Goal: Task Accomplishment & Management: Manage account settings

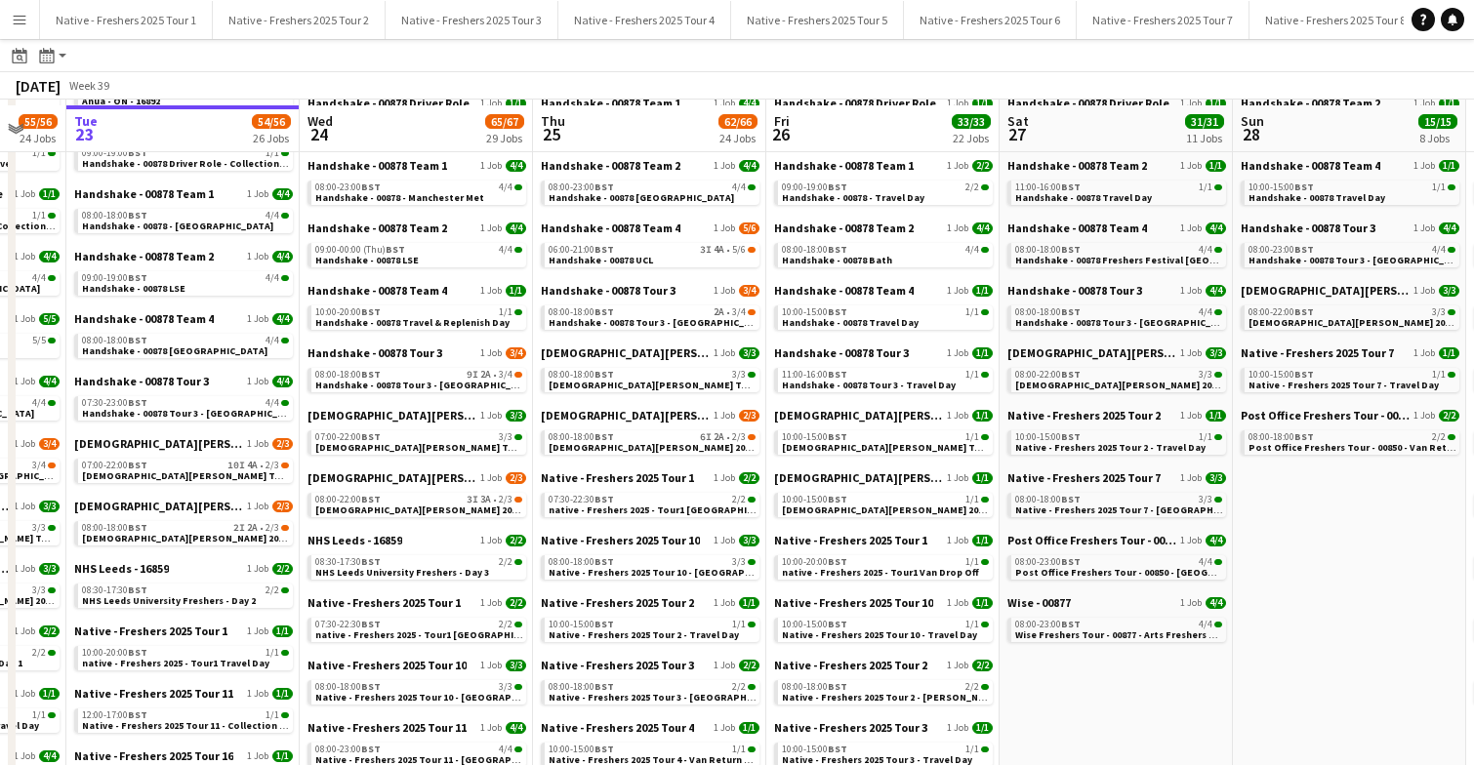
scroll to position [230, 0]
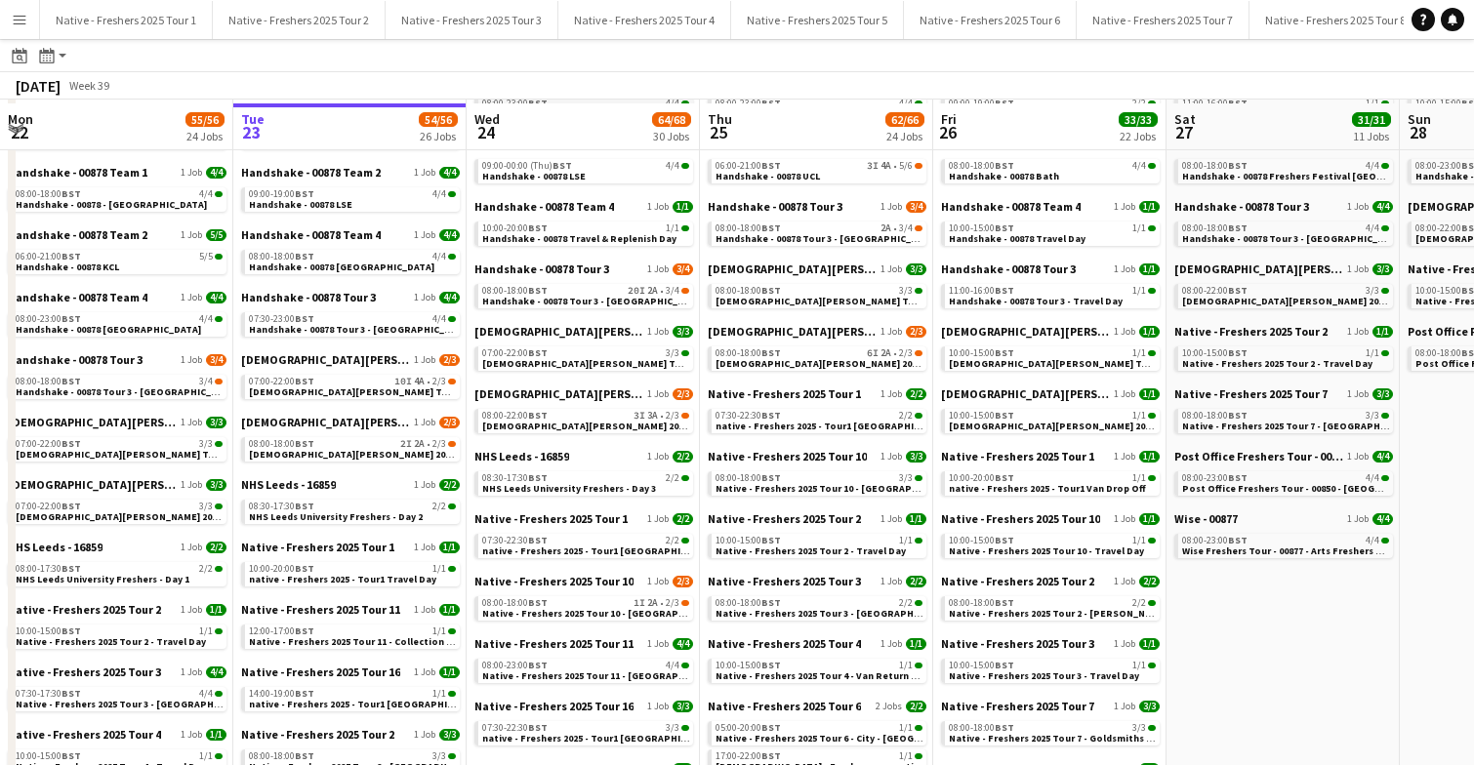
scroll to position [329, 0]
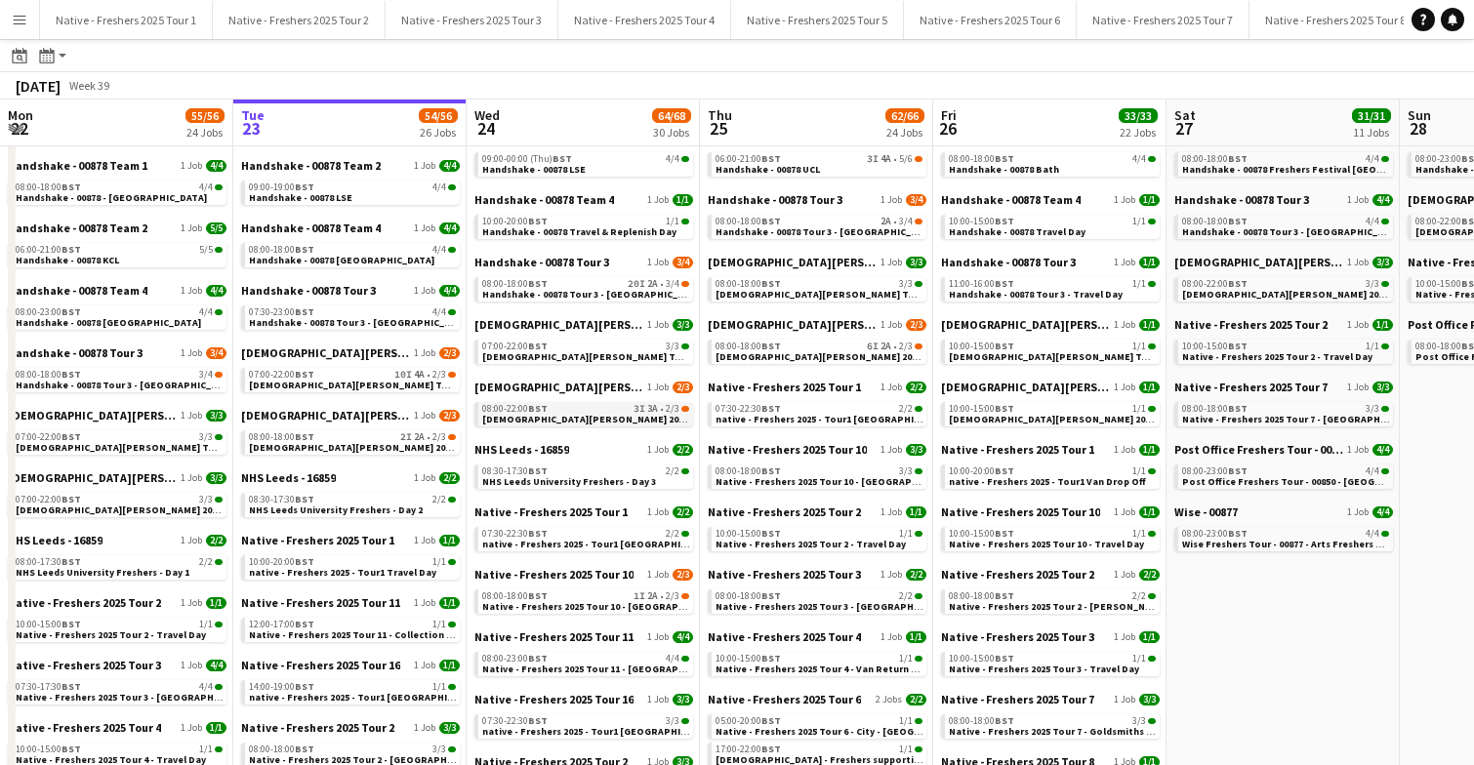
click at [592, 418] on span "Lady Garden 2025 Tour 2 - 00848 - Manchester Metropolitan University" at bounding box center [670, 419] width 376 height 13
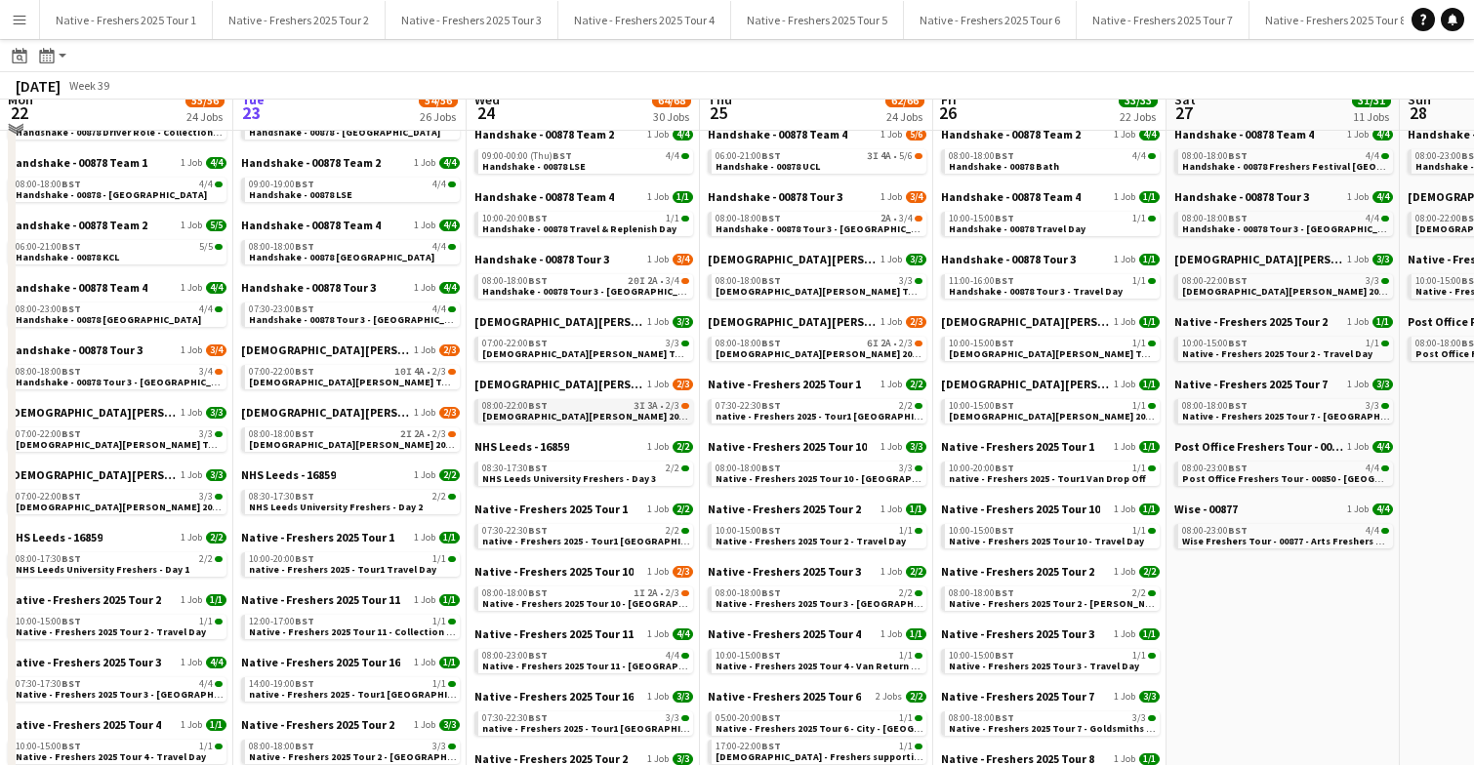
scroll to position [351, 0]
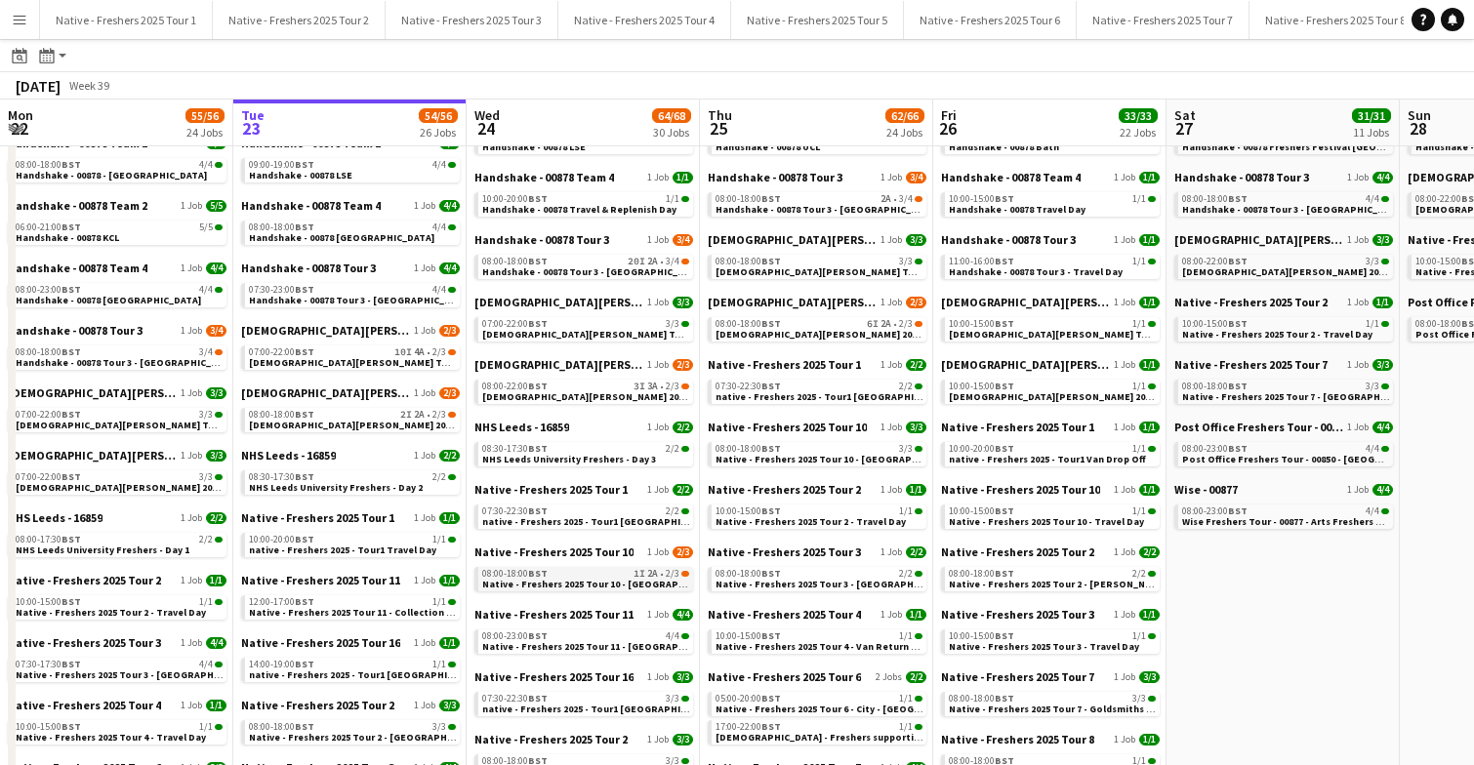
click at [567, 587] on span "Native - Freshers 2025 Tour 10 - Swansea University" at bounding box center [604, 584] width 244 height 13
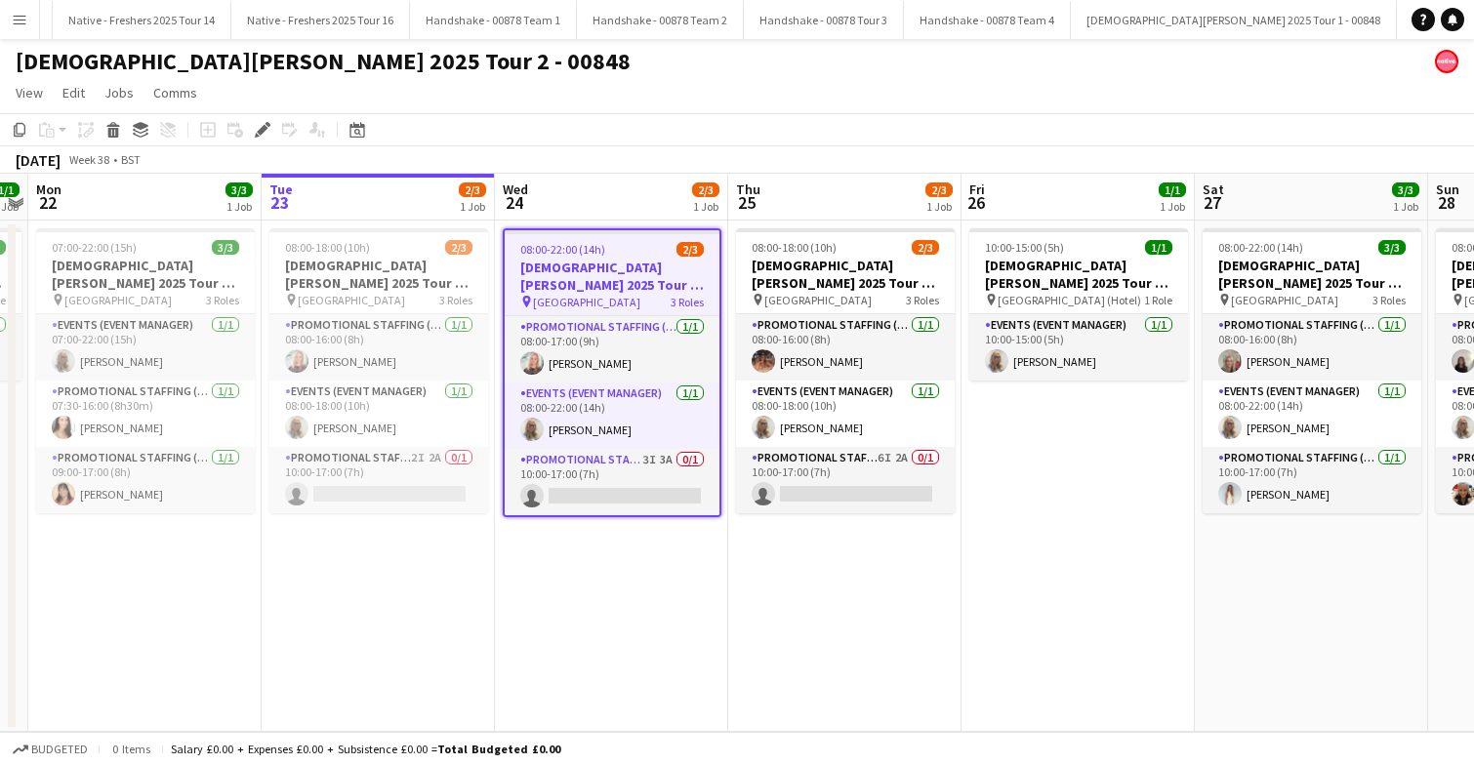
scroll to position [0, 2273]
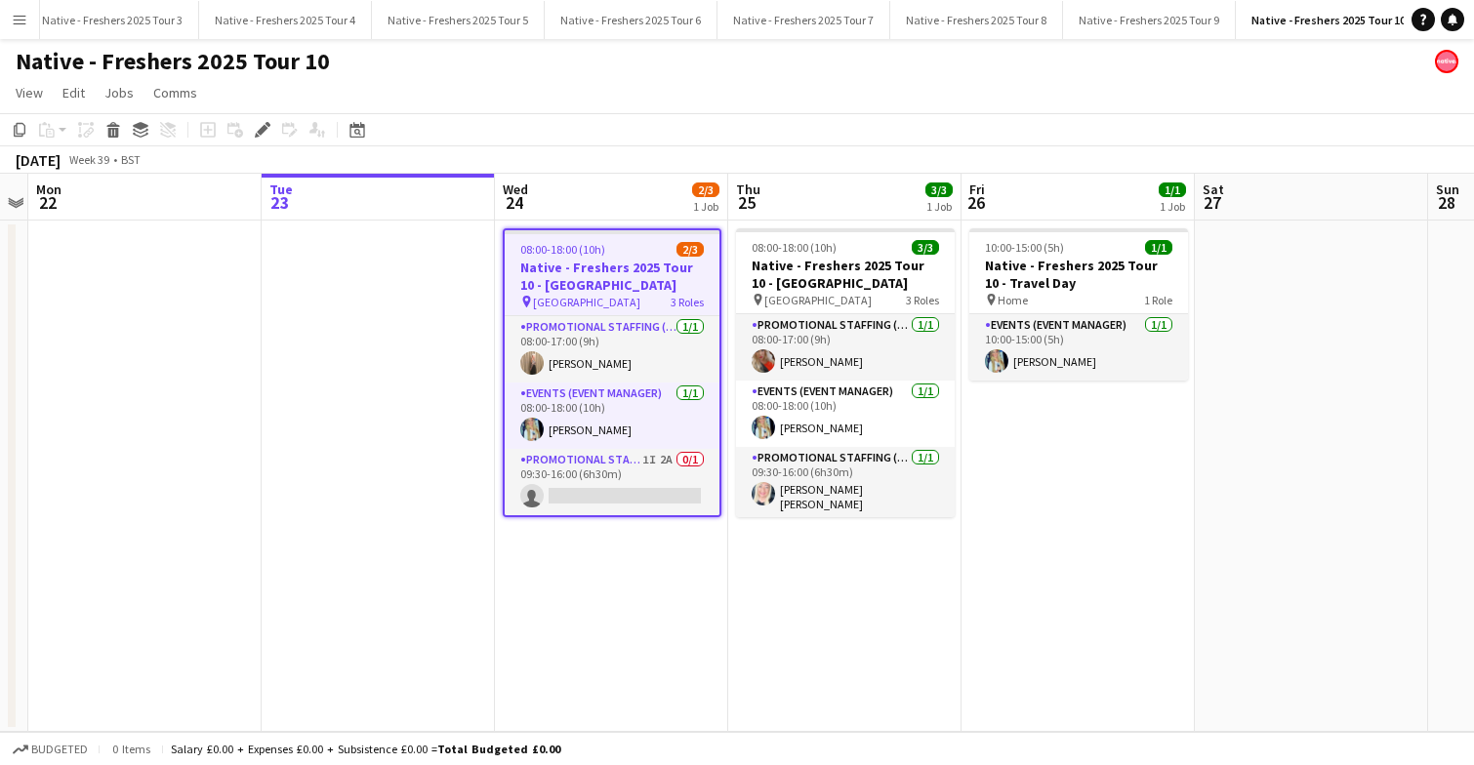
scroll to position [0, 363]
click at [631, 485] on app-card-role "Promotional Staffing (Brand Ambassadors) 1I 2A 0/1 09:30-16:00 (6h30m) single-n…" at bounding box center [612, 482] width 215 height 66
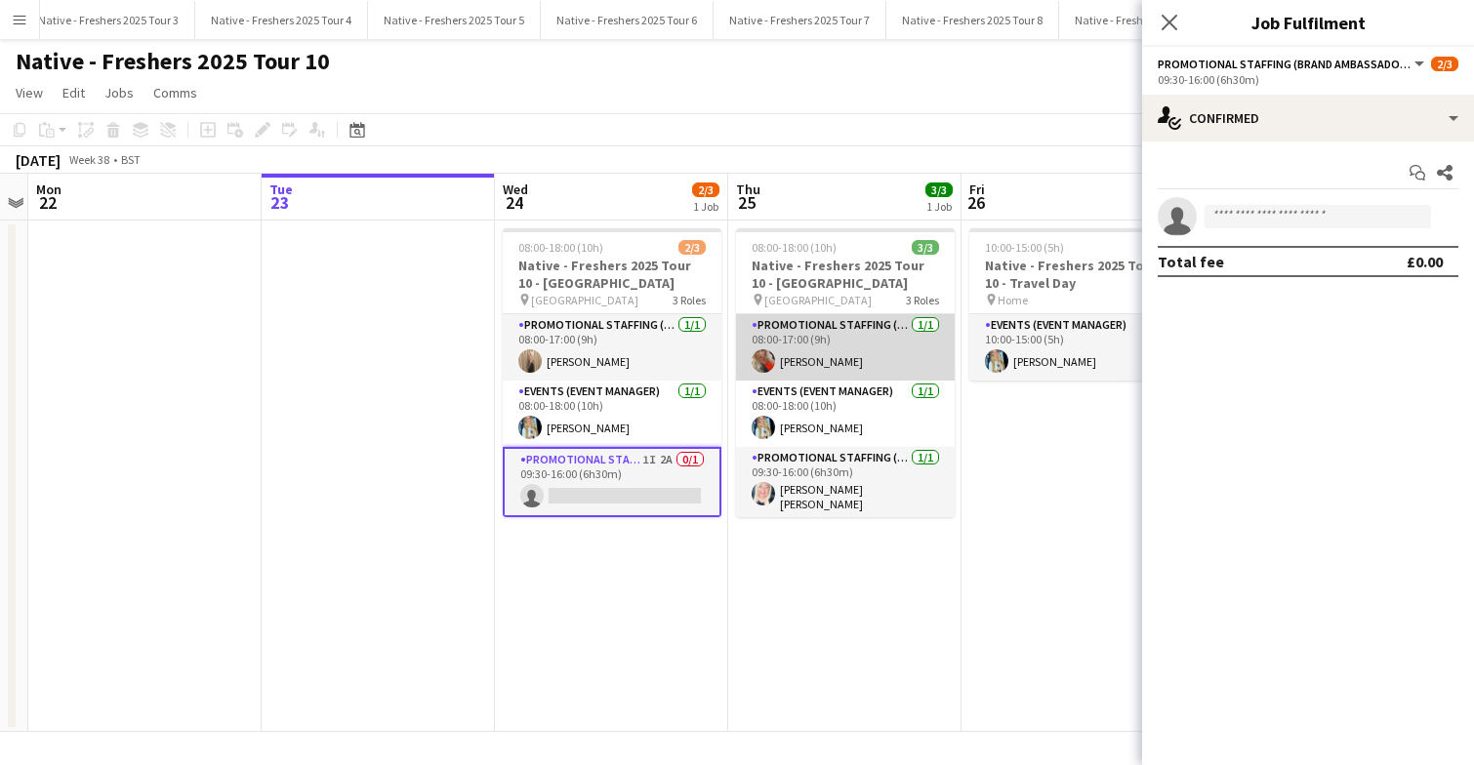
click at [821, 366] on app-card-role "Promotional Staffing (Brand Ambassadors) 1/1 08:00-17:00 (9h) Shelley Thomas" at bounding box center [845, 347] width 219 height 66
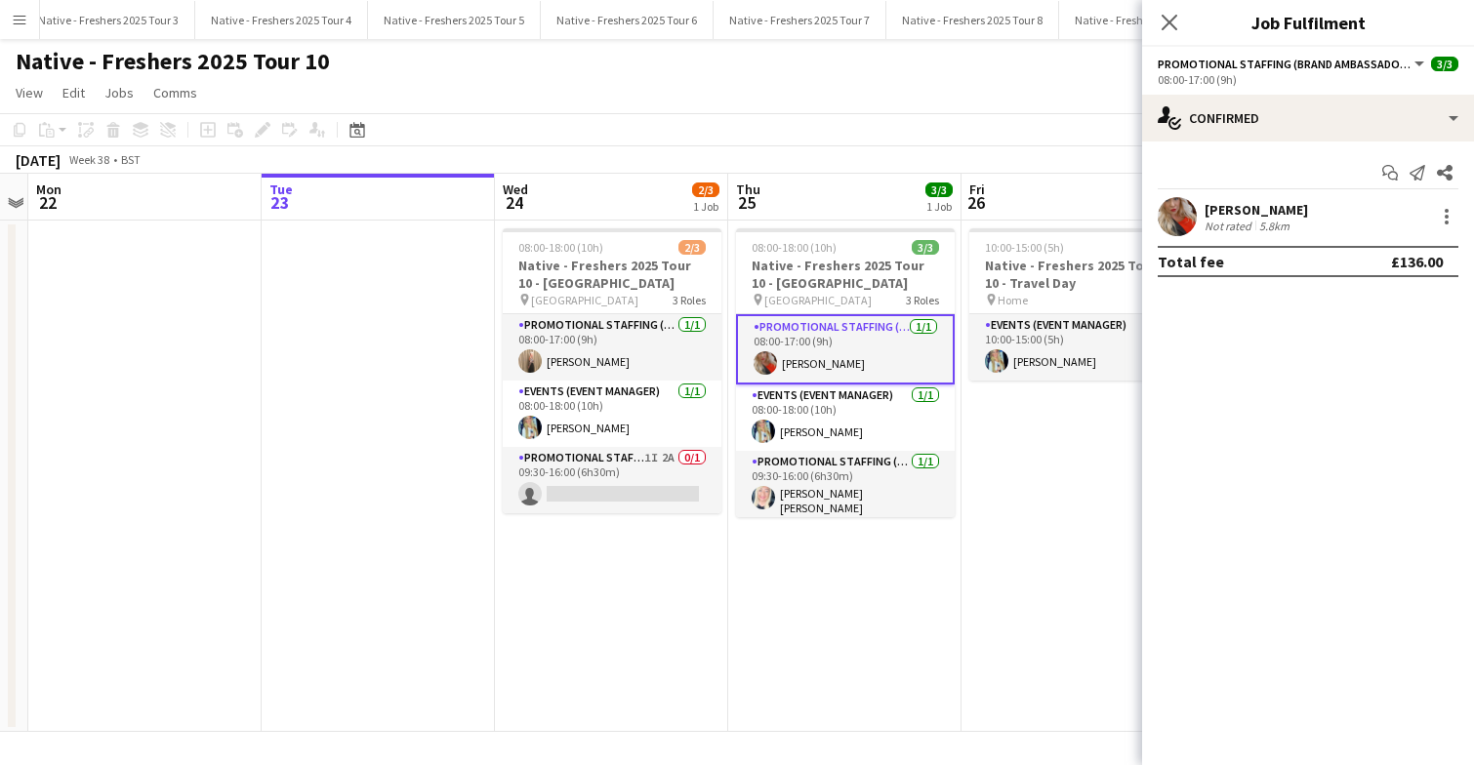
click at [1174, 199] on app-user-avatar at bounding box center [1177, 216] width 39 height 39
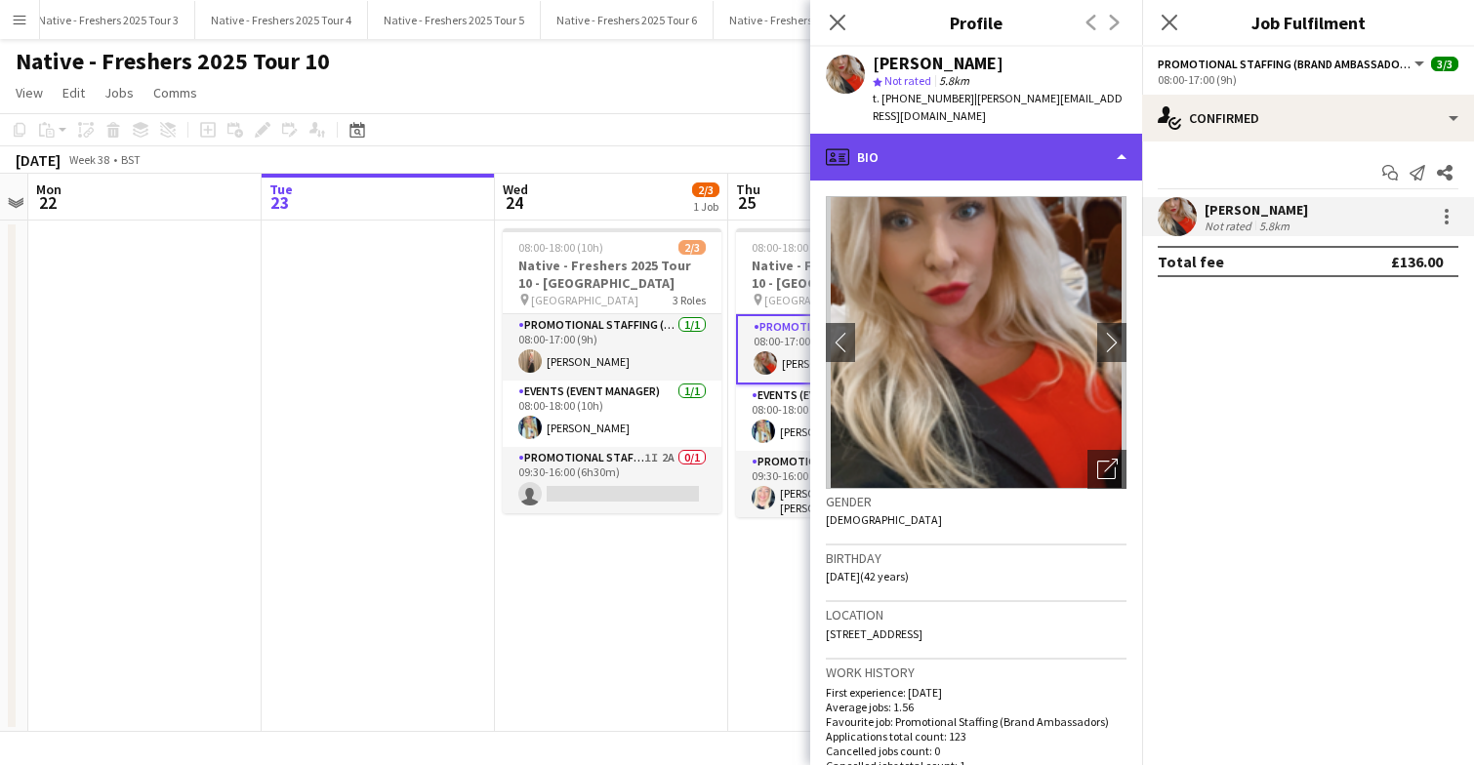
click at [1067, 138] on div "profile Bio" at bounding box center [976, 157] width 332 height 47
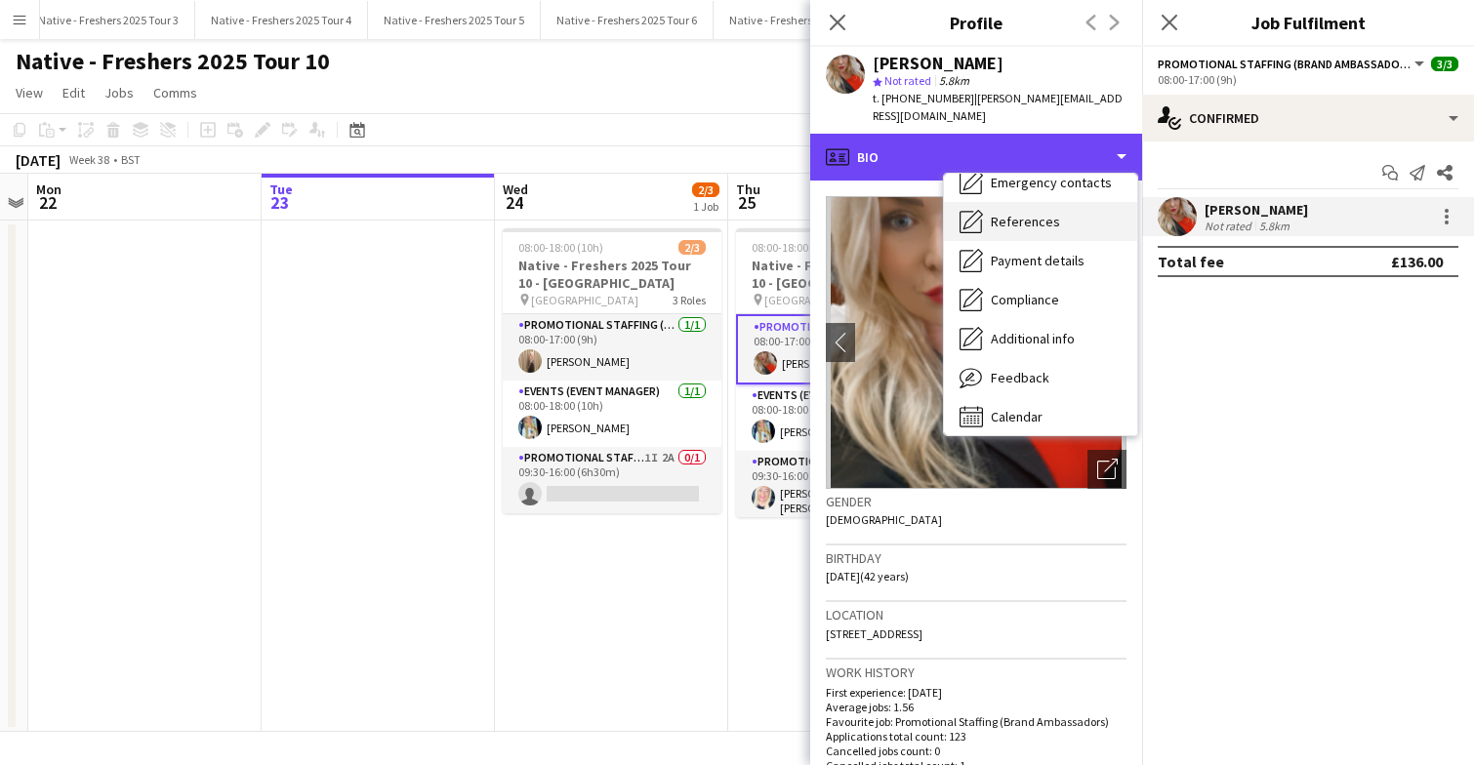
scroll to position [183, 0]
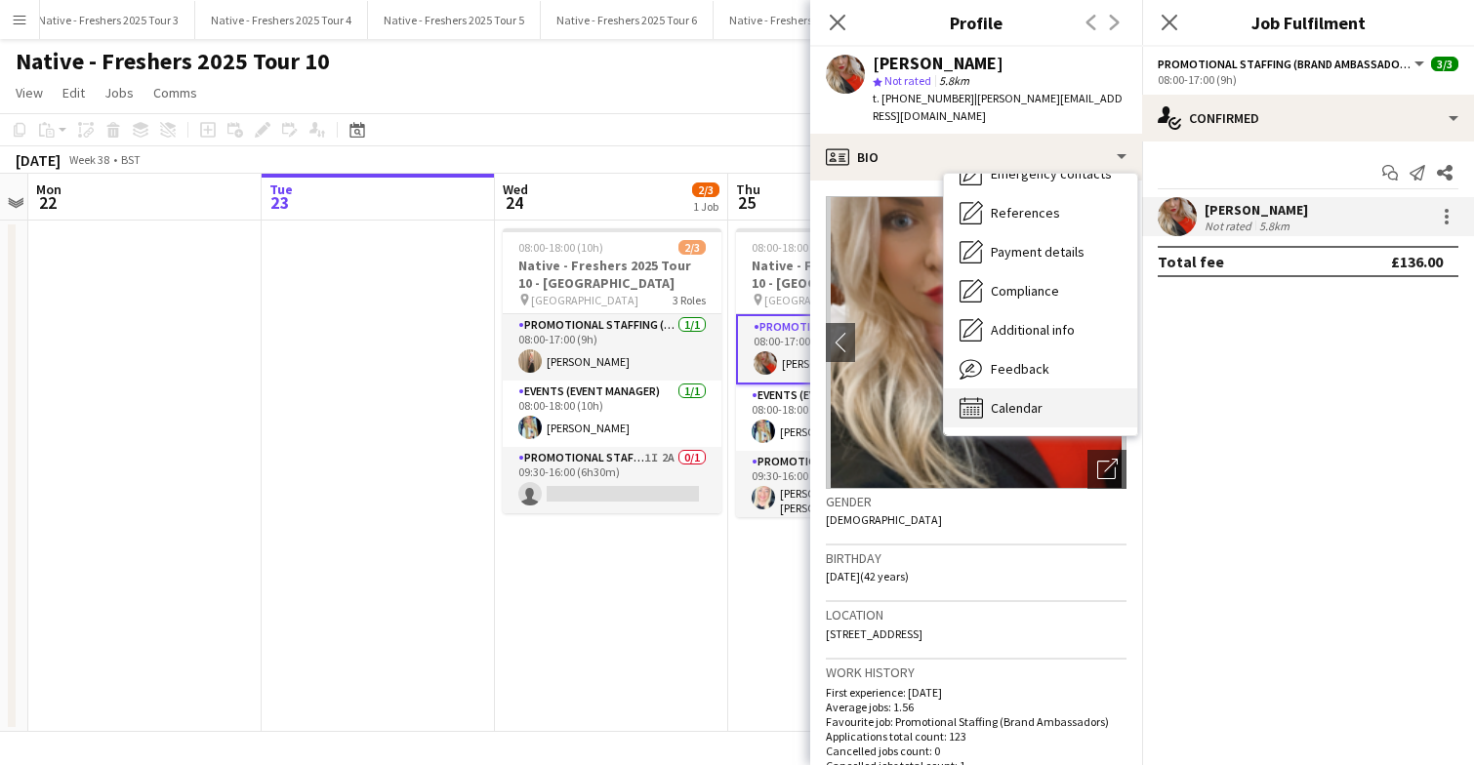
click at [1043, 388] on div "Calendar Calendar" at bounding box center [1040, 407] width 193 height 39
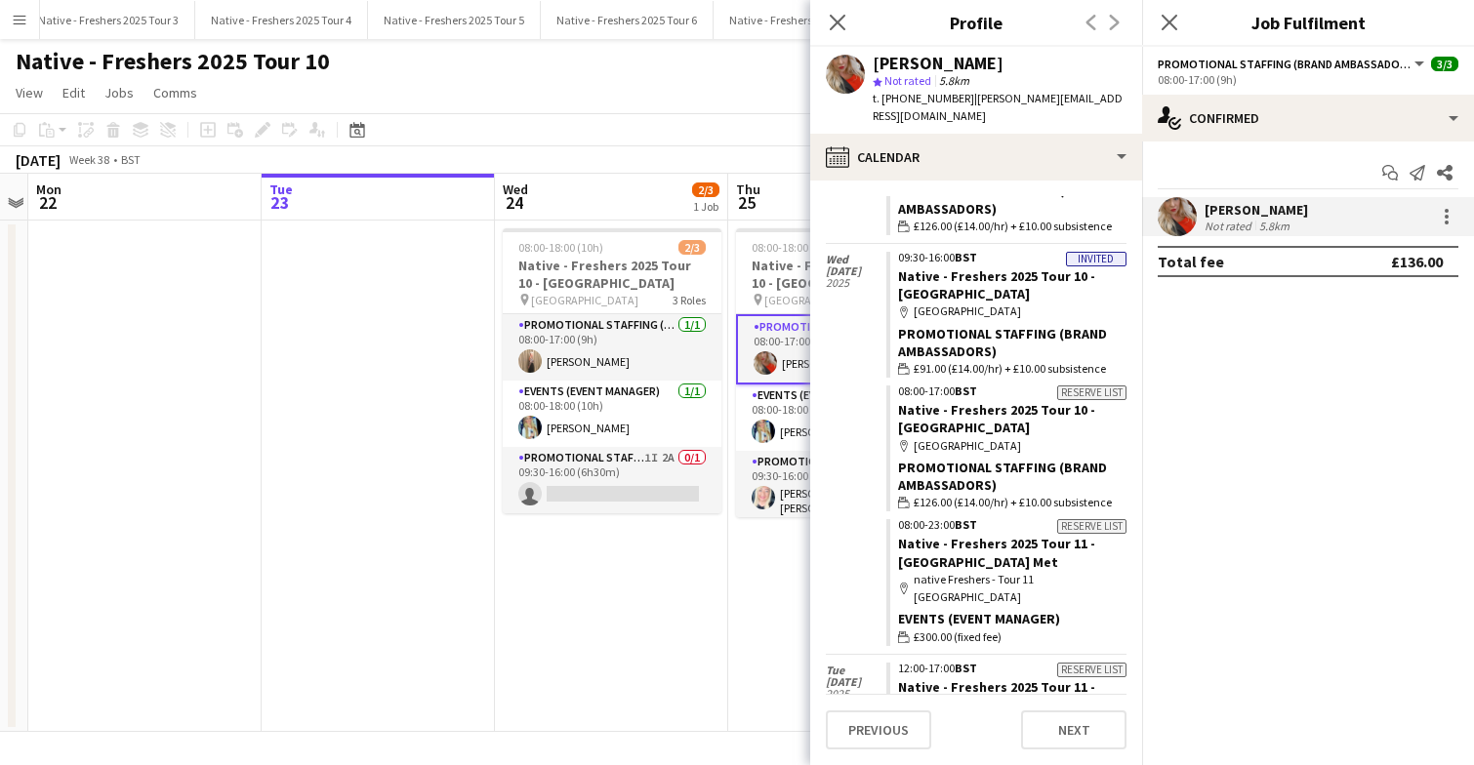
scroll to position [288, 0]
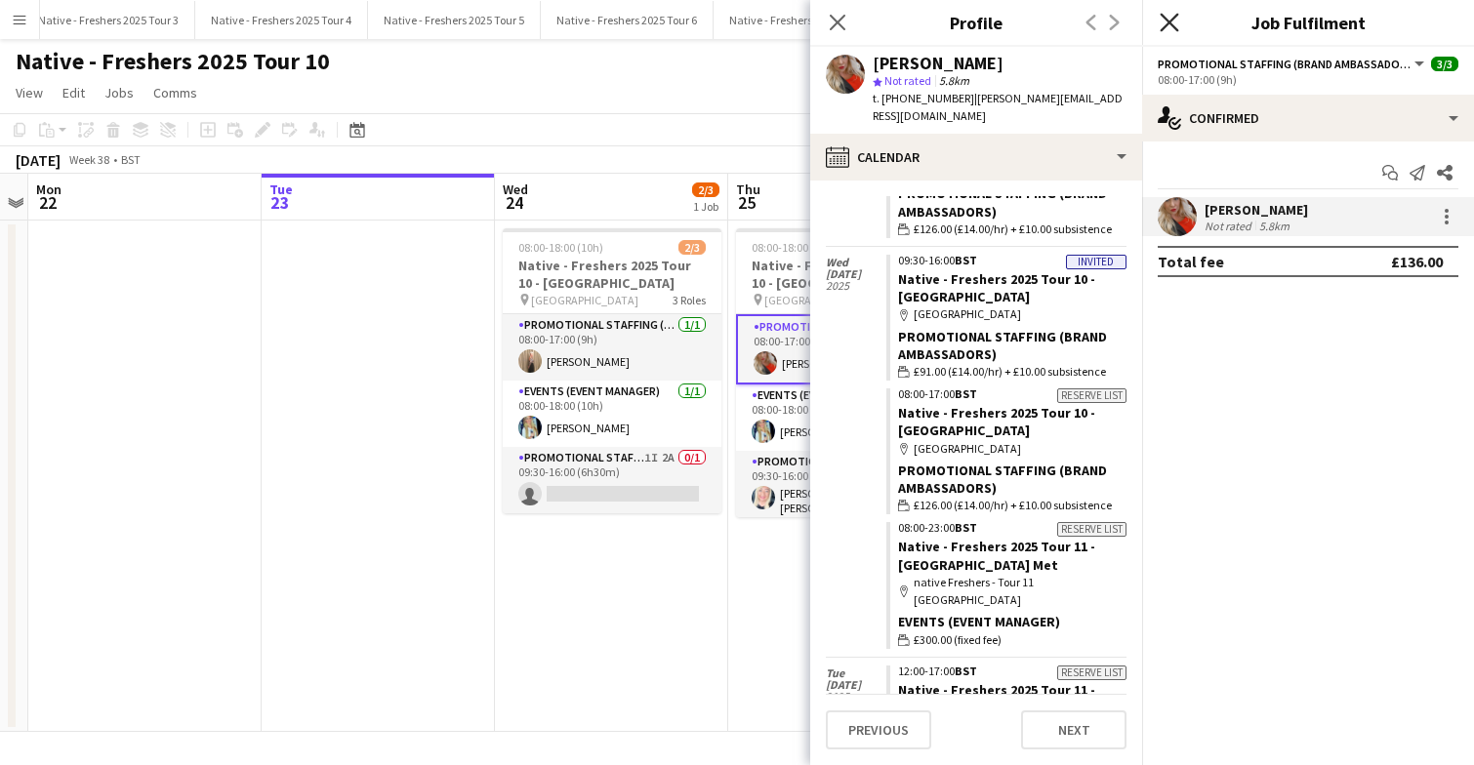
click at [1172, 21] on icon "Close pop-in" at bounding box center [1169, 22] width 19 height 19
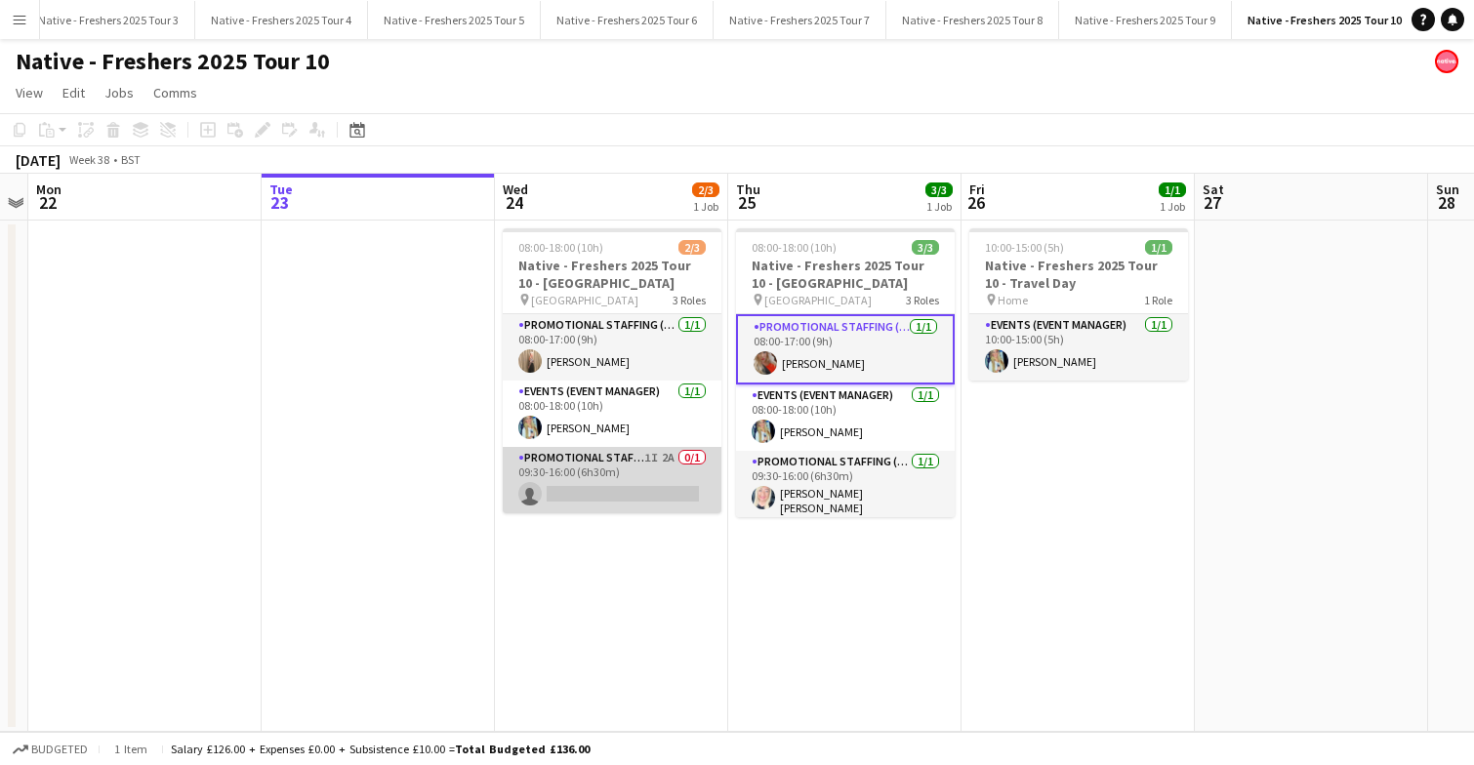
click at [644, 475] on app-card-role "Promotional Staffing (Brand Ambassadors) 1I 2A 0/1 09:30-16:00 (6h30m) single-n…" at bounding box center [612, 480] width 219 height 66
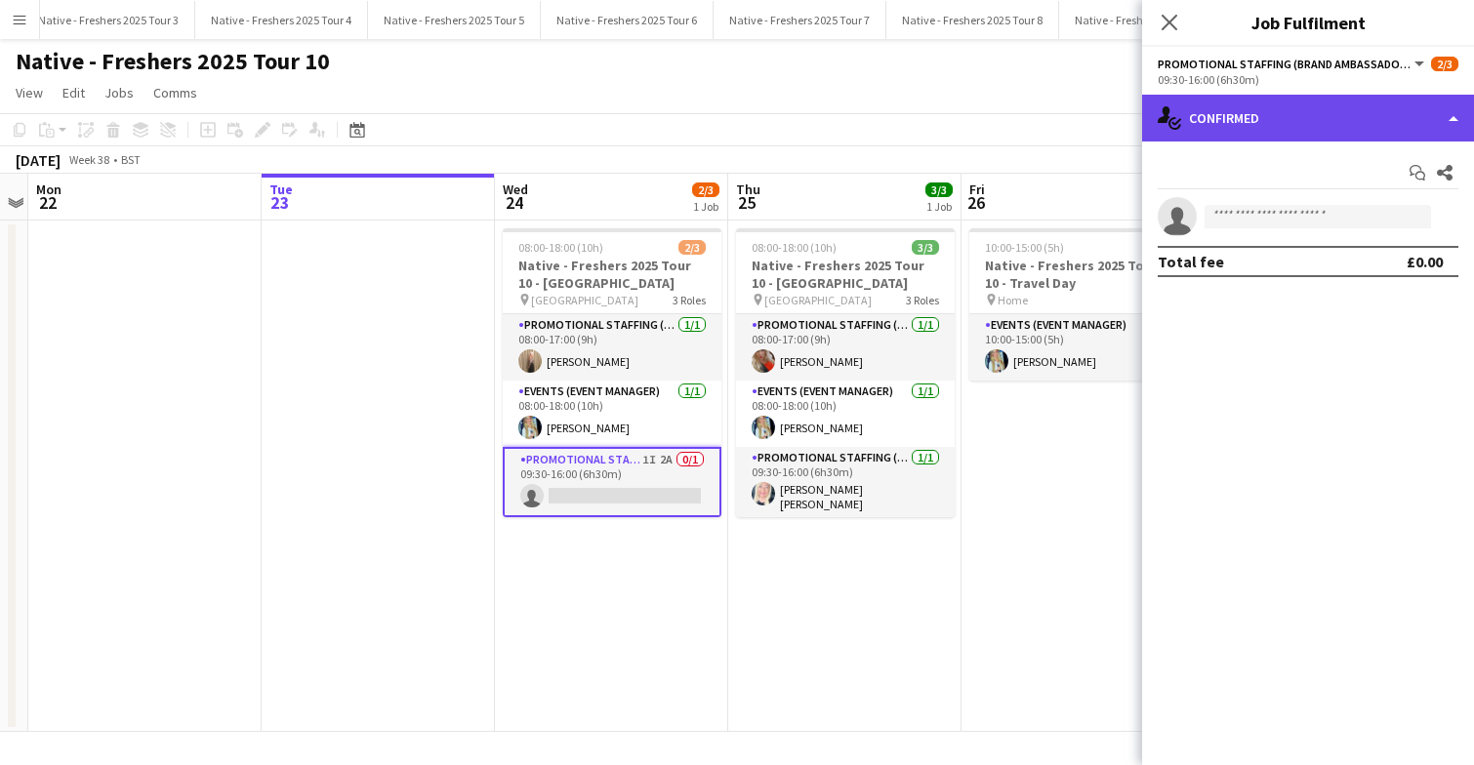
click at [1305, 130] on div "single-neutral-actions-check-2 Confirmed" at bounding box center [1308, 118] width 332 height 47
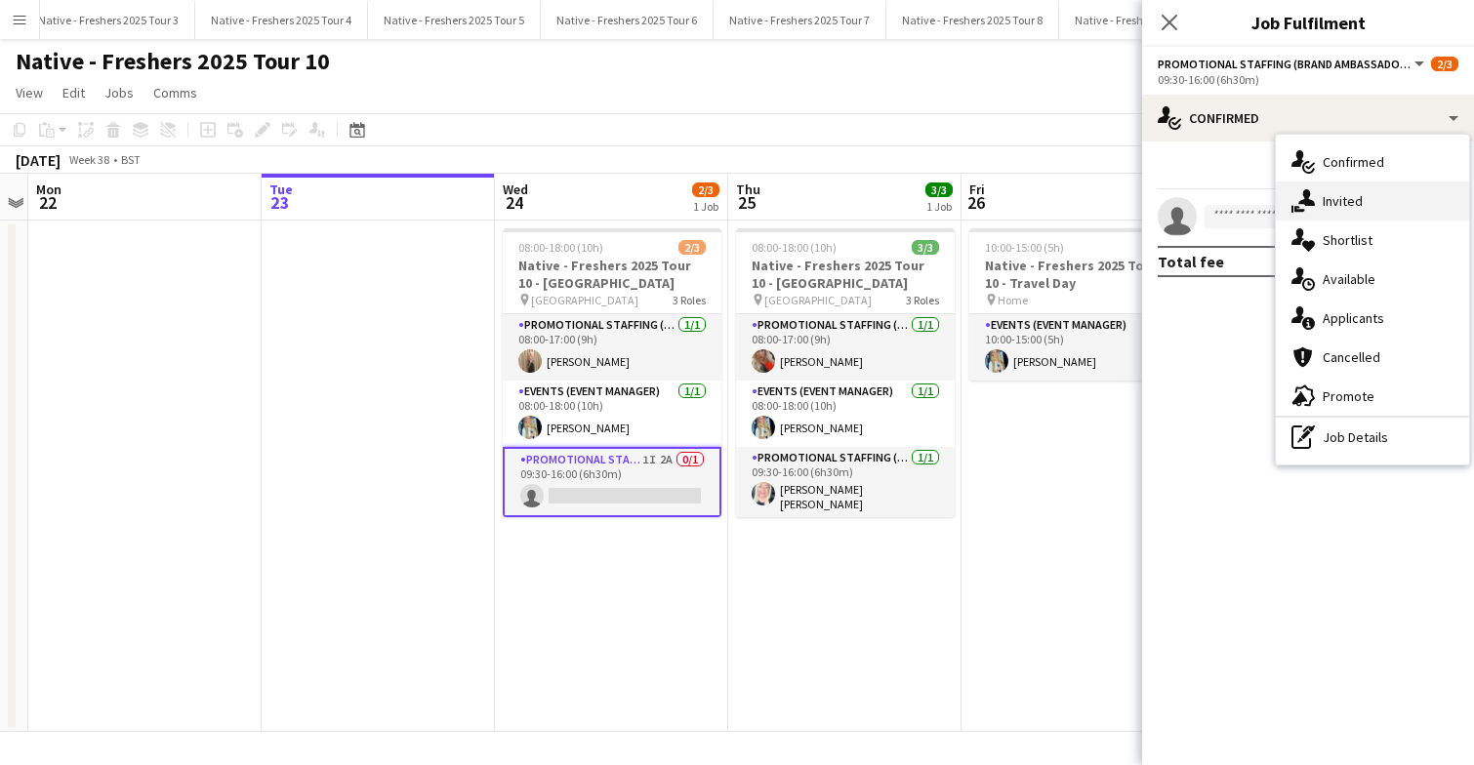
click at [1358, 203] on span "Invited" at bounding box center [1343, 201] width 40 height 18
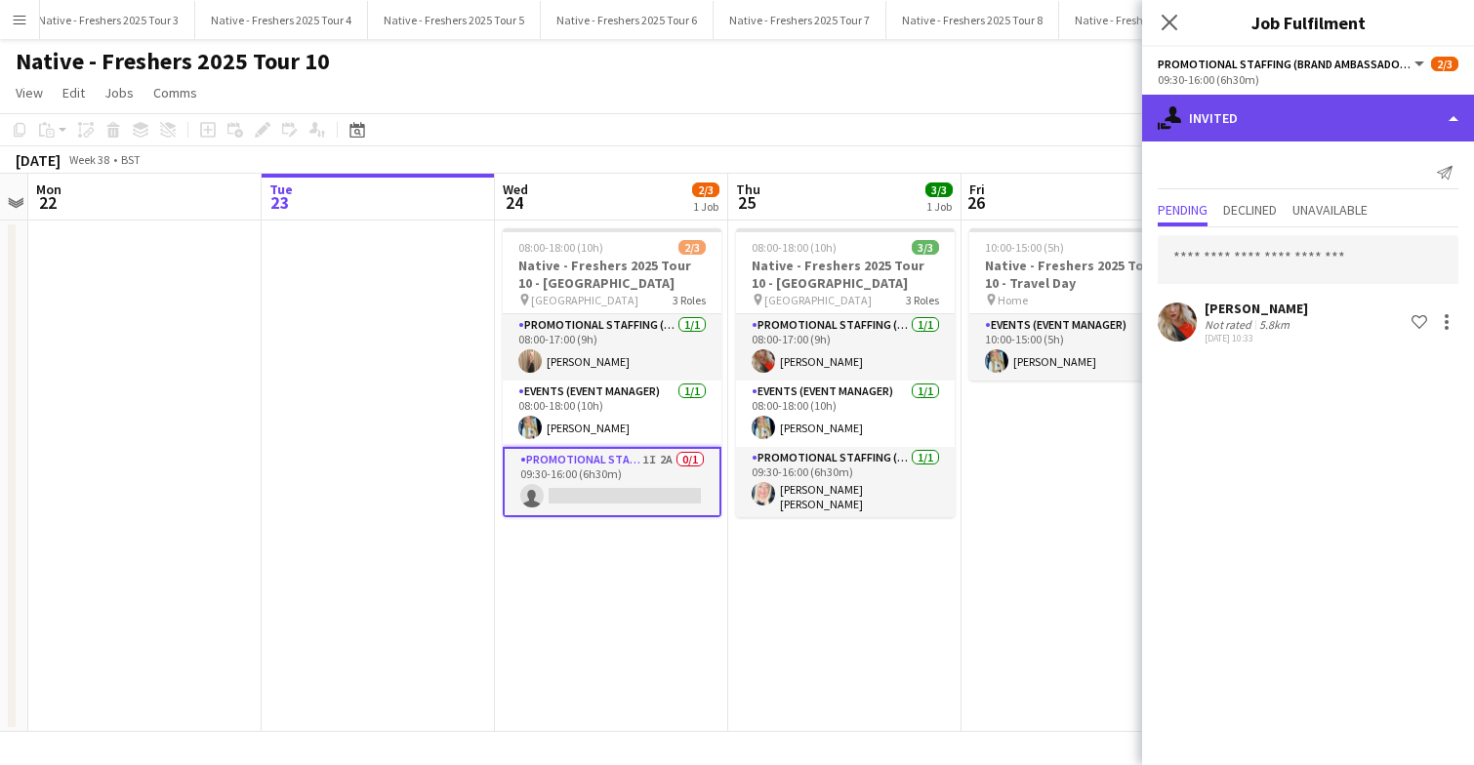
click at [1282, 117] on div "single-neutral-actions-share-1 Invited" at bounding box center [1308, 118] width 332 height 47
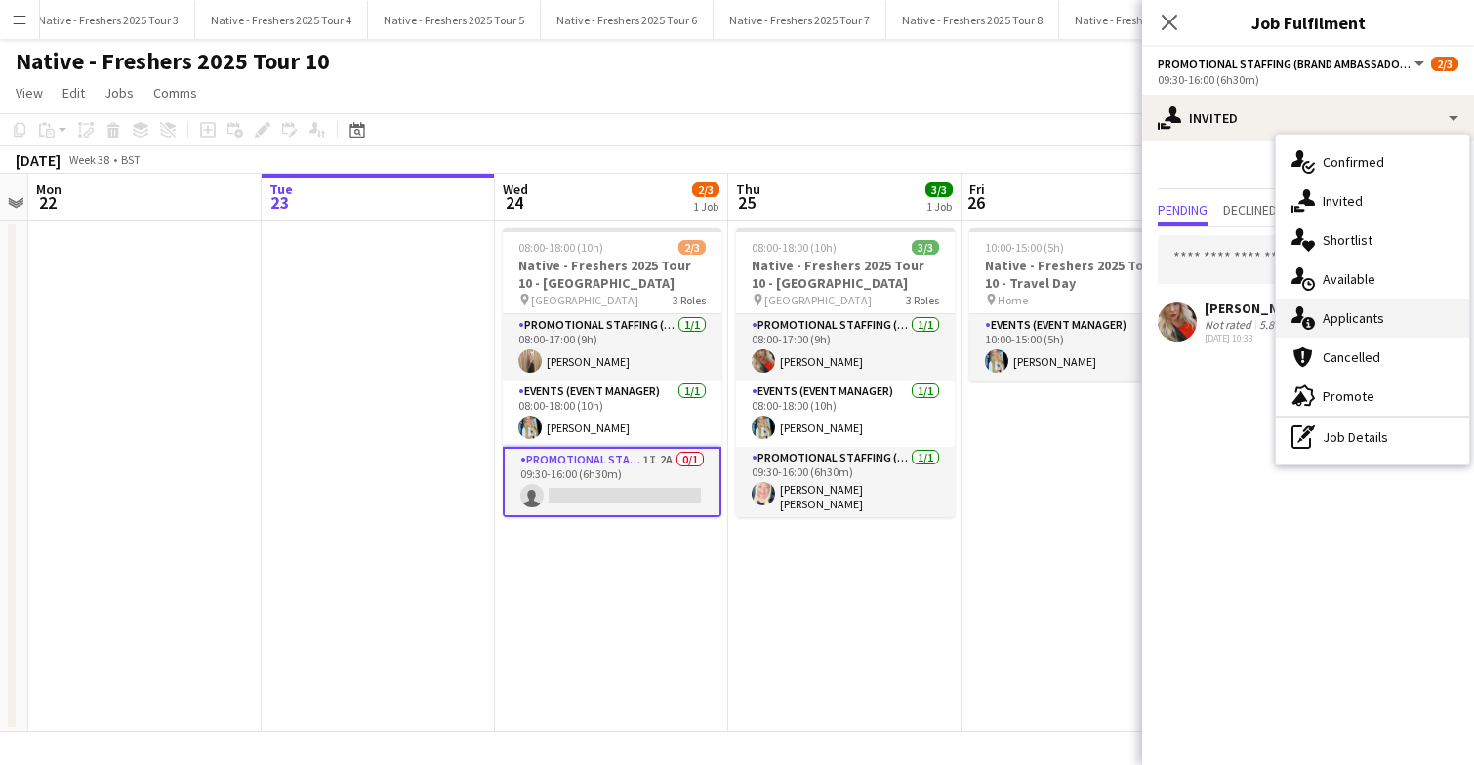
click at [1351, 331] on div "single-neutral-actions-information Applicants" at bounding box center [1372, 318] width 193 height 39
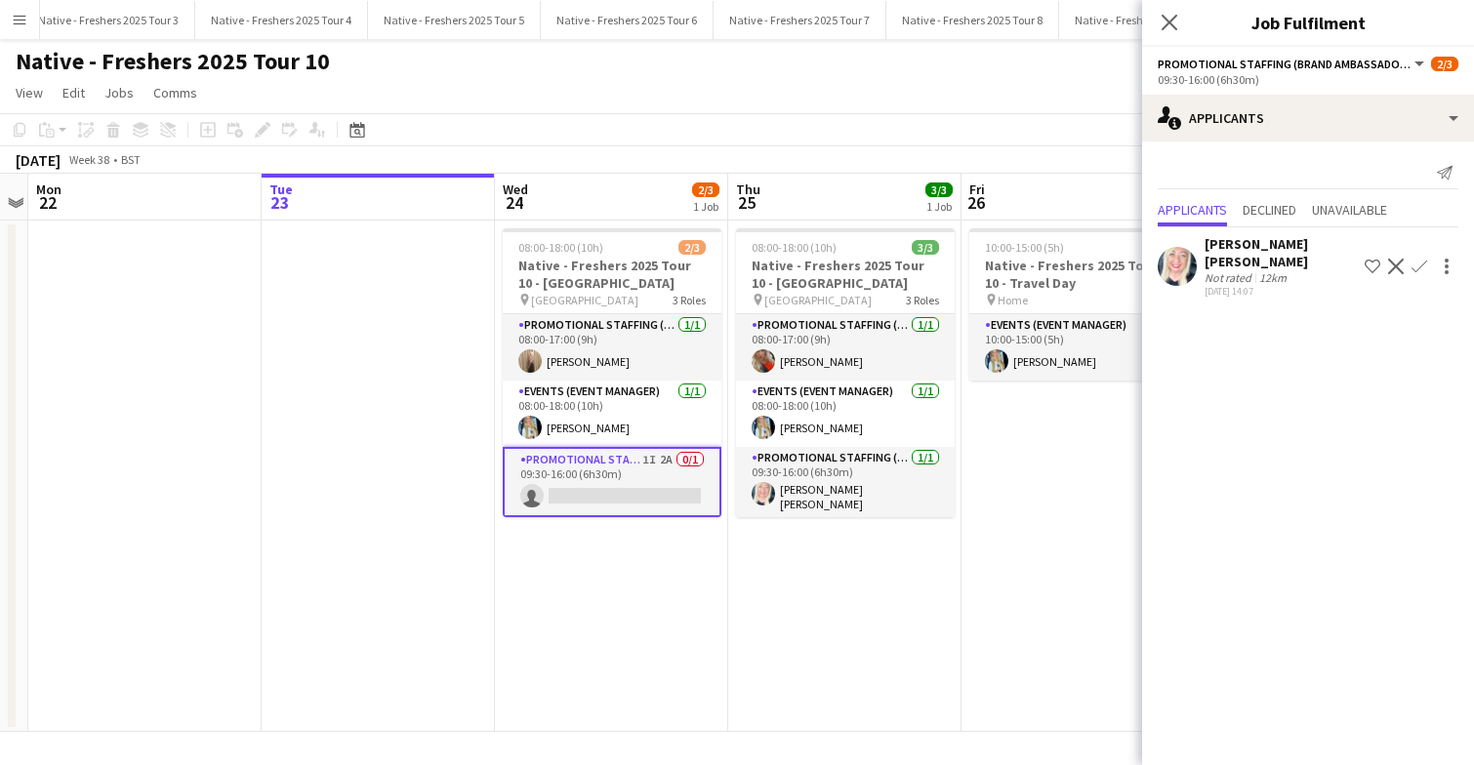
click at [1397, 259] on app-icon "Decline" at bounding box center [1396, 267] width 16 height 16
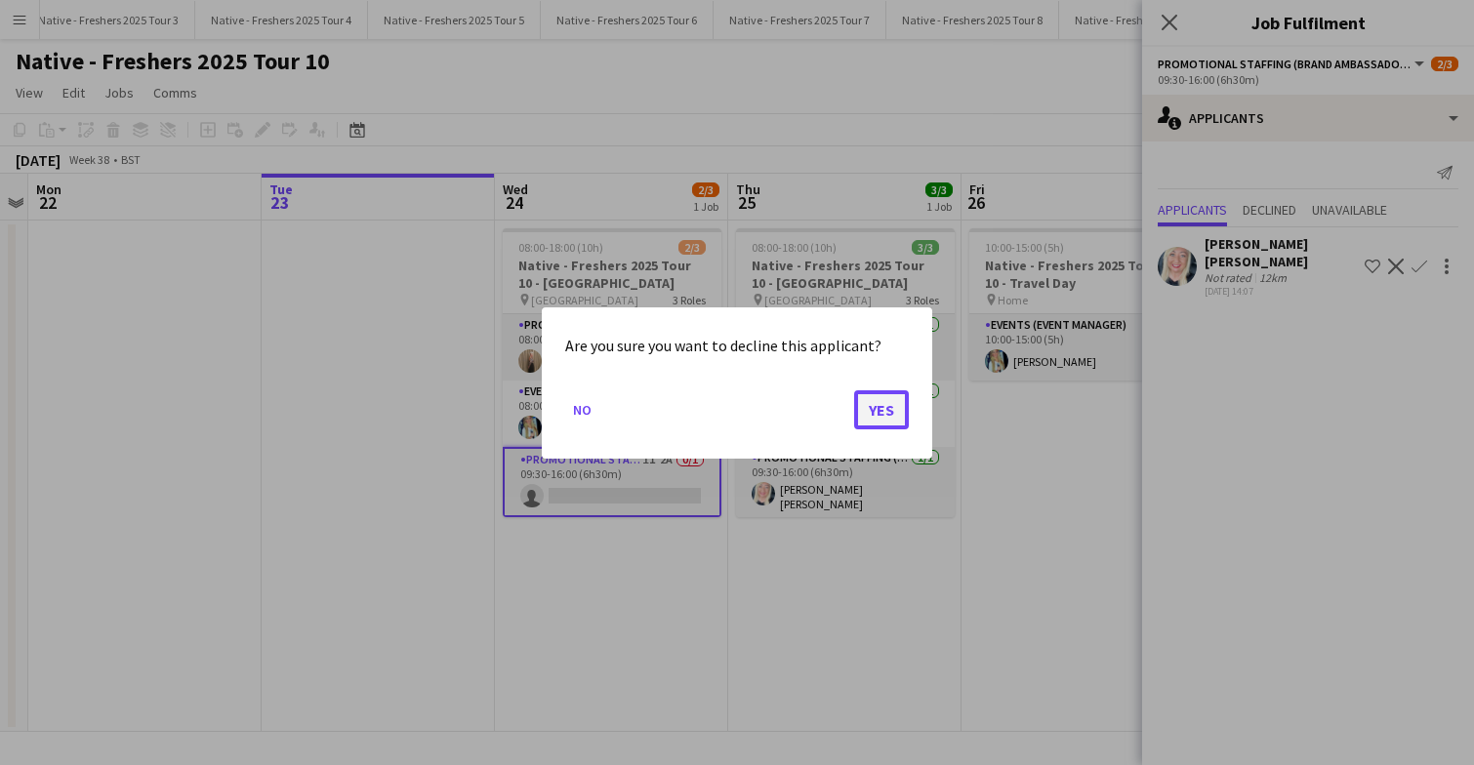
click at [877, 408] on button "Yes" at bounding box center [881, 408] width 55 height 39
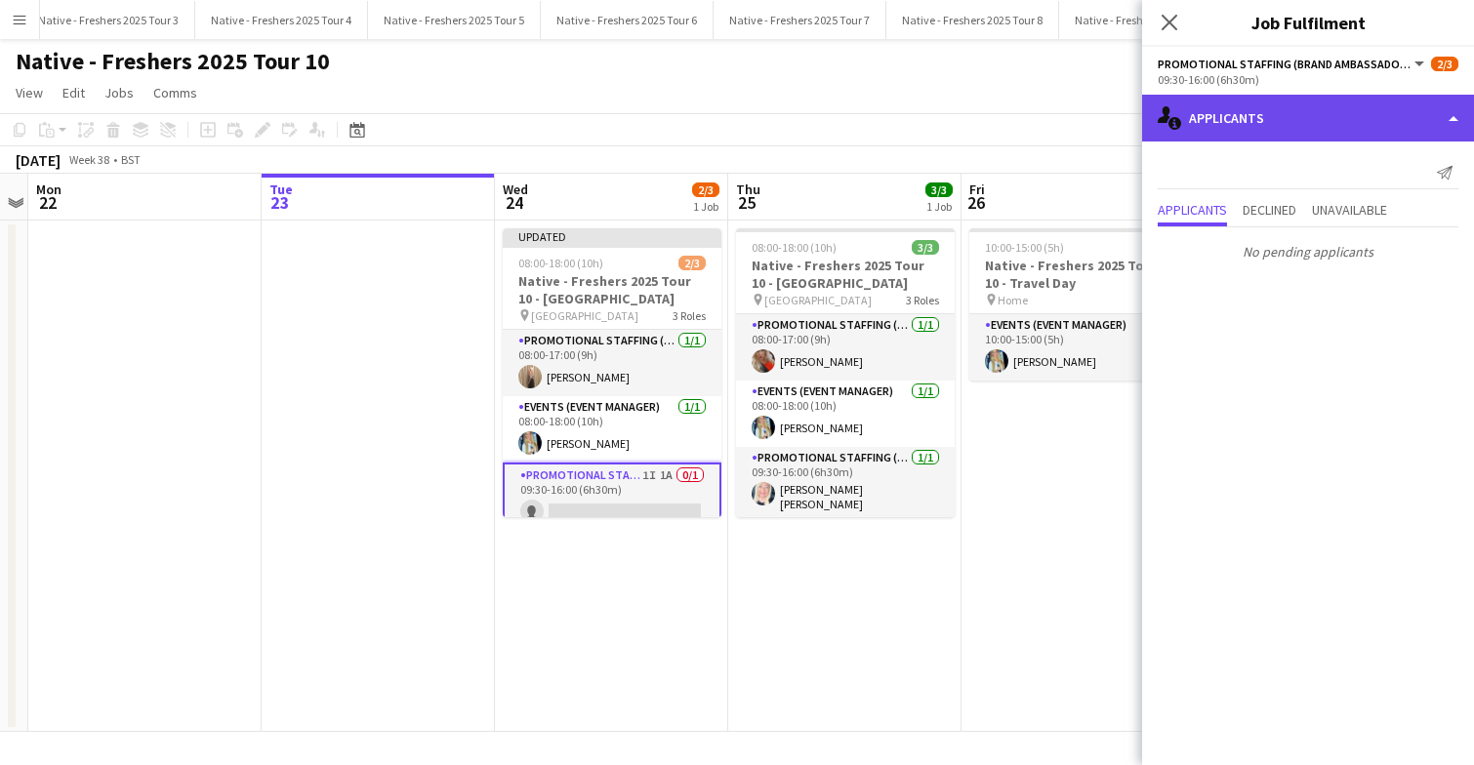
click at [1304, 127] on div "single-neutral-actions-information Applicants" at bounding box center [1308, 118] width 332 height 47
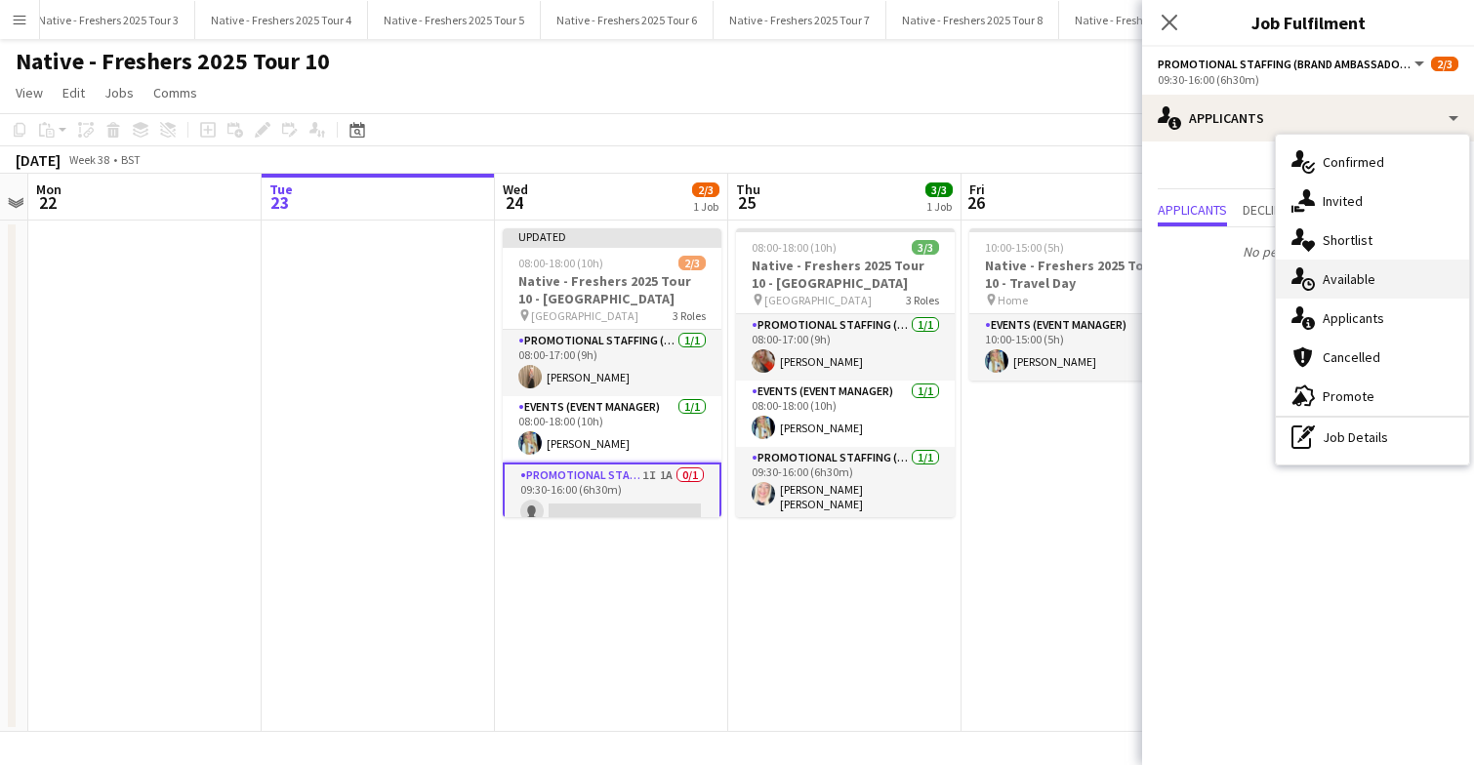
click at [1385, 285] on div "single-neutral-actions-upload Available" at bounding box center [1372, 279] width 193 height 39
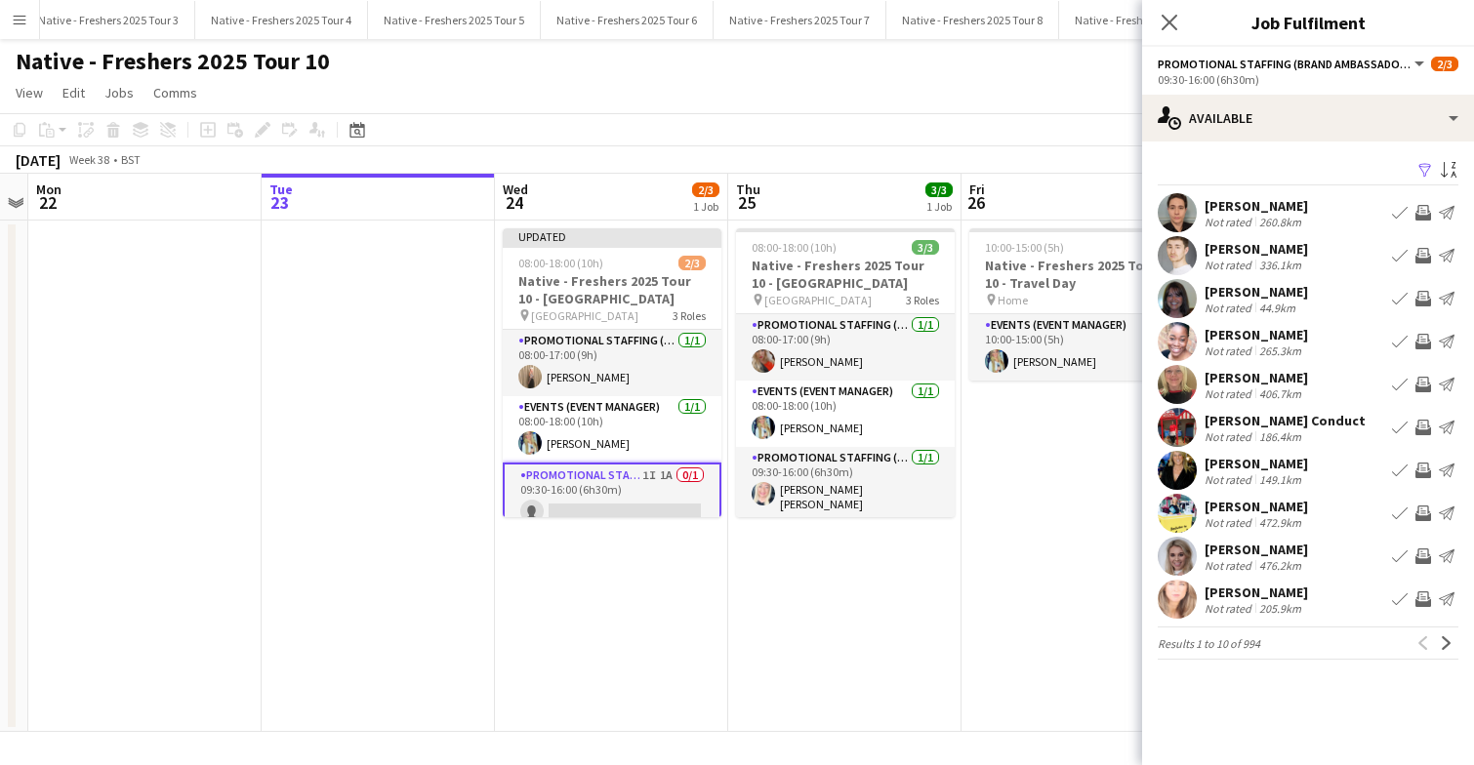
click at [1425, 170] on app-icon "Filter" at bounding box center [1425, 171] width 16 height 19
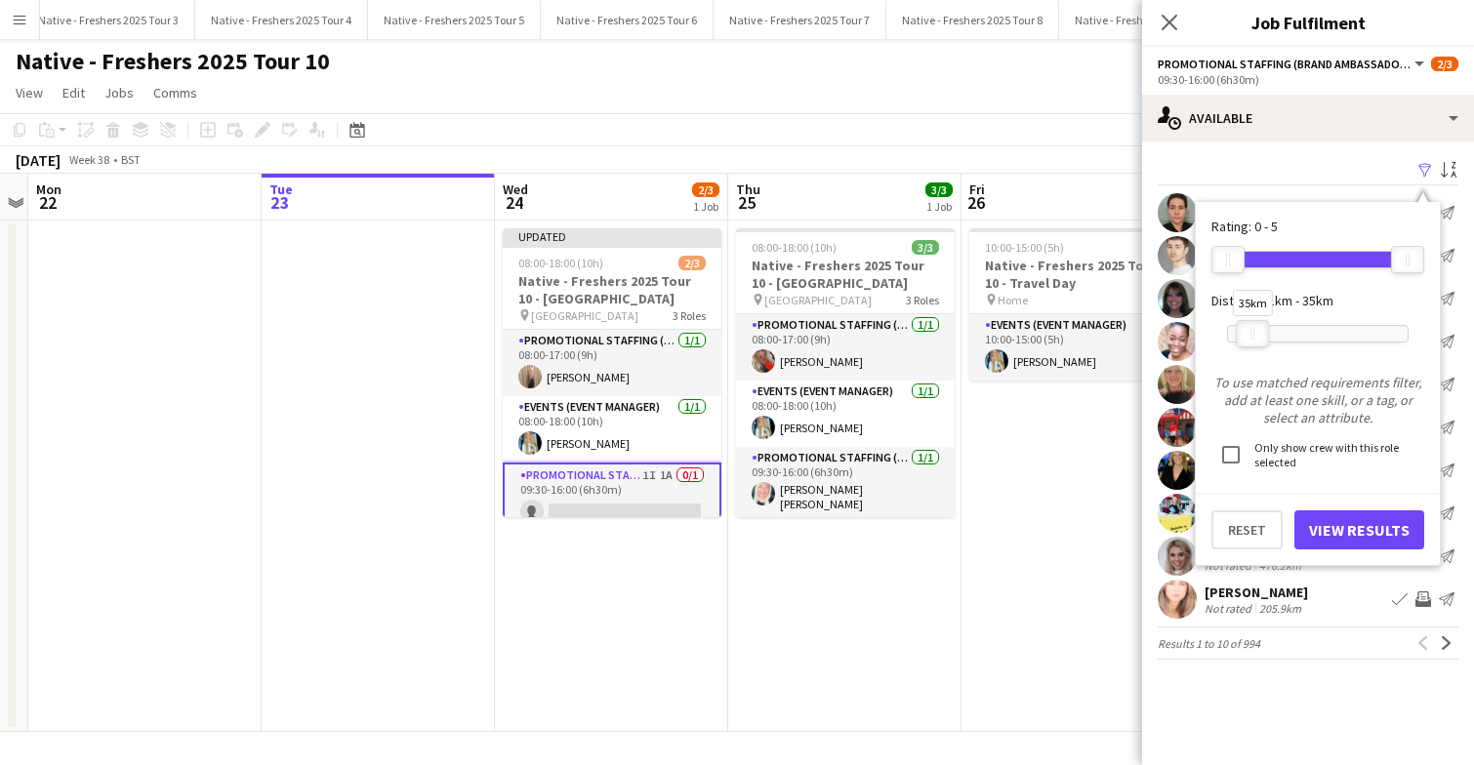
drag, startPoint x: 1410, startPoint y: 335, endPoint x: 1255, endPoint y: 328, distance: 155.3
click at [1255, 328] on div at bounding box center [1252, 333] width 31 height 25
click at [1367, 525] on button "View Results" at bounding box center [1359, 529] width 130 height 39
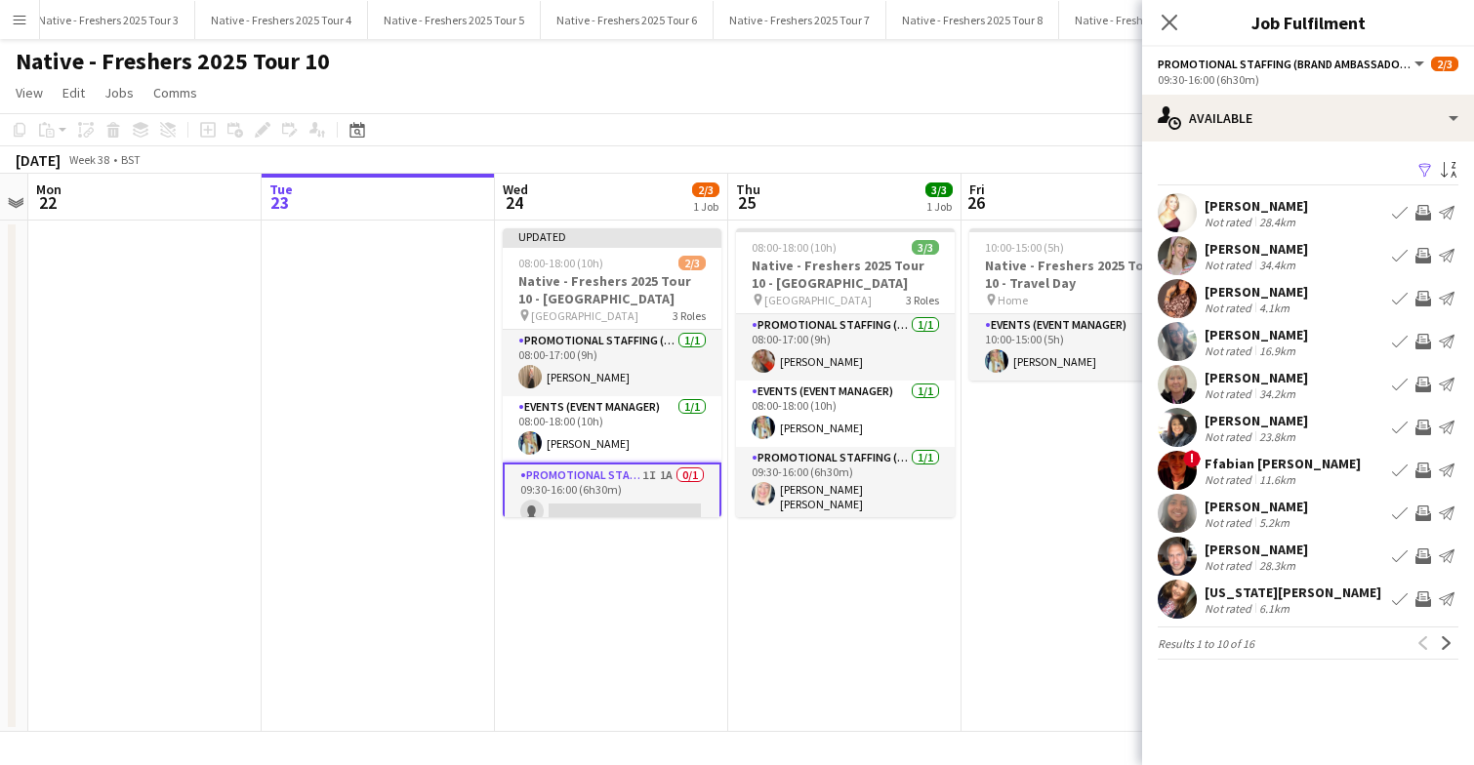
click at [1178, 509] on app-user-avatar at bounding box center [1177, 513] width 39 height 39
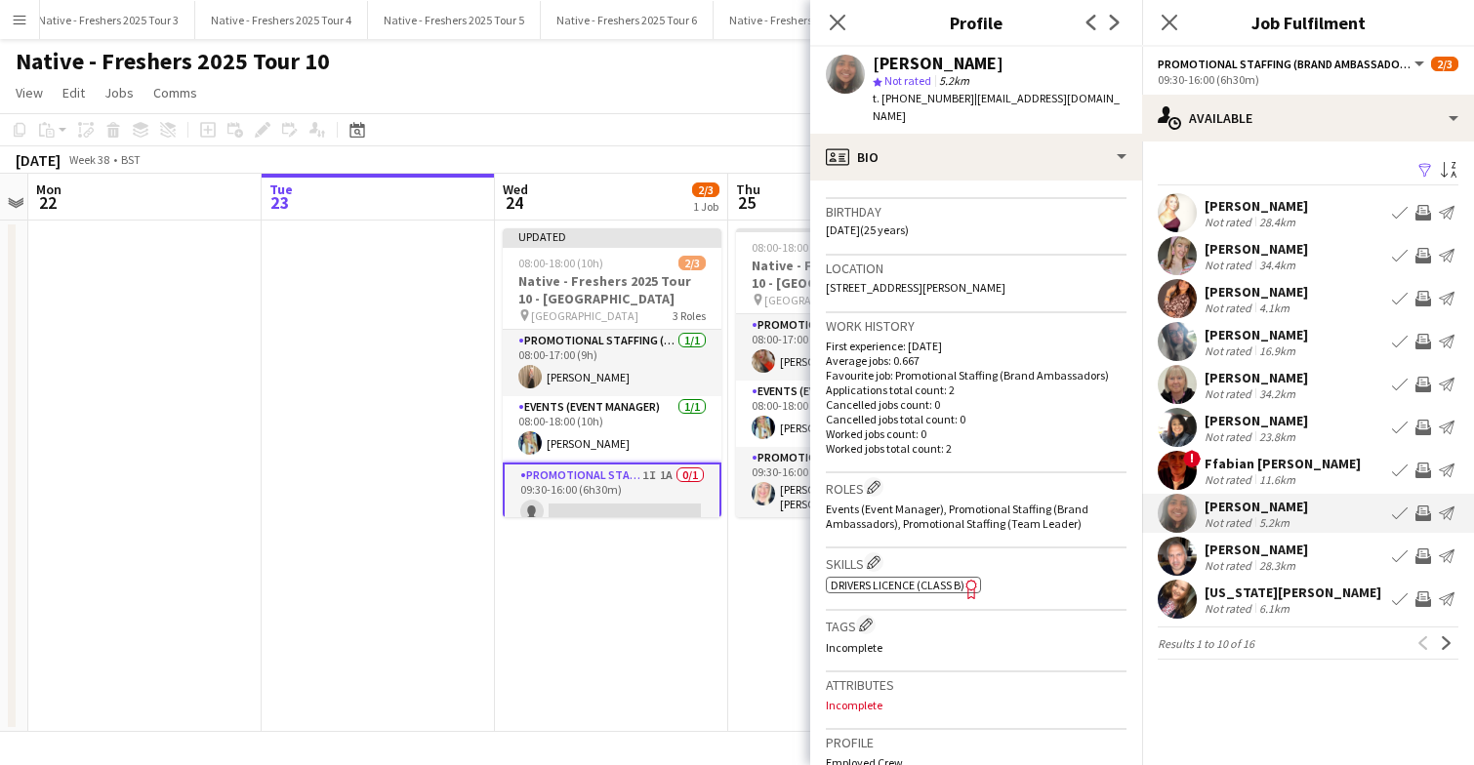
scroll to position [377, 0]
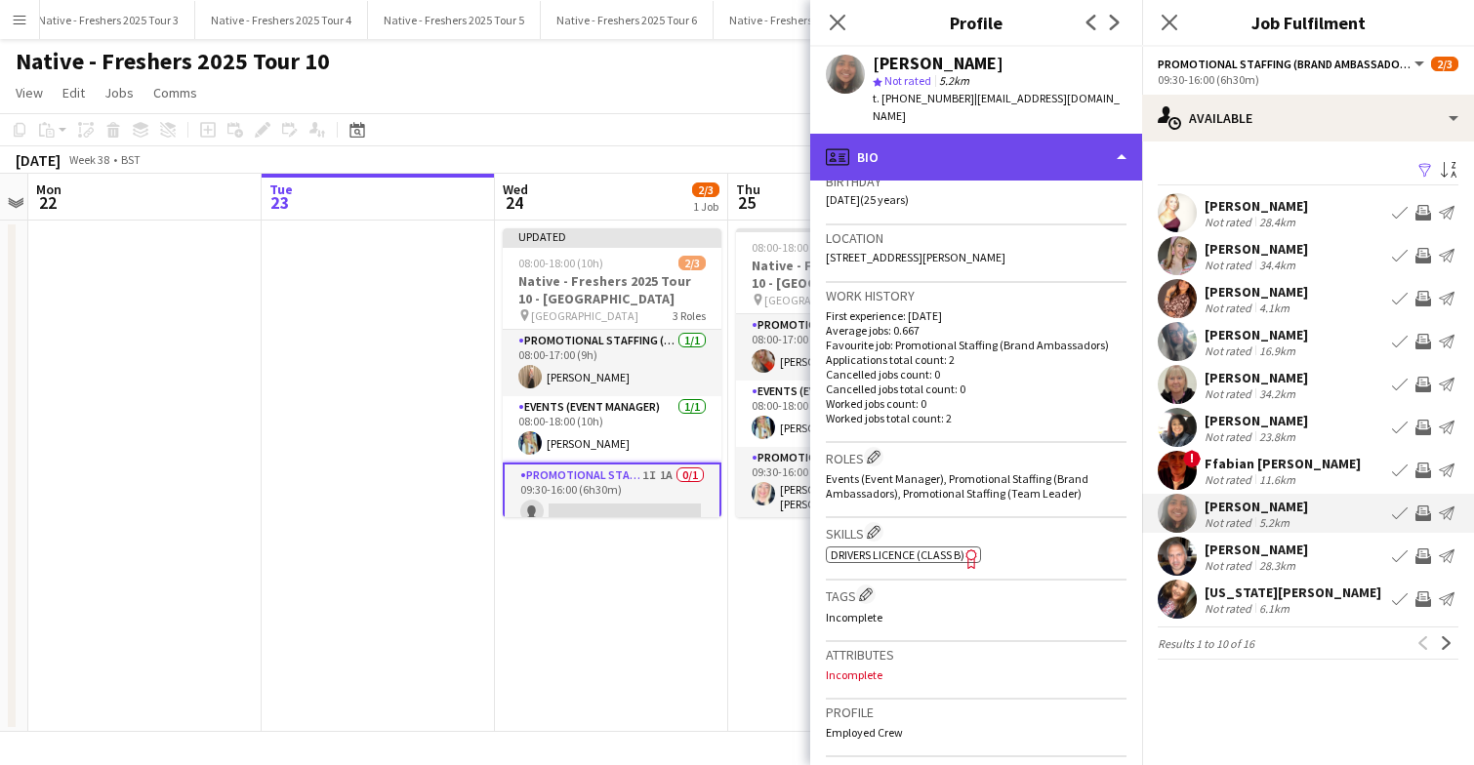
click at [1056, 152] on div "profile Bio" at bounding box center [976, 157] width 332 height 47
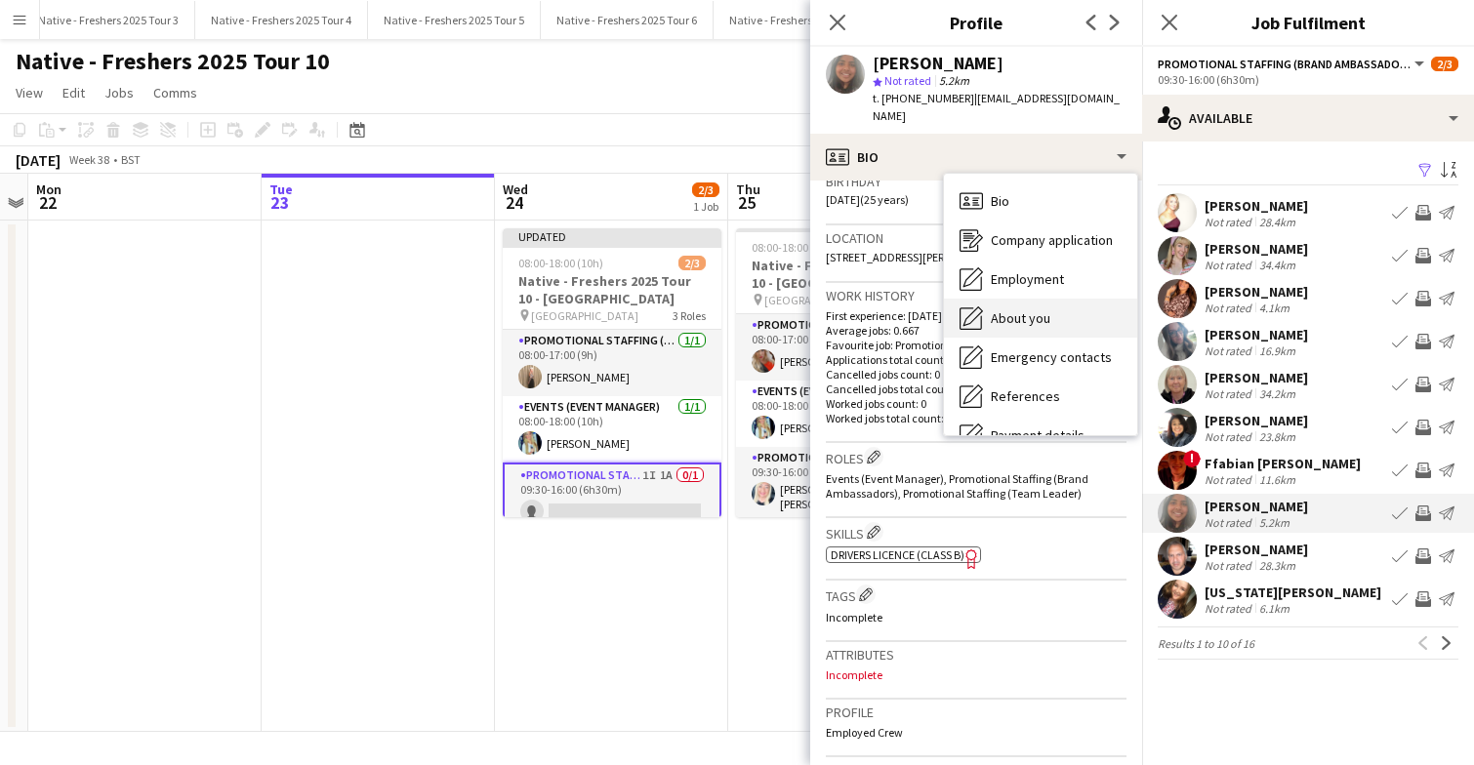
click at [1038, 309] on span "About you" at bounding box center [1021, 318] width 60 height 18
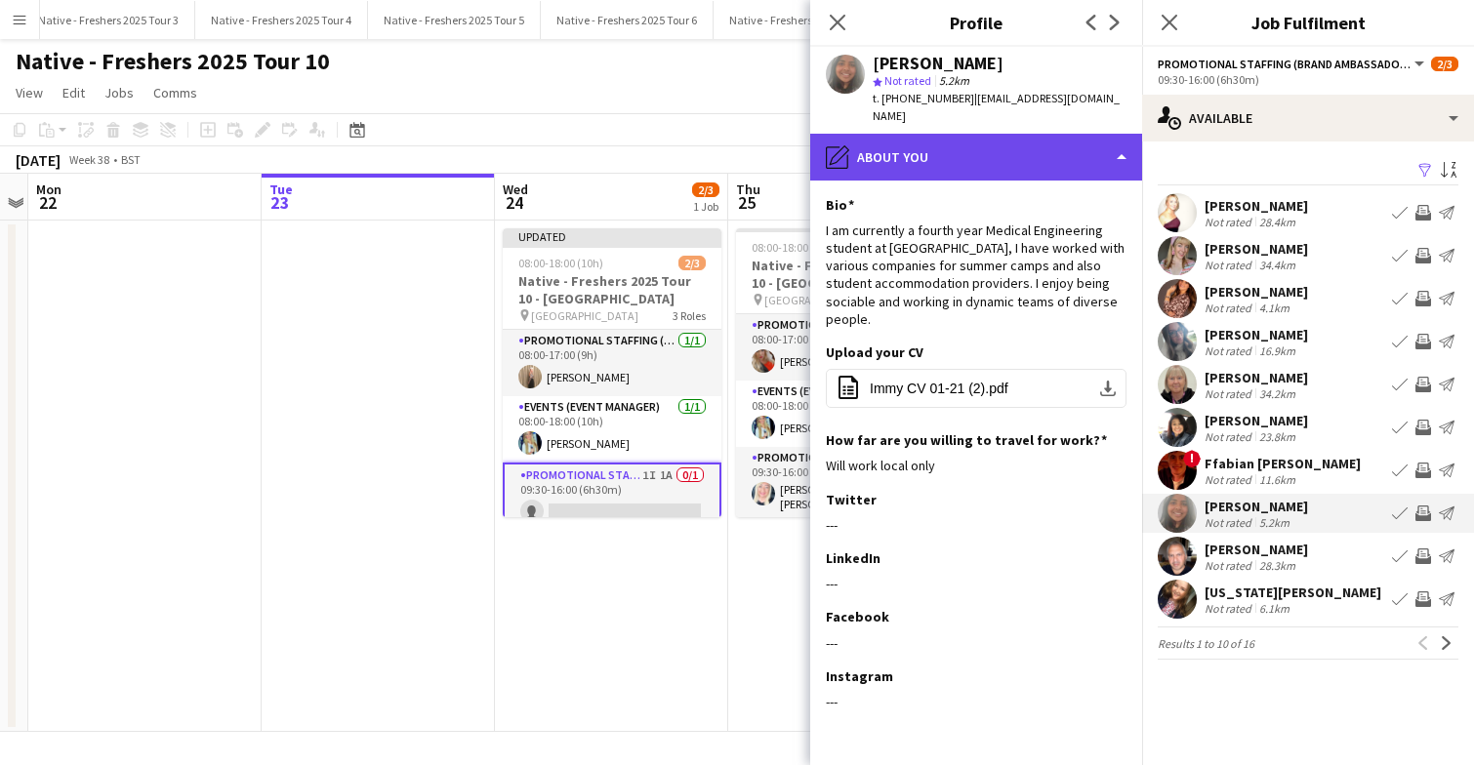
click at [1039, 134] on div "pencil4 About you" at bounding box center [976, 157] width 332 height 47
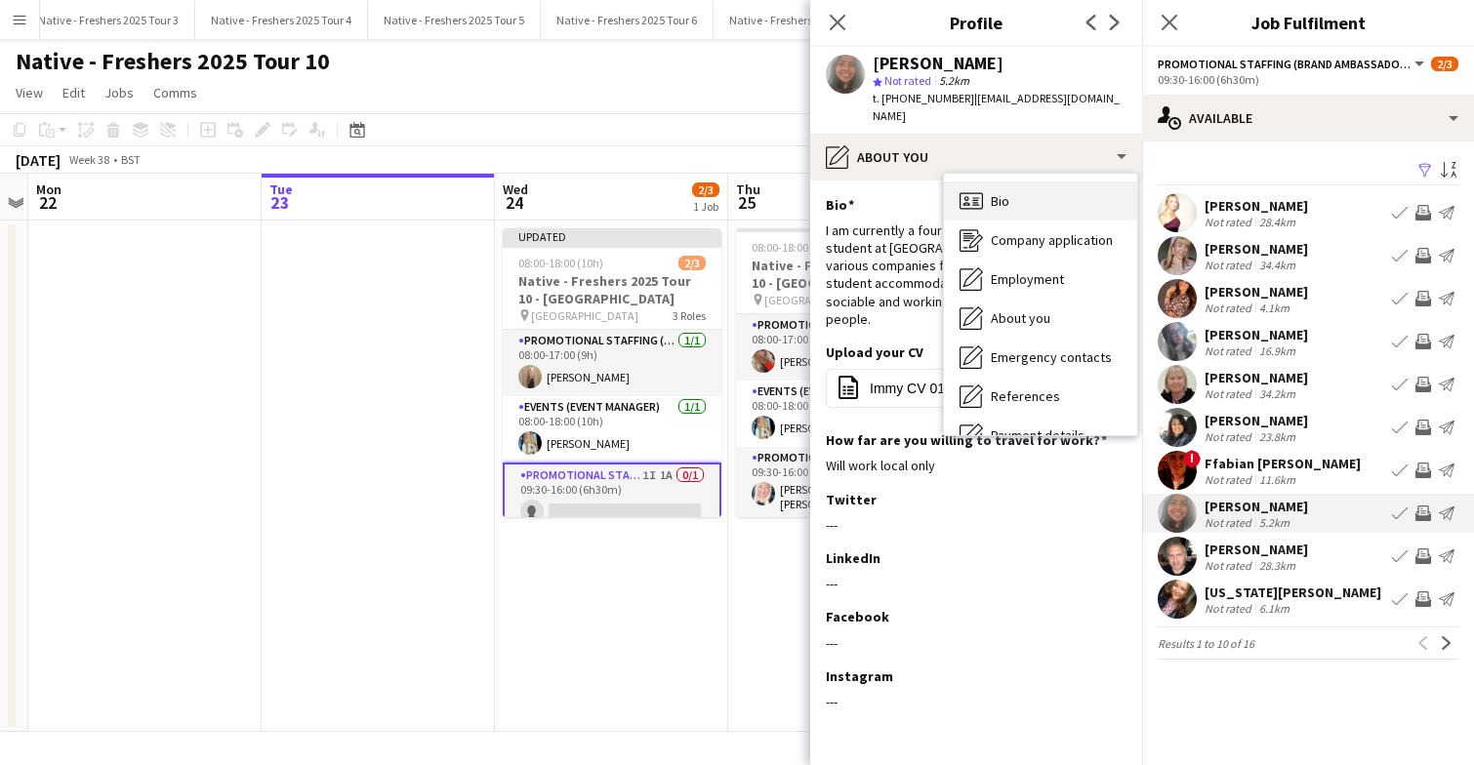
click at [1037, 191] on div "Bio Bio" at bounding box center [1040, 201] width 193 height 39
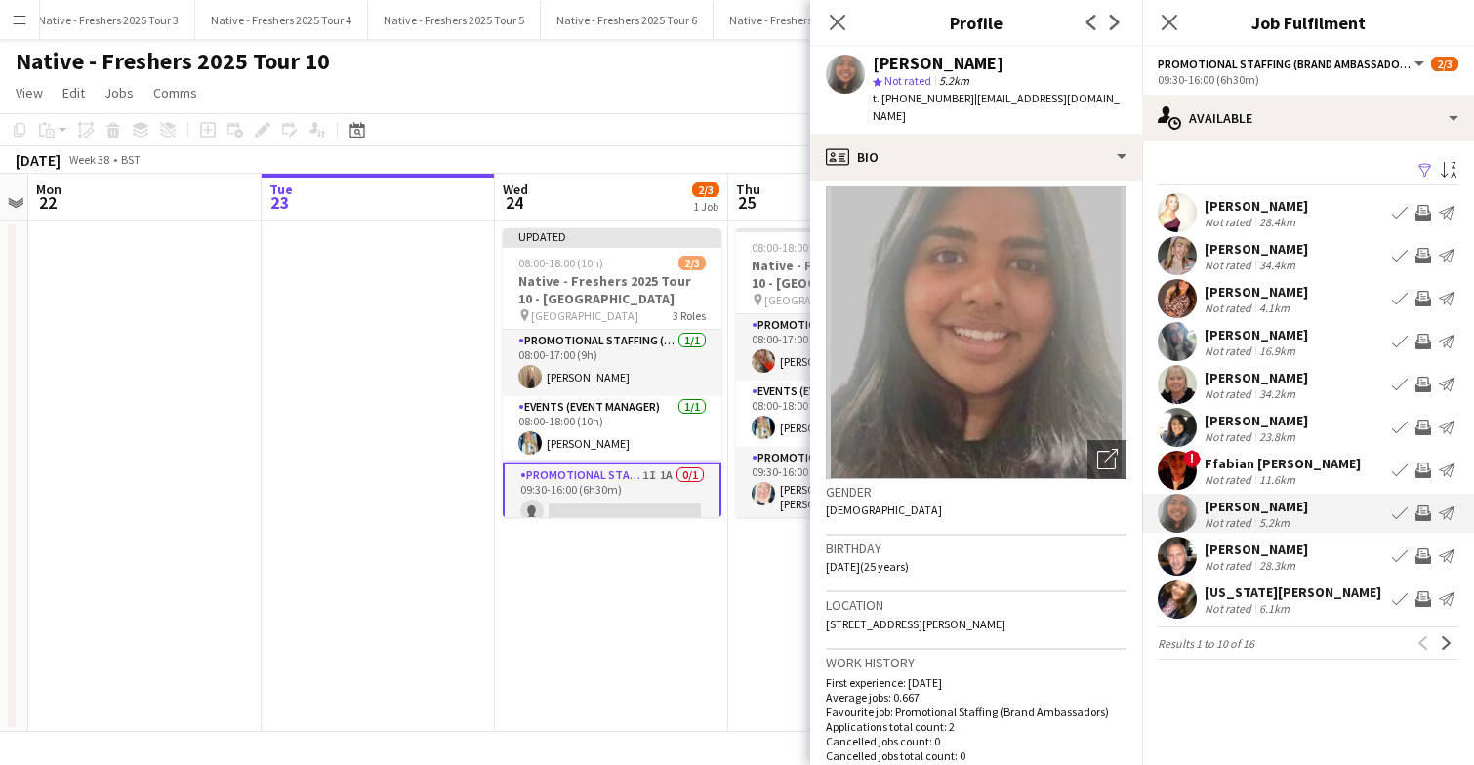
scroll to position [0, 0]
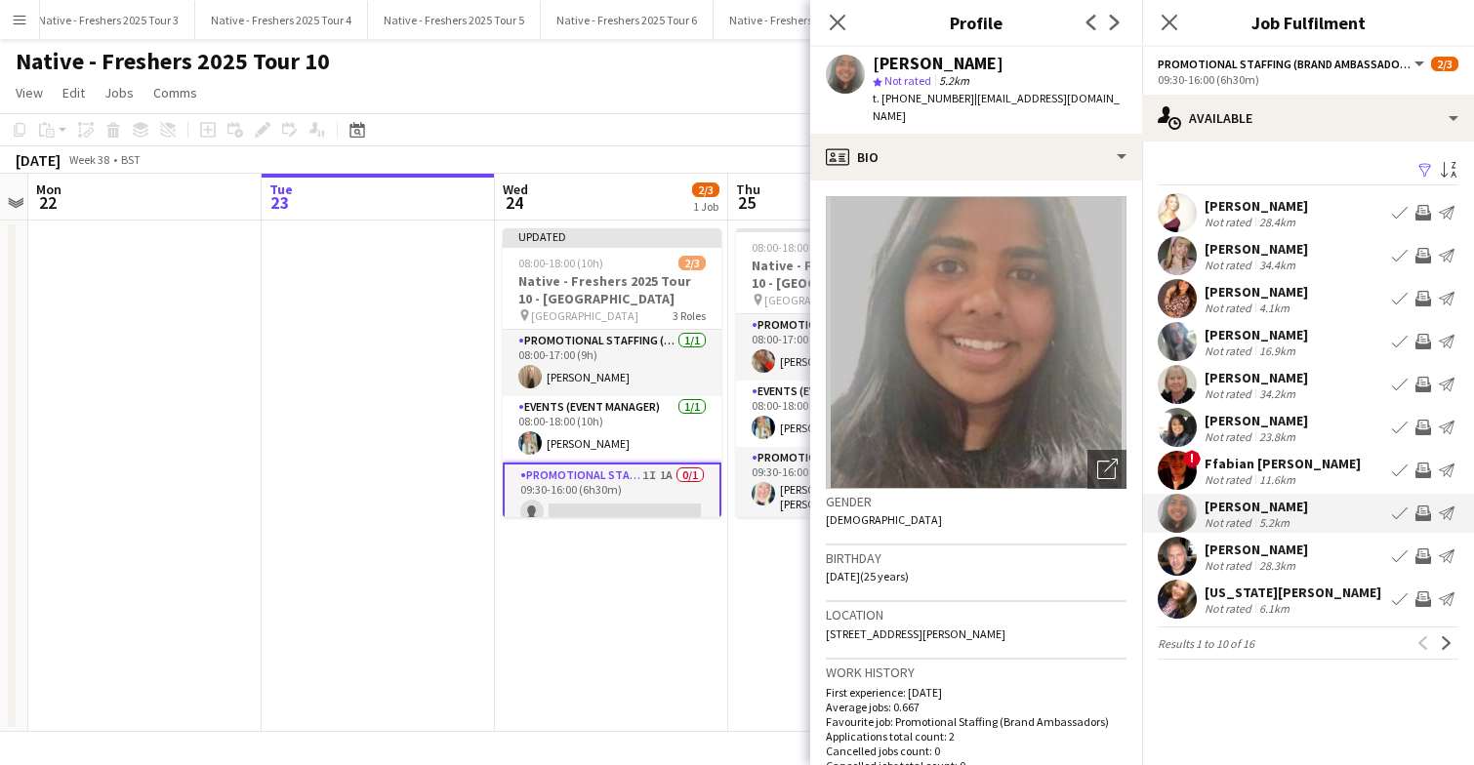
click at [1177, 591] on app-user-avatar at bounding box center [1177, 599] width 39 height 39
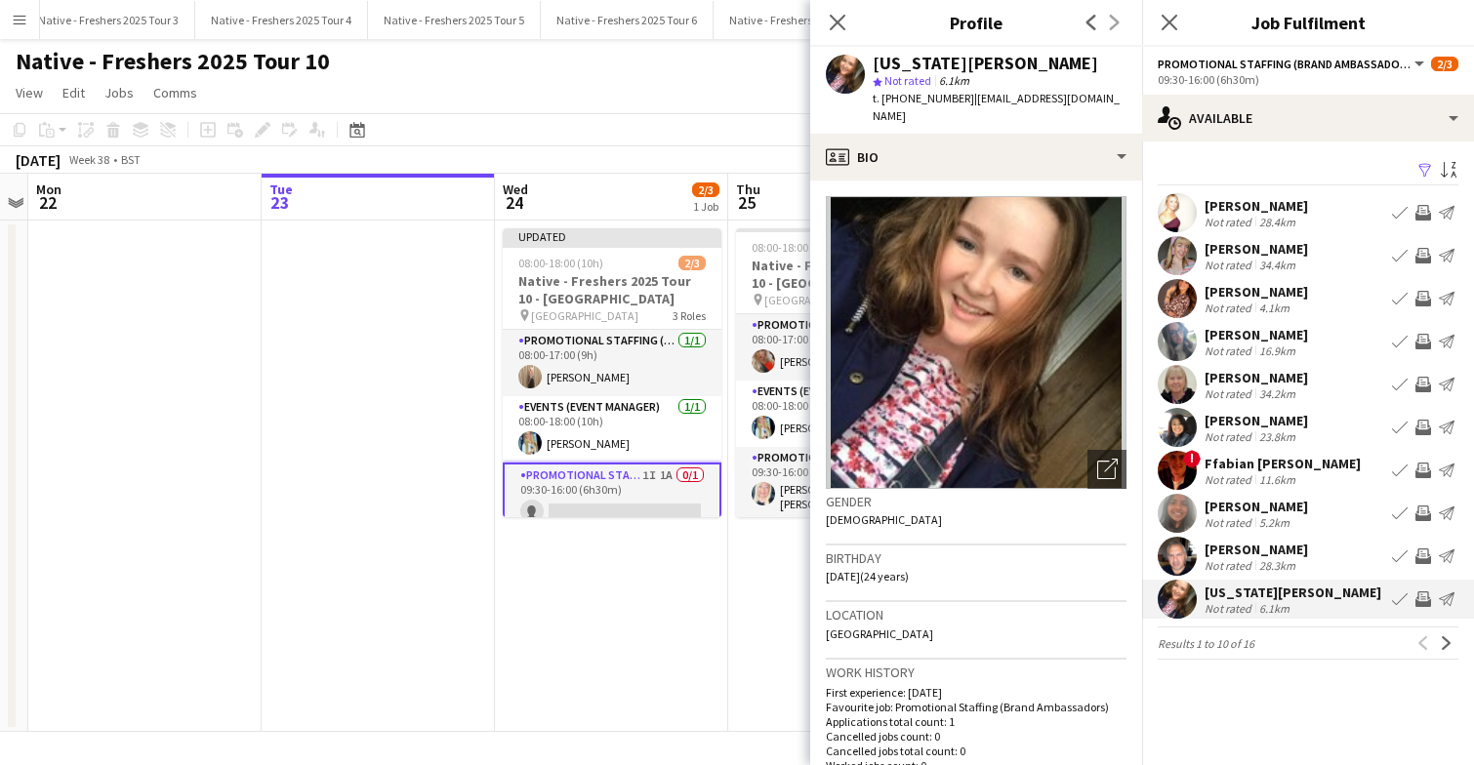
click at [1181, 388] on app-user-avatar at bounding box center [1177, 384] width 39 height 39
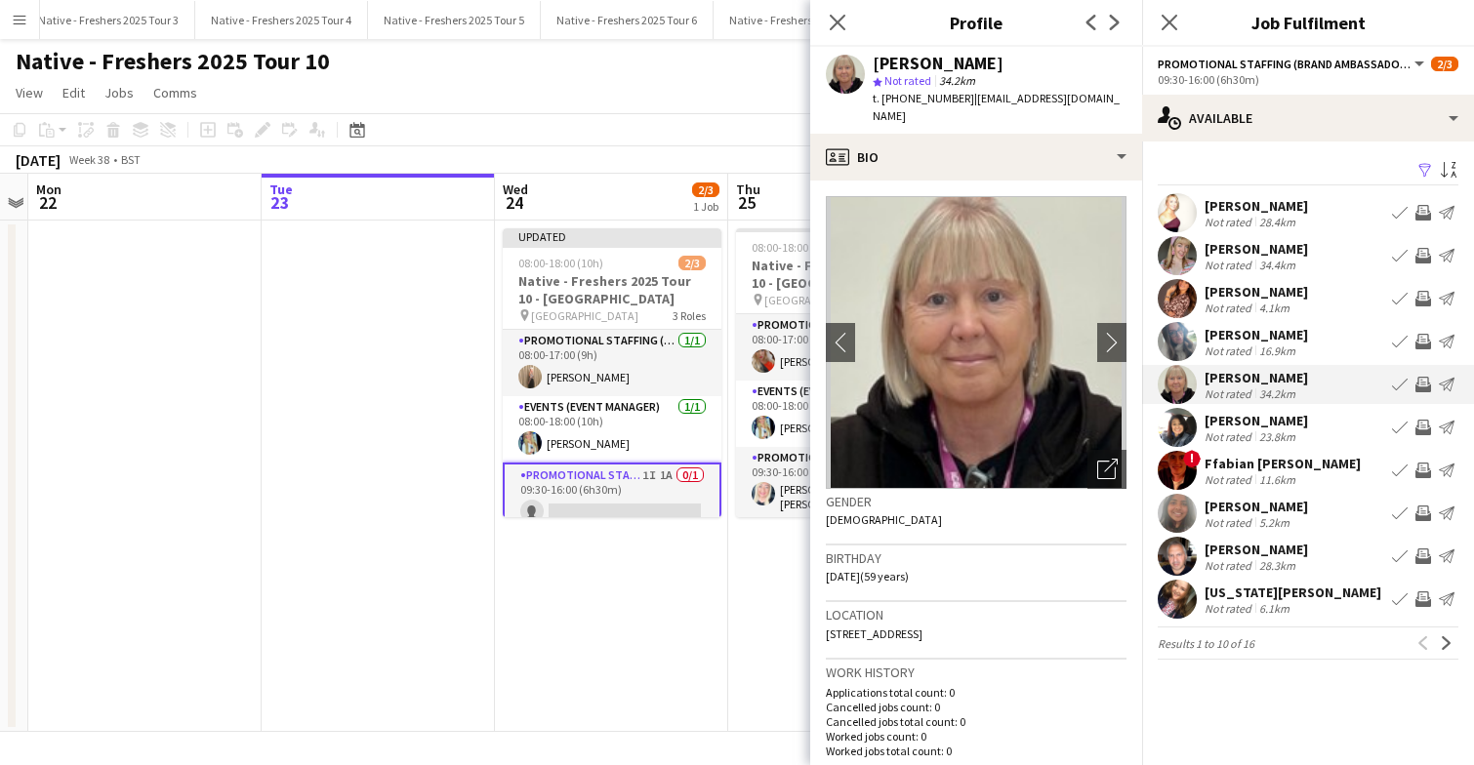
click at [1174, 340] on app-user-avatar at bounding box center [1177, 341] width 39 height 39
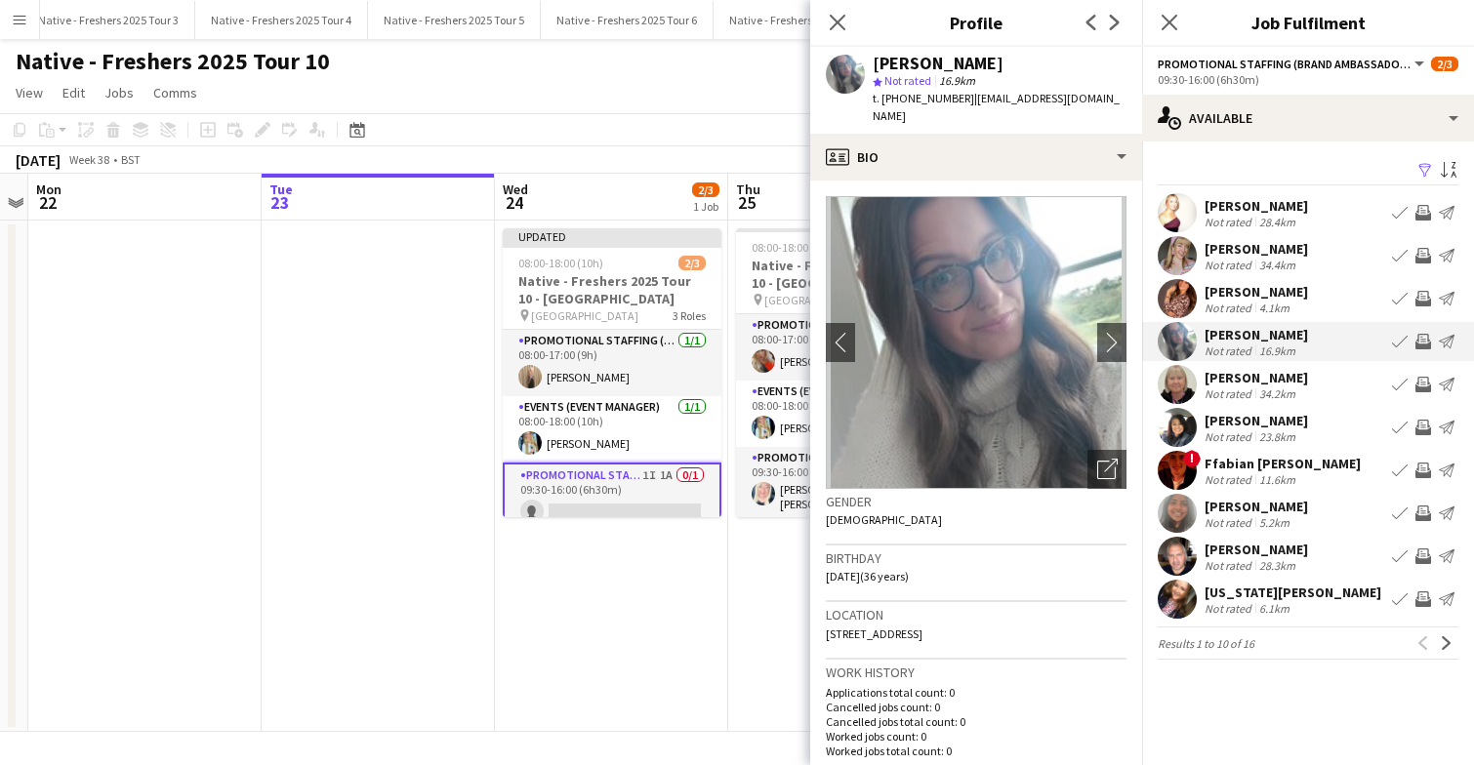
click at [1176, 288] on app-user-avatar at bounding box center [1177, 298] width 39 height 39
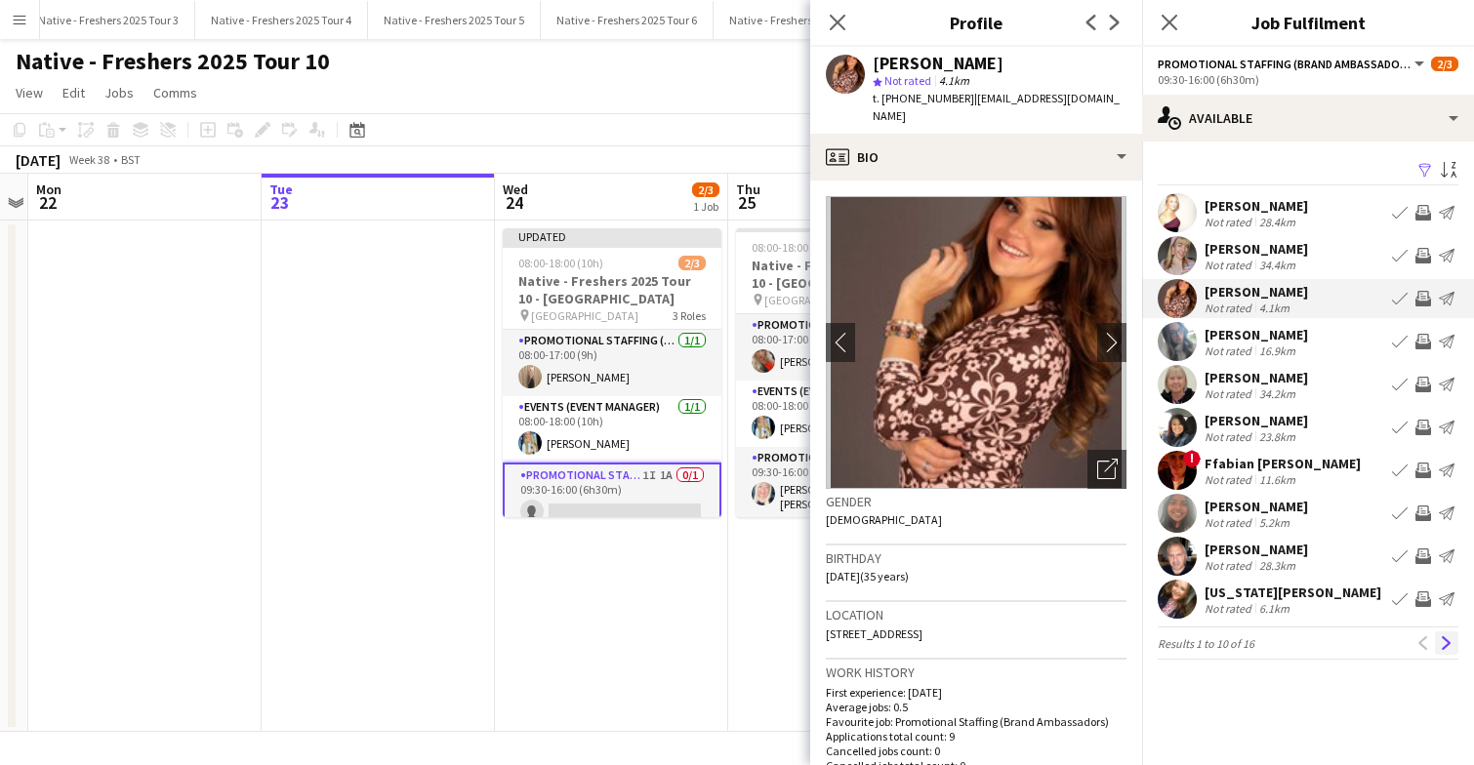
click at [1444, 642] on app-icon "Next" at bounding box center [1447, 643] width 14 height 14
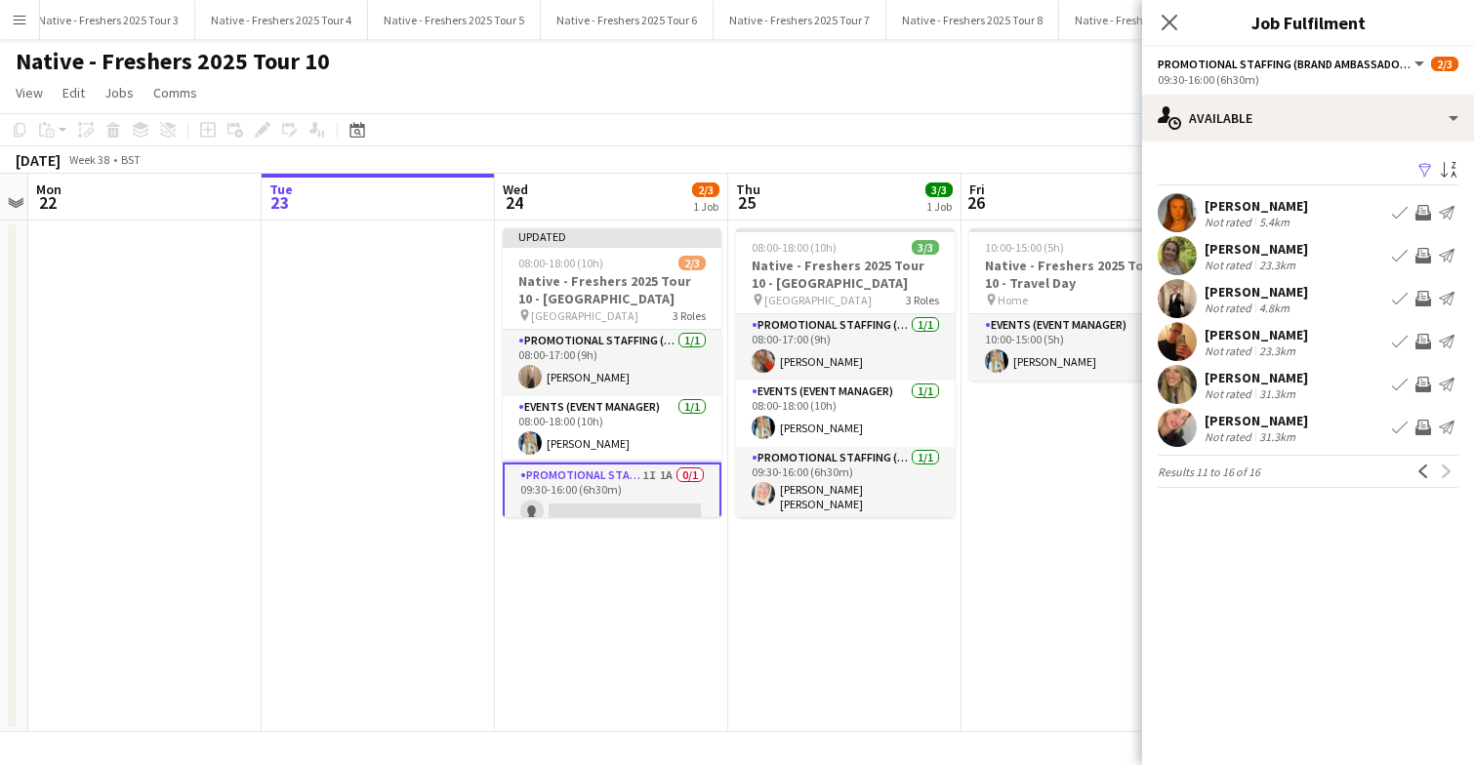
click at [1420, 163] on app-icon "Filter" at bounding box center [1425, 171] width 16 height 19
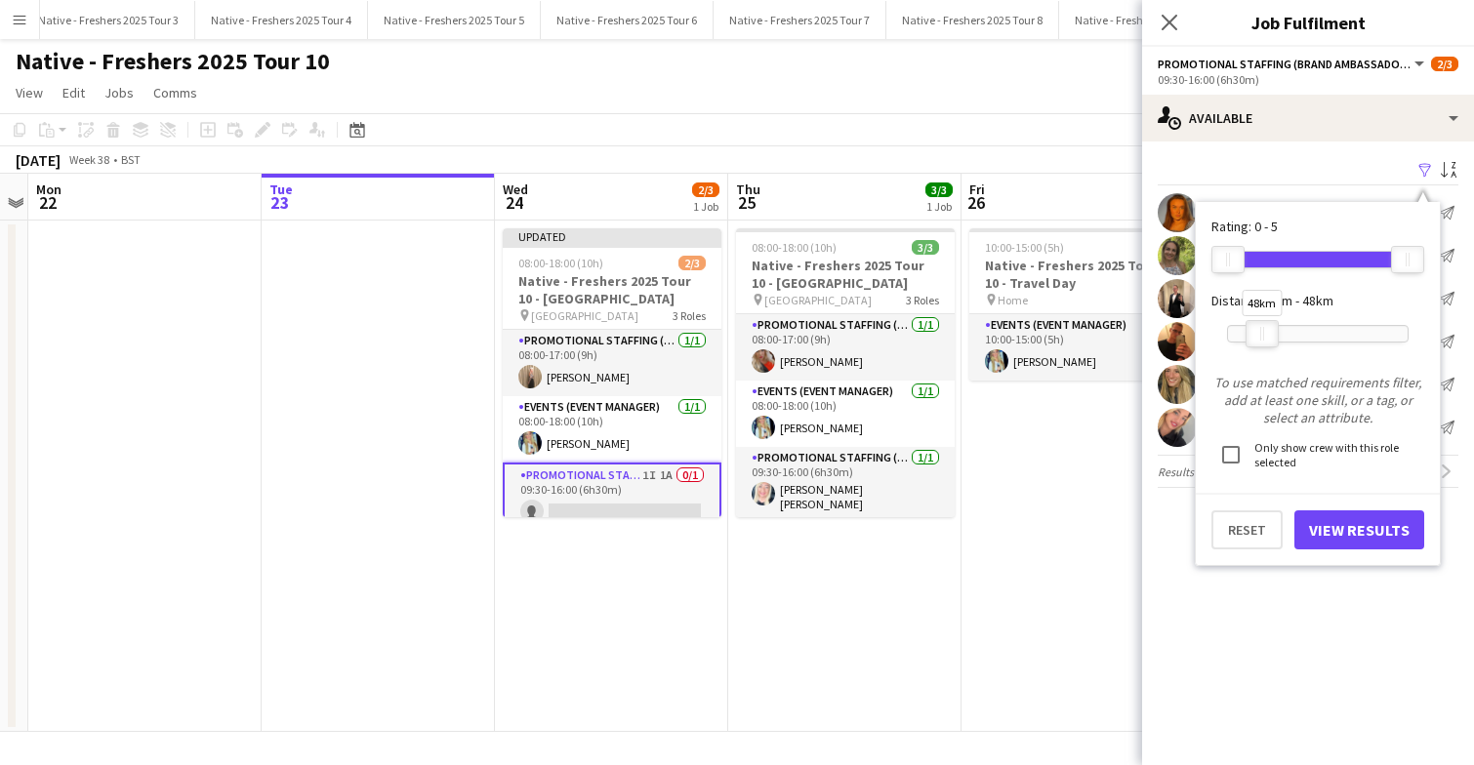
drag, startPoint x: 1251, startPoint y: 333, endPoint x: 1261, endPoint y: 334, distance: 9.8
click at [1261, 334] on div at bounding box center [1261, 333] width 31 height 25
click at [1342, 527] on button "View Results" at bounding box center [1359, 529] width 130 height 39
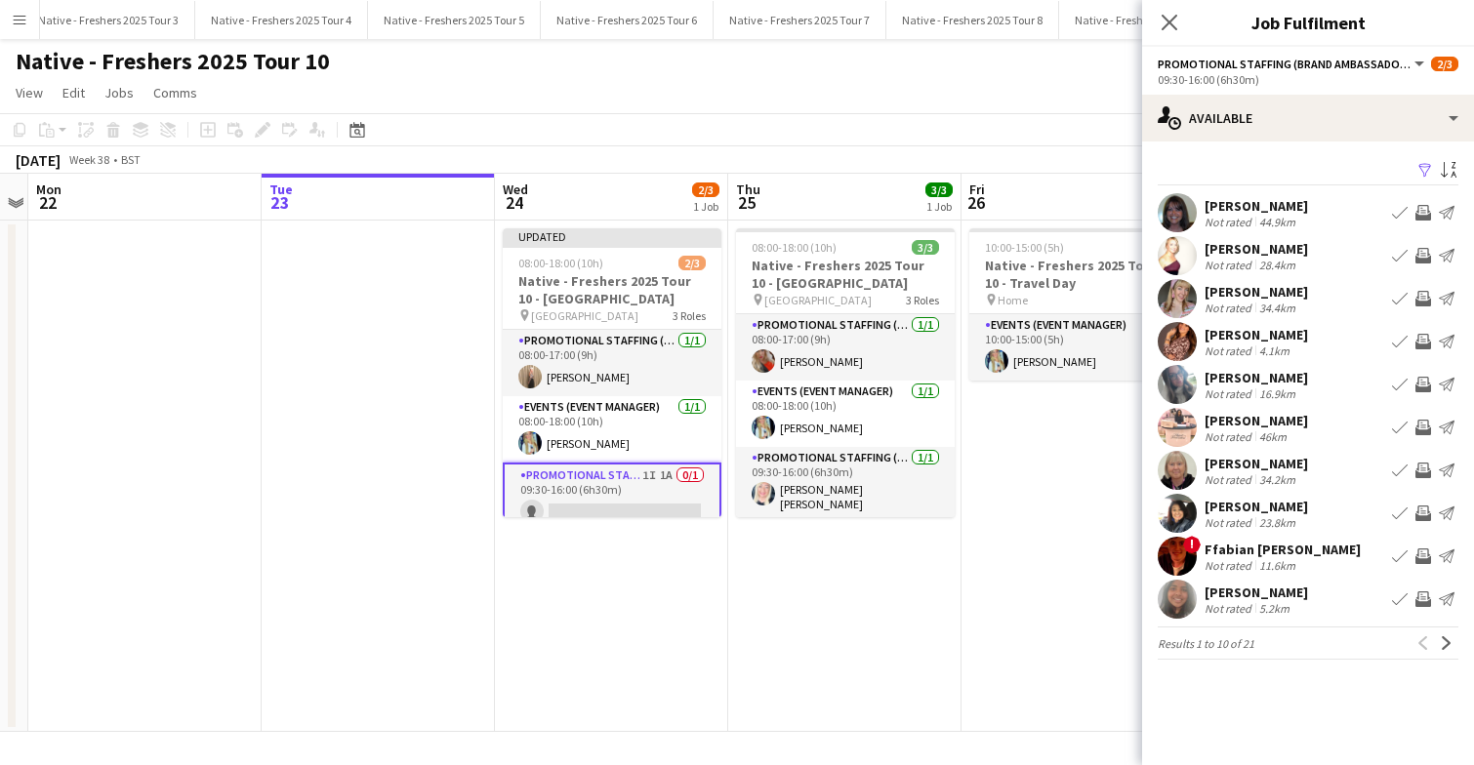
click at [1424, 162] on app-icon "Filter" at bounding box center [1425, 171] width 16 height 19
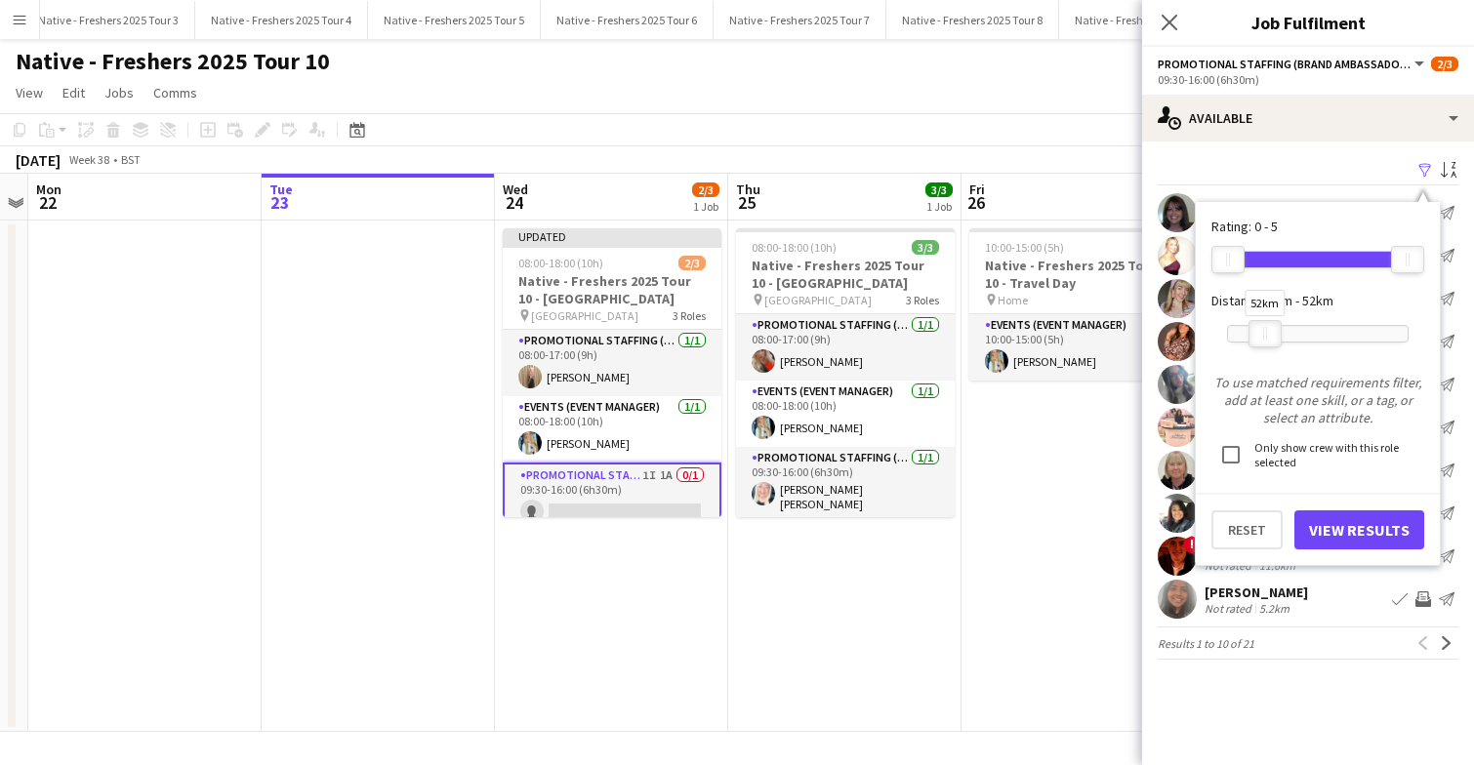
click at [1263, 337] on div "52km" at bounding box center [1264, 333] width 33 height 27
click at [1335, 531] on button "View Results" at bounding box center [1359, 529] width 130 height 39
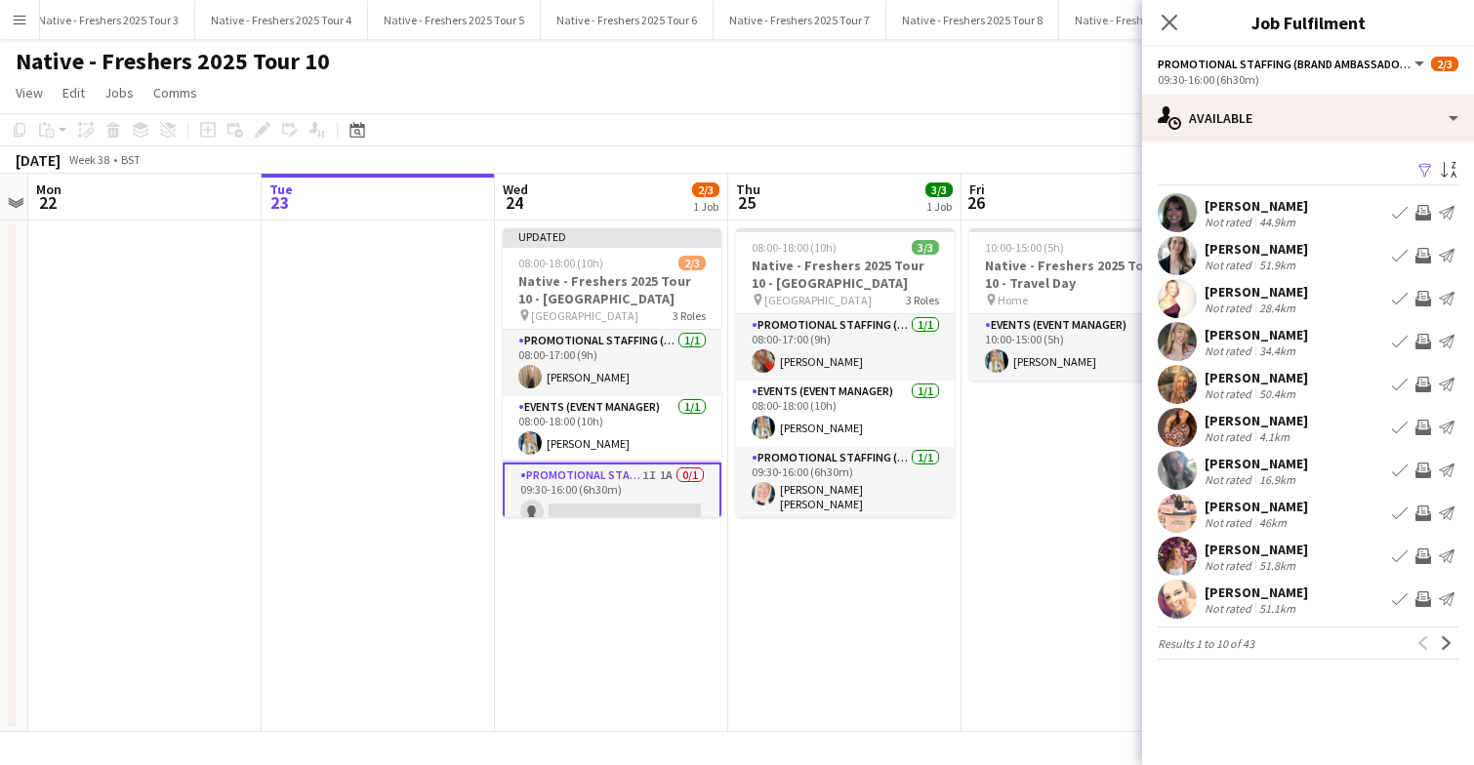
click at [1421, 168] on app-icon "Filter" at bounding box center [1425, 171] width 16 height 19
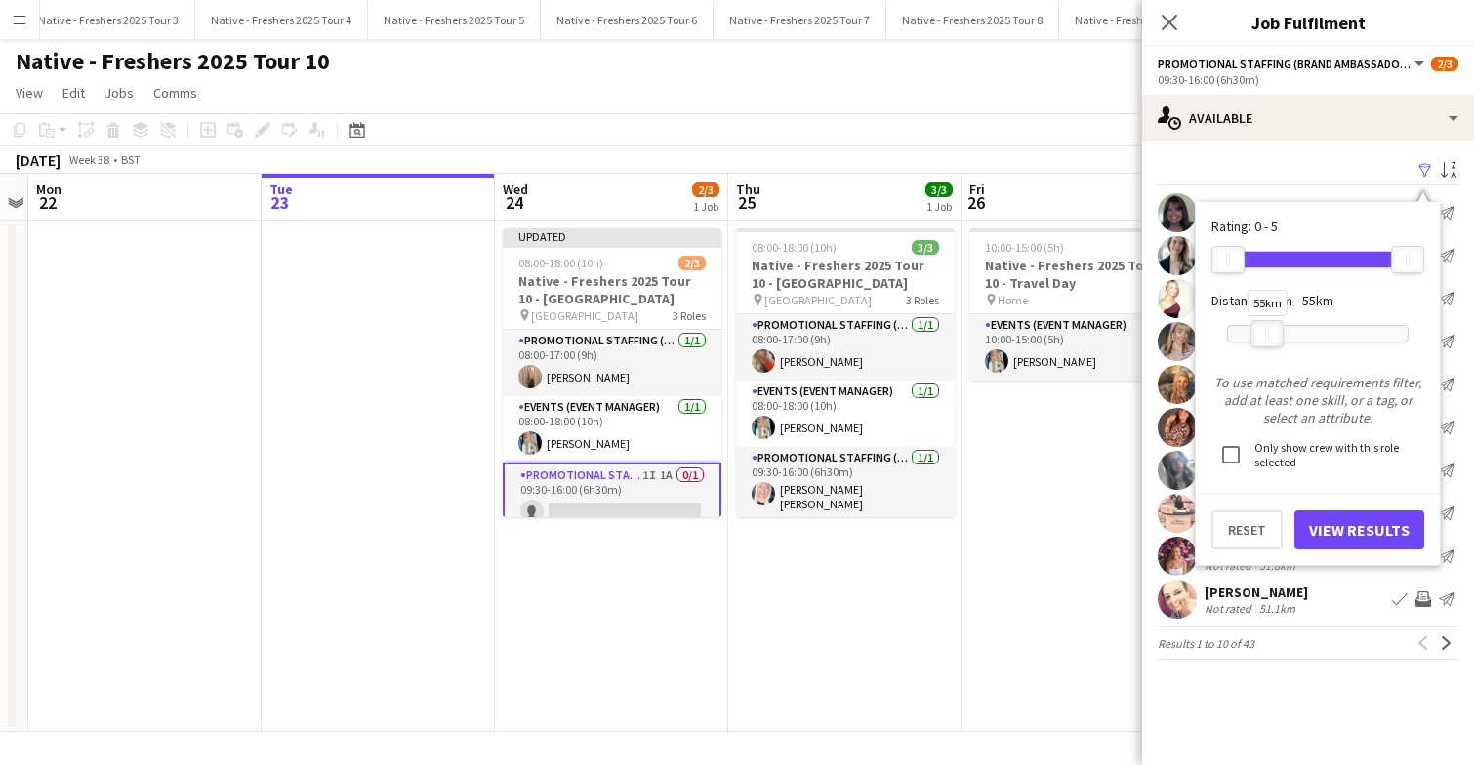
click at [1268, 330] on div "55km" at bounding box center [1266, 333] width 33 height 27
click at [1335, 519] on button "View Results" at bounding box center [1359, 529] width 130 height 39
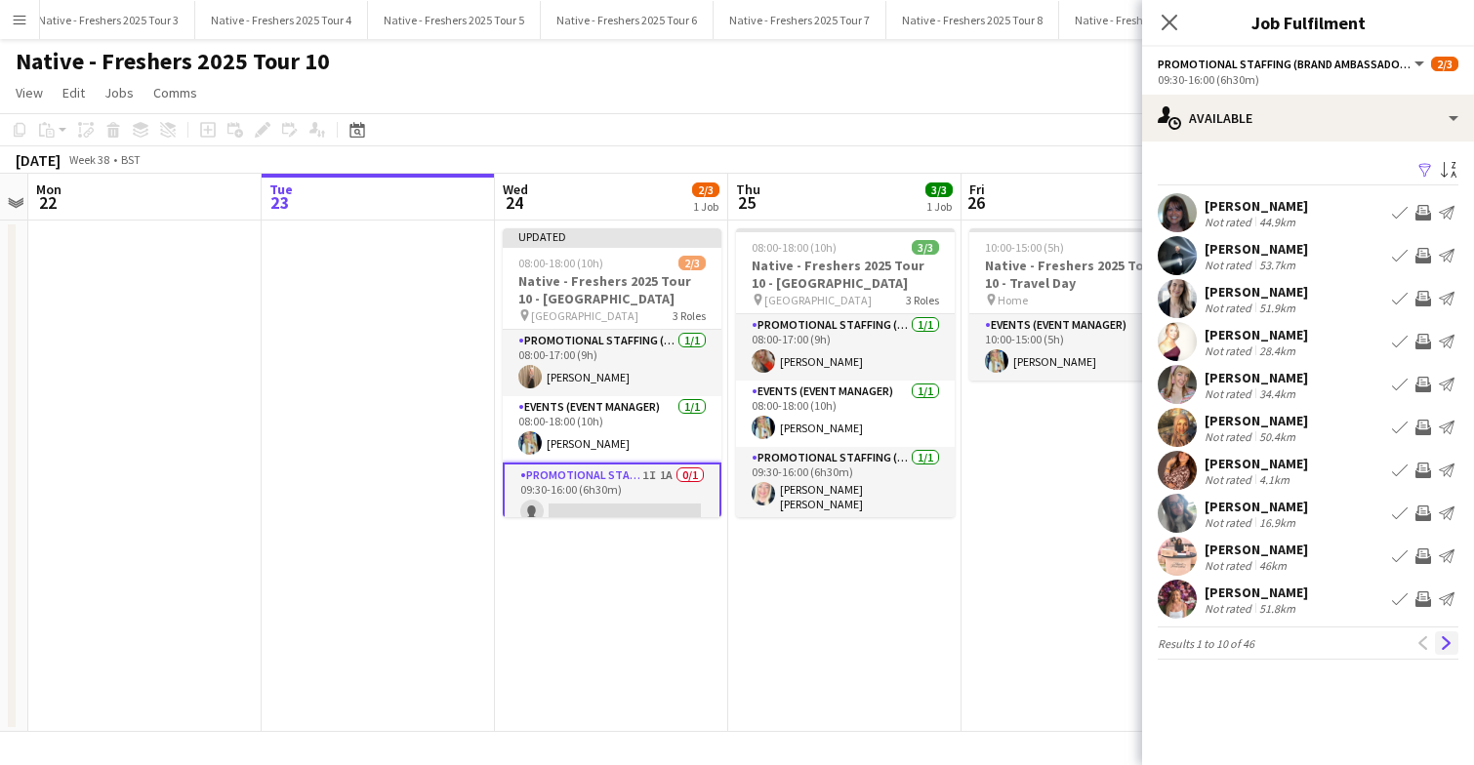
click at [1444, 643] on app-icon "Next" at bounding box center [1447, 643] width 14 height 14
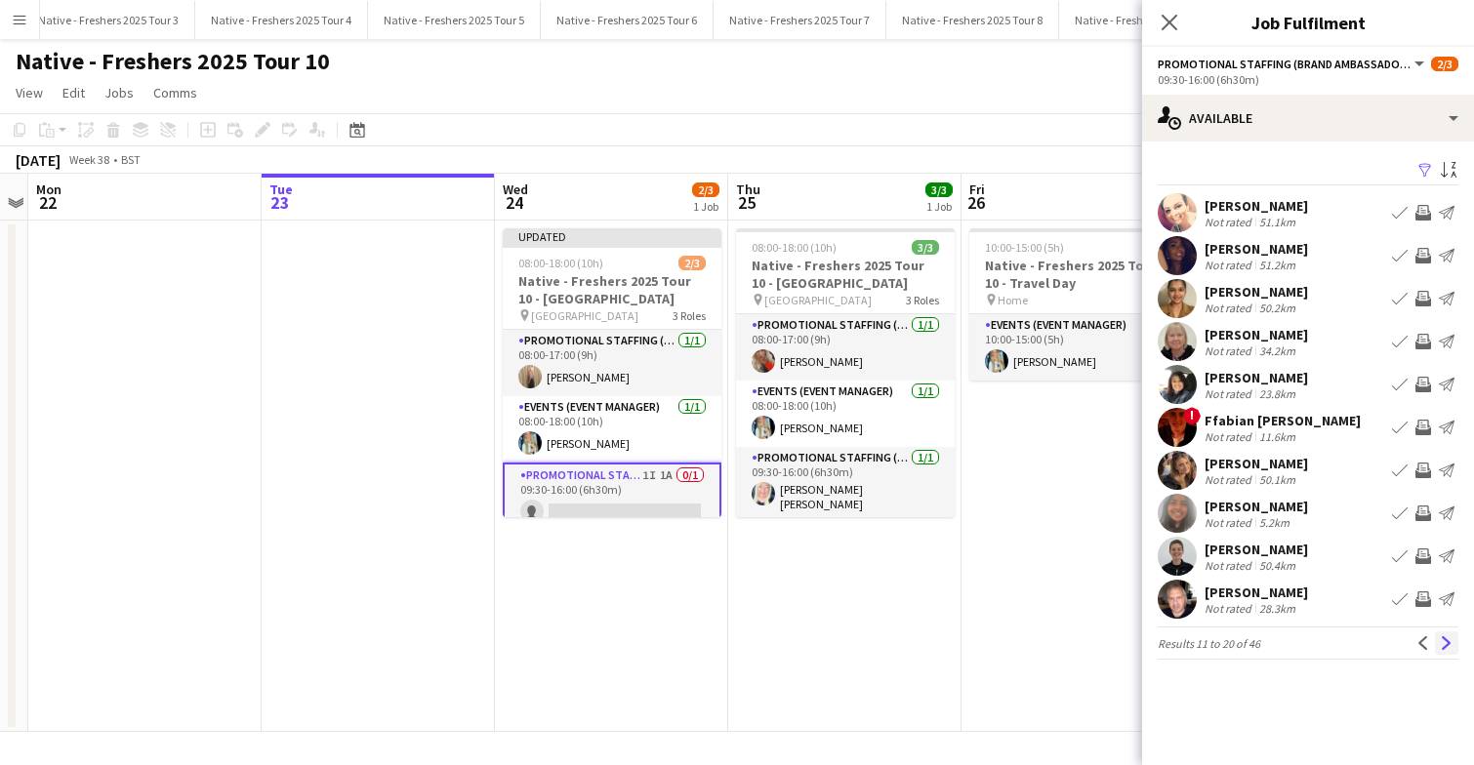
click at [1448, 643] on app-icon "Next" at bounding box center [1447, 643] width 14 height 14
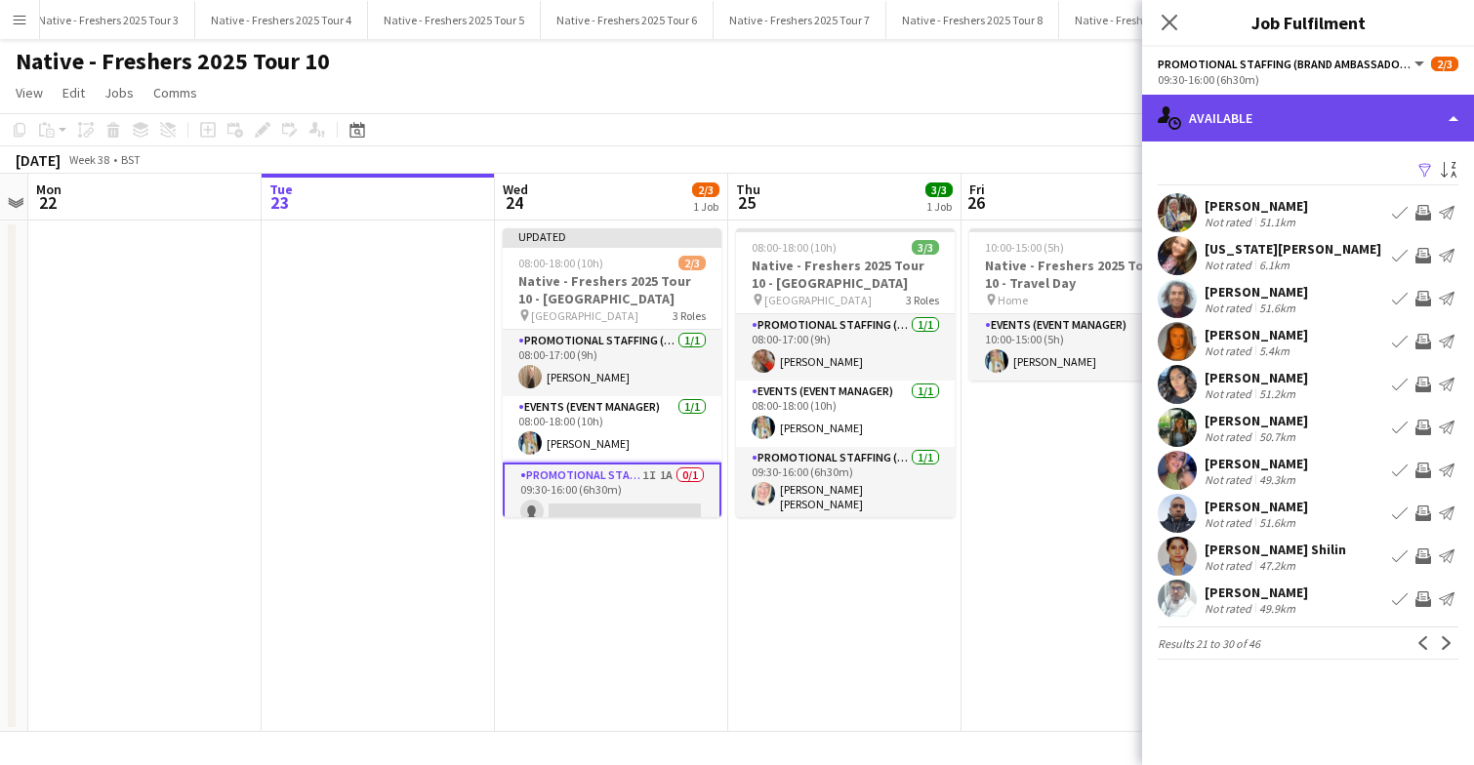
click at [1318, 121] on div "single-neutral-actions-upload Available" at bounding box center [1308, 118] width 332 height 47
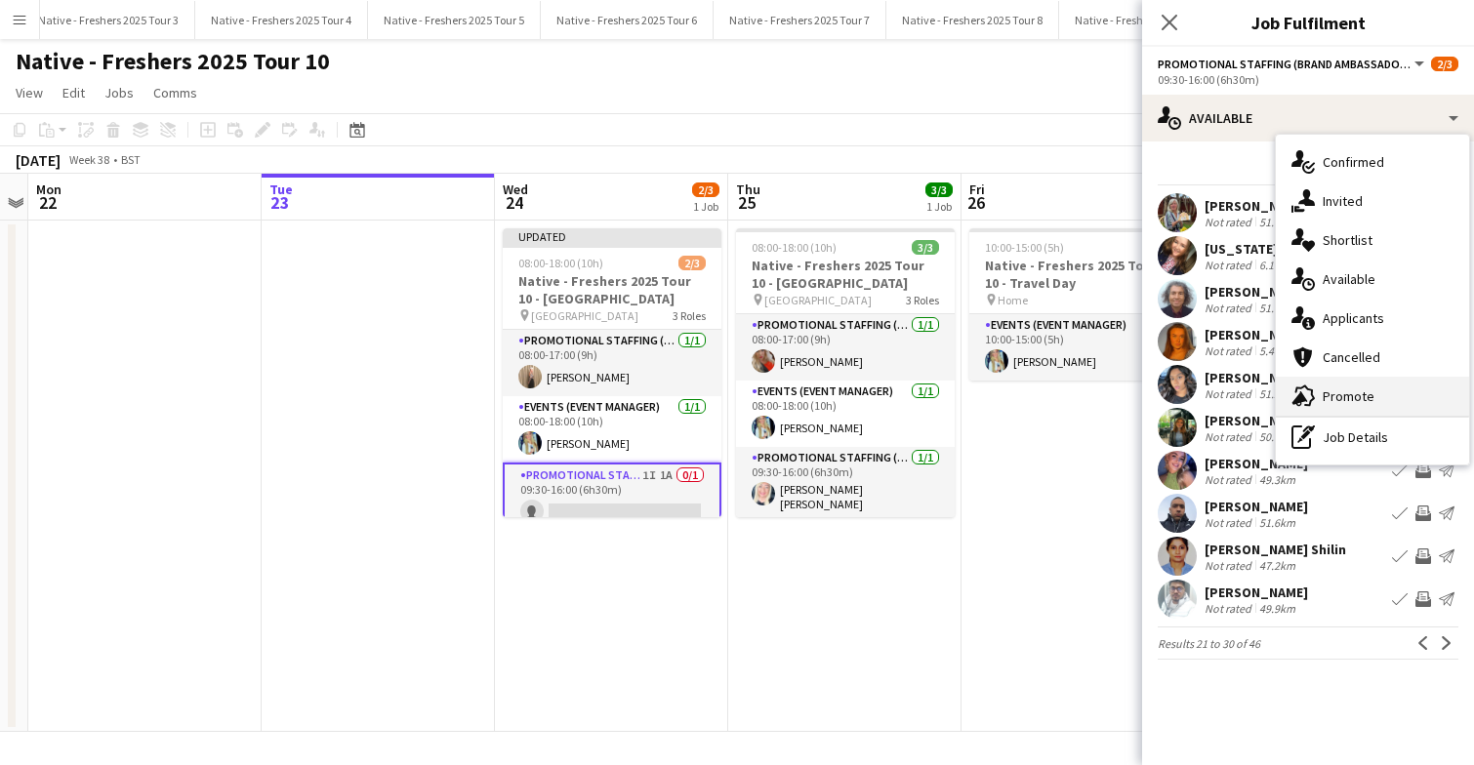
click at [1365, 395] on span "Promote" at bounding box center [1349, 396] width 52 height 18
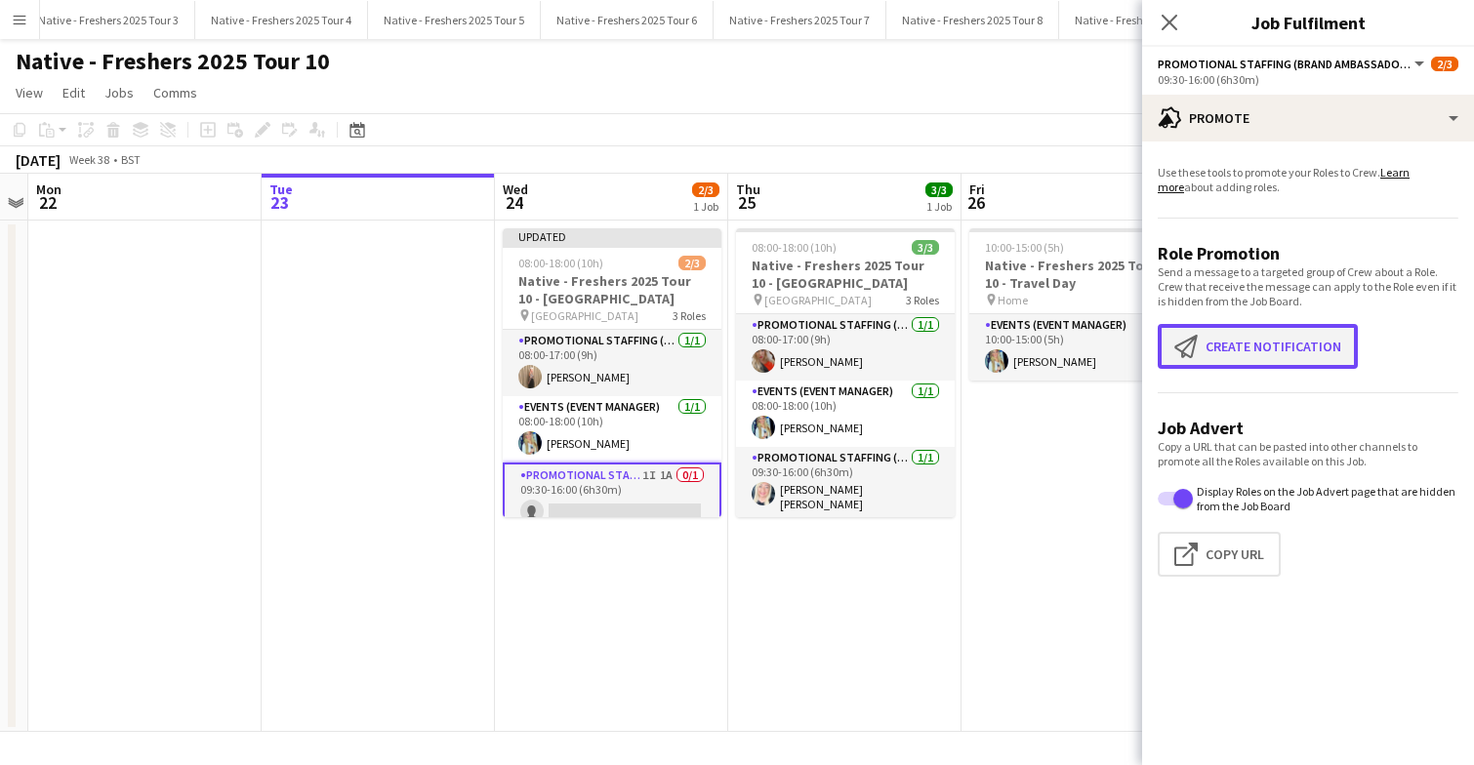
click at [1261, 347] on button "Create notification Create notification" at bounding box center [1258, 346] width 200 height 45
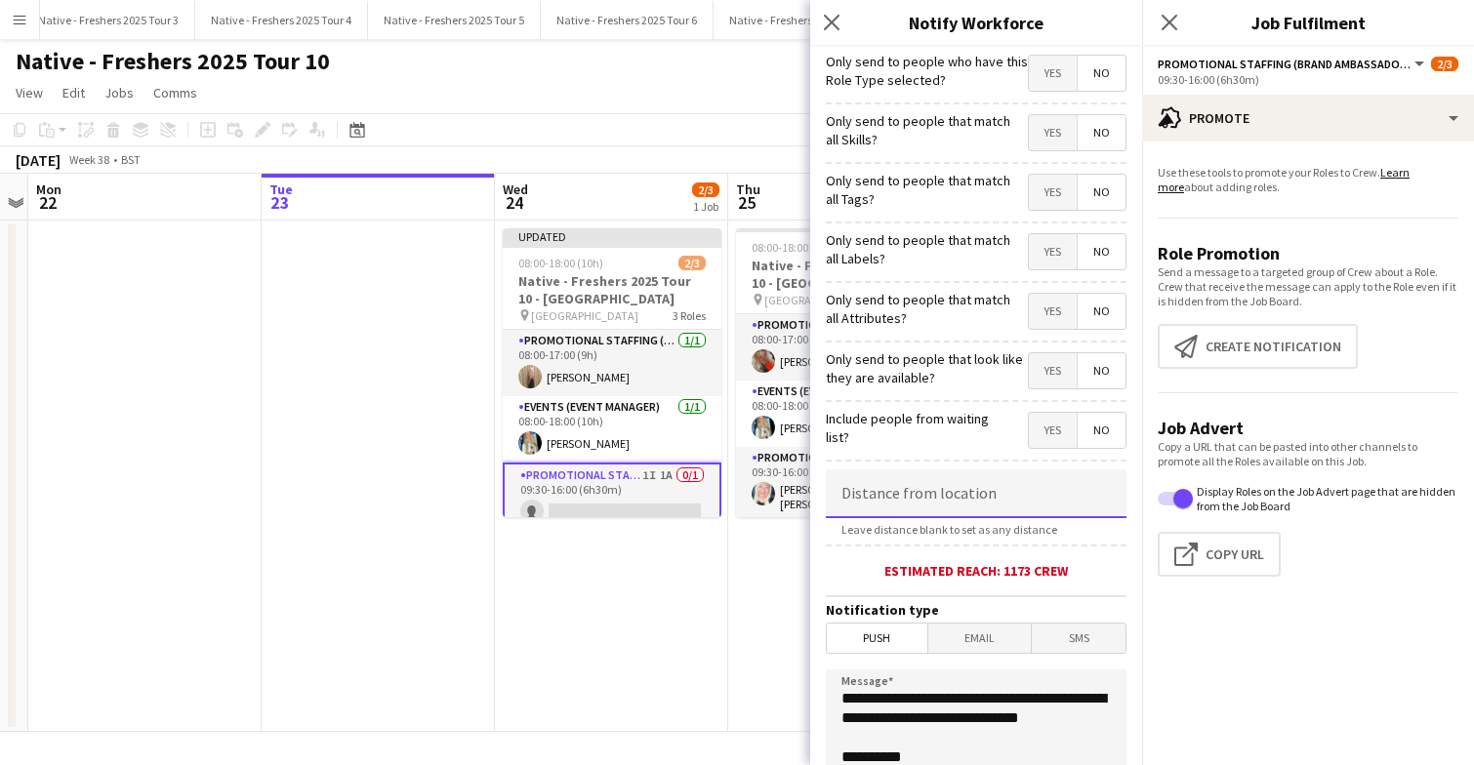
click at [938, 503] on input at bounding box center [976, 493] width 301 height 49
type input "****"
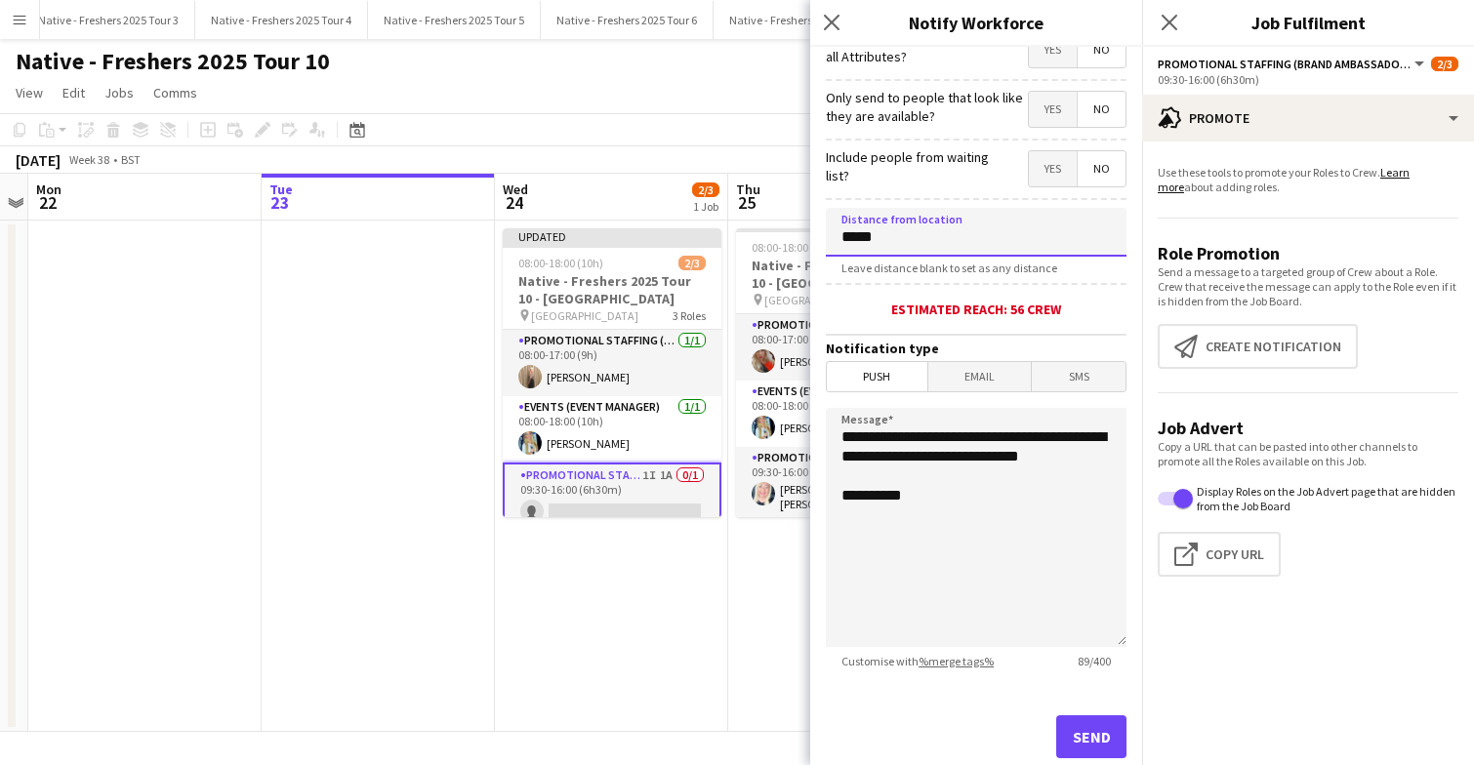
scroll to position [265, 0]
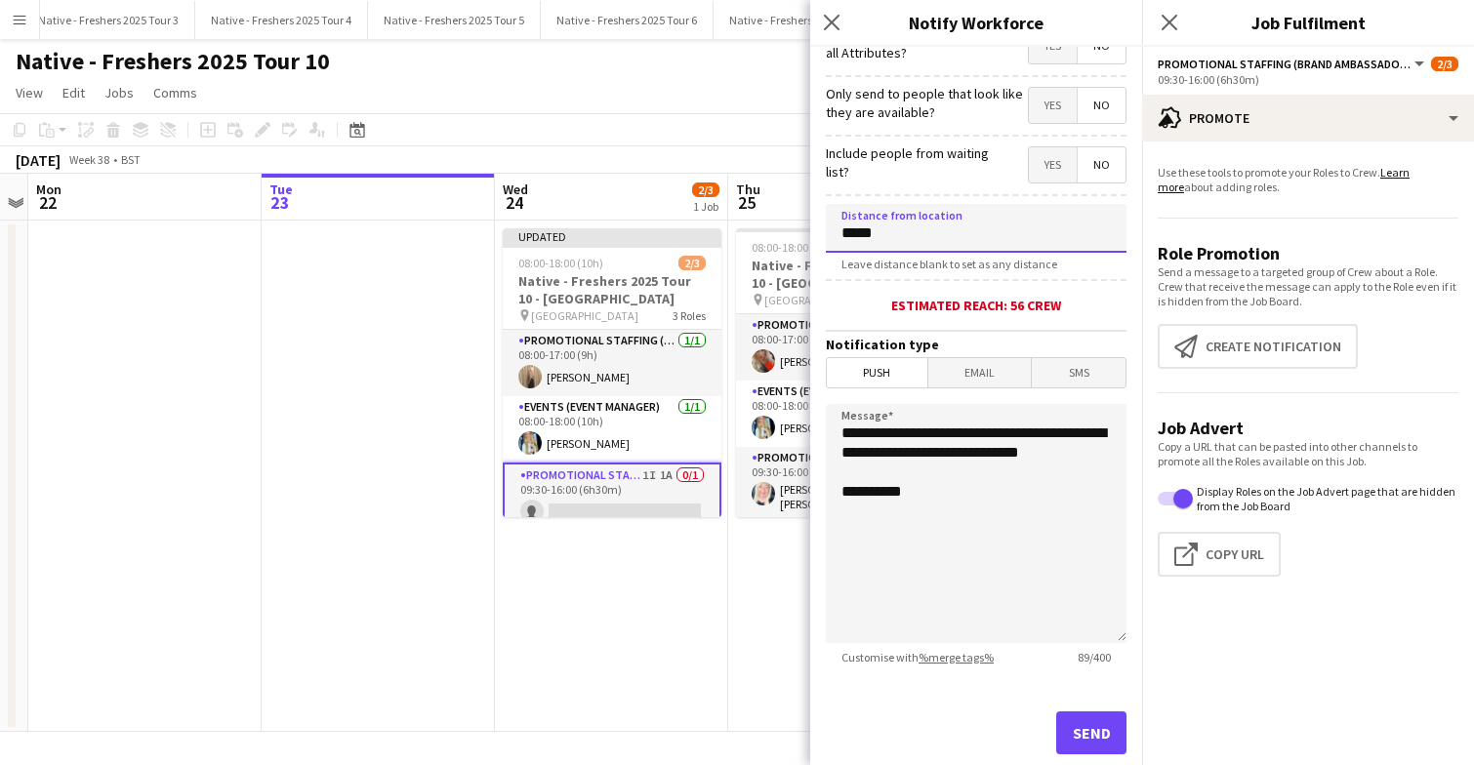
type input "*****"
click at [974, 528] on textarea "**********" at bounding box center [976, 523] width 301 height 239
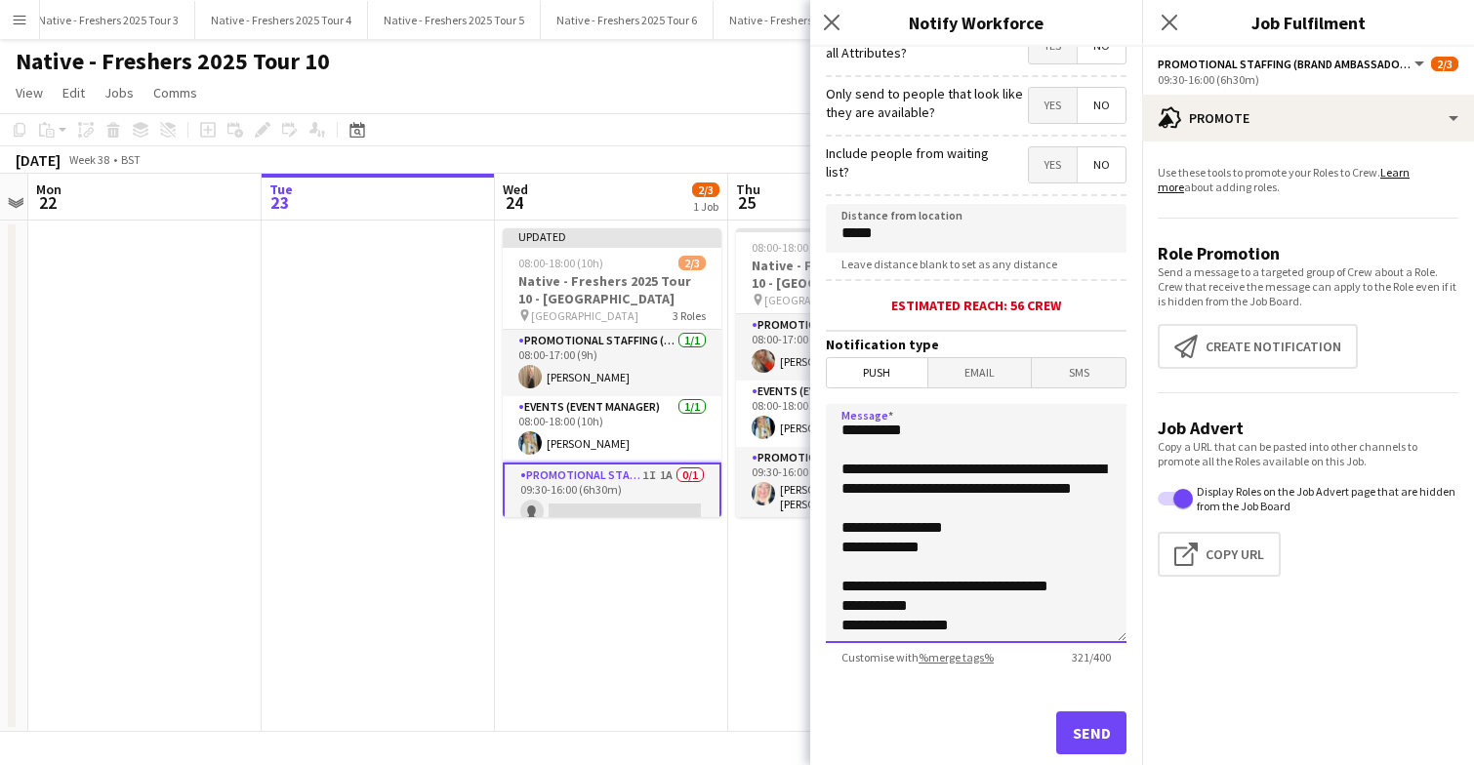
scroll to position [161, 0]
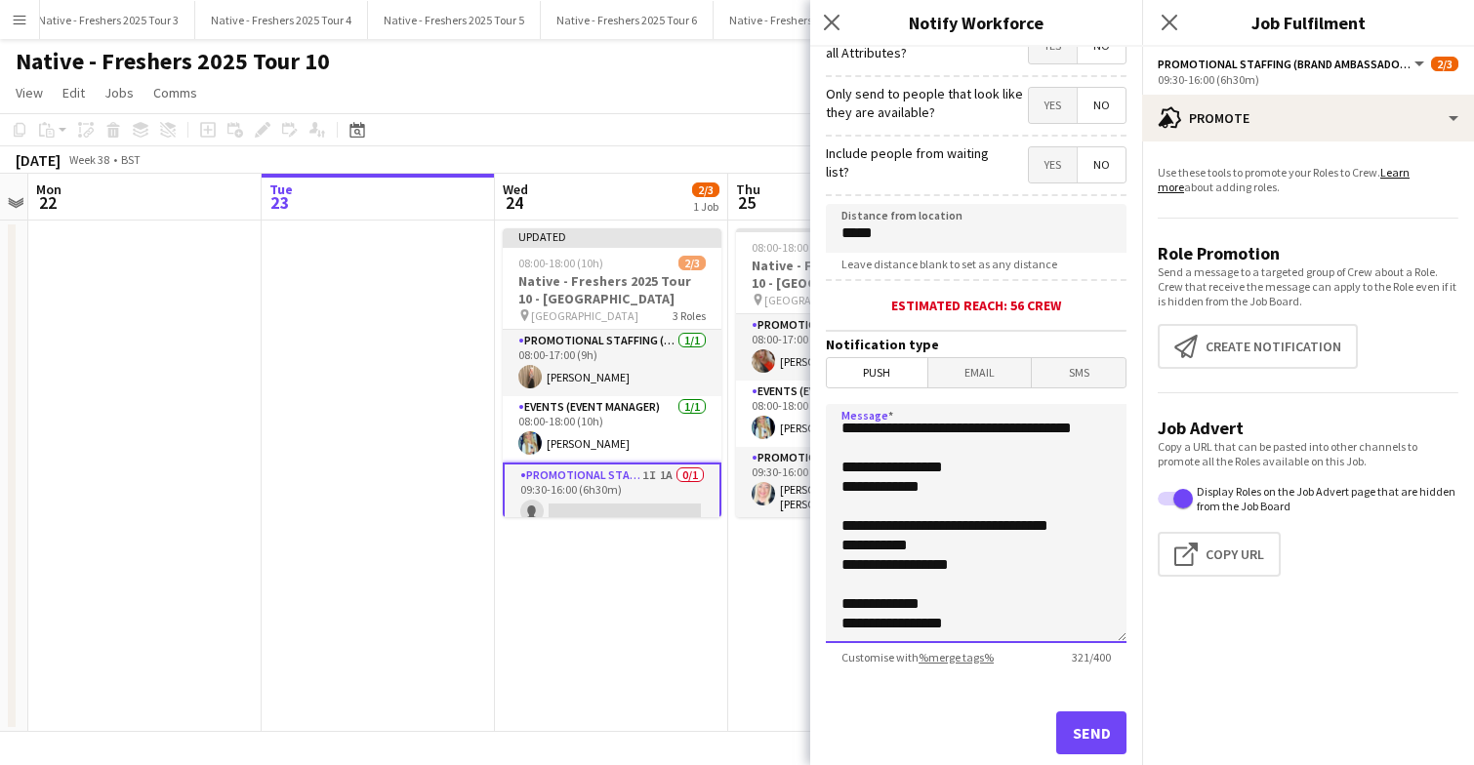
drag, startPoint x: 842, startPoint y: 491, endPoint x: 1064, endPoint y: 669, distance: 284.0
click at [1064, 665] on app-form-group "**********" at bounding box center [976, 534] width 301 height 261
type textarea "**********"
click at [1085, 732] on button "Send" at bounding box center [1091, 733] width 70 height 43
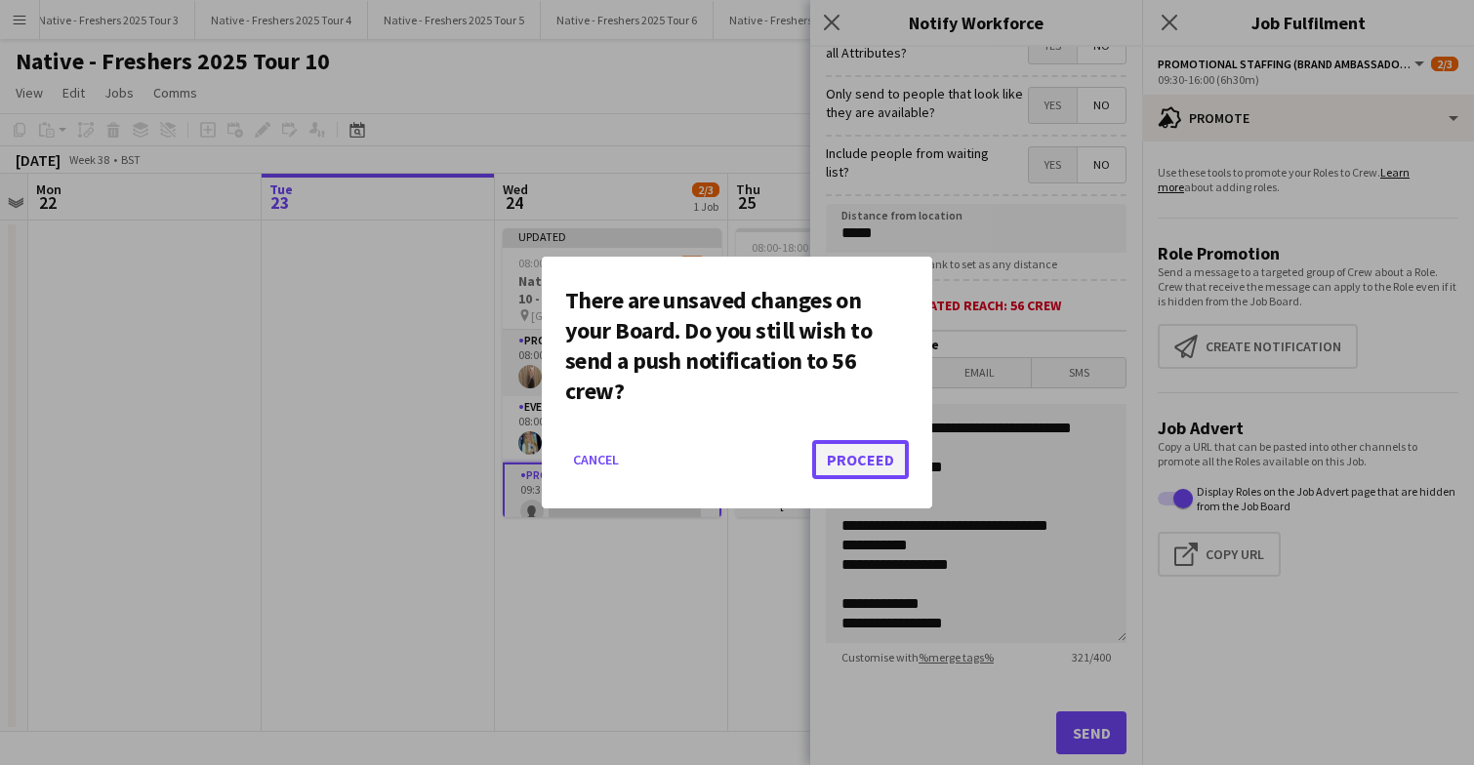
click at [861, 460] on button "Proceed" at bounding box center [860, 459] width 97 height 39
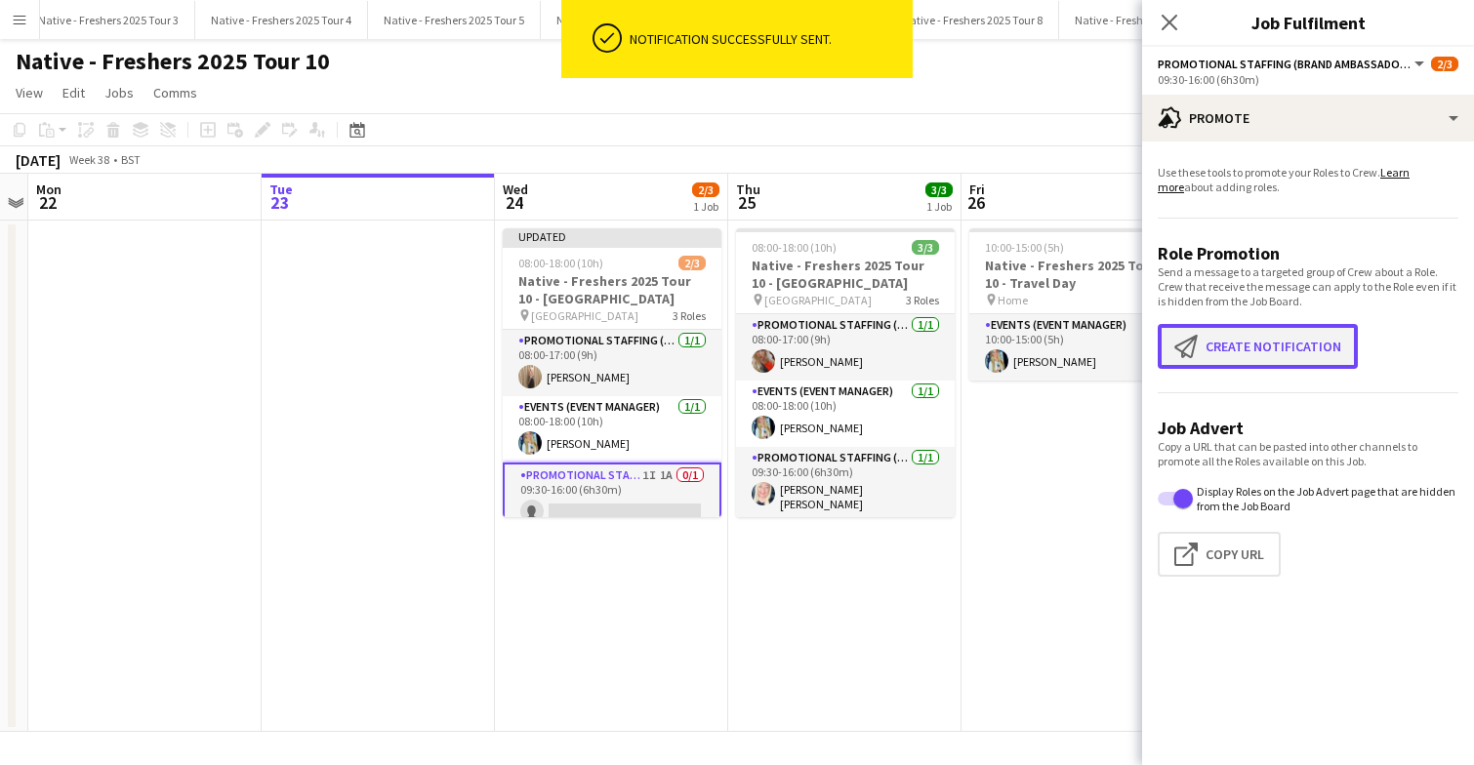
click at [1244, 339] on button "Create notification Create notification" at bounding box center [1258, 346] width 200 height 45
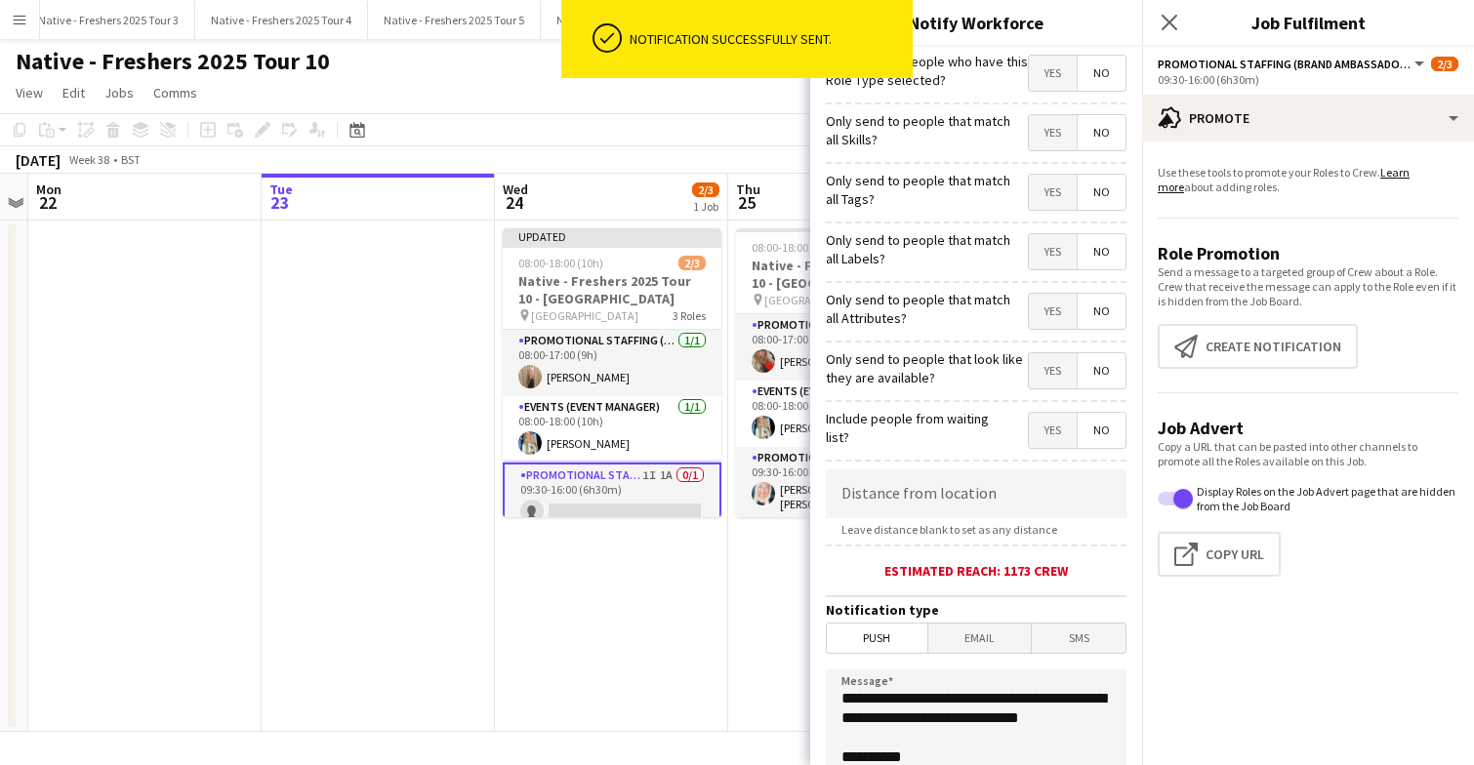
click at [968, 638] on span "Email" at bounding box center [979, 638] width 103 height 29
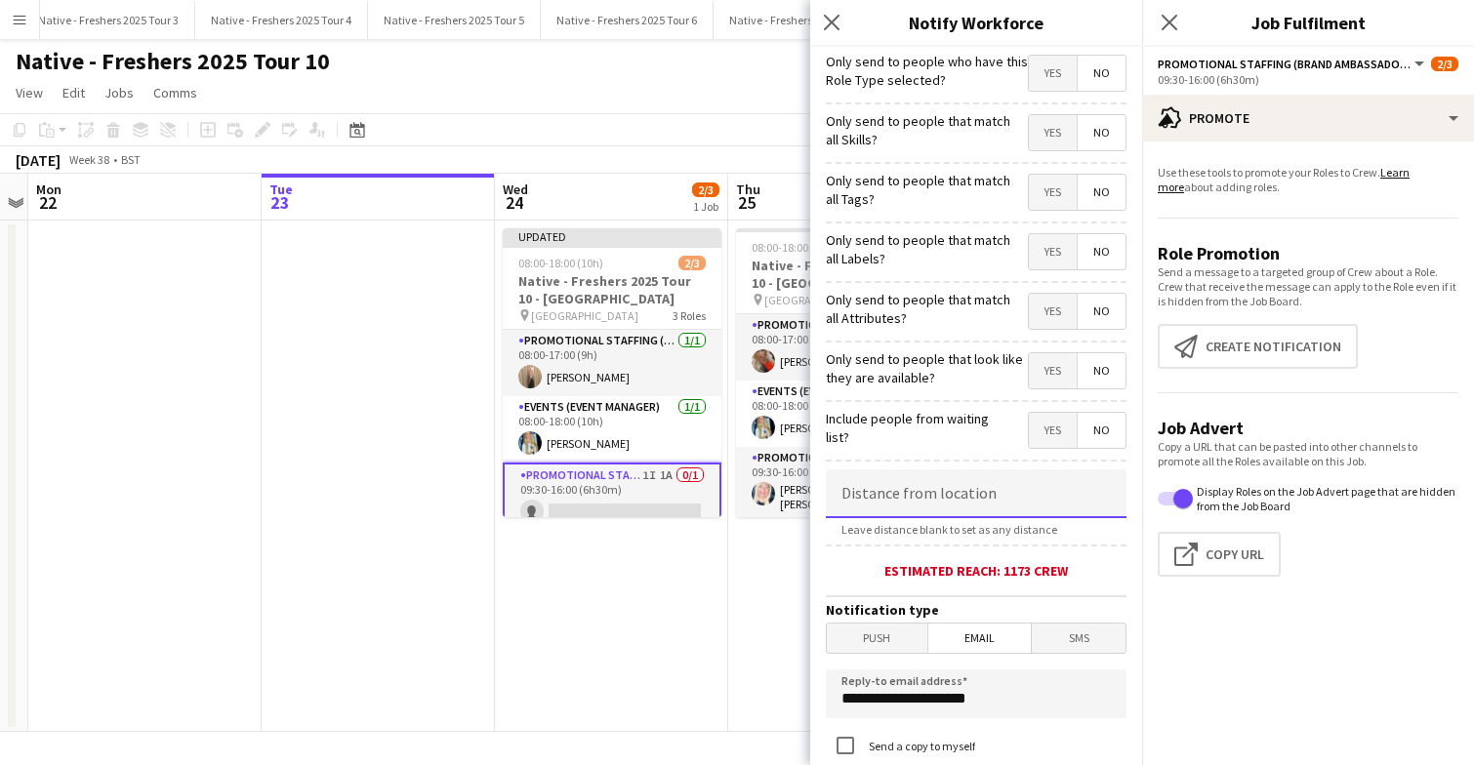
click at [975, 499] on input at bounding box center [976, 493] width 301 height 49
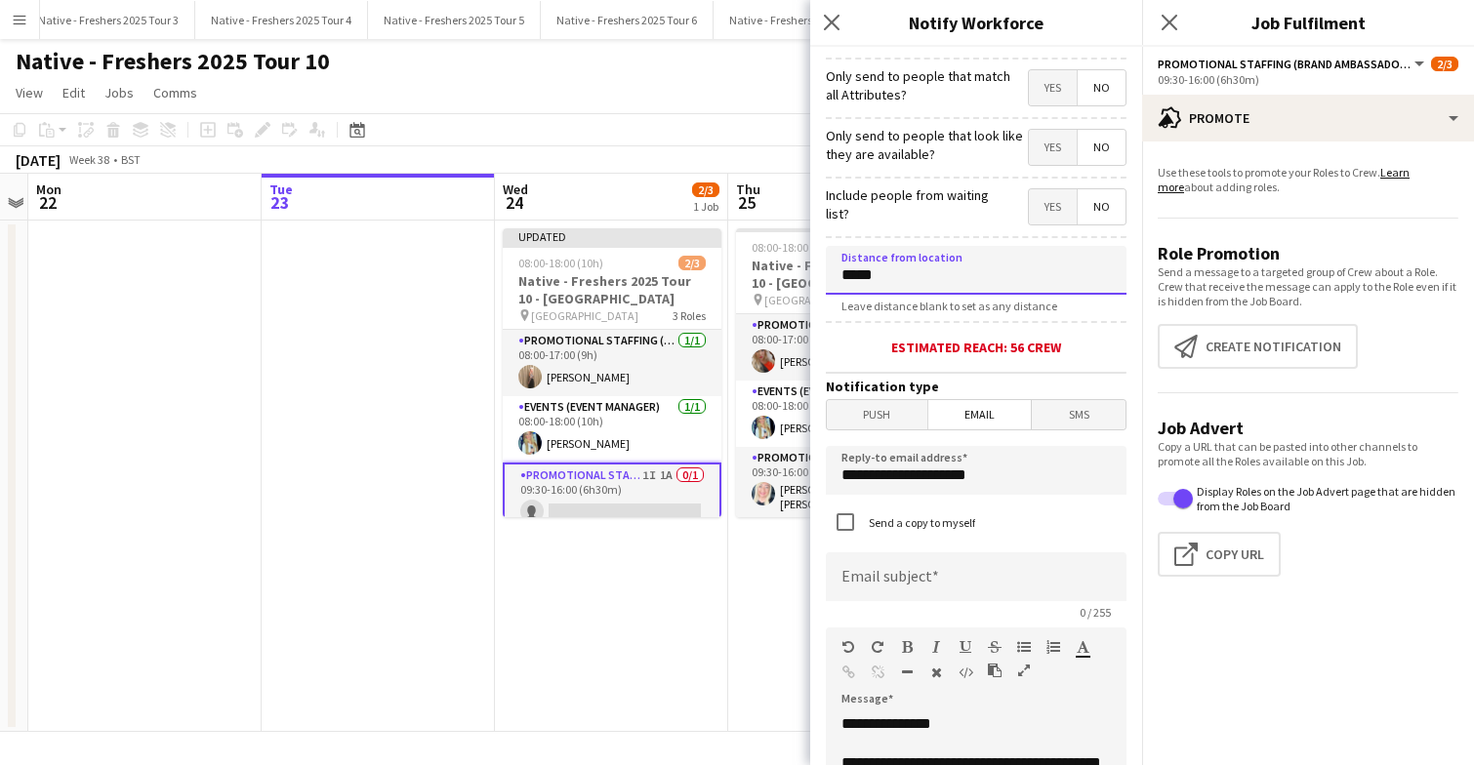
scroll to position [226, 0]
type input "*****"
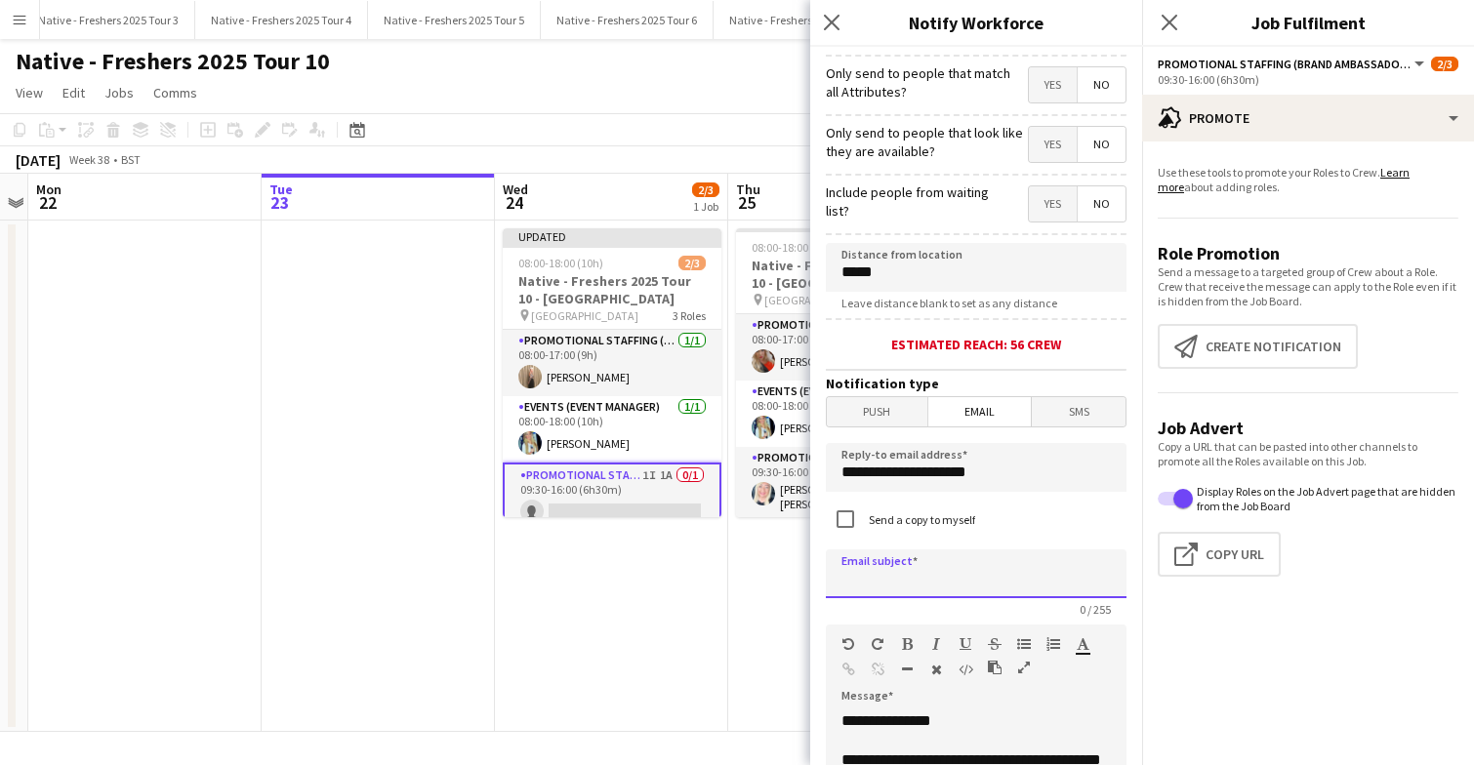
click at [940, 598] on input at bounding box center [976, 574] width 301 height 49
paste input "**********"
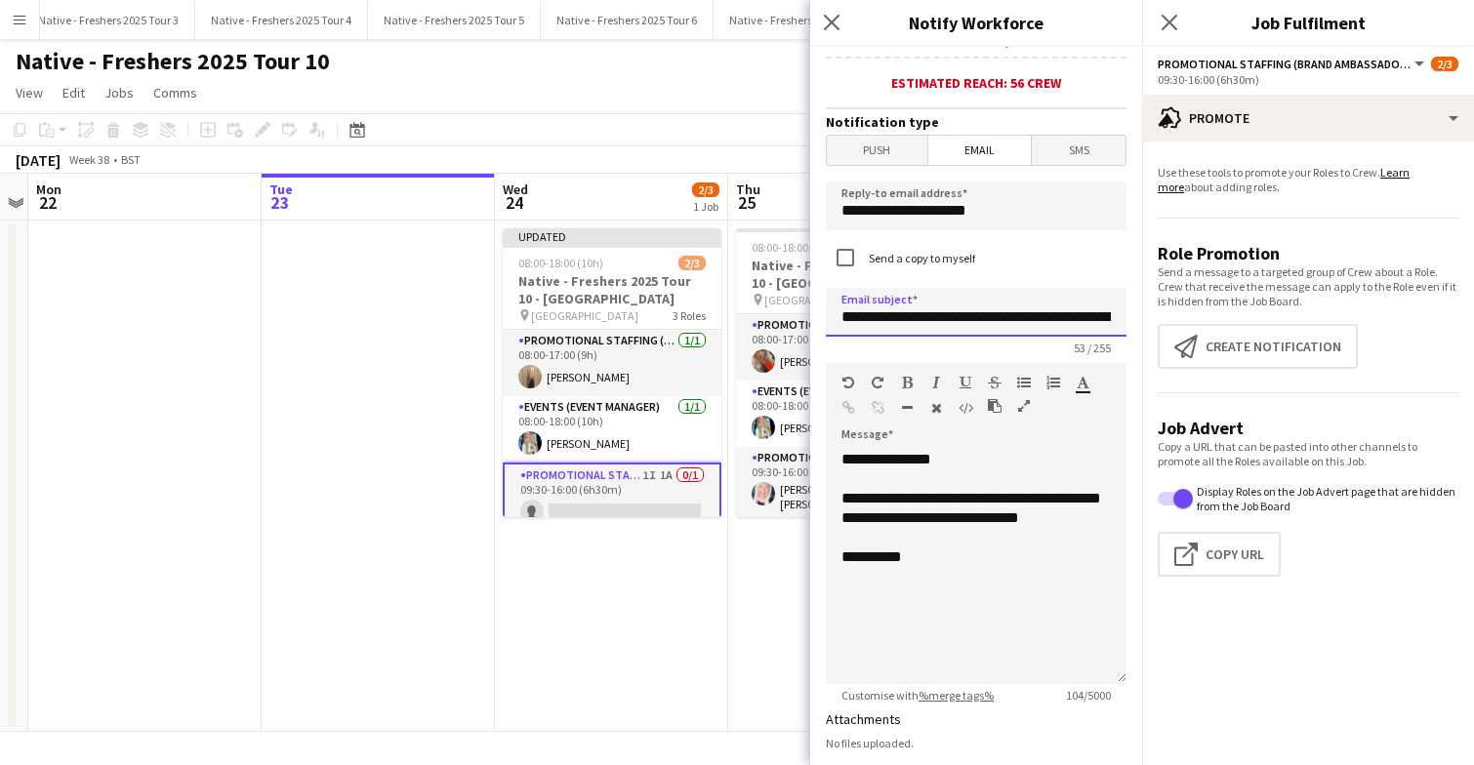
scroll to position [528, 0]
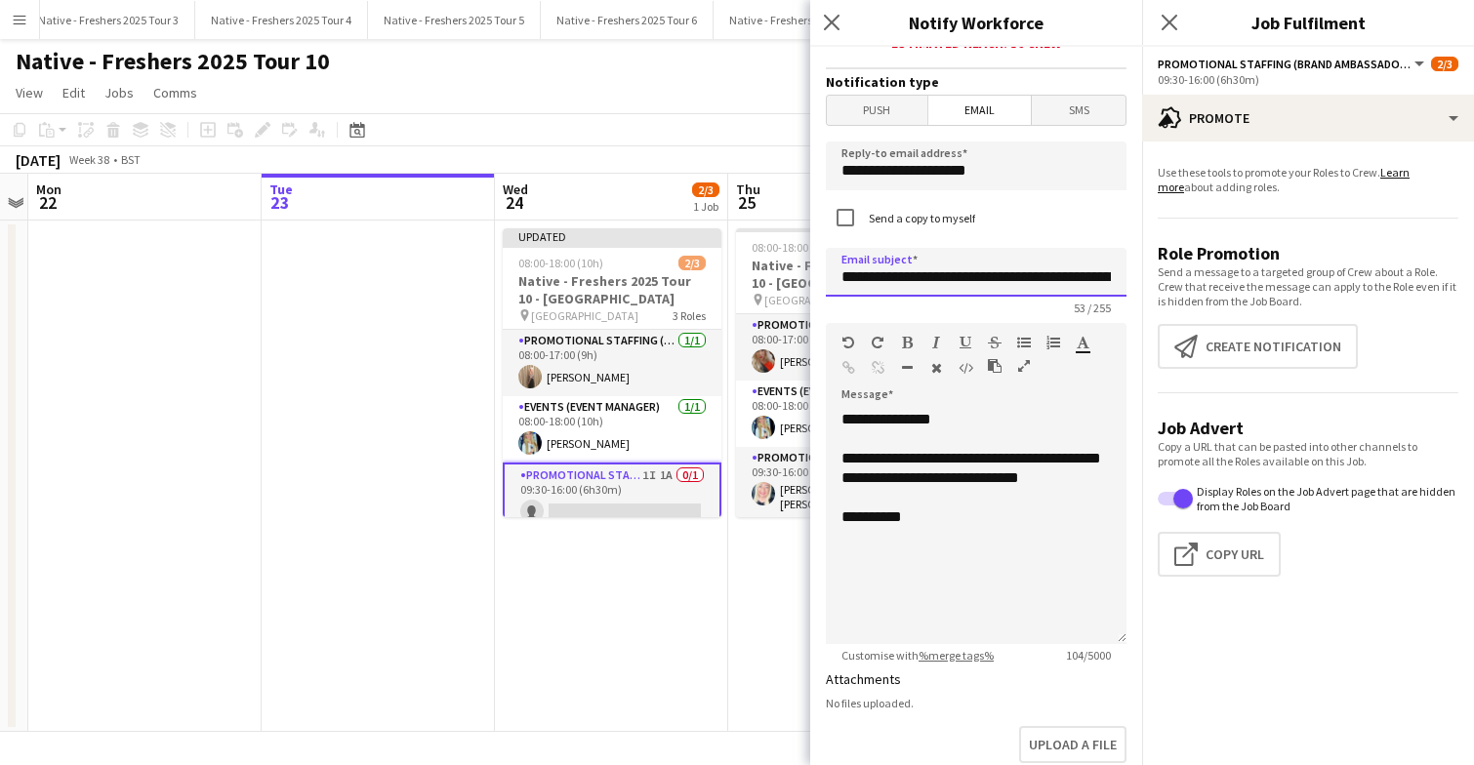
type input "**********"
click at [965, 544] on div "**********" at bounding box center [976, 527] width 301 height 234
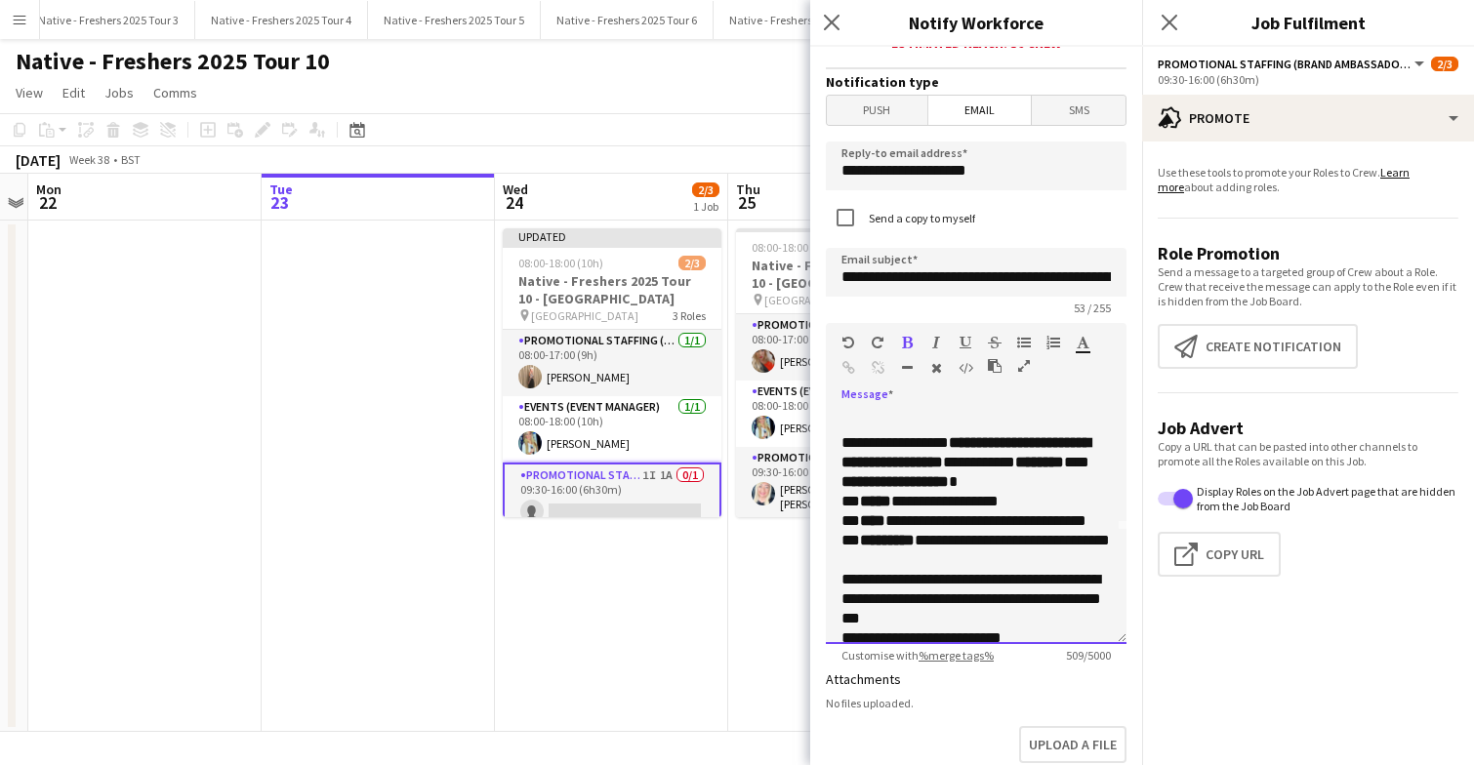
scroll to position [130, 0]
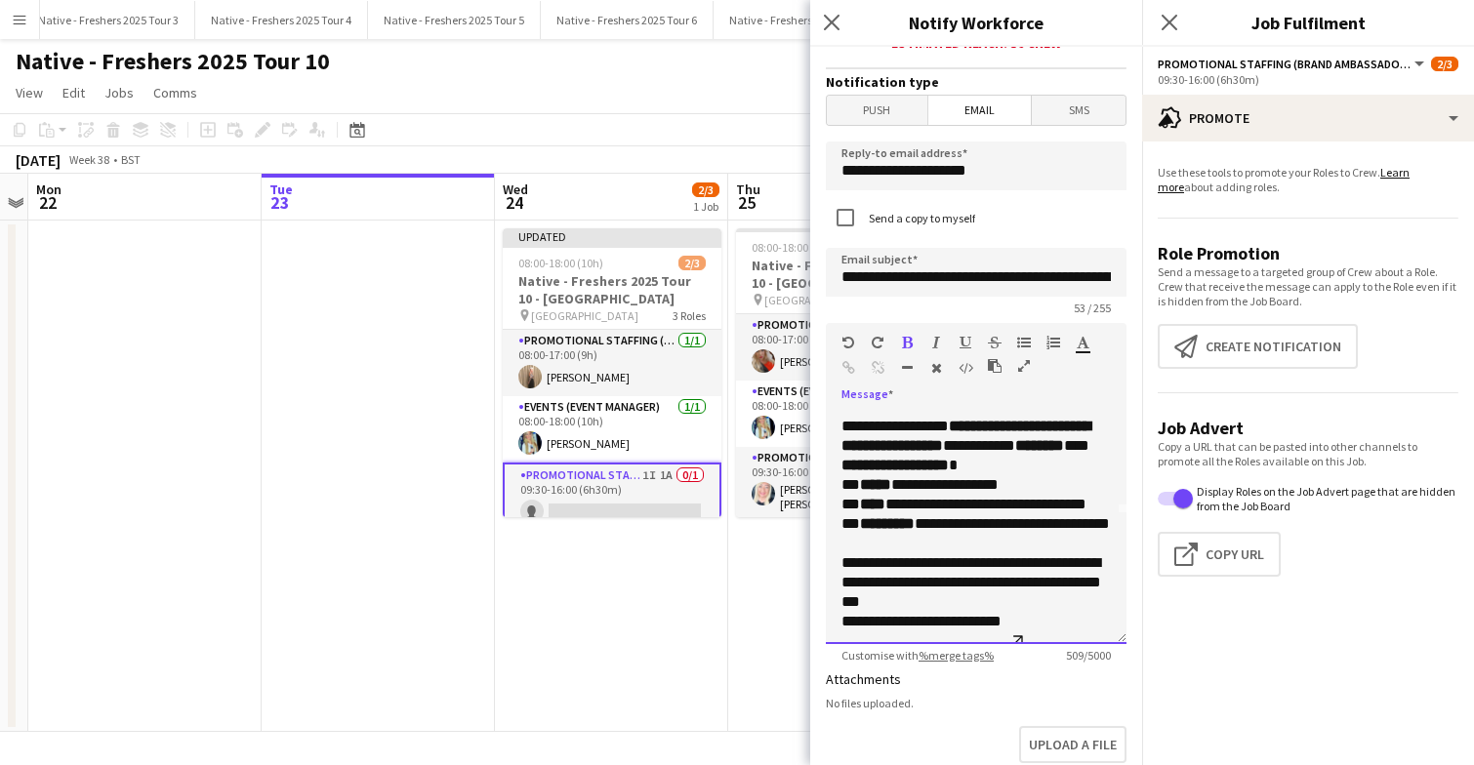
click at [1072, 475] on p "**********" at bounding box center [975, 446] width 269 height 59
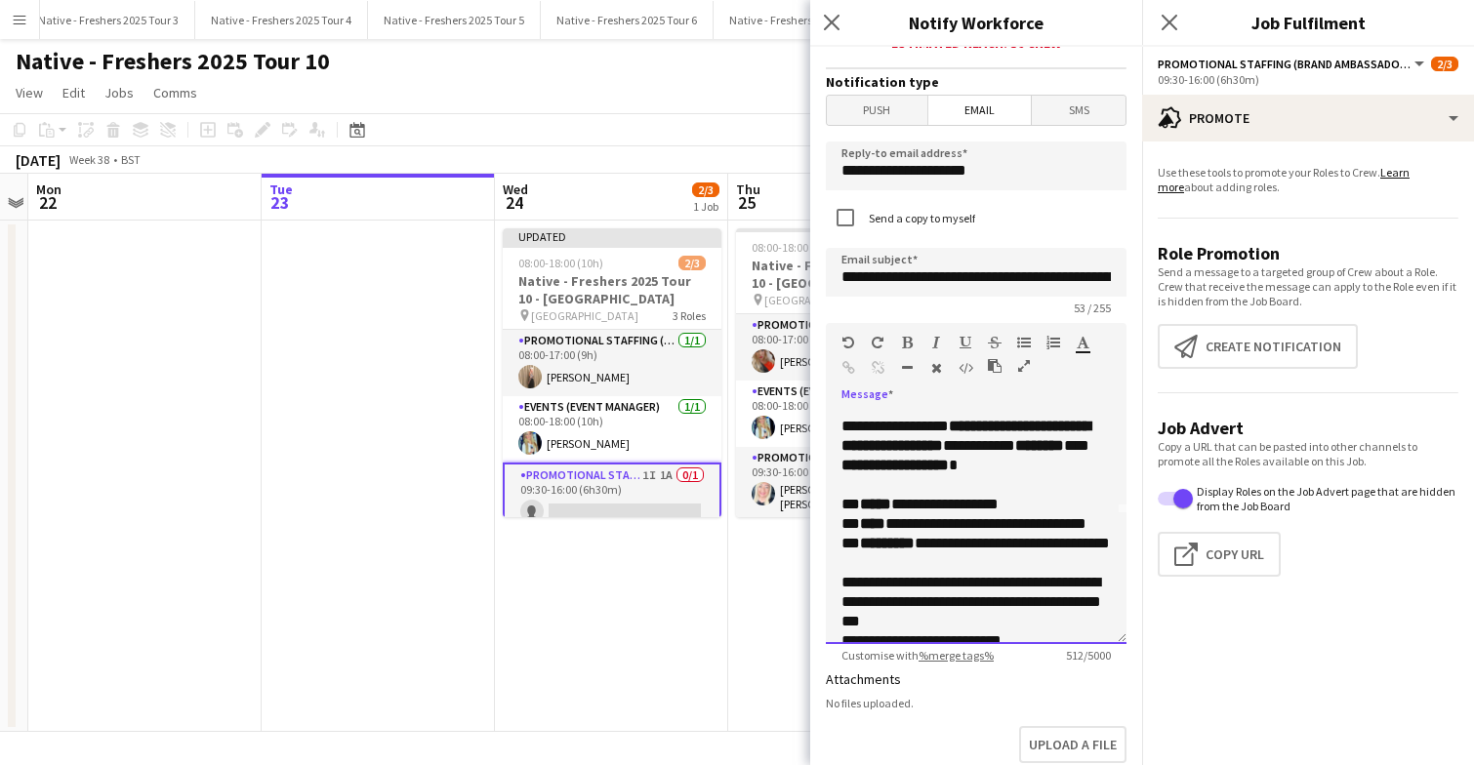
click at [945, 573] on p "**********" at bounding box center [975, 534] width 269 height 78
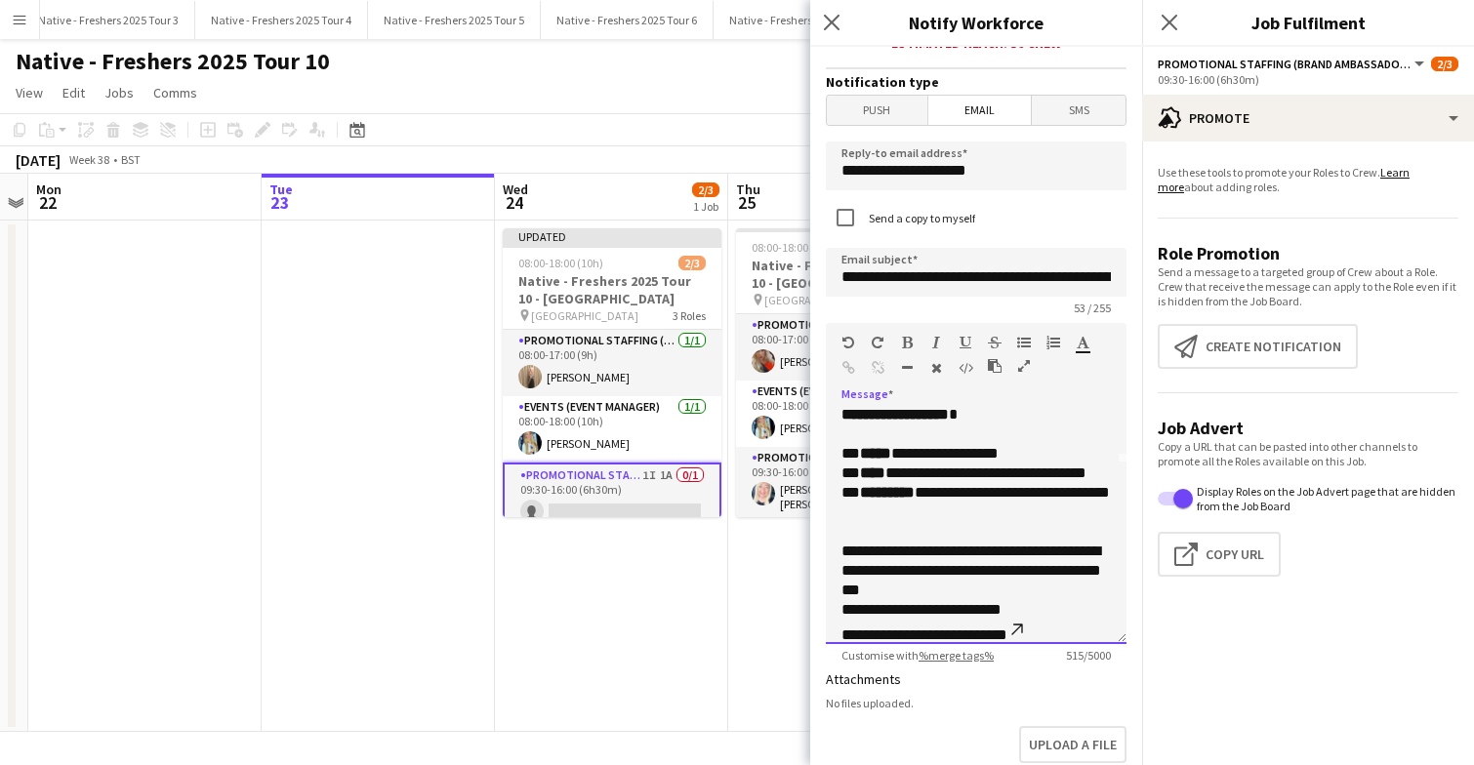
scroll to position [183, 0]
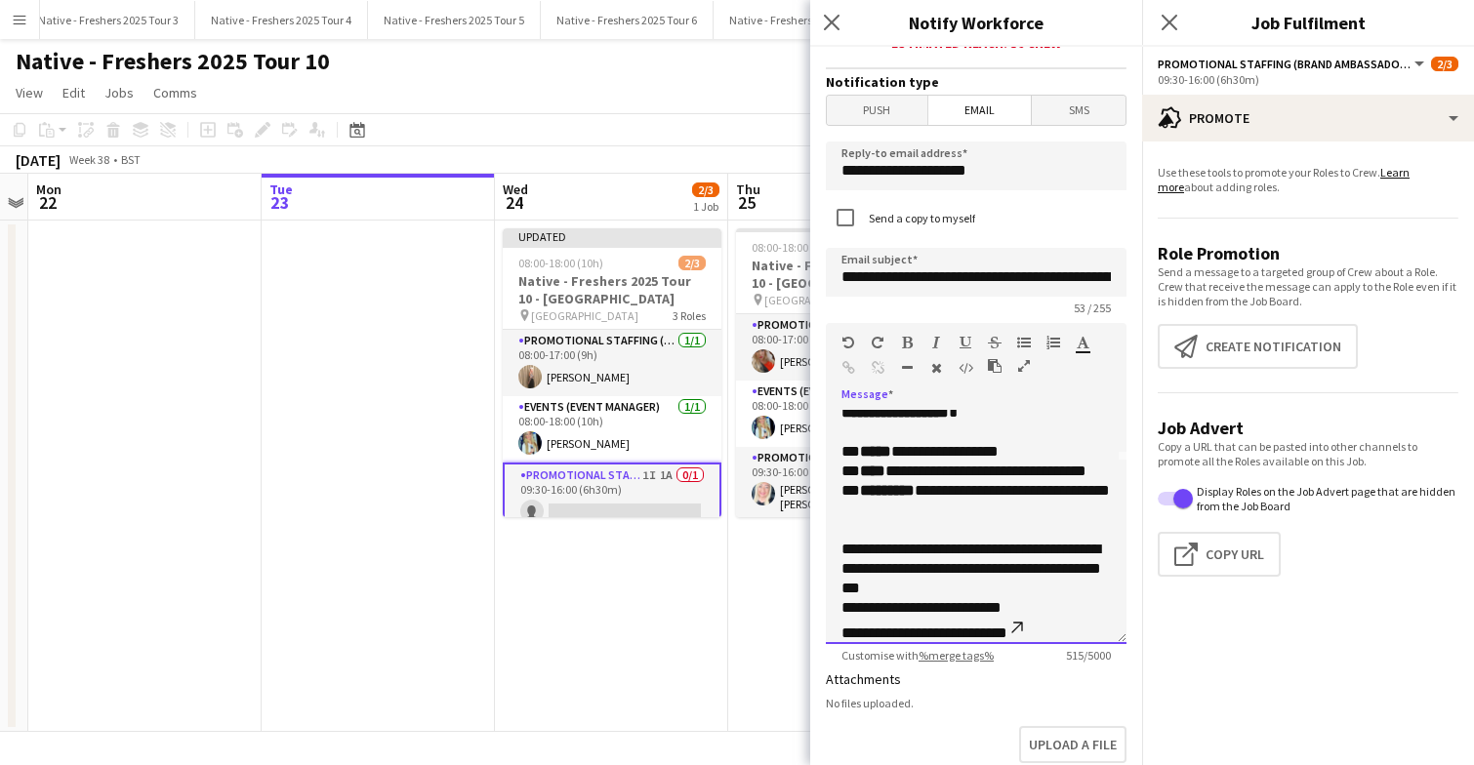
click at [838, 534] on div "**********" at bounding box center [976, 527] width 301 height 234
click at [979, 540] on p at bounding box center [975, 530] width 269 height 20
click at [845, 520] on p "**********" at bounding box center [975, 481] width 269 height 78
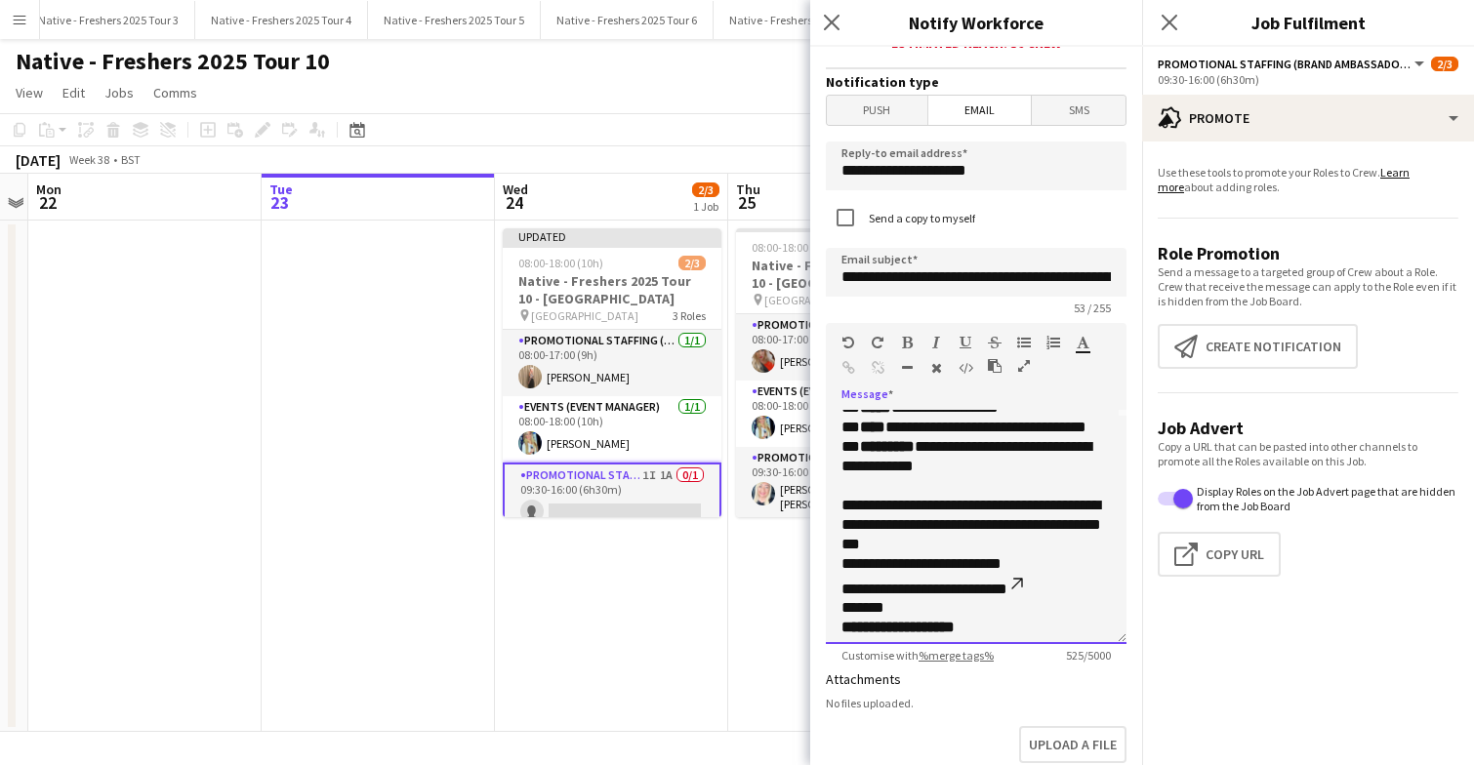
scroll to position [230, 0]
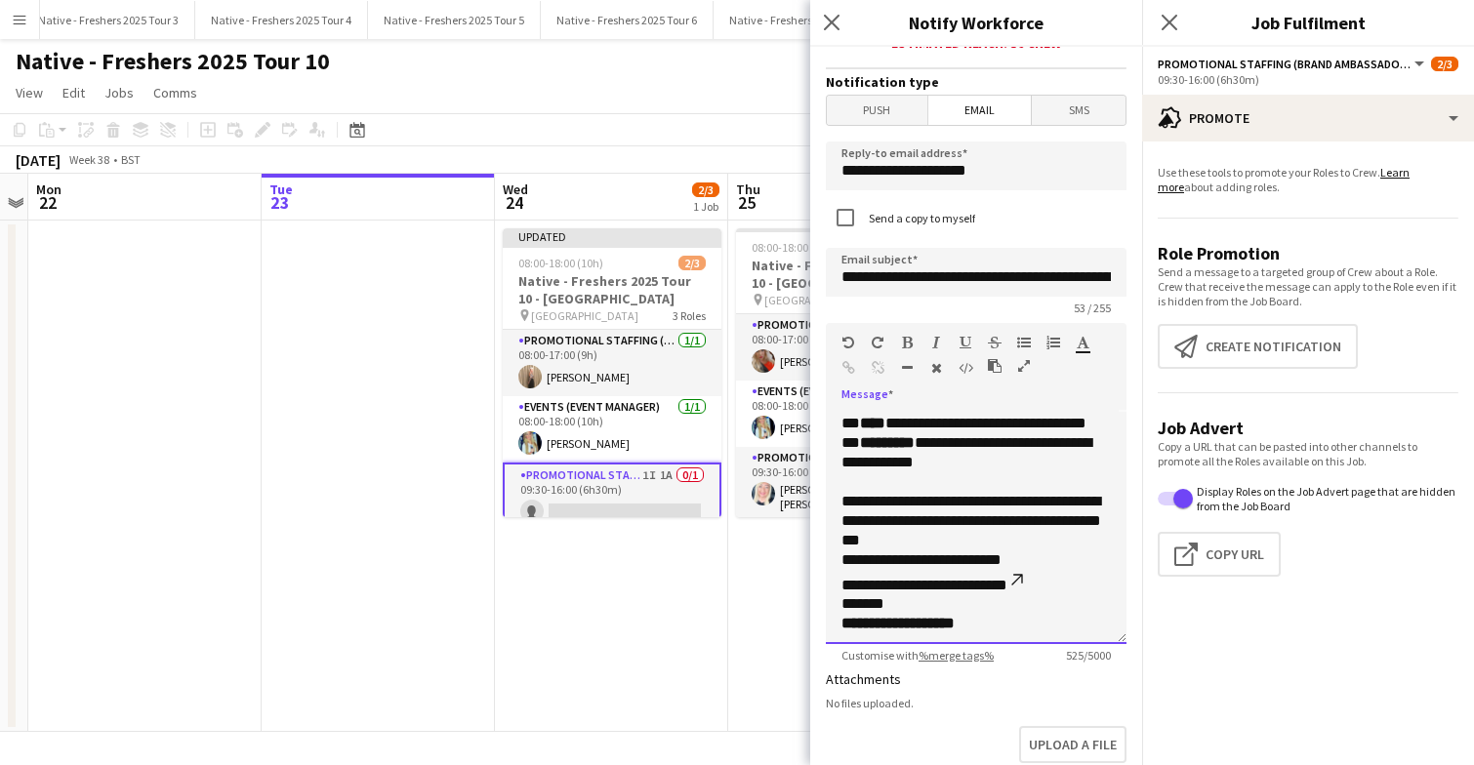
click at [972, 550] on p "**********" at bounding box center [975, 521] width 269 height 59
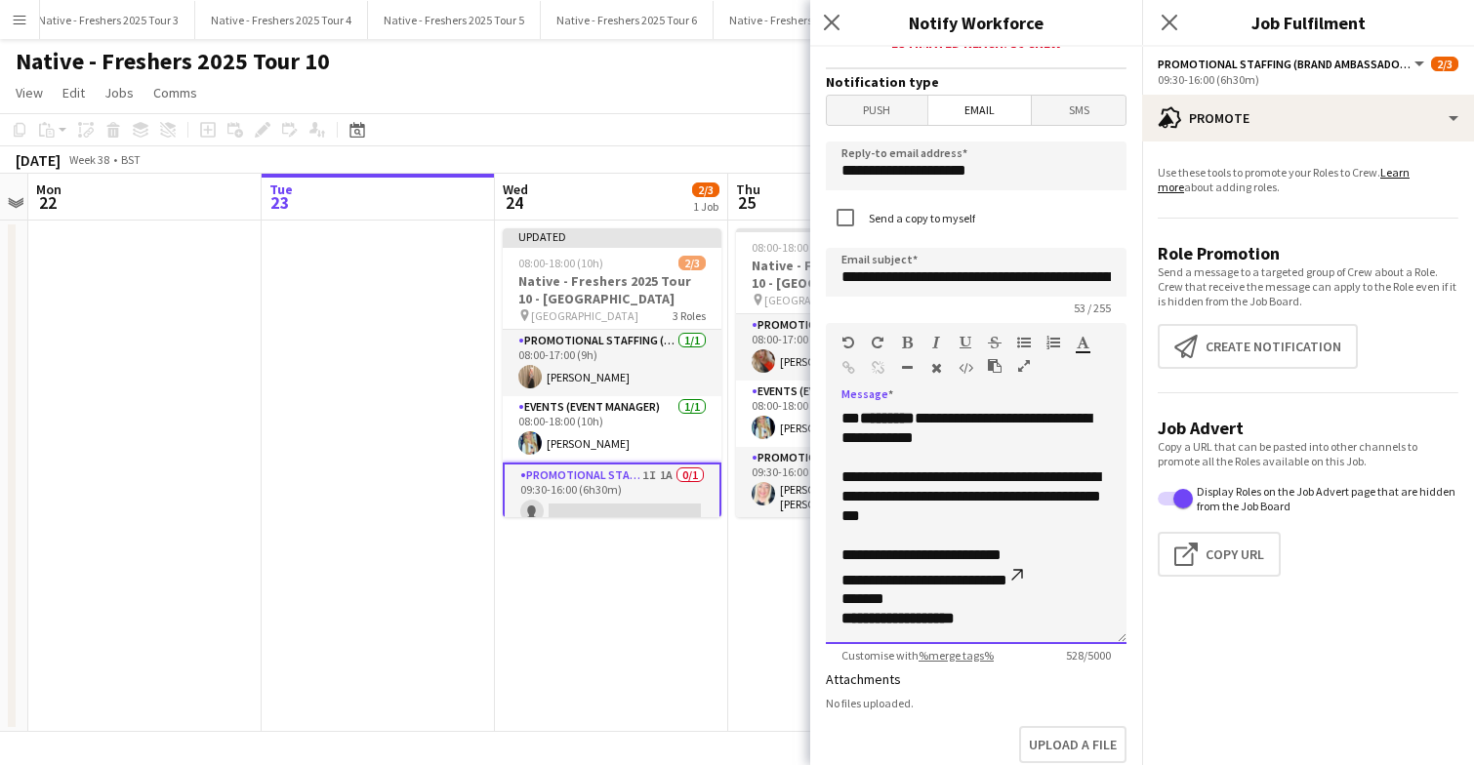
click at [917, 558] on p "**********" at bounding box center [975, 568] width 269 height 44
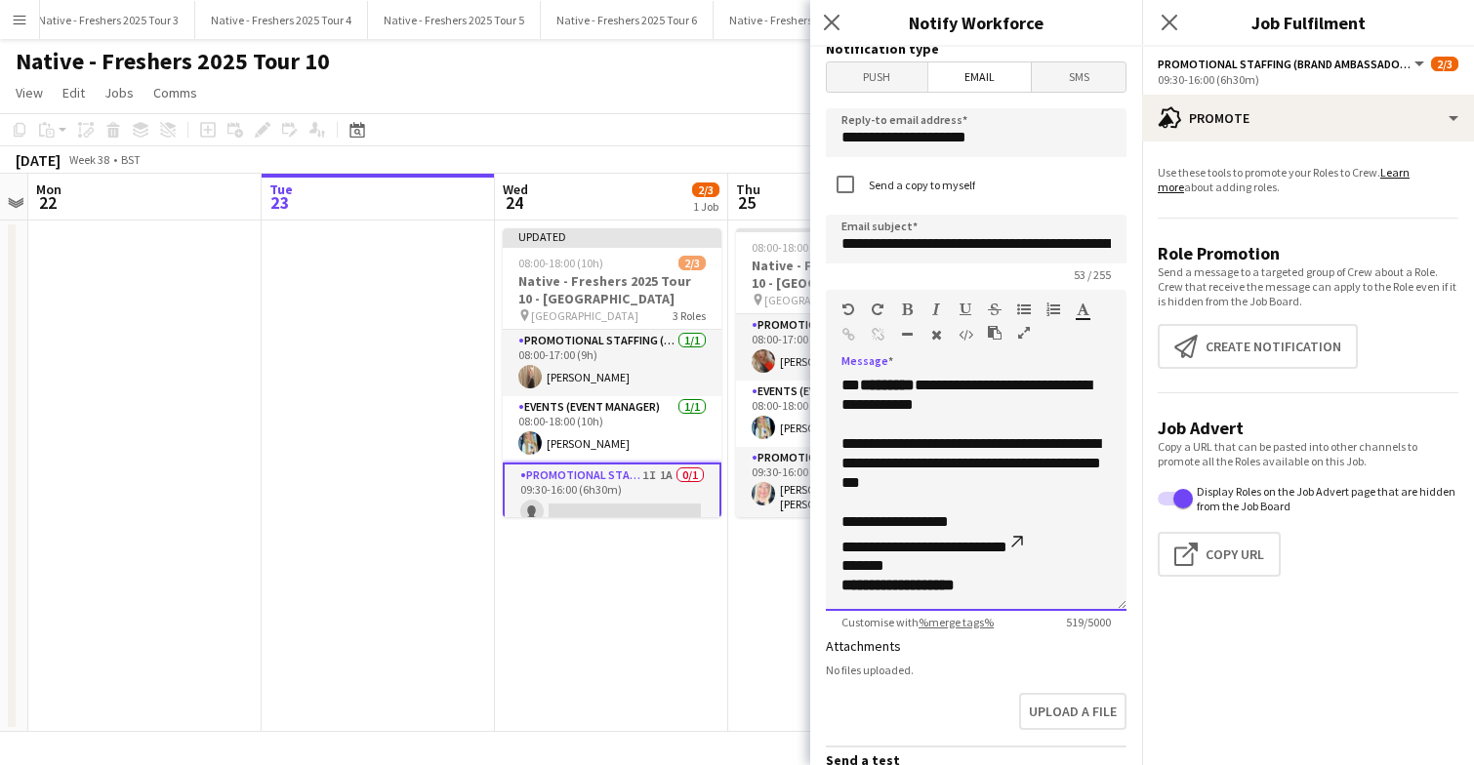
scroll to position [591, 0]
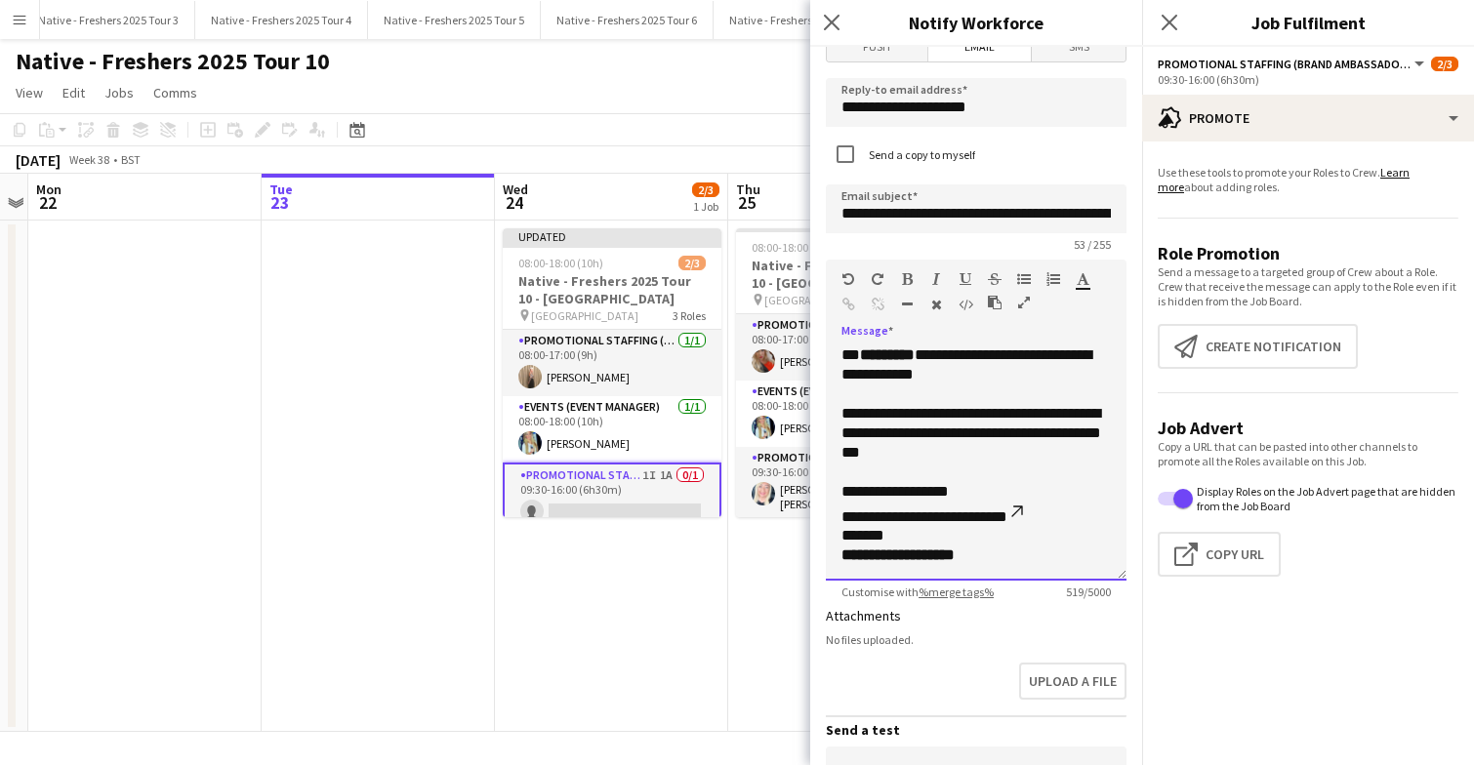
click at [901, 519] on p "**********" at bounding box center [975, 504] width 269 height 44
click at [897, 520] on p "**********" at bounding box center [975, 504] width 269 height 44
click at [1009, 518] on p "**********" at bounding box center [975, 504] width 269 height 44
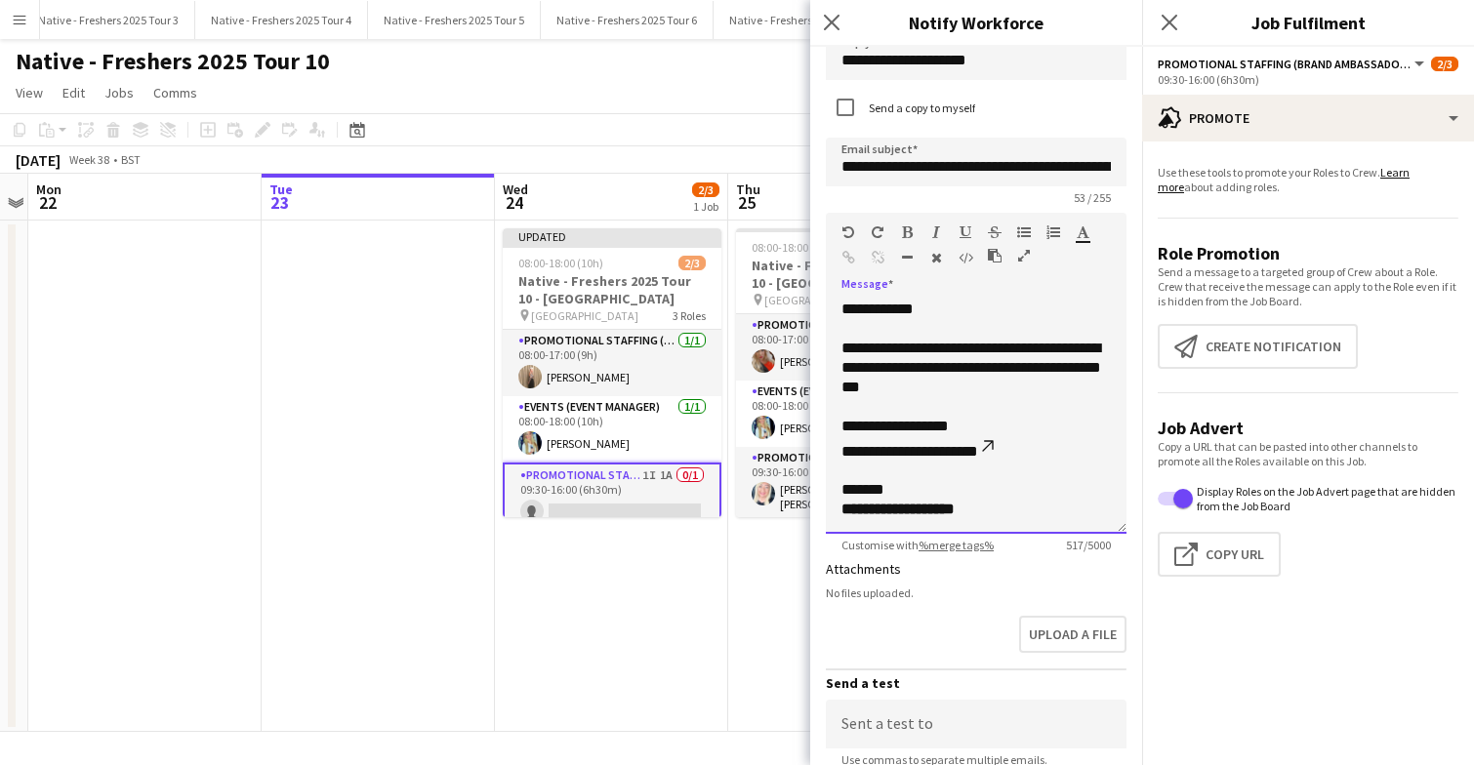
scroll to position [293, 0]
click at [855, 515] on strong "**********" at bounding box center [897, 508] width 113 height 15
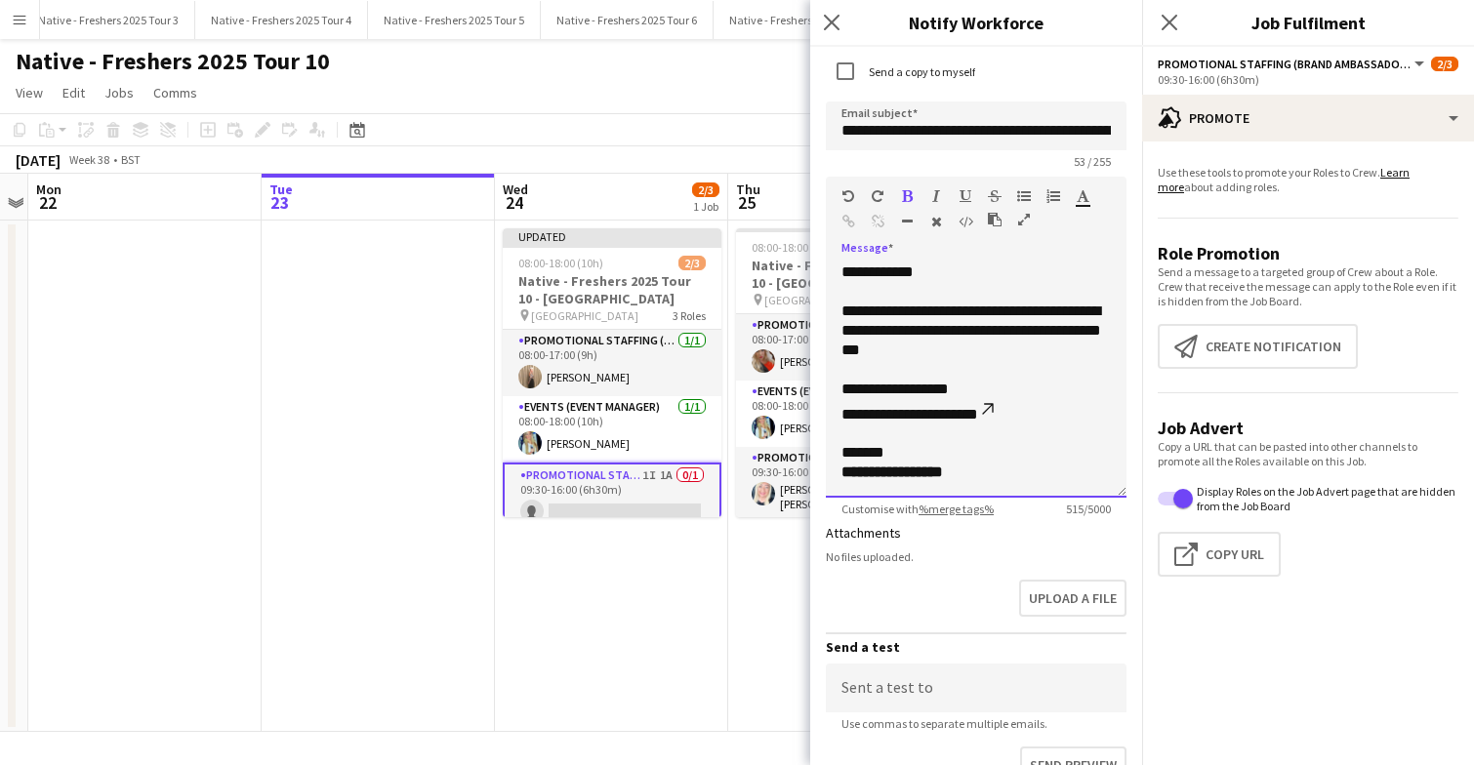
scroll to position [849, 0]
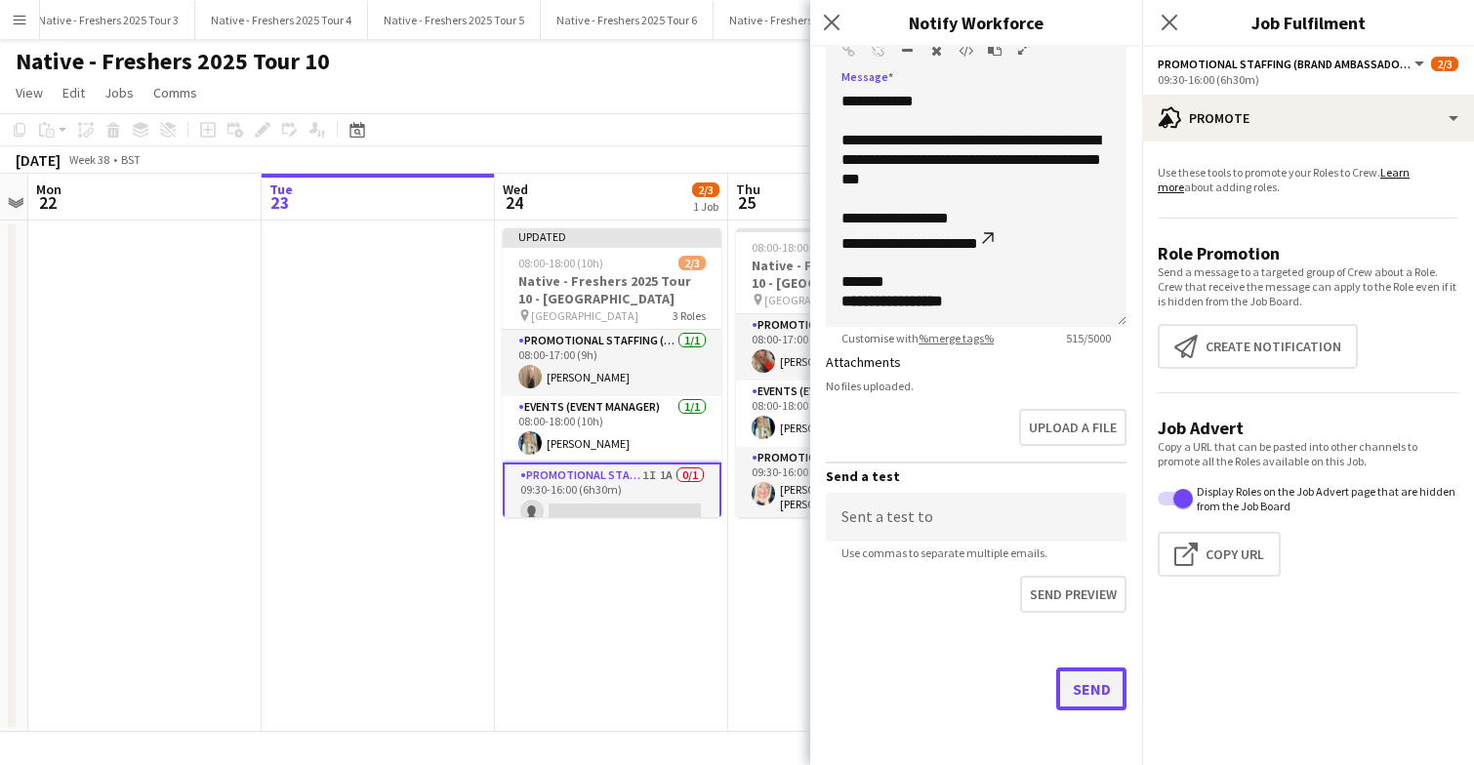
click at [1090, 692] on button "Send" at bounding box center [1091, 689] width 70 height 43
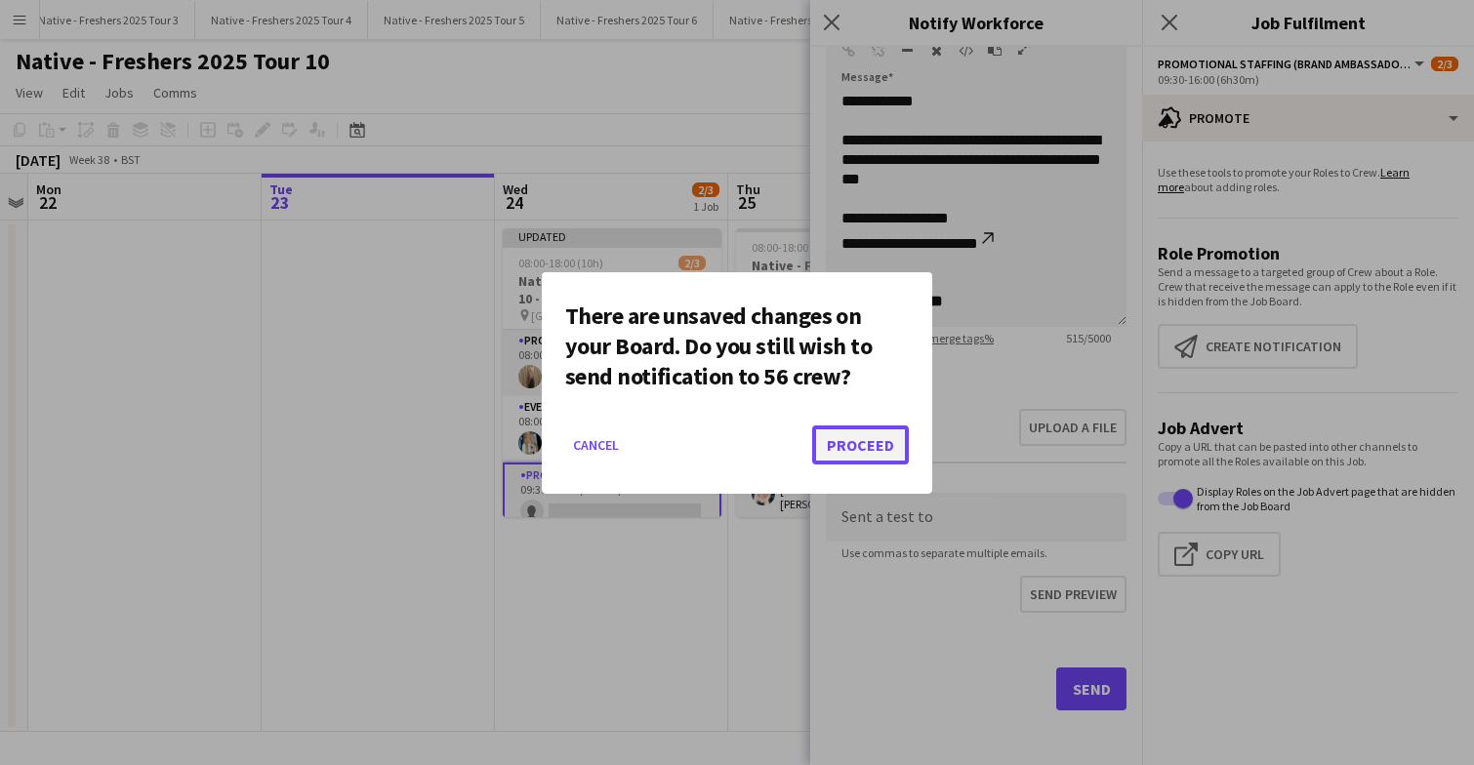
click at [864, 444] on button "Proceed" at bounding box center [860, 445] width 97 height 39
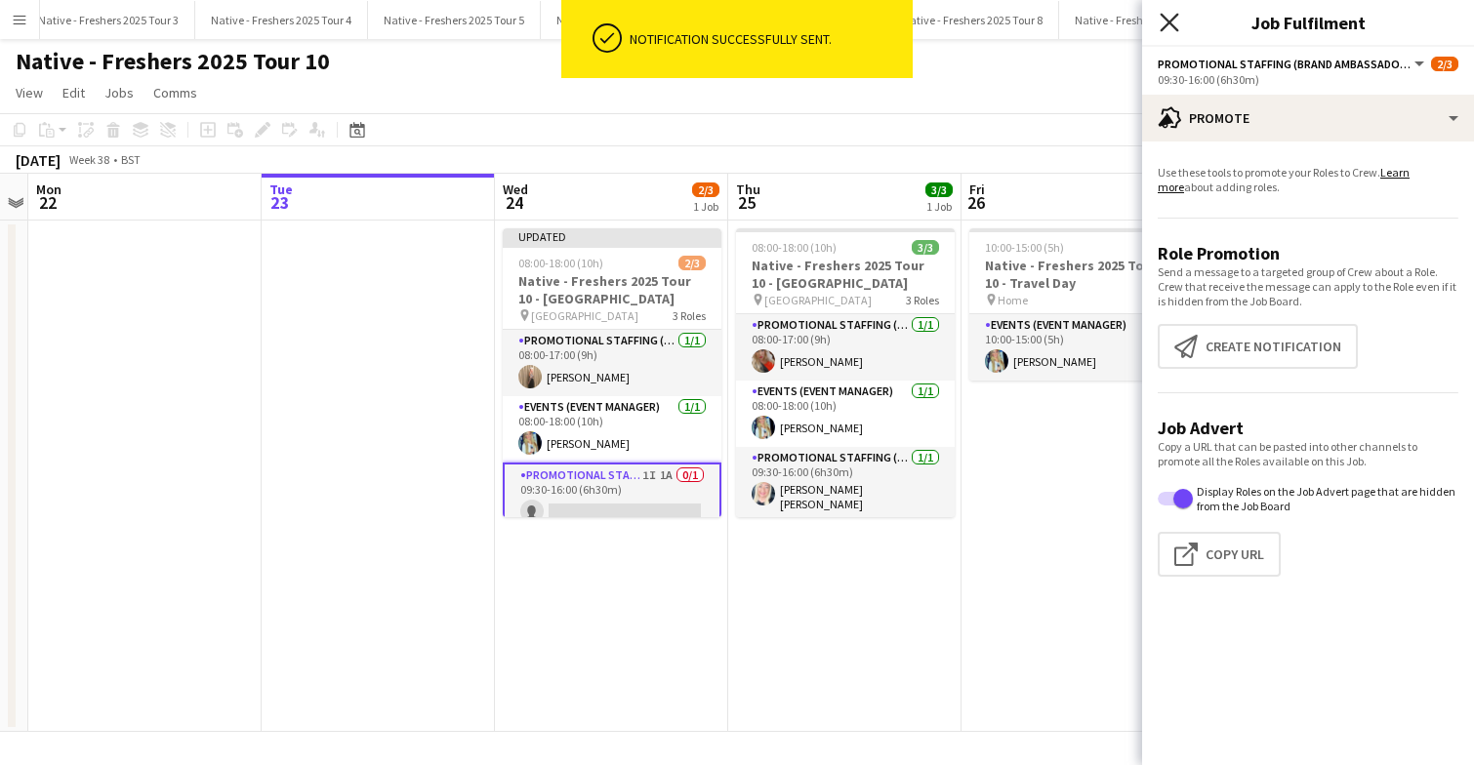
click at [1165, 20] on icon "Close pop-in" at bounding box center [1169, 22] width 19 height 19
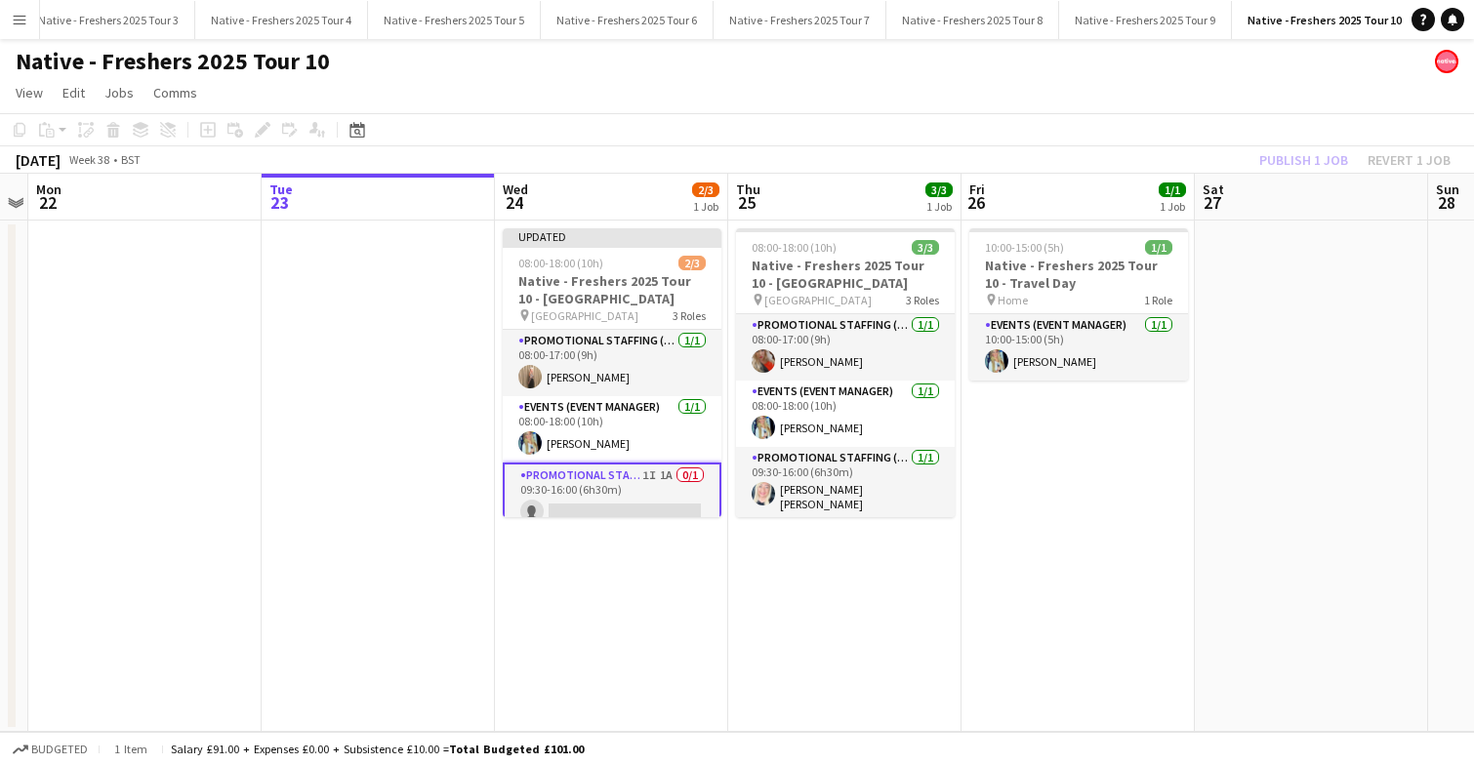
click at [631, 491] on app-card-role "Promotional Staffing (Brand Ambassadors) 1I 1A 0/1 09:30-16:00 (6h30m) single-n…" at bounding box center [612, 498] width 219 height 70
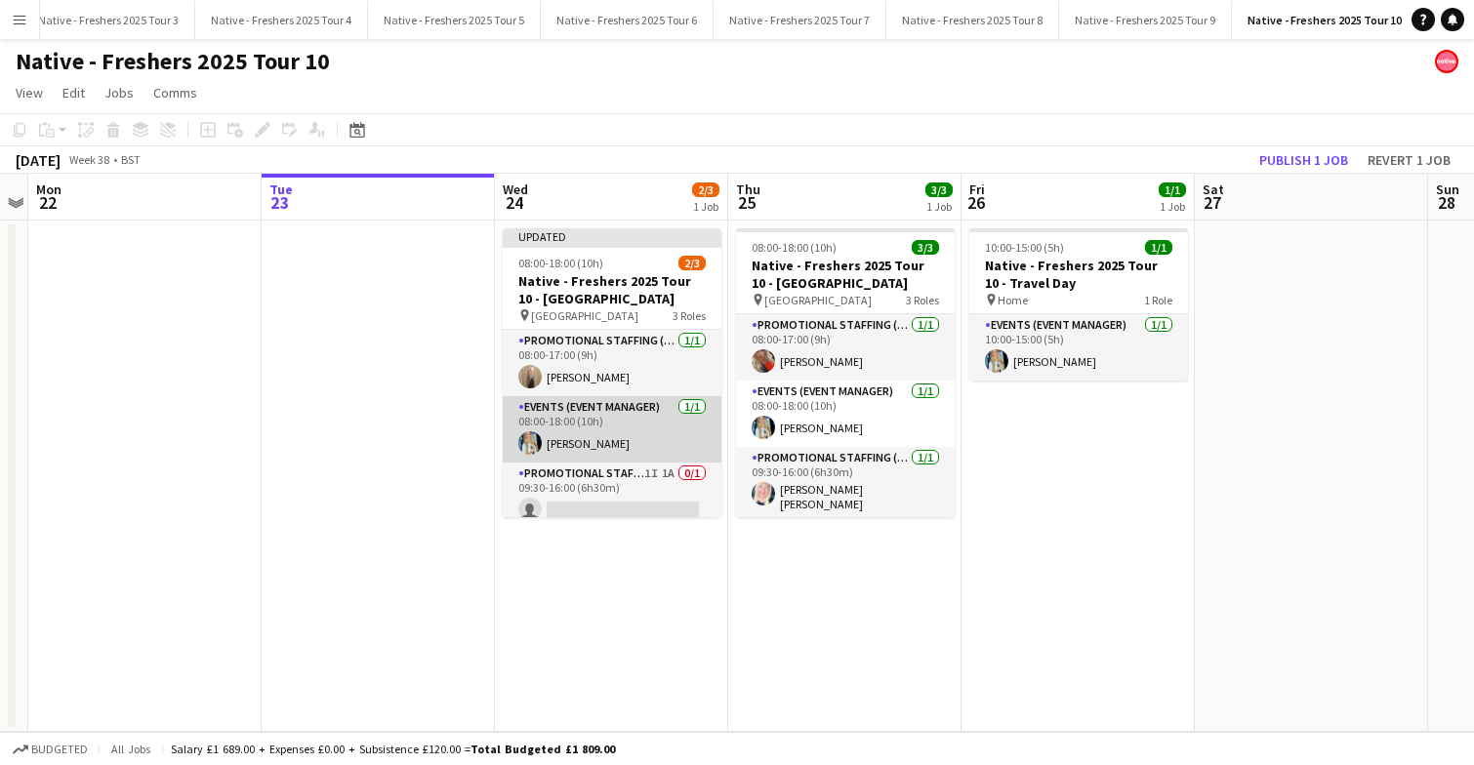
scroll to position [12, 0]
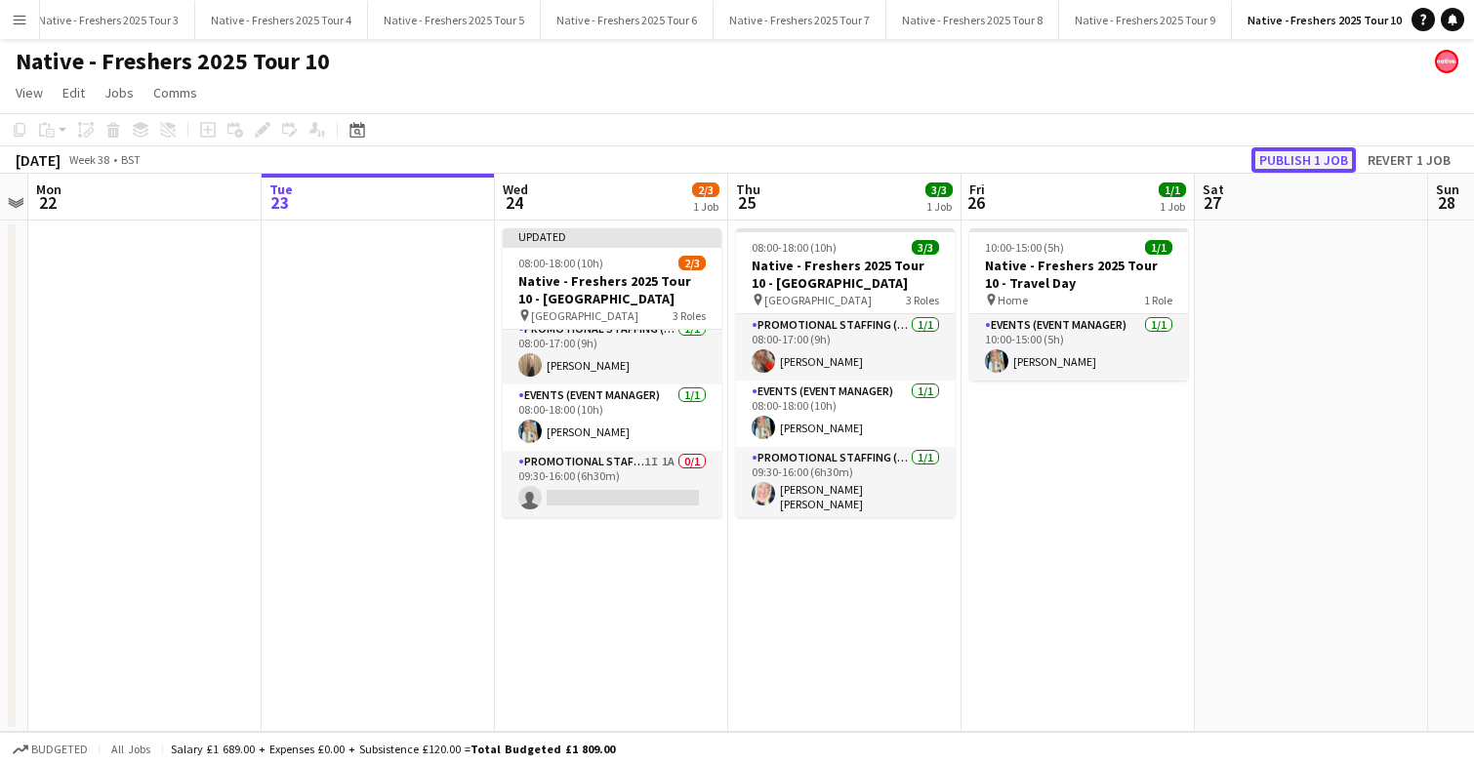
click at [1300, 160] on button "Publish 1 job" at bounding box center [1303, 159] width 104 height 25
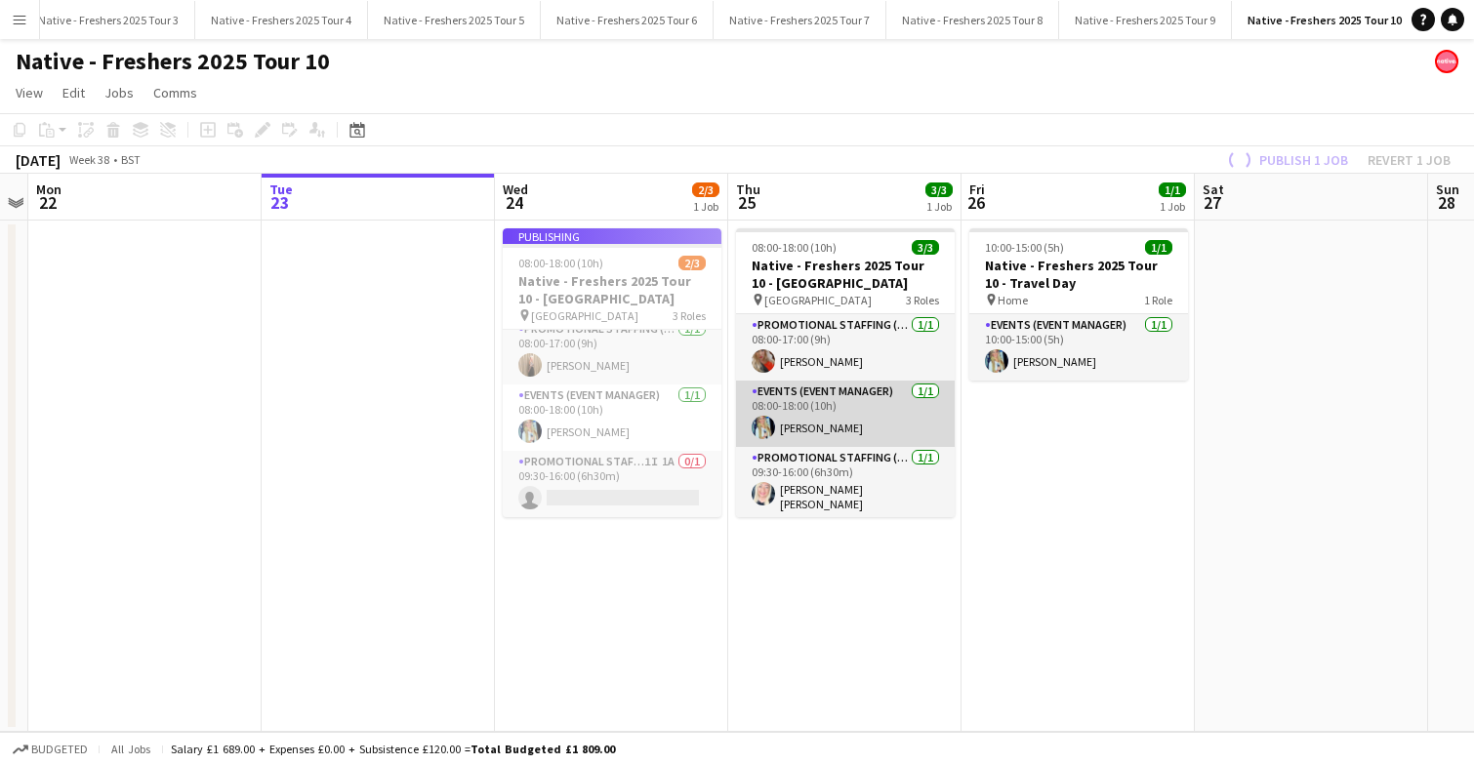
scroll to position [0, 0]
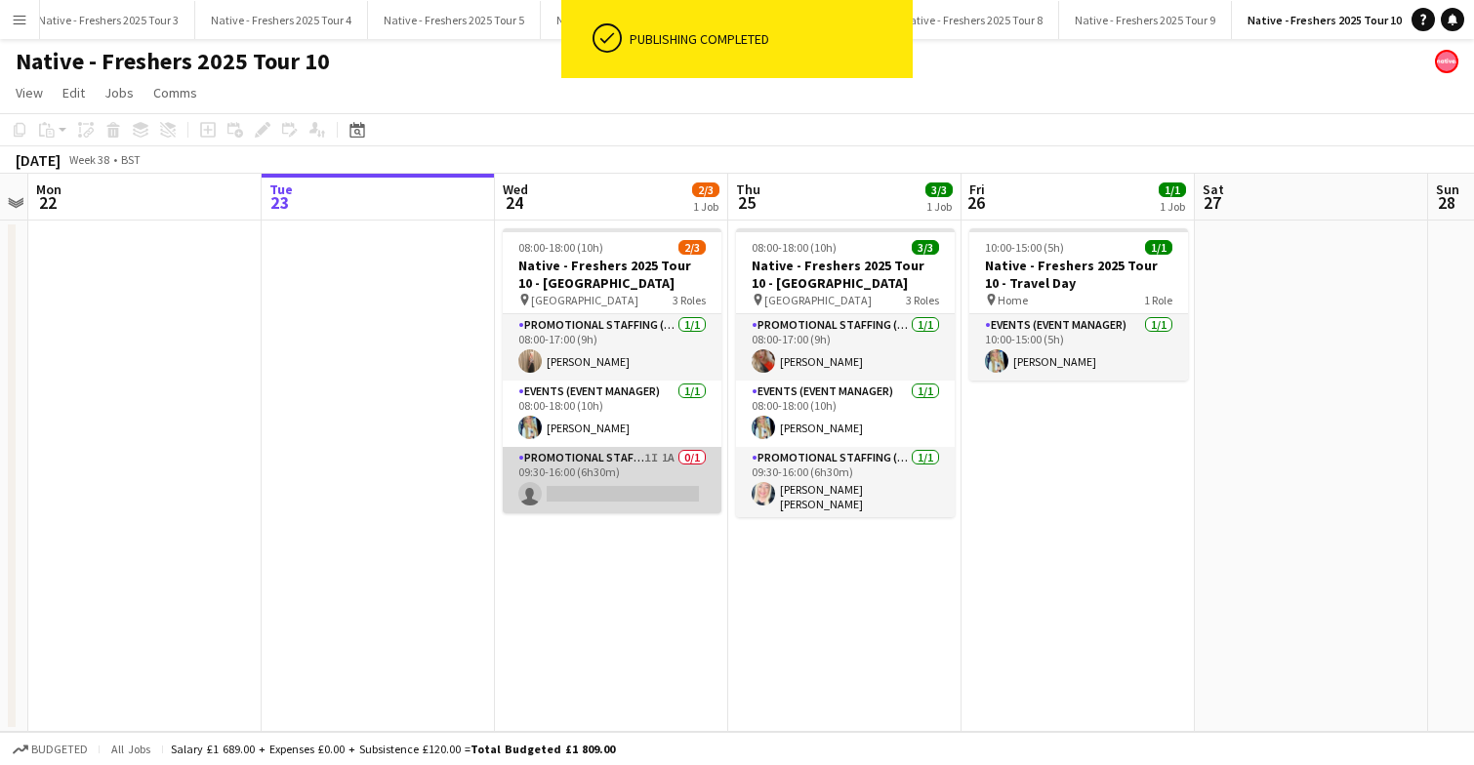
click at [618, 490] on app-card-role "Promotional Staffing (Brand Ambassadors) 1I 1A 0/1 09:30-16:00 (6h30m) single-n…" at bounding box center [612, 480] width 219 height 66
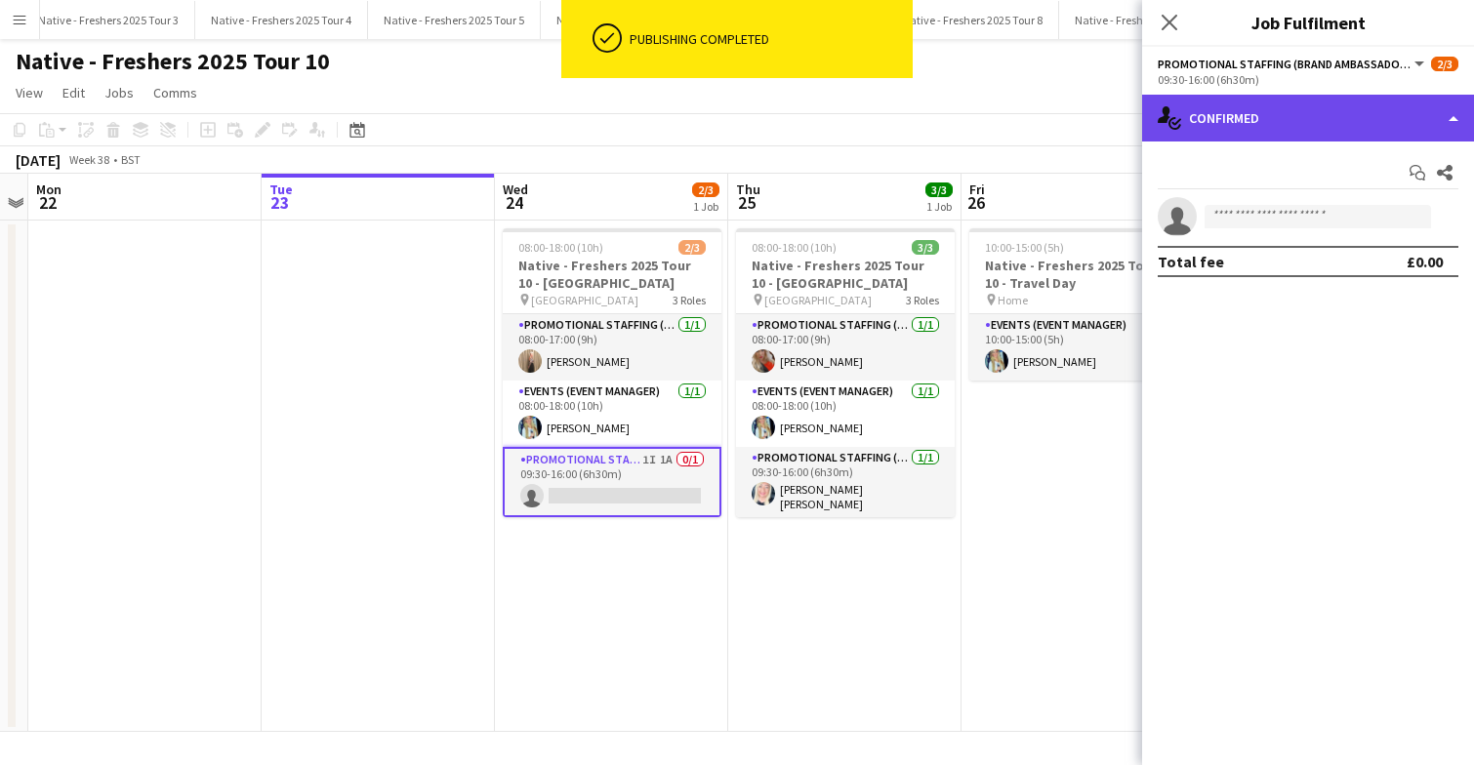
click at [1295, 125] on div "single-neutral-actions-check-2 Confirmed" at bounding box center [1308, 118] width 332 height 47
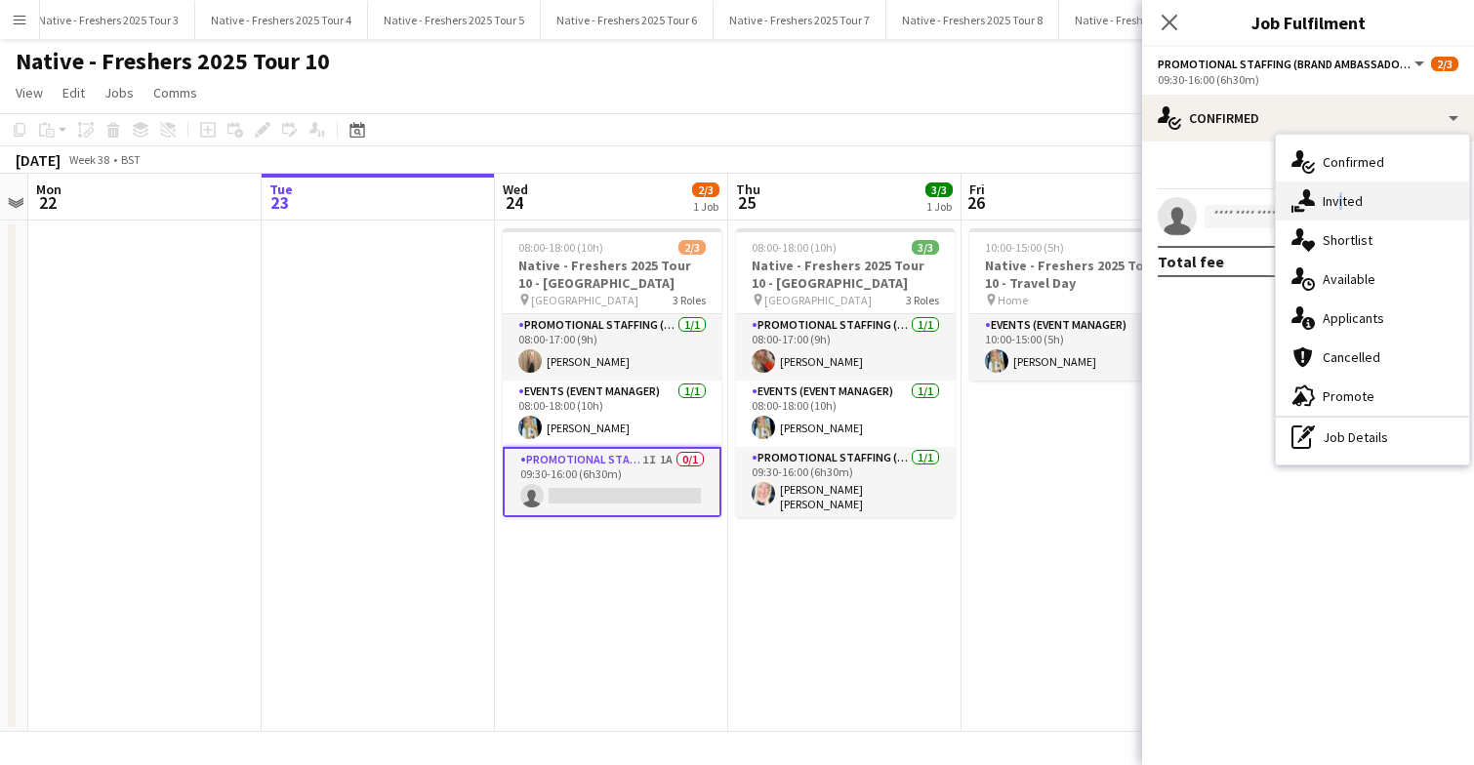
click at [1336, 200] on span "Invited" at bounding box center [1343, 201] width 40 height 18
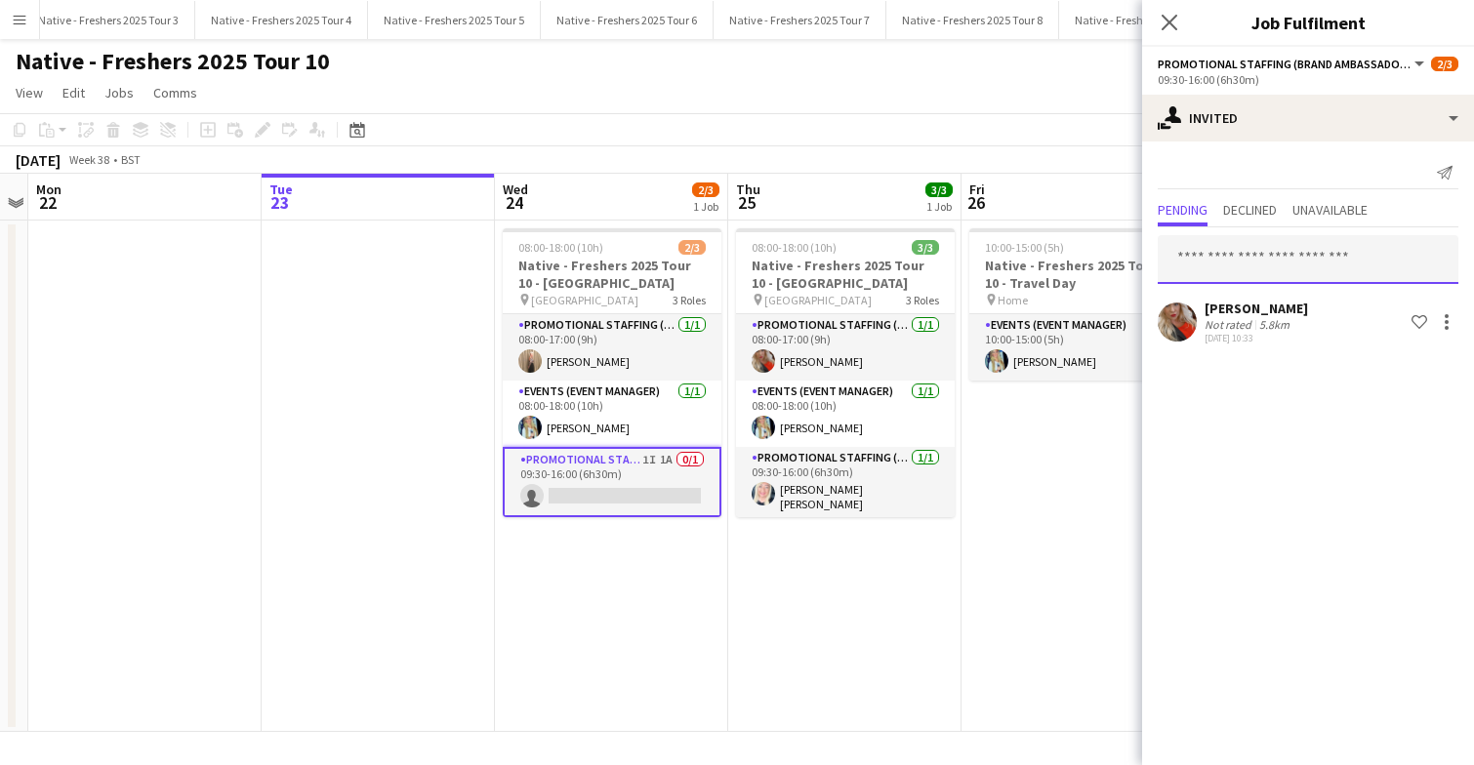
click at [1250, 265] on input "text" at bounding box center [1308, 259] width 301 height 49
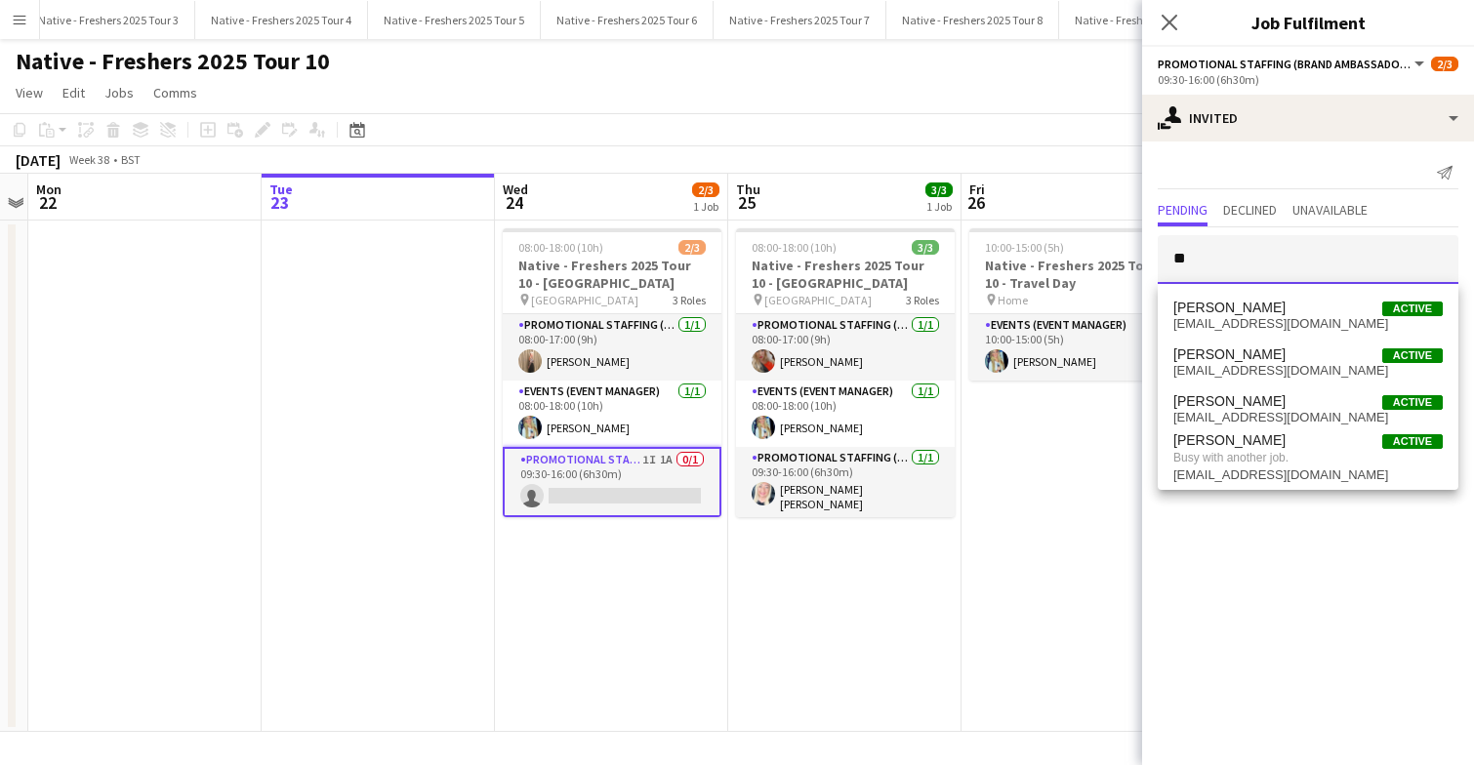
type input "*"
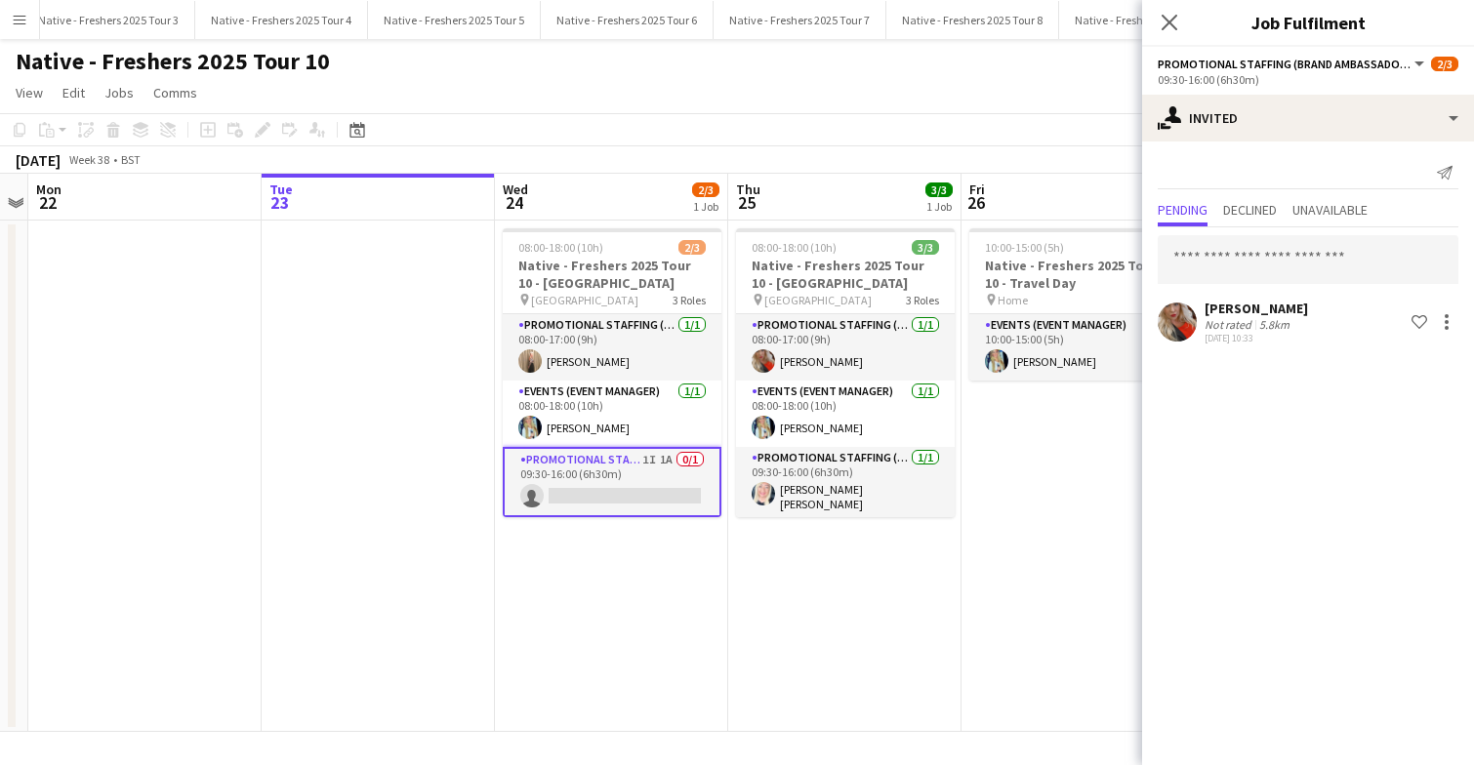
click at [639, 609] on app-date-cell "08:00-18:00 (10h) 2/3 Native - Freshers 2025 Tour 10 - Swansea University pin S…" at bounding box center [611, 476] width 233 height 511
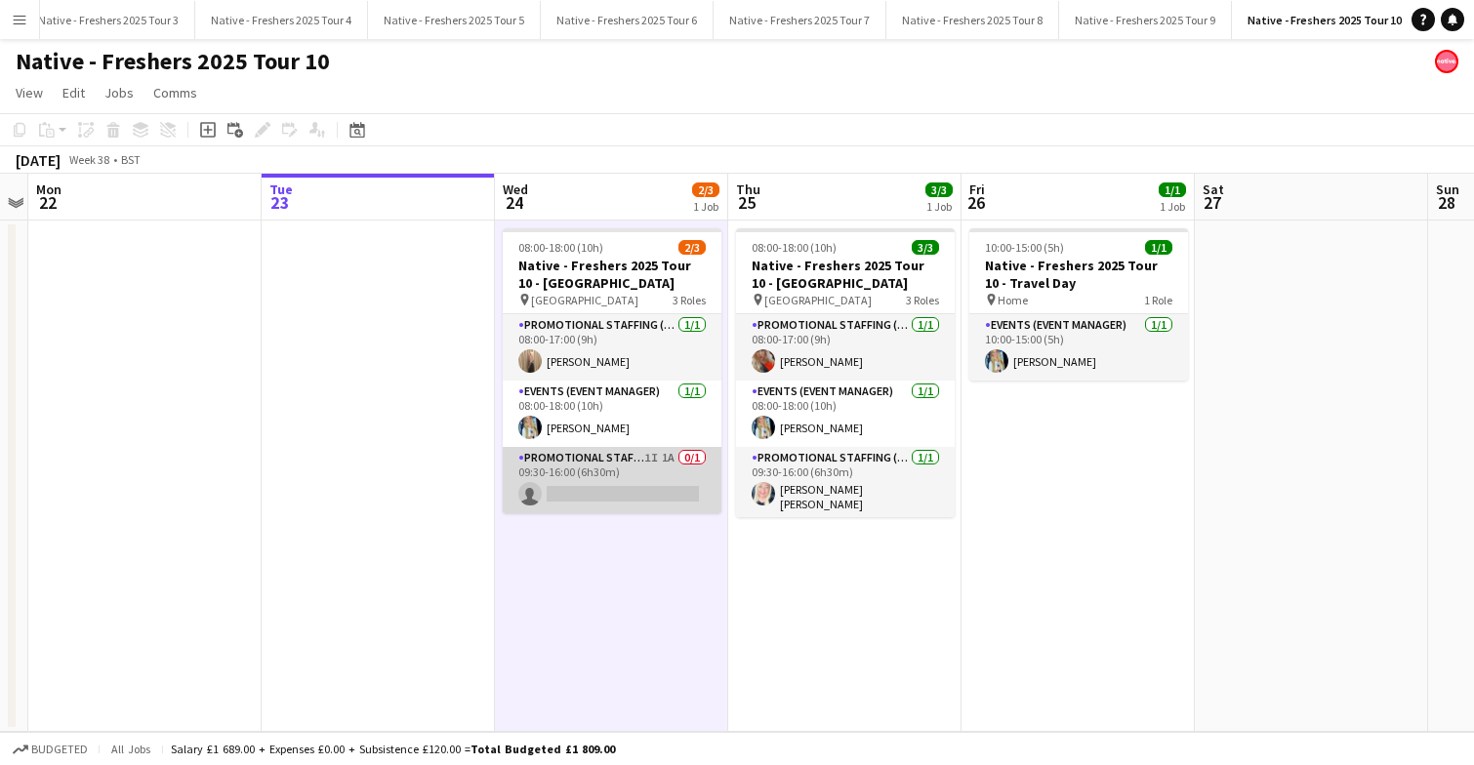
scroll to position [0, 672]
click at [616, 477] on app-card-role "Promotional Staffing (Brand Ambassadors) 1I 1A 0/1 09:30-16:00 (6h30m) single-n…" at bounding box center [611, 480] width 219 height 66
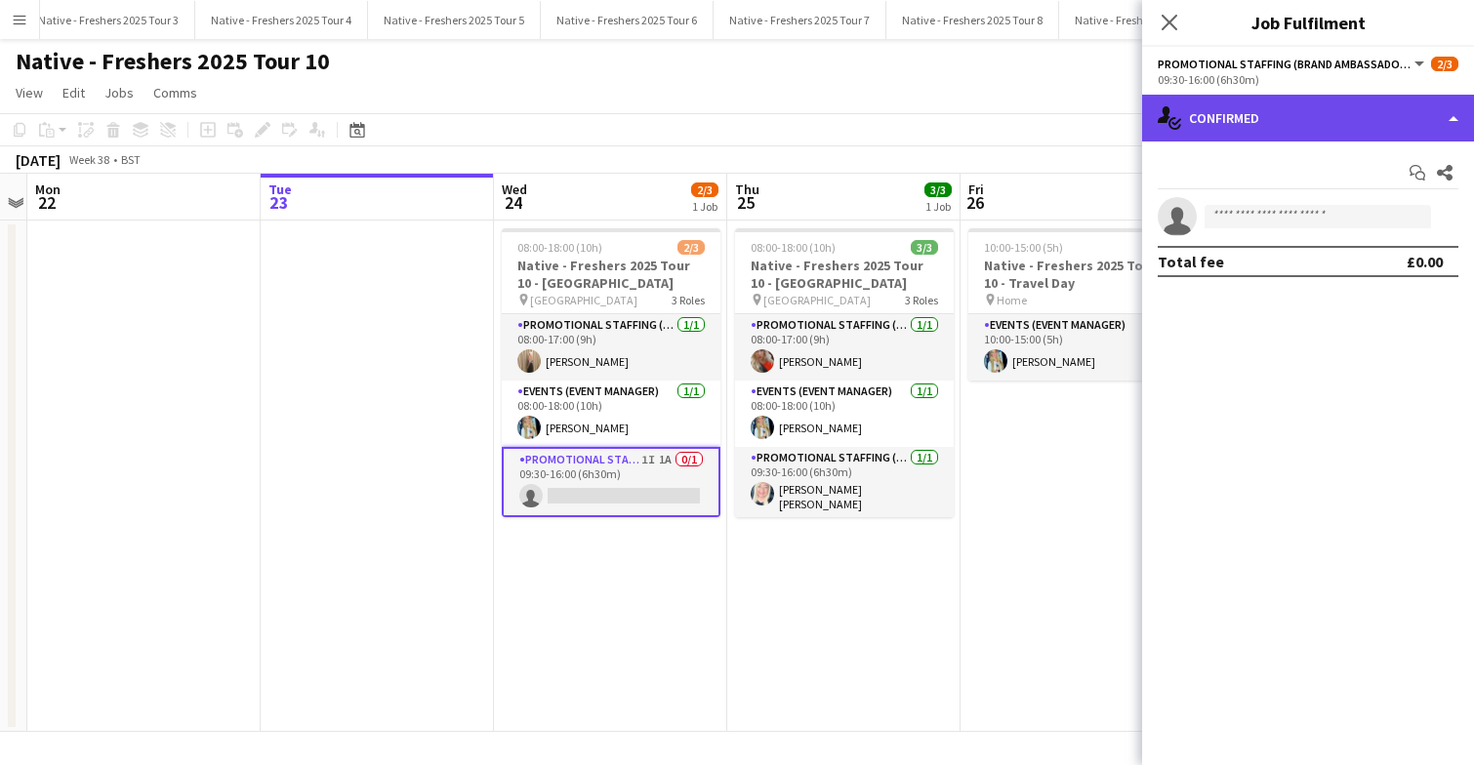
click at [1296, 116] on div "single-neutral-actions-check-2 Confirmed" at bounding box center [1308, 118] width 332 height 47
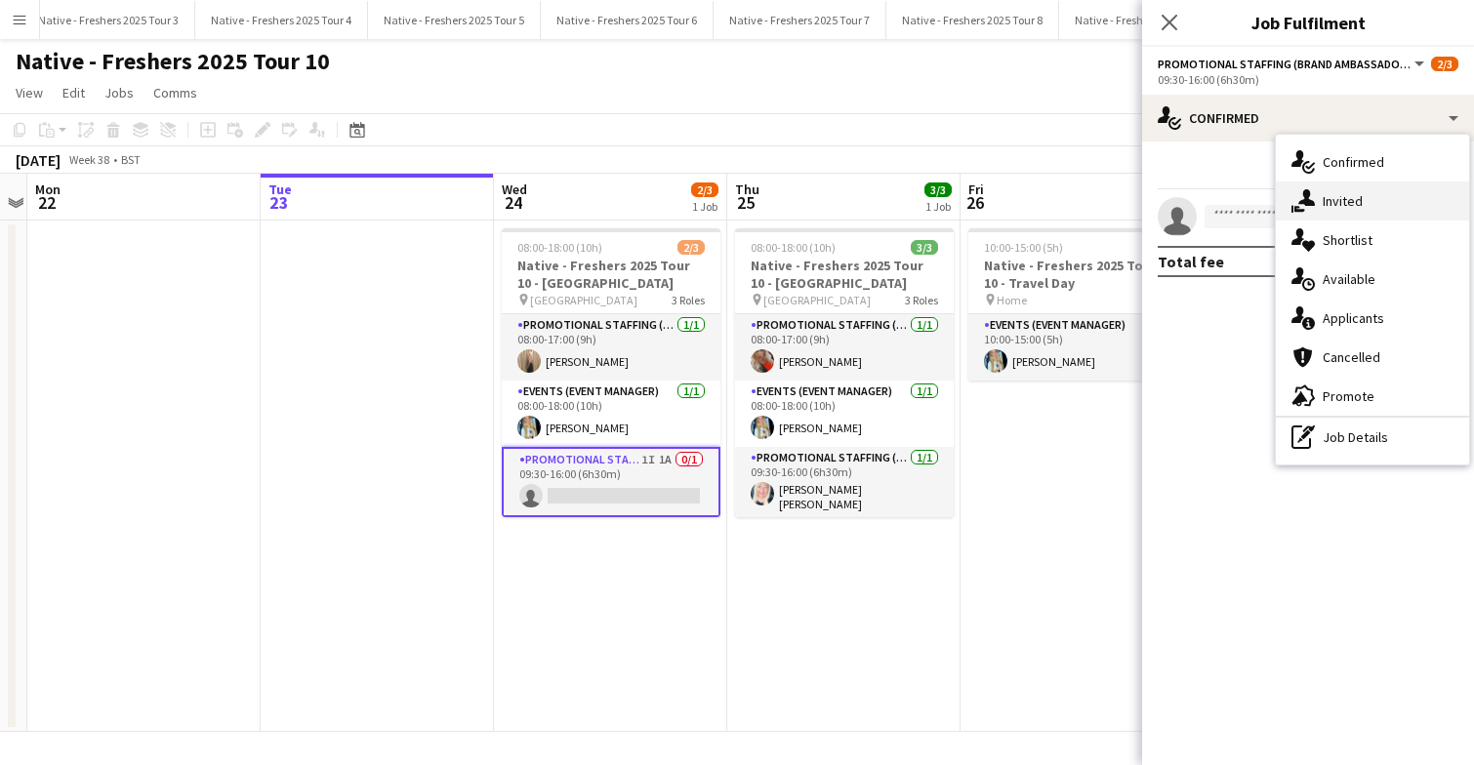
click at [1338, 203] on span "Invited" at bounding box center [1343, 201] width 40 height 18
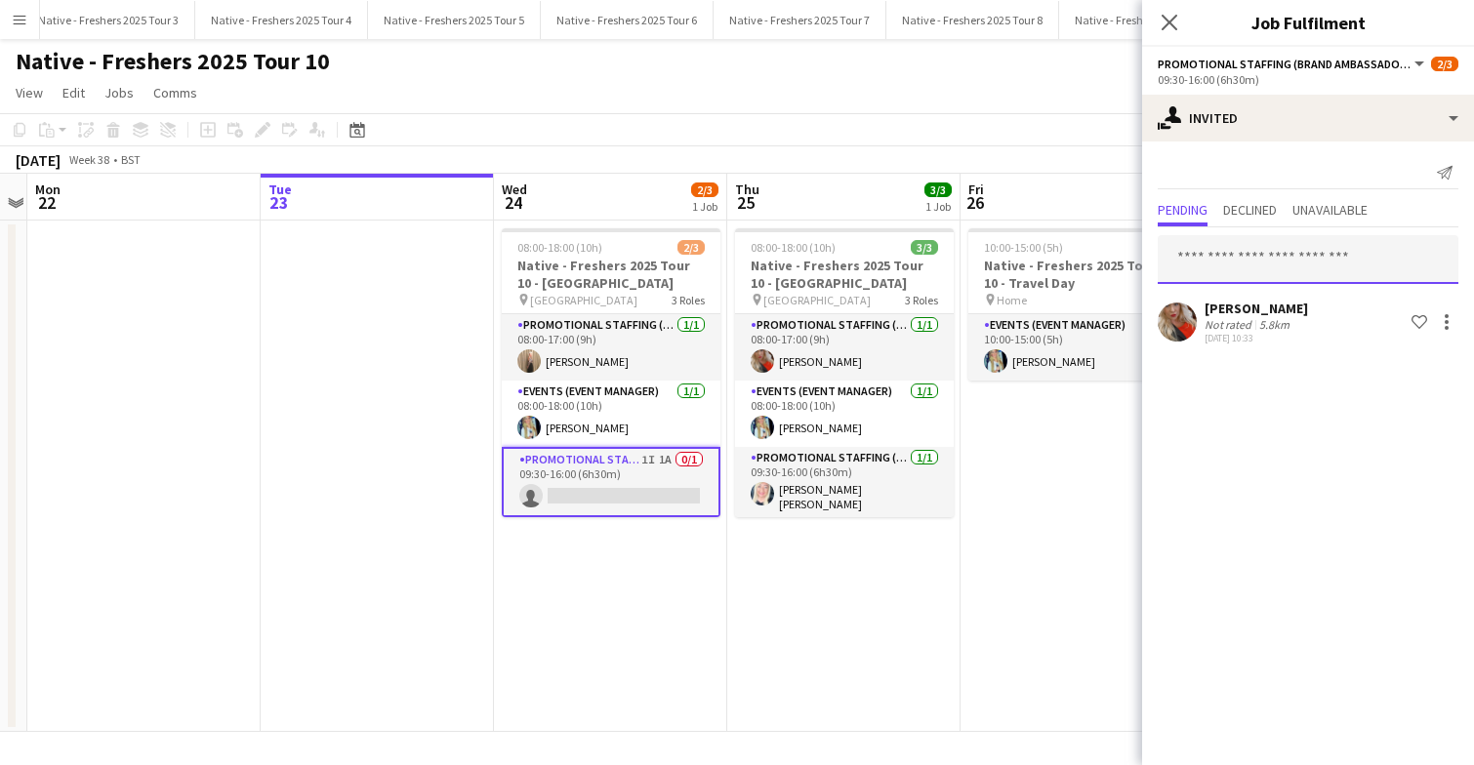
click at [1212, 262] on input "text" at bounding box center [1308, 259] width 301 height 49
type input "*"
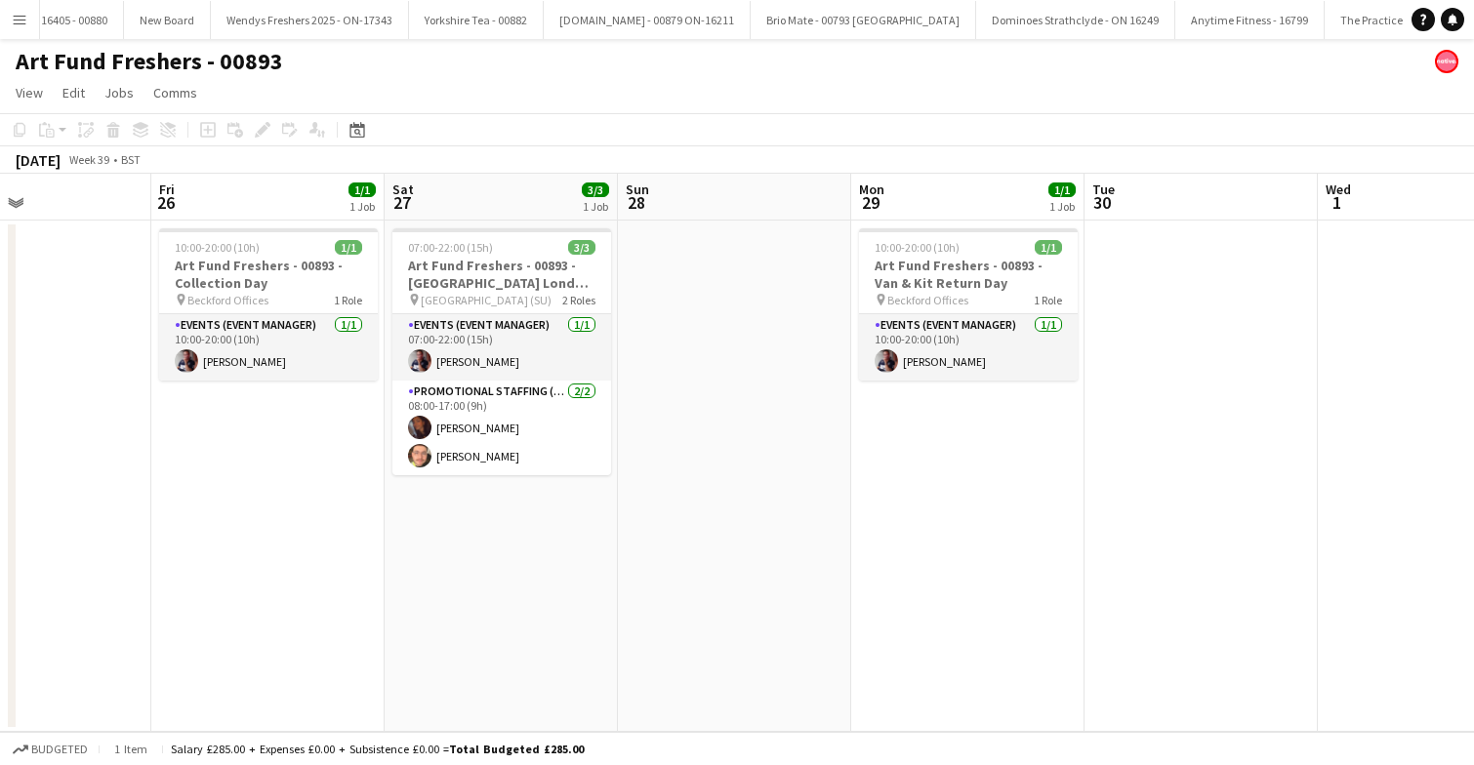
scroll to position [0, 5124]
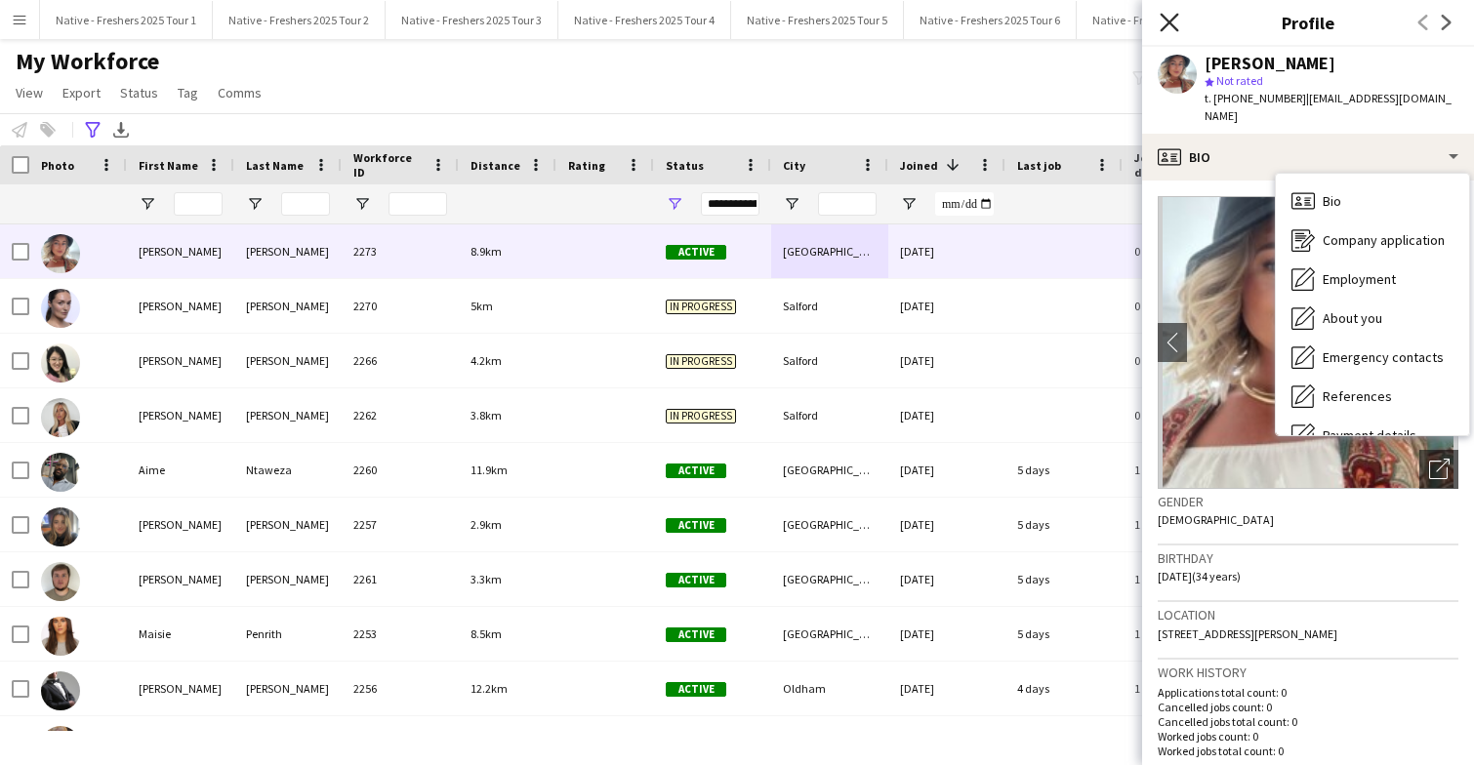
click at [1172, 20] on icon at bounding box center [1169, 22] width 19 height 19
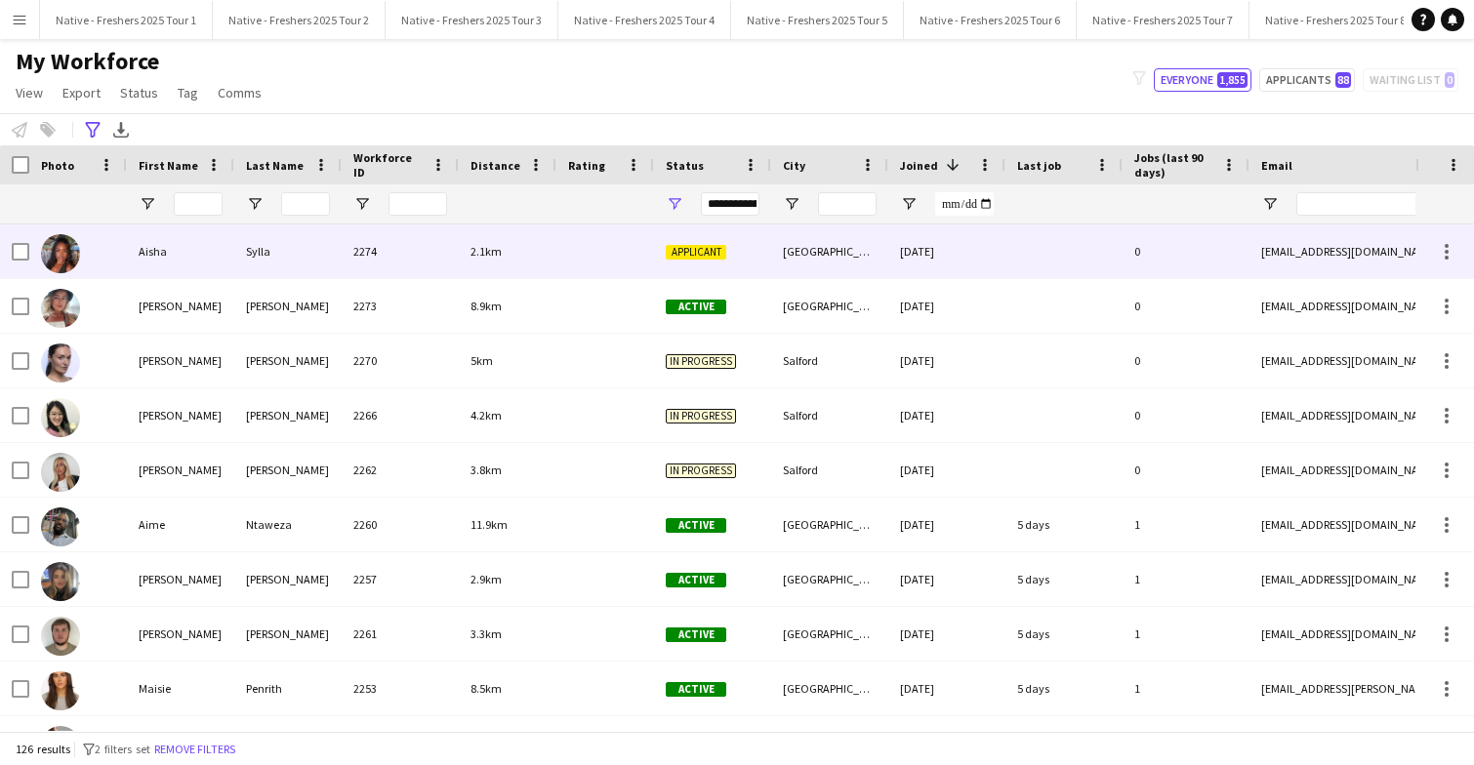
click at [576, 245] on div at bounding box center [605, 251] width 98 height 54
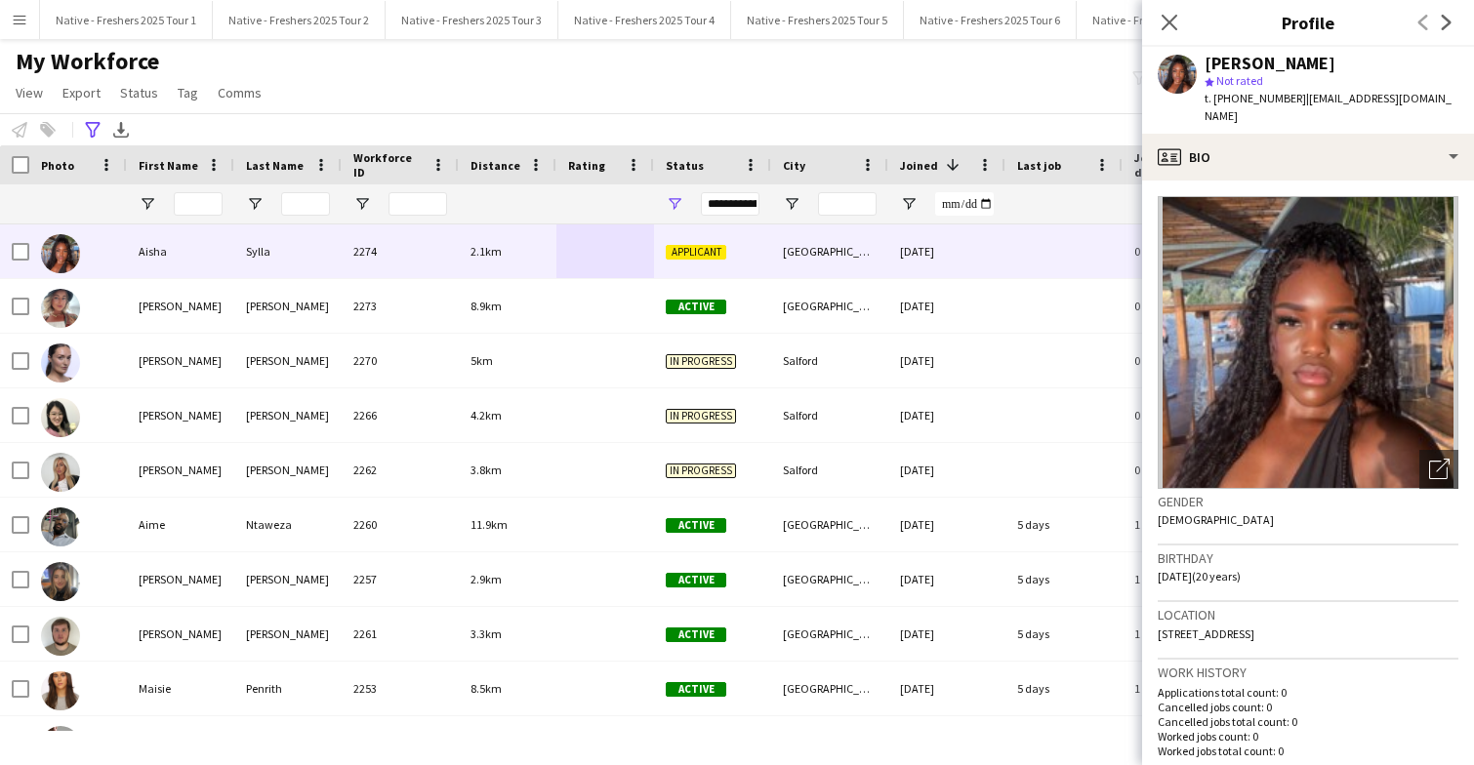
click at [1333, 111] on div "[PERSON_NAME] star Not rated t. [PHONE_NUMBER] | [EMAIL_ADDRESS][DOMAIN_NAME]" at bounding box center [1308, 90] width 332 height 87
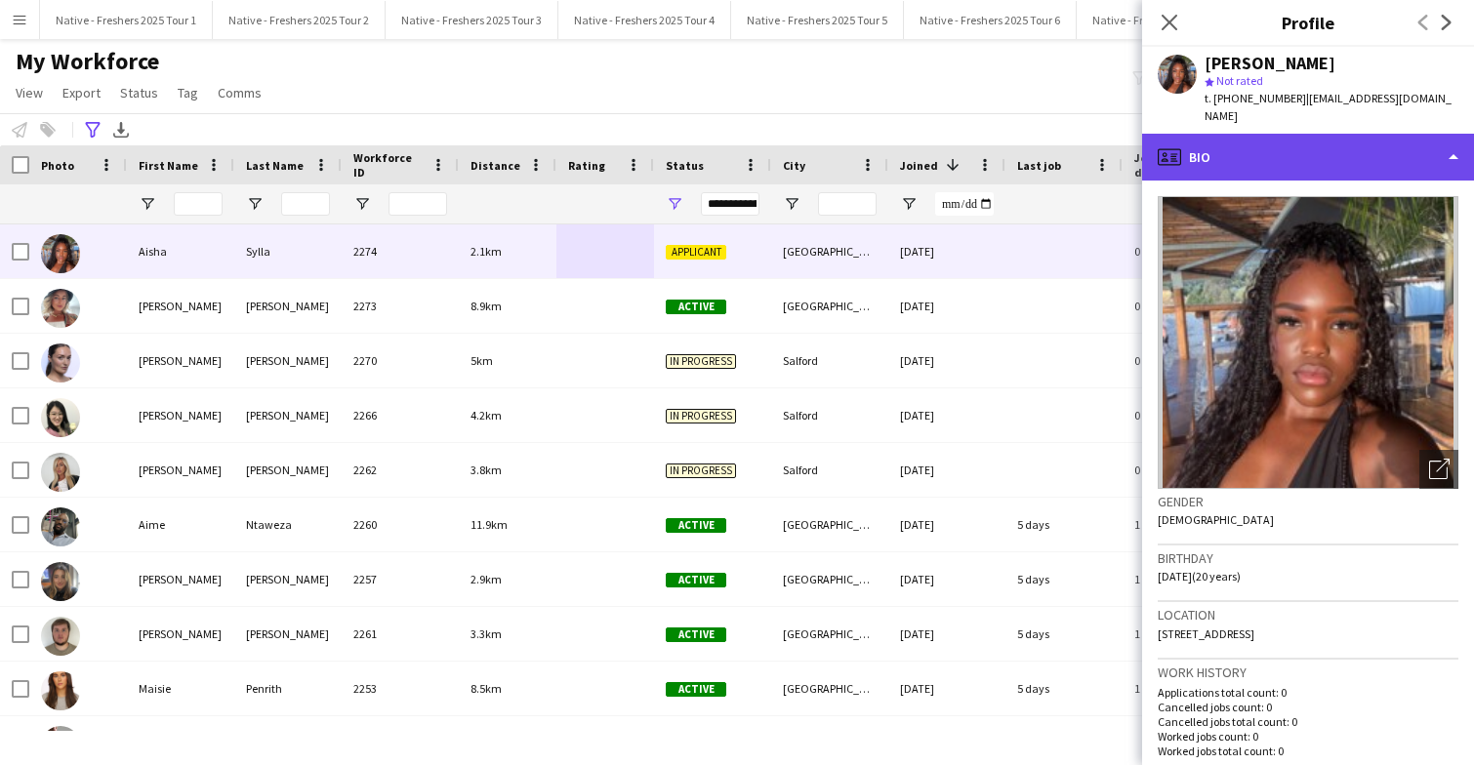
click at [1333, 134] on div "profile Bio" at bounding box center [1308, 157] width 332 height 47
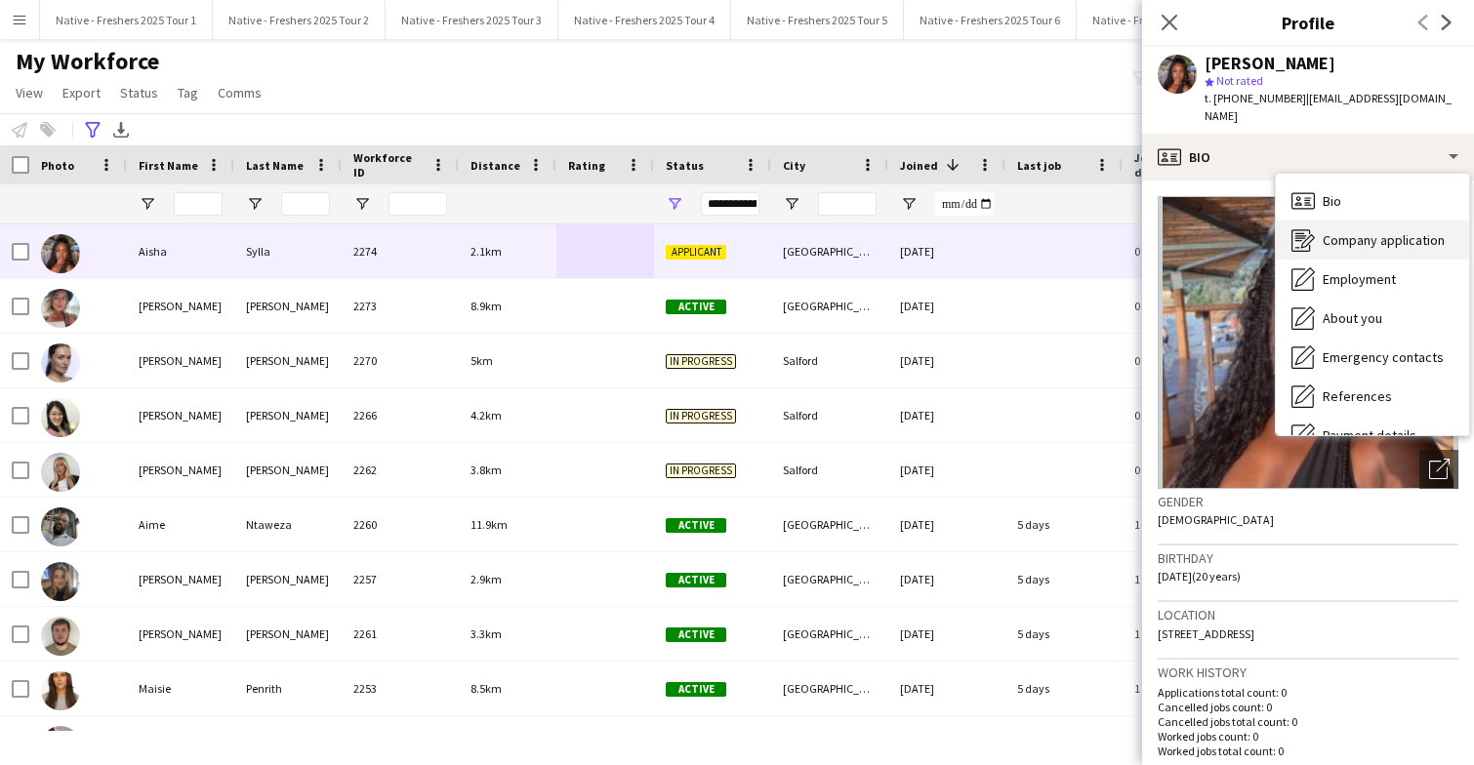
click at [1358, 237] on div "Company application Company application" at bounding box center [1372, 240] width 193 height 39
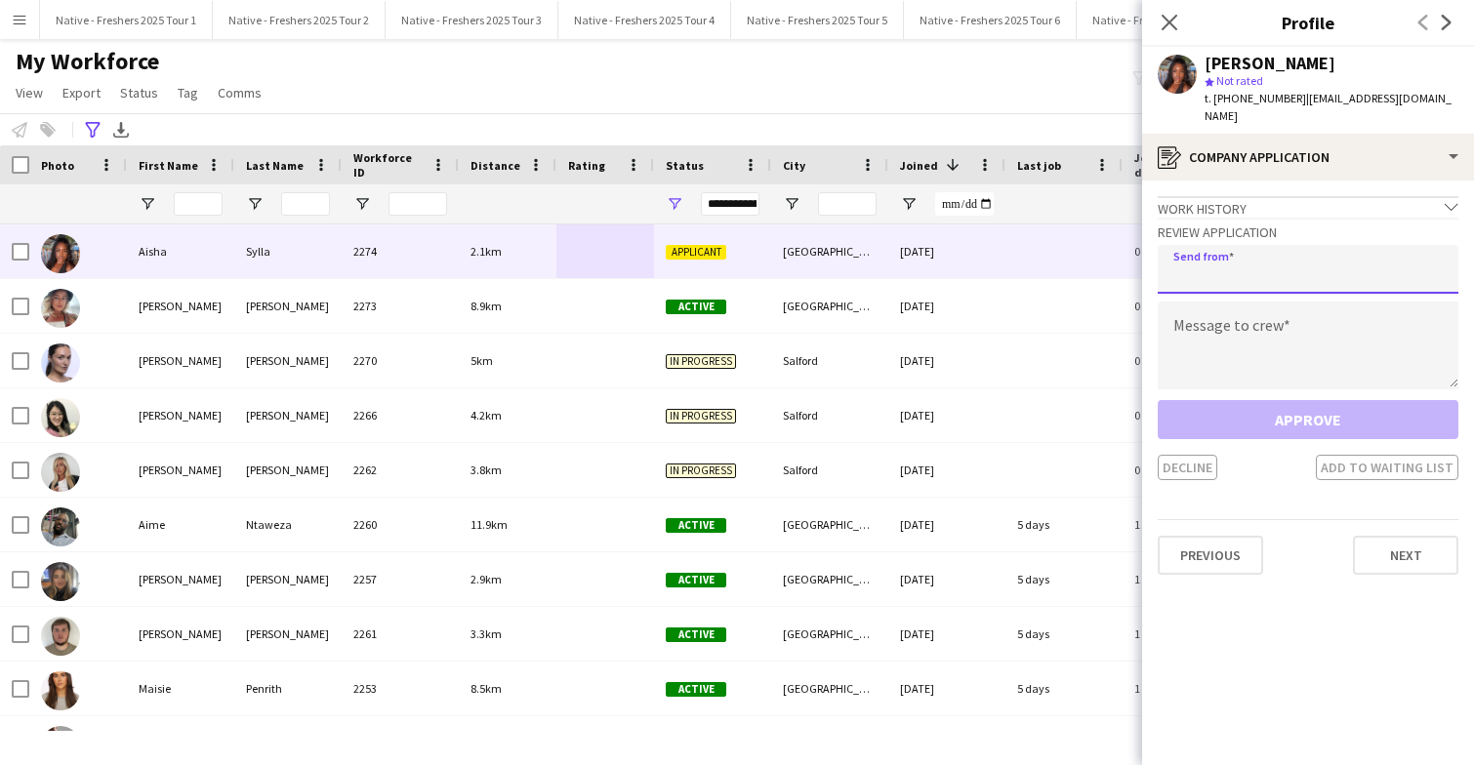
click at [1272, 249] on input "email" at bounding box center [1308, 269] width 301 height 49
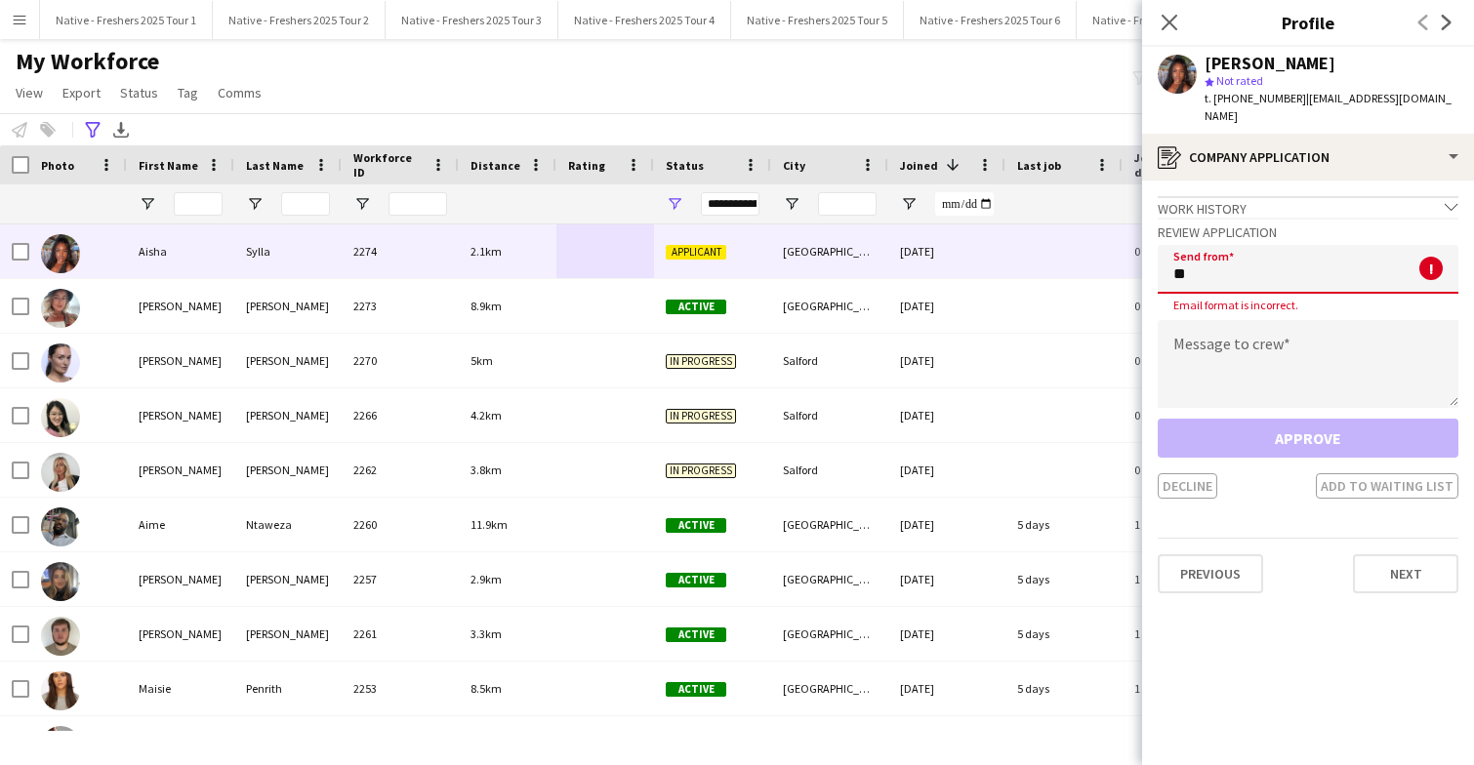
type input "*"
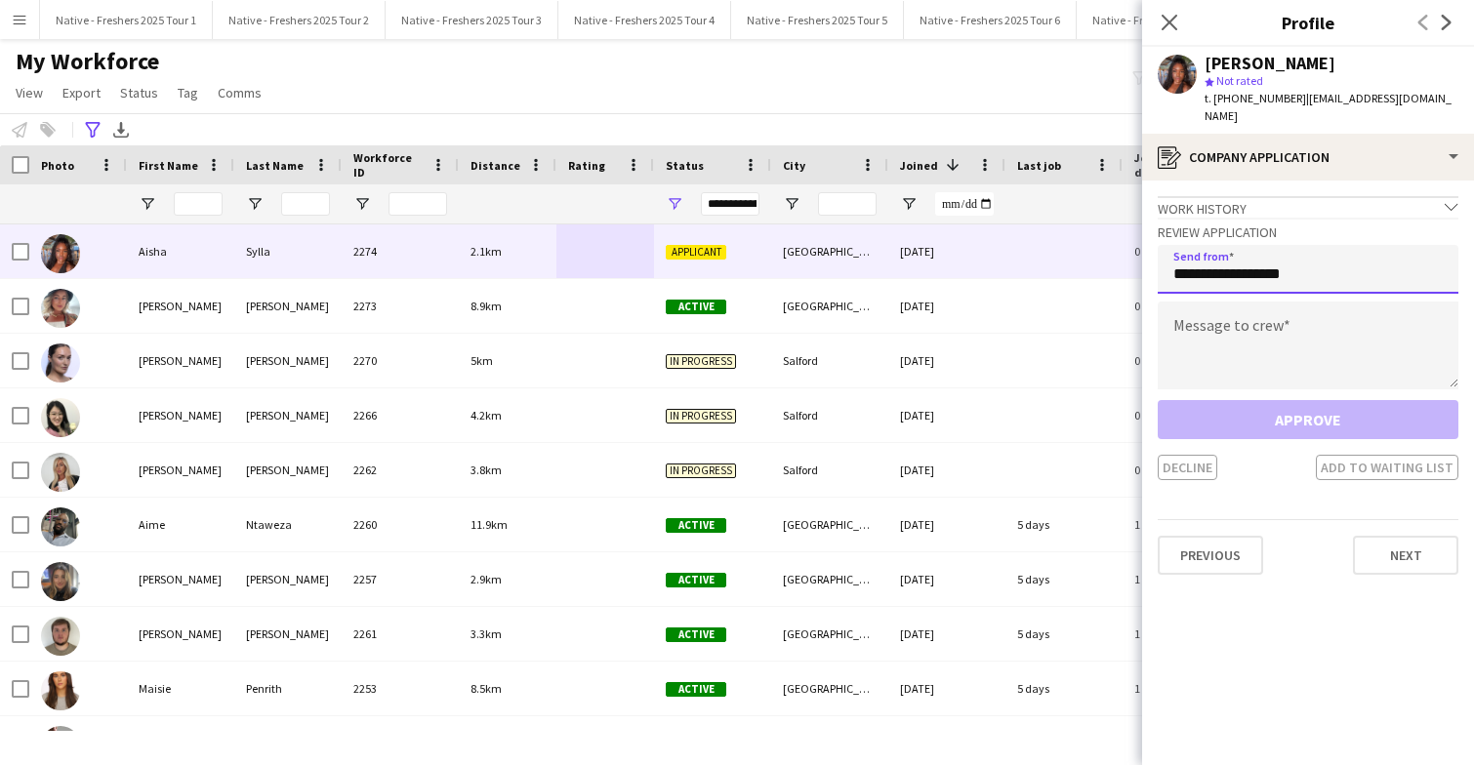
type input "**********"
click at [1277, 321] on textarea at bounding box center [1308, 346] width 301 height 88
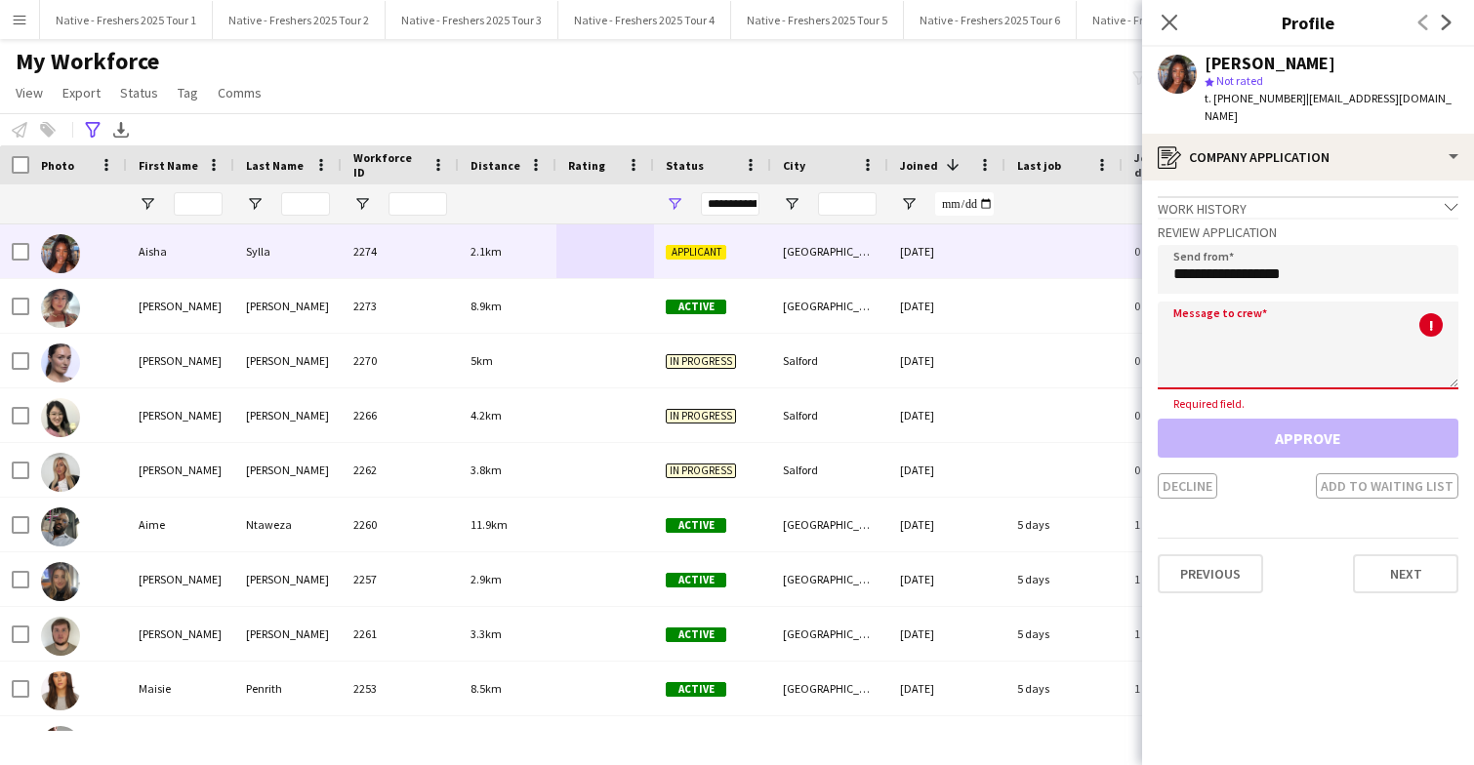
click at [1240, 313] on textarea at bounding box center [1308, 346] width 301 height 88
paste textarea "**********"
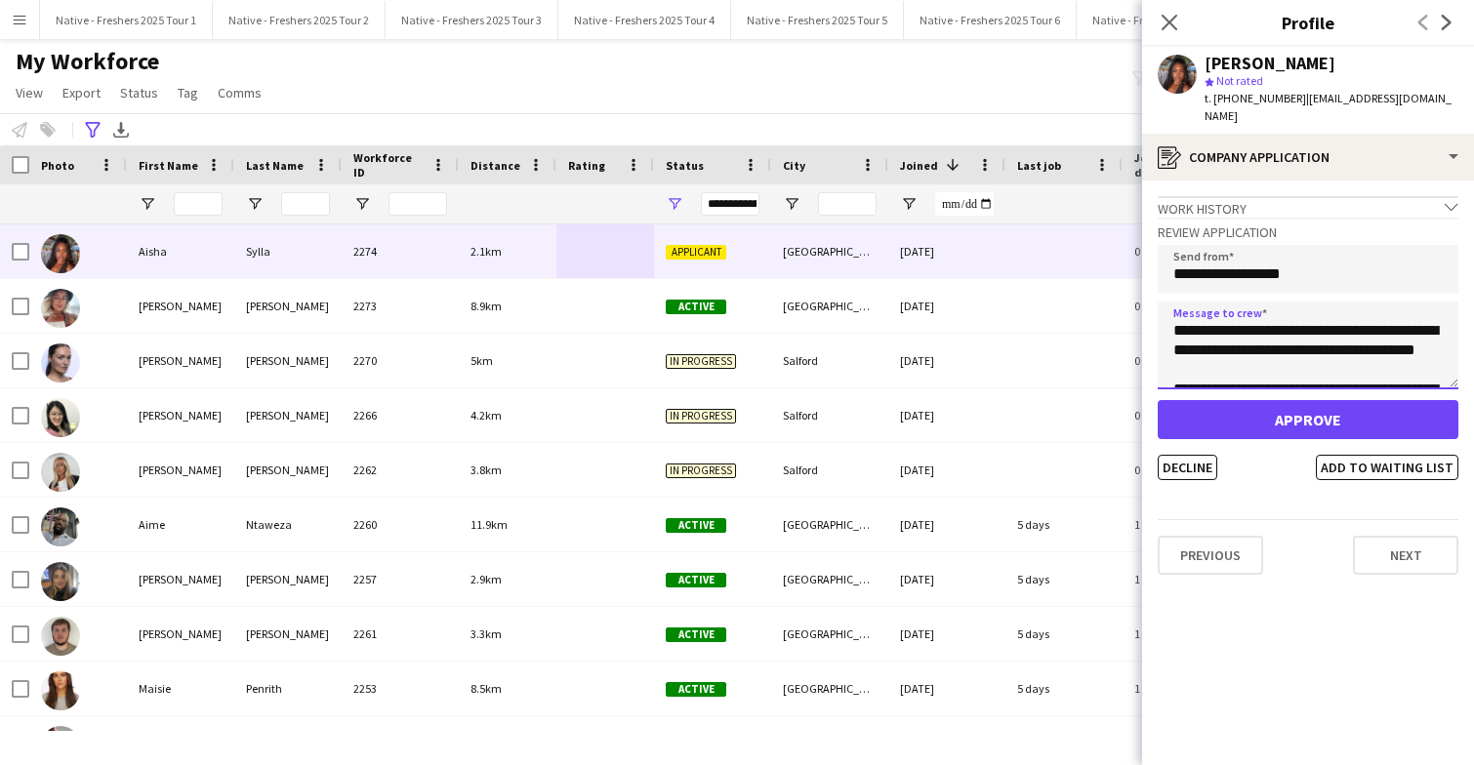
scroll to position [929, 0]
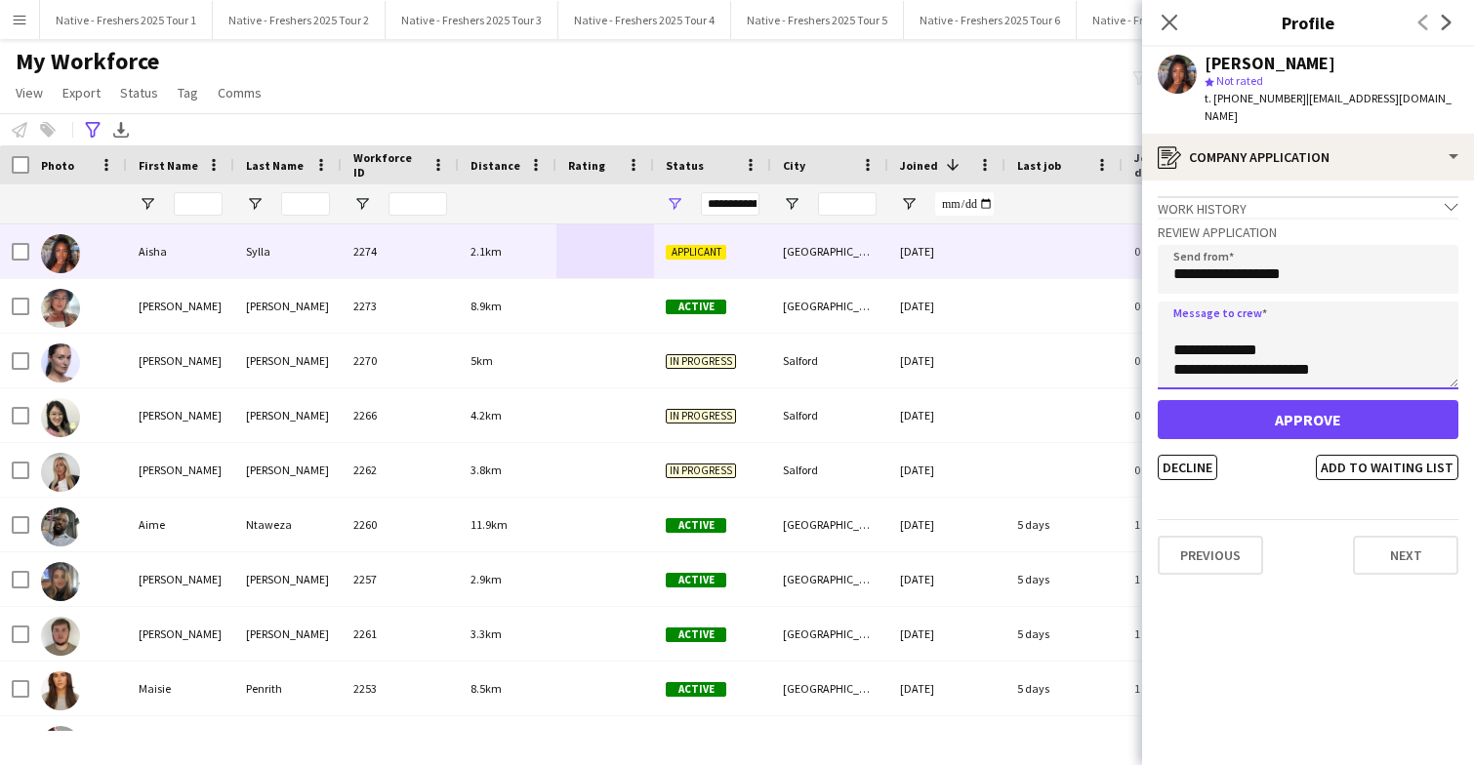
type textarea "**********"
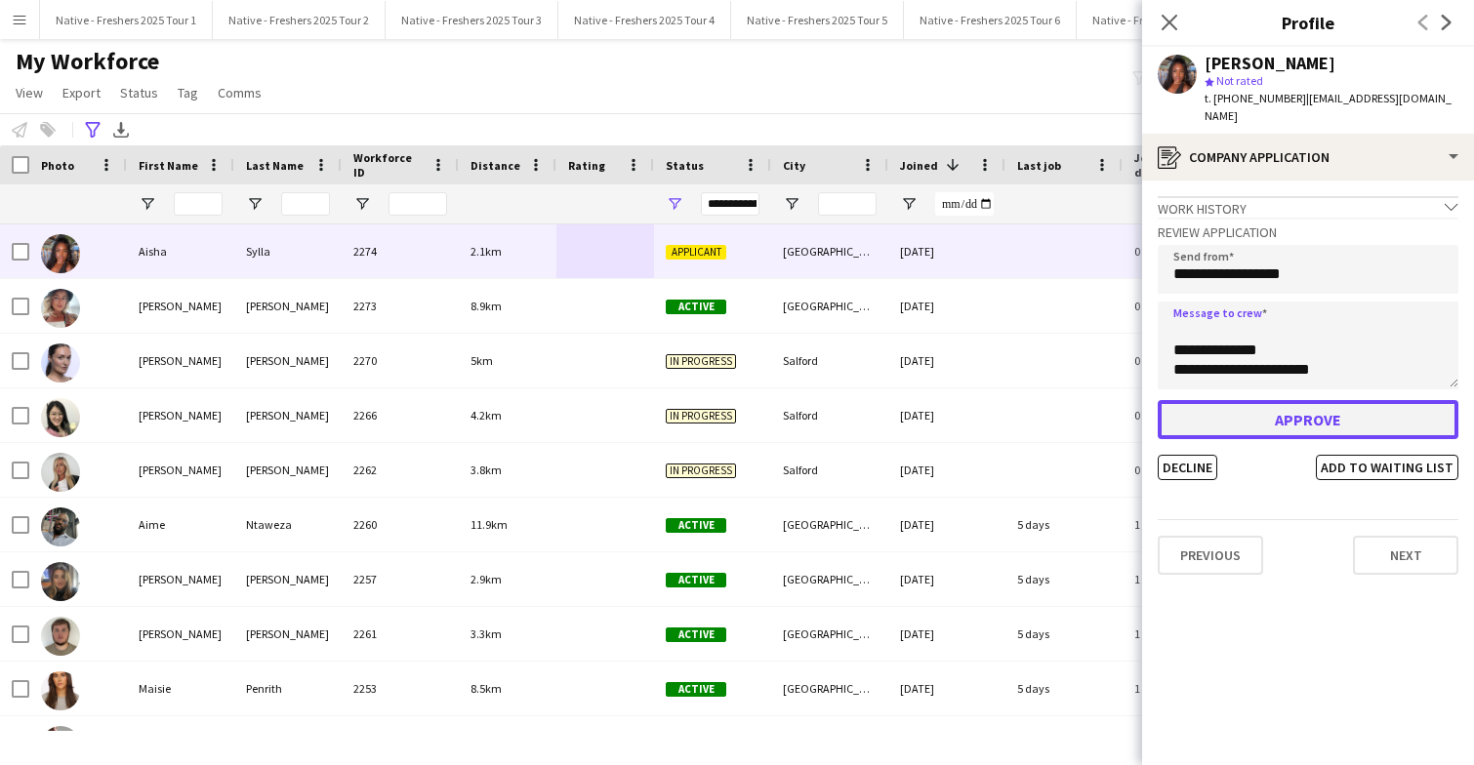
click at [1268, 400] on button "Approve" at bounding box center [1308, 419] width 301 height 39
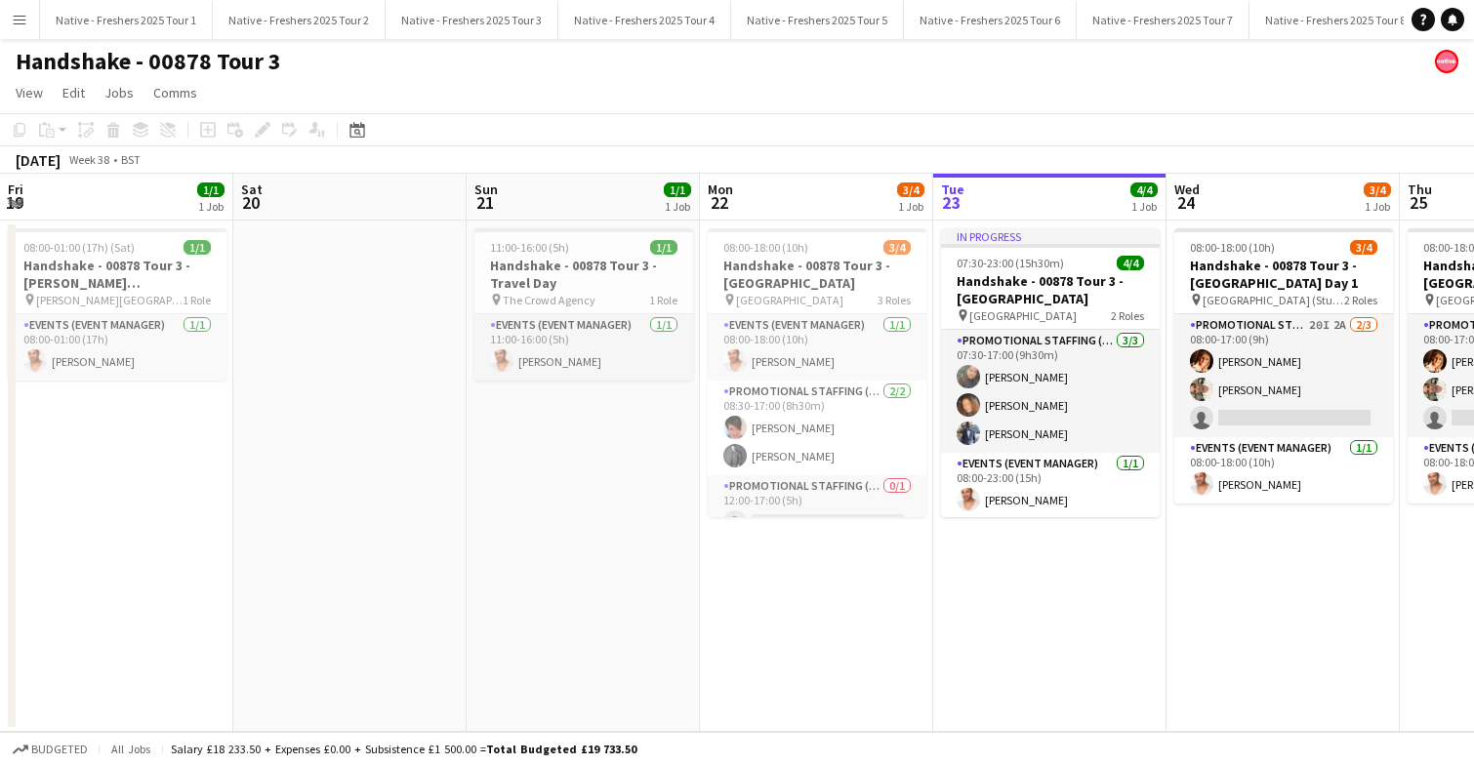
scroll to position [0, 507]
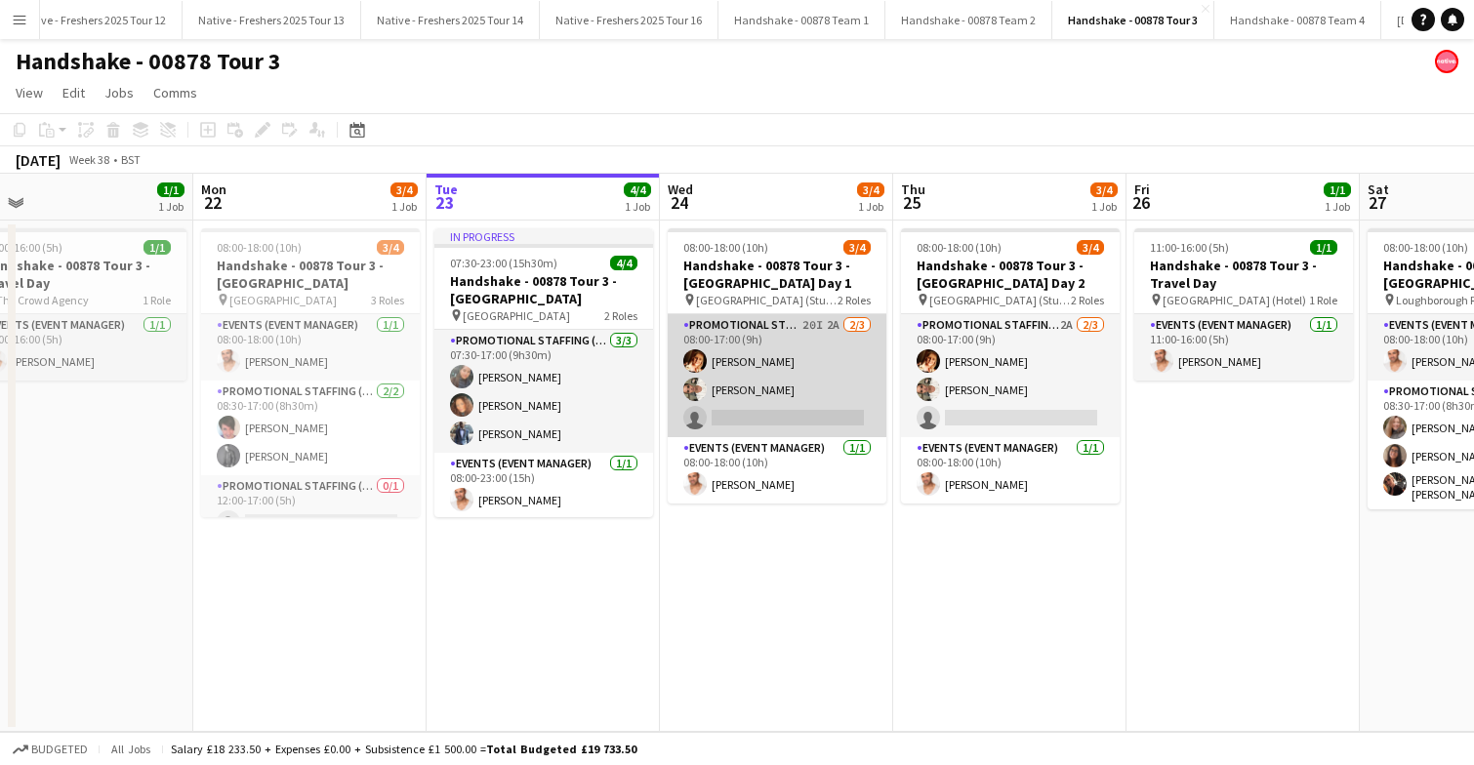
click at [786, 368] on app-card-role "Promotional Staffing (Brand Ambassadors) 20I 2A 2/3 08:00-17:00 (9h) Sam Soulsb…" at bounding box center [777, 375] width 219 height 123
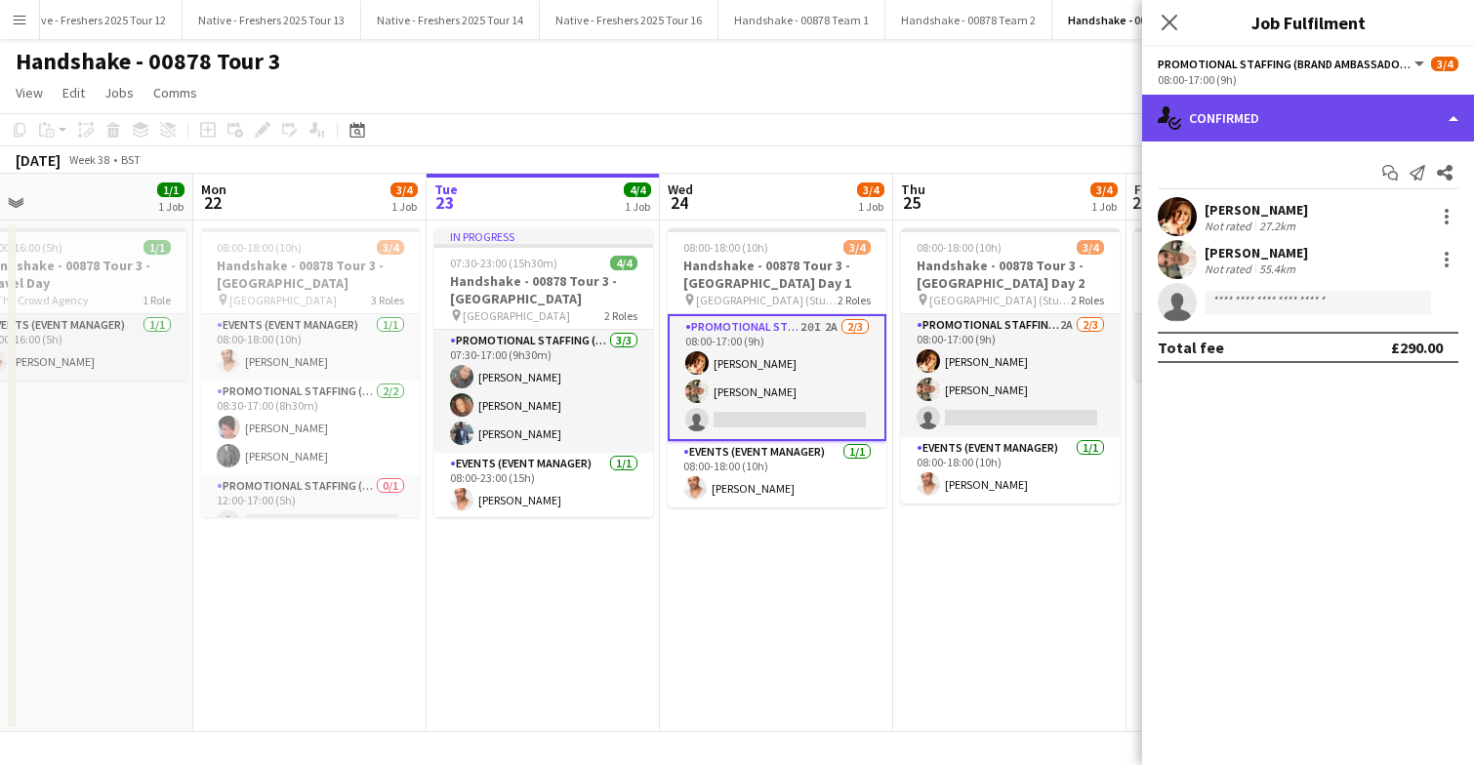
click at [1310, 130] on div "single-neutral-actions-check-2 Confirmed" at bounding box center [1308, 118] width 332 height 47
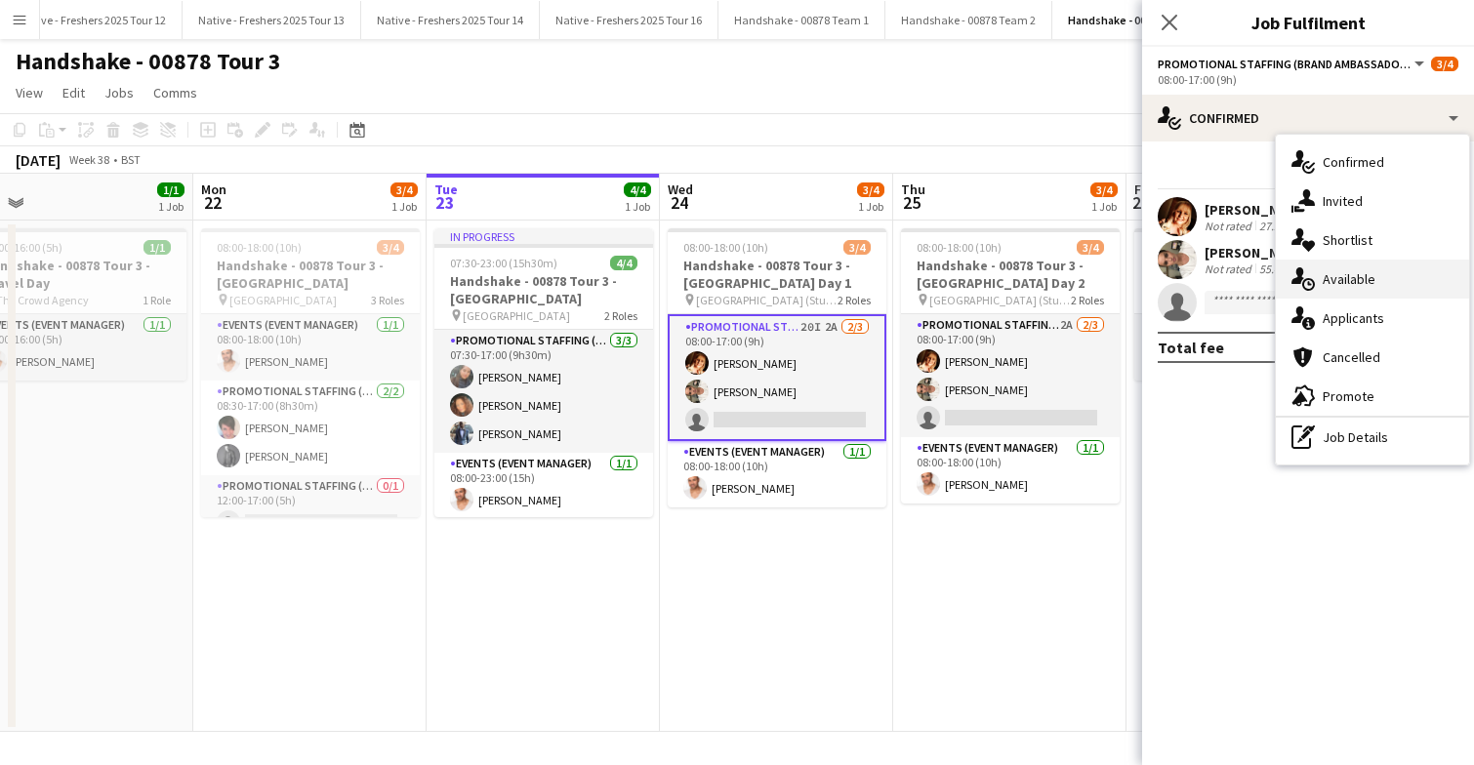
click at [1351, 285] on span "Available" at bounding box center [1349, 279] width 53 height 18
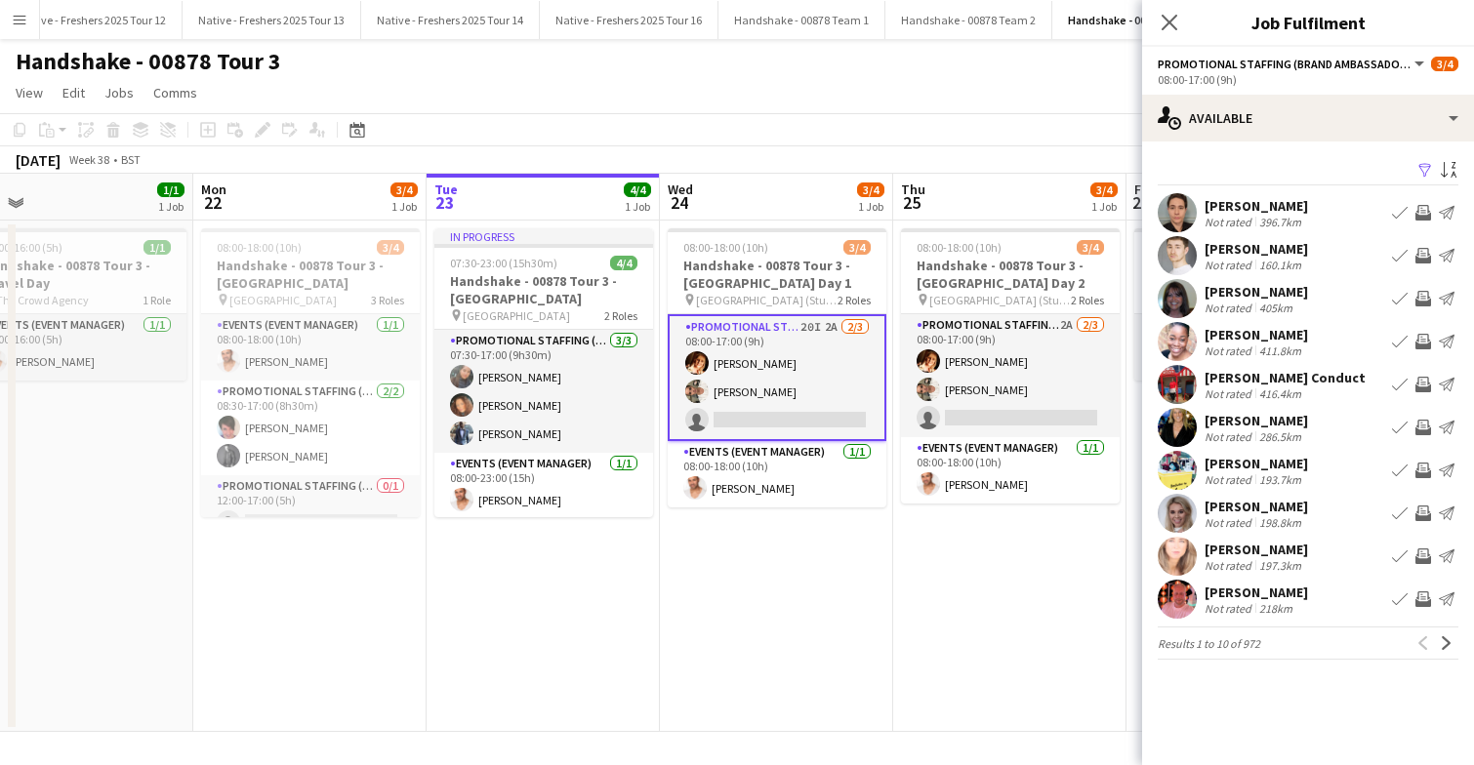
click at [1423, 168] on app-icon "Filter" at bounding box center [1425, 171] width 16 height 19
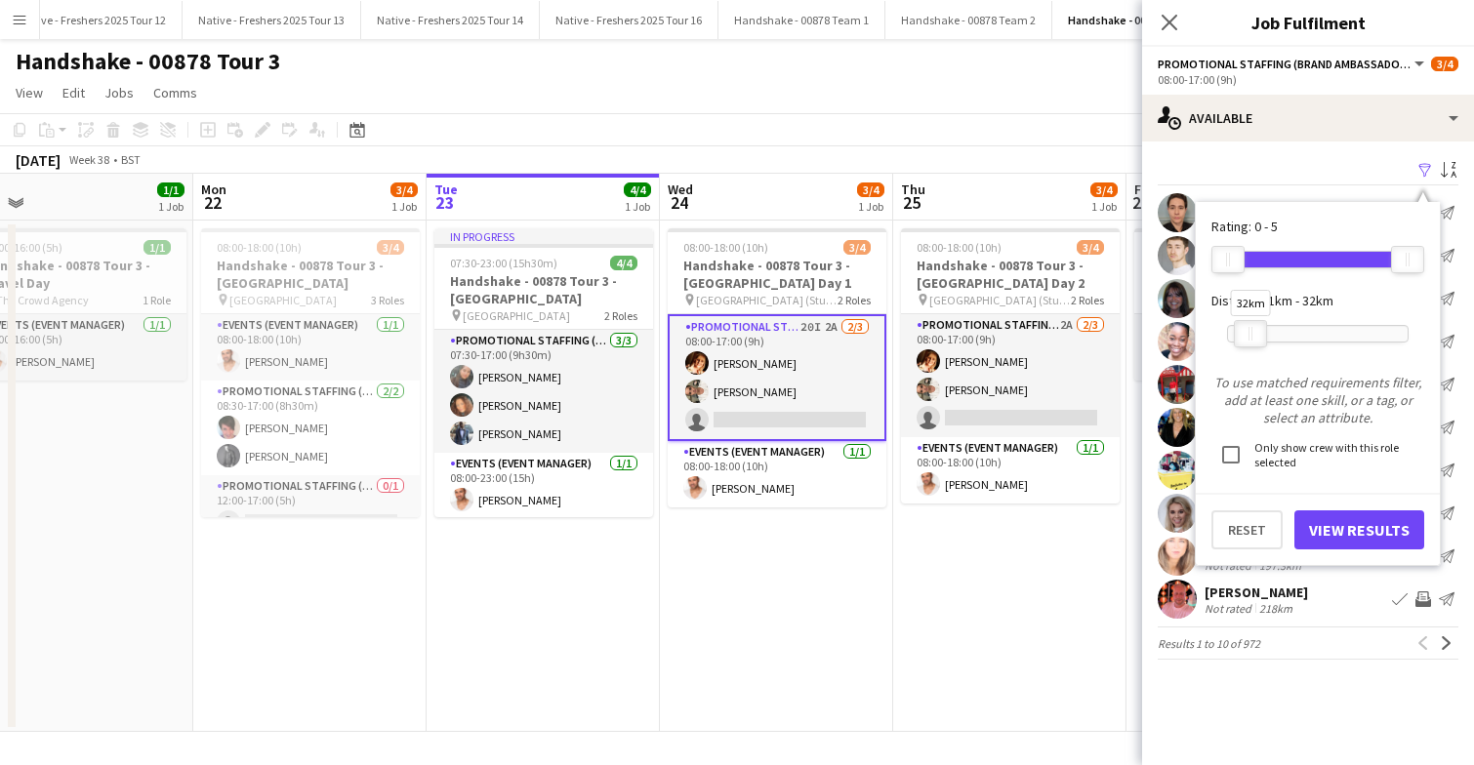
drag, startPoint x: 1408, startPoint y: 338, endPoint x: 1251, endPoint y: 338, distance: 157.1
click at [1251, 338] on div "32km" at bounding box center [1250, 333] width 33 height 27
click at [1357, 528] on button "View Results" at bounding box center [1359, 529] width 130 height 39
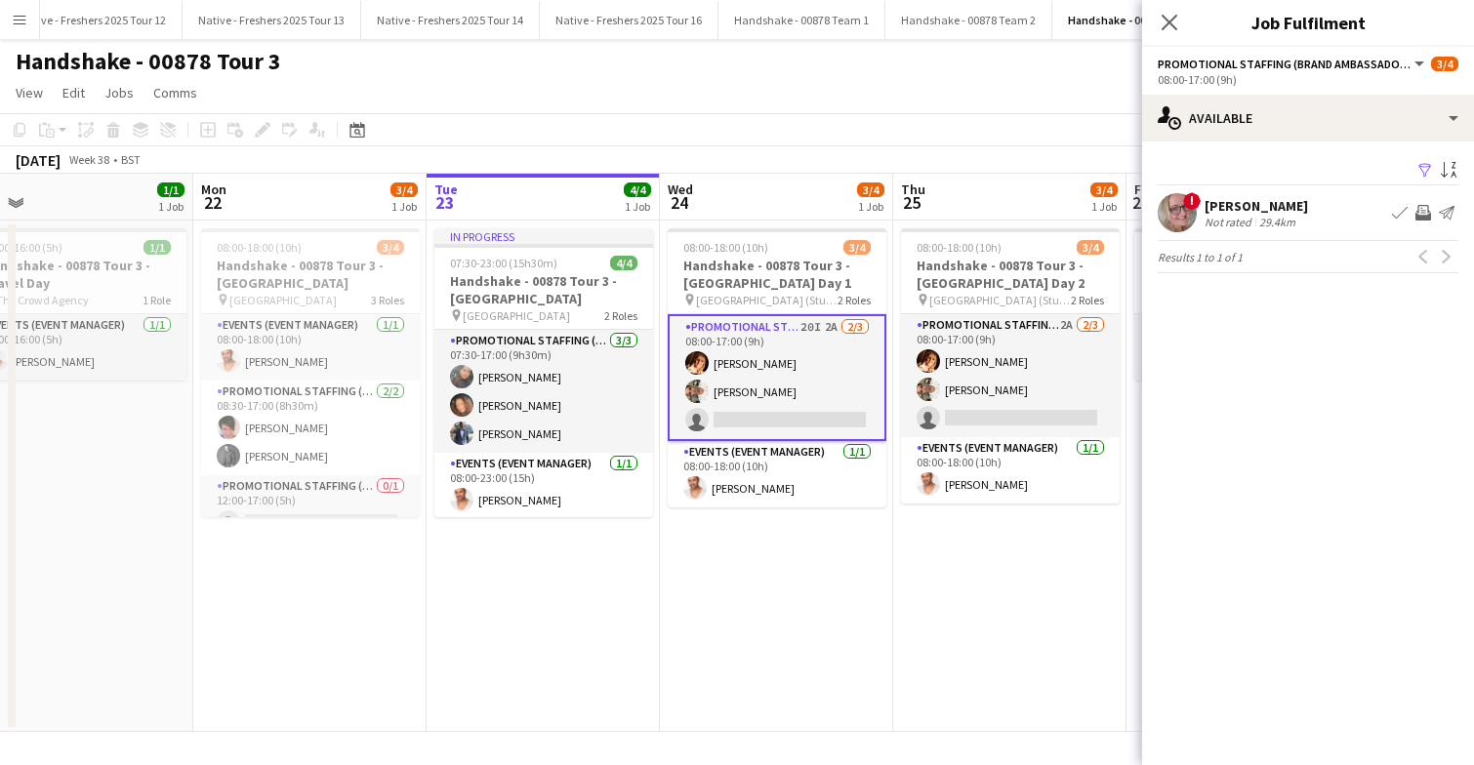
click at [1423, 166] on app-icon "Filter" at bounding box center [1425, 171] width 16 height 19
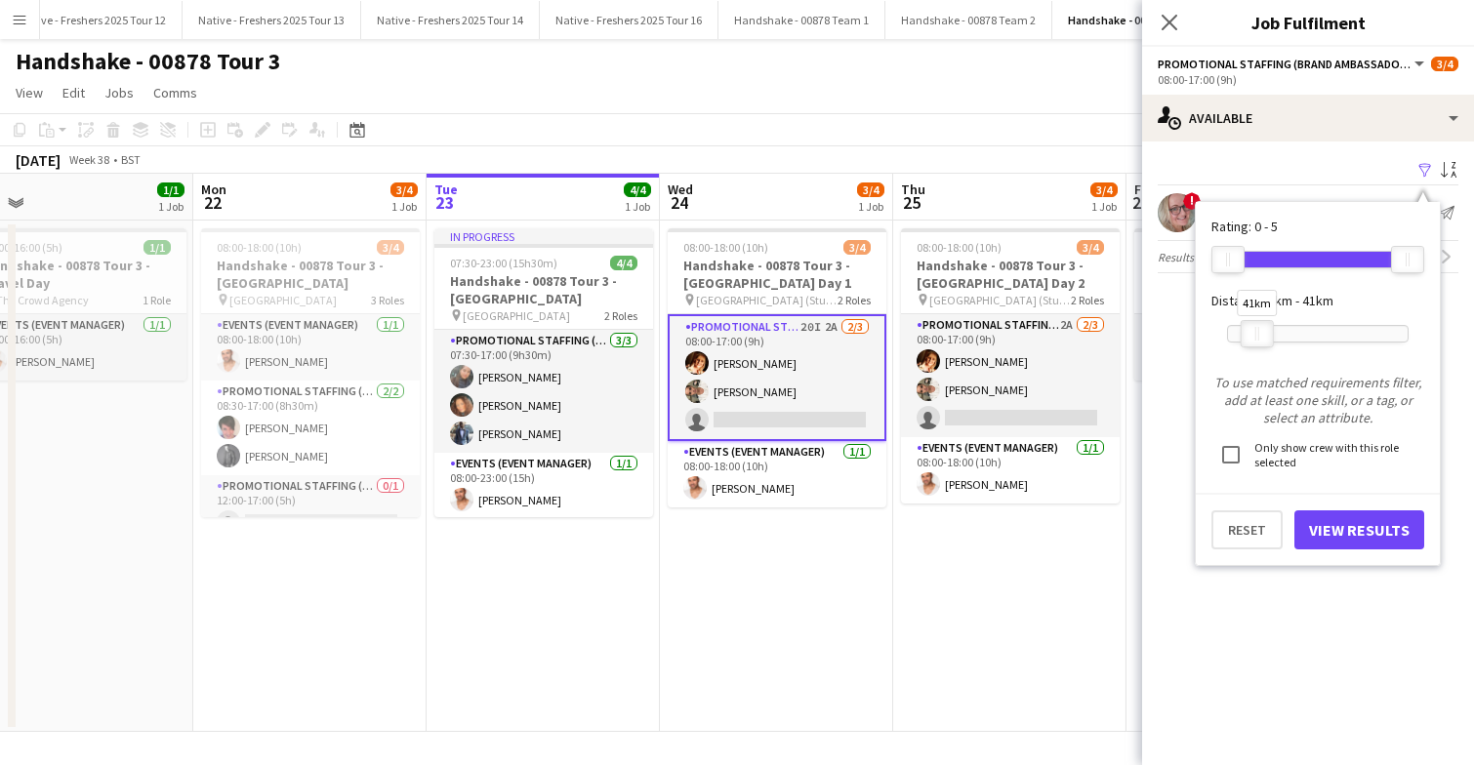
click at [1262, 331] on div at bounding box center [1257, 333] width 31 height 25
click at [1335, 523] on button "View Results" at bounding box center [1359, 529] width 130 height 39
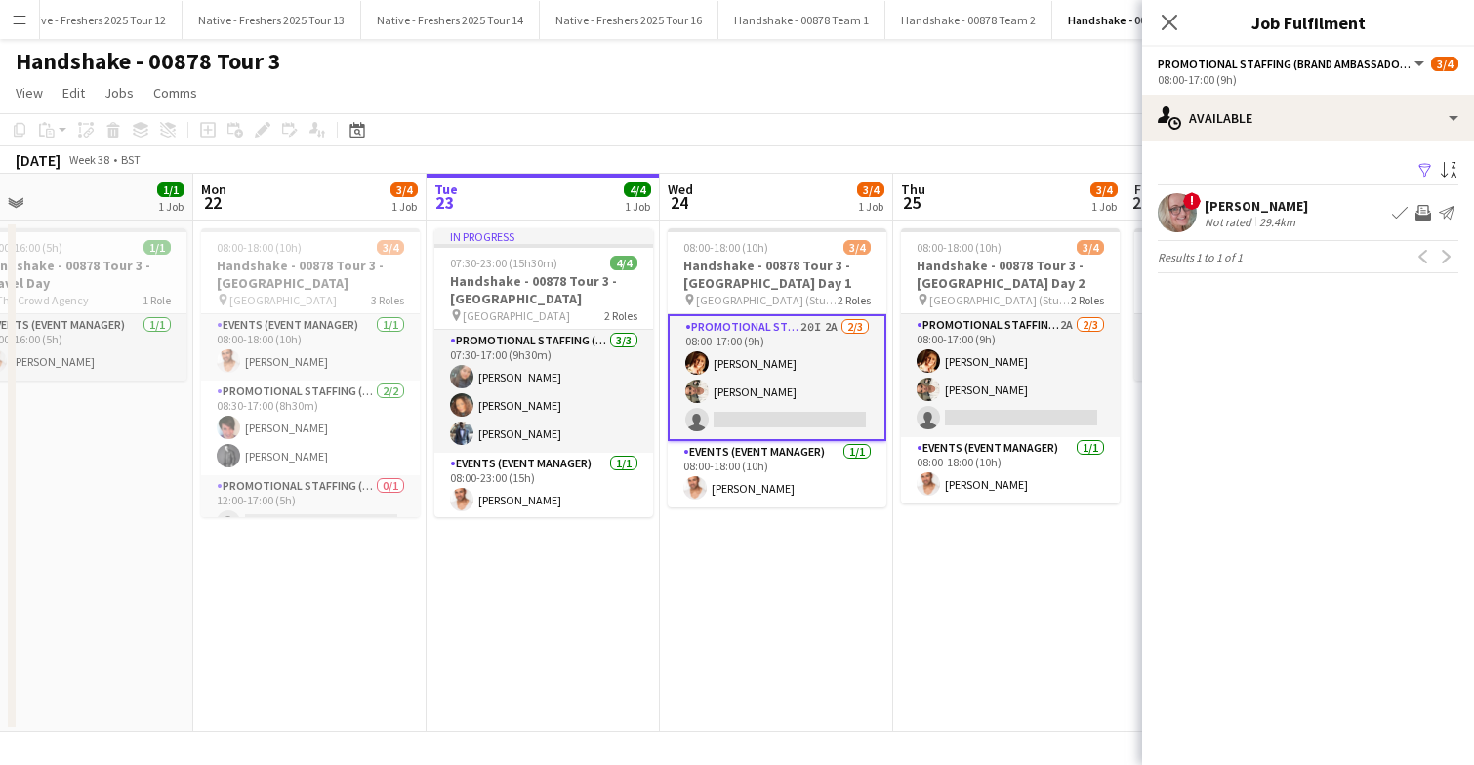
click at [1423, 169] on app-icon "Filter" at bounding box center [1425, 171] width 16 height 19
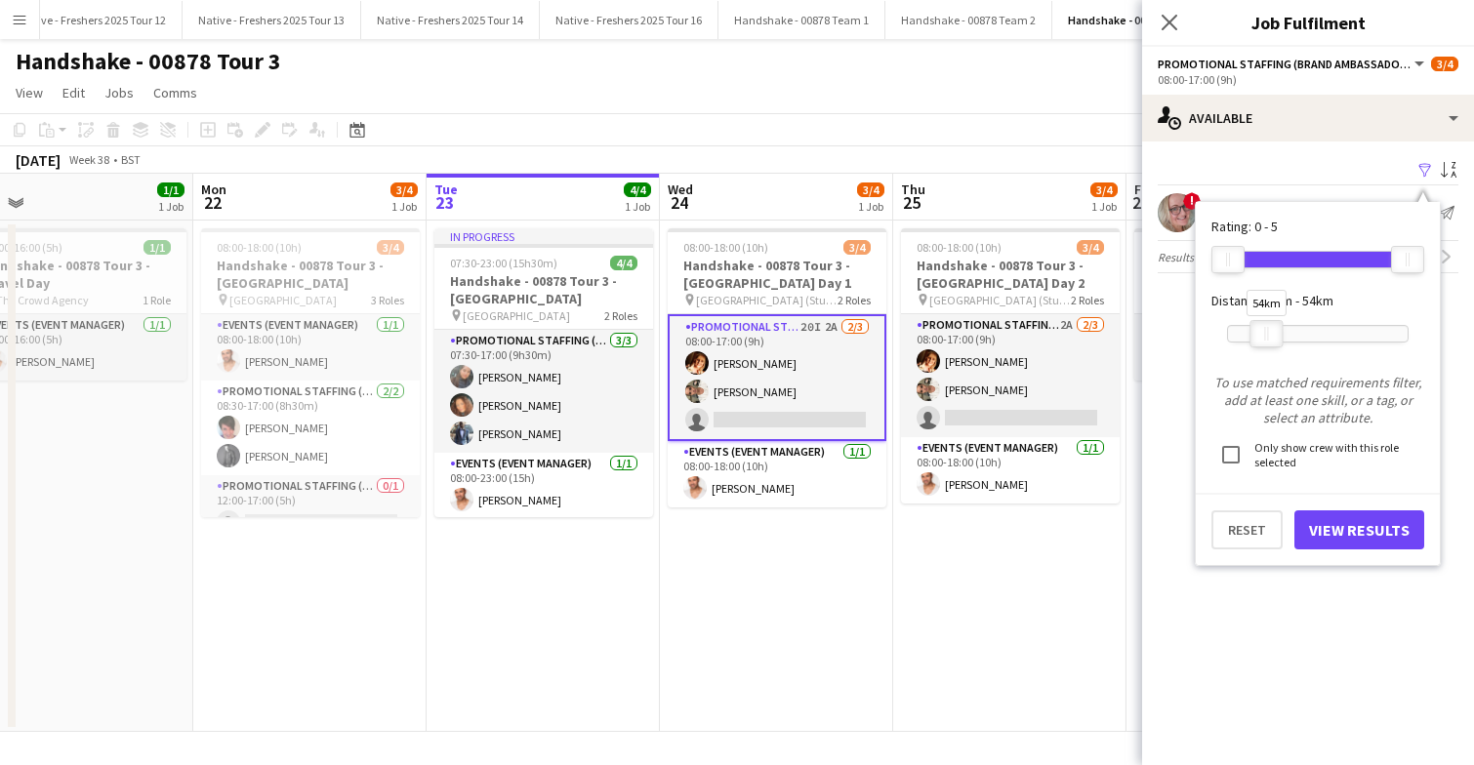
click at [1266, 334] on div at bounding box center [1265, 333] width 31 height 25
click at [1344, 533] on button "View Results" at bounding box center [1359, 529] width 130 height 39
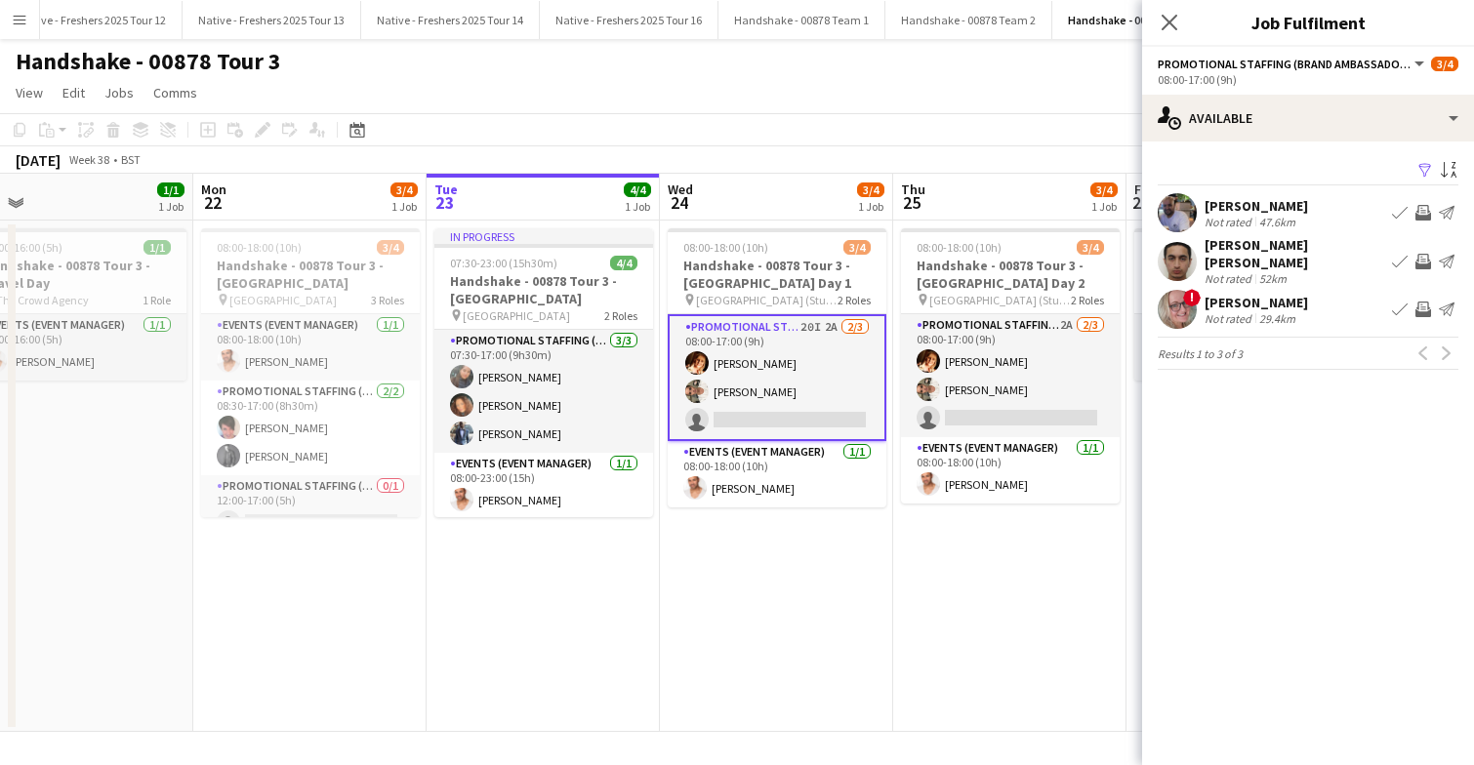
click at [1421, 170] on app-icon "Filter" at bounding box center [1425, 171] width 16 height 19
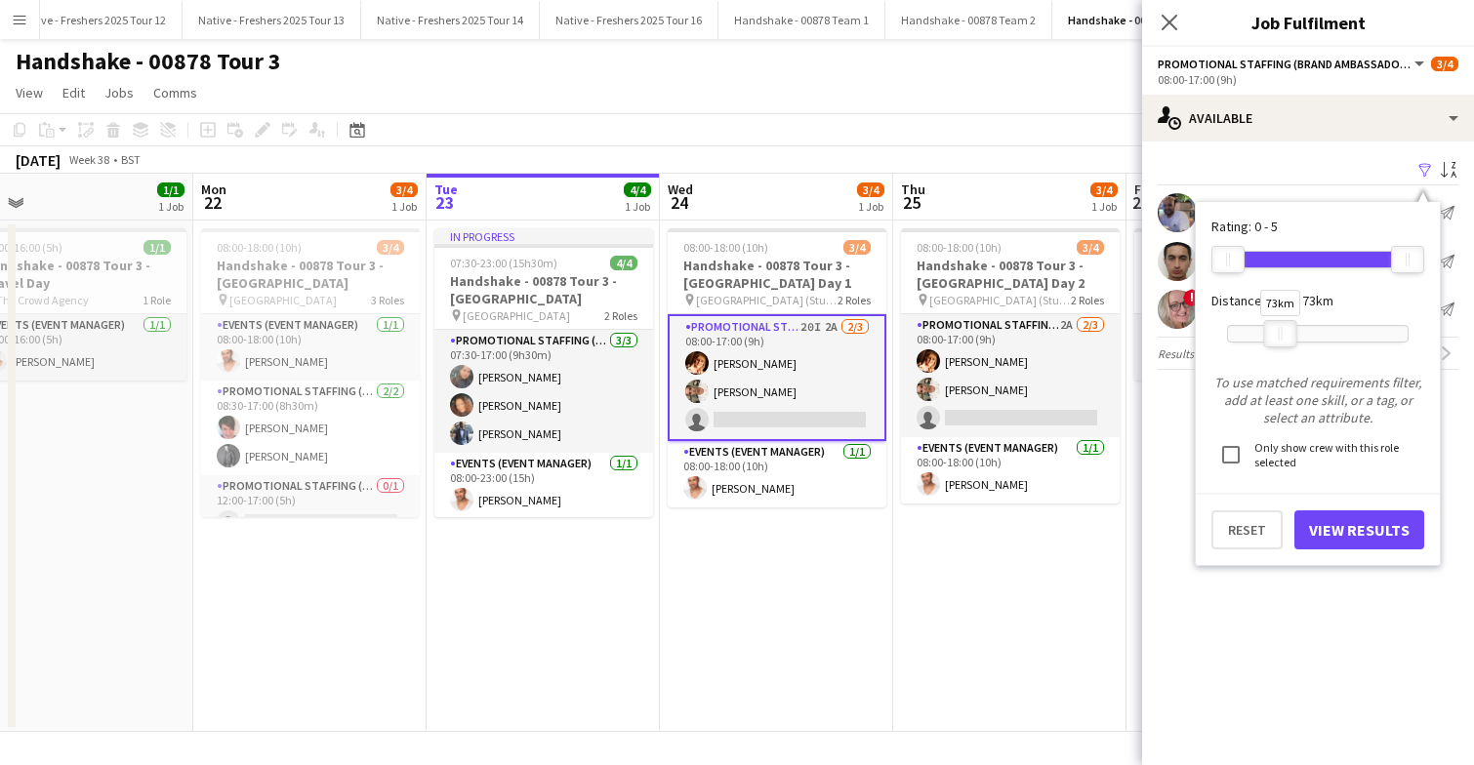
drag, startPoint x: 1267, startPoint y: 329, endPoint x: 1281, endPoint y: 331, distance: 13.8
click at [1281, 331] on div "73km" at bounding box center [1280, 333] width 33 height 27
click at [1338, 530] on button "View Results" at bounding box center [1359, 529] width 130 height 39
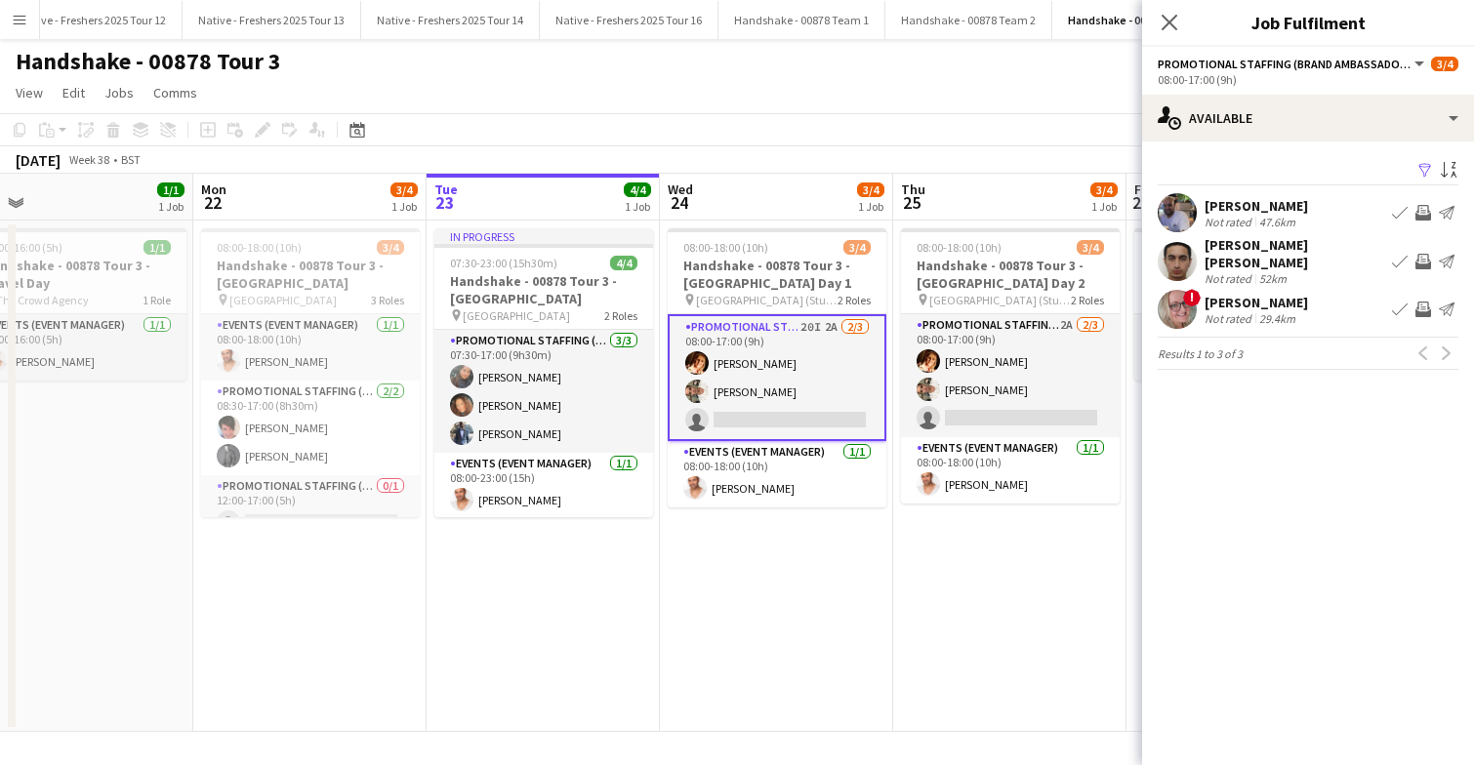
click at [1424, 170] on app-icon "Filter" at bounding box center [1425, 171] width 16 height 19
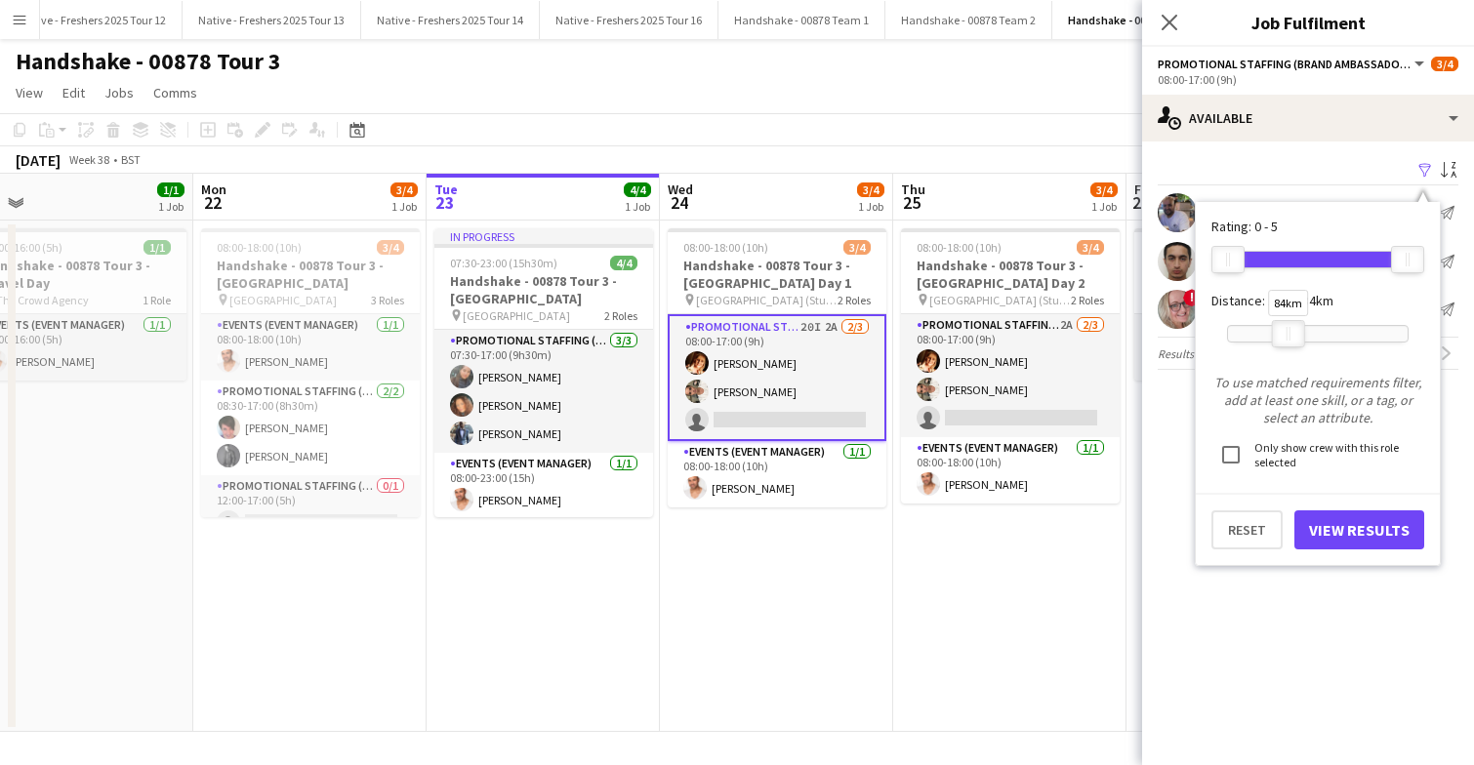
click at [1290, 329] on div at bounding box center [1288, 333] width 31 height 25
click at [1358, 536] on button "View Results" at bounding box center [1359, 529] width 130 height 39
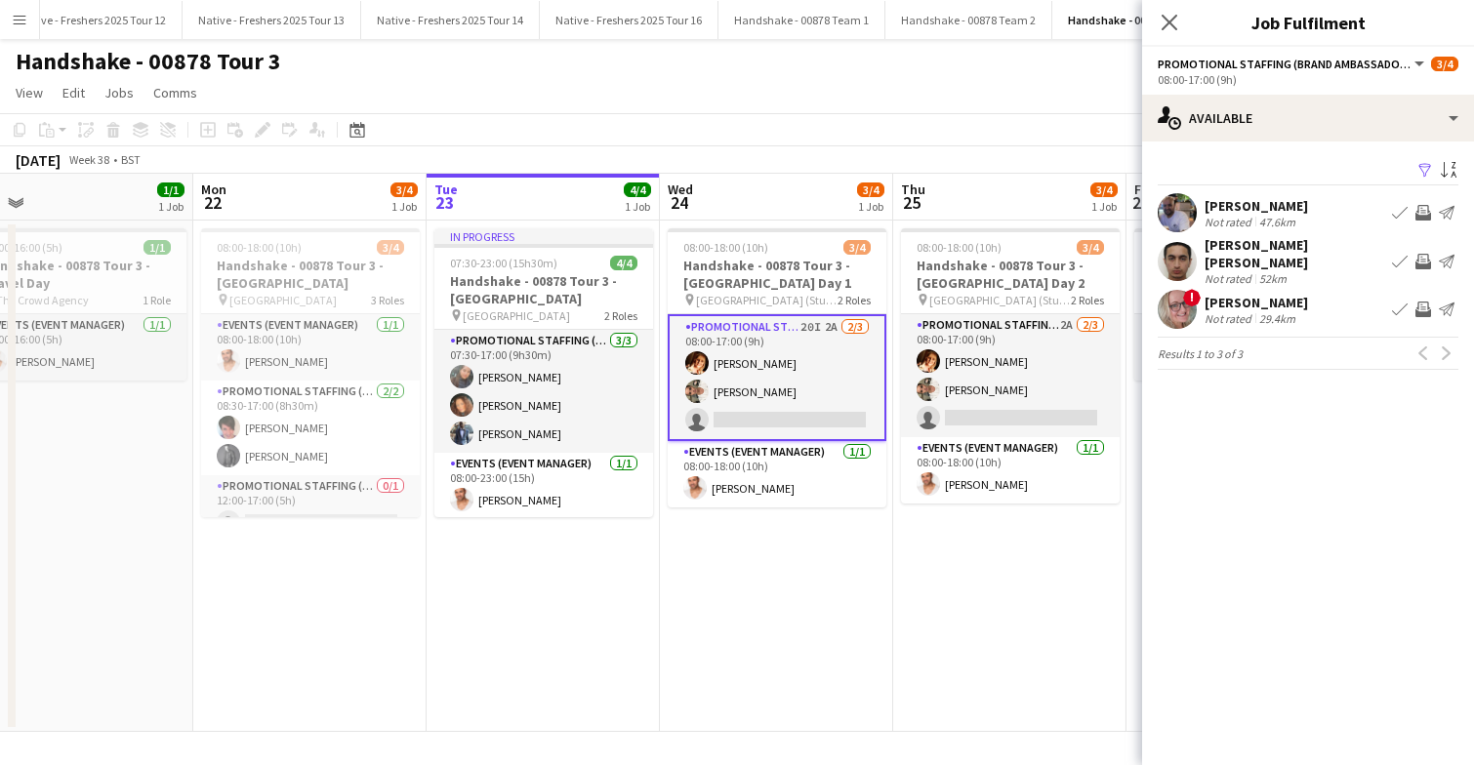
click at [1426, 168] on app-icon "Filter" at bounding box center [1425, 171] width 16 height 19
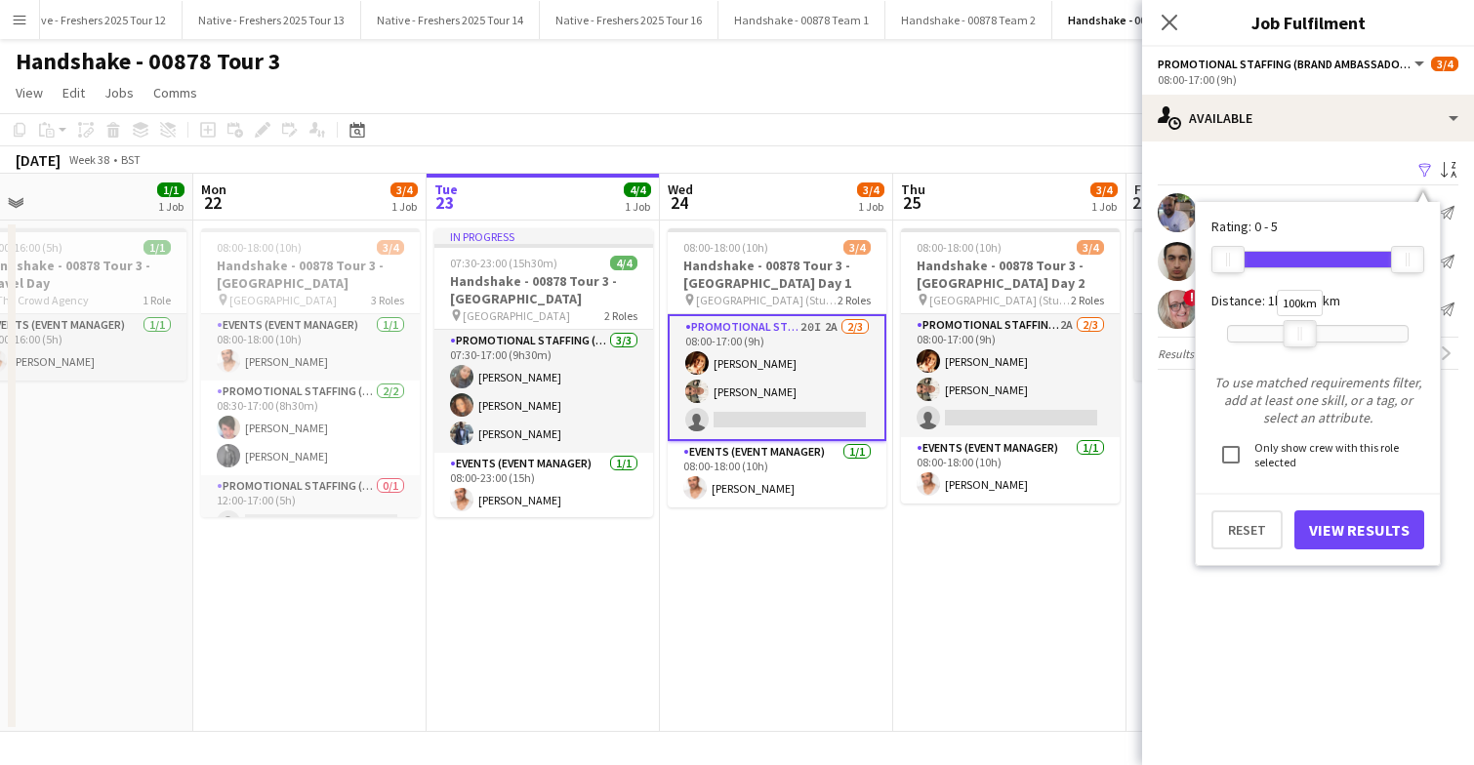
drag, startPoint x: 1290, startPoint y: 328, endPoint x: 1304, endPoint y: 328, distance: 13.7
click at [1304, 328] on div at bounding box center [1299, 333] width 31 height 25
click at [1343, 522] on button "View Results" at bounding box center [1359, 529] width 130 height 39
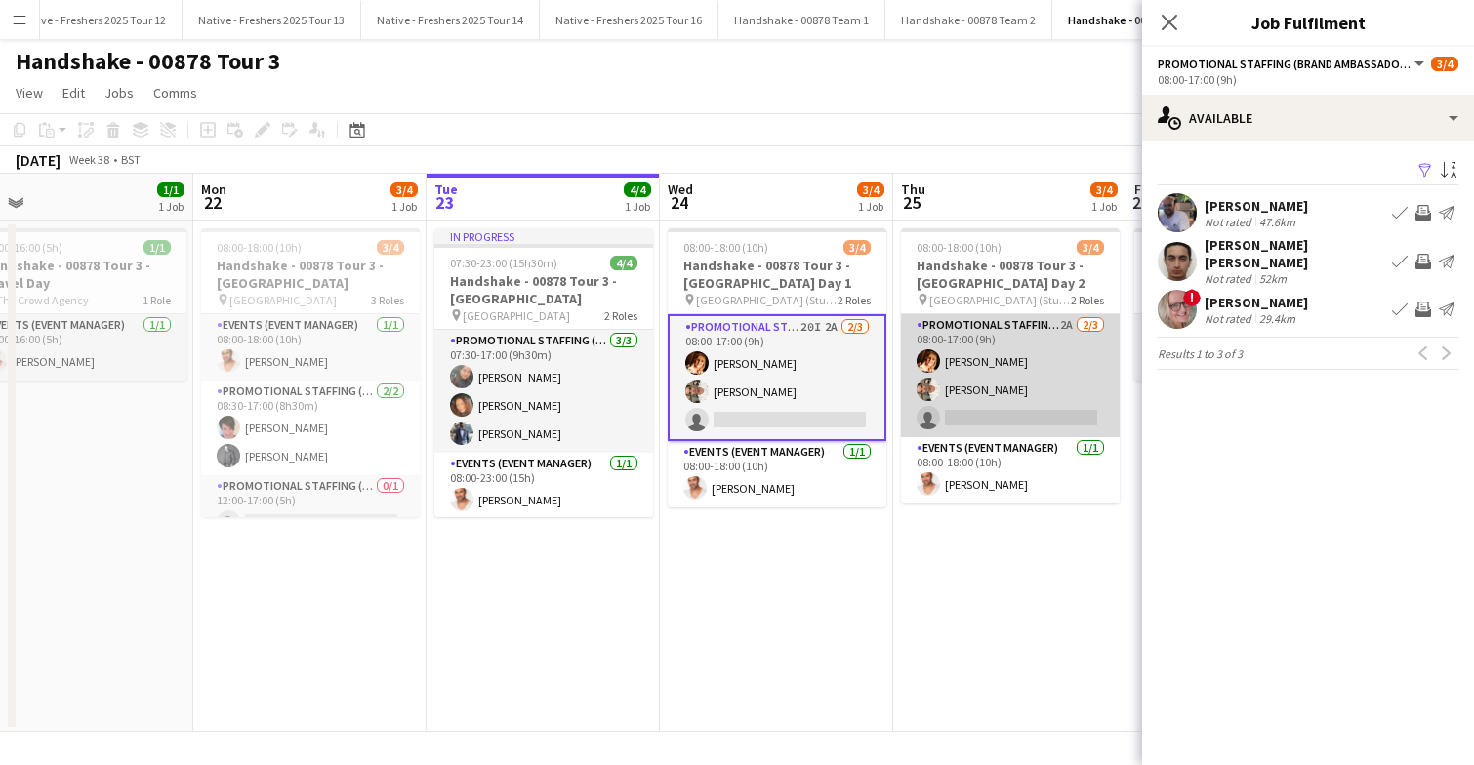
click at [1044, 352] on app-card-role "Promotional Staffing (Brand Ambassadors) 2A 2/3 08:00-17:00 (9h) Sam Soulsby Ha…" at bounding box center [1010, 375] width 219 height 123
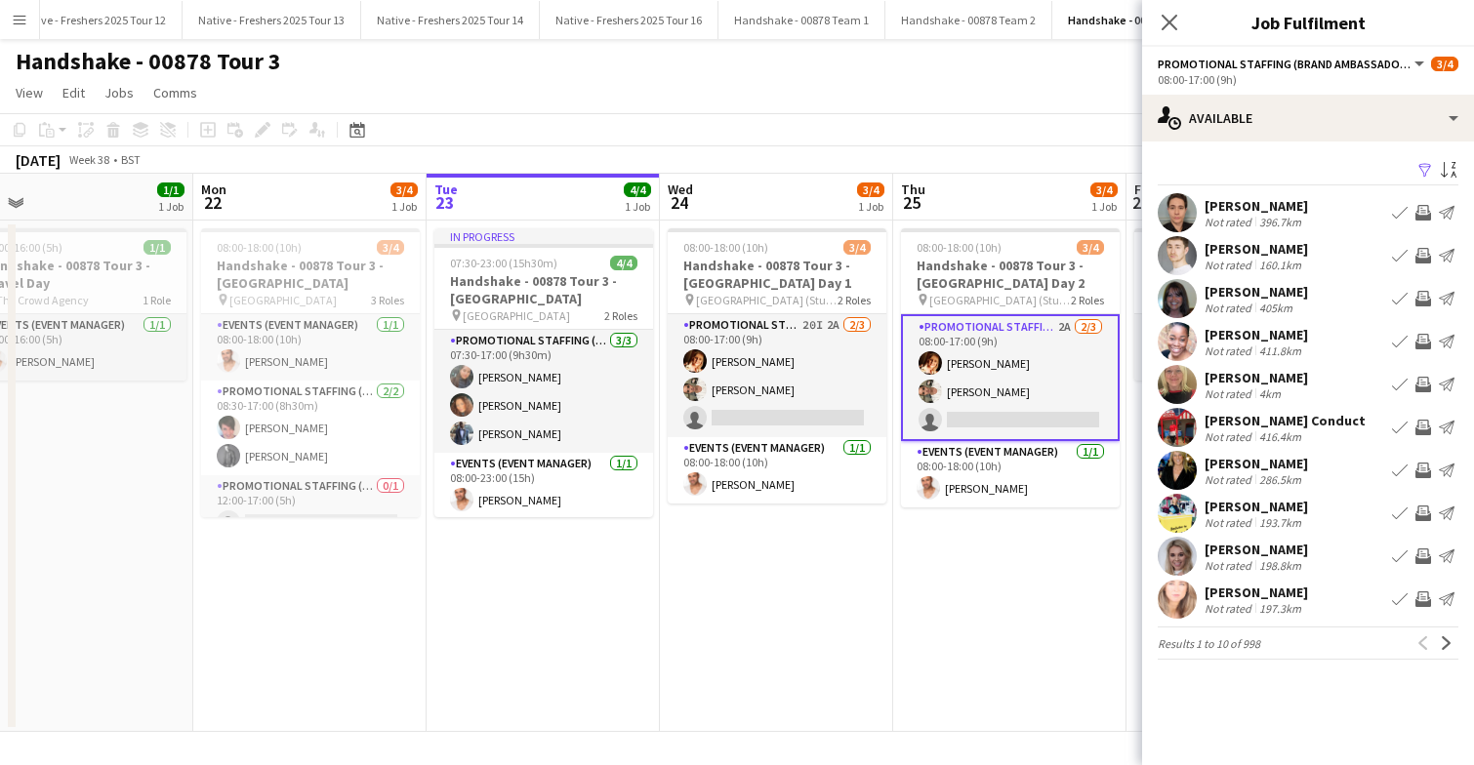
click at [1422, 172] on app-icon "Filter" at bounding box center [1425, 171] width 16 height 19
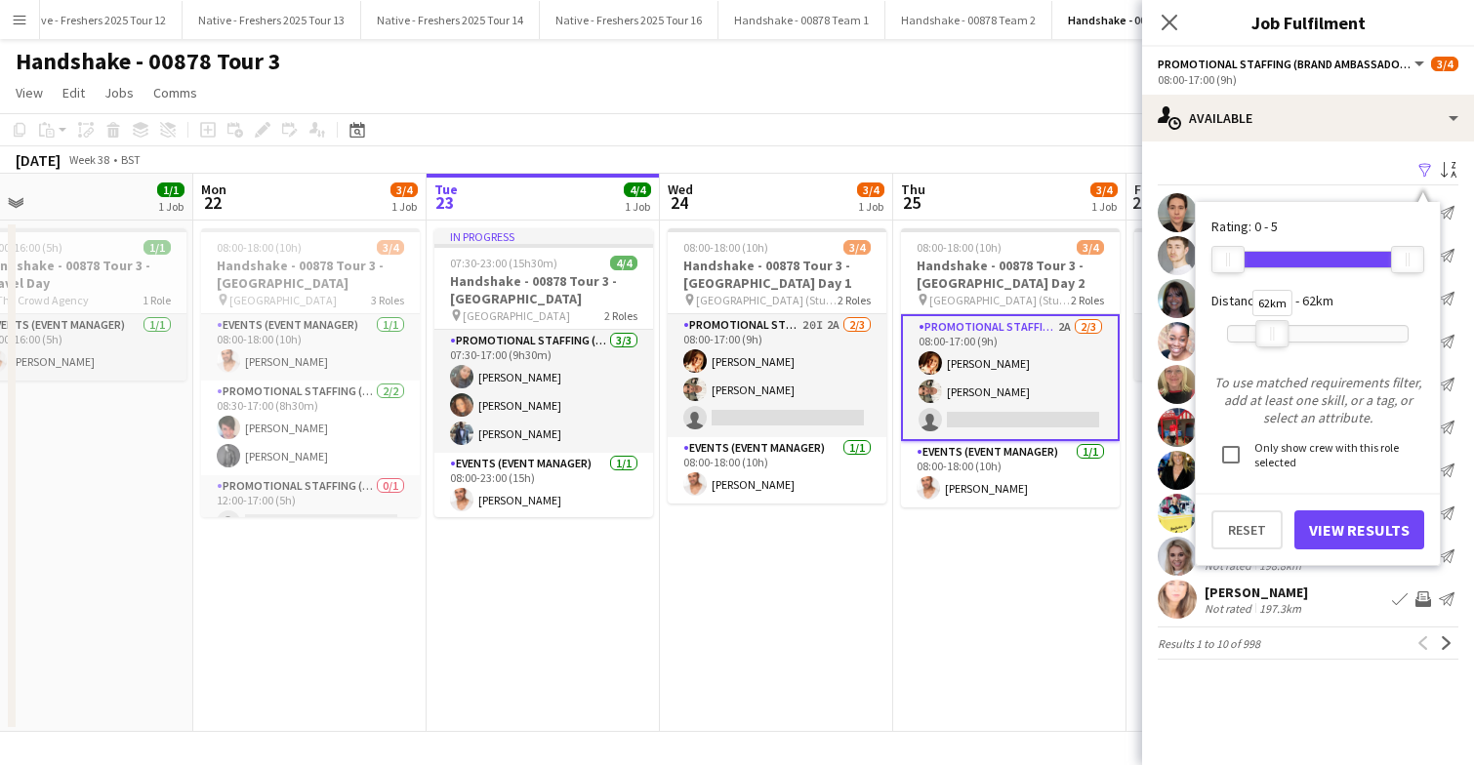
drag, startPoint x: 1401, startPoint y: 336, endPoint x: 1265, endPoint y: 336, distance: 135.7
click at [1265, 336] on div at bounding box center [1271, 333] width 31 height 25
click at [1346, 557] on div "Rating: 0 - 5 0 5 Distance: 1km - 62km 62km To use matched requirements filter,…" at bounding box center [1318, 383] width 244 height 363
click at [1347, 533] on button "View Results" at bounding box center [1359, 529] width 130 height 39
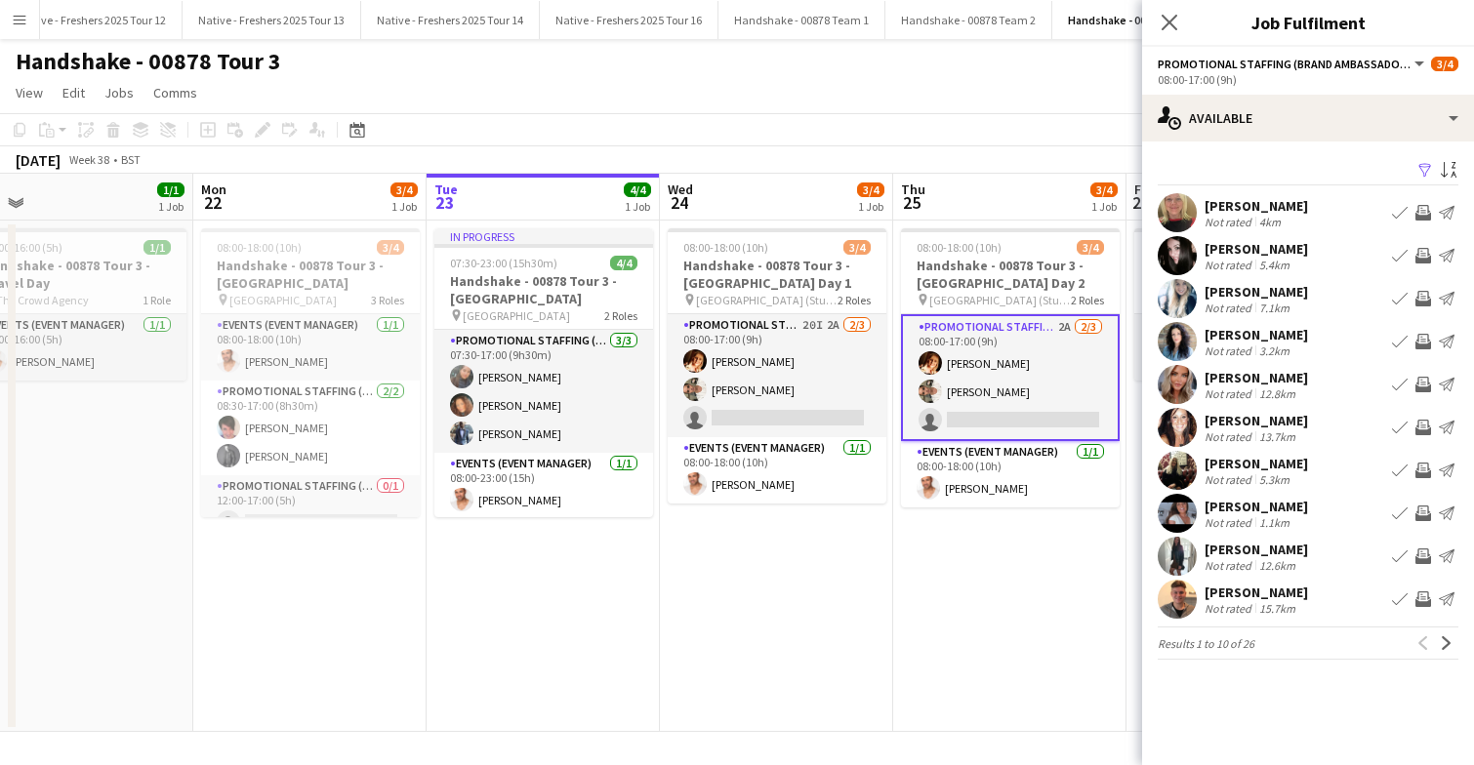
click at [1181, 341] on app-user-avatar at bounding box center [1177, 341] width 39 height 39
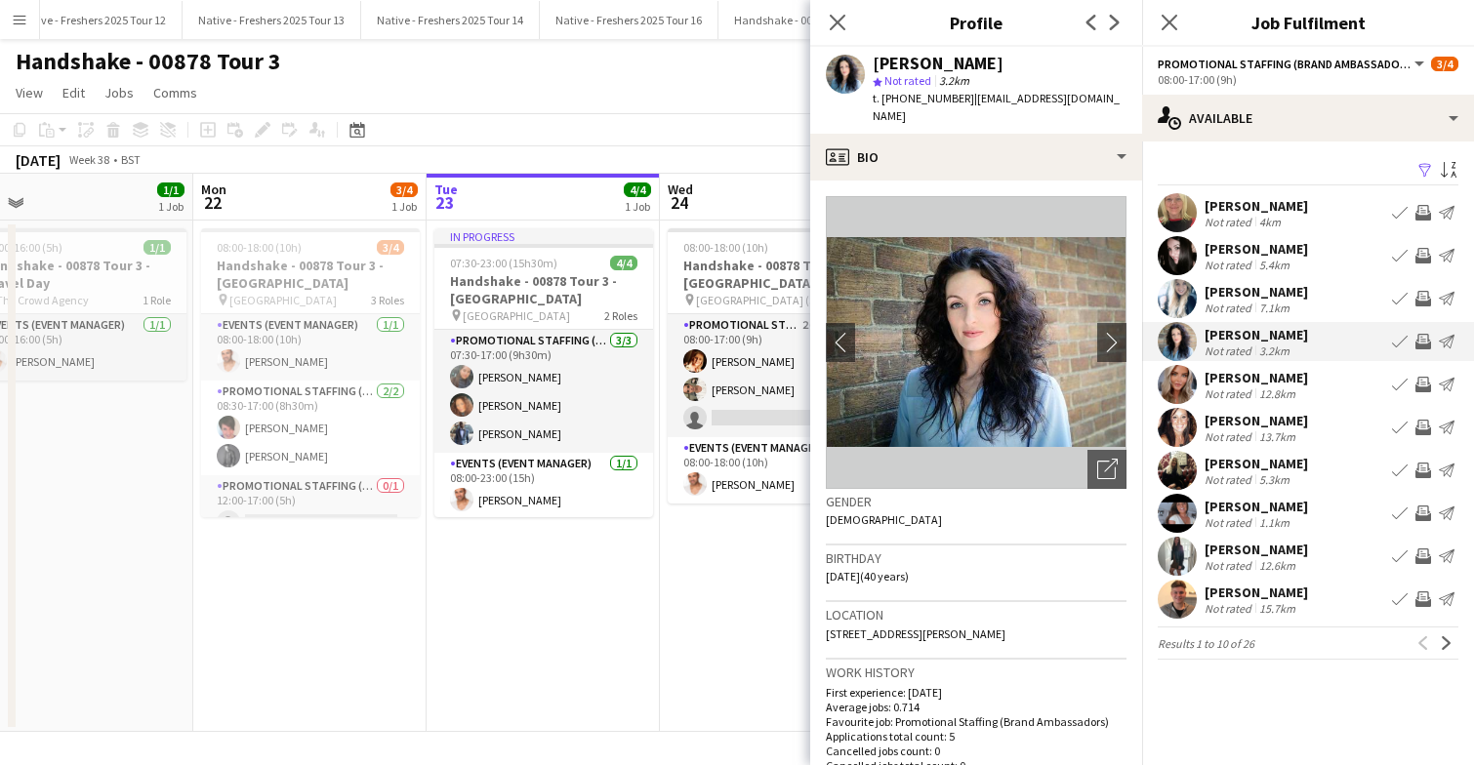
click at [1179, 422] on app-user-avatar at bounding box center [1177, 427] width 39 height 39
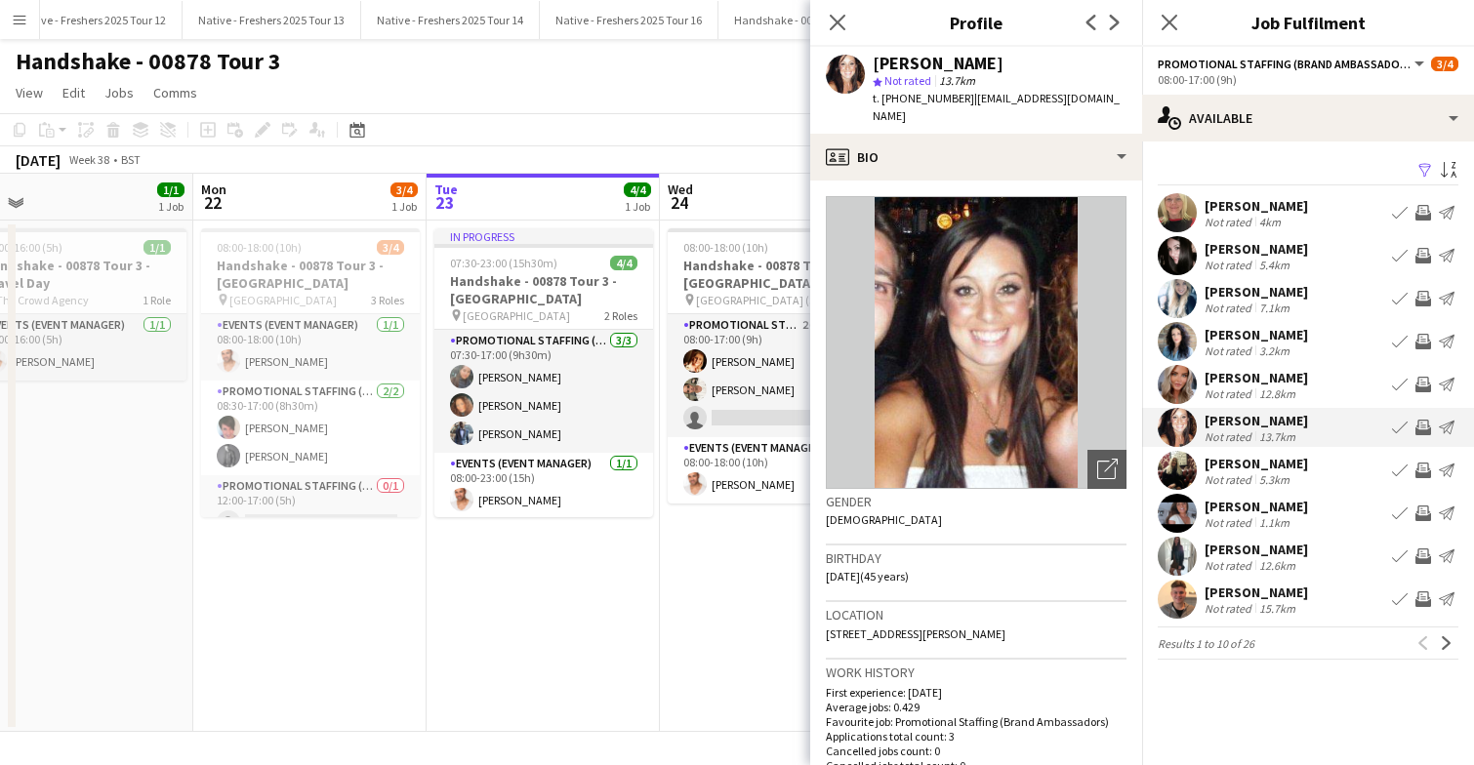
click at [1171, 382] on app-user-avatar at bounding box center [1177, 384] width 39 height 39
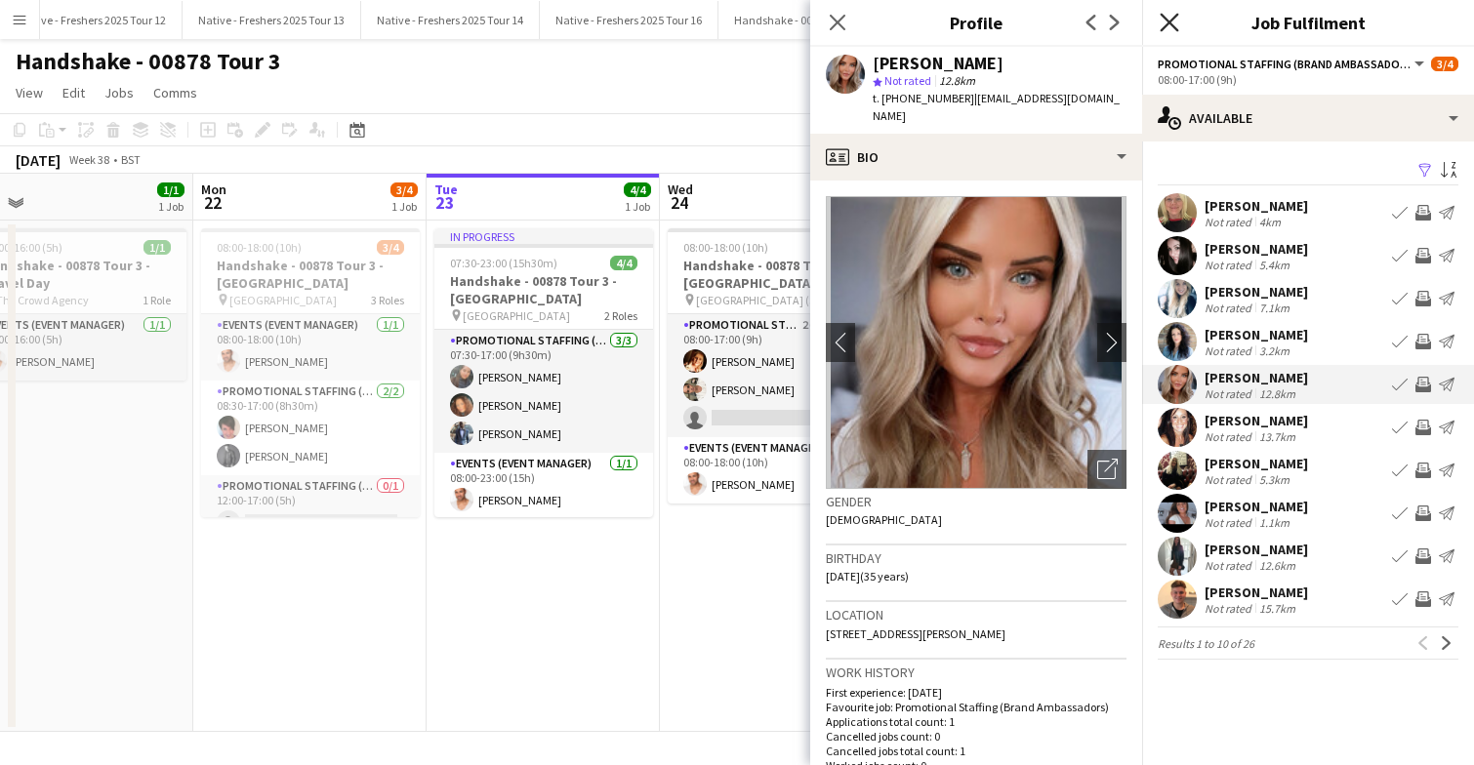
click at [1170, 17] on icon "Close pop-in" at bounding box center [1169, 22] width 19 height 19
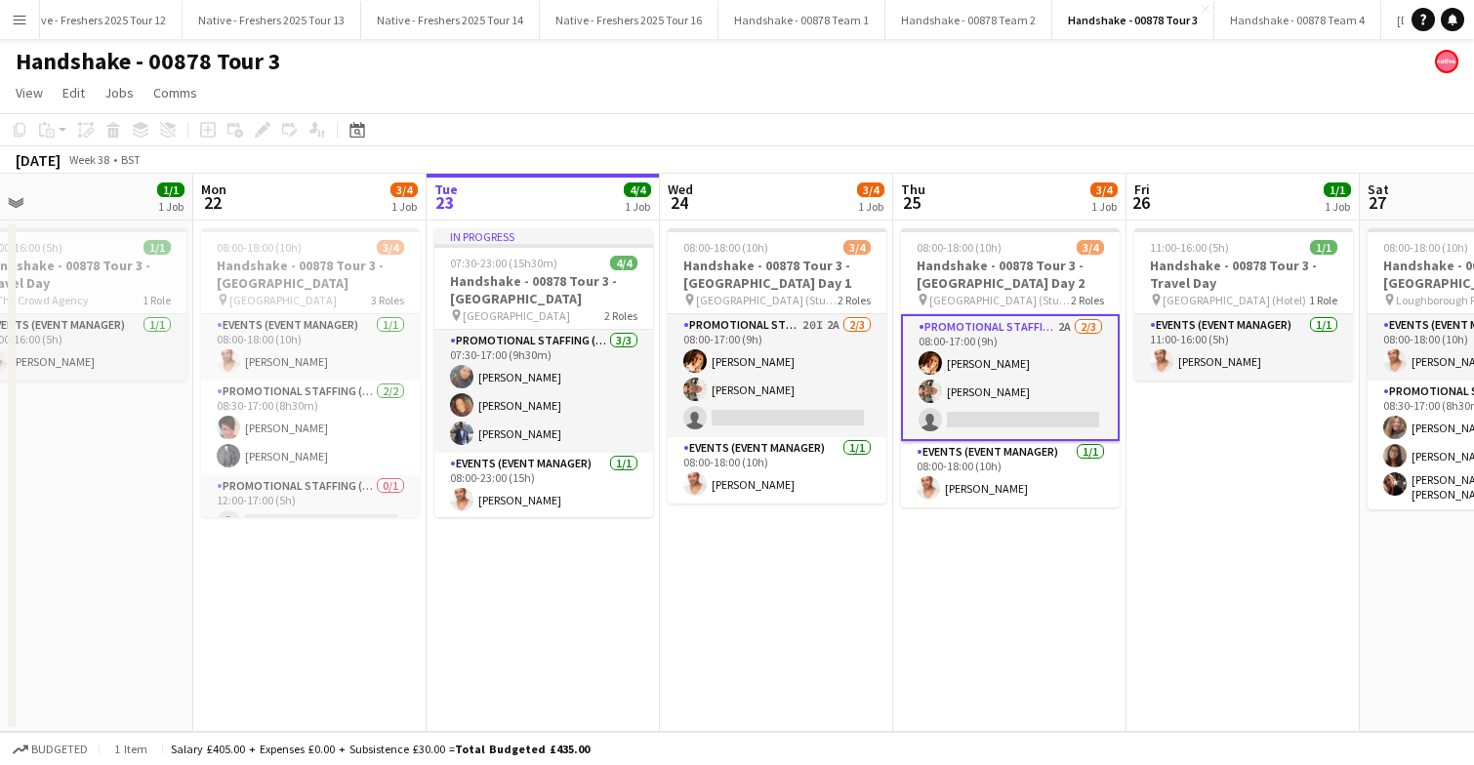
click at [994, 352] on app-card-role "Promotional Staffing (Brand Ambassadors) 2A 2/3 08:00-17:00 (9h) Sam Soulsby Ha…" at bounding box center [1010, 377] width 219 height 127
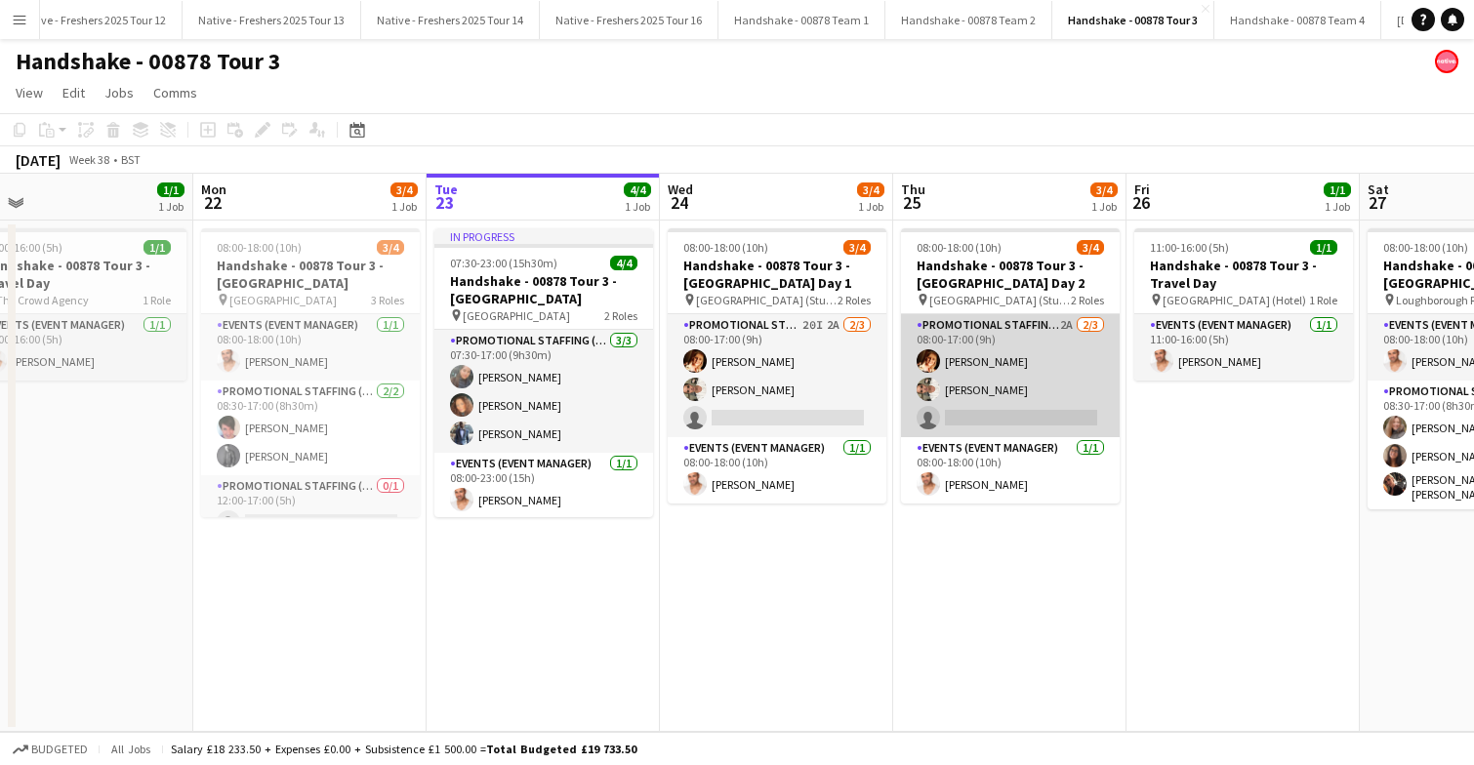
click at [1048, 368] on app-card-role "Promotional Staffing (Brand Ambassadors) 2A 2/3 08:00-17:00 (9h) Sam Soulsby Ha…" at bounding box center [1010, 375] width 219 height 123
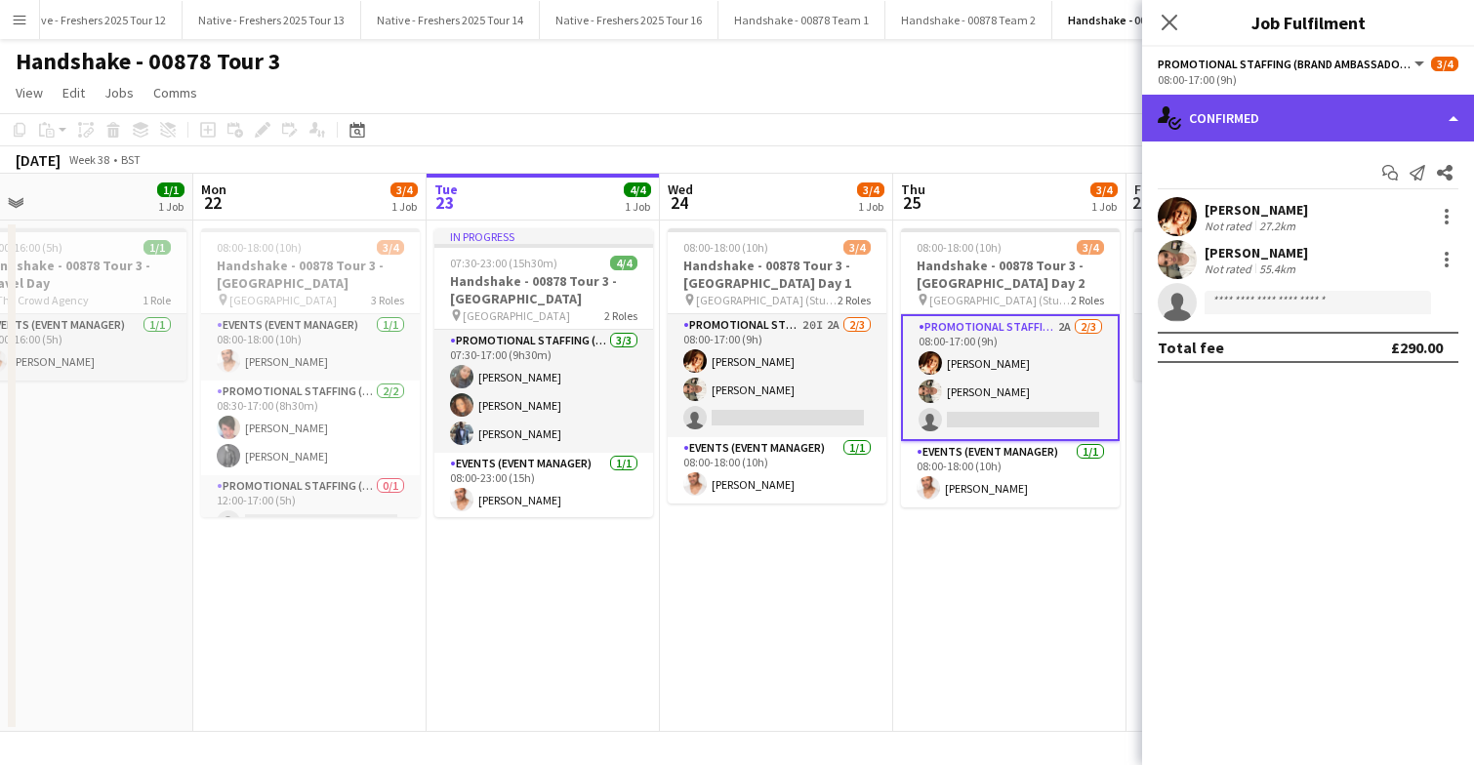
click at [1347, 113] on div "single-neutral-actions-check-2 Confirmed" at bounding box center [1308, 118] width 332 height 47
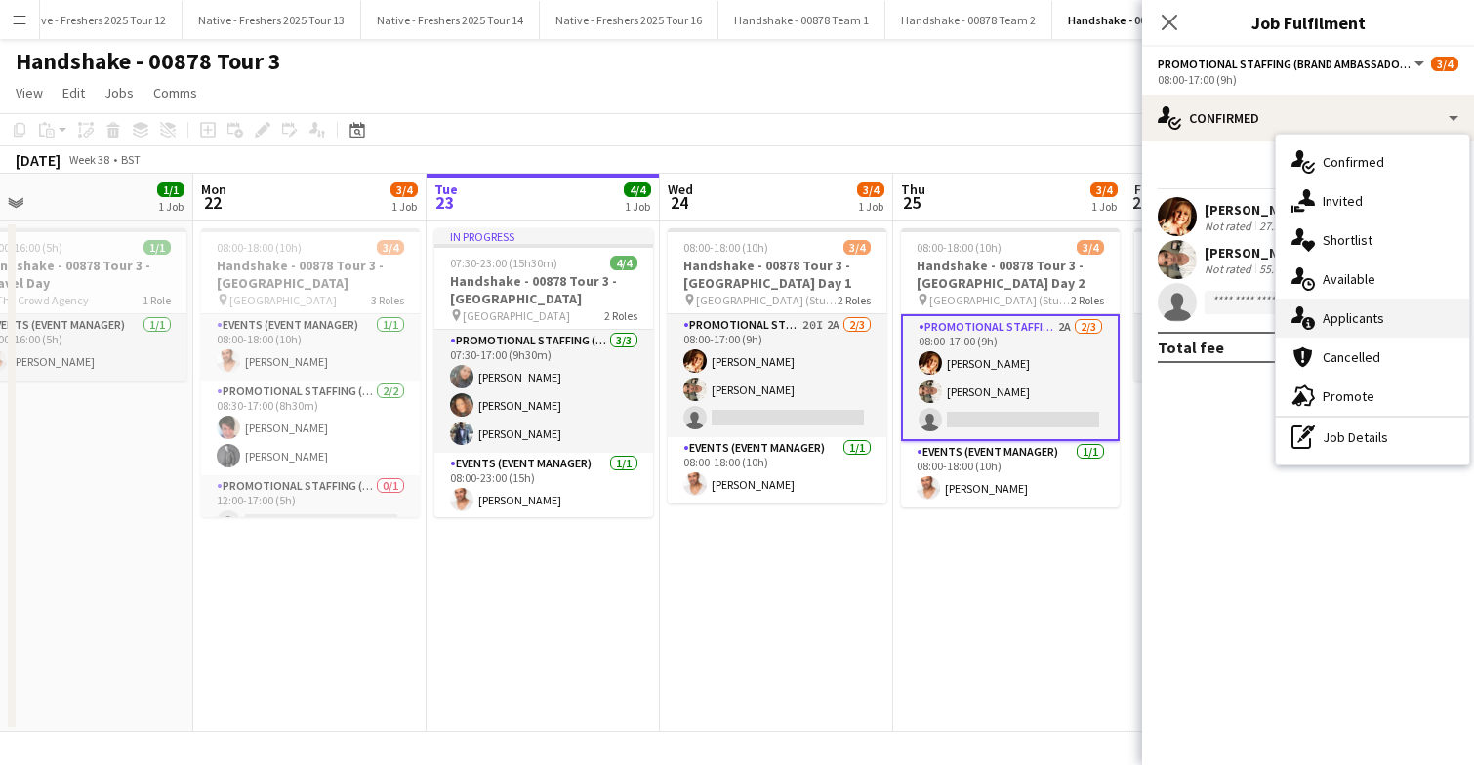
click at [1362, 307] on div "single-neutral-actions-information Applicants" at bounding box center [1372, 318] width 193 height 39
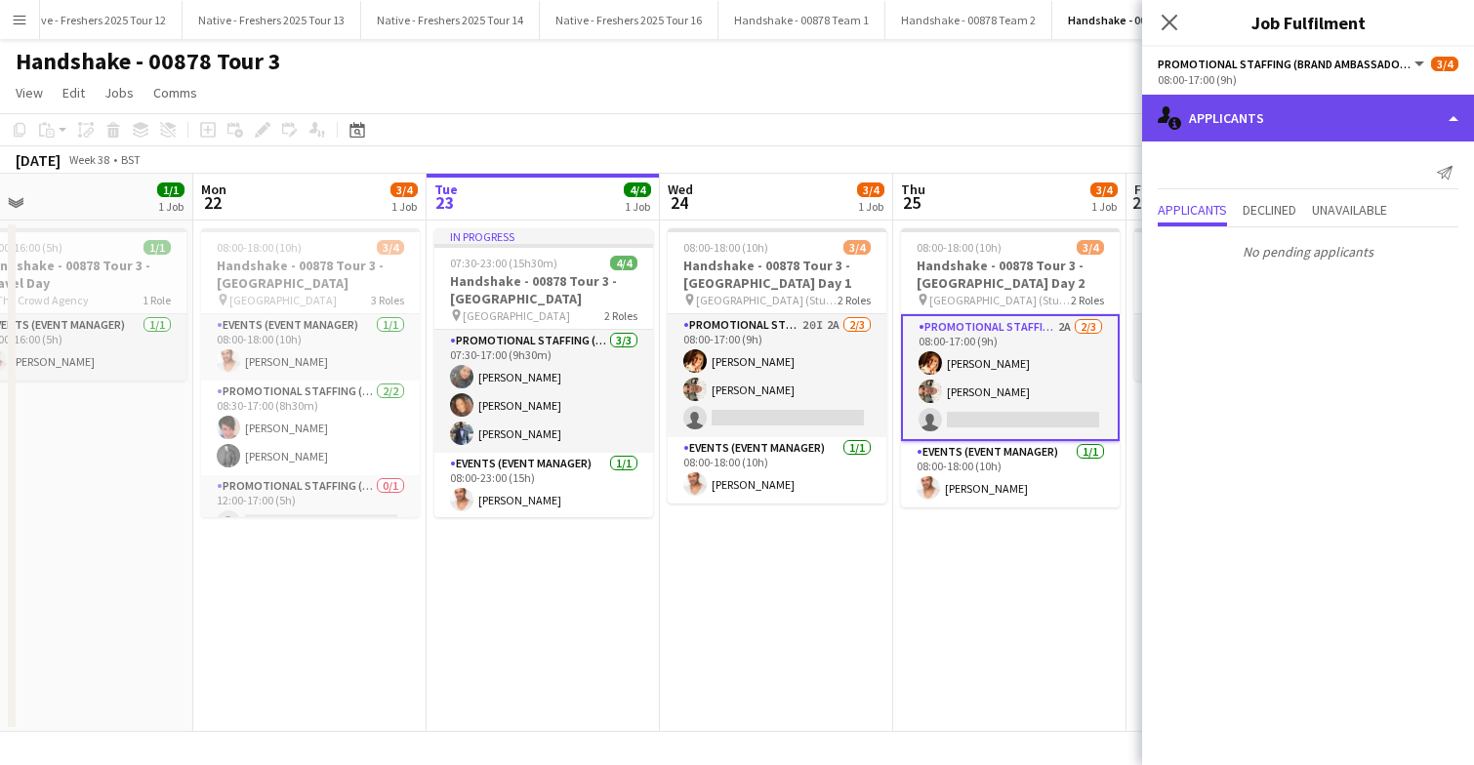
click at [1352, 118] on div "single-neutral-actions-information Applicants" at bounding box center [1308, 118] width 332 height 47
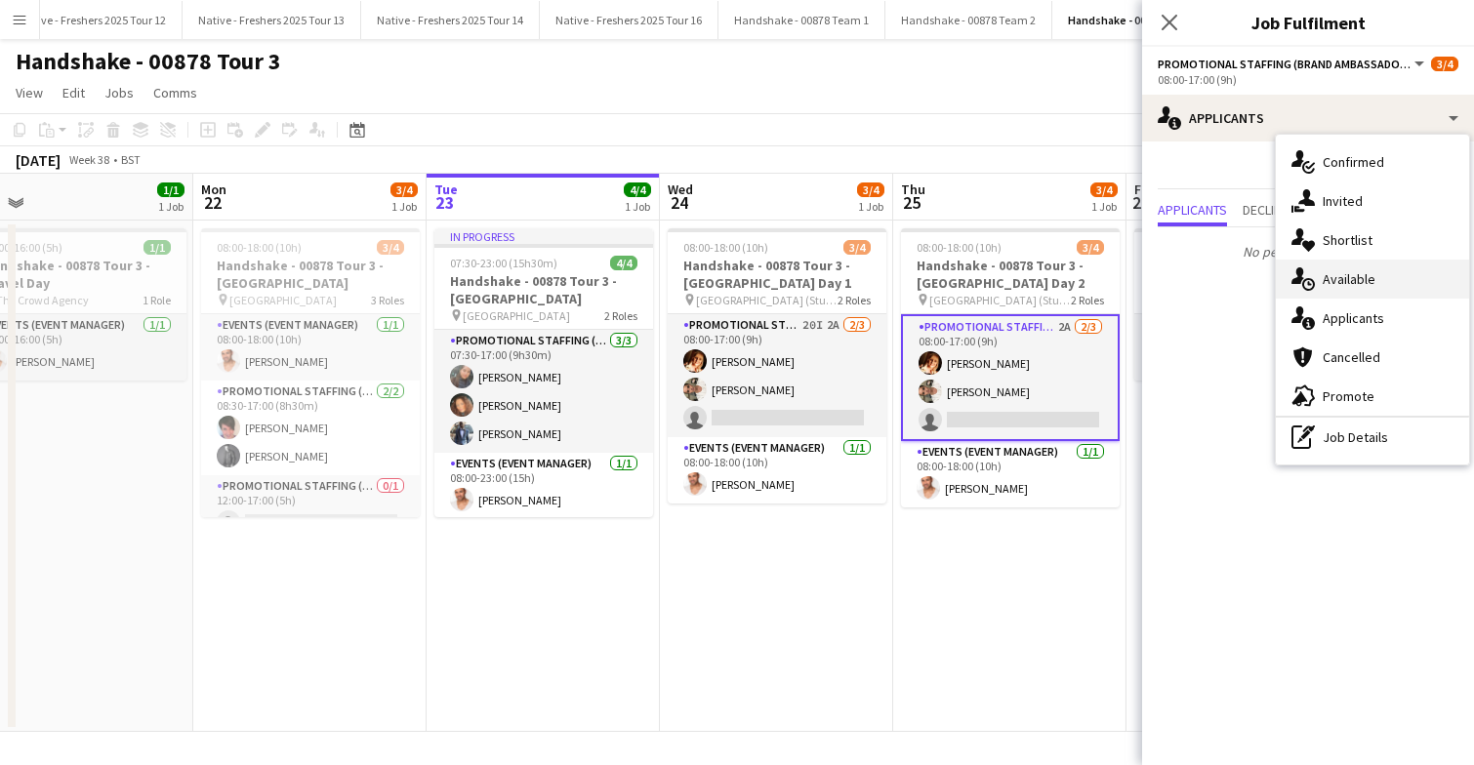
click at [1363, 280] on span "Available" at bounding box center [1349, 279] width 53 height 18
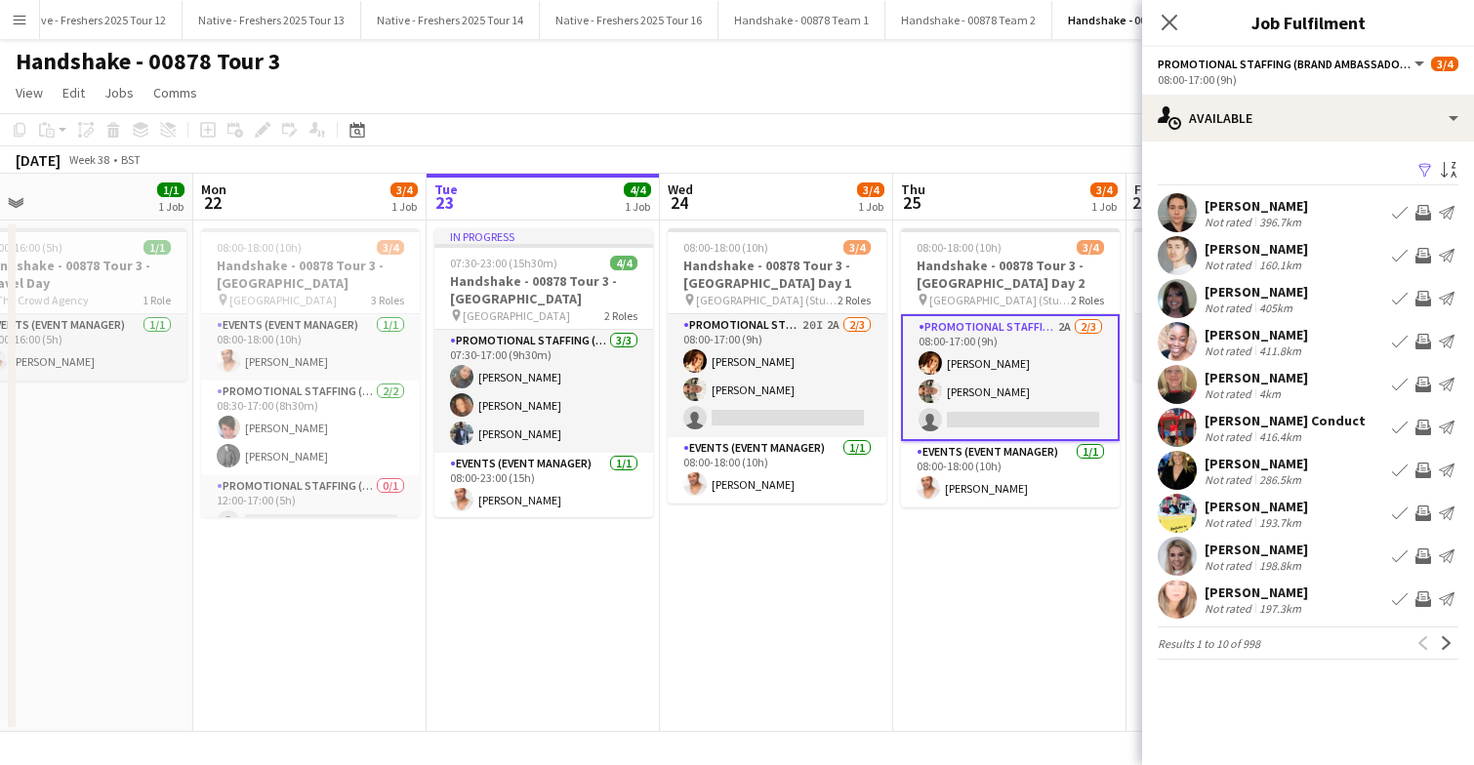
click at [1419, 173] on app-icon "Filter" at bounding box center [1425, 171] width 16 height 19
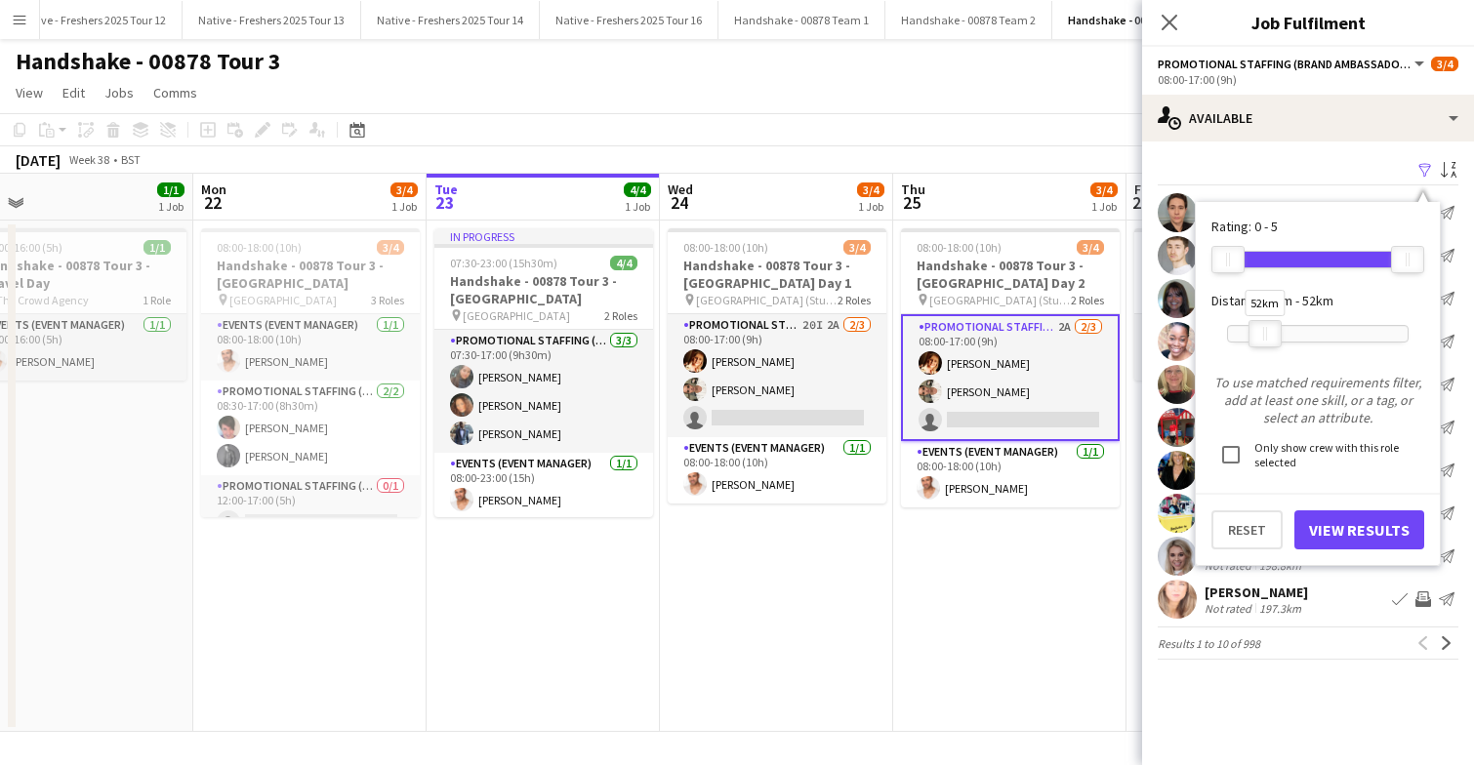
drag, startPoint x: 1406, startPoint y: 330, endPoint x: 1264, endPoint y: 327, distance: 142.5
click at [1264, 327] on div at bounding box center [1264, 333] width 31 height 25
click at [1354, 520] on button "View Results" at bounding box center [1359, 529] width 130 height 39
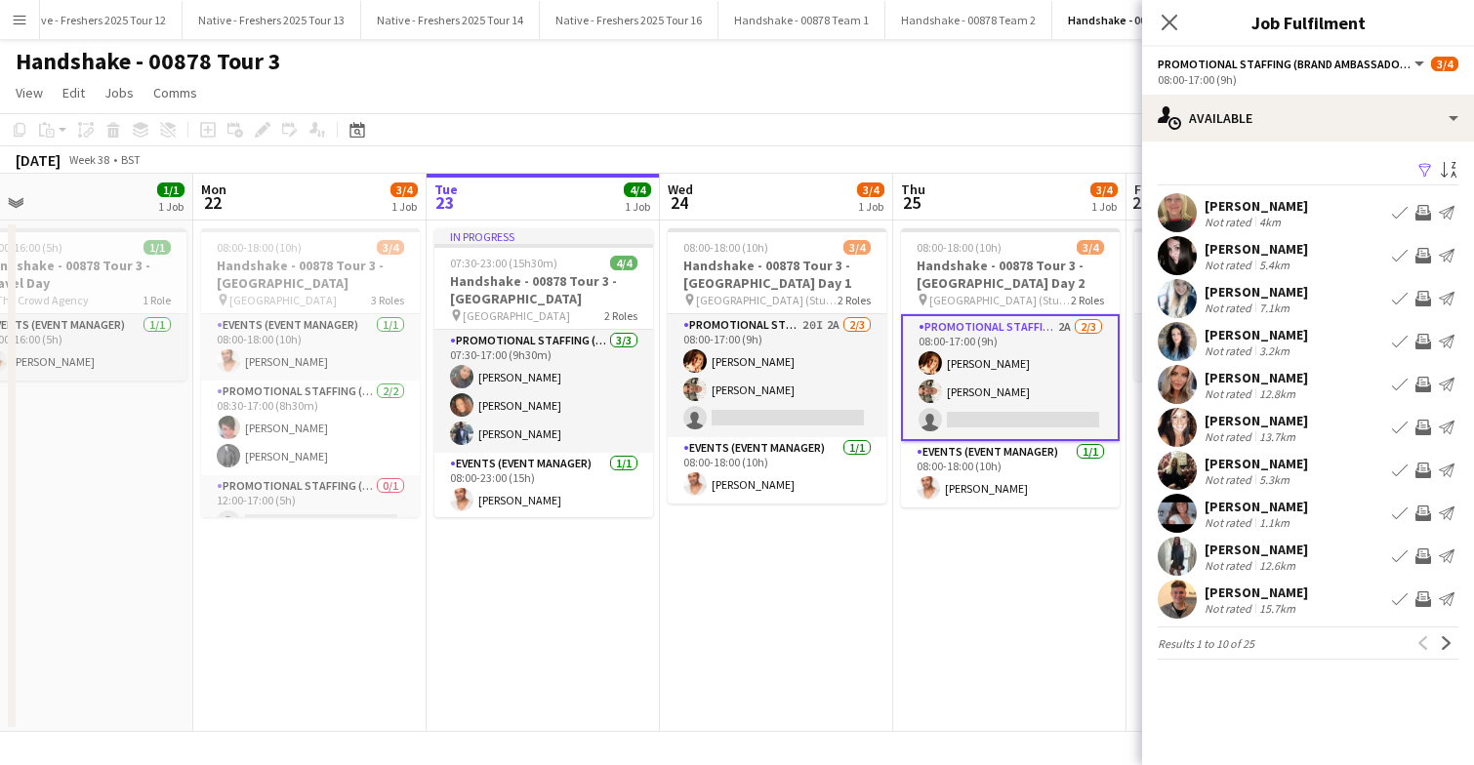
click at [1177, 509] on app-user-avatar at bounding box center [1177, 513] width 39 height 39
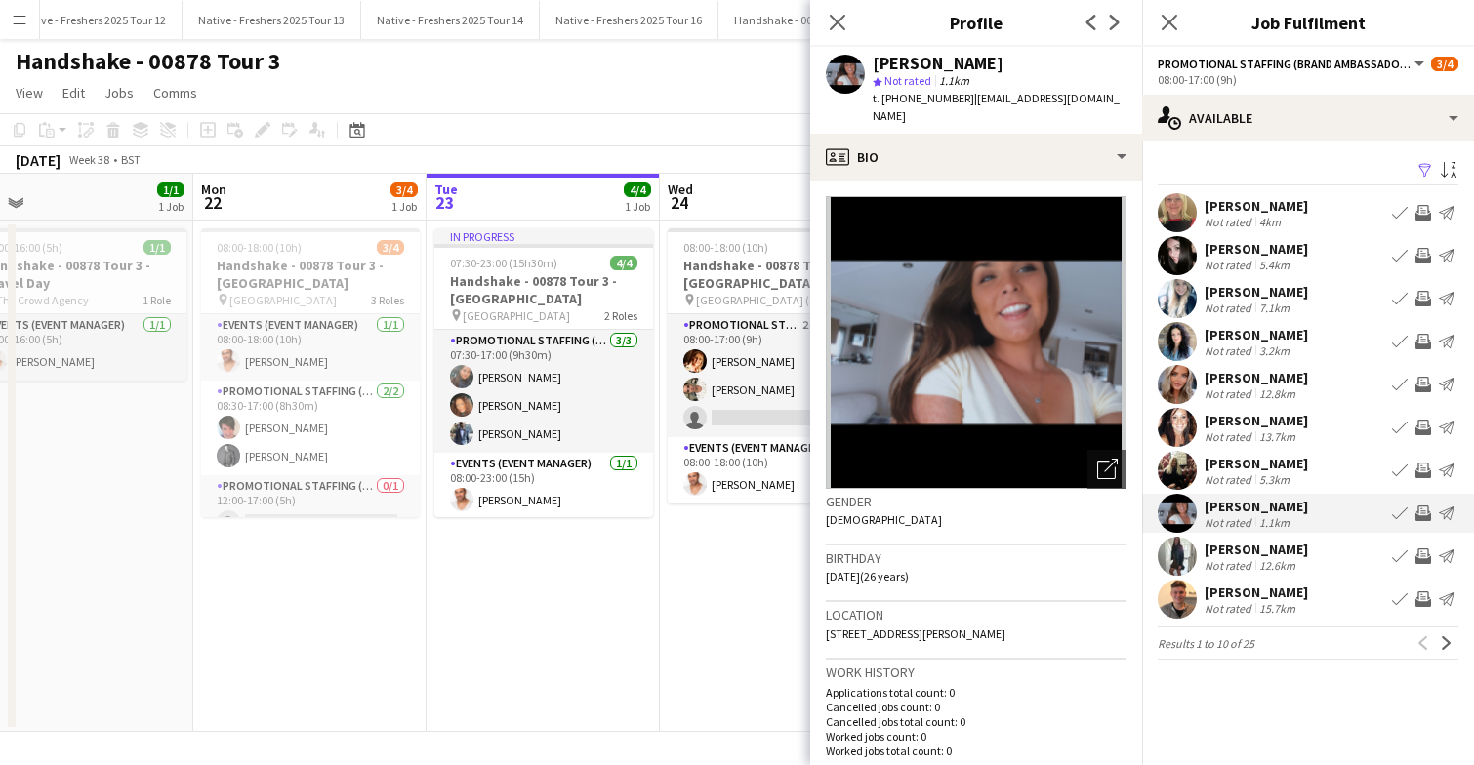
click at [1174, 299] on app-user-avatar at bounding box center [1177, 298] width 39 height 39
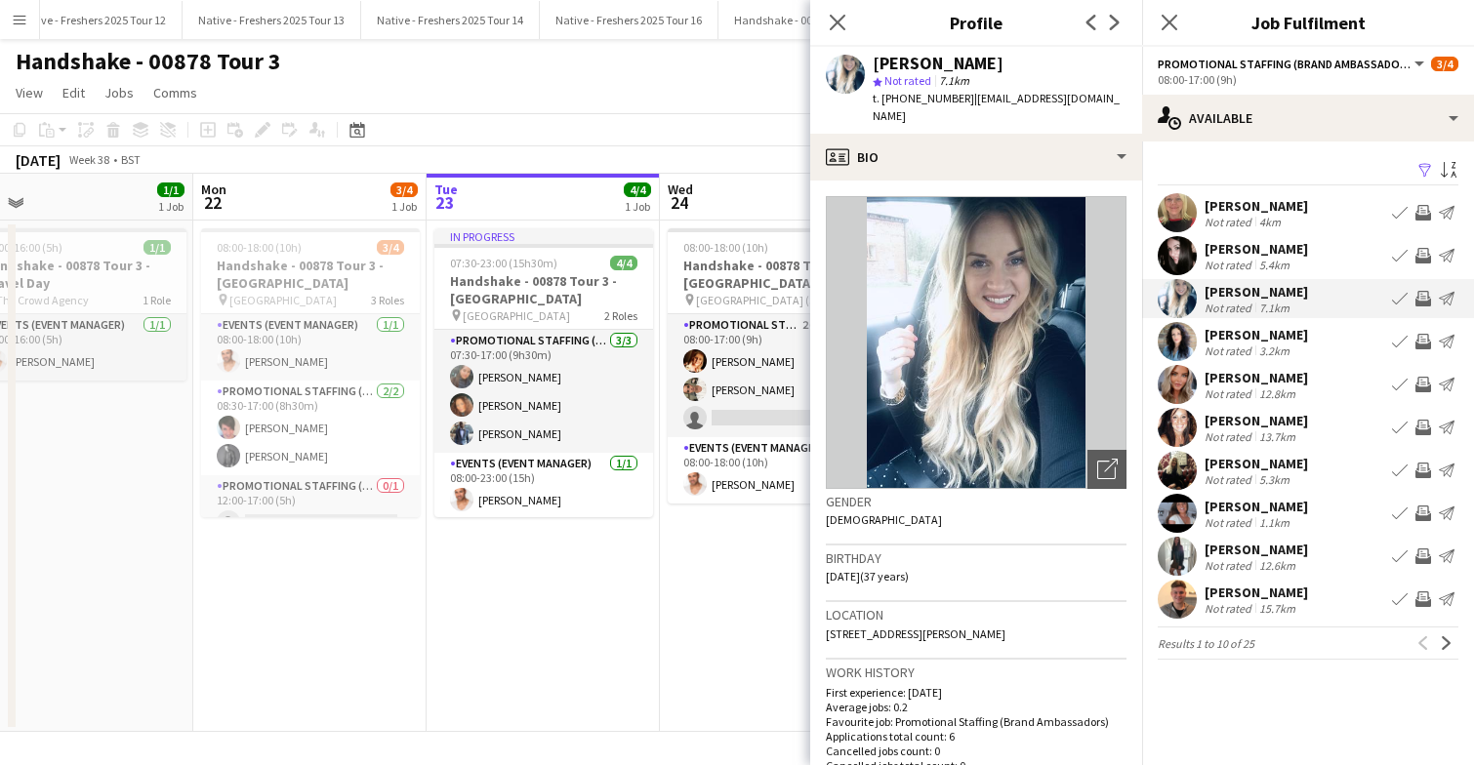
click at [1175, 255] on app-user-avatar at bounding box center [1177, 255] width 39 height 39
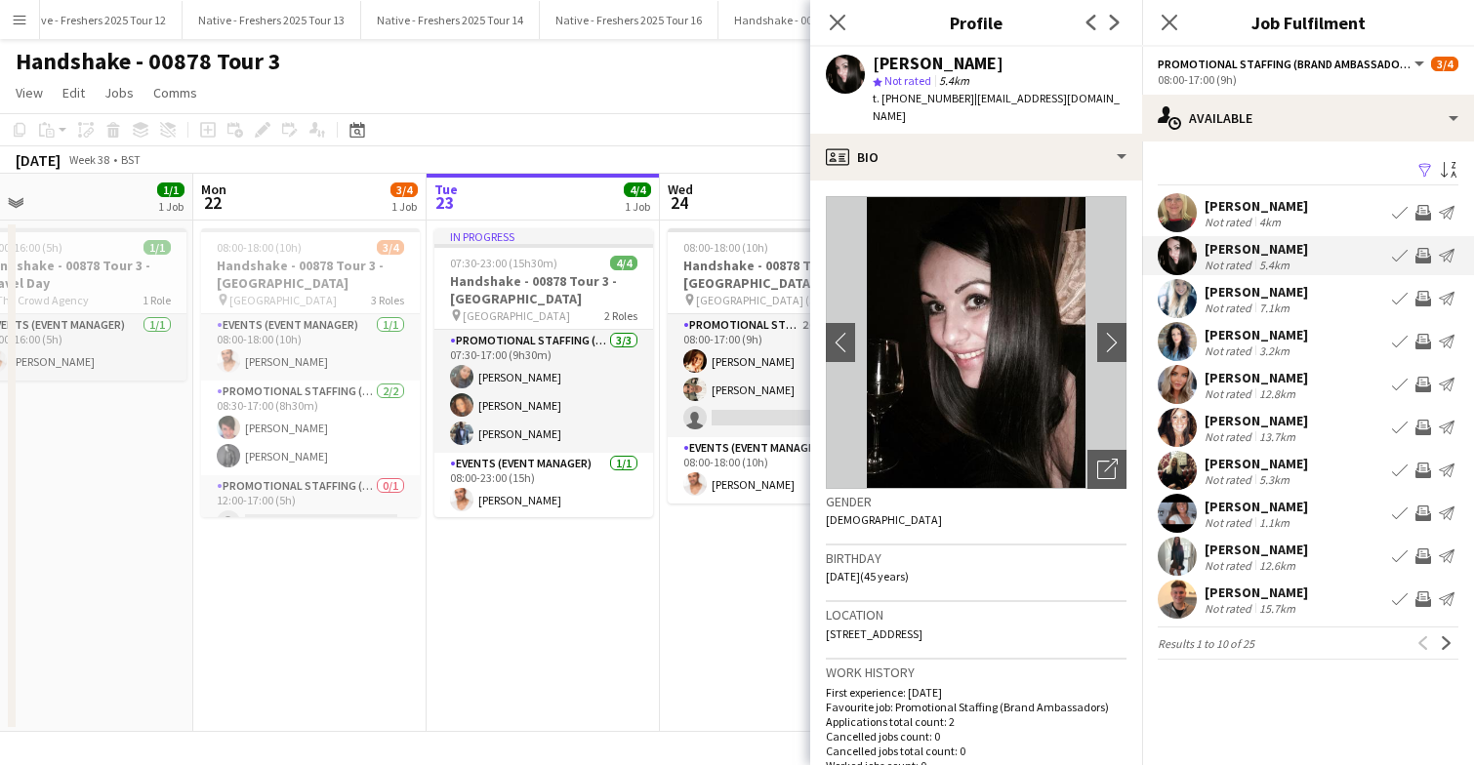
click at [1183, 471] on app-user-avatar at bounding box center [1177, 470] width 39 height 39
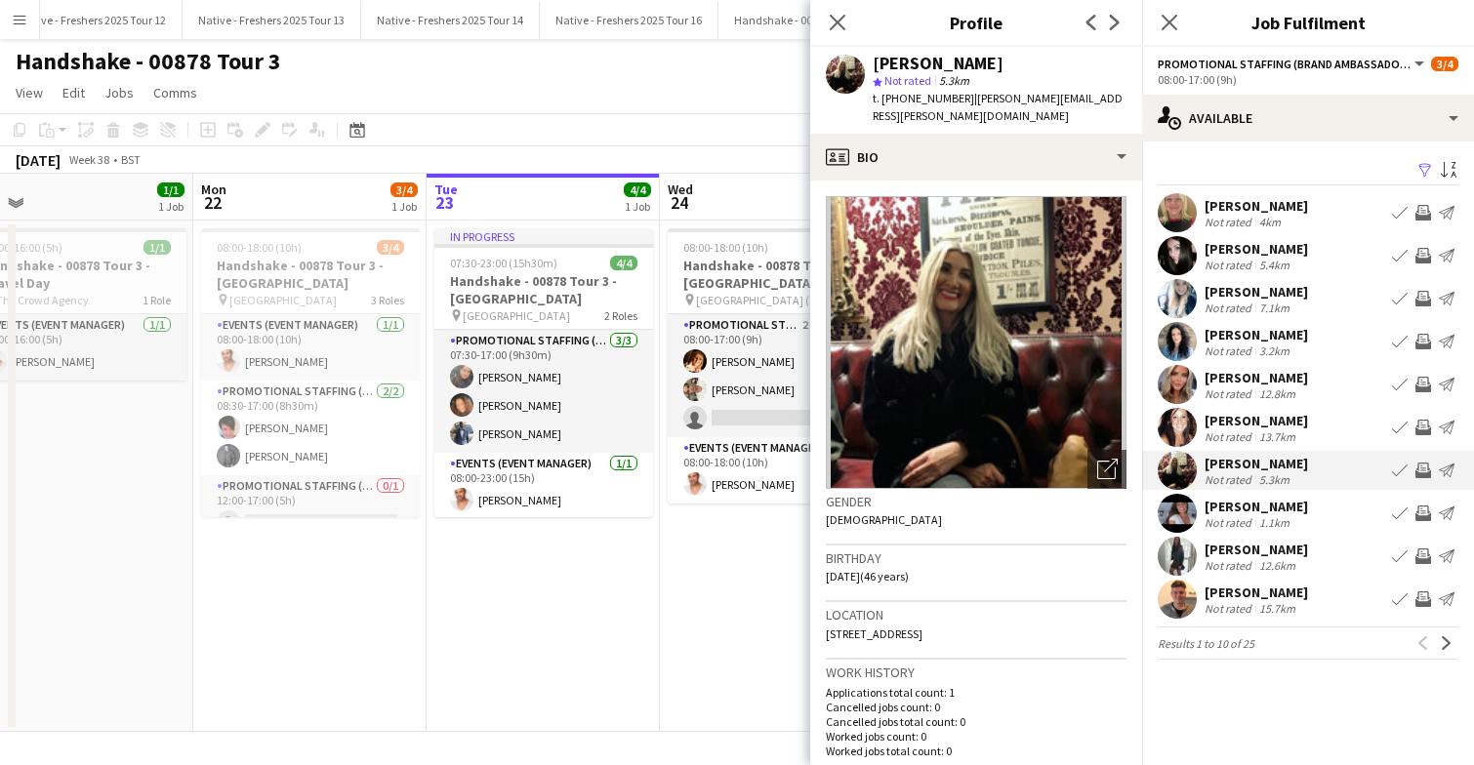
click at [1179, 556] on app-user-avatar at bounding box center [1177, 556] width 39 height 39
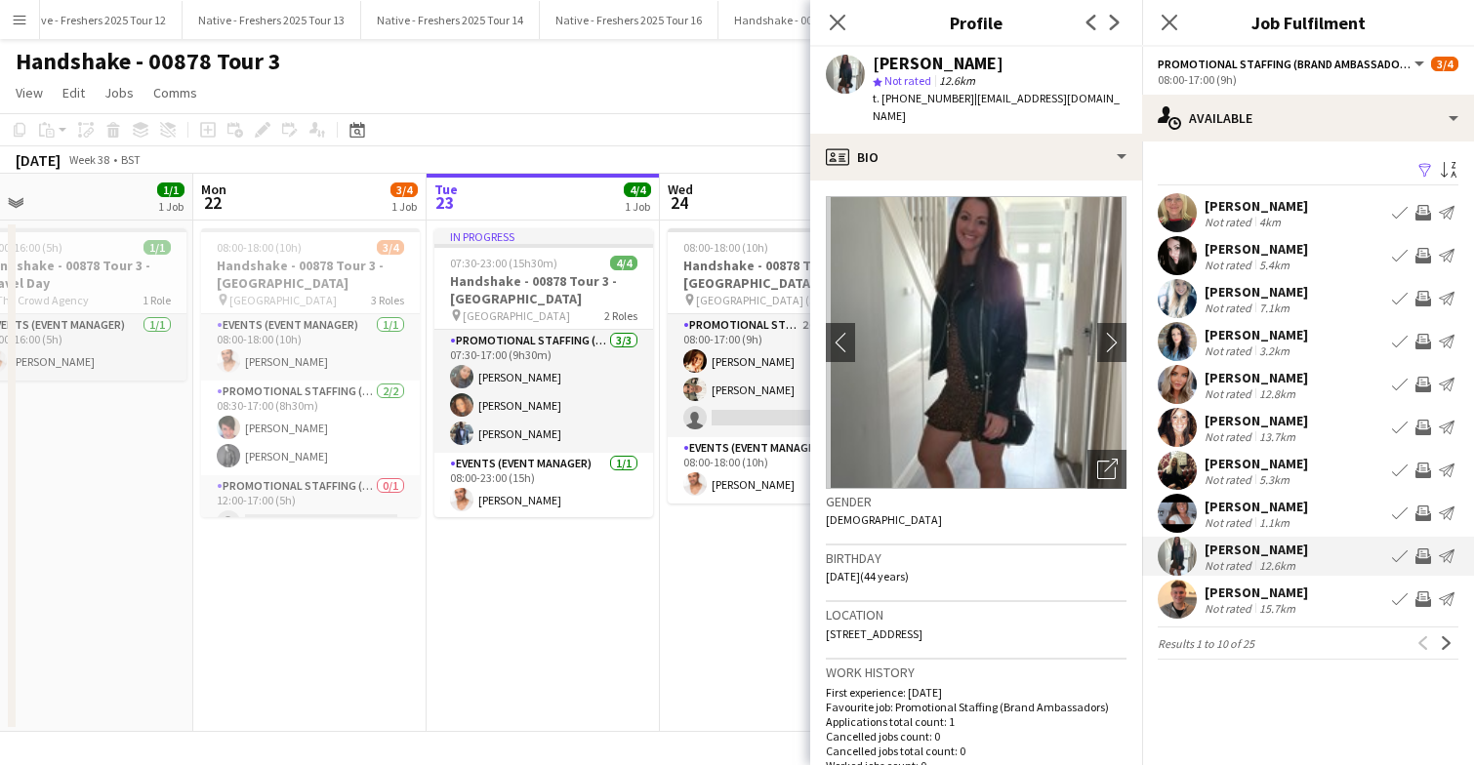
click at [1176, 591] on app-user-avatar at bounding box center [1177, 599] width 39 height 39
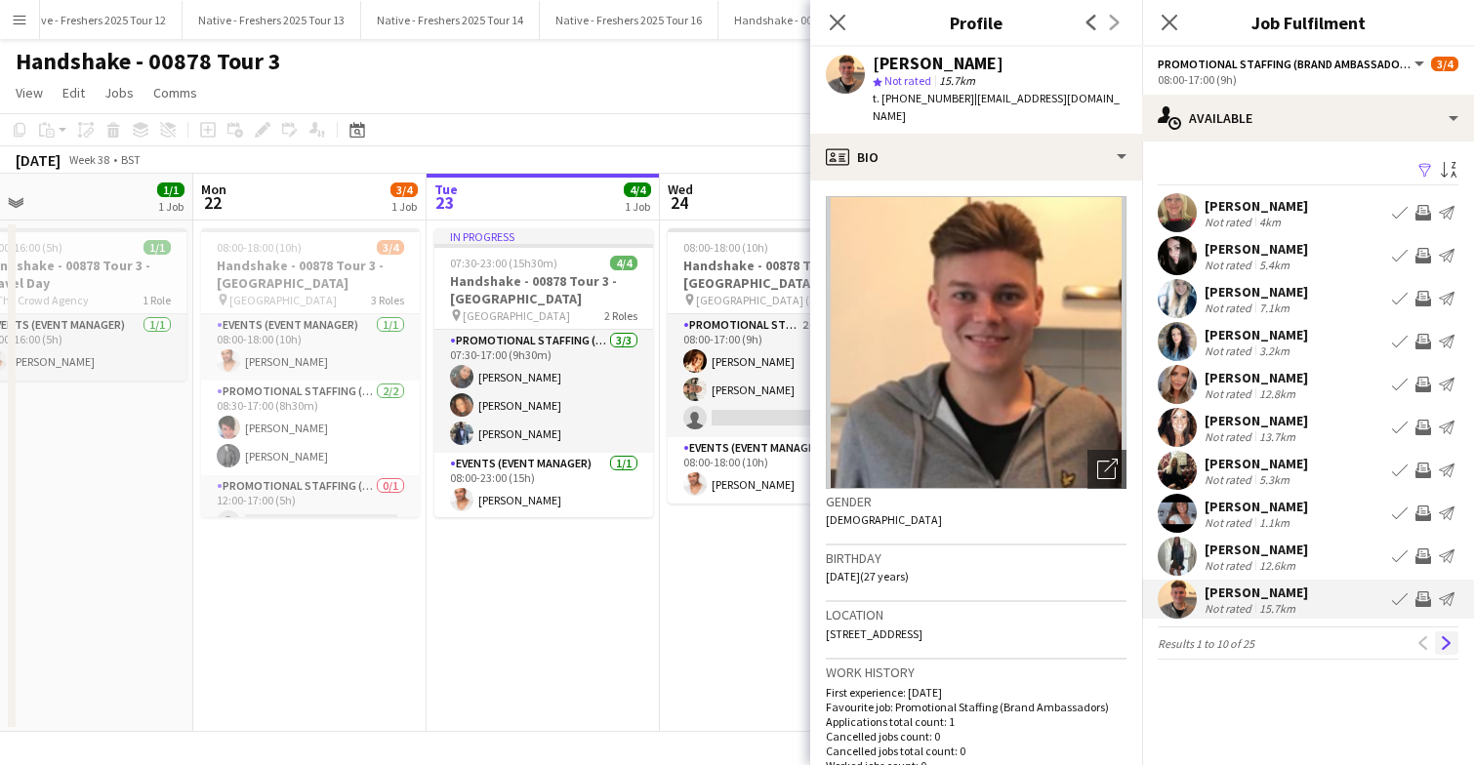
click at [1446, 639] on app-icon "Next" at bounding box center [1447, 643] width 14 height 14
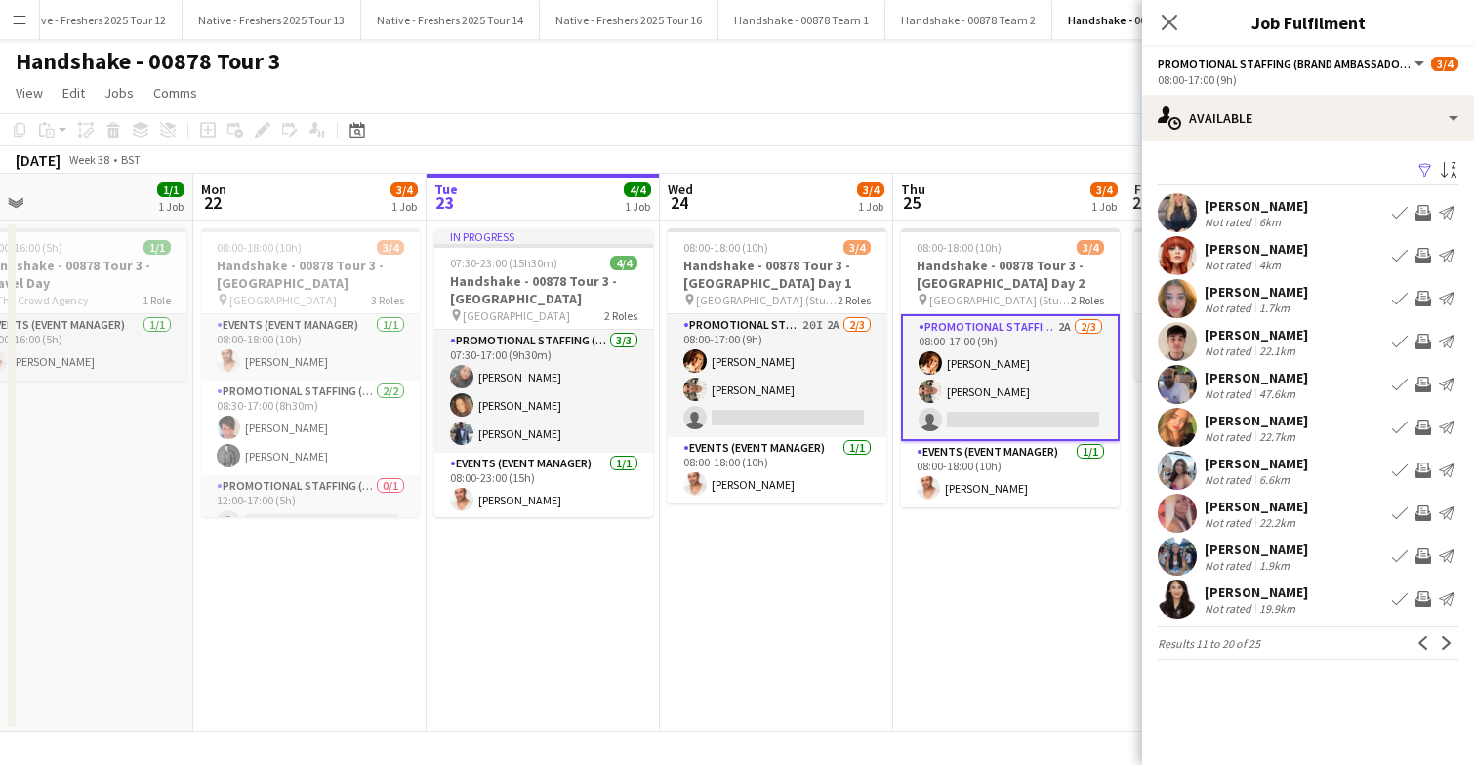
click at [1174, 209] on app-user-avatar at bounding box center [1177, 212] width 39 height 39
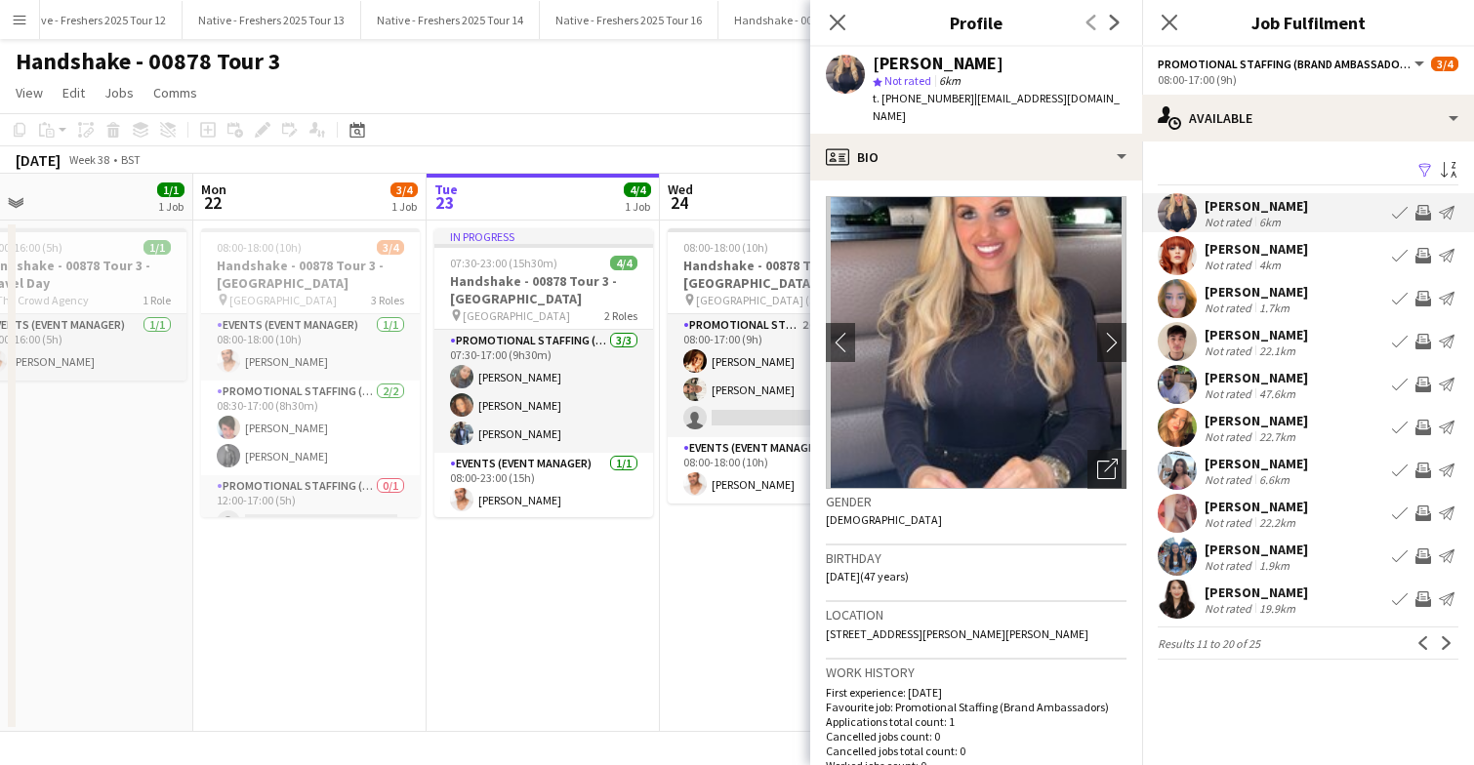
click at [1170, 252] on app-user-avatar at bounding box center [1177, 255] width 39 height 39
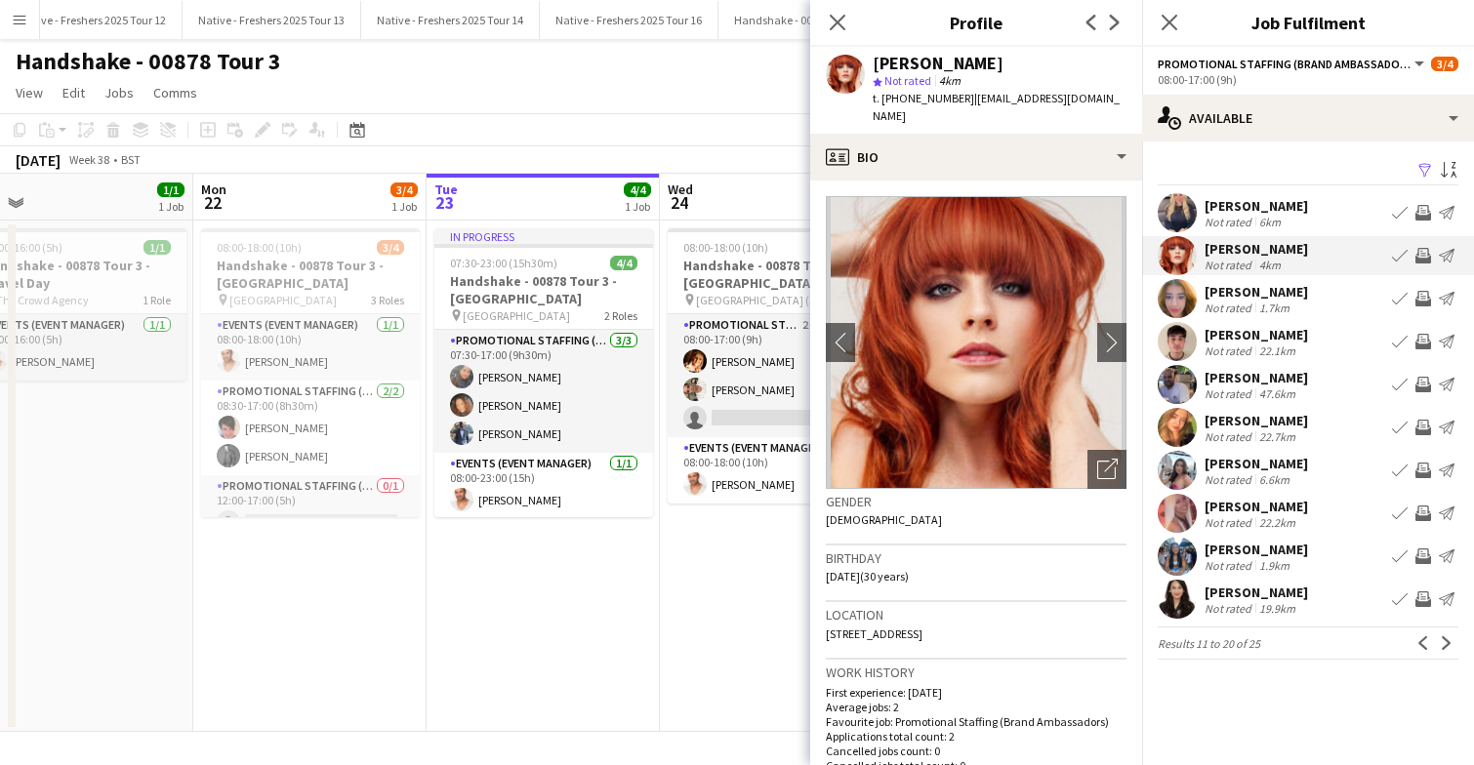
click at [1175, 297] on app-user-avatar at bounding box center [1177, 298] width 39 height 39
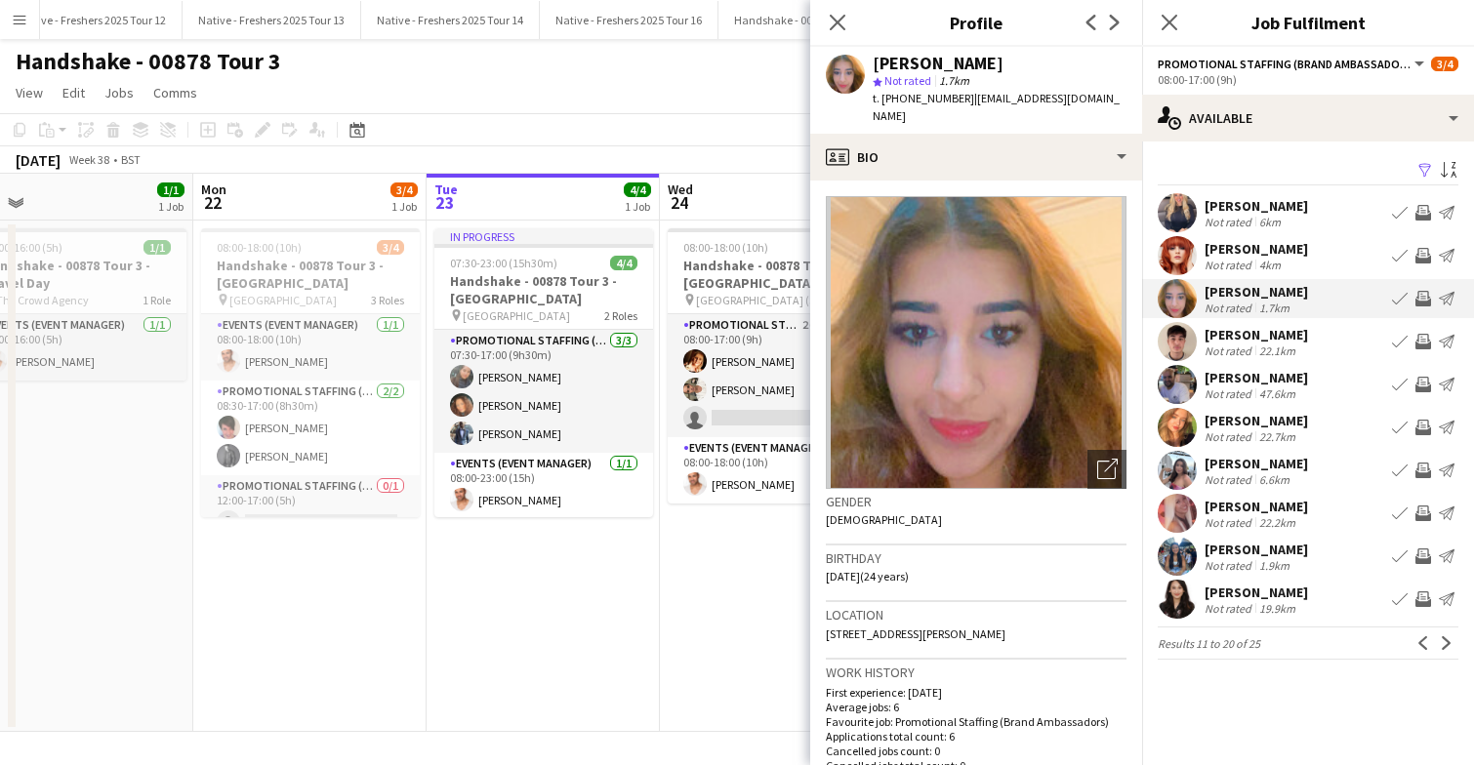
click at [1173, 339] on app-user-avatar at bounding box center [1177, 341] width 39 height 39
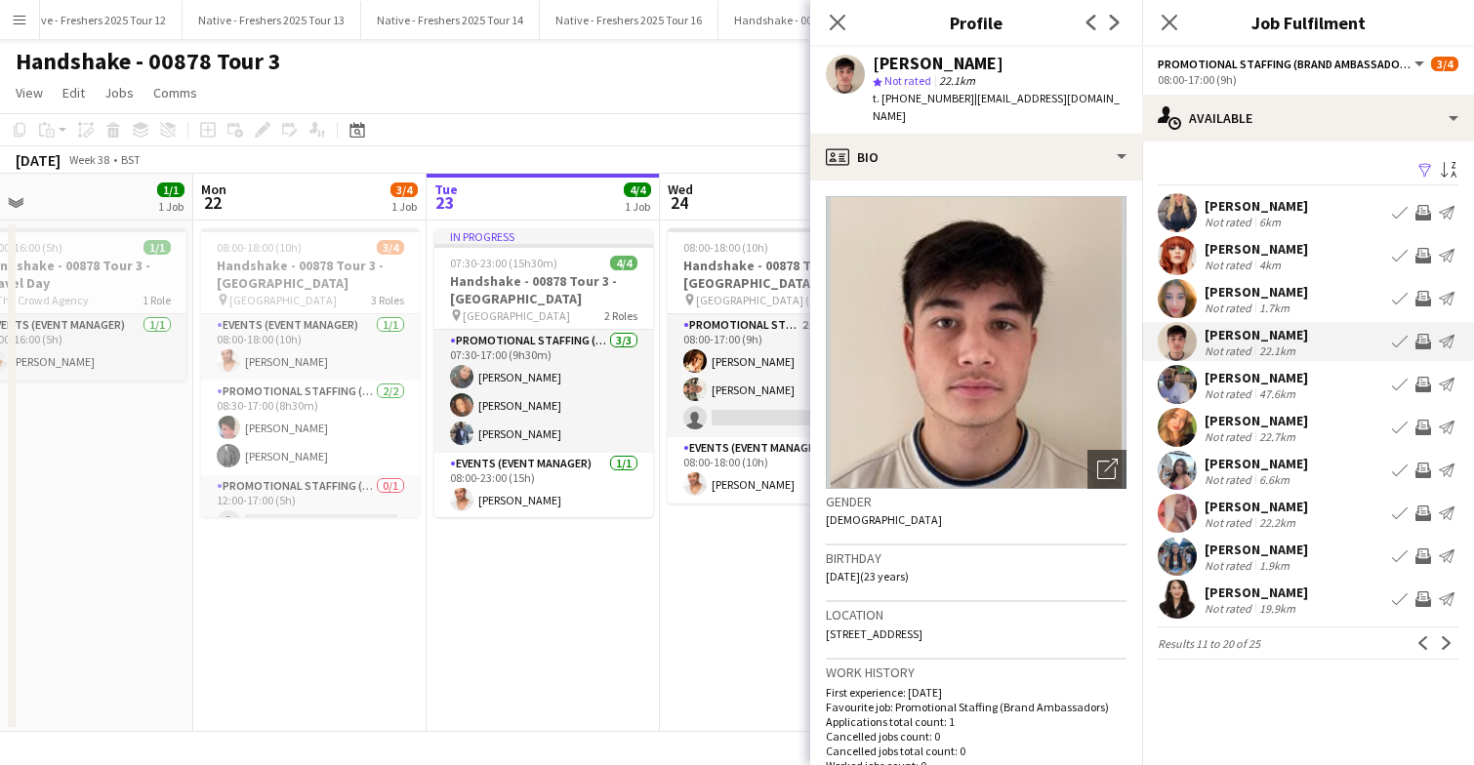
click at [1180, 435] on app-user-avatar at bounding box center [1177, 427] width 39 height 39
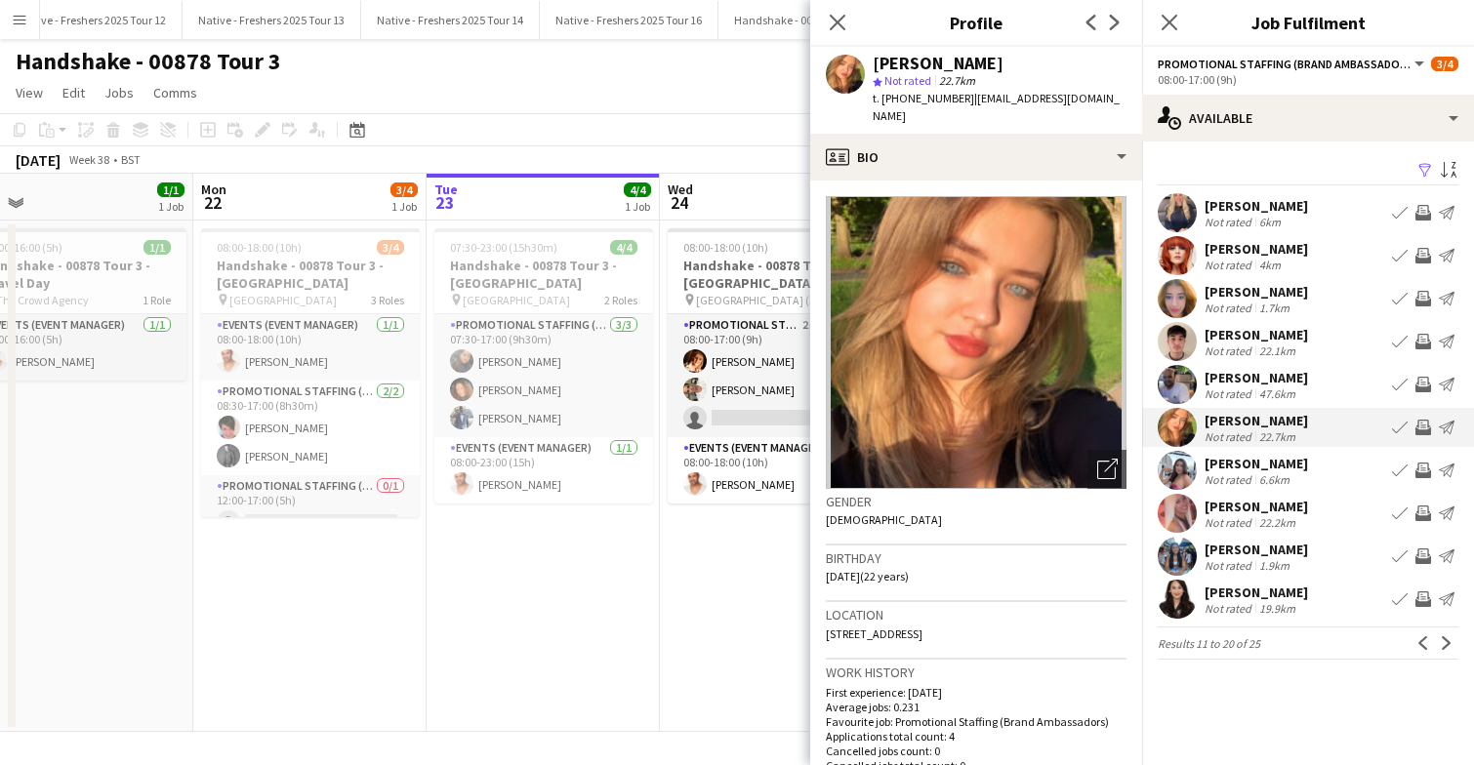
click at [1176, 478] on app-user-avatar at bounding box center [1177, 470] width 39 height 39
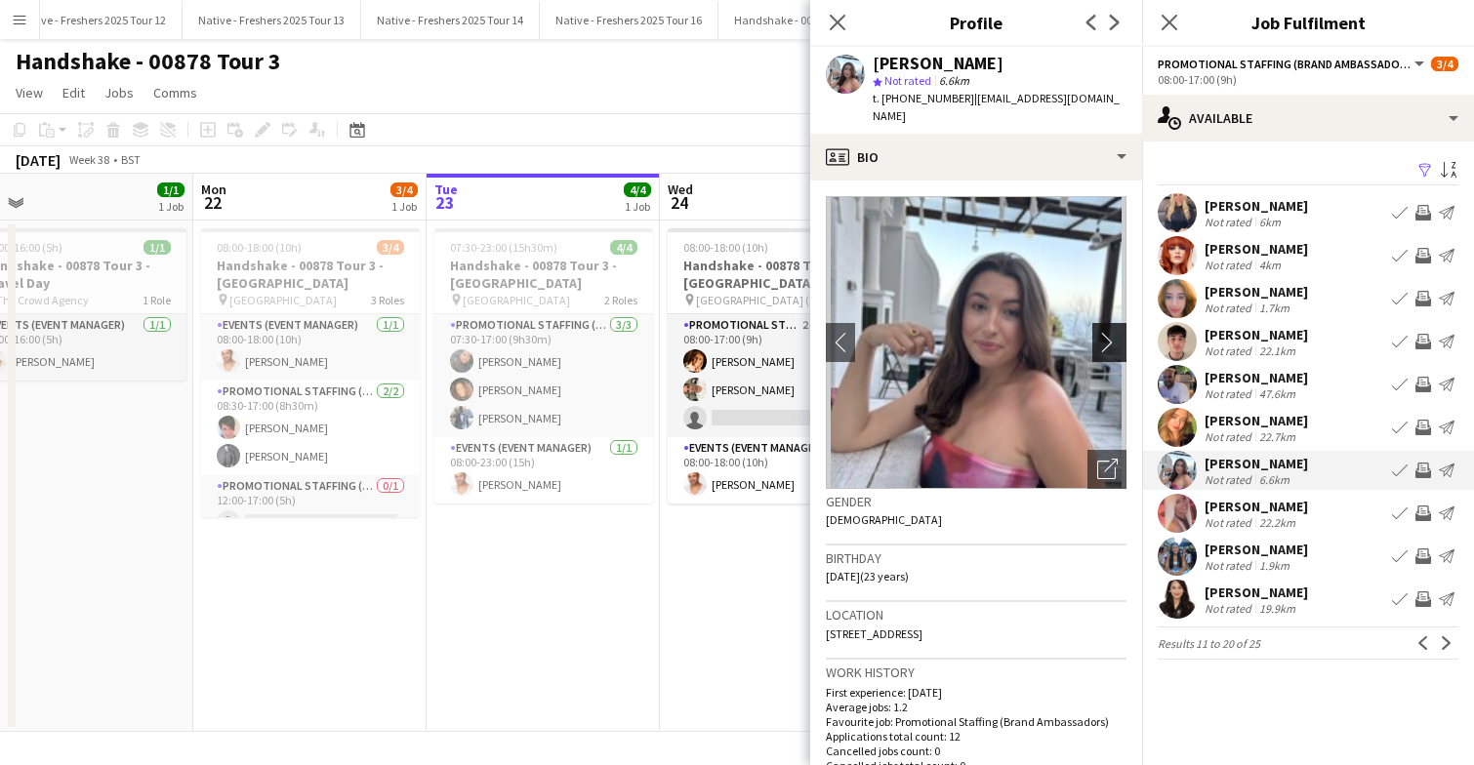
click at [1112, 332] on app-icon "chevron-right" at bounding box center [1112, 342] width 30 height 20
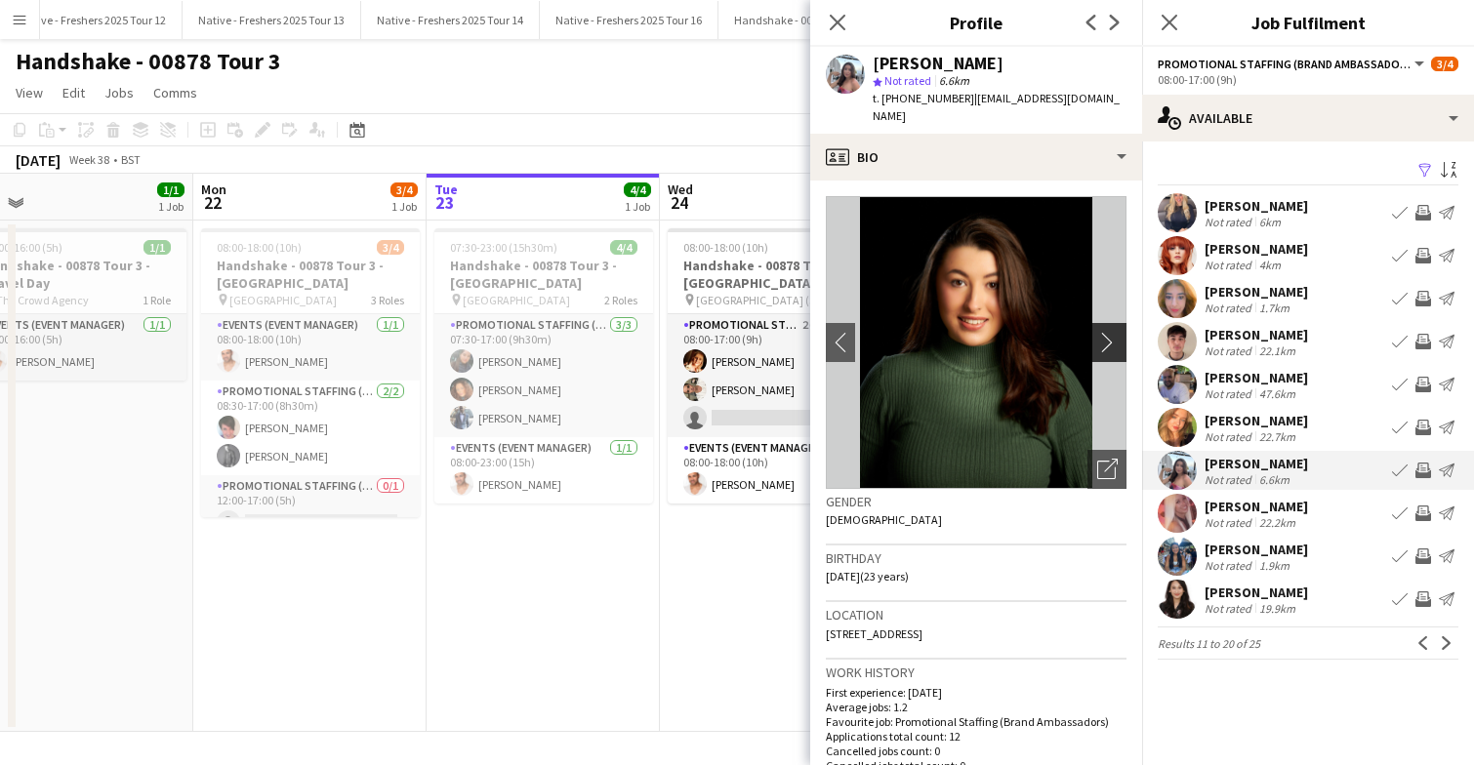
click at [1112, 332] on app-icon "chevron-right" at bounding box center [1112, 342] width 30 height 20
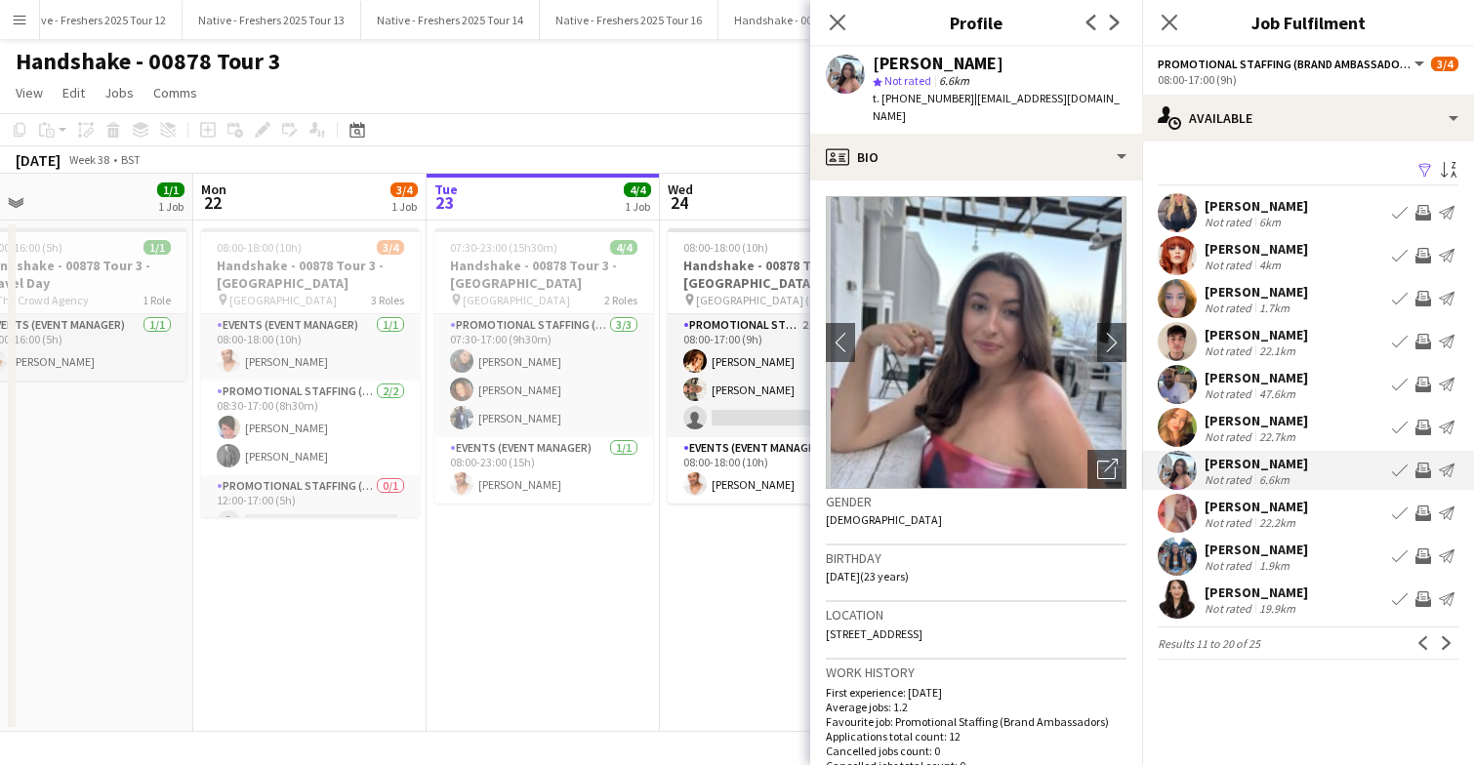
click at [1174, 519] on app-user-avatar at bounding box center [1177, 513] width 39 height 39
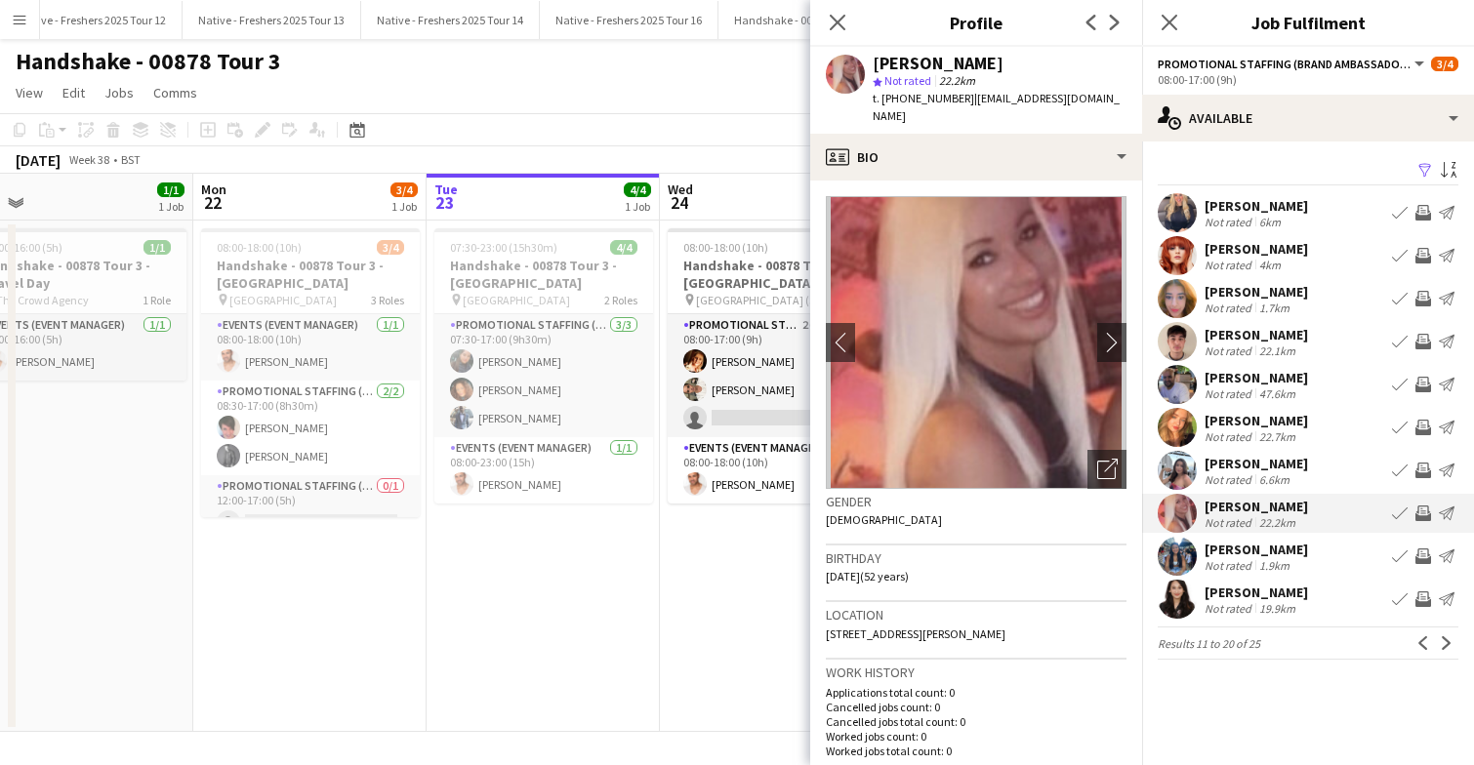
click at [1182, 552] on app-user-avatar at bounding box center [1177, 556] width 39 height 39
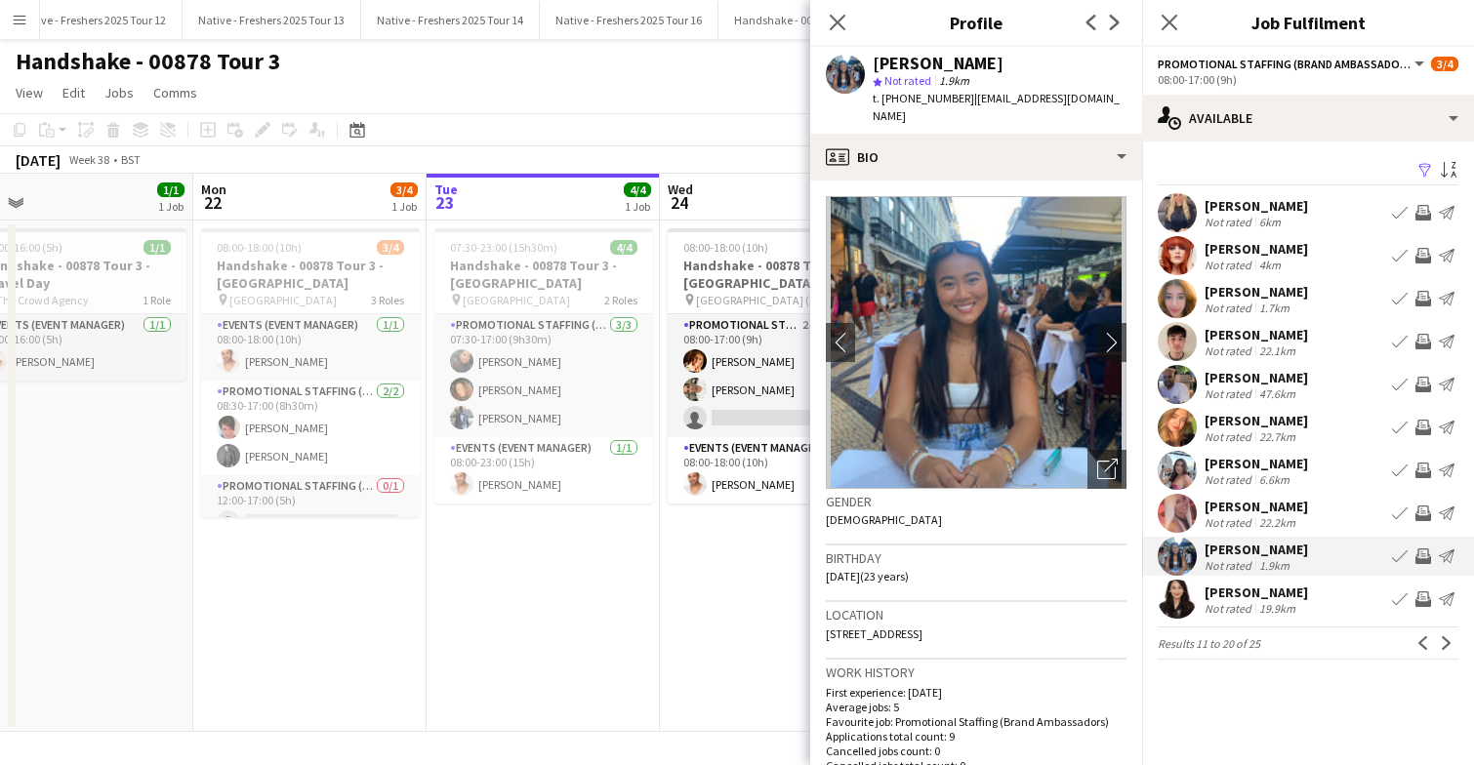
click at [1170, 598] on app-user-avatar at bounding box center [1177, 599] width 39 height 39
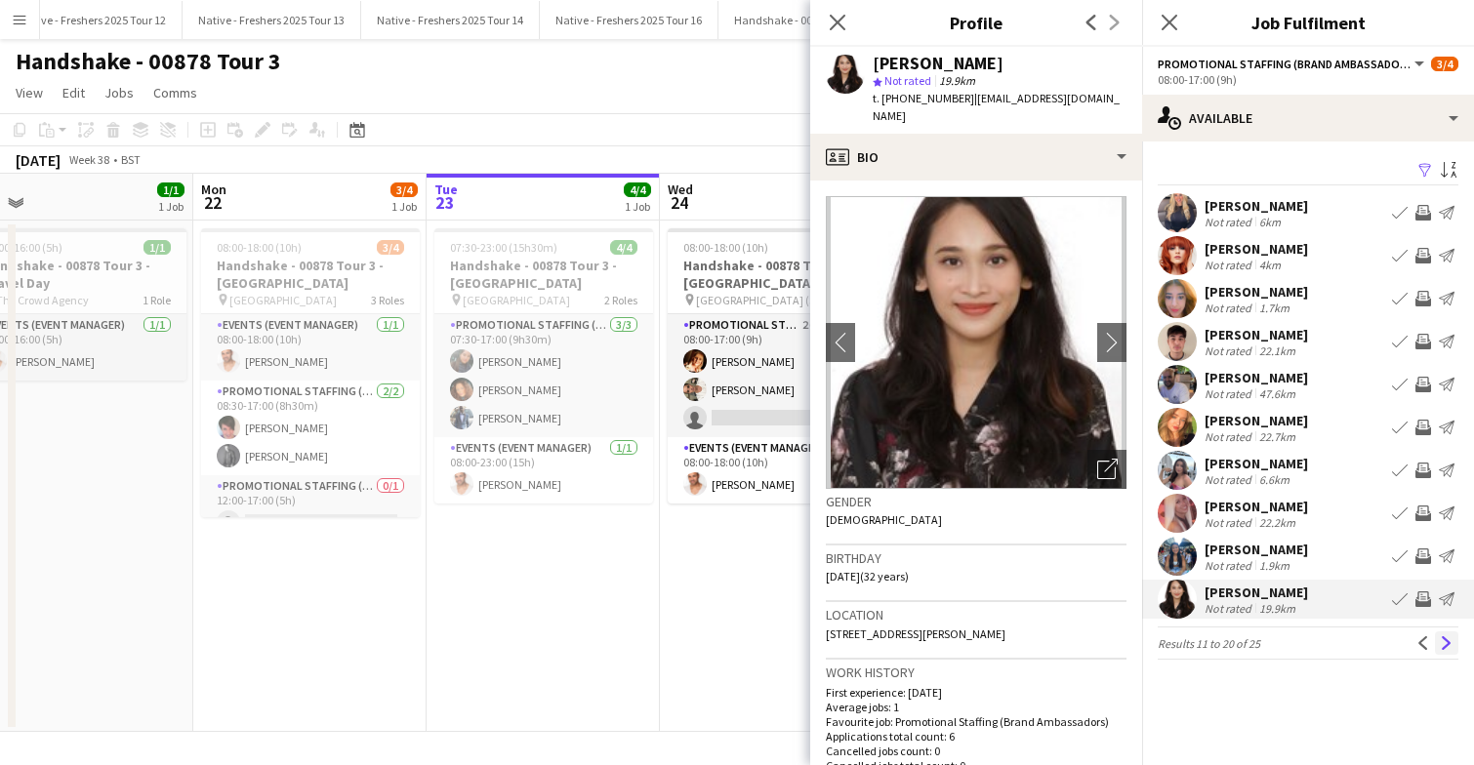
click at [1446, 638] on app-icon "Next" at bounding box center [1447, 643] width 14 height 14
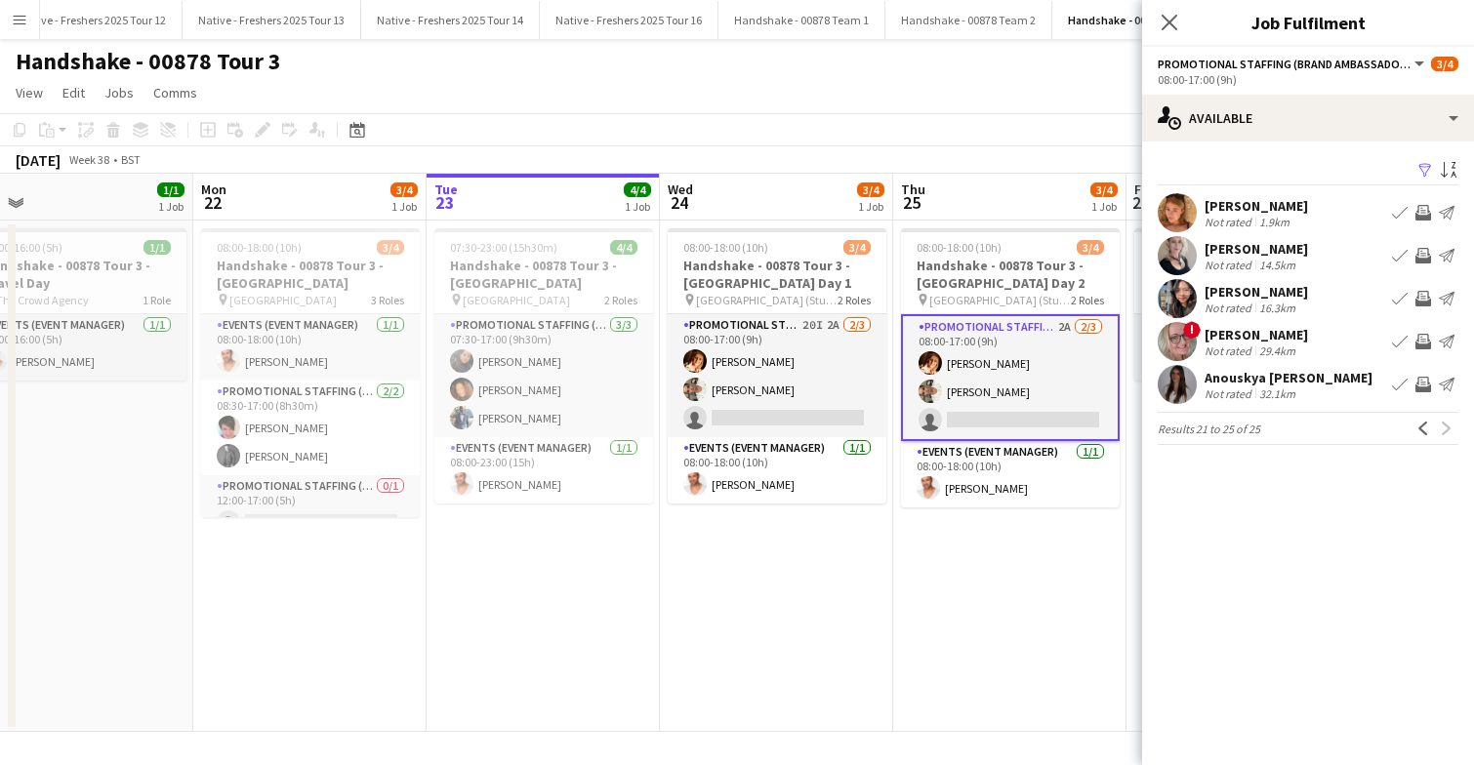
click at [1178, 208] on app-user-avatar at bounding box center [1177, 212] width 39 height 39
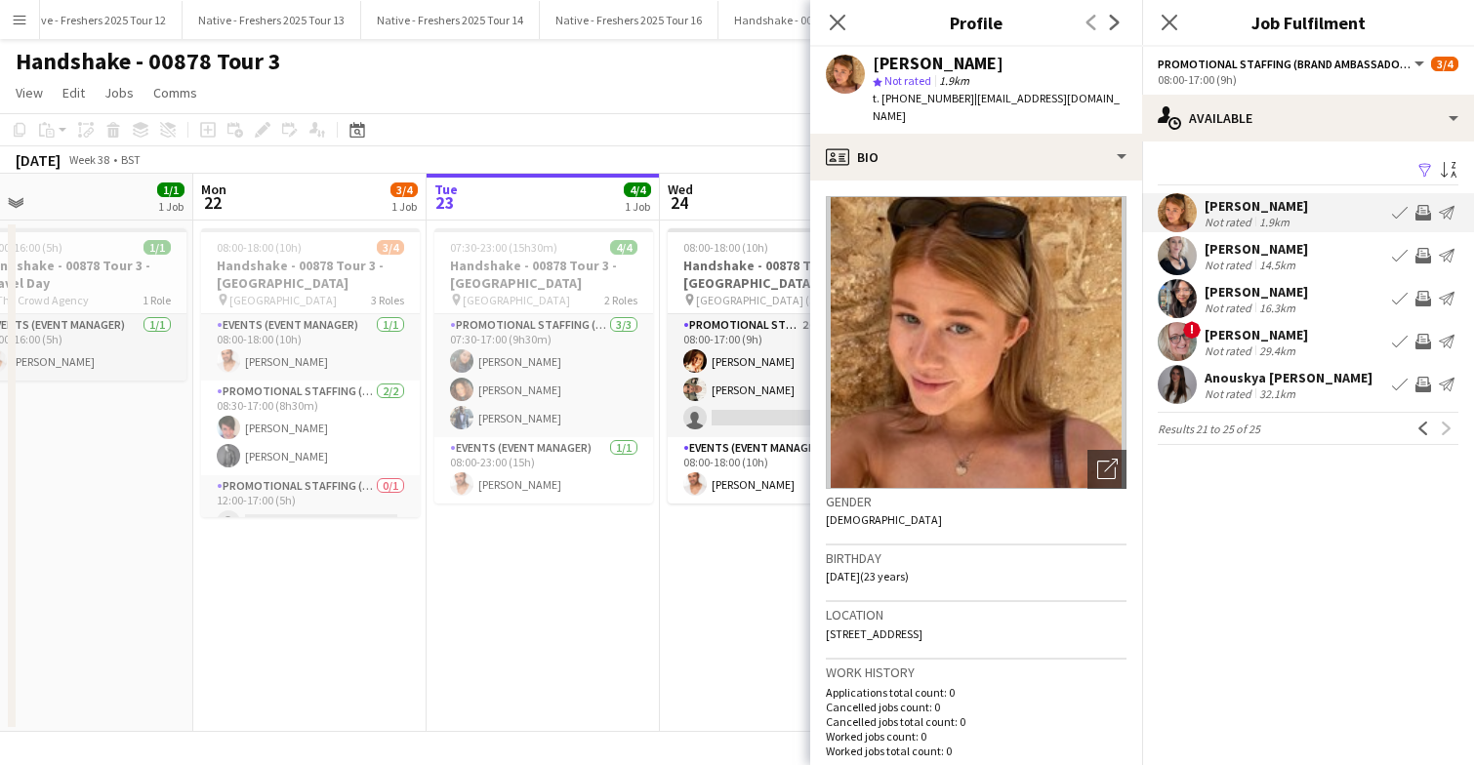
click at [1171, 259] on app-user-avatar at bounding box center [1177, 255] width 39 height 39
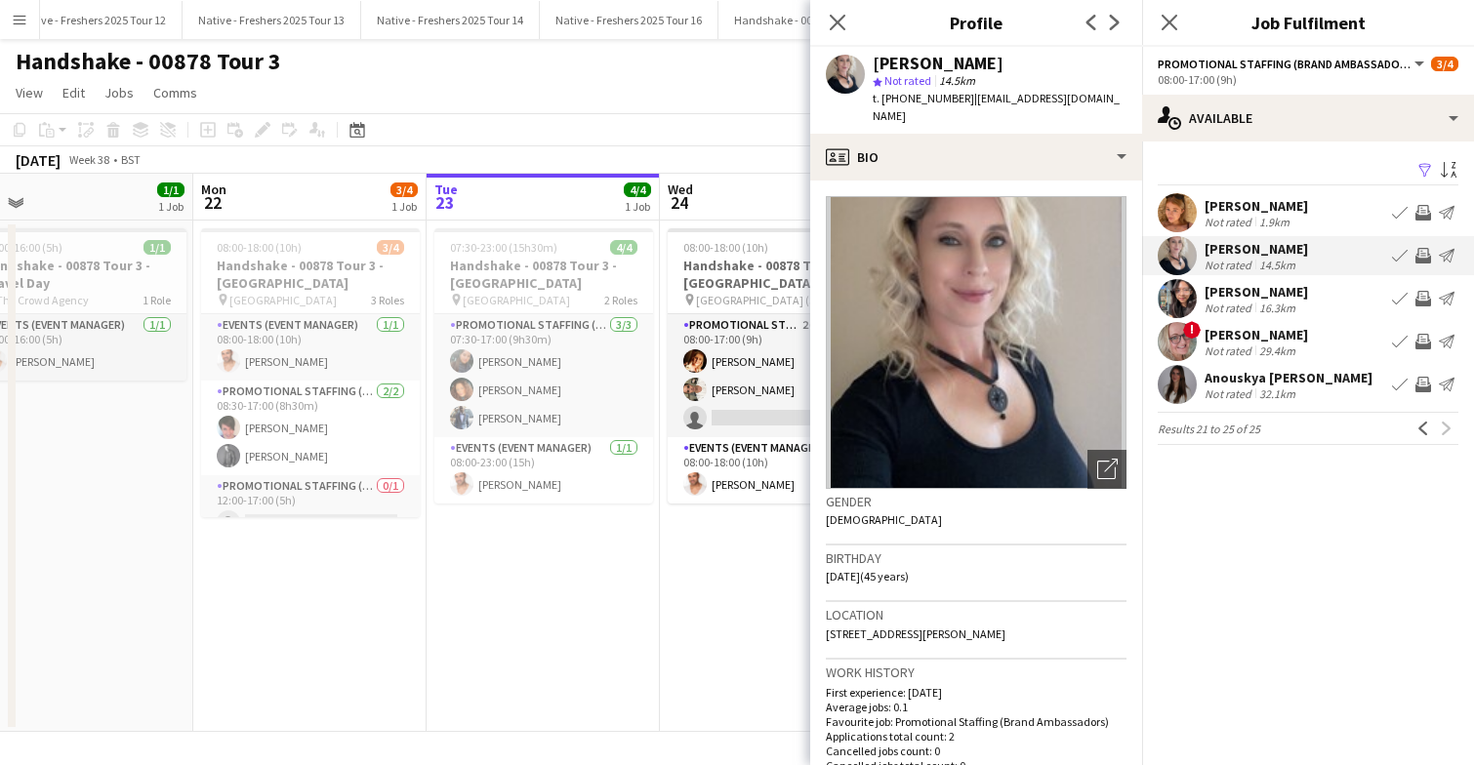
click at [1176, 288] on app-user-avatar at bounding box center [1177, 298] width 39 height 39
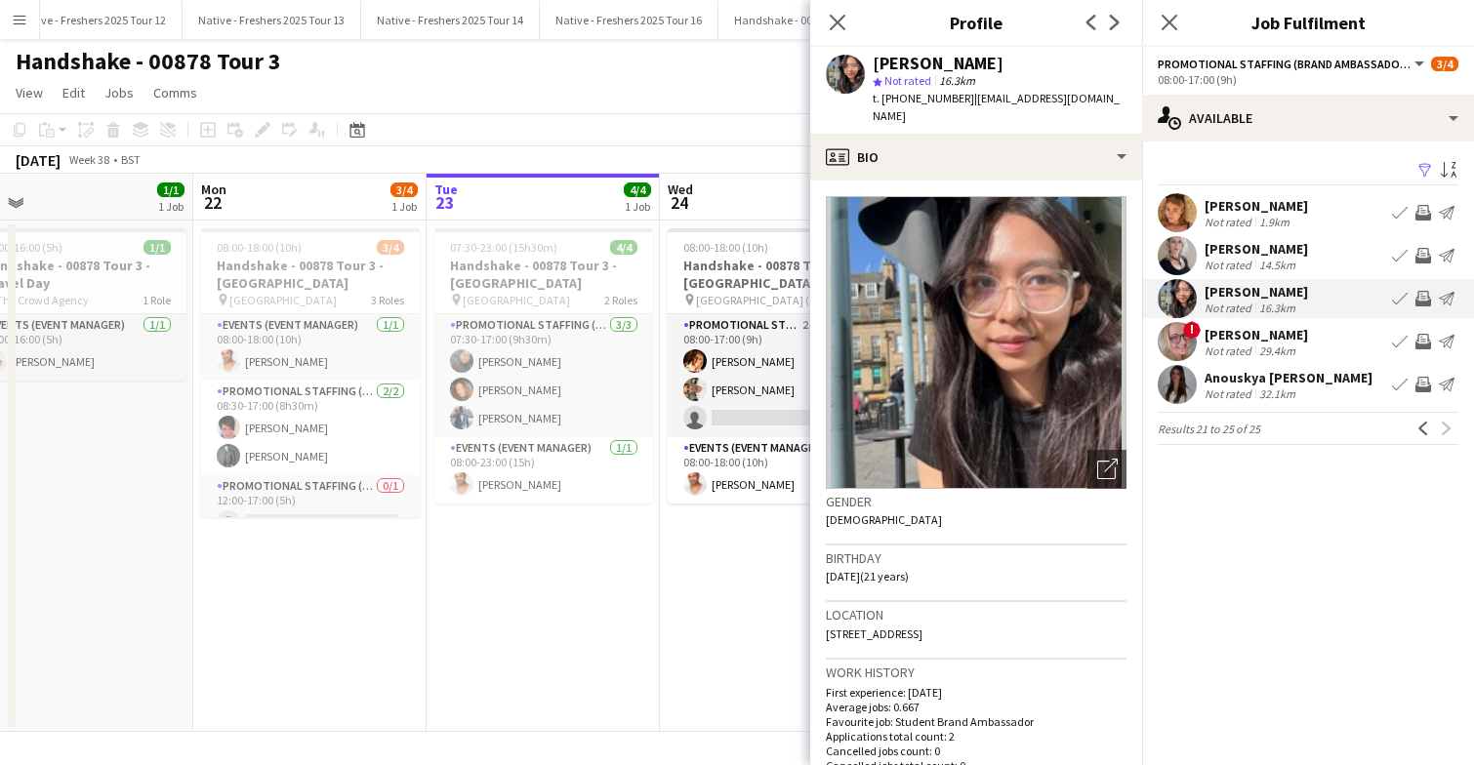
click at [1172, 382] on app-user-avatar at bounding box center [1177, 384] width 39 height 39
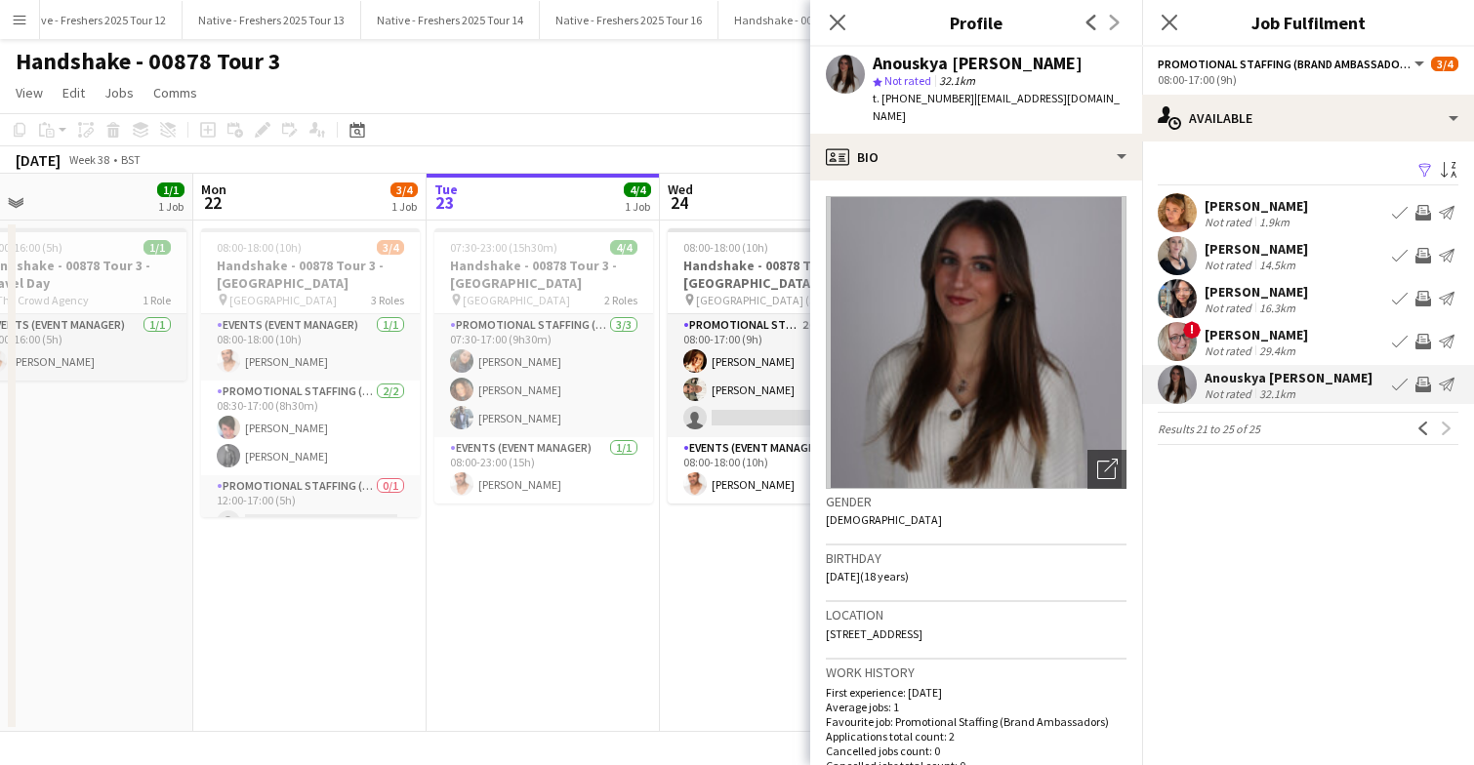
click at [1171, 299] on app-user-avatar at bounding box center [1177, 298] width 39 height 39
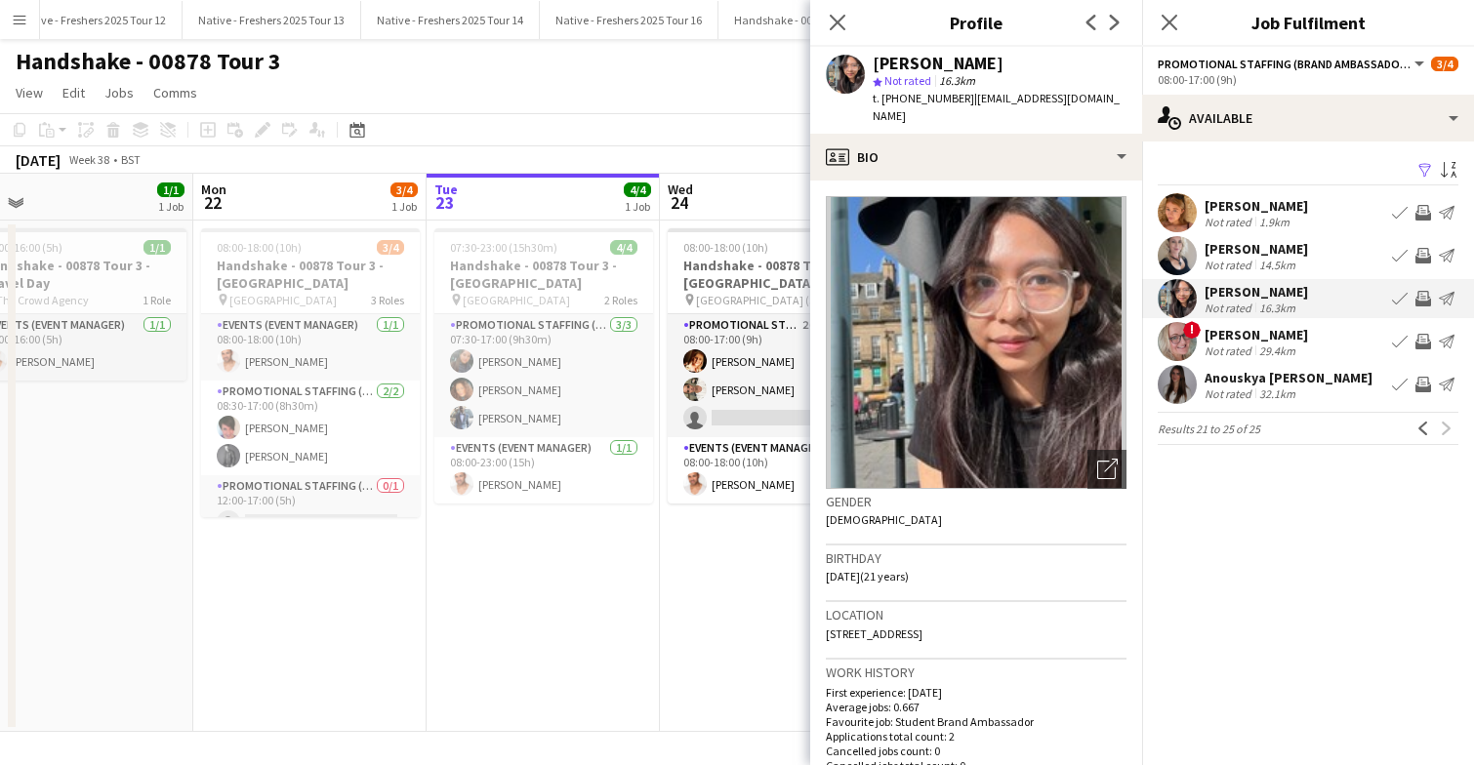
click at [1189, 392] on app-user-avatar at bounding box center [1177, 384] width 39 height 39
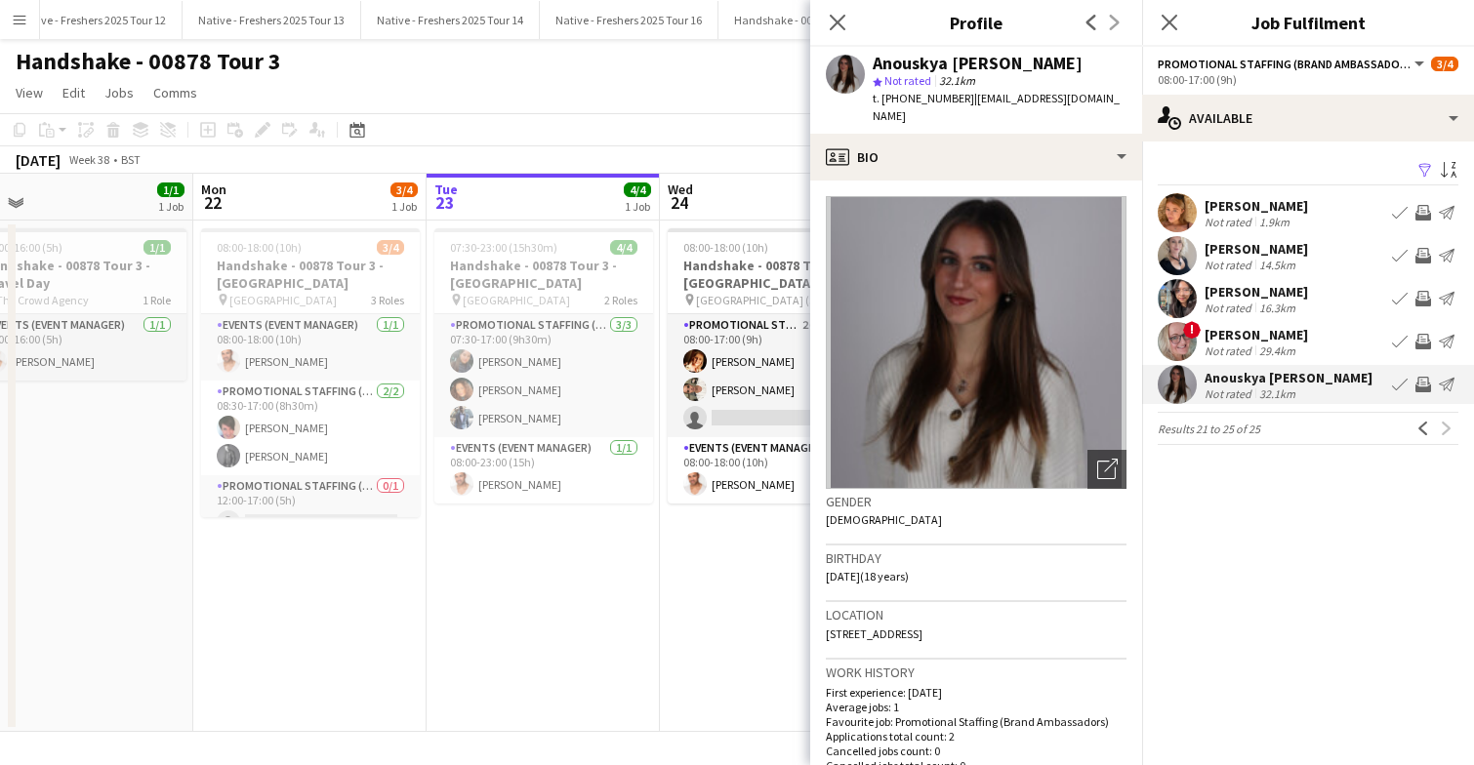
click at [1424, 170] on app-icon "Filter" at bounding box center [1425, 171] width 16 height 19
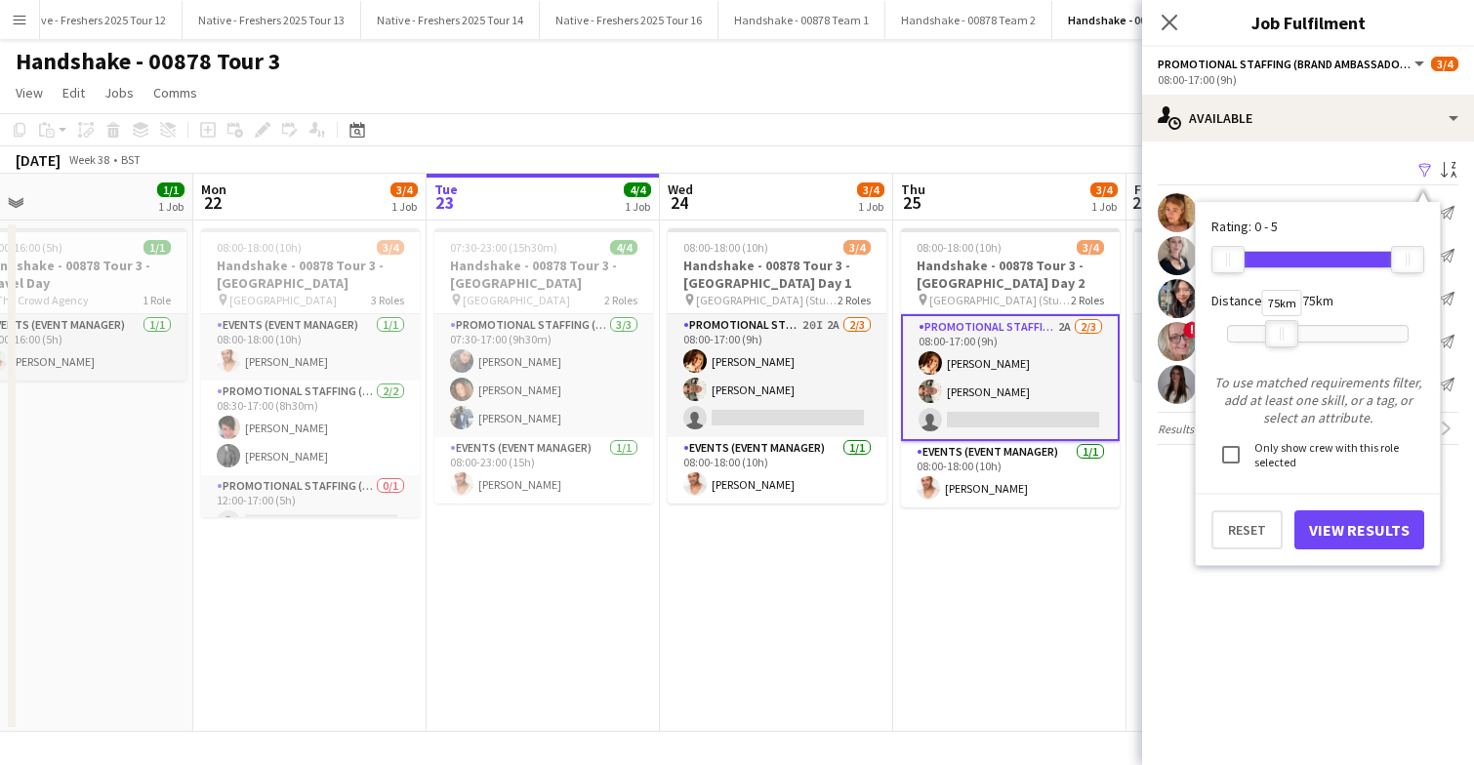
drag, startPoint x: 1261, startPoint y: 332, endPoint x: 1278, endPoint y: 334, distance: 16.7
click at [1278, 334] on div at bounding box center [1281, 333] width 31 height 25
click at [1338, 539] on button "View Results" at bounding box center [1359, 529] width 130 height 39
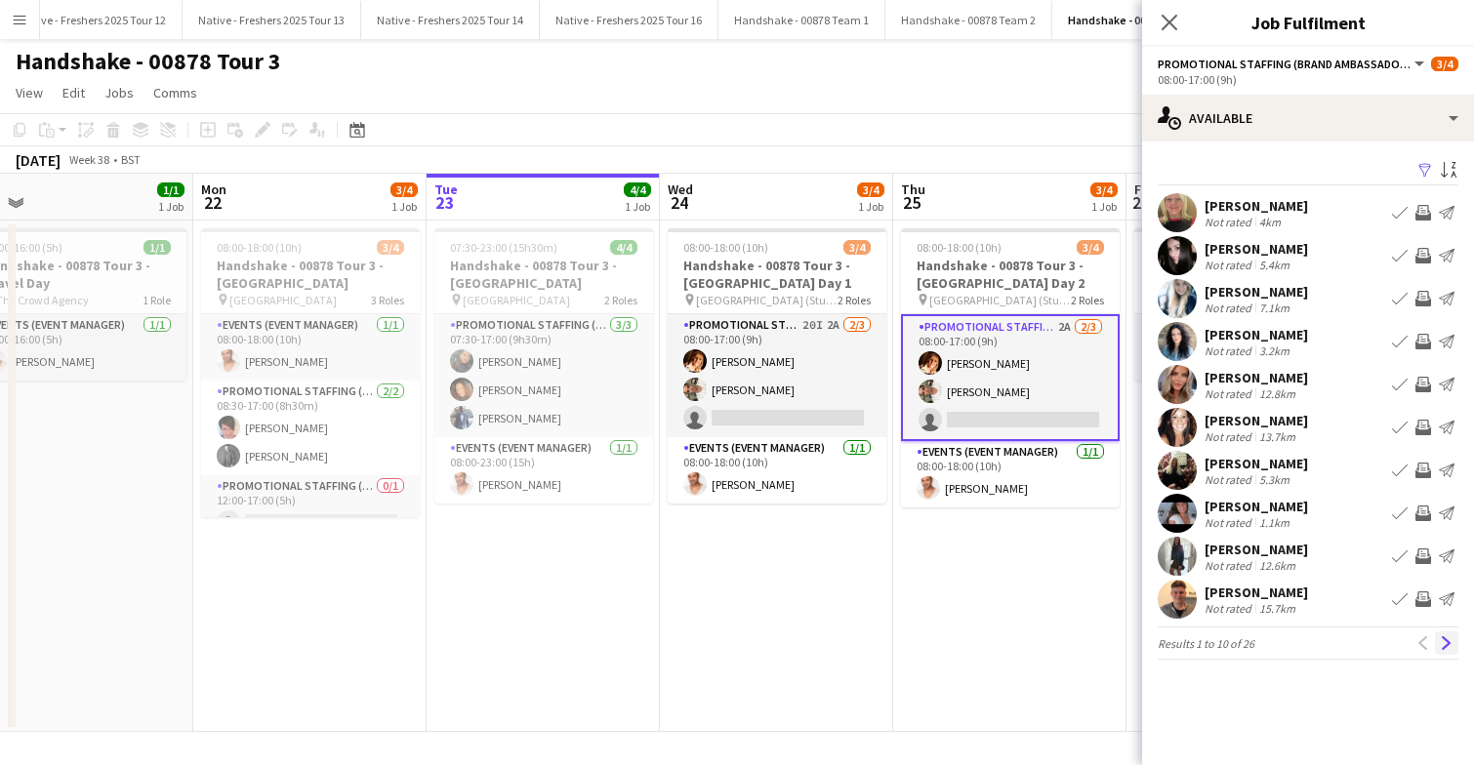
click at [1448, 640] on app-icon "Next" at bounding box center [1447, 643] width 14 height 14
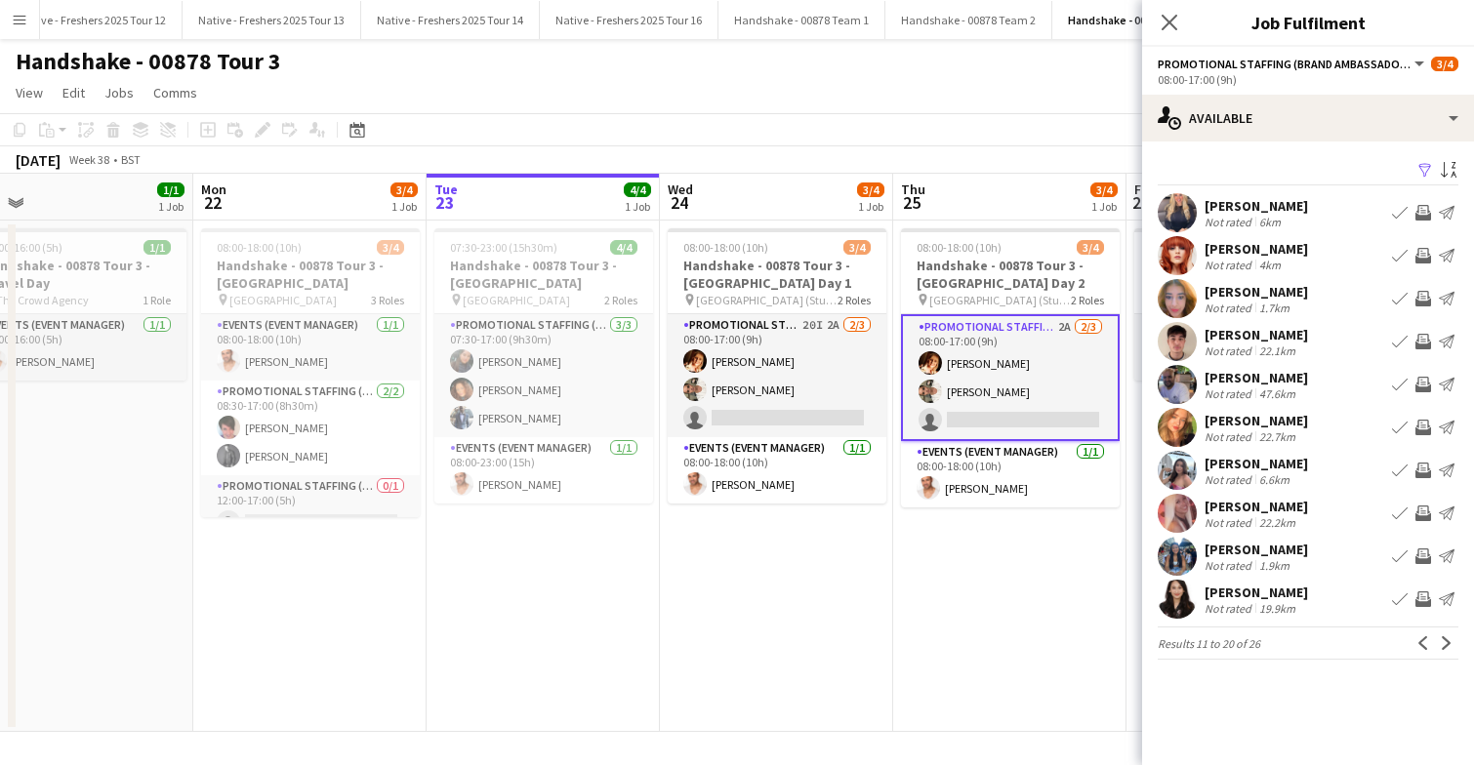
click at [1448, 640] on app-icon "Next" at bounding box center [1447, 643] width 14 height 14
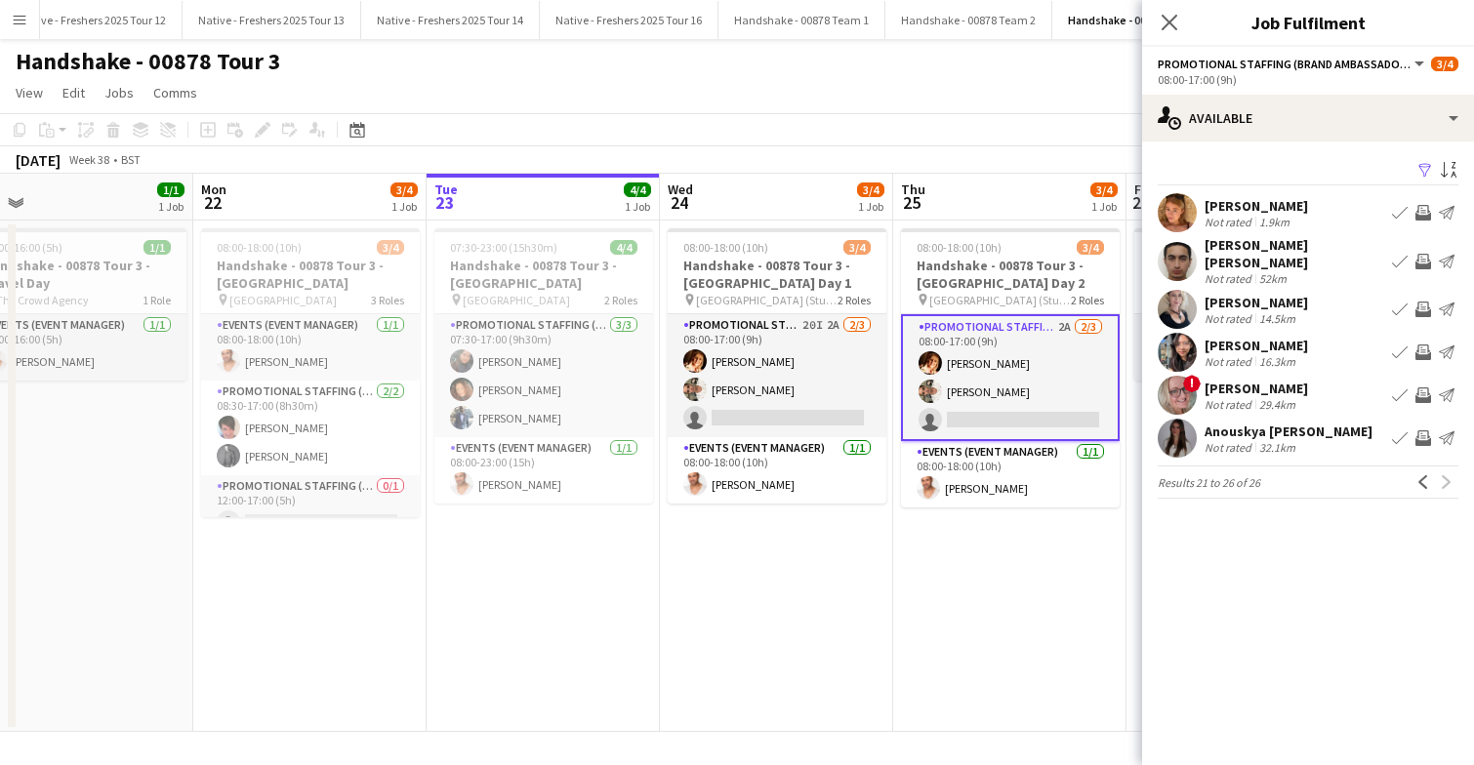
click at [1425, 167] on app-icon "Filter" at bounding box center [1425, 171] width 16 height 19
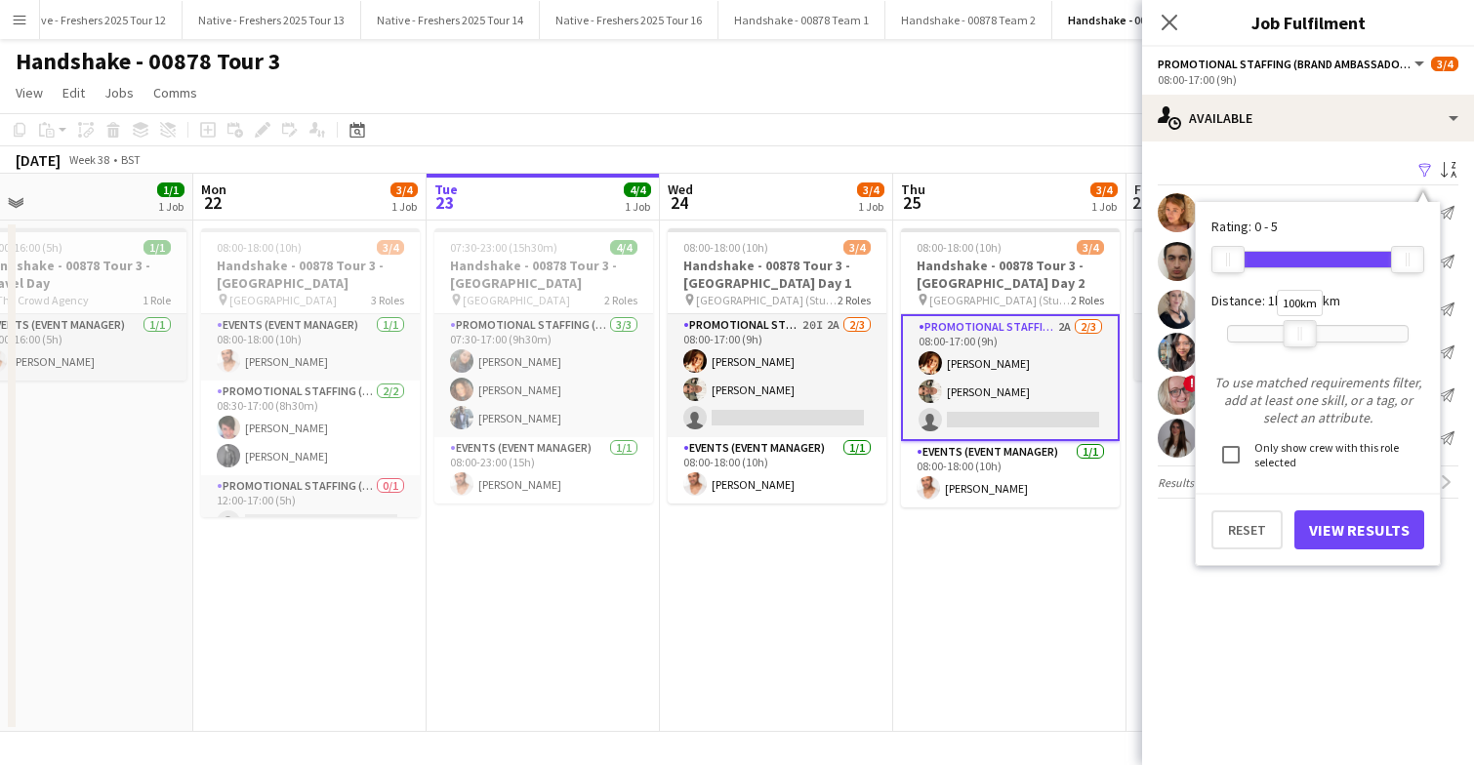
drag, startPoint x: 1280, startPoint y: 334, endPoint x: 1299, endPoint y: 333, distance: 19.5
click at [1299, 333] on div "100km" at bounding box center [1299, 333] width 33 height 27
click at [1344, 530] on button "View Results" at bounding box center [1359, 529] width 130 height 39
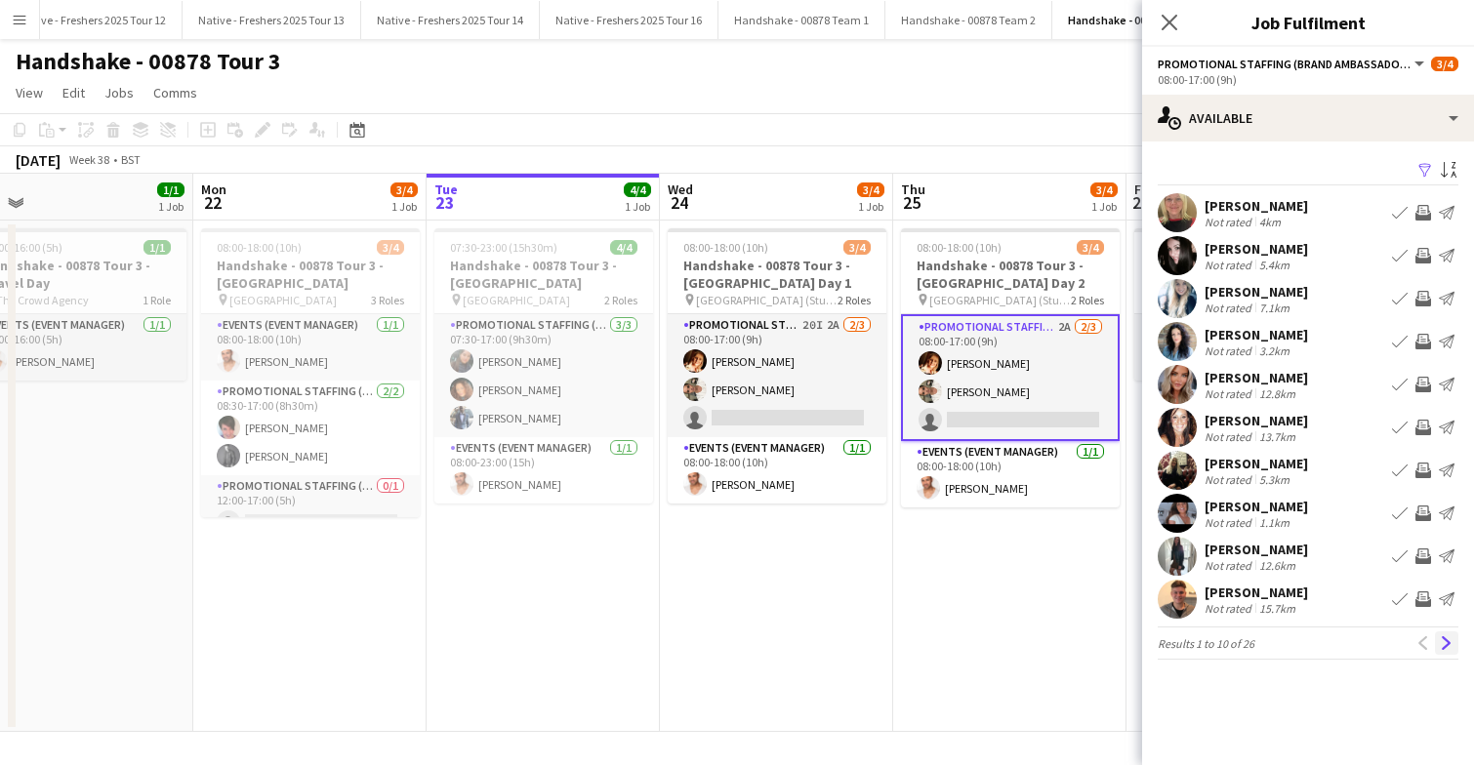
click at [1446, 639] on app-icon "Next" at bounding box center [1447, 643] width 14 height 14
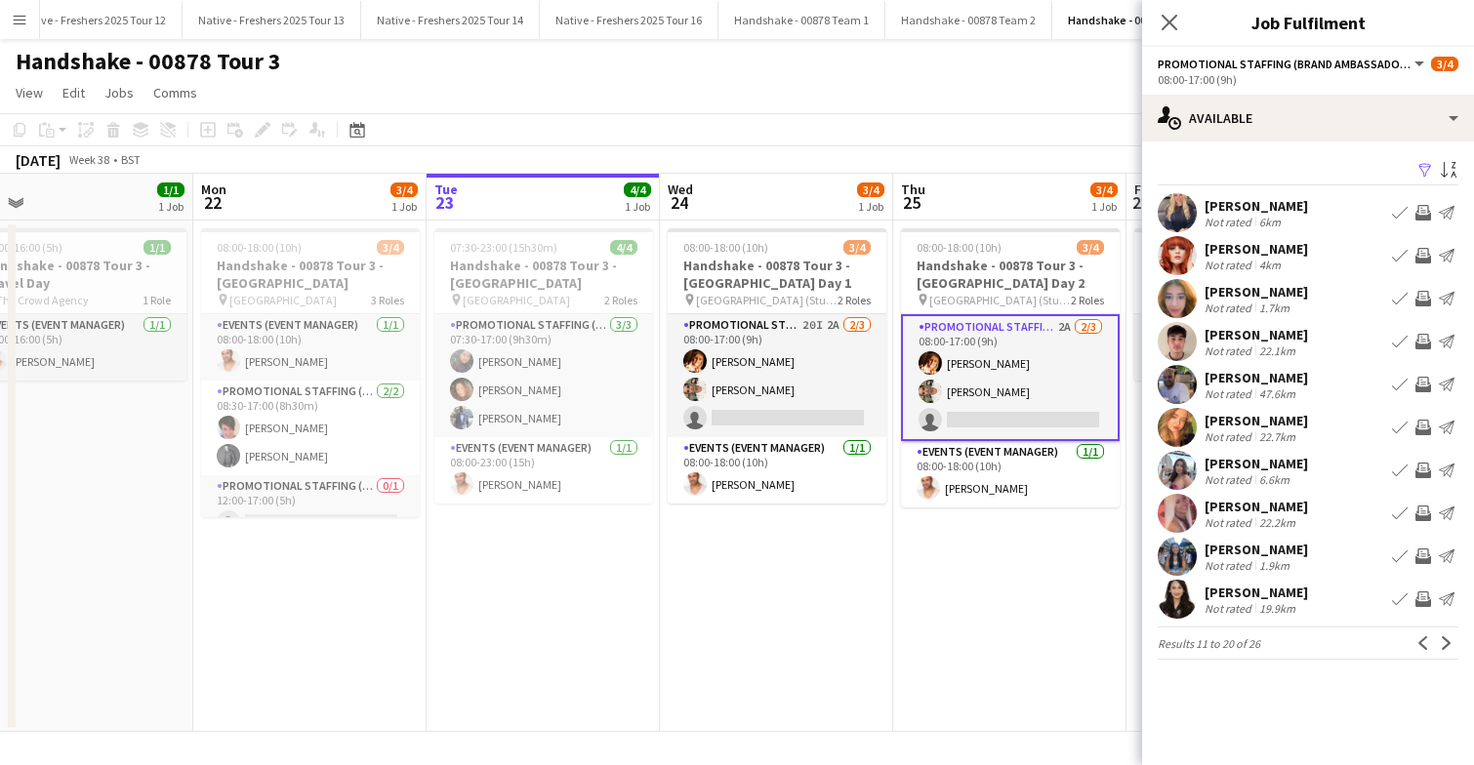
click at [1446, 639] on app-icon "Next" at bounding box center [1447, 643] width 14 height 14
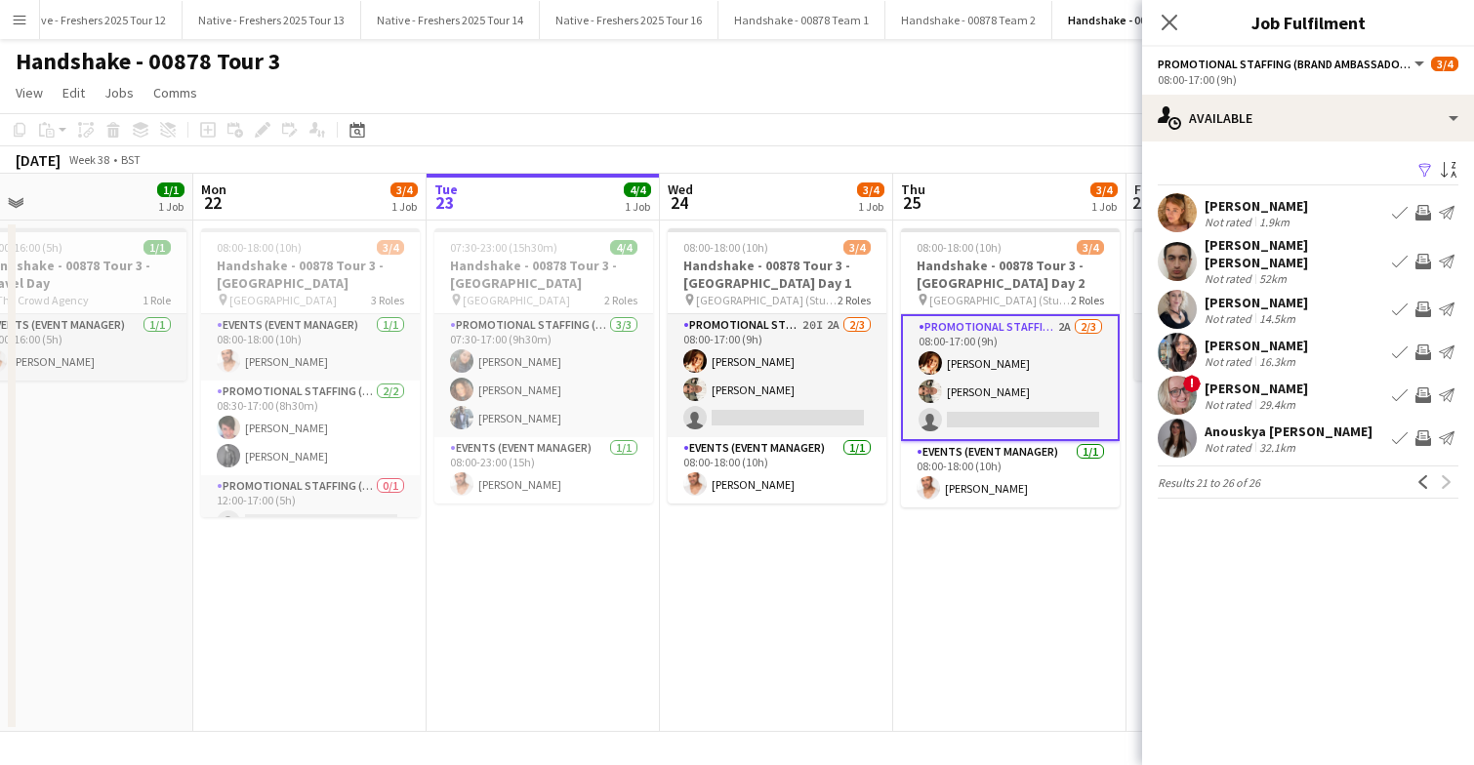
click at [962, 380] on app-card-role "Promotional Staffing (Brand Ambassadors) 2A 2/3 08:00-17:00 (9h) Sam Soulsby Ha…" at bounding box center [1010, 377] width 219 height 127
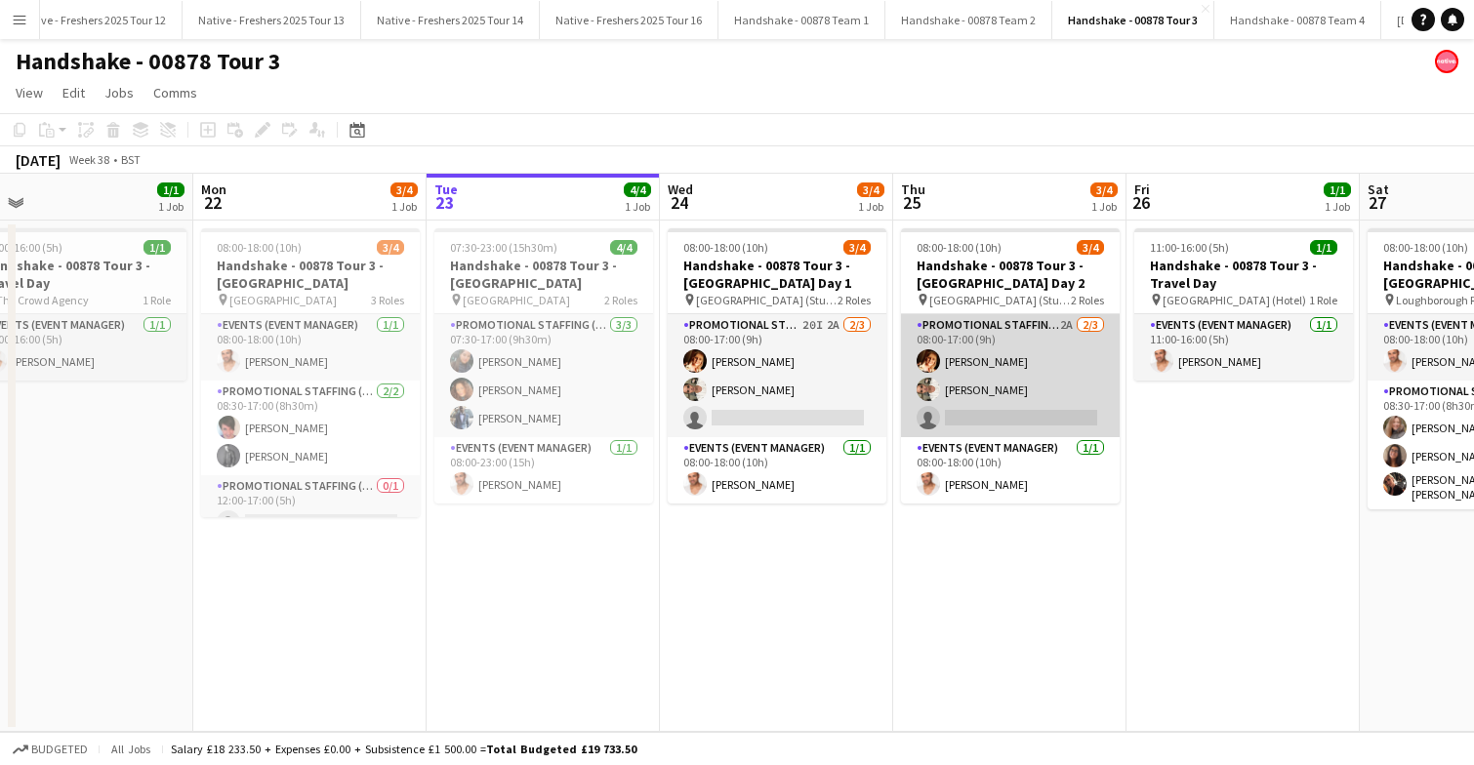
click at [962, 380] on app-card-role "Promotional Staffing (Brand Ambassadors) 2A 2/3 08:00-17:00 (9h) Sam Soulsby Ha…" at bounding box center [1010, 375] width 219 height 123
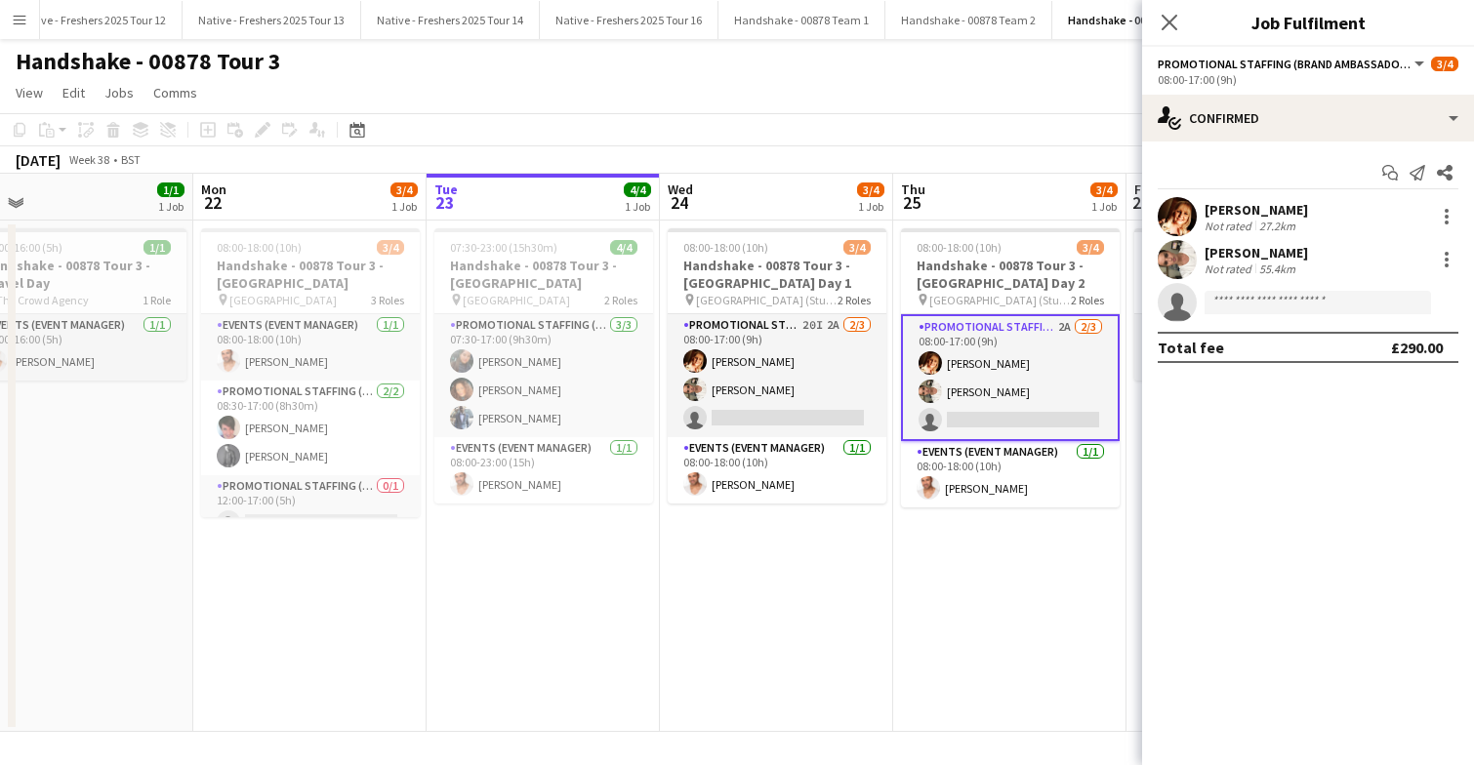
click at [1177, 208] on app-user-avatar at bounding box center [1177, 216] width 39 height 39
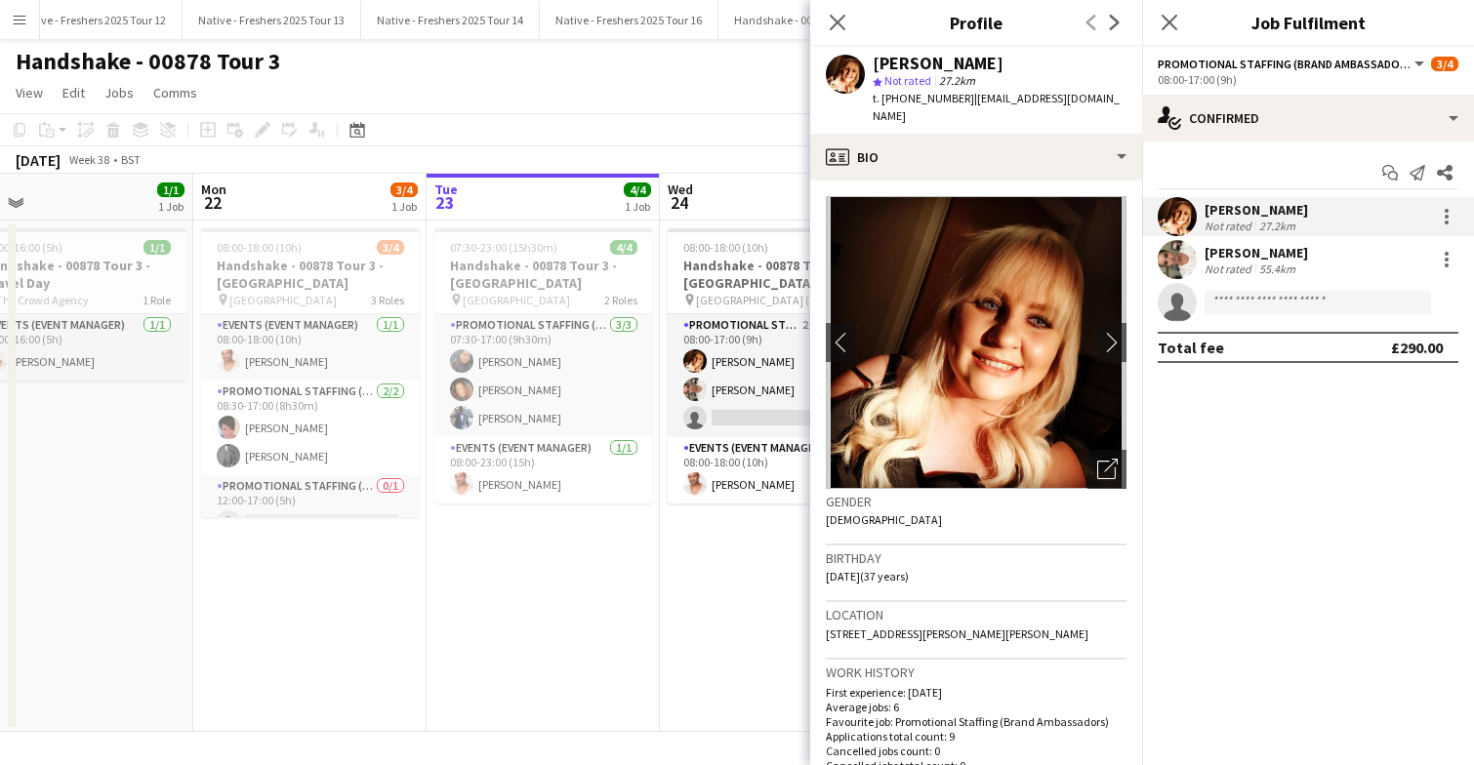
click at [1177, 242] on app-user-avatar at bounding box center [1177, 259] width 39 height 39
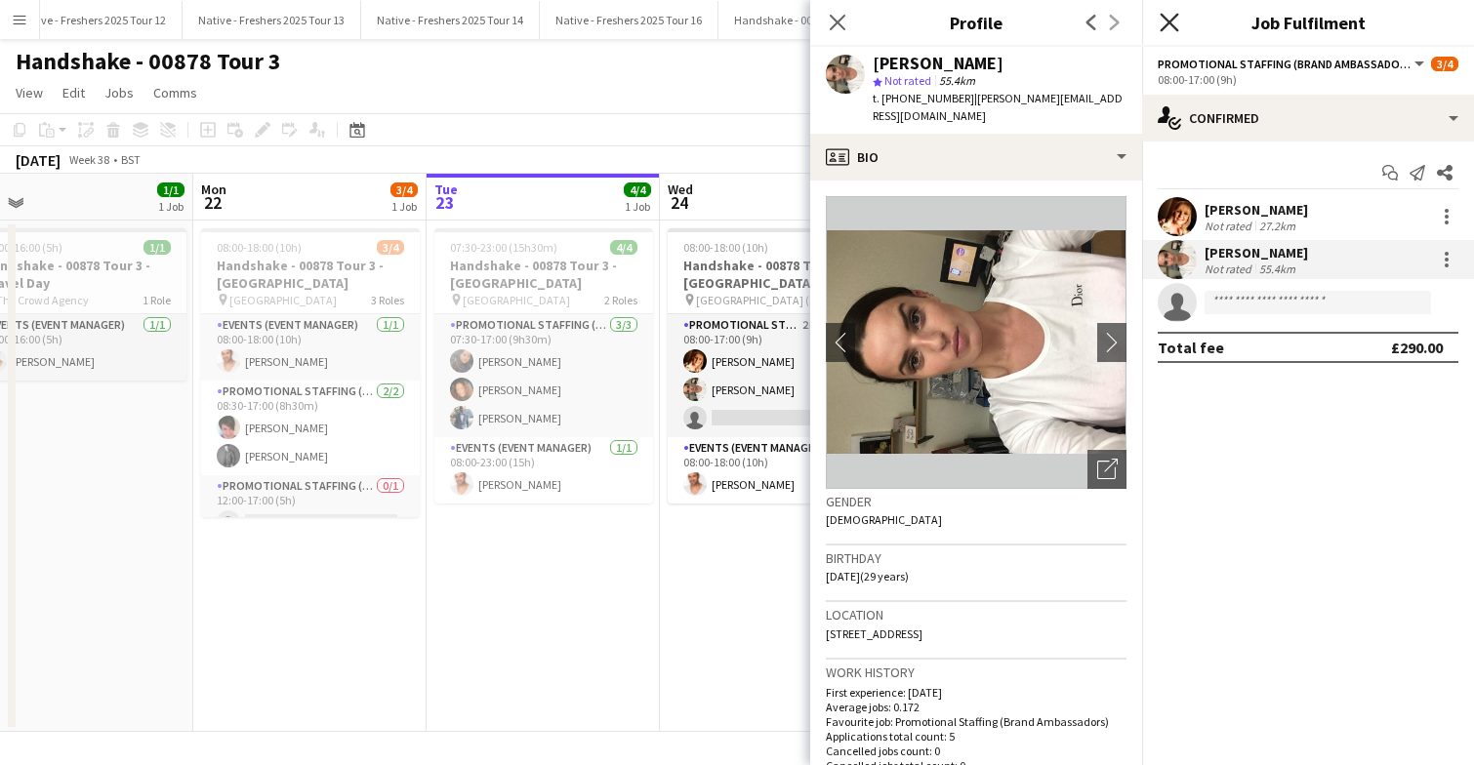
click at [1169, 17] on icon "Close pop-in" at bounding box center [1169, 22] width 19 height 19
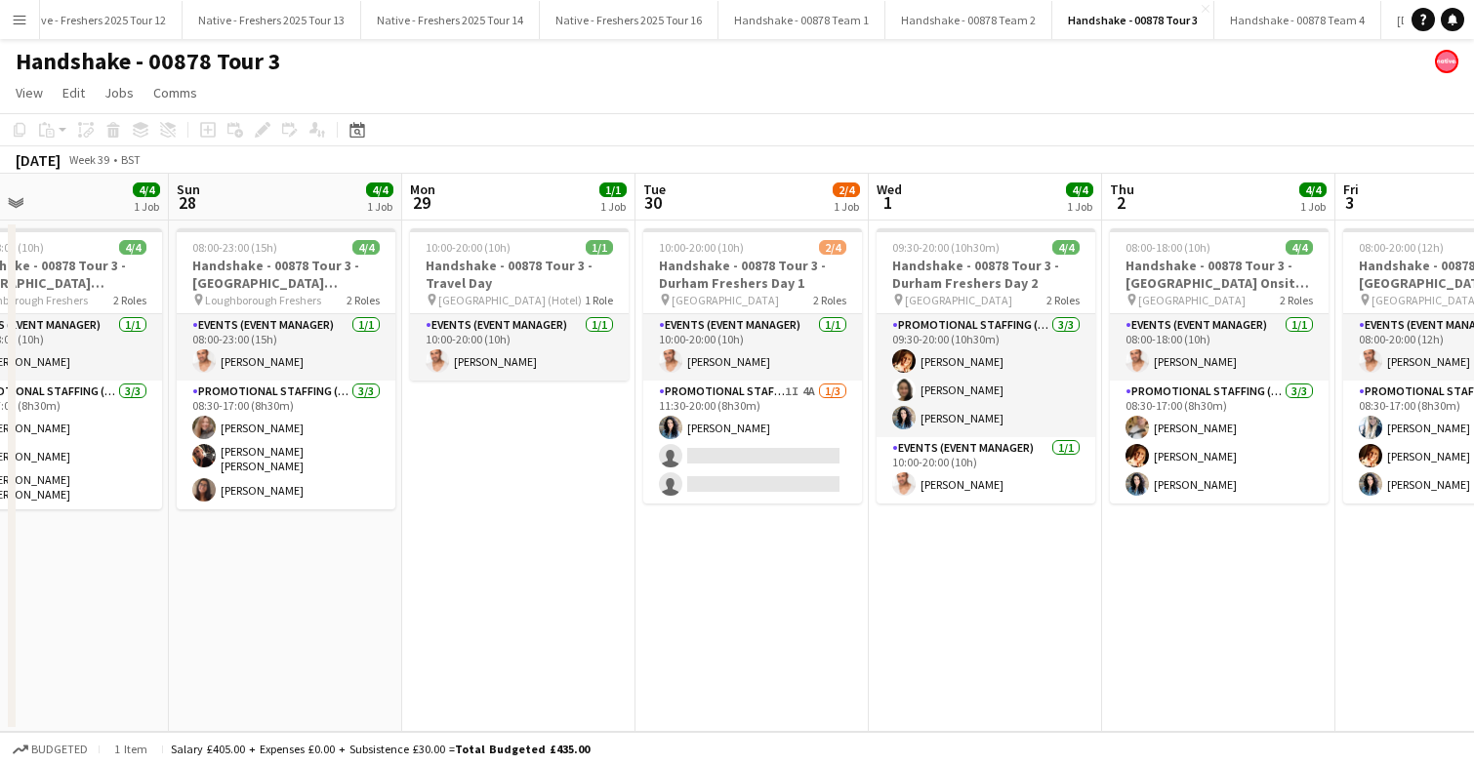
scroll to position [0, 765]
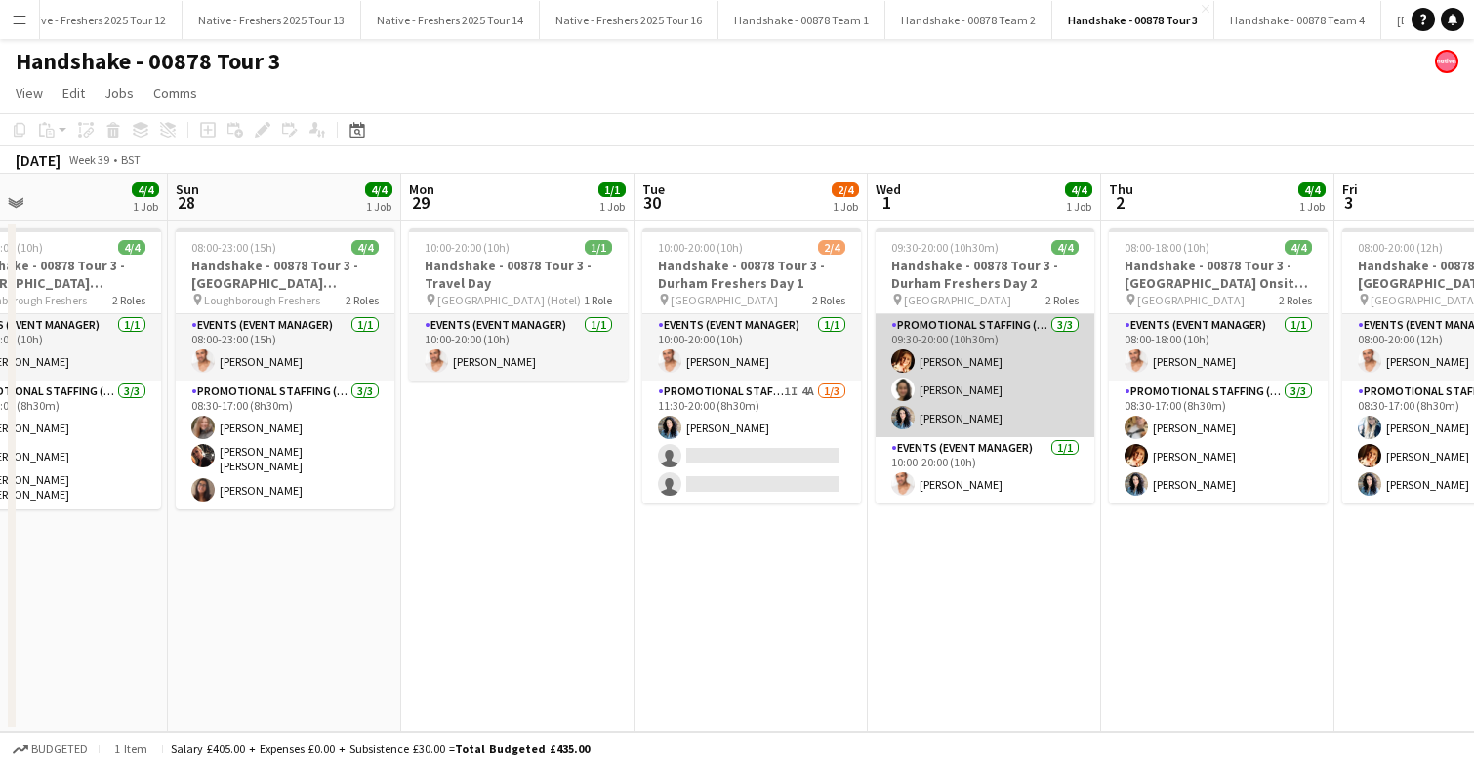
click at [998, 385] on app-card-role "Promotional Staffing (Brand Ambassadors) 3/3 09:30-20:00 (10h30m) Sam Soulsby A…" at bounding box center [985, 375] width 219 height 123
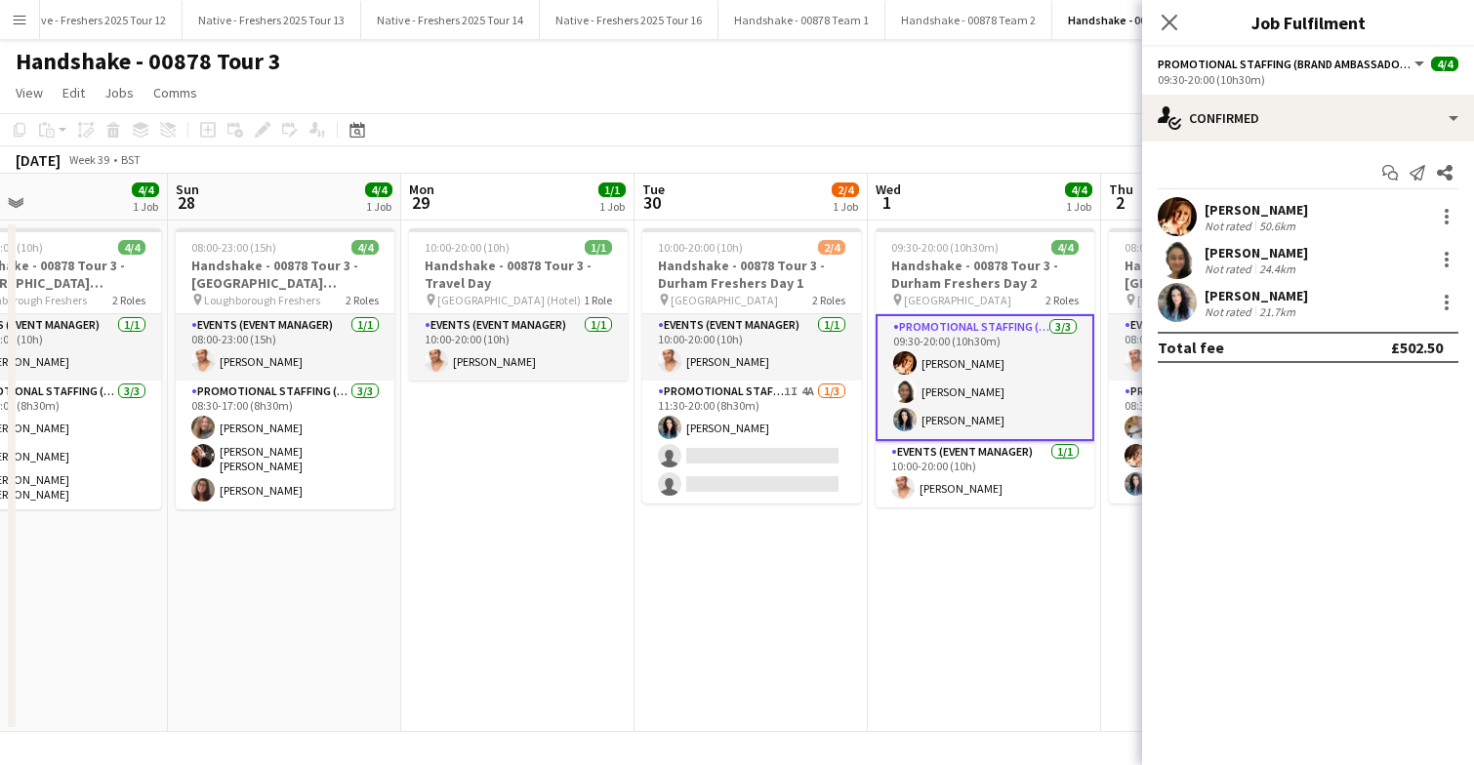
click at [1172, 253] on app-user-avatar at bounding box center [1177, 259] width 39 height 39
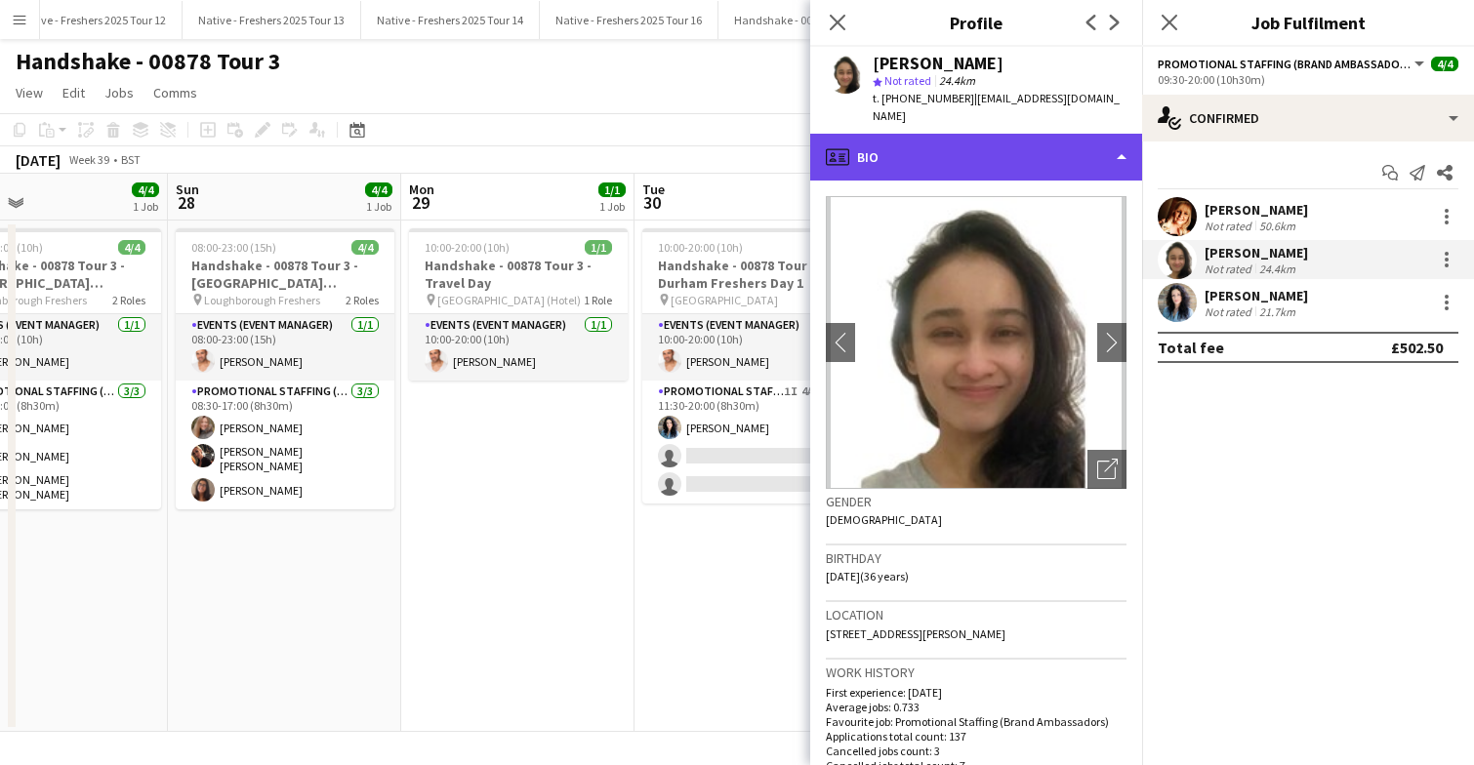
click at [1091, 134] on div "profile Bio" at bounding box center [976, 157] width 332 height 47
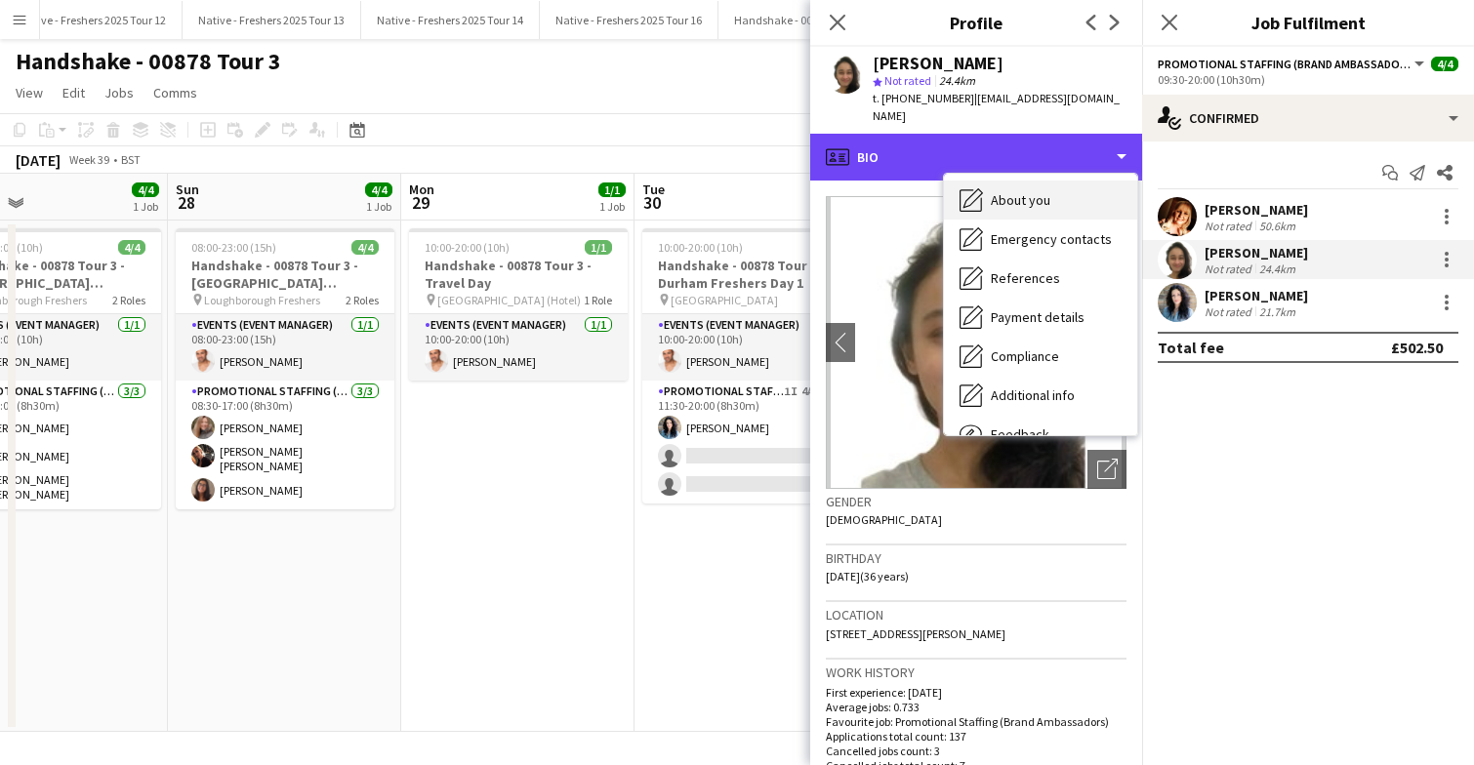
scroll to position [183, 0]
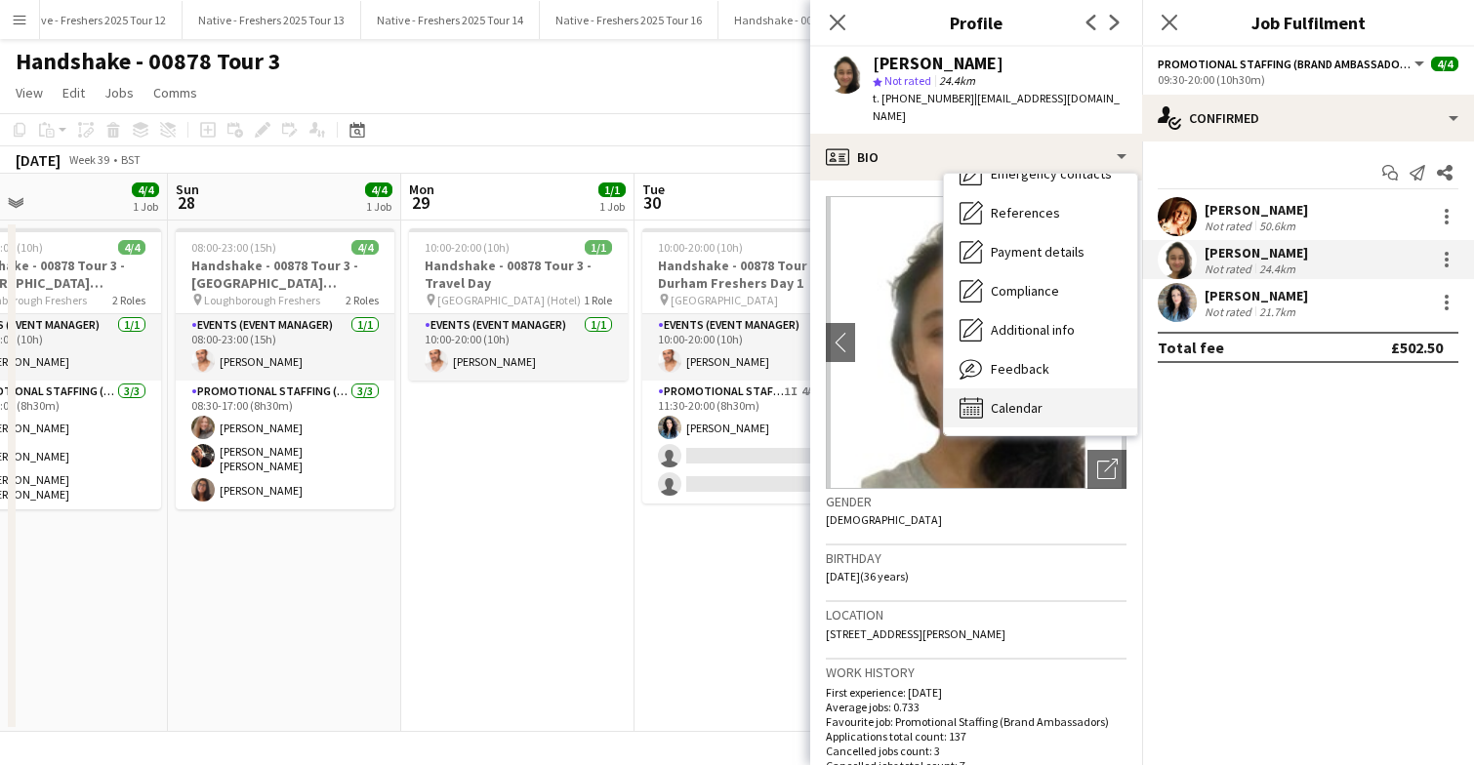
click at [1035, 388] on div "Calendar Calendar" at bounding box center [1040, 407] width 193 height 39
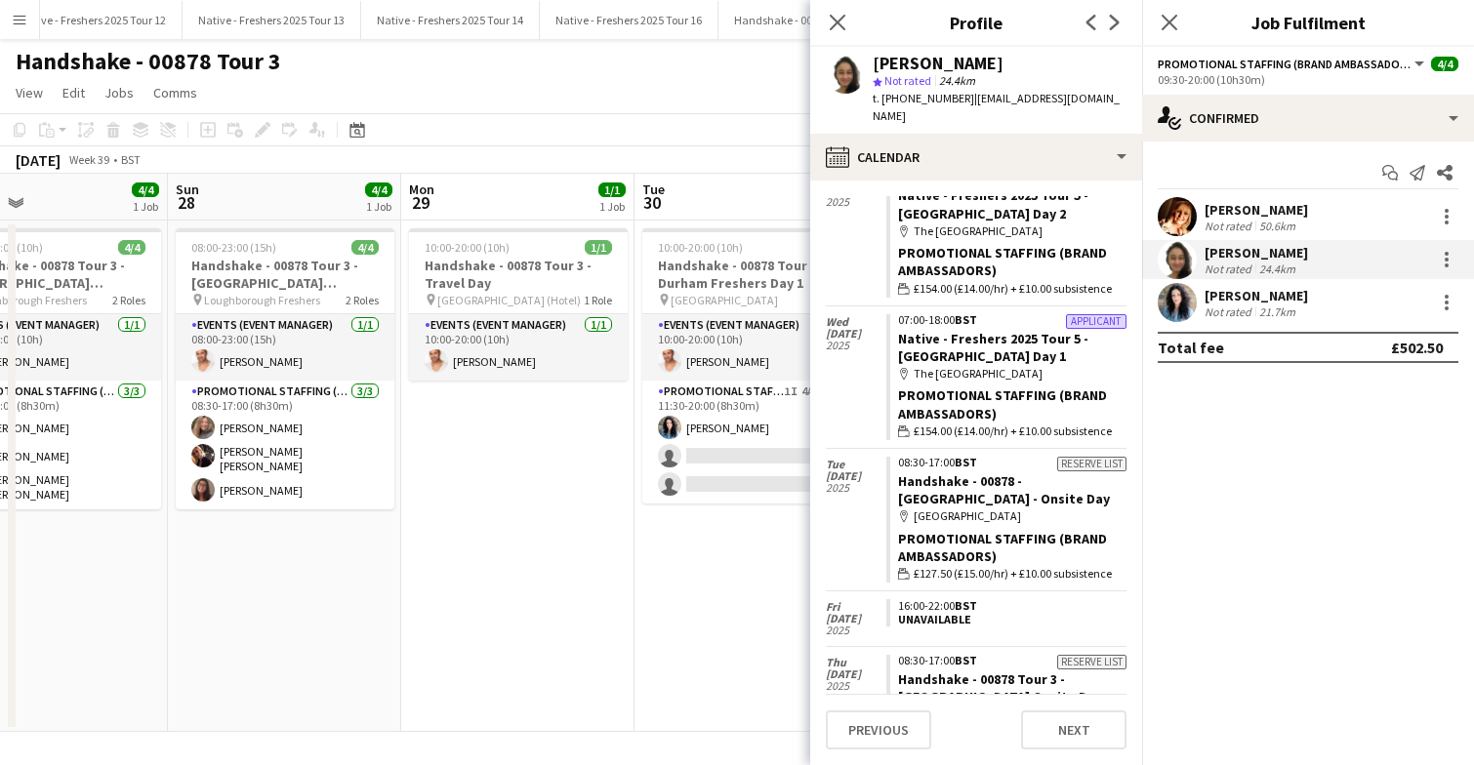
scroll to position [765, 0]
click at [1166, 18] on icon "Close pop-in" at bounding box center [1169, 22] width 19 height 19
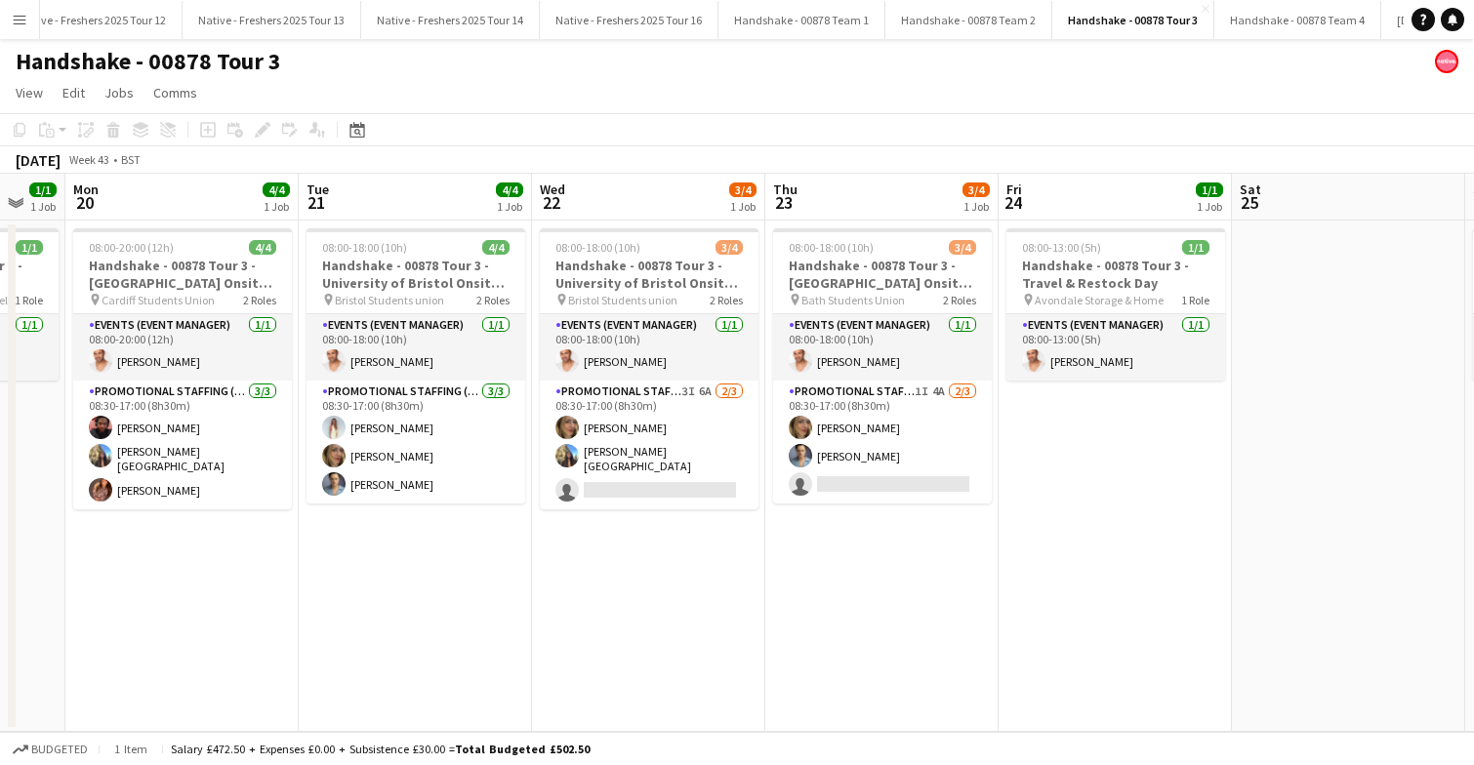
scroll to position [0, 597]
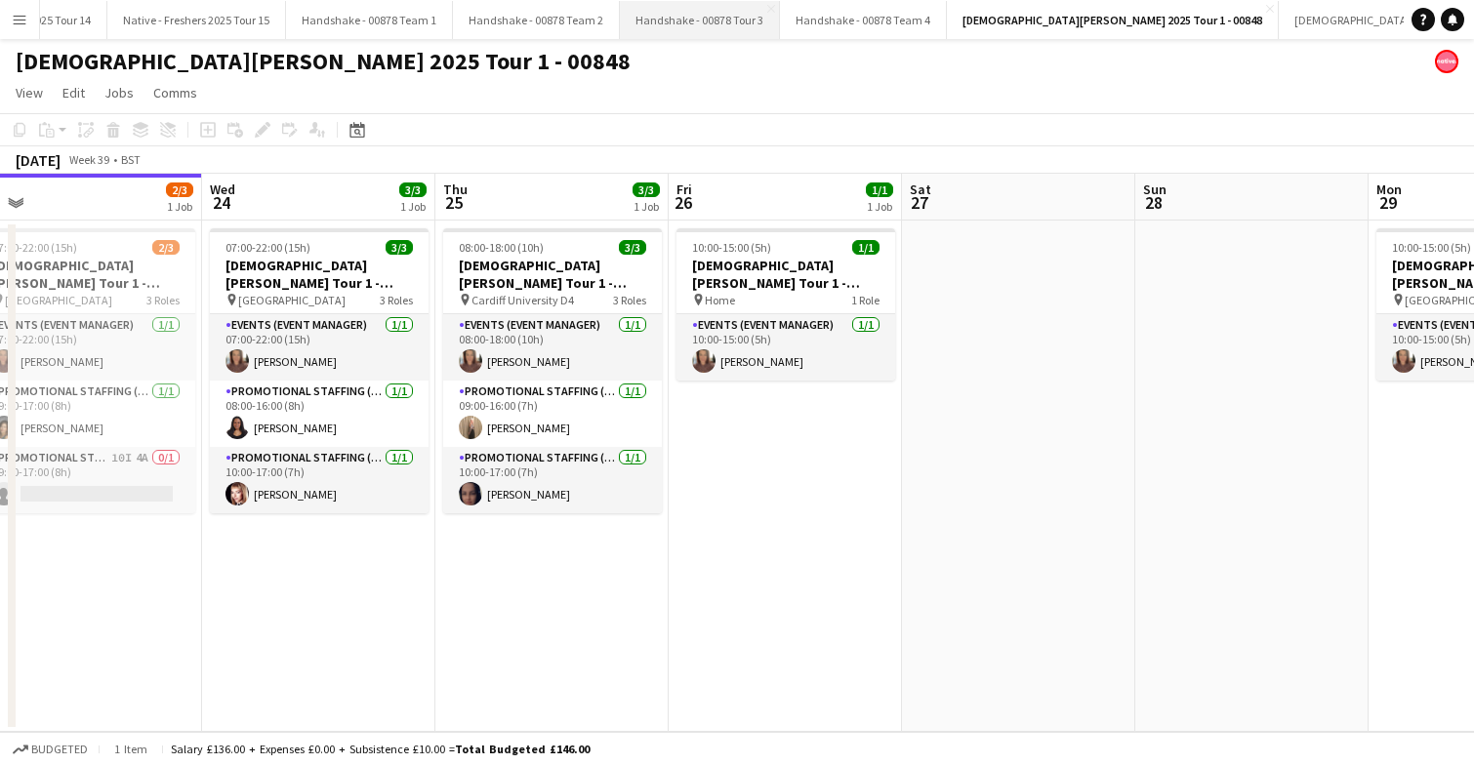
scroll to position [0, 2424]
click at [1235, 35] on button "Lady Garden 2025 Tour 2 - 00848 Close" at bounding box center [1398, 20] width 326 height 38
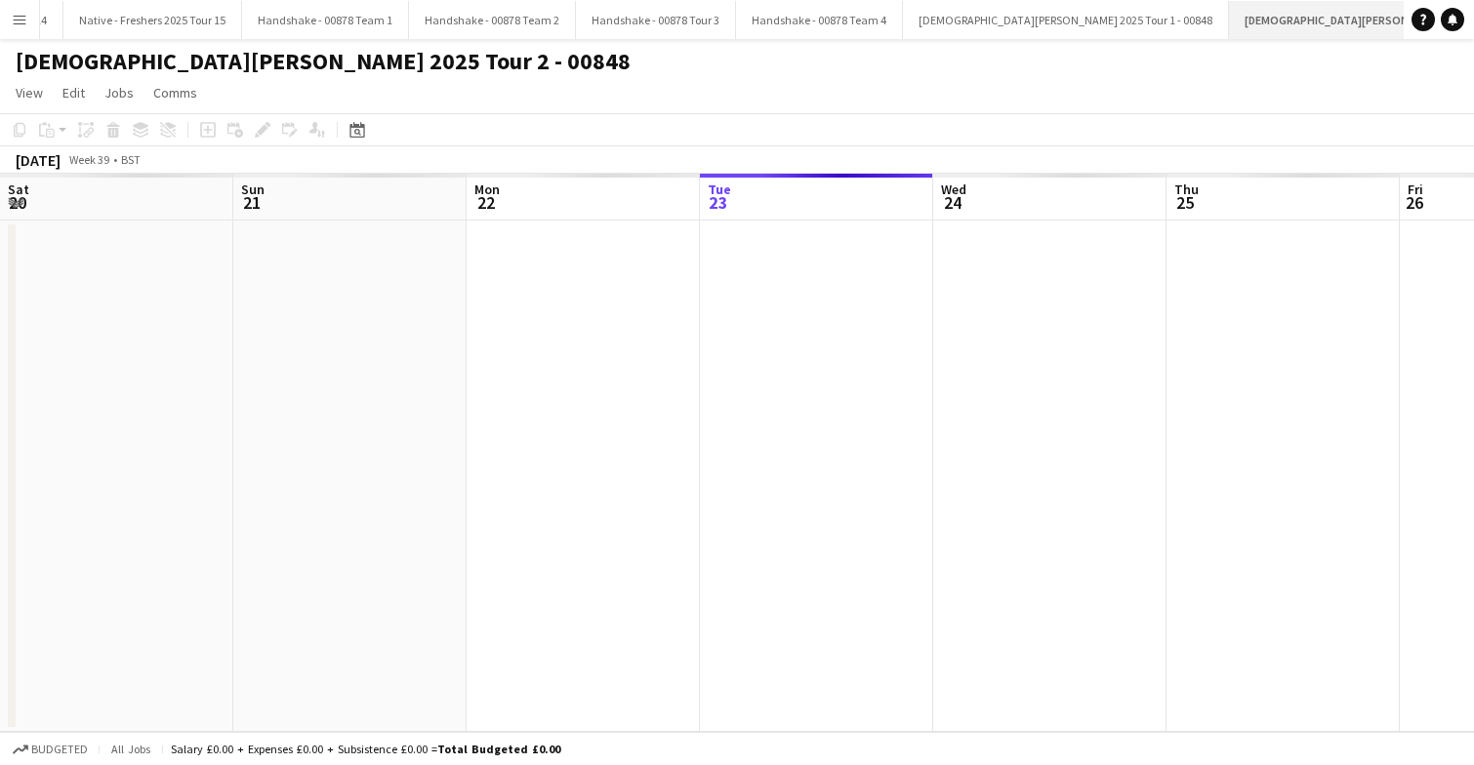
scroll to position [0, 467]
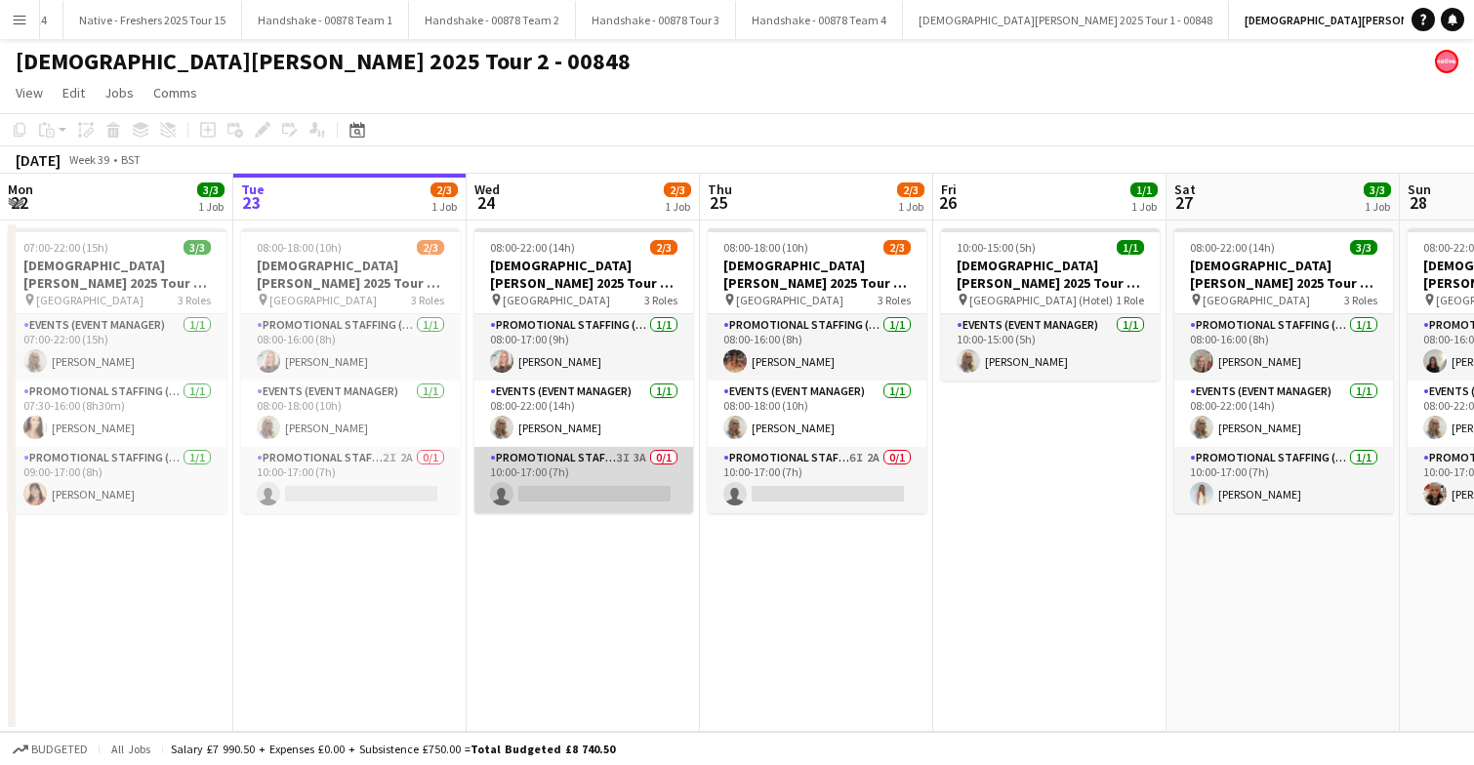
click at [566, 474] on app-card-role "Promotional Staffing (Brand Ambassadors) 3I 3A 0/1 10:00-17:00 (7h) single-neut…" at bounding box center [583, 480] width 219 height 66
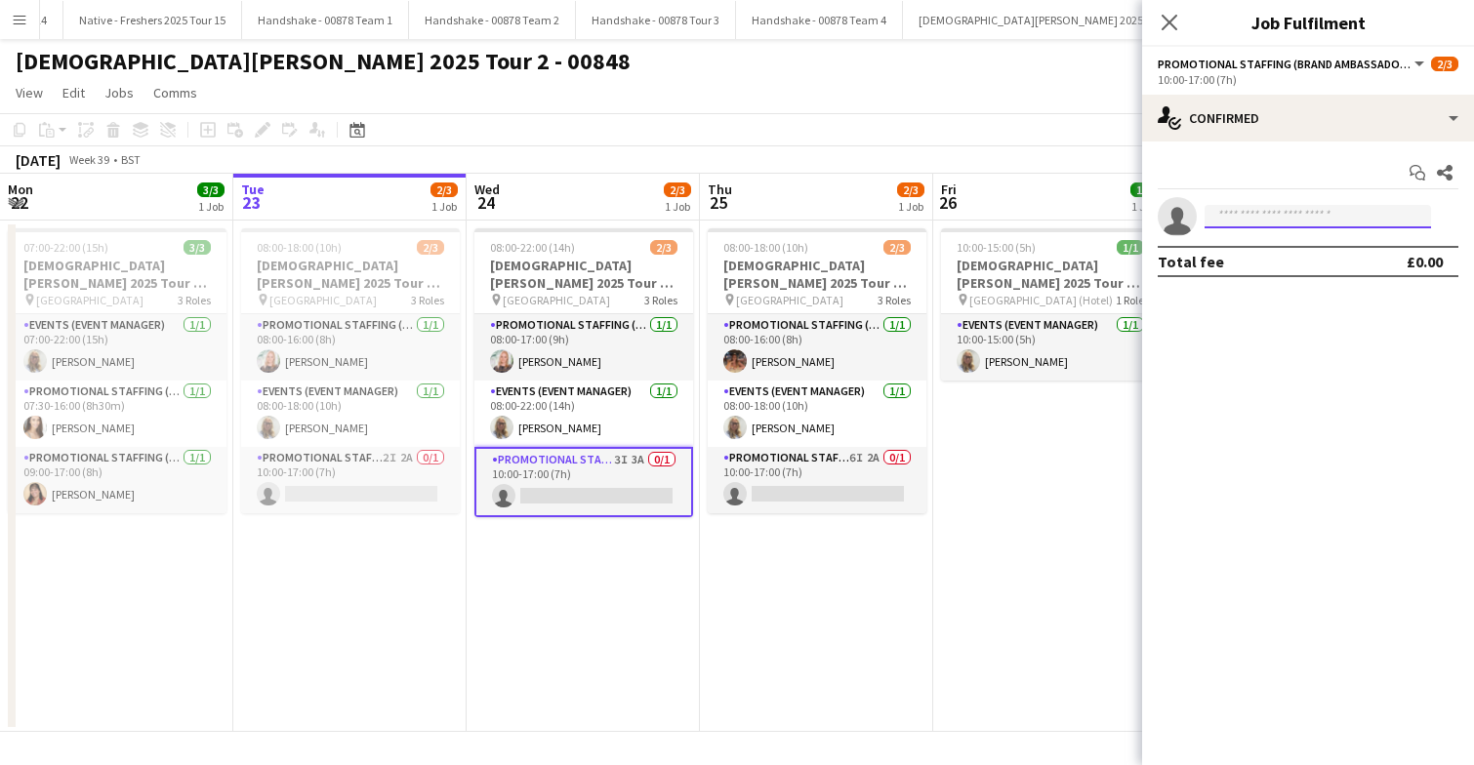
click at [1269, 218] on input at bounding box center [1317, 216] width 226 height 23
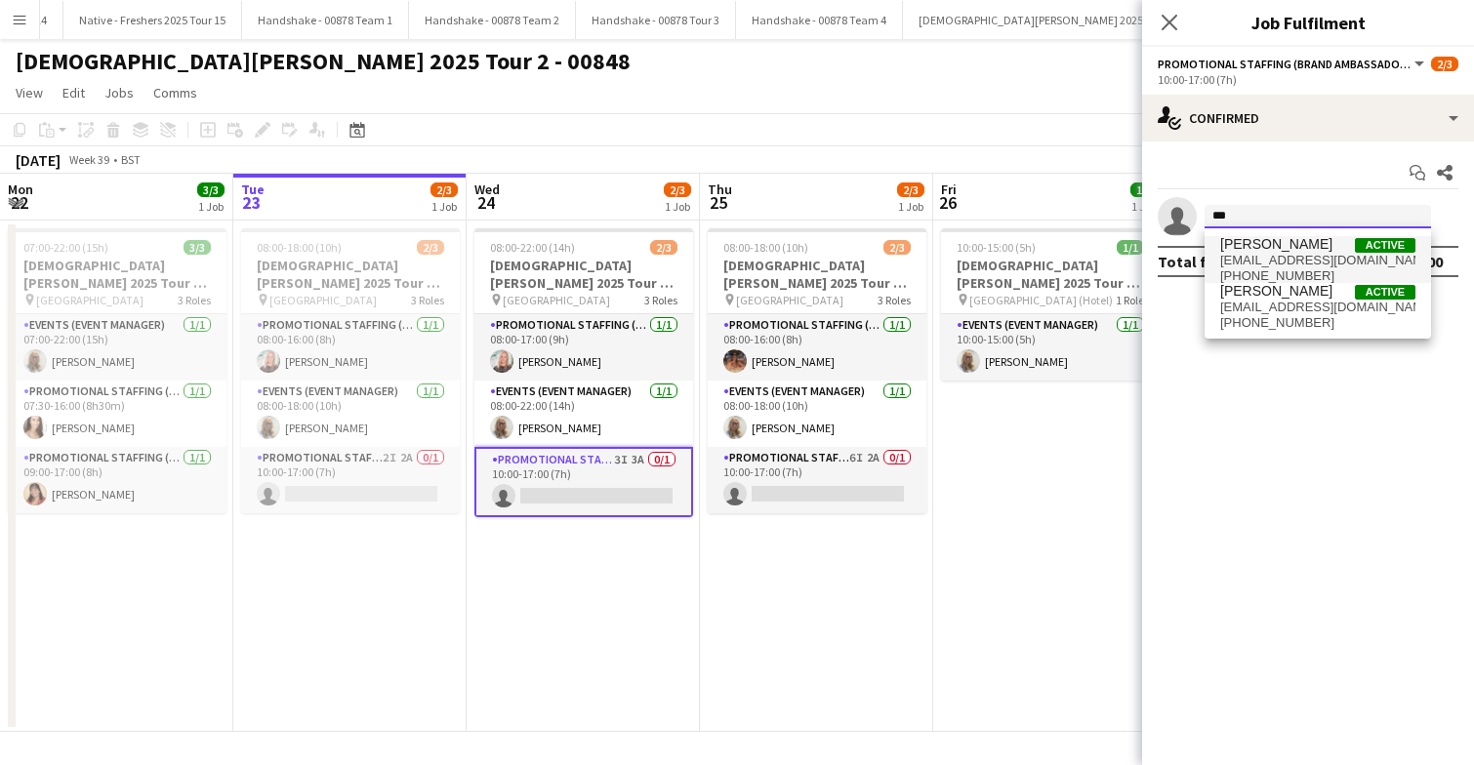
type input "***"
click at [1289, 258] on span "aishasylla05@gmail.com" at bounding box center [1317, 261] width 195 height 16
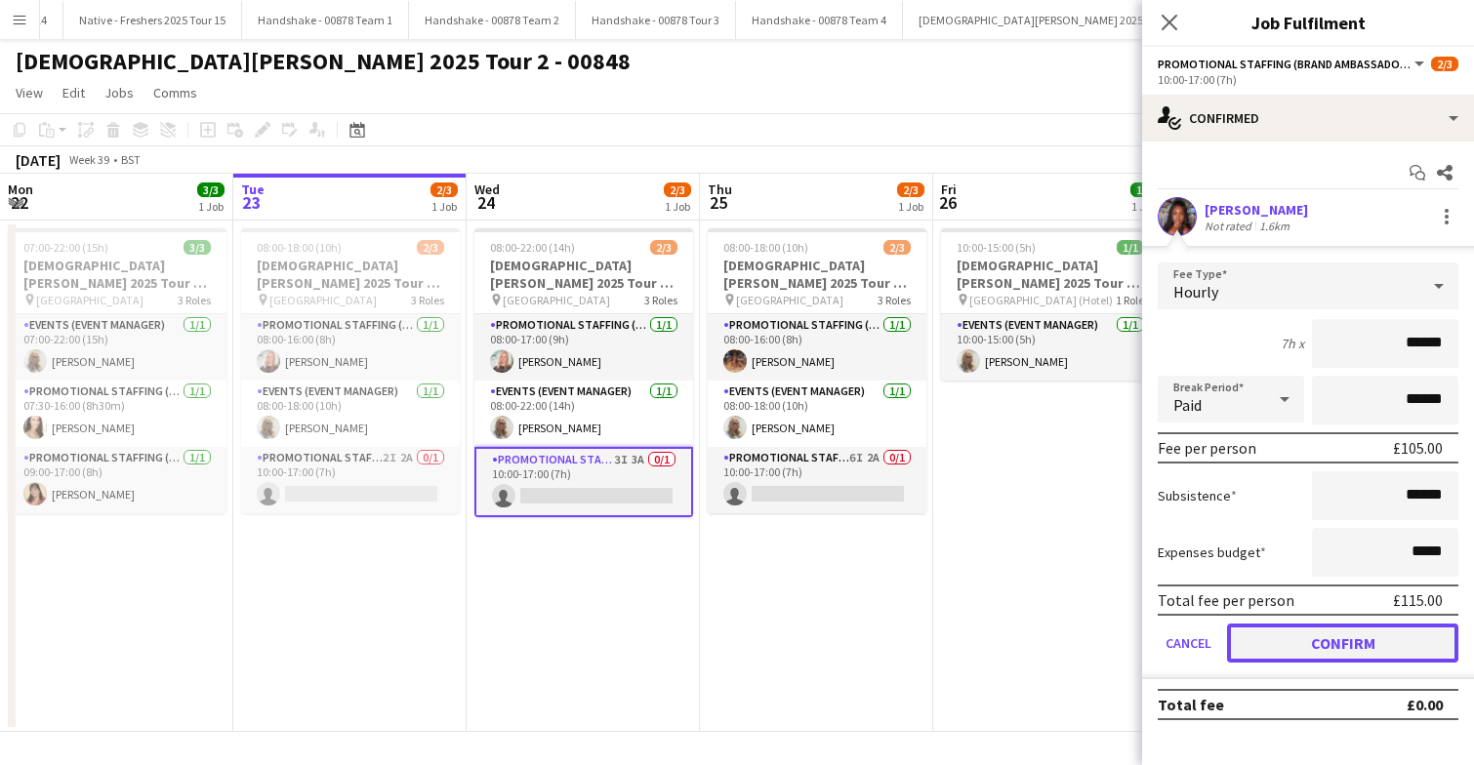
click at [1324, 636] on button "Confirm" at bounding box center [1342, 643] width 231 height 39
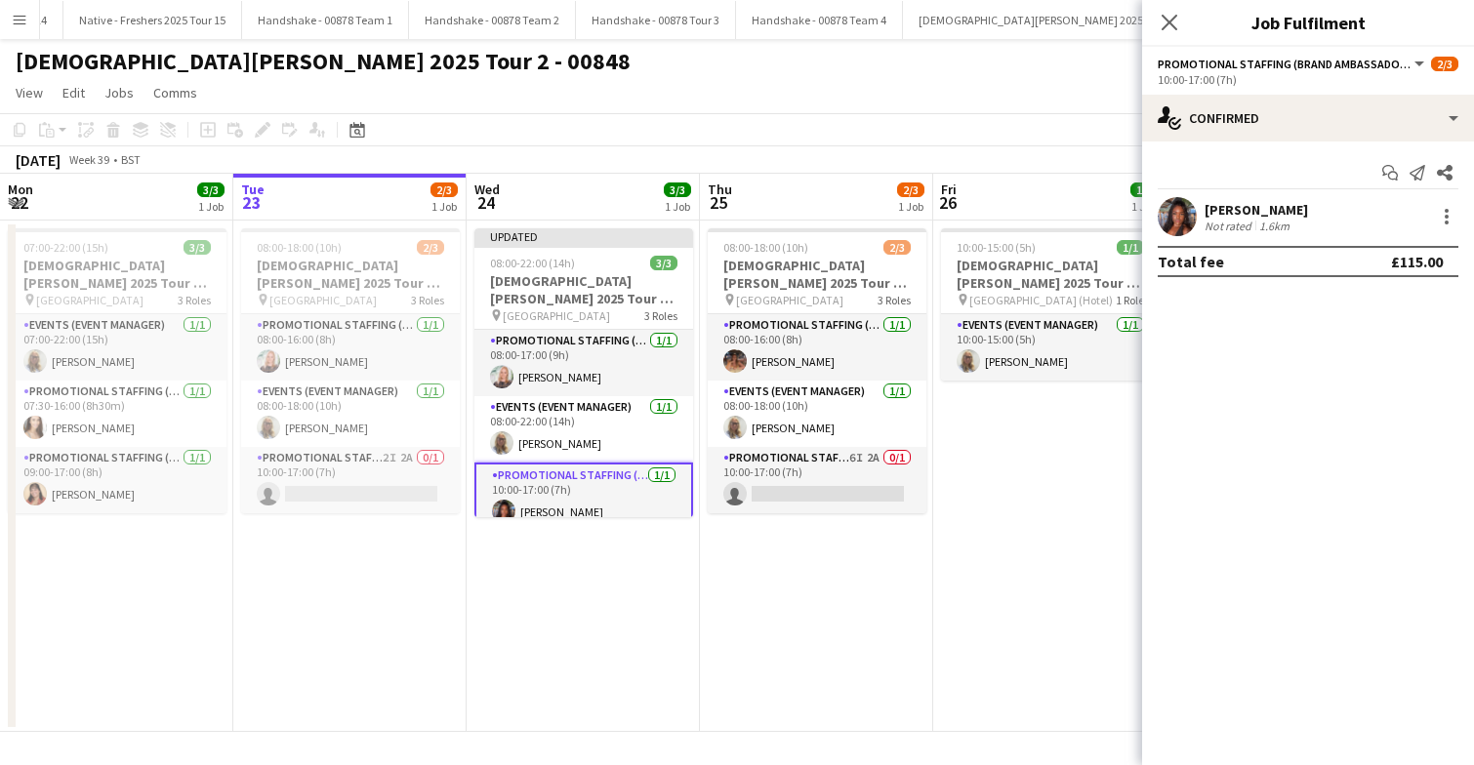
click at [796, 602] on app-date-cell "08:00-18:00 (10h) 2/3 Lady Garden 2025 Tour 2 - 00848 - Newcastle University pi…" at bounding box center [816, 476] width 233 height 511
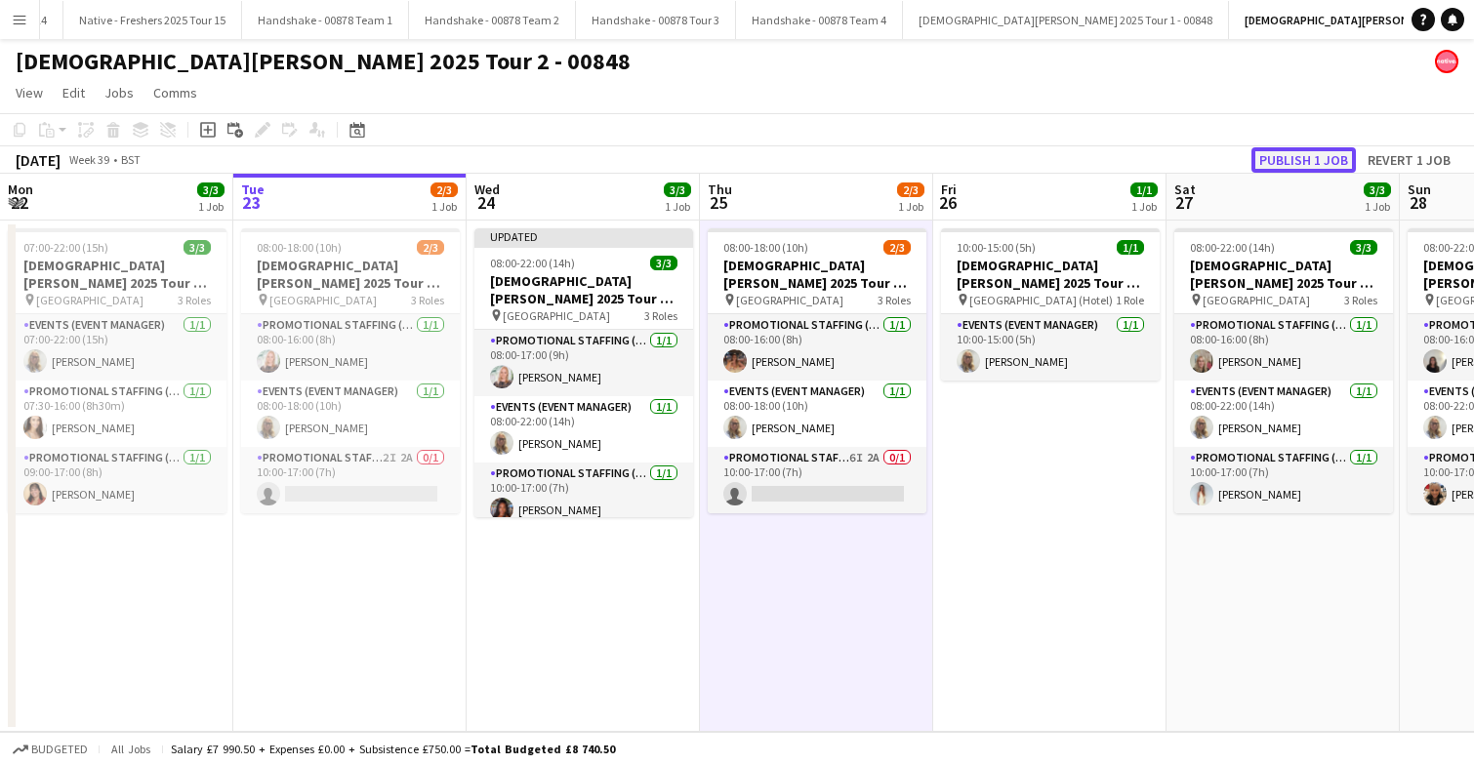
click at [1323, 154] on button "Publish 1 job" at bounding box center [1303, 159] width 104 height 25
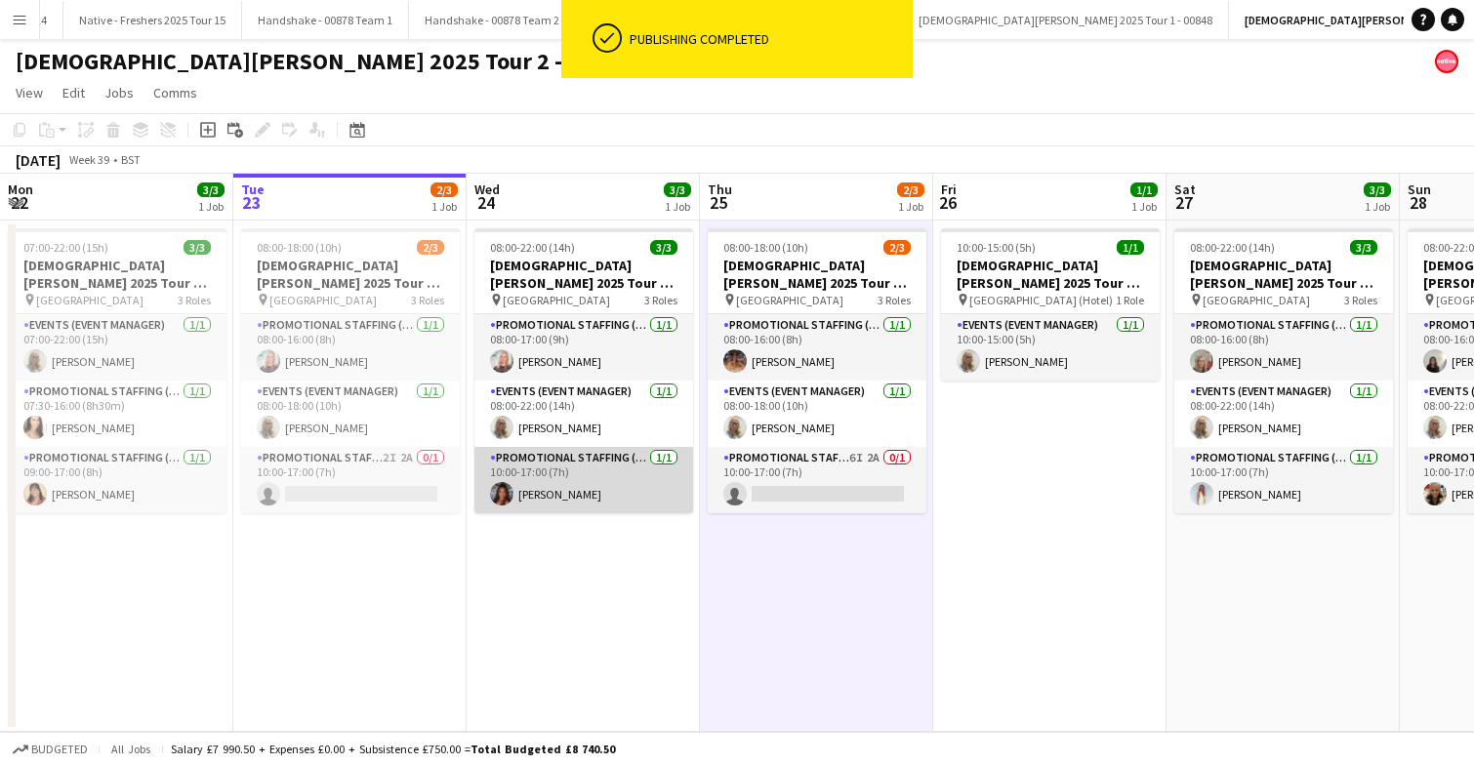
click at [550, 494] on app-card-role "Promotional Staffing (Brand Ambassadors) 1/1 10:00-17:00 (7h) Aisha Sylla" at bounding box center [583, 480] width 219 height 66
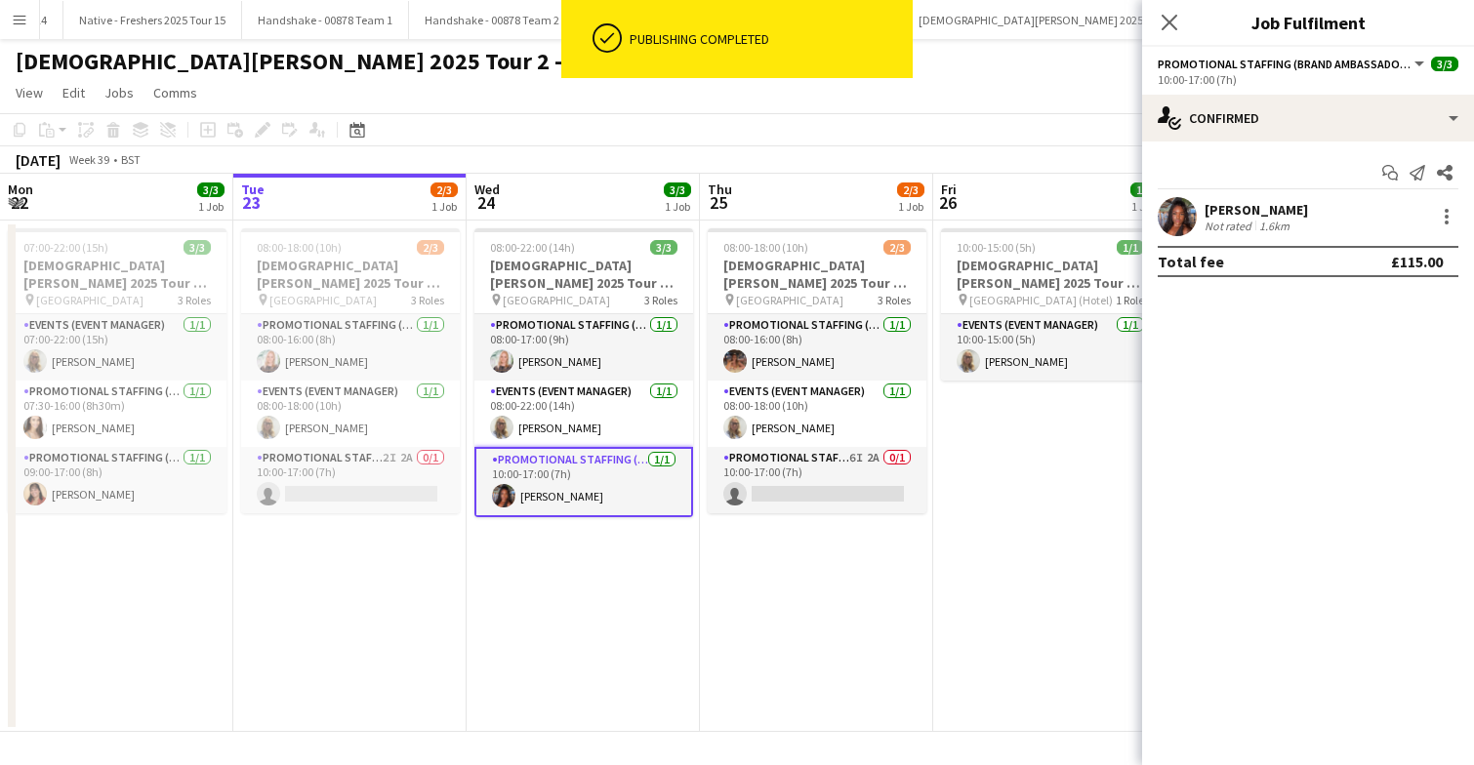
click at [1166, 213] on app-user-avatar at bounding box center [1177, 216] width 39 height 39
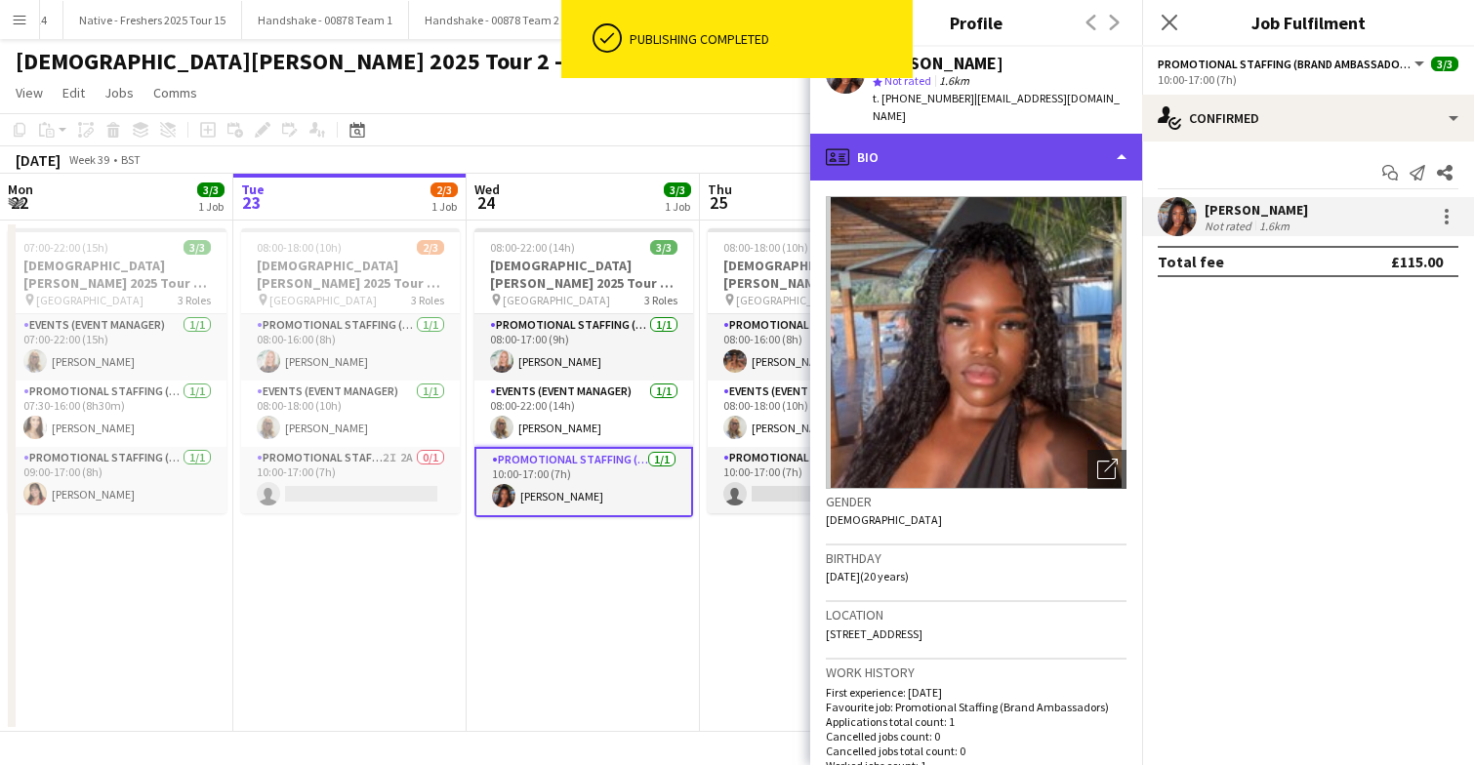
click at [1017, 143] on div "profile Bio" at bounding box center [976, 157] width 332 height 47
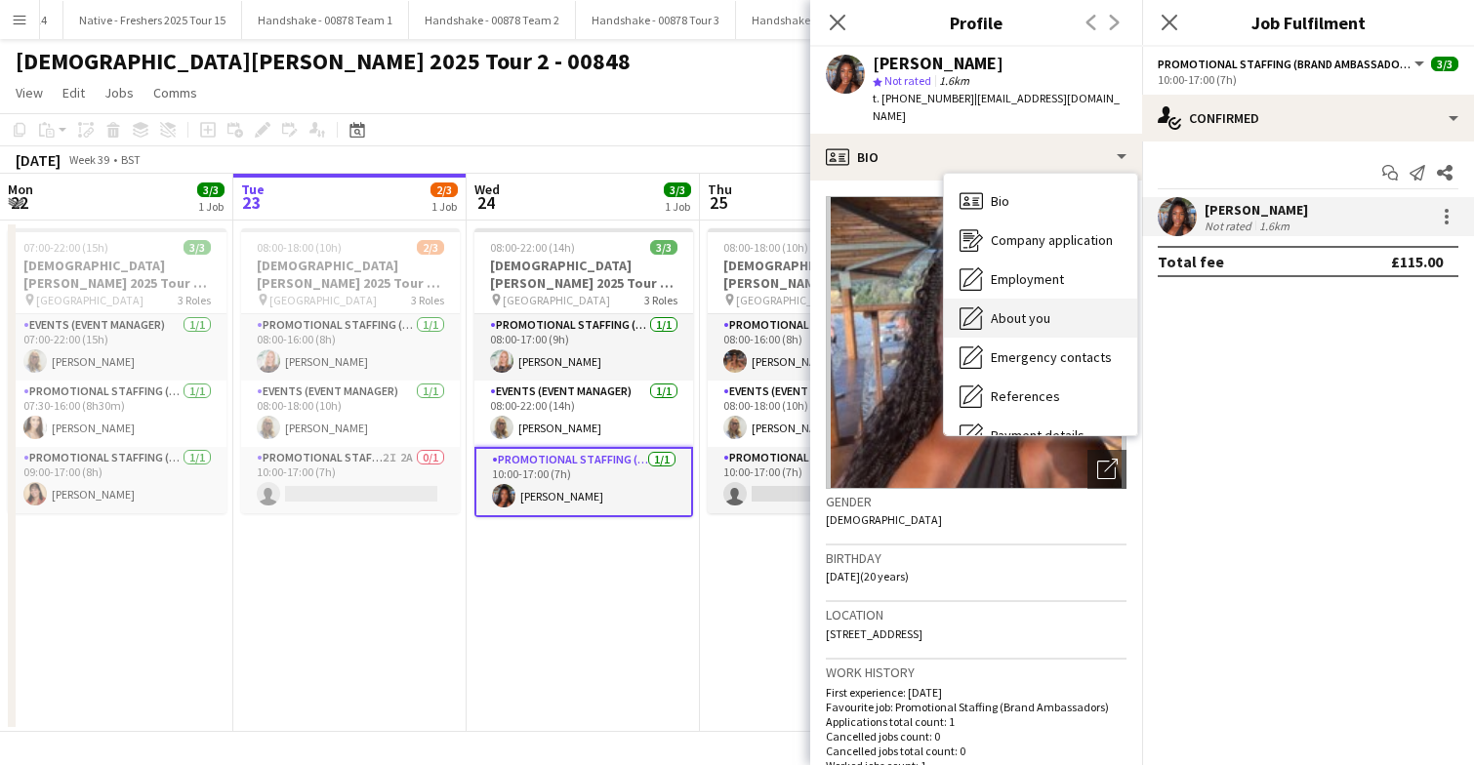
click at [1014, 309] on span "About you" at bounding box center [1021, 318] width 60 height 18
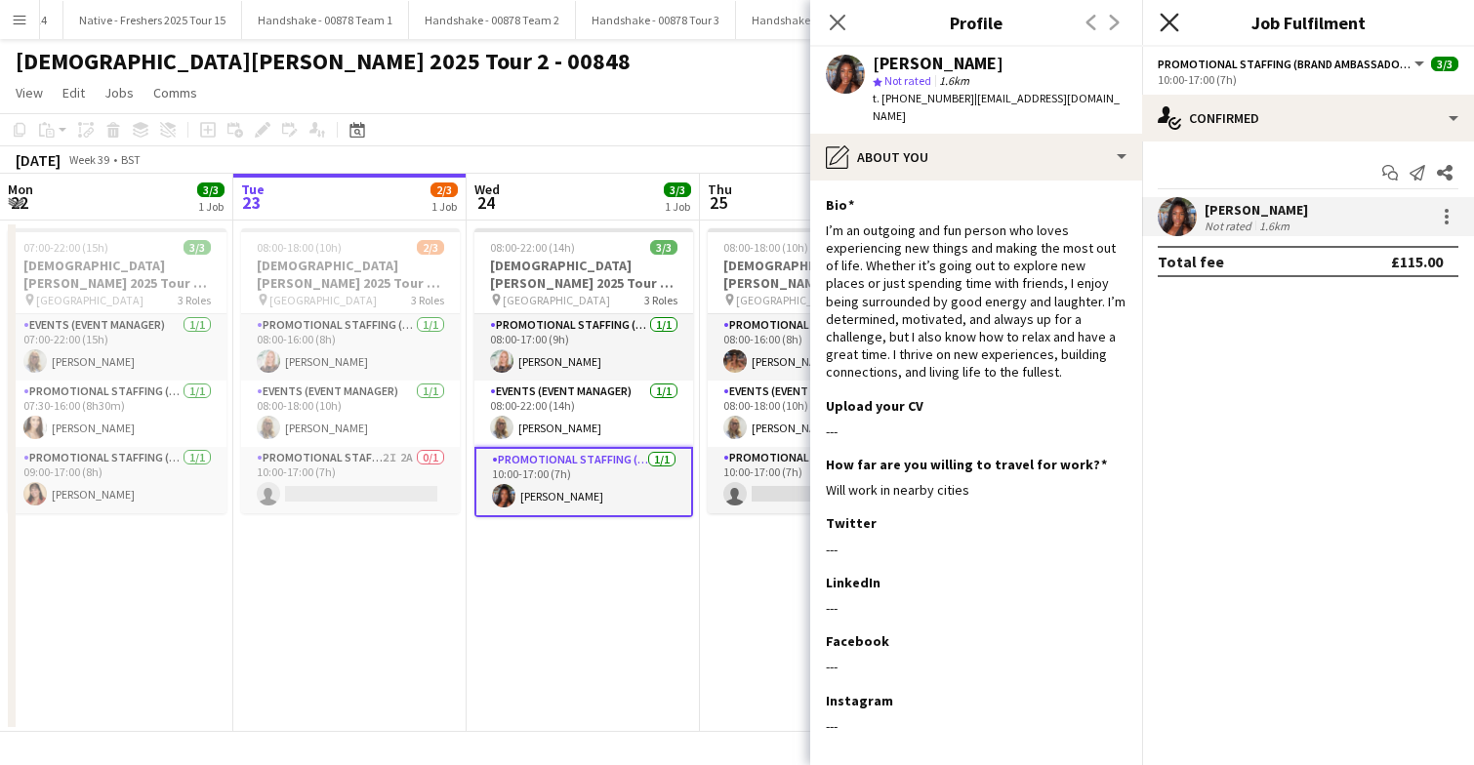
click at [1168, 21] on icon at bounding box center [1169, 22] width 19 height 19
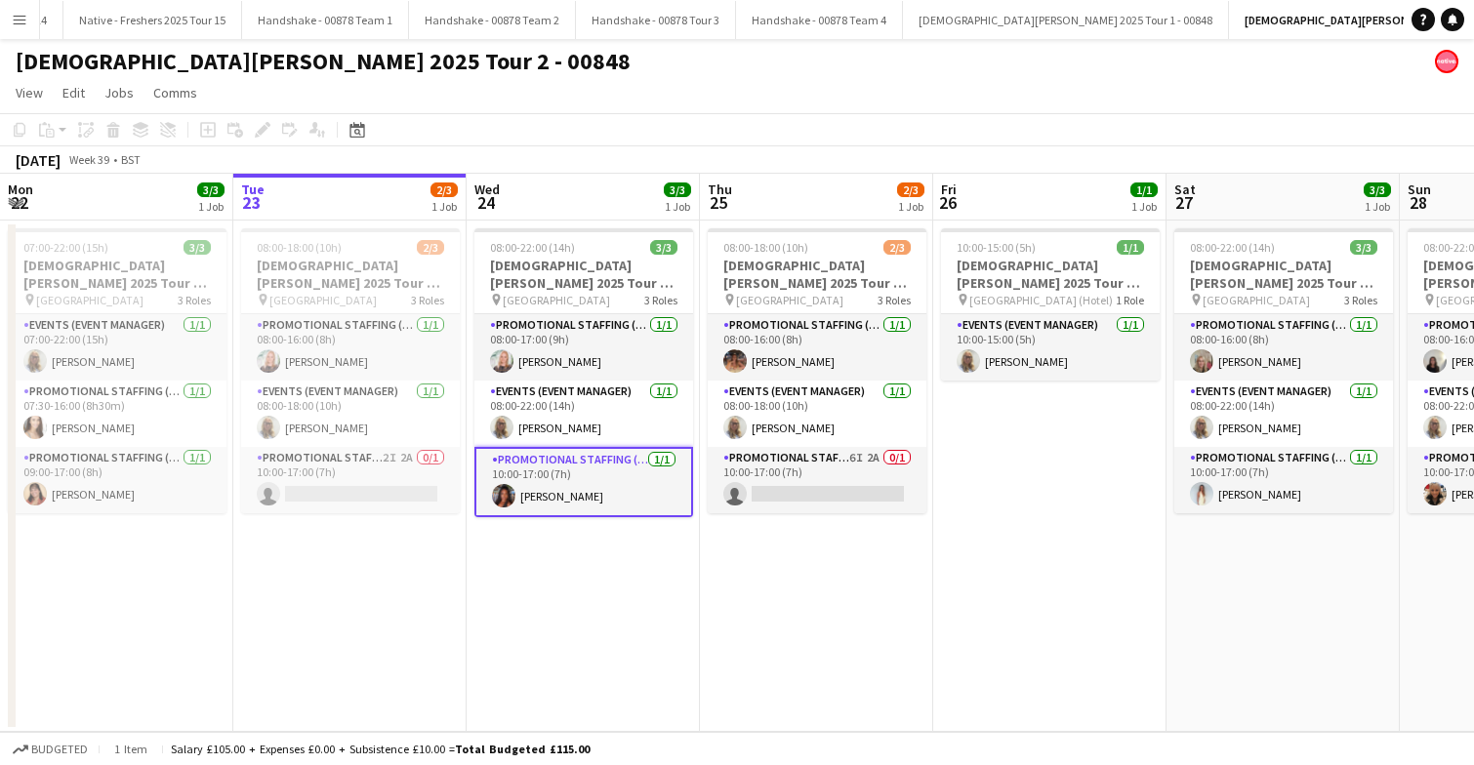
click at [772, 609] on app-date-cell "08:00-18:00 (10h) 2/3 Lady Garden 2025 Tour 2 - 00848 - Newcastle University pi…" at bounding box center [816, 476] width 233 height 511
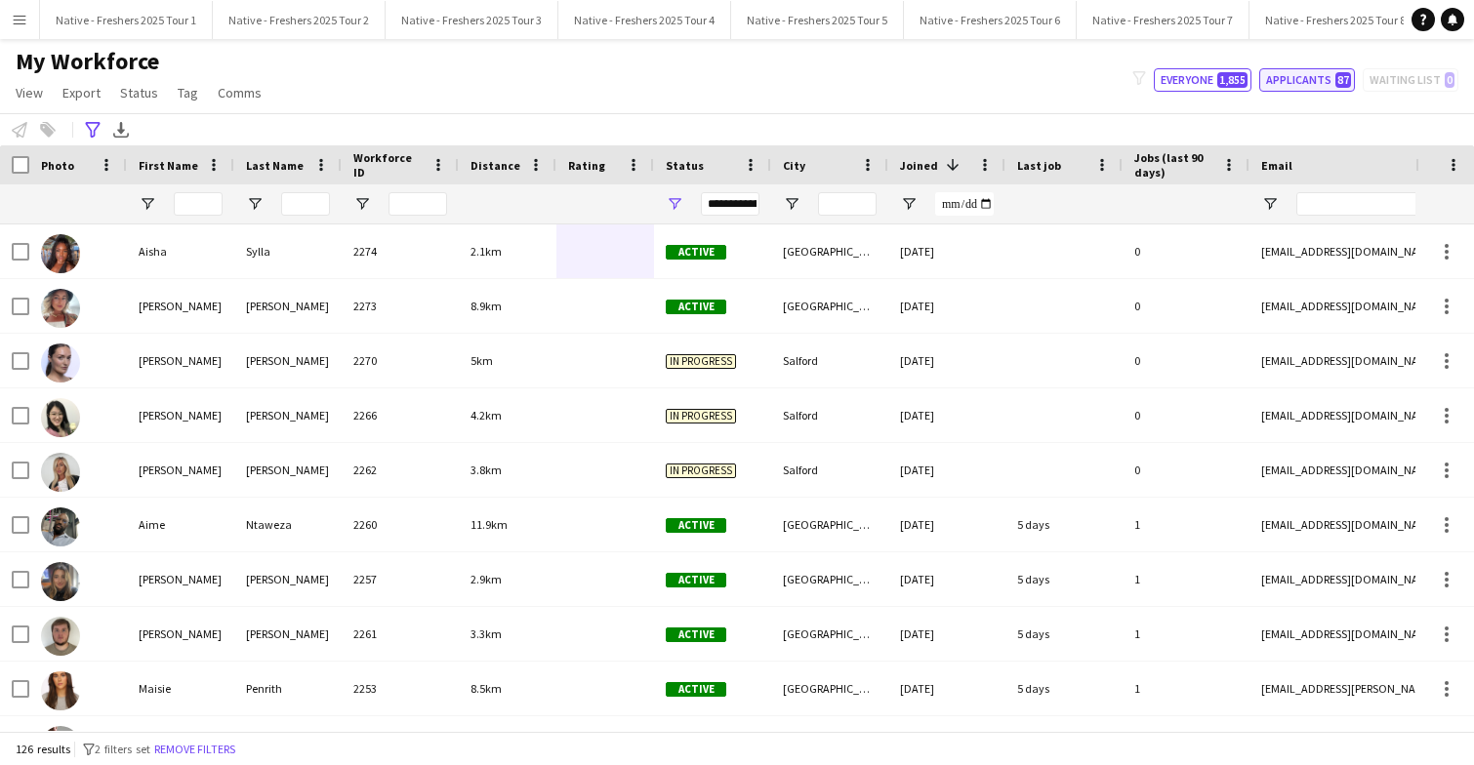
click at [1283, 79] on button "Applicants 87" at bounding box center [1307, 79] width 96 height 23
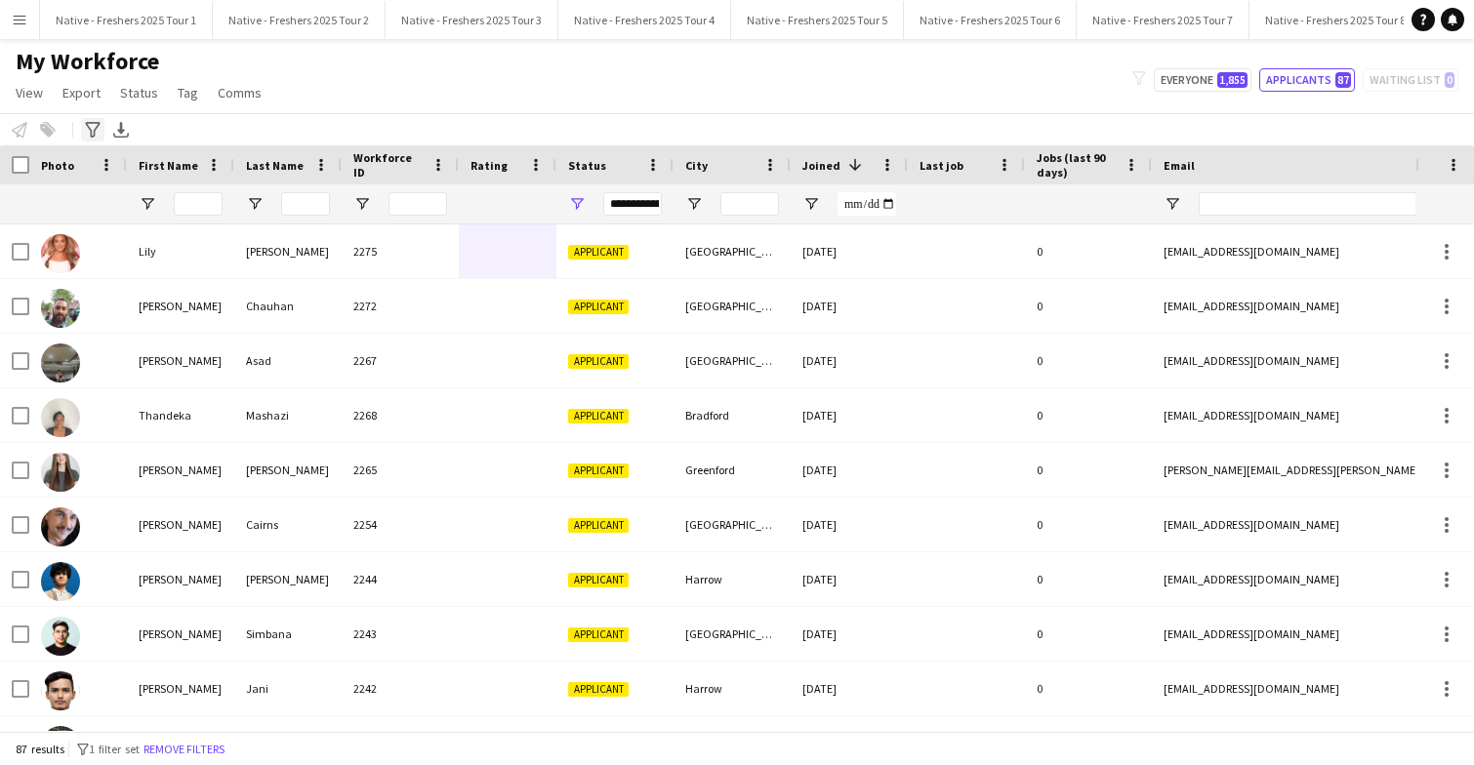
click at [91, 133] on icon at bounding box center [92, 130] width 15 height 16
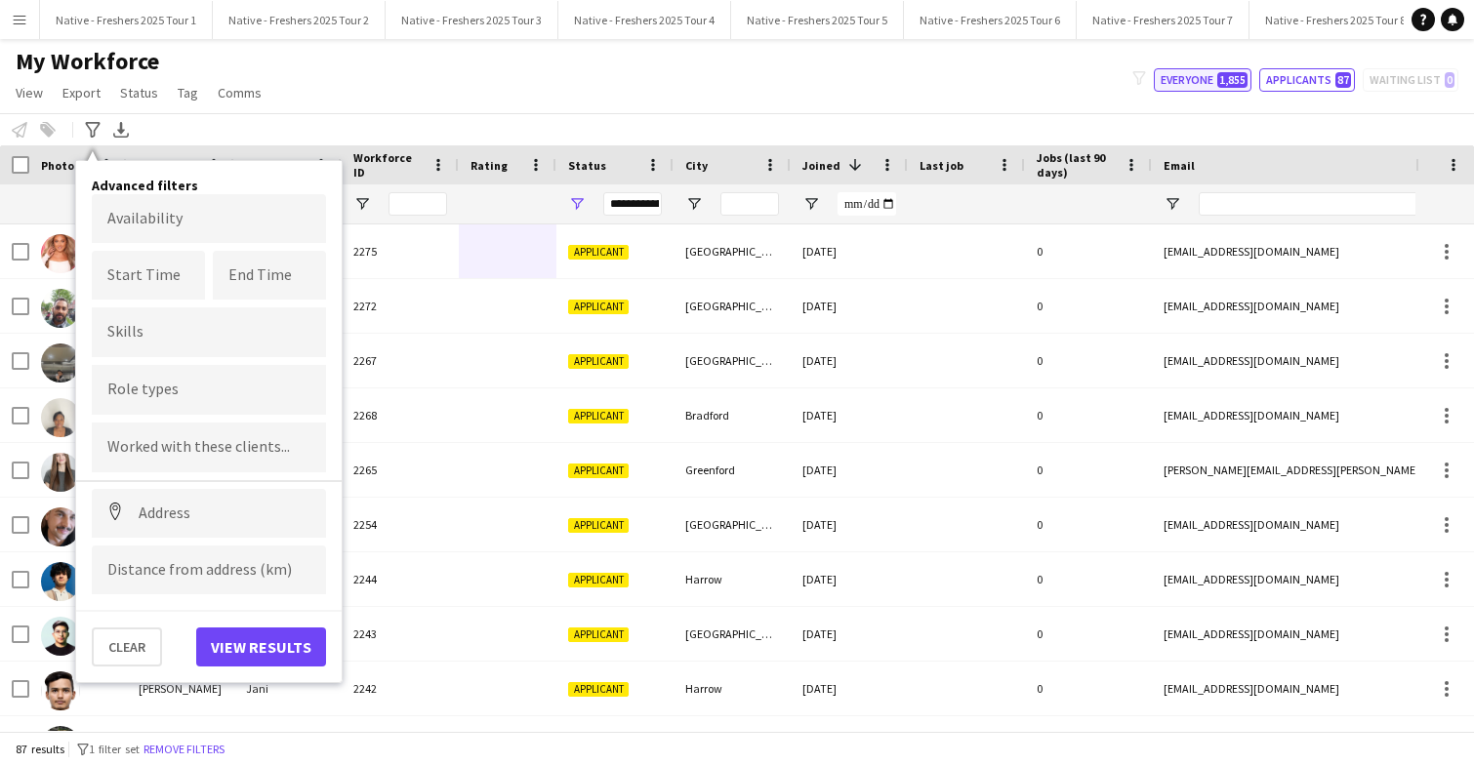
click at [1214, 68] on button "Everyone 1,855" at bounding box center [1203, 79] width 98 height 23
type input "**********"
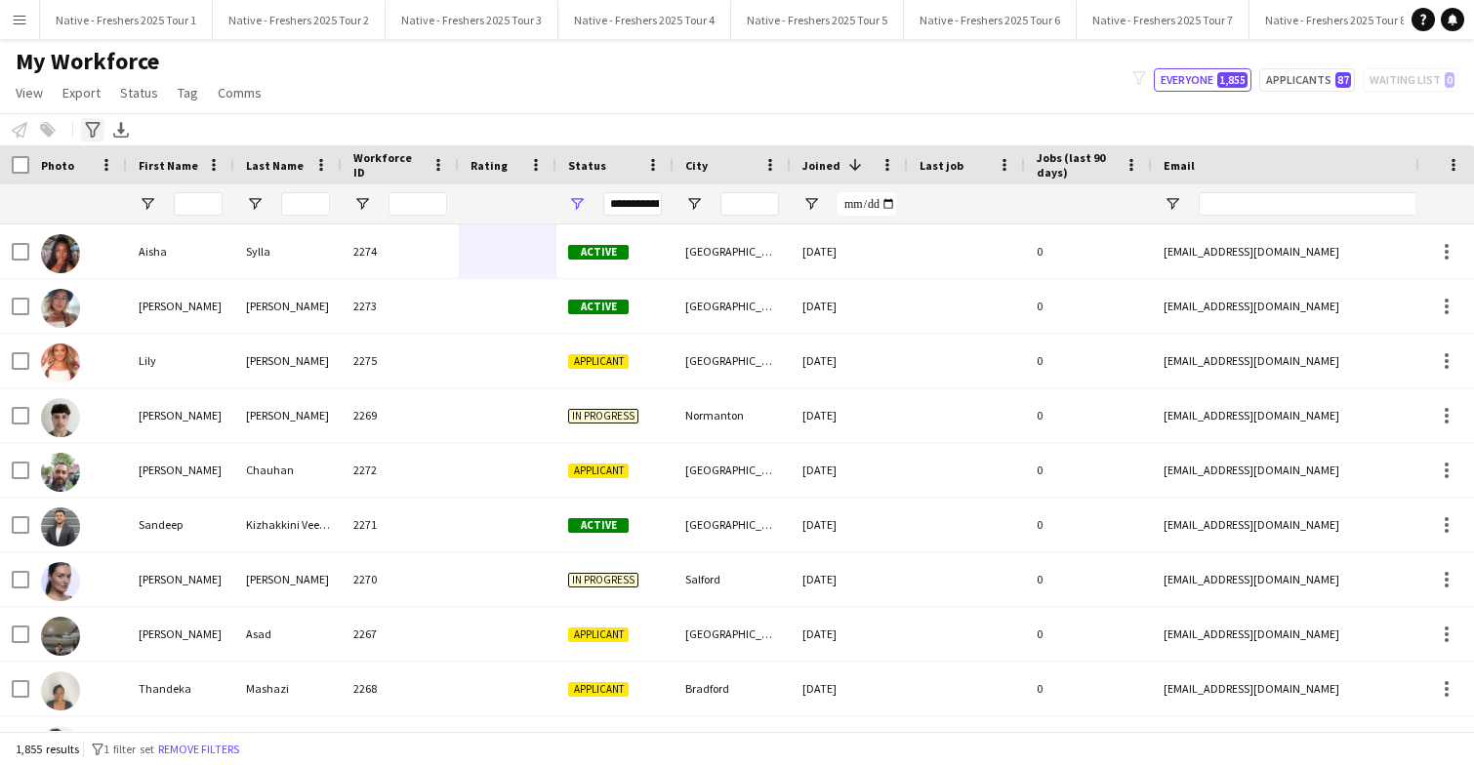
click at [90, 126] on icon "Advanced filters" at bounding box center [93, 130] width 16 height 16
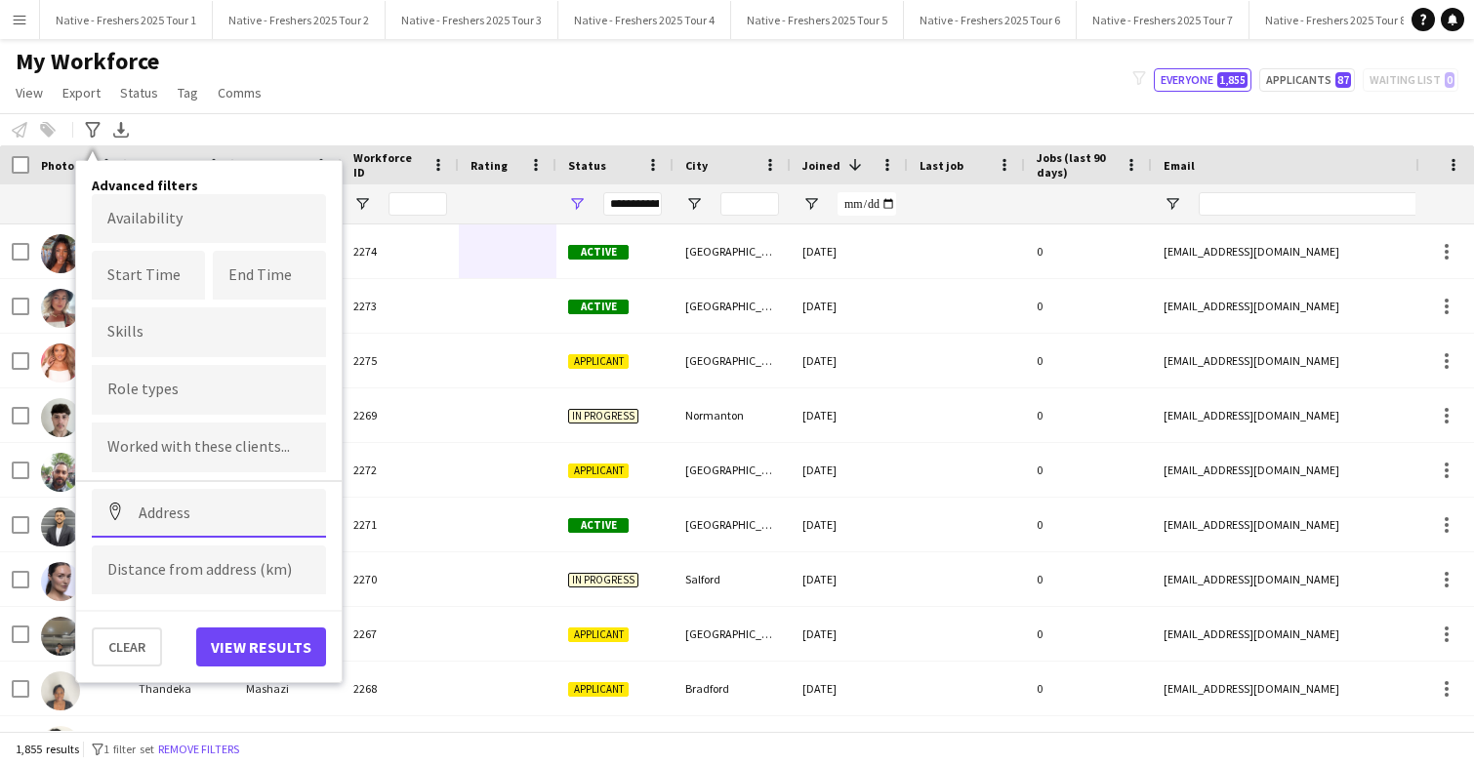
click at [205, 516] on input at bounding box center [209, 513] width 234 height 49
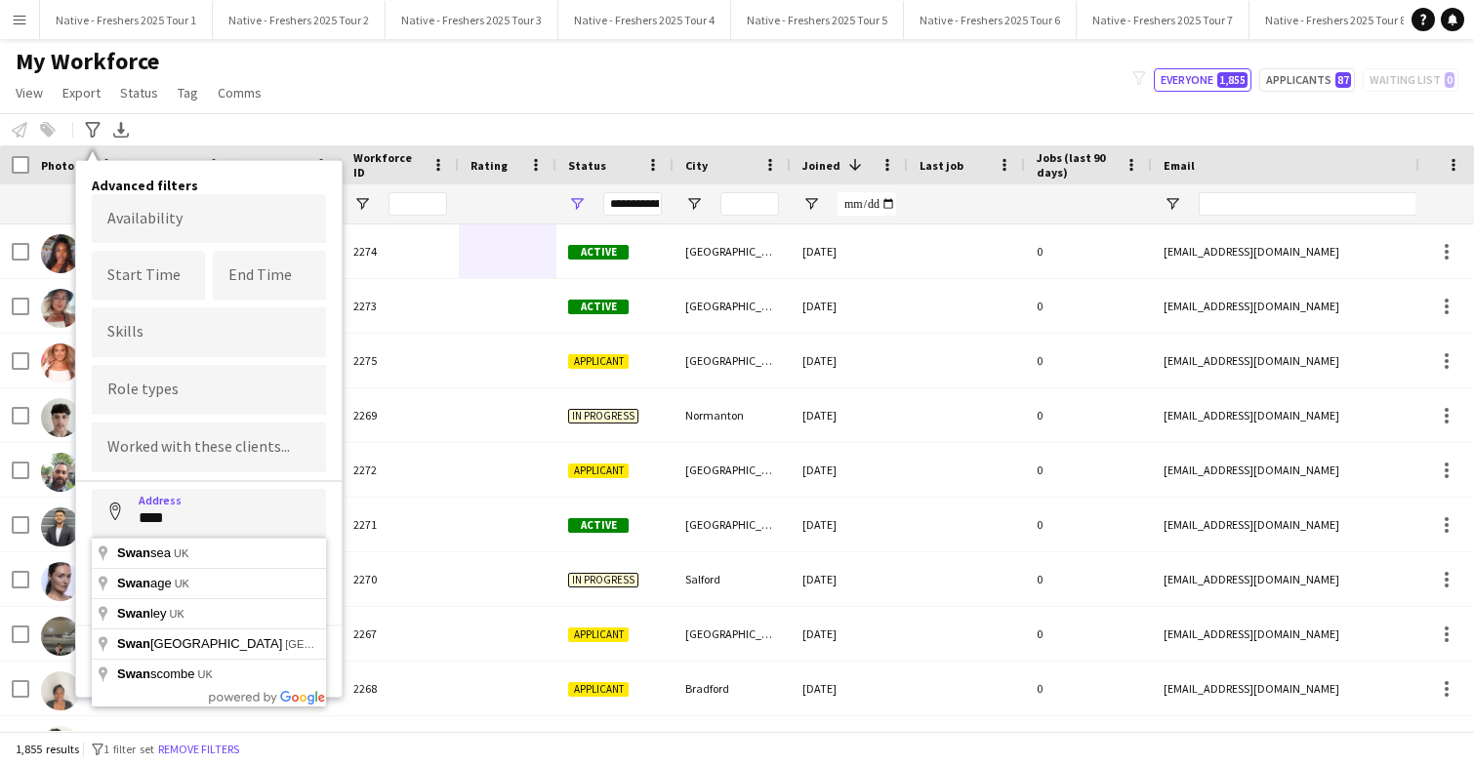
type input "**********"
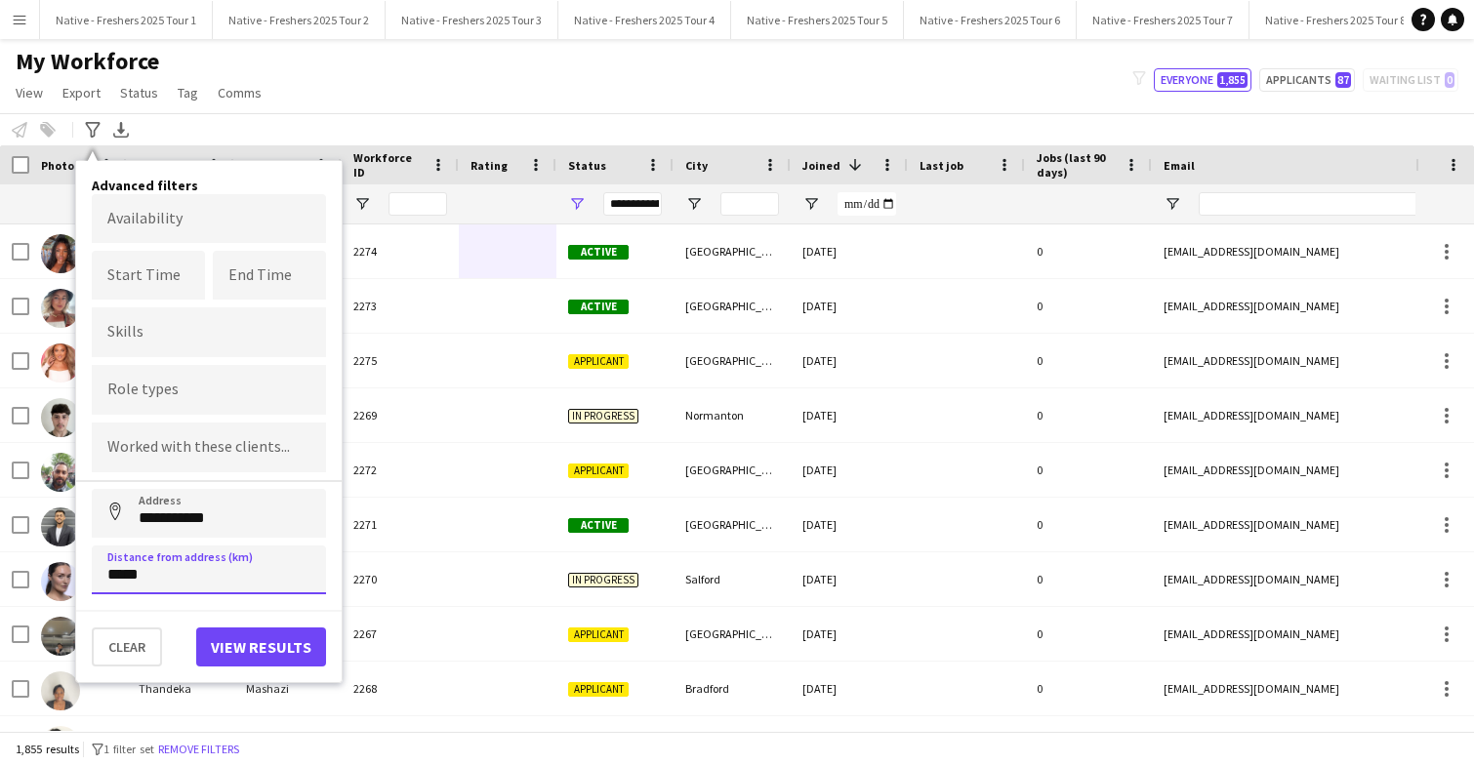
type input "*****"
click at [258, 652] on button "View results" at bounding box center [261, 647] width 130 height 39
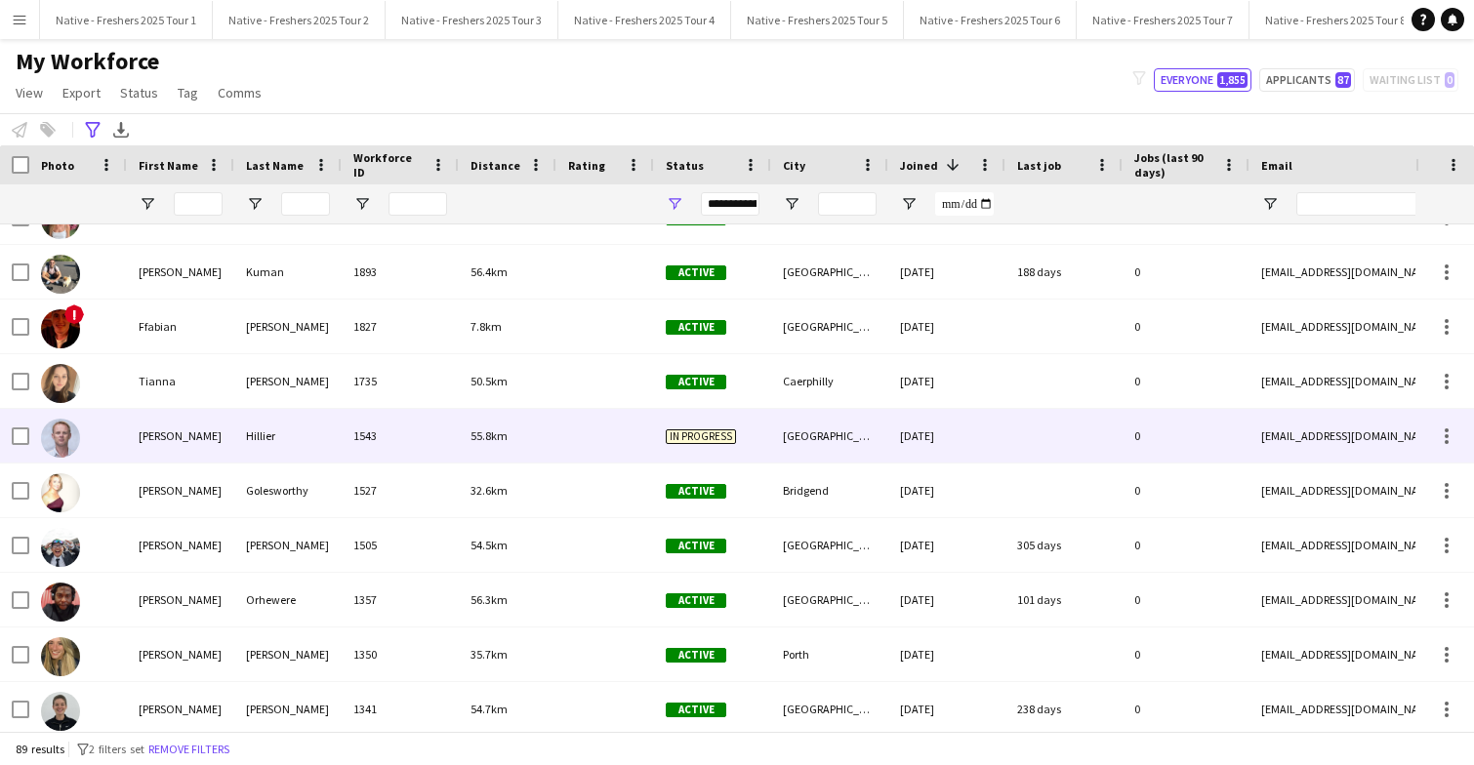
scroll to position [444, 0]
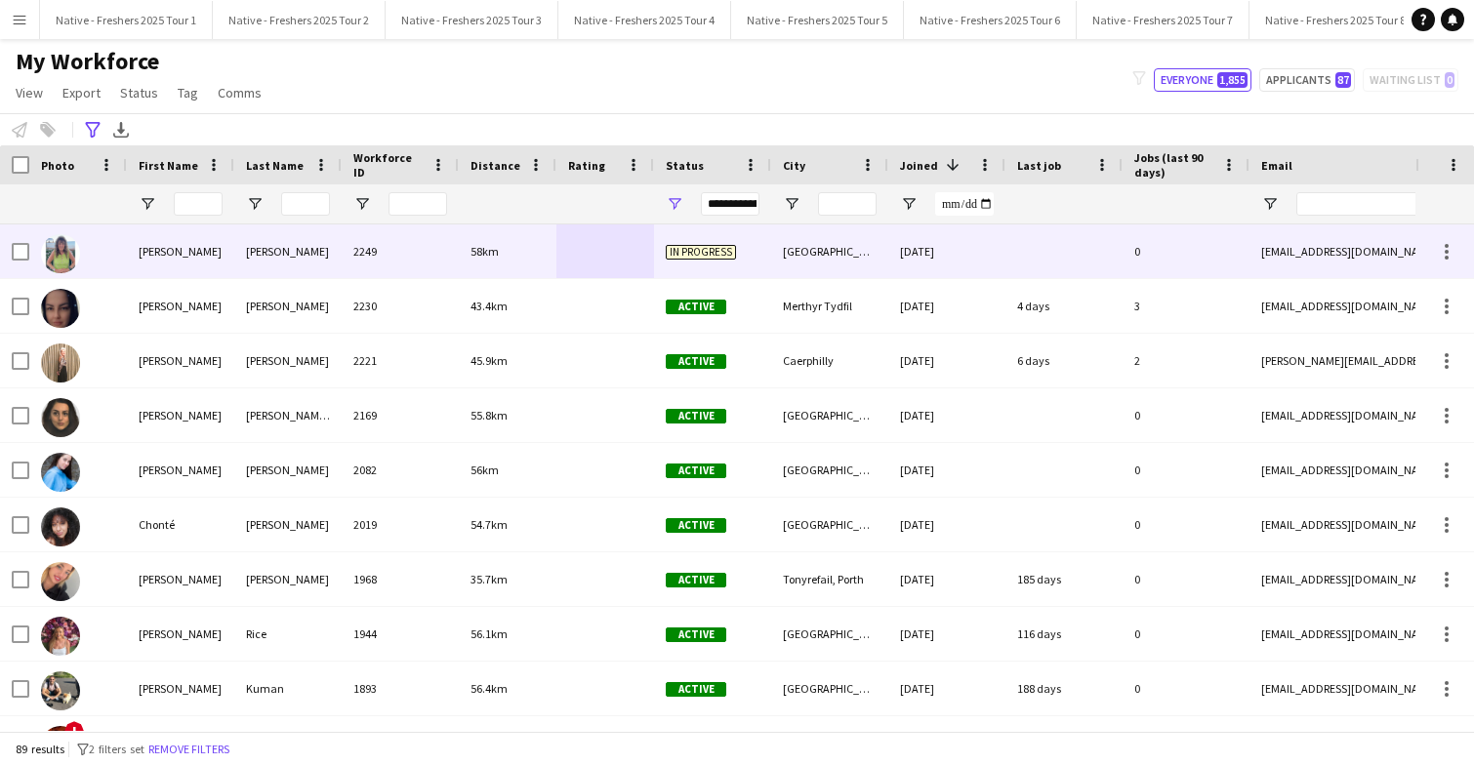
click at [580, 251] on div at bounding box center [605, 251] width 98 height 54
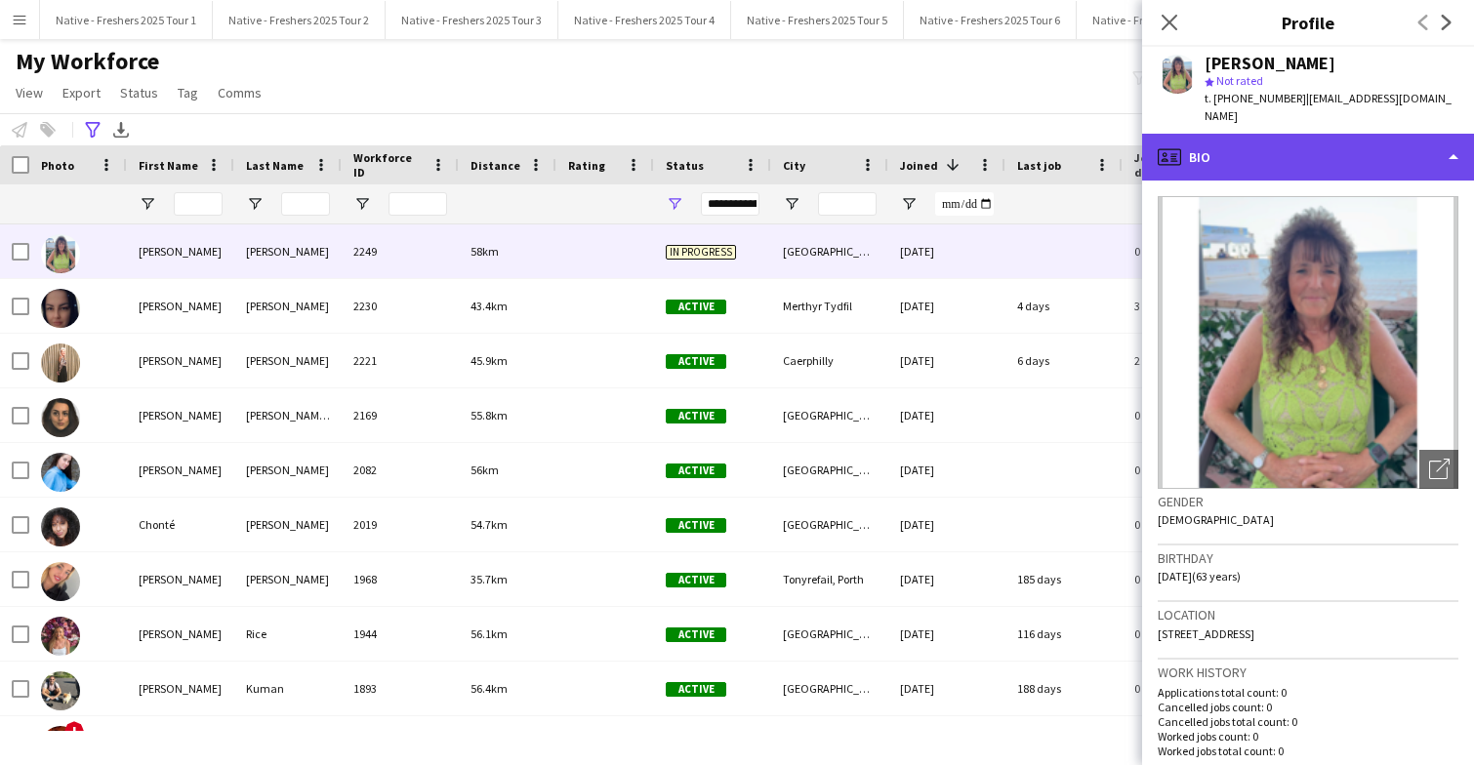
click at [1378, 143] on div "profile Bio" at bounding box center [1308, 157] width 332 height 47
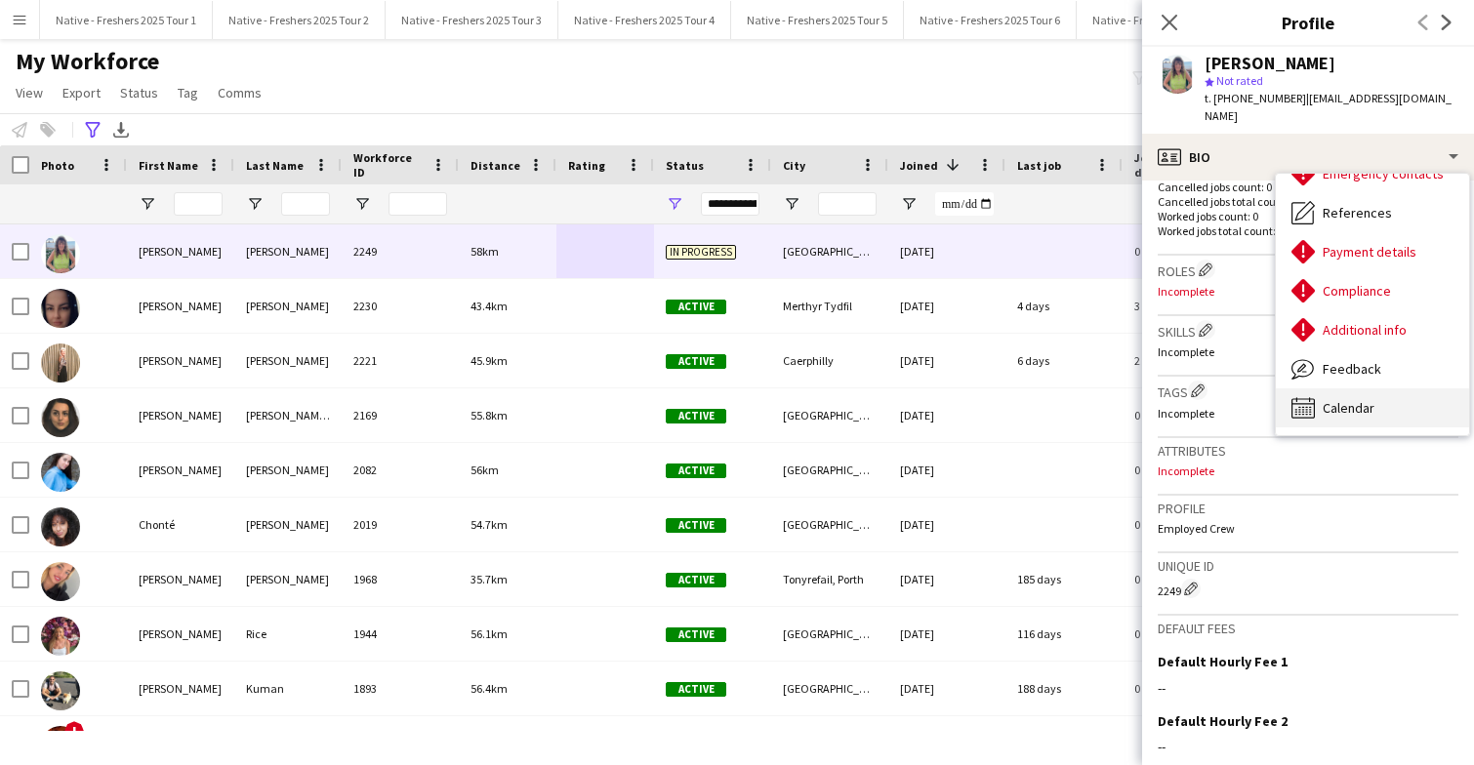
click at [1370, 399] on span "Calendar" at bounding box center [1349, 408] width 52 height 18
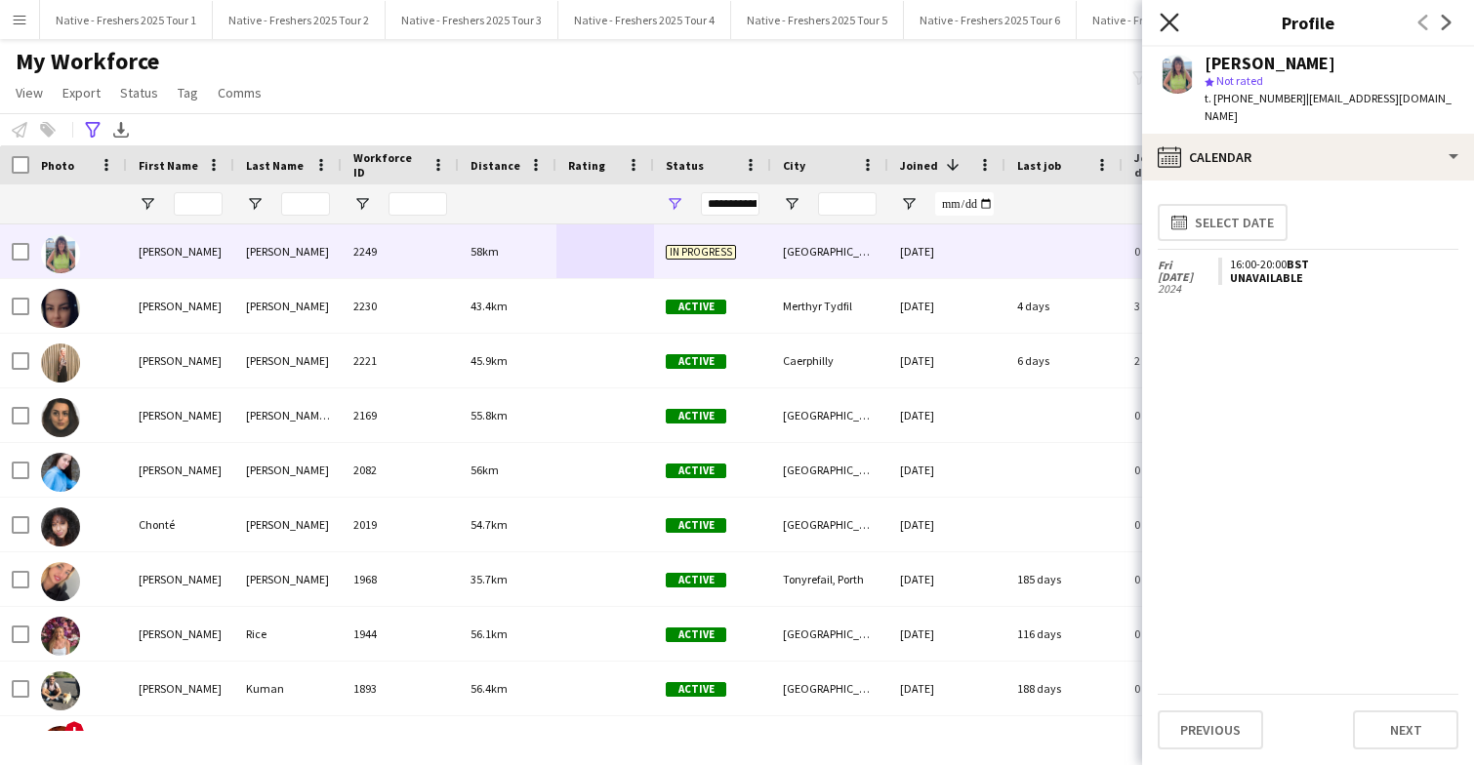
click at [1172, 19] on icon at bounding box center [1169, 22] width 19 height 19
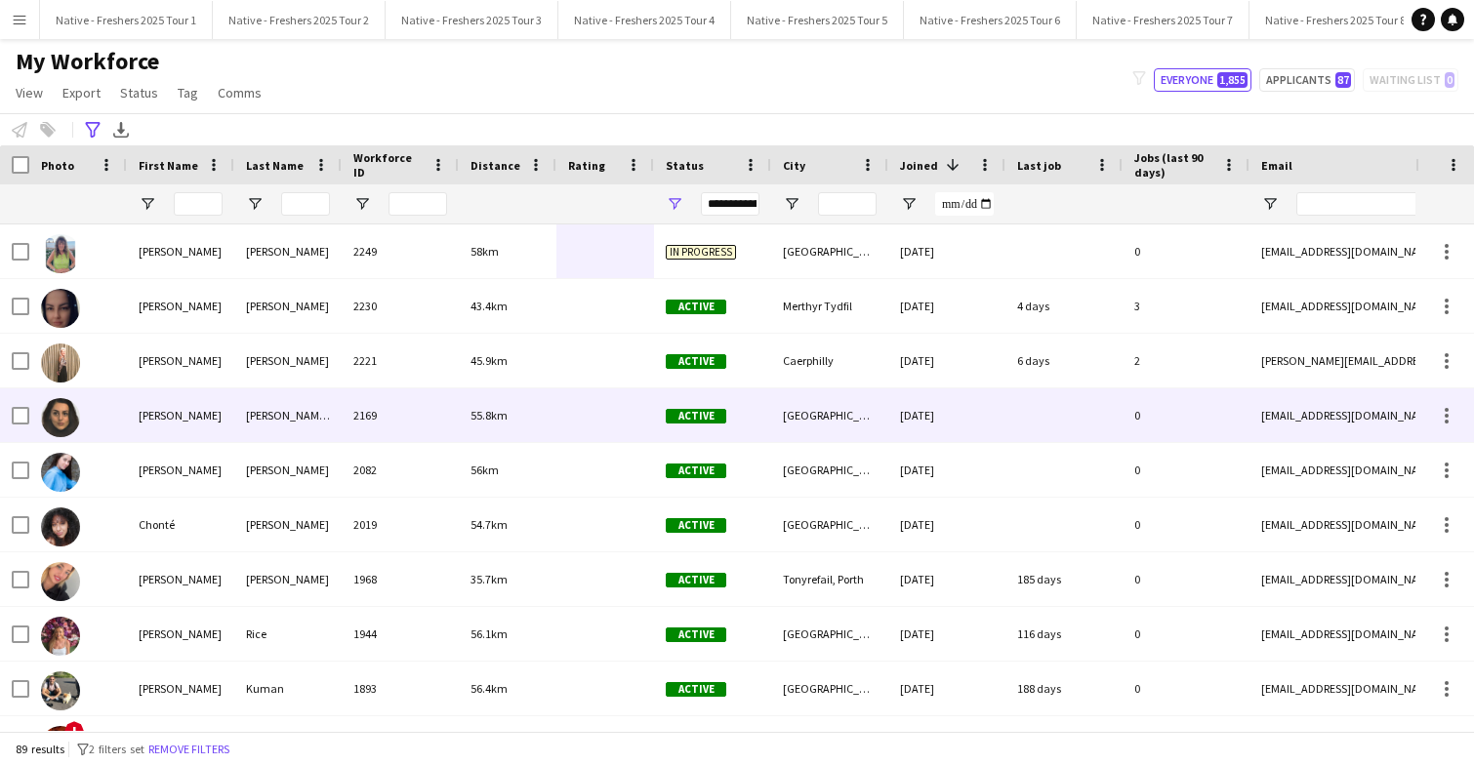
click at [582, 418] on div at bounding box center [605, 415] width 98 height 54
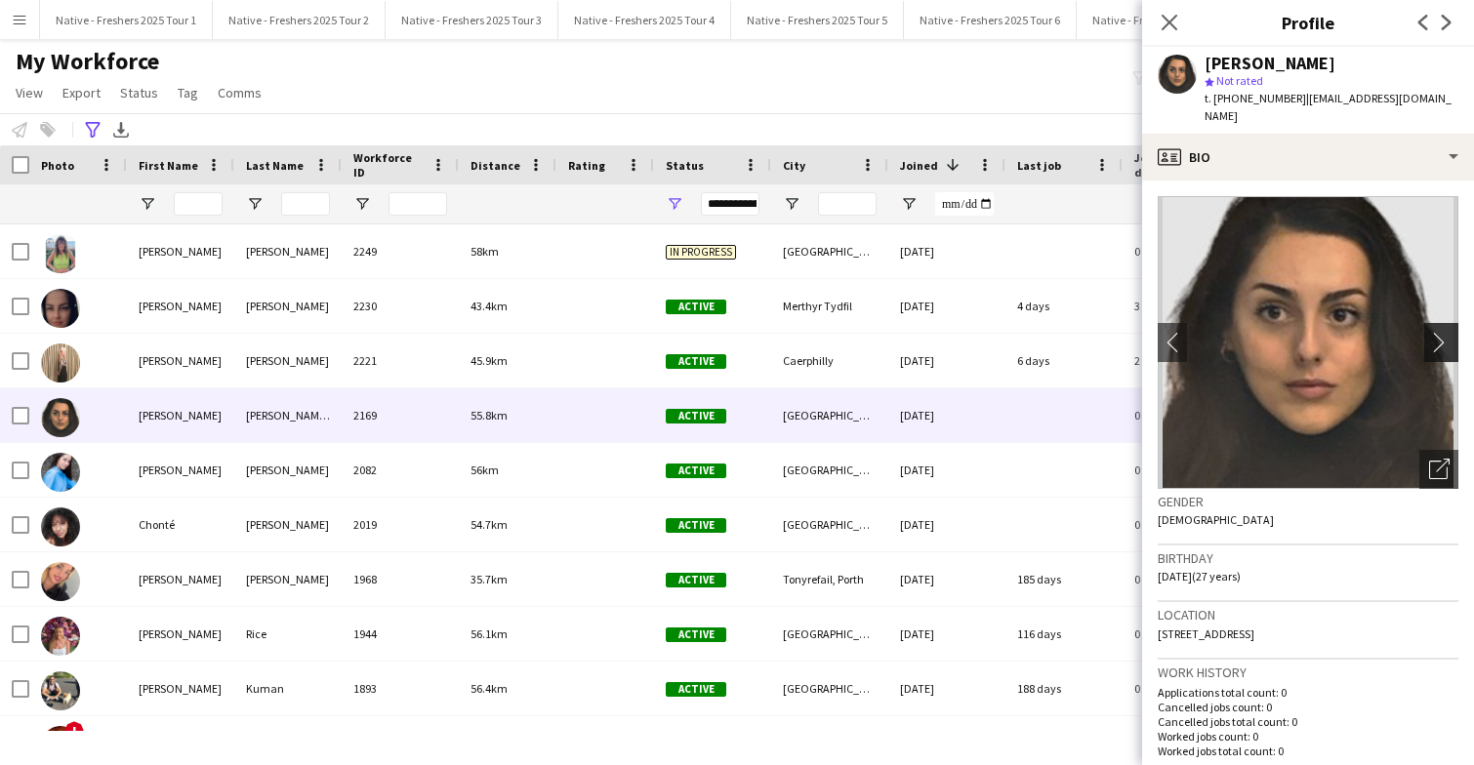
click at [1442, 332] on app-icon "chevron-right" at bounding box center [1444, 342] width 30 height 20
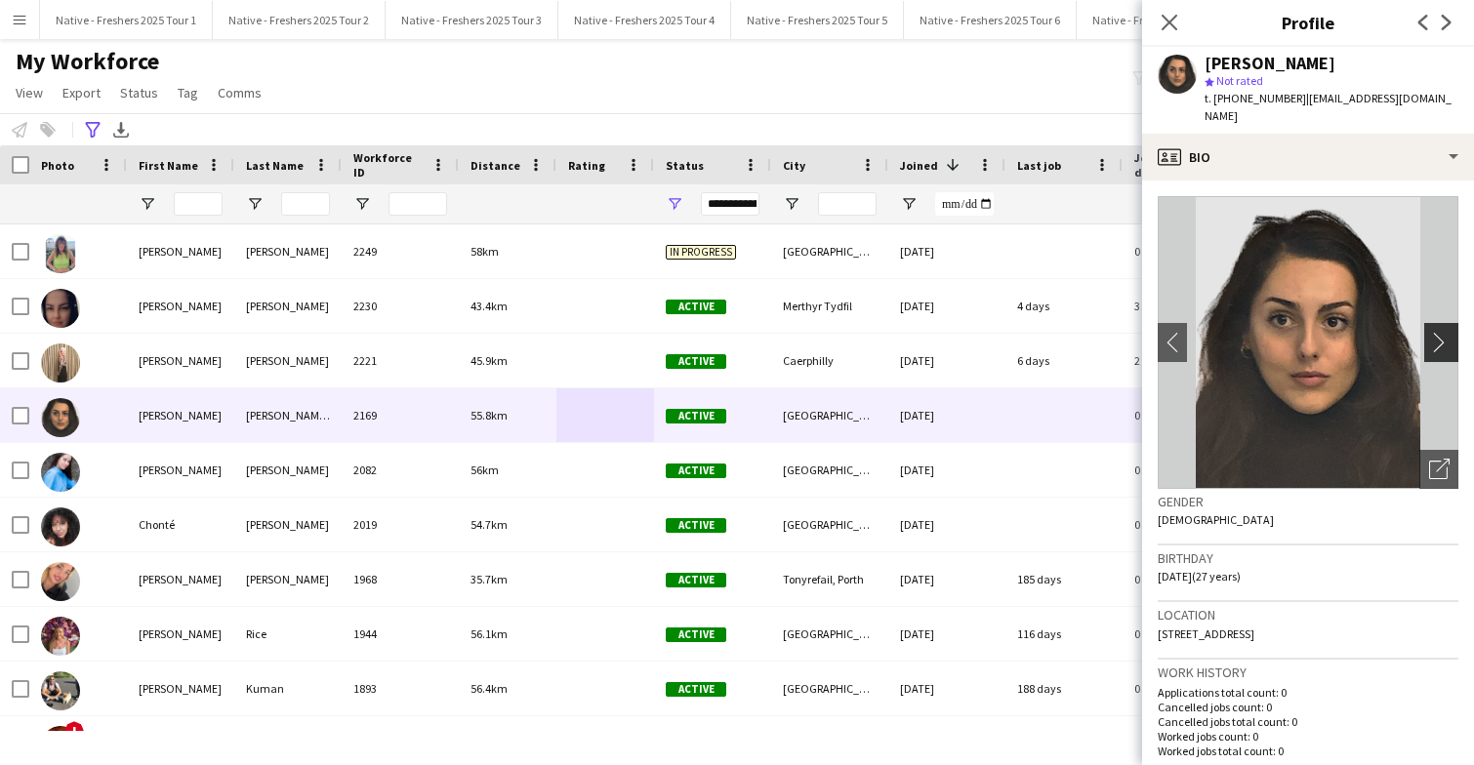
click at [1442, 332] on app-icon "chevron-right" at bounding box center [1444, 342] width 30 height 20
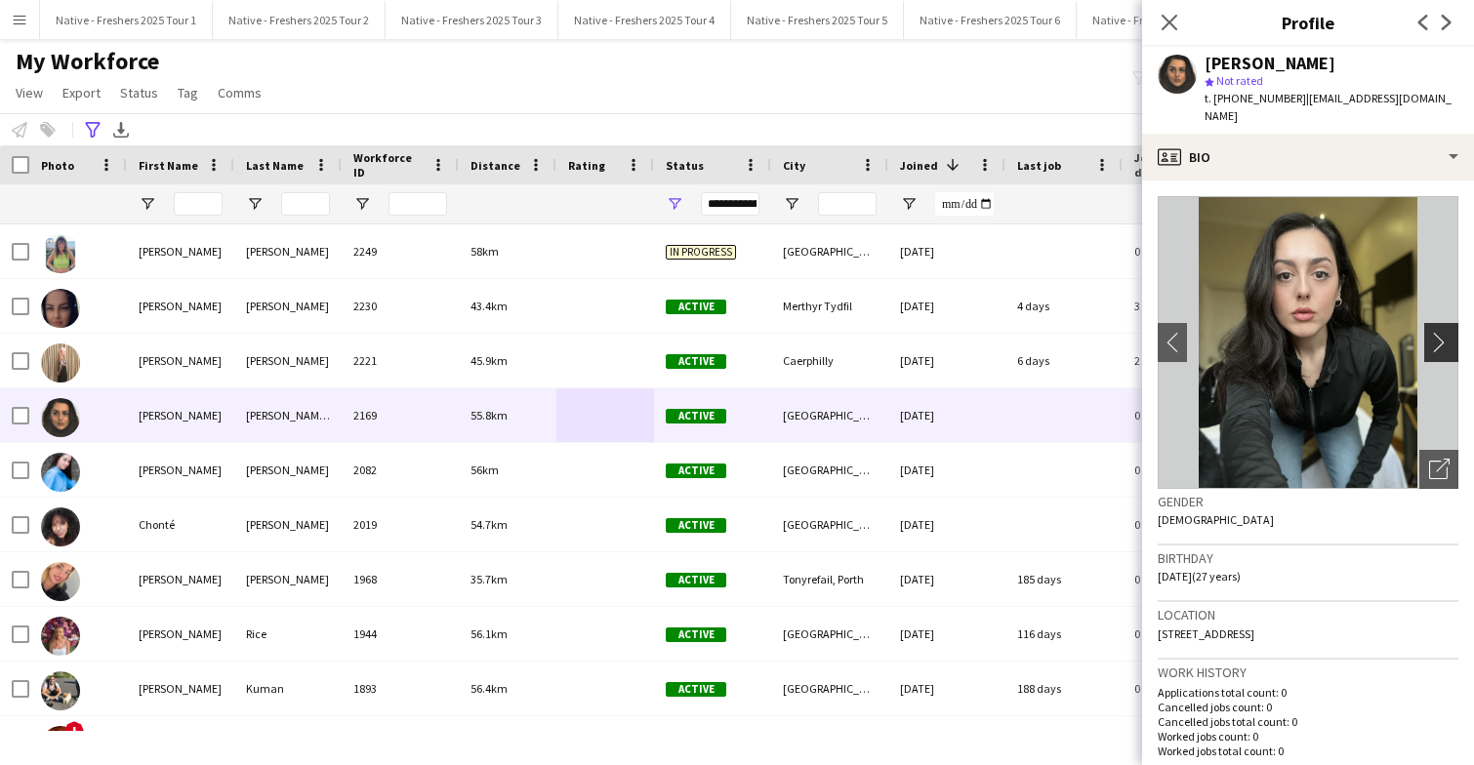
click at [1442, 332] on app-icon "chevron-right" at bounding box center [1444, 342] width 30 height 20
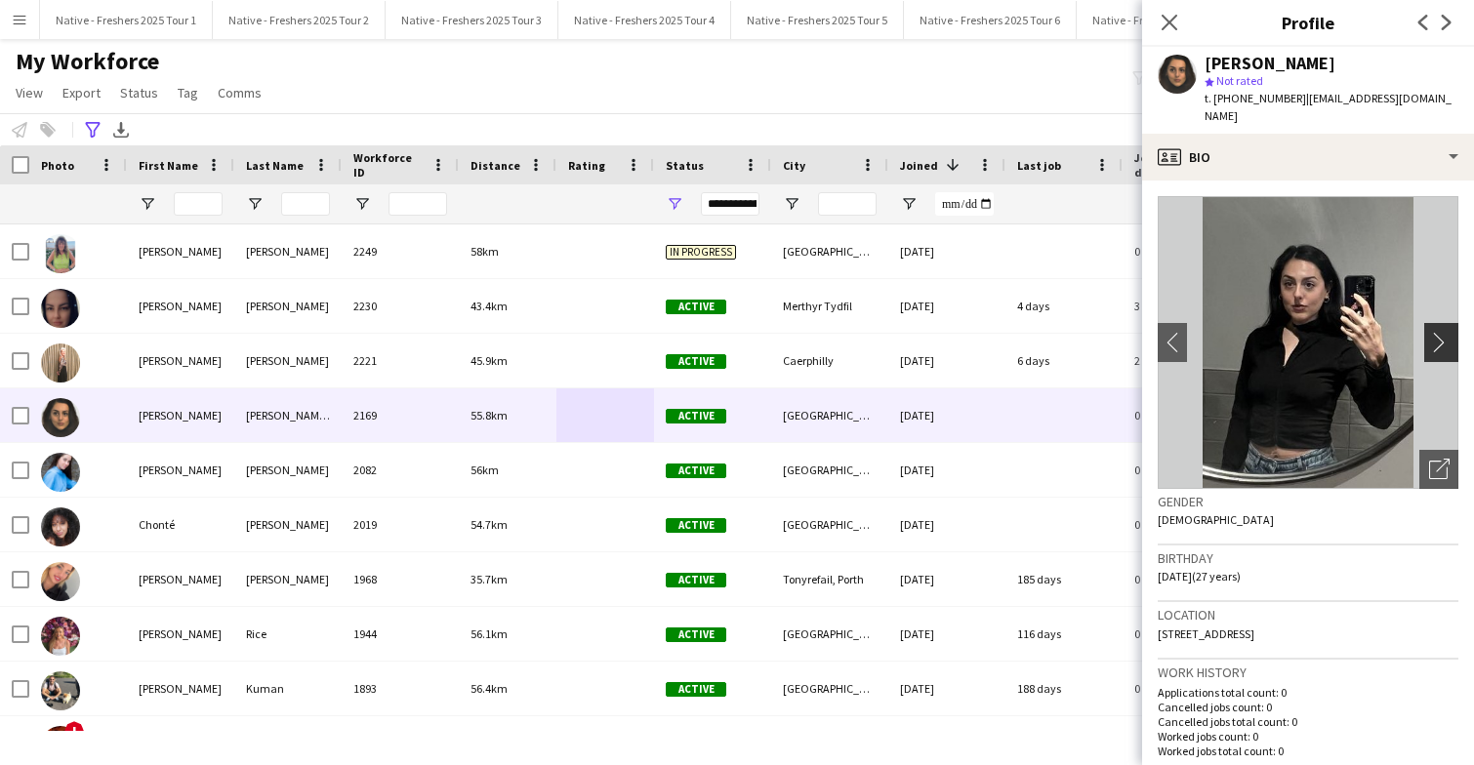
click at [1442, 332] on app-icon "chevron-right" at bounding box center [1444, 342] width 30 height 20
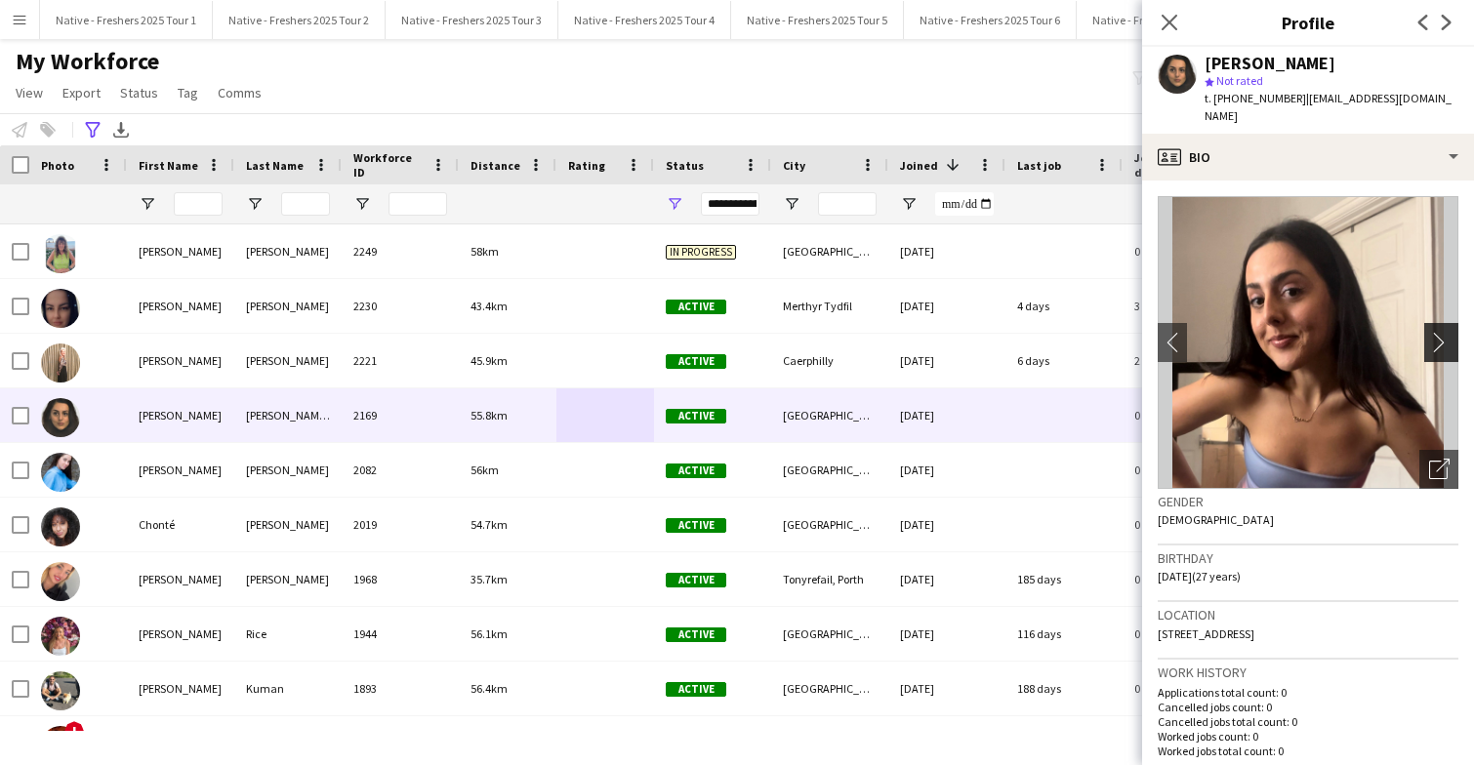
click at [1442, 332] on app-icon "chevron-right" at bounding box center [1444, 342] width 30 height 20
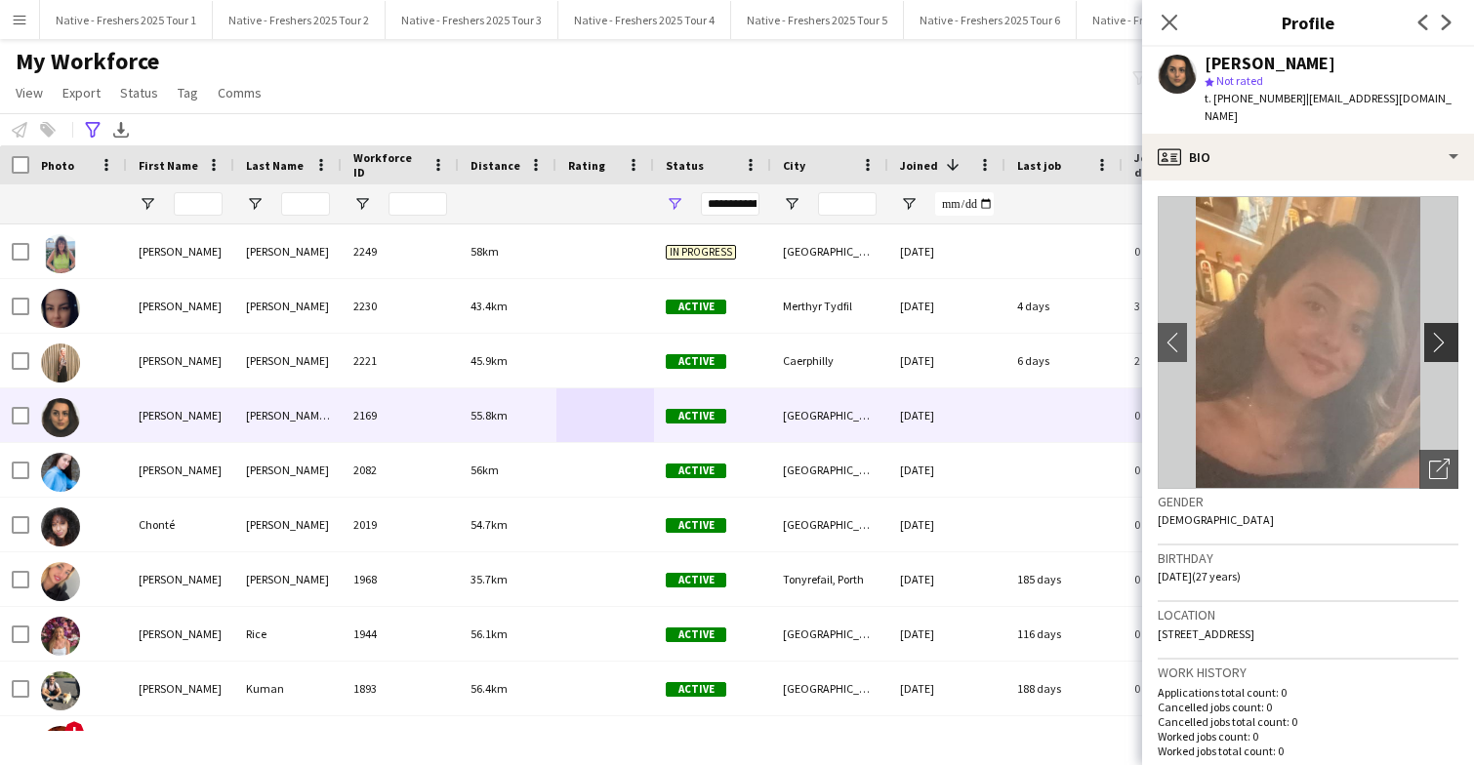
click at [1442, 332] on app-icon "chevron-right" at bounding box center [1444, 342] width 30 height 20
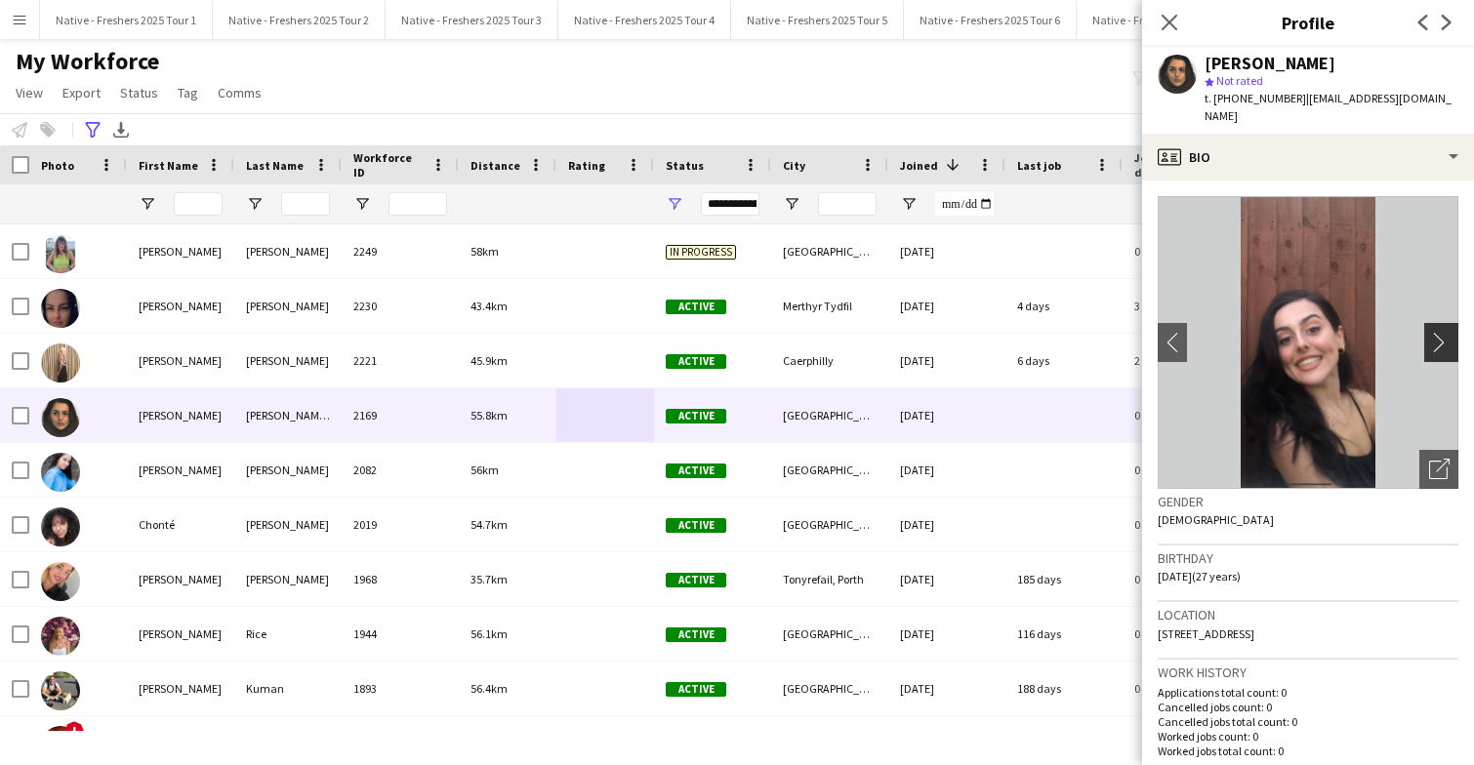
click at [1442, 332] on app-icon "chevron-right" at bounding box center [1444, 342] width 30 height 20
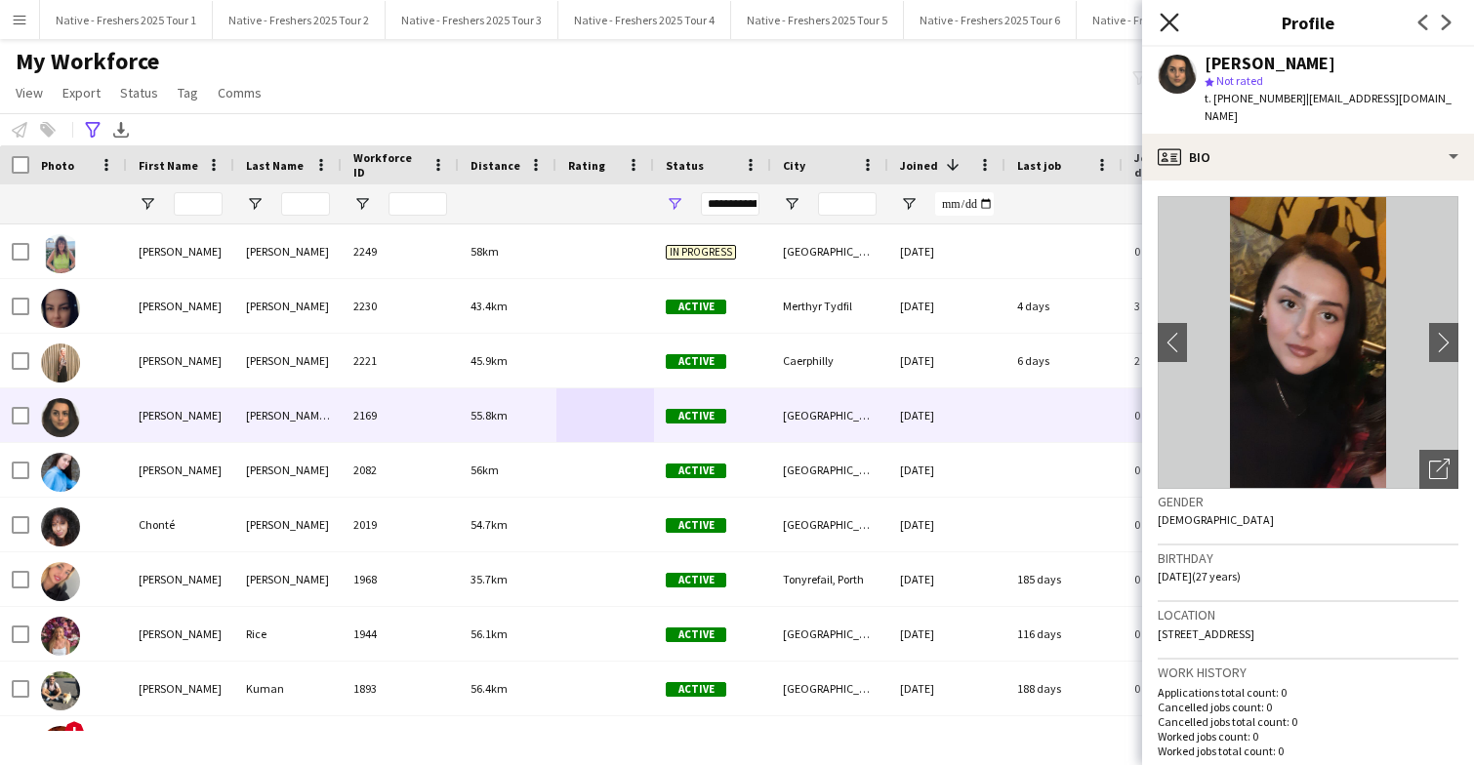
click at [1169, 24] on icon at bounding box center [1169, 22] width 19 height 19
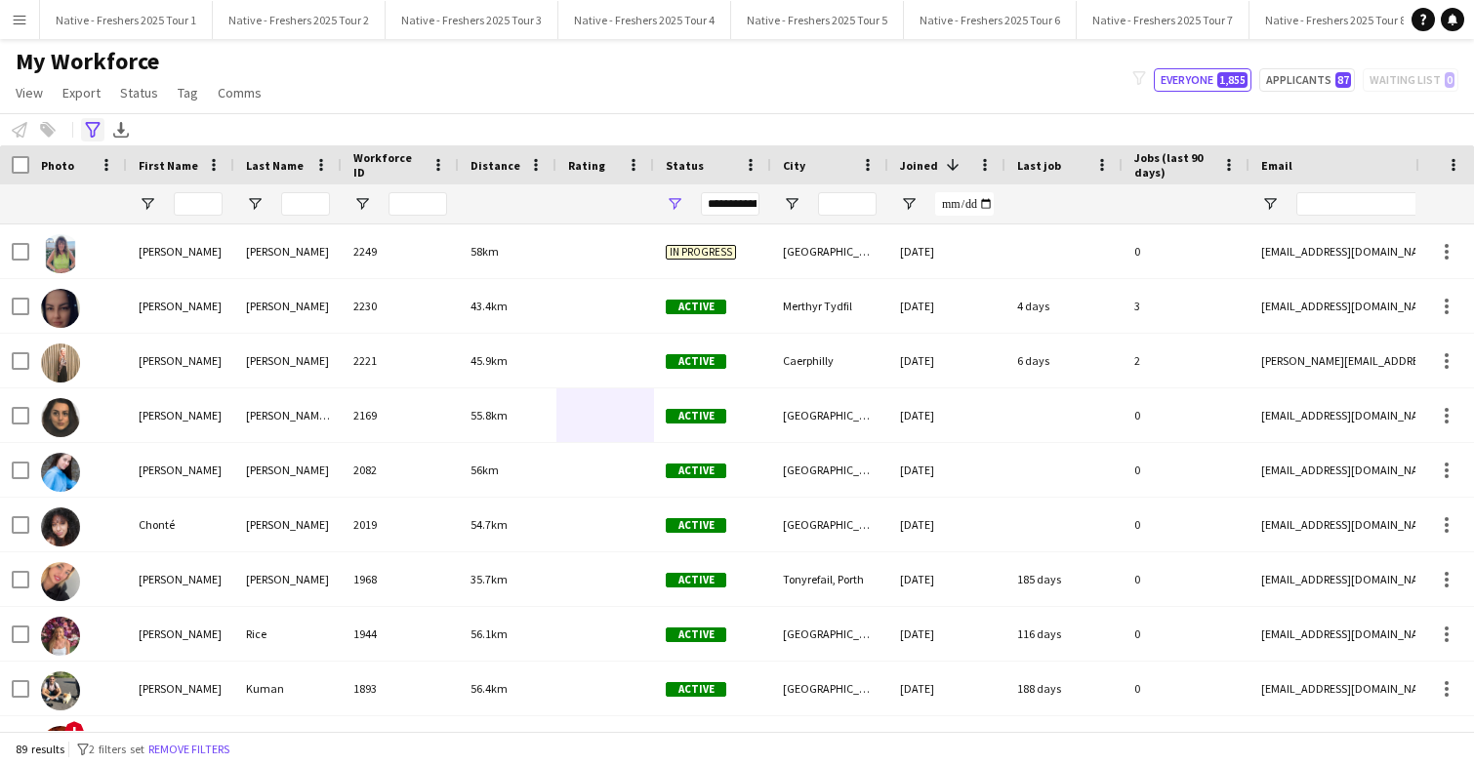
click at [85, 127] on icon "Advanced filters" at bounding box center [93, 130] width 16 height 16
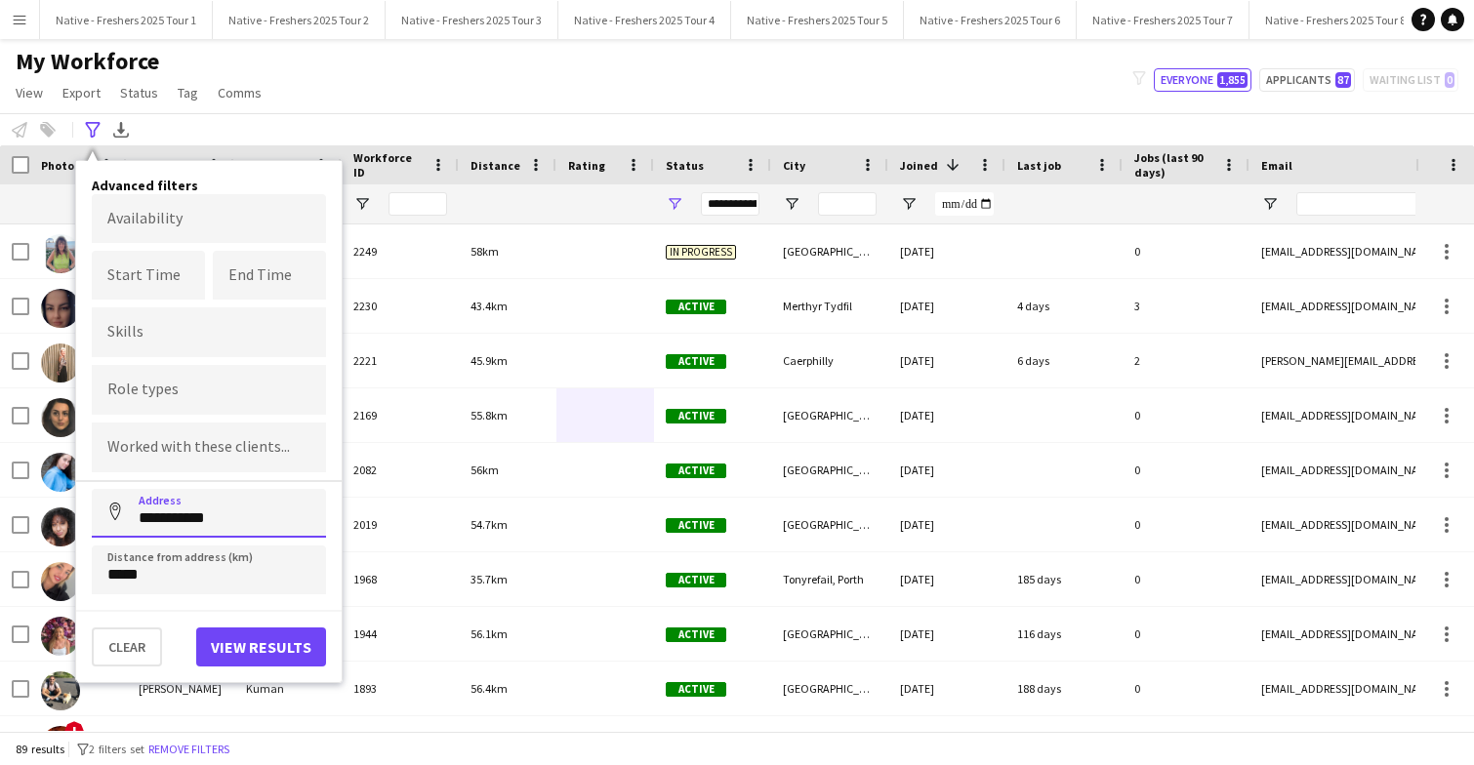
click at [253, 516] on input "**********" at bounding box center [209, 513] width 234 height 49
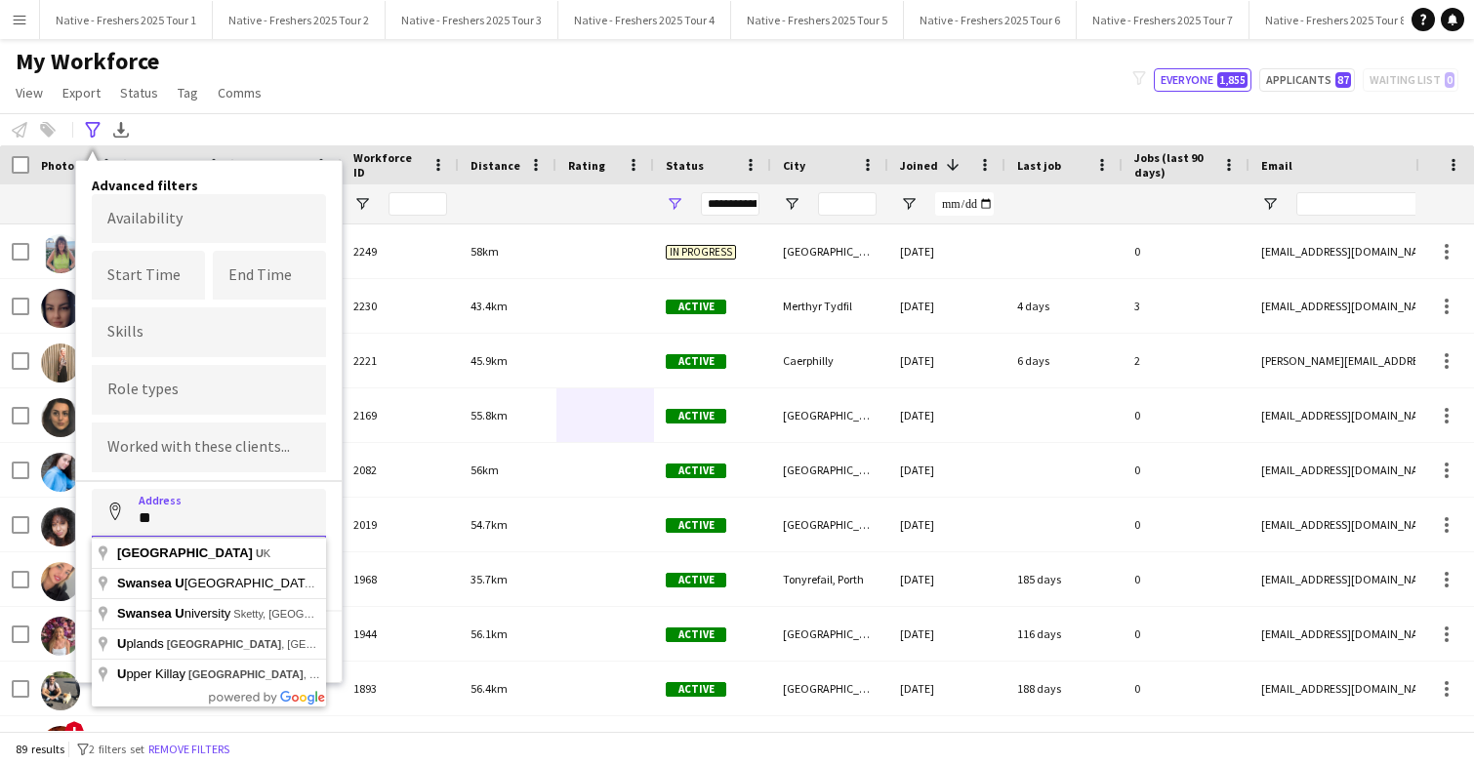
type input "*"
type input "**********"
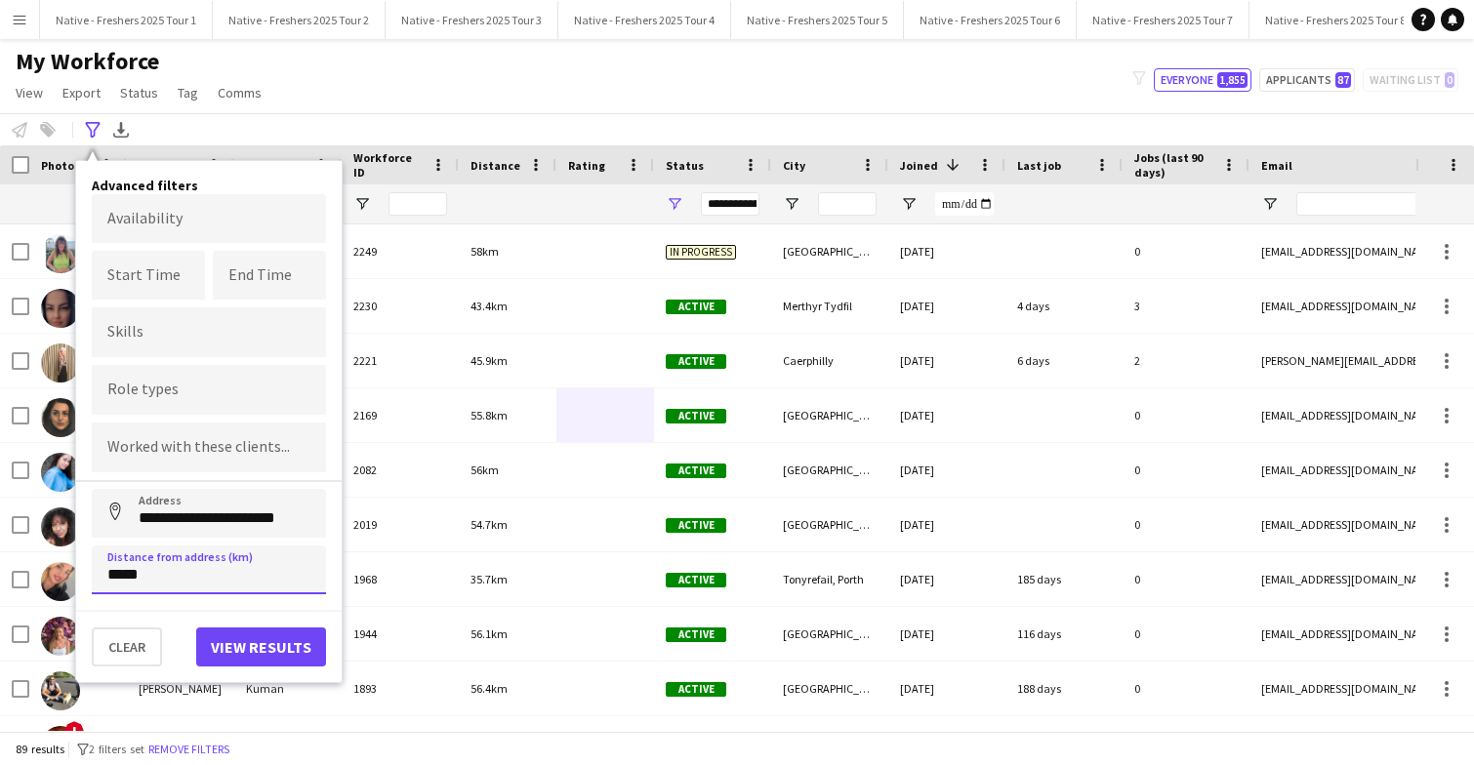
click at [185, 574] on input "*****" at bounding box center [209, 570] width 234 height 49
click at [231, 647] on button "View results" at bounding box center [261, 647] width 130 height 39
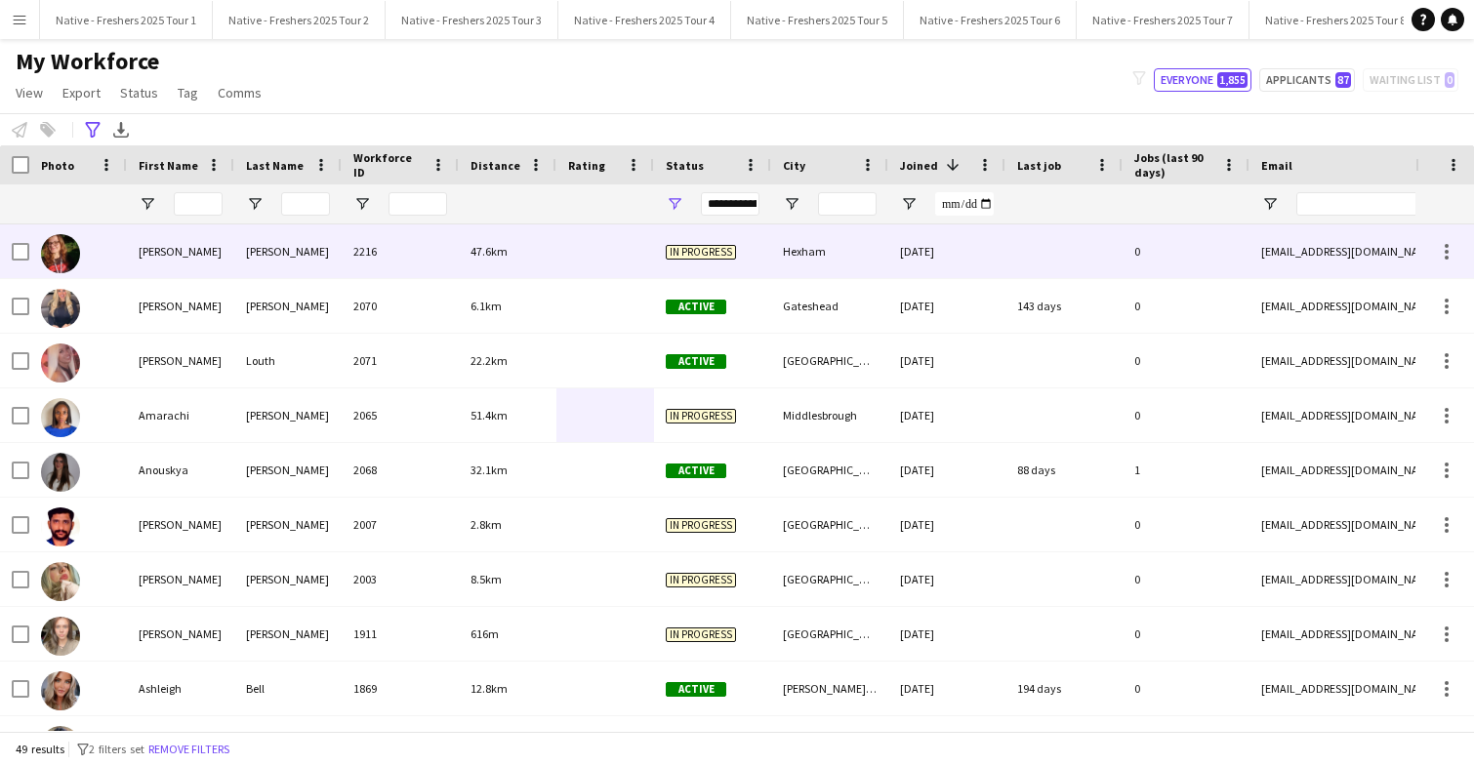
click at [601, 249] on div at bounding box center [605, 251] width 98 height 54
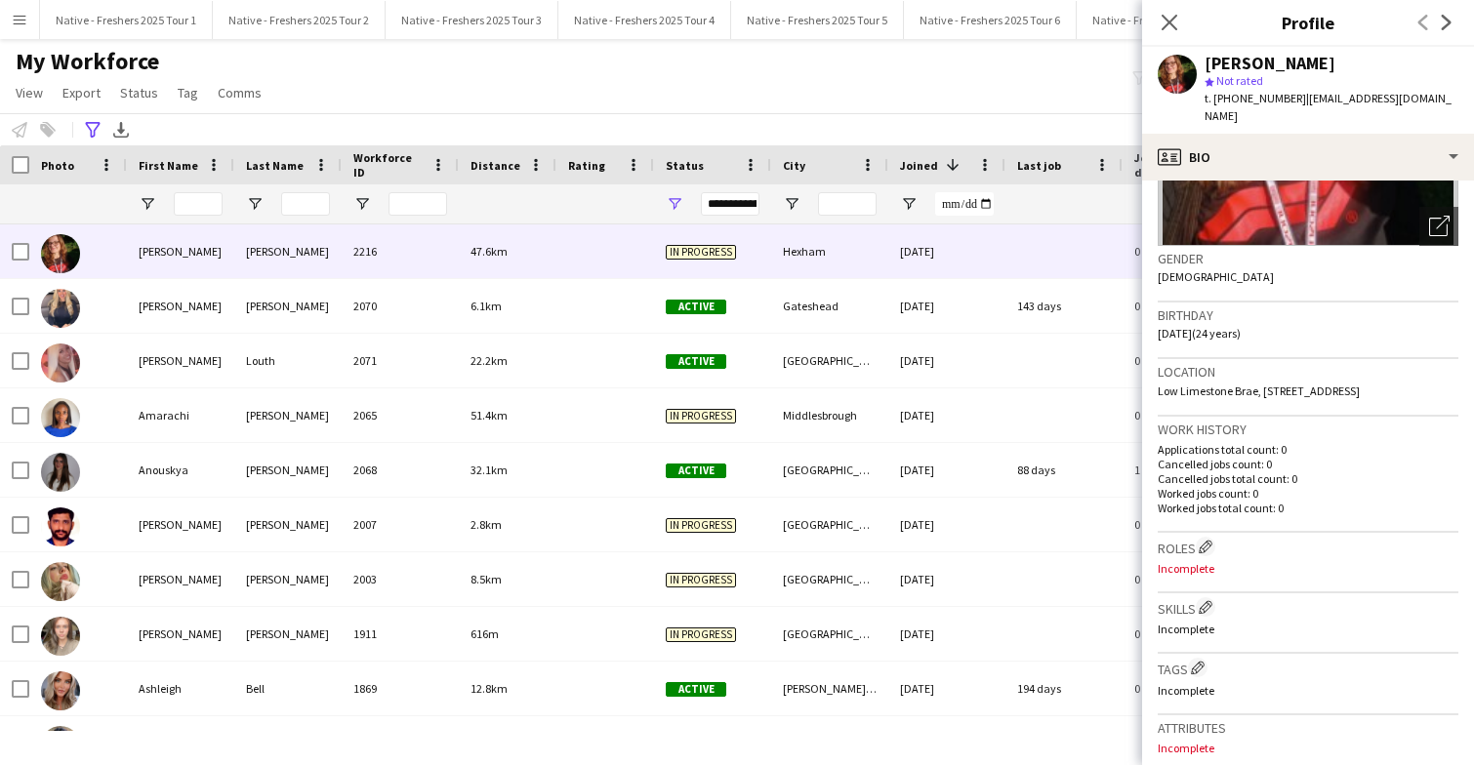
scroll to position [0, 0]
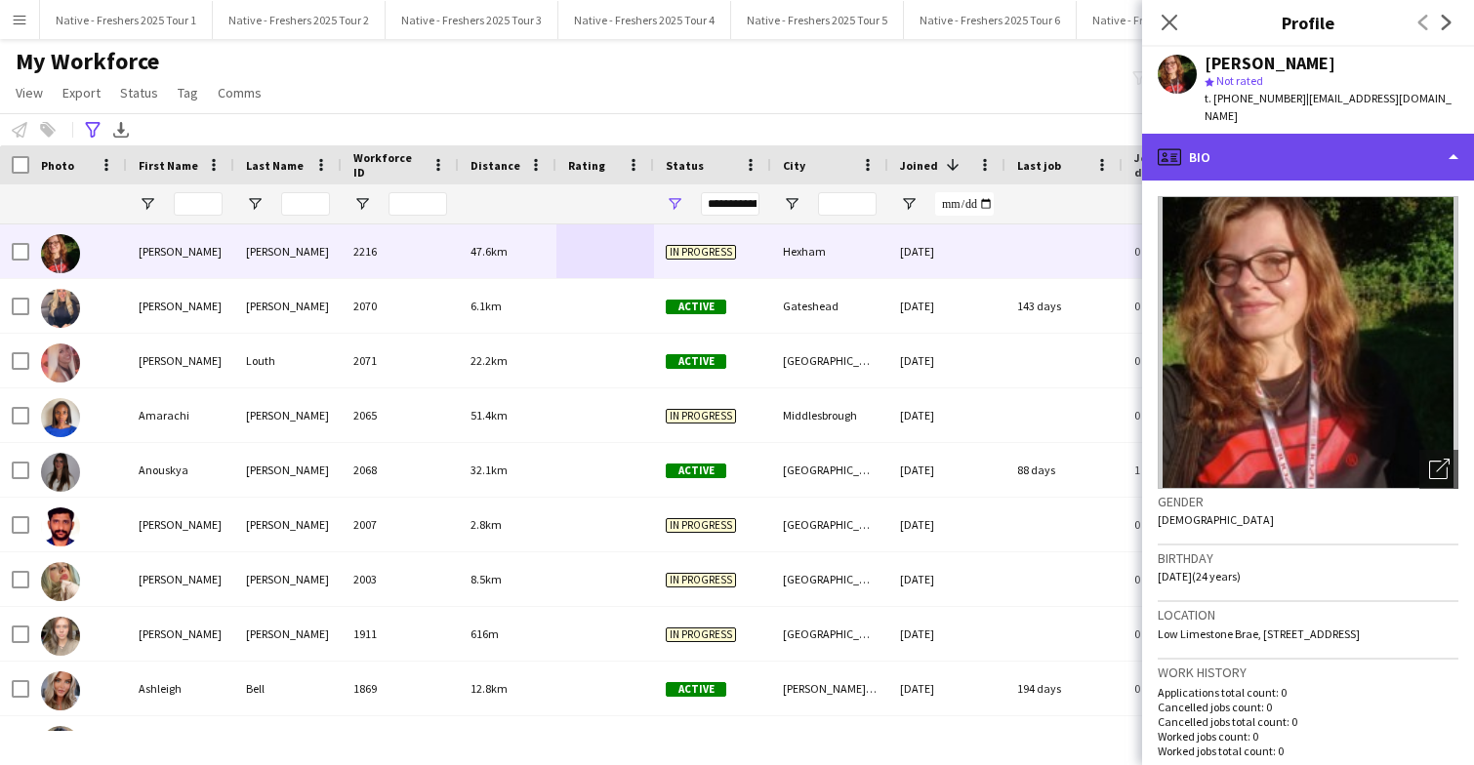
click at [1365, 136] on div "profile Bio" at bounding box center [1308, 157] width 332 height 47
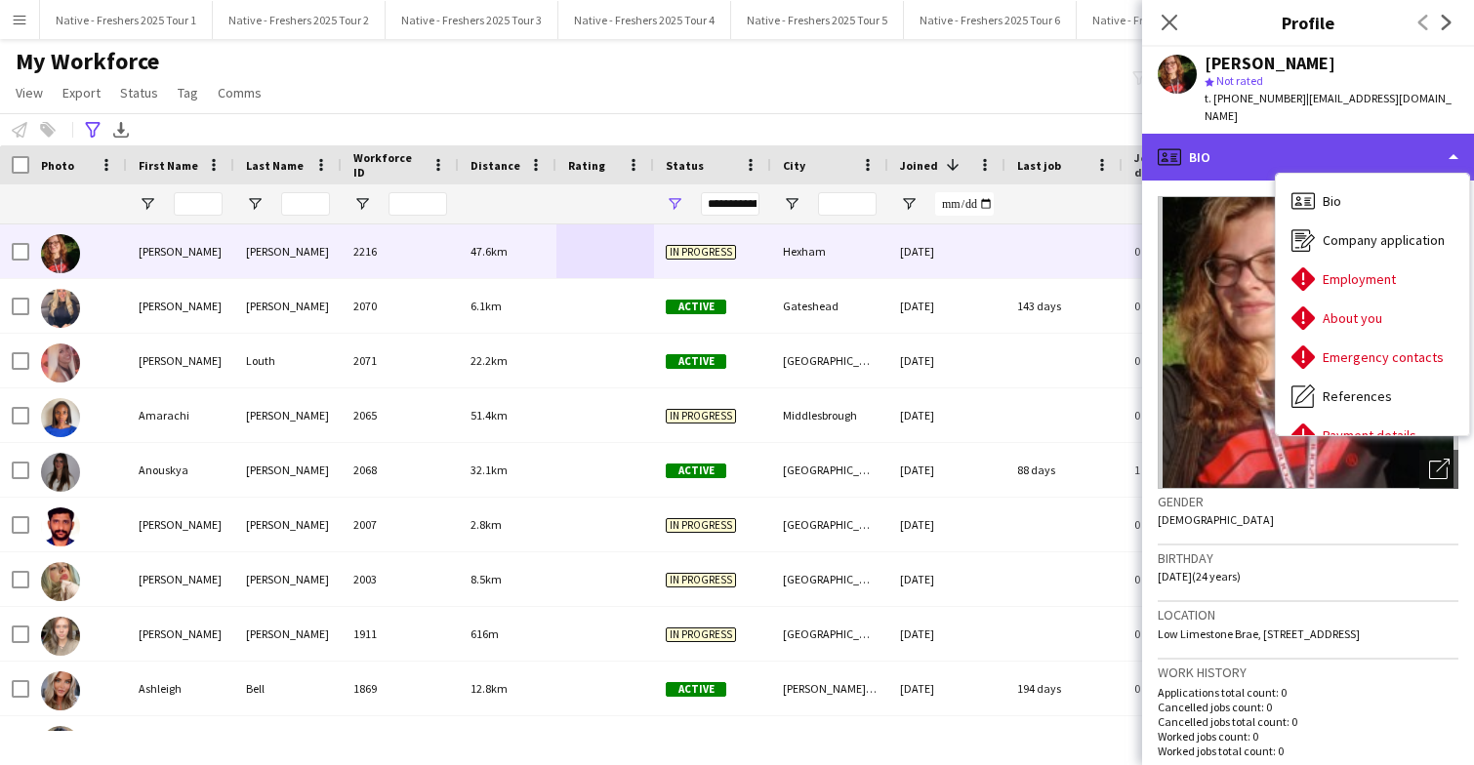
click at [1365, 136] on div "profile Bio" at bounding box center [1308, 157] width 332 height 47
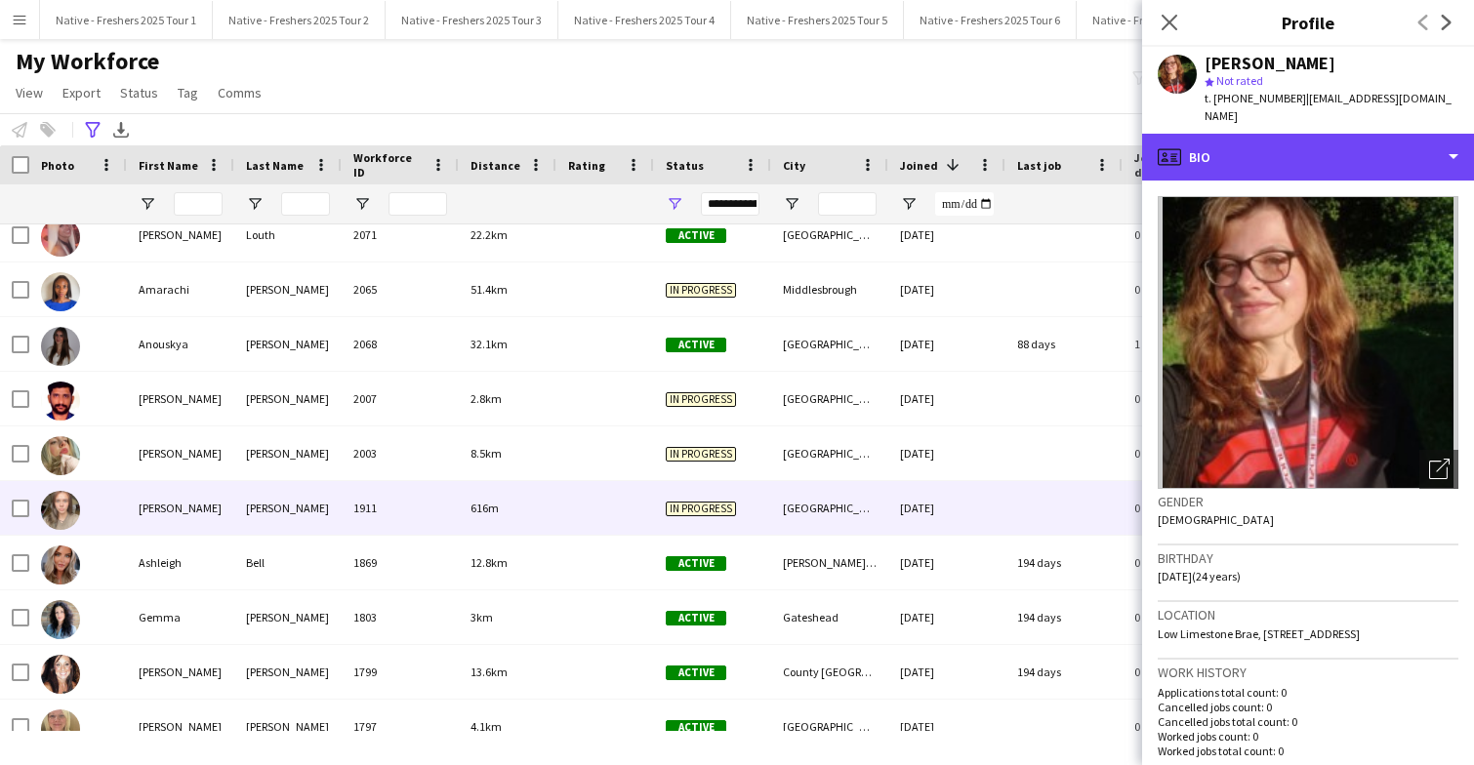
scroll to position [127, 0]
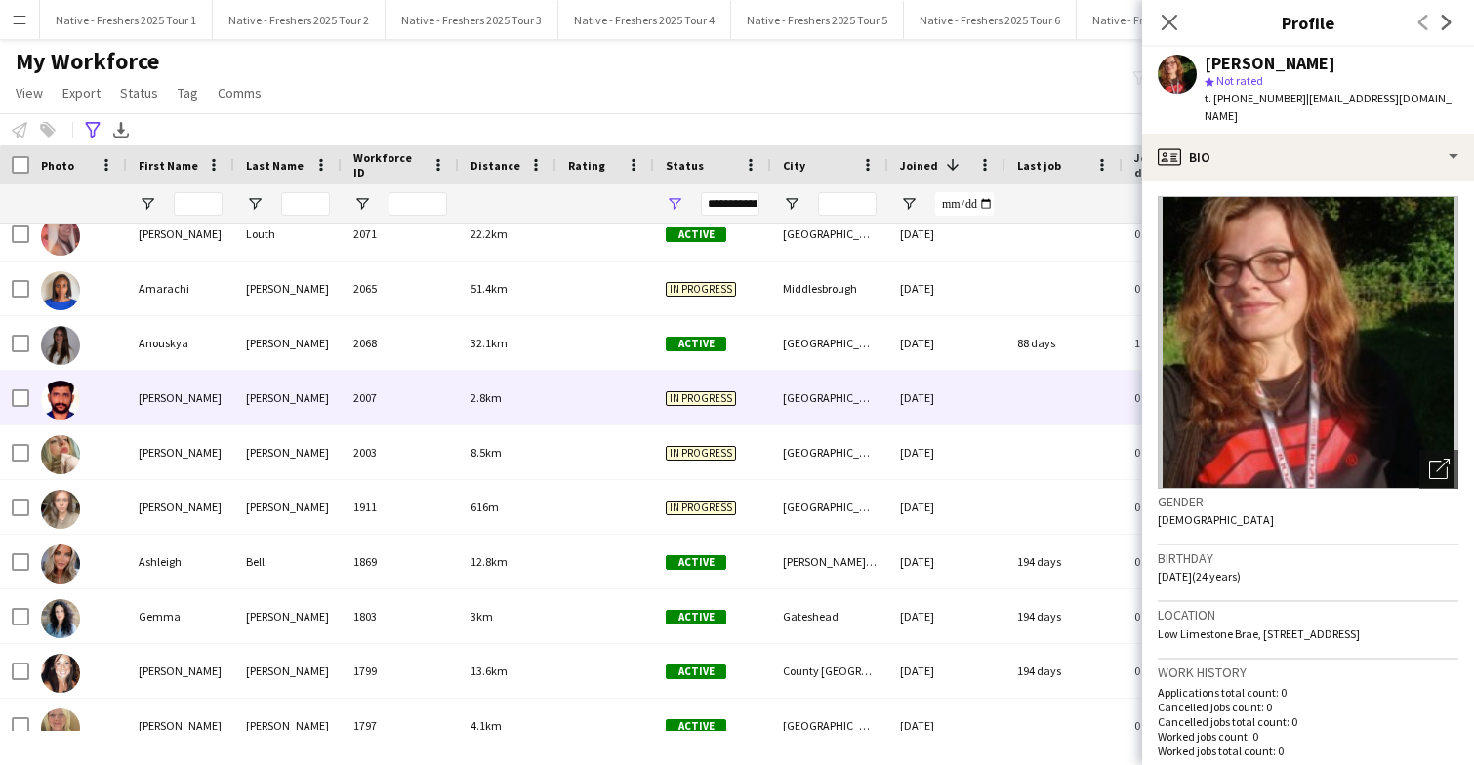
click at [564, 395] on div at bounding box center [605, 398] width 98 height 54
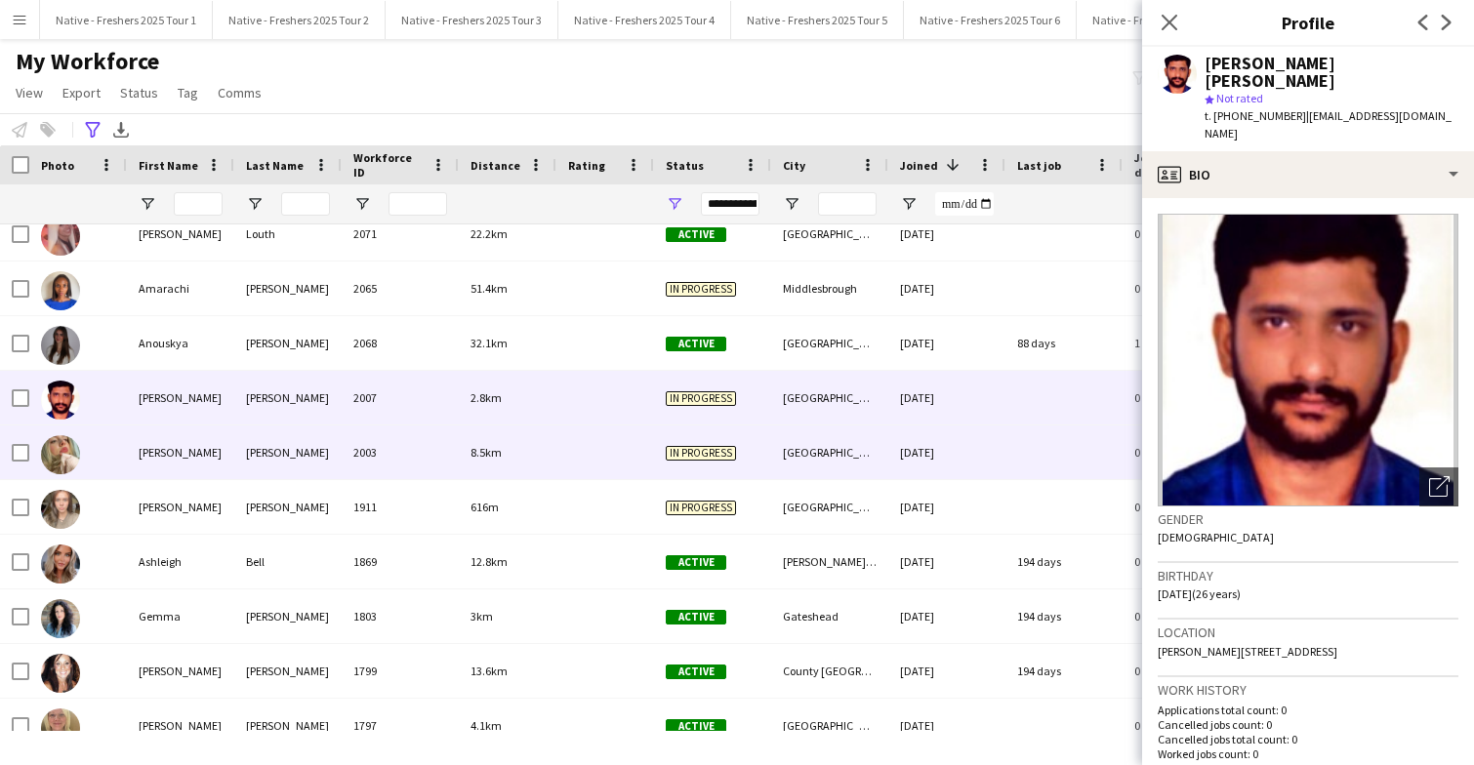
click at [558, 441] on div at bounding box center [605, 453] width 98 height 54
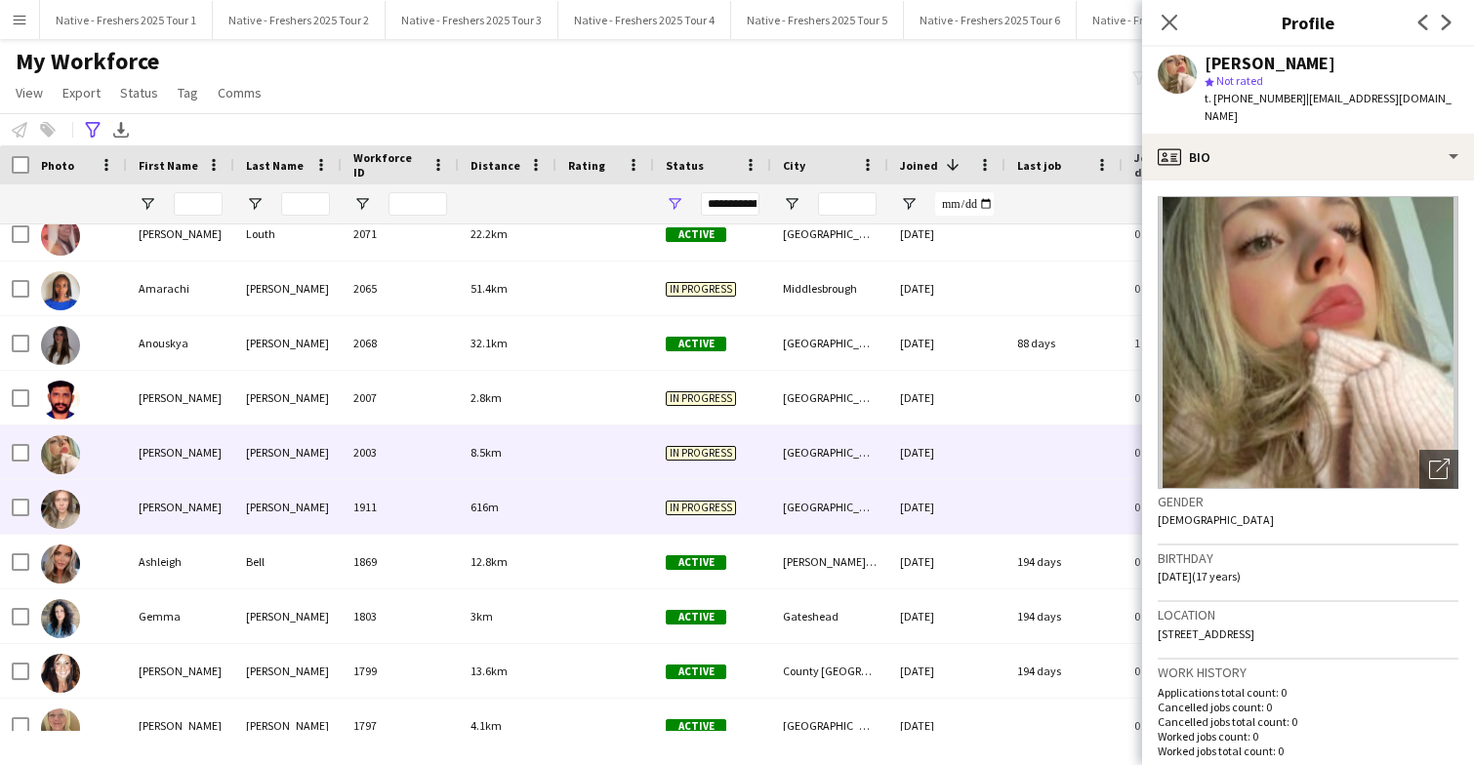
click at [557, 493] on div at bounding box center [605, 507] width 98 height 54
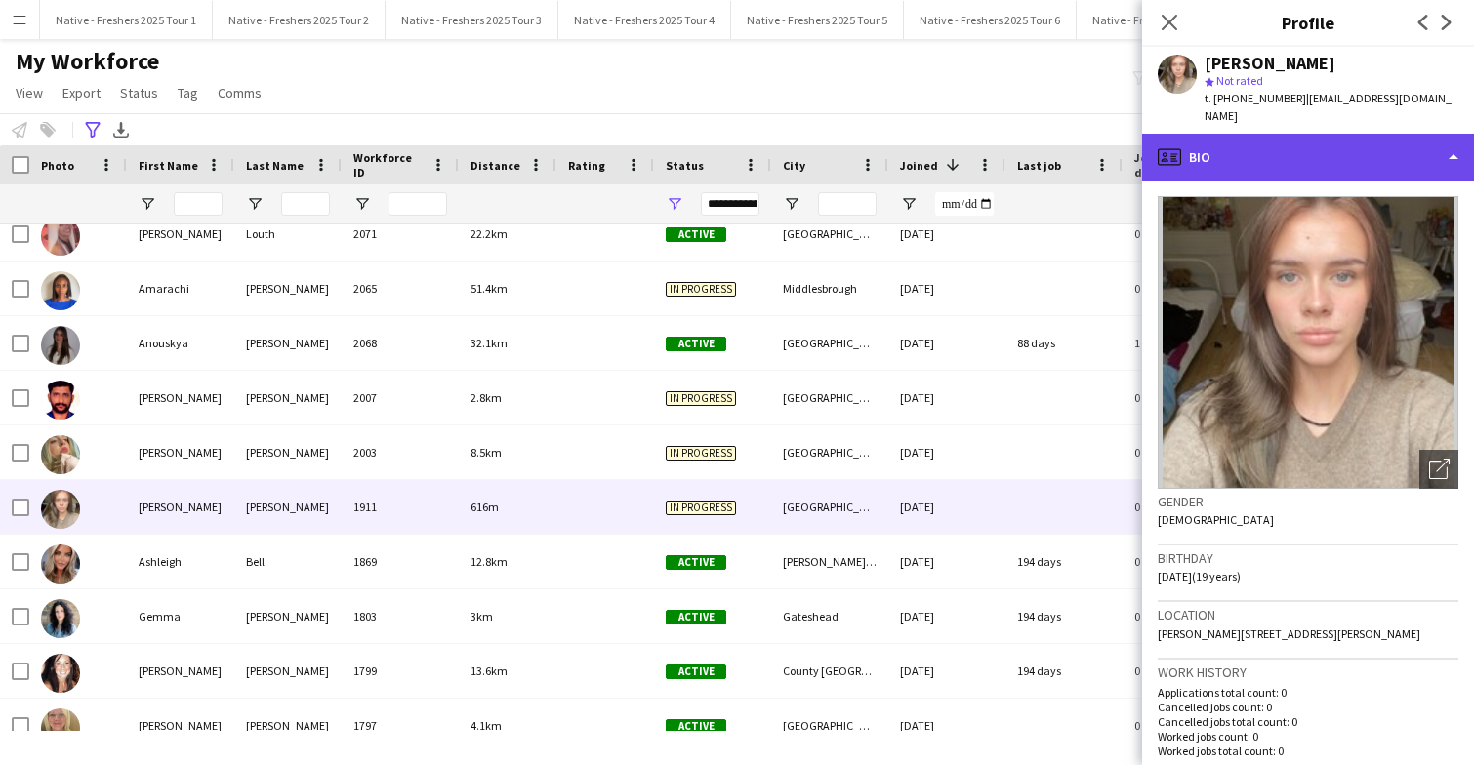
click at [1349, 134] on div "profile Bio" at bounding box center [1308, 157] width 332 height 47
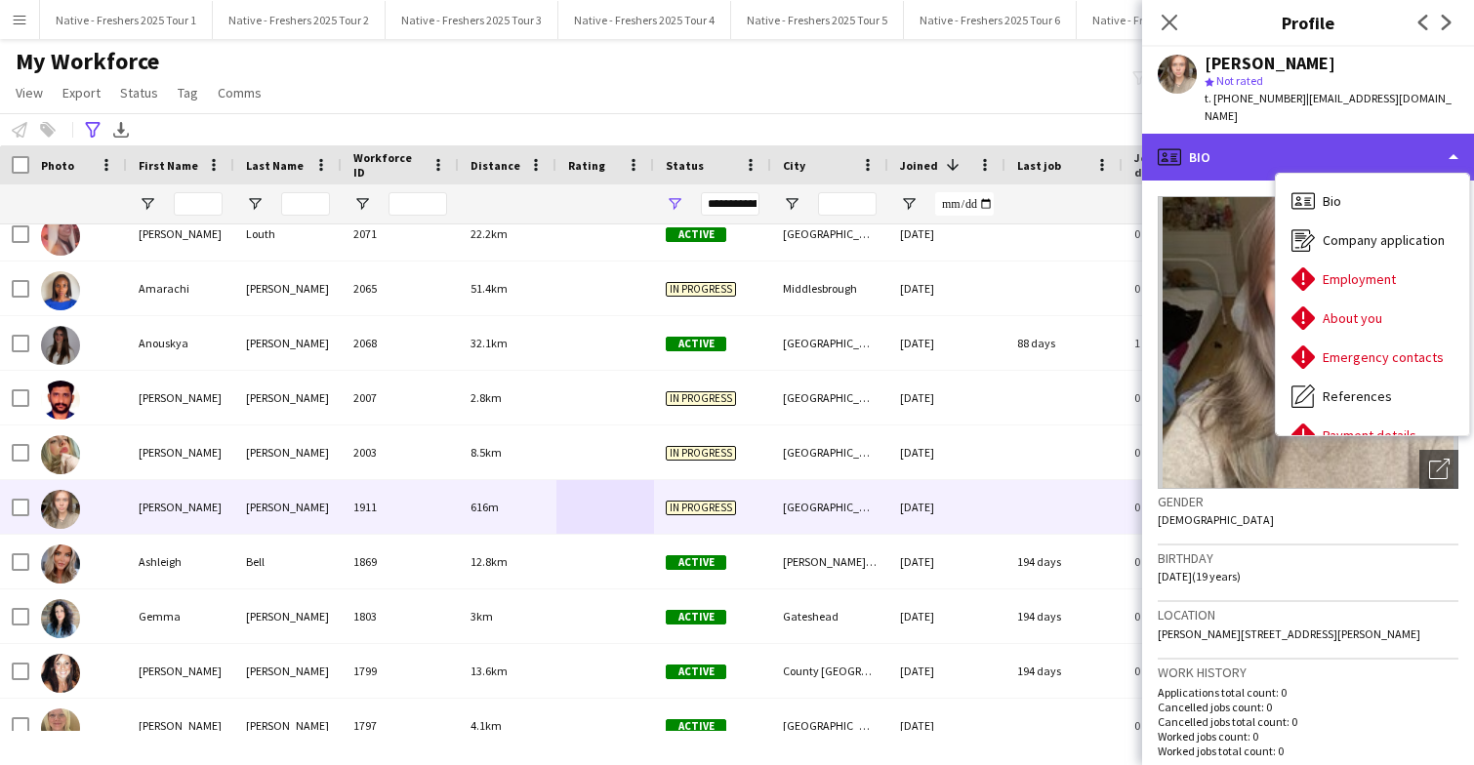
click at [1321, 141] on div "profile Bio" at bounding box center [1308, 157] width 332 height 47
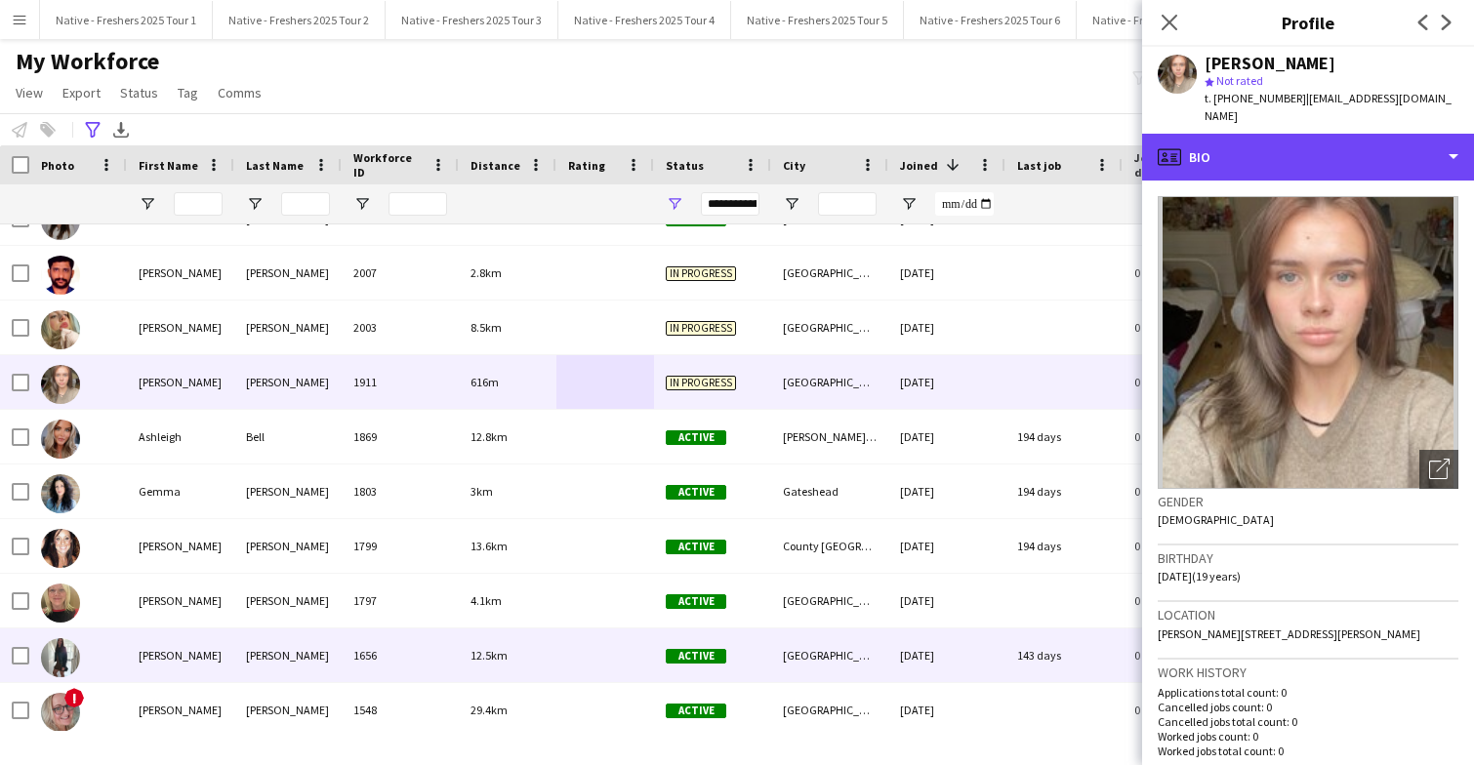
scroll to position [255, 0]
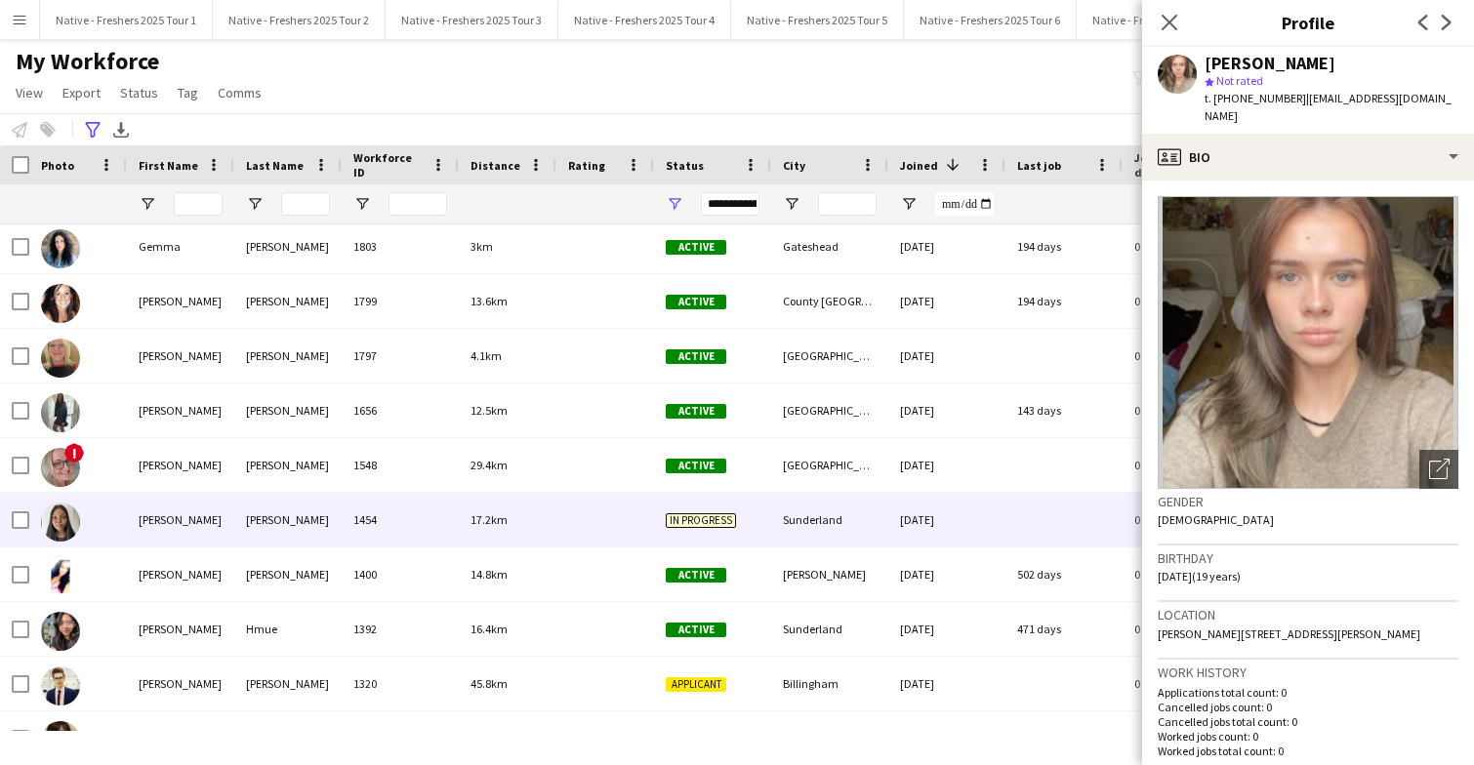
click at [571, 522] on div at bounding box center [605, 520] width 98 height 54
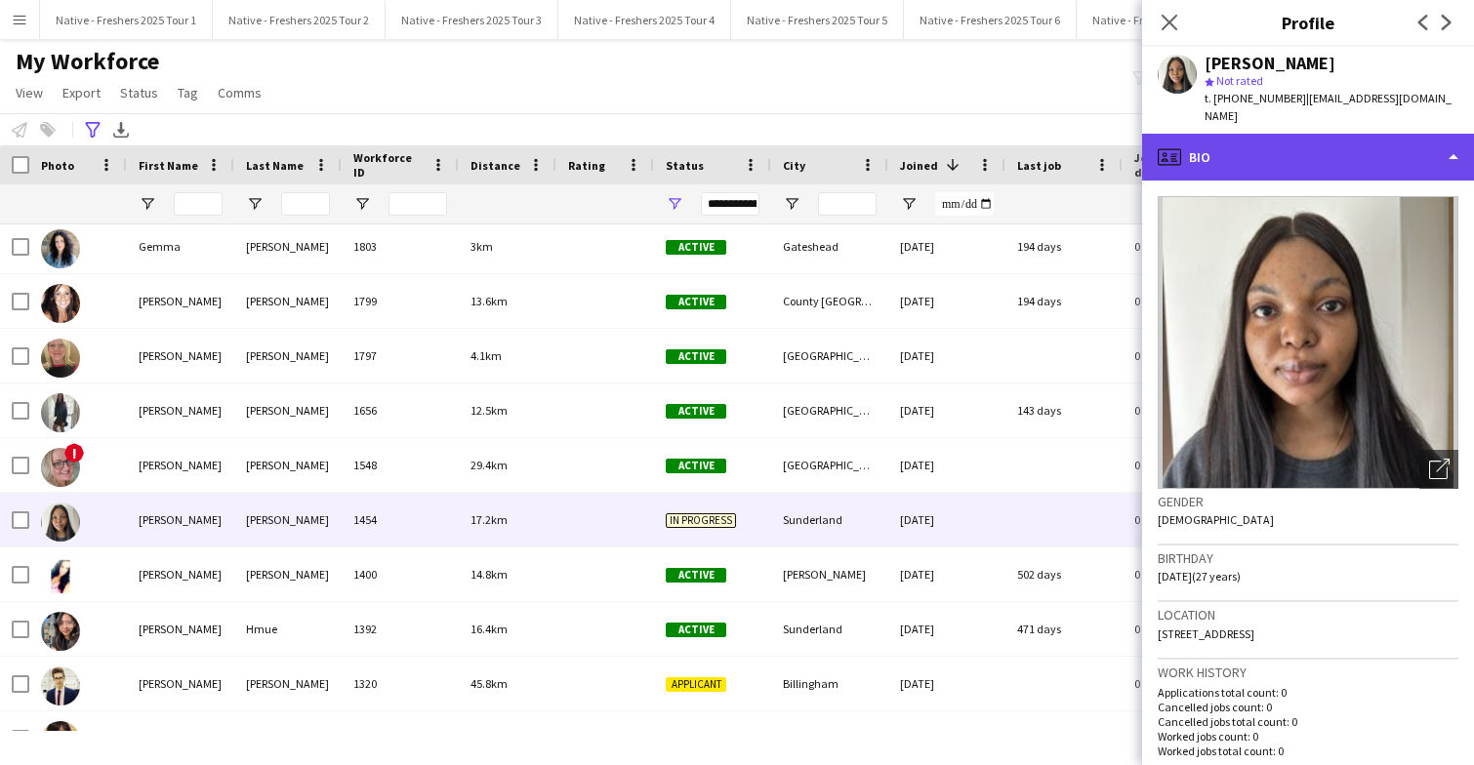
click at [1388, 145] on div "profile Bio" at bounding box center [1308, 157] width 332 height 47
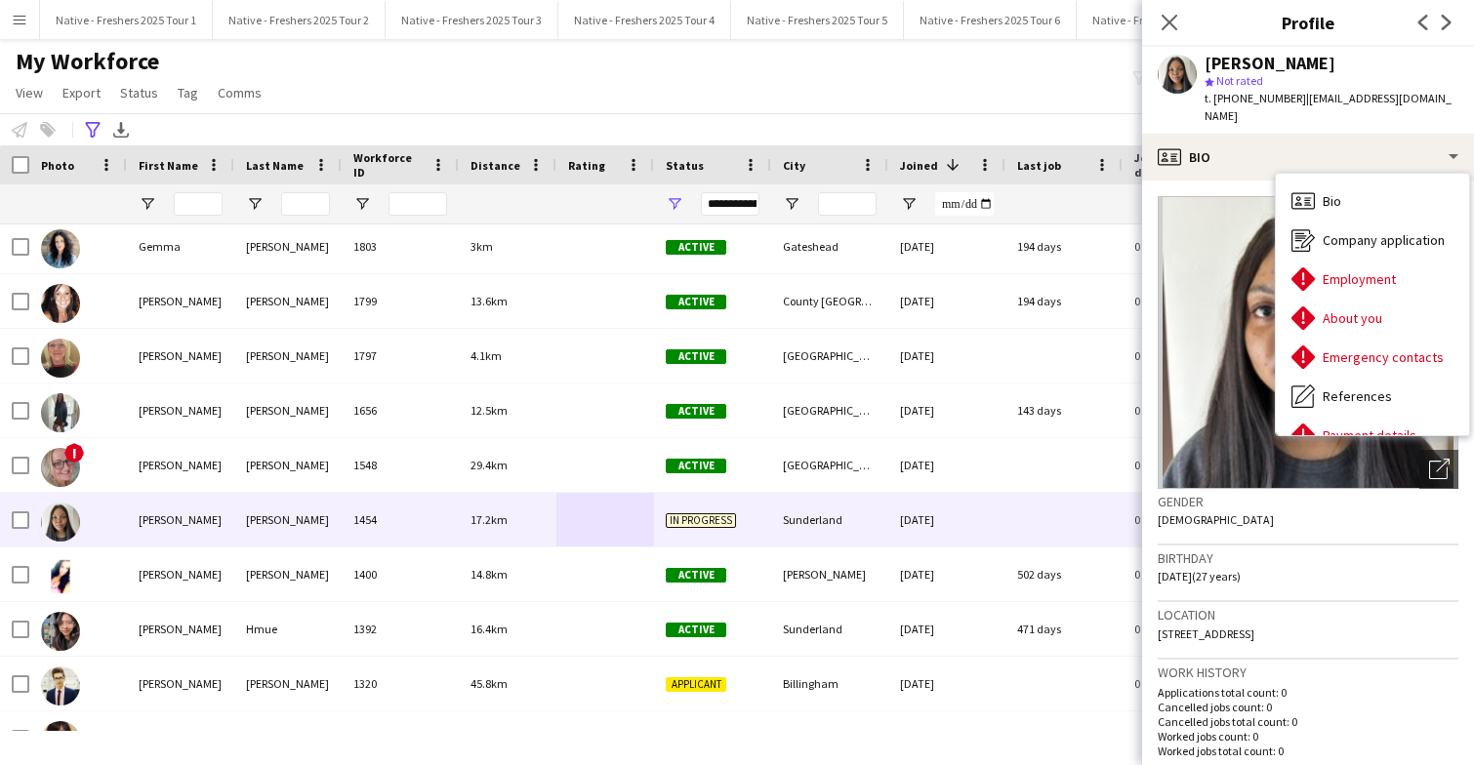
click at [1345, 174] on div "Bio Bio Company application Company application Employment Employment About you…" at bounding box center [1372, 305] width 193 height 262
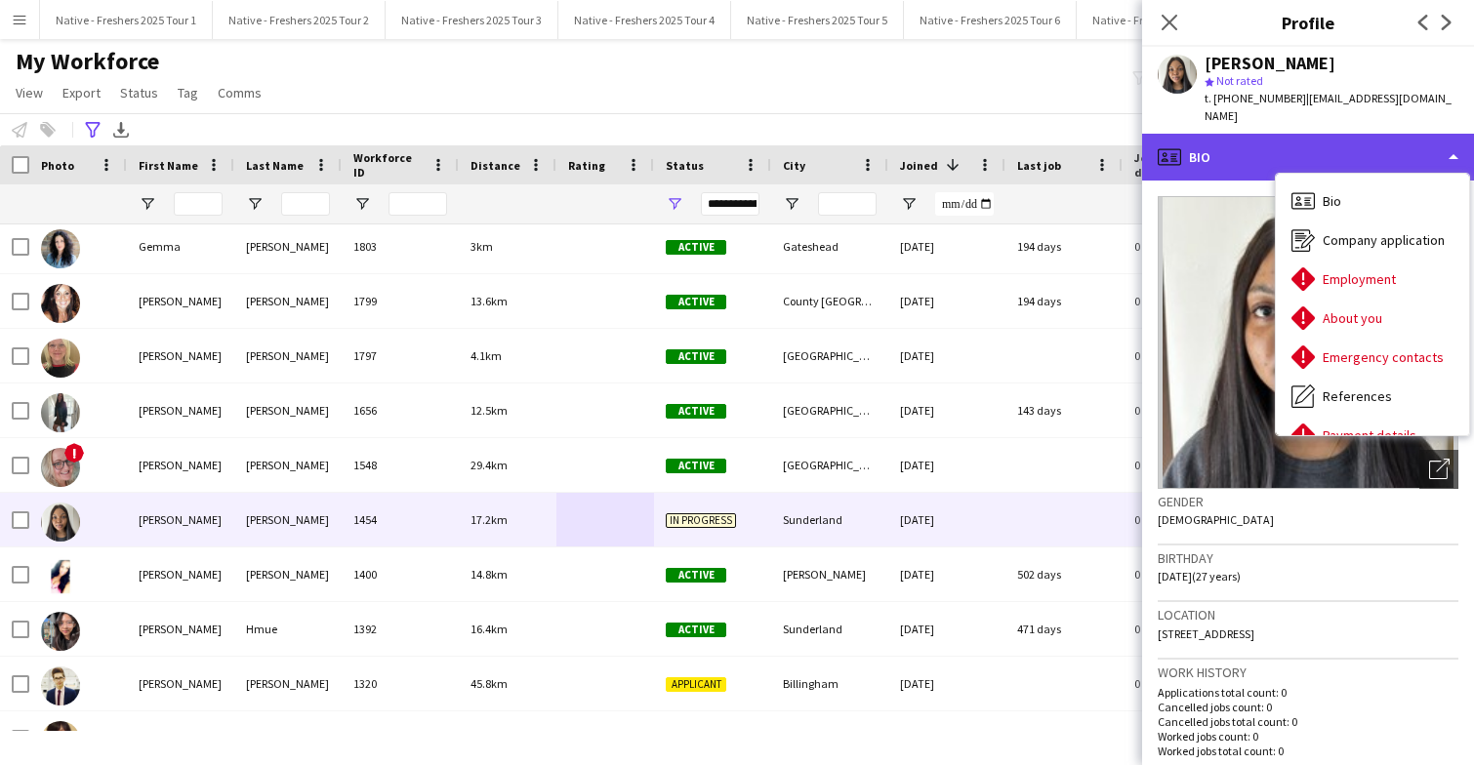
click at [1335, 143] on div "profile Bio" at bounding box center [1308, 157] width 332 height 47
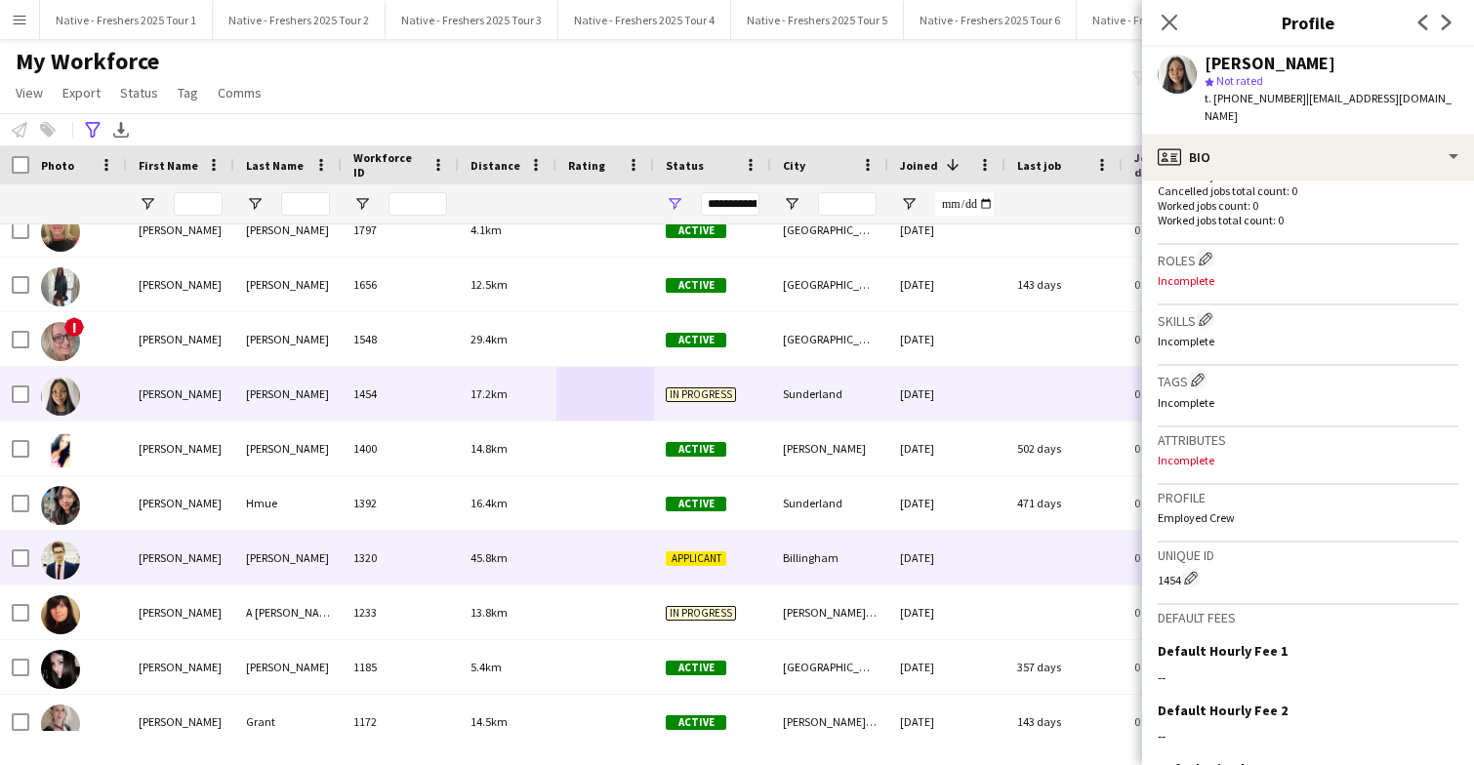
click at [565, 559] on div at bounding box center [605, 558] width 98 height 54
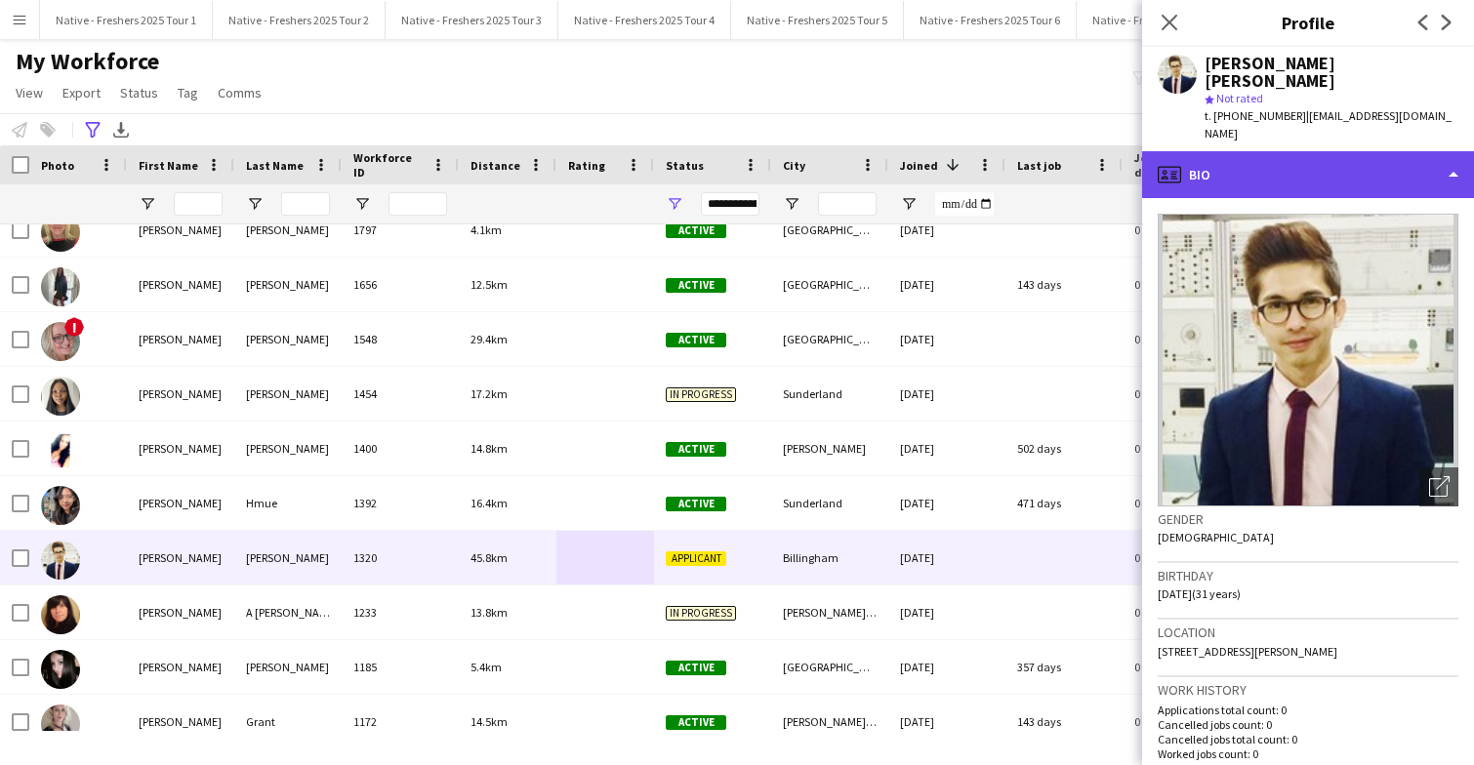
click at [1340, 151] on div "profile Bio" at bounding box center [1308, 174] width 332 height 47
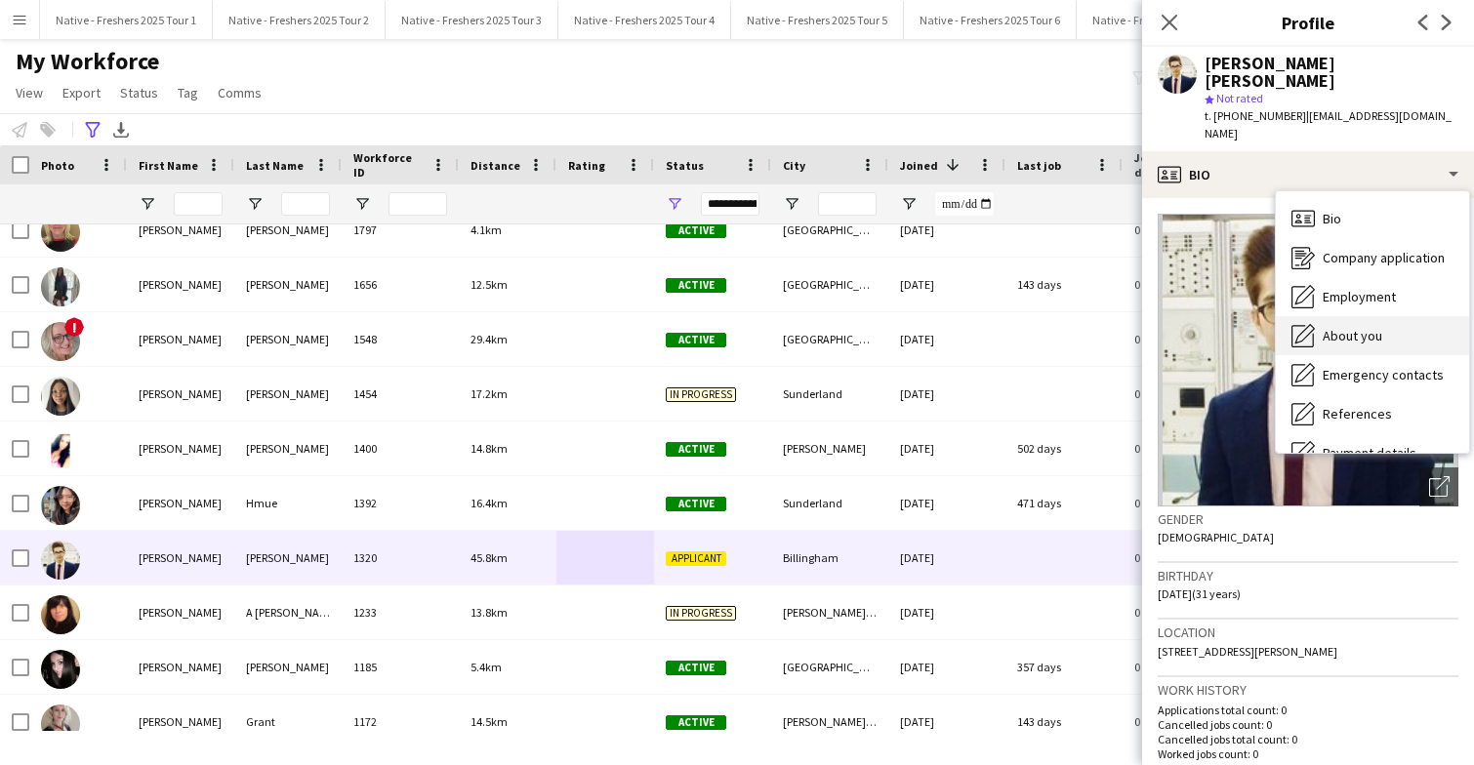
click at [1362, 327] on span "About you" at bounding box center [1353, 336] width 60 height 18
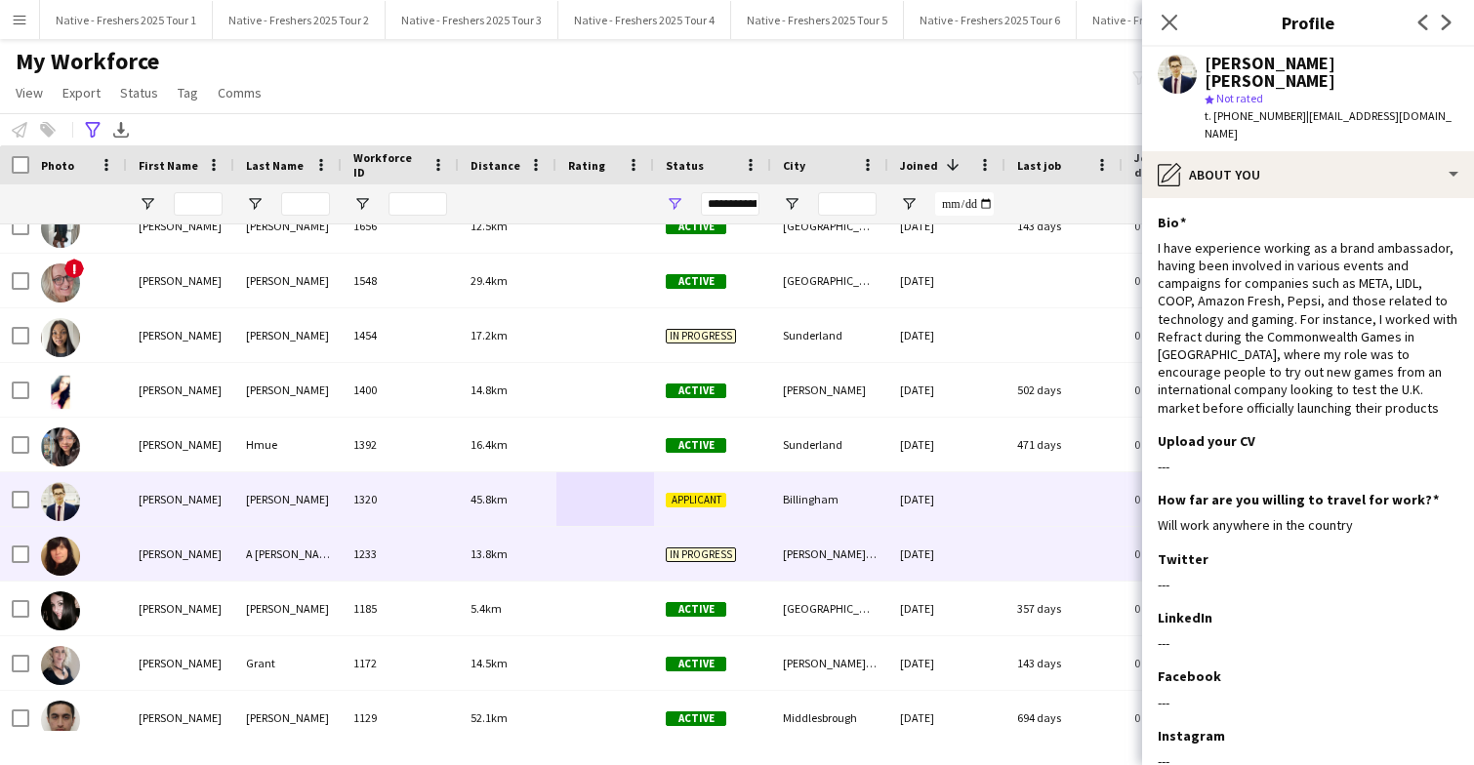
scroll to position [693, 0]
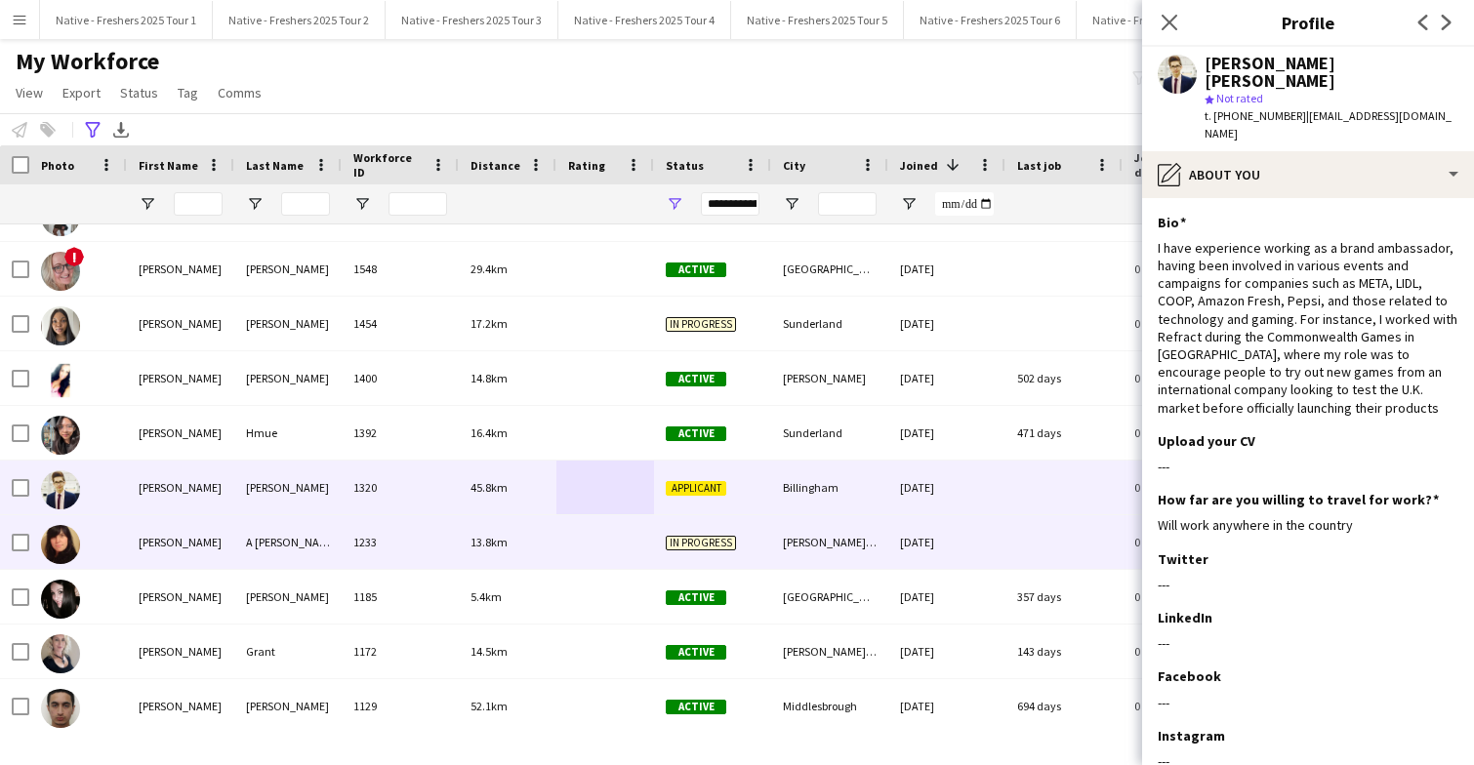
click at [564, 540] on div at bounding box center [605, 542] width 98 height 54
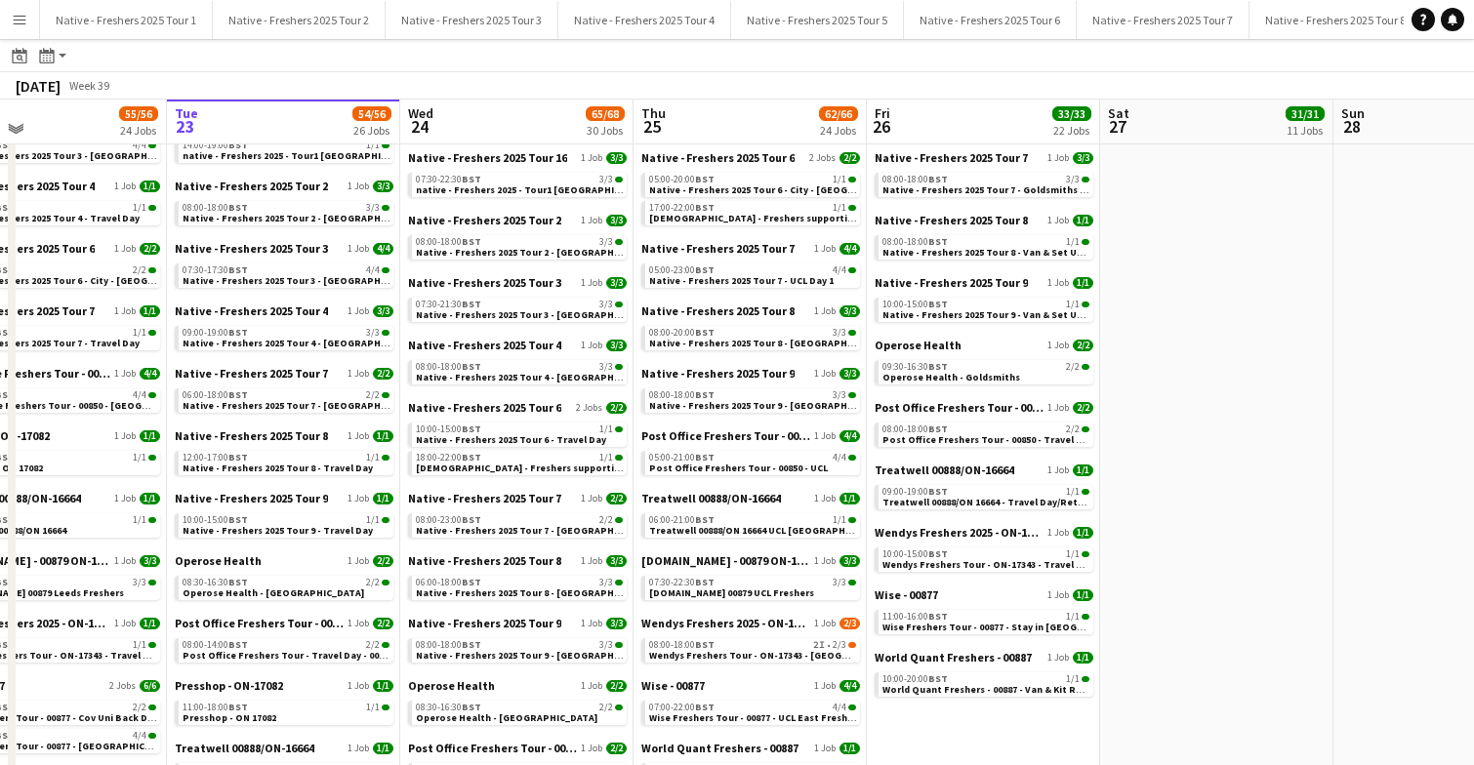
scroll to position [872, 0]
click at [750, 461] on span "Post Office Freshers Tour - 00850 - UCL" at bounding box center [738, 467] width 179 height 13
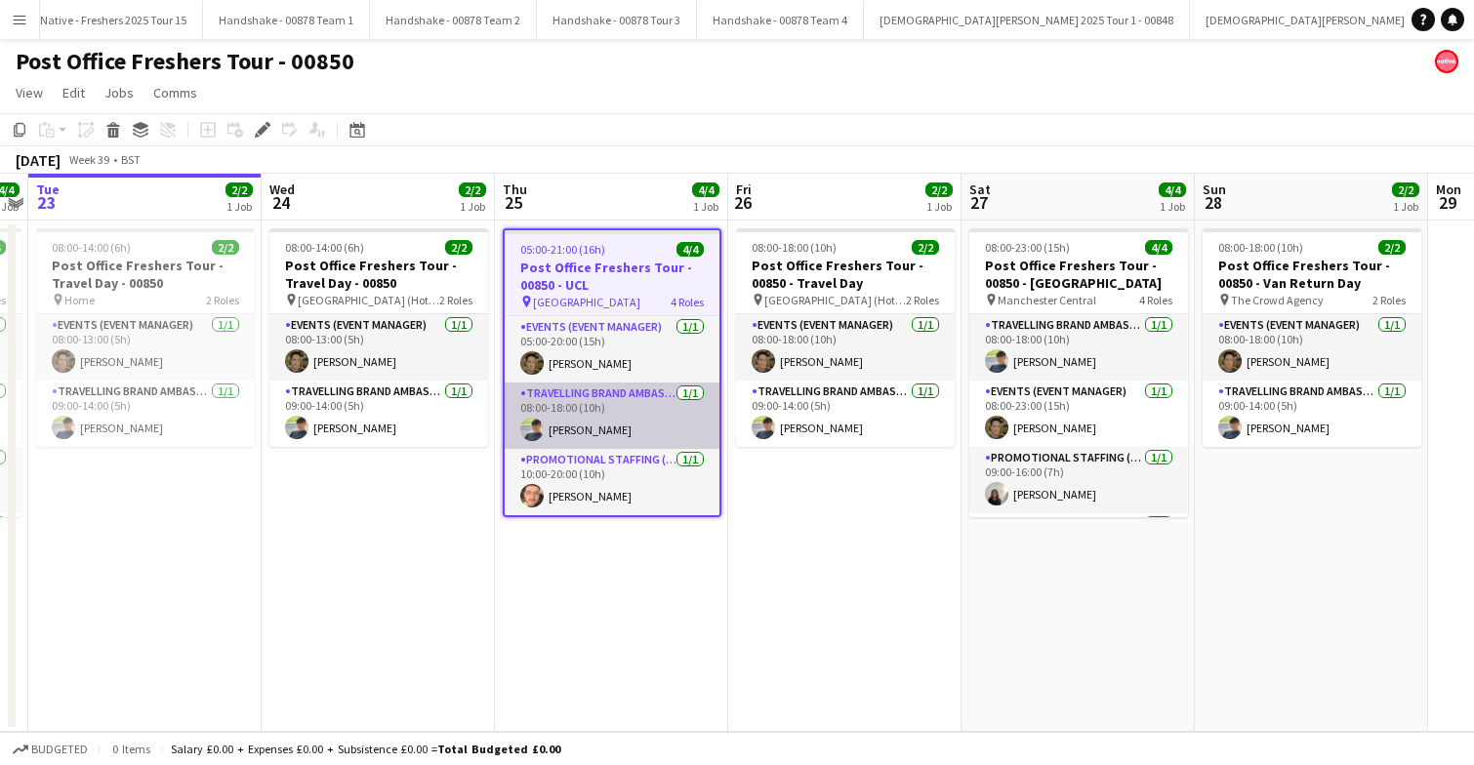
scroll to position [66, 0]
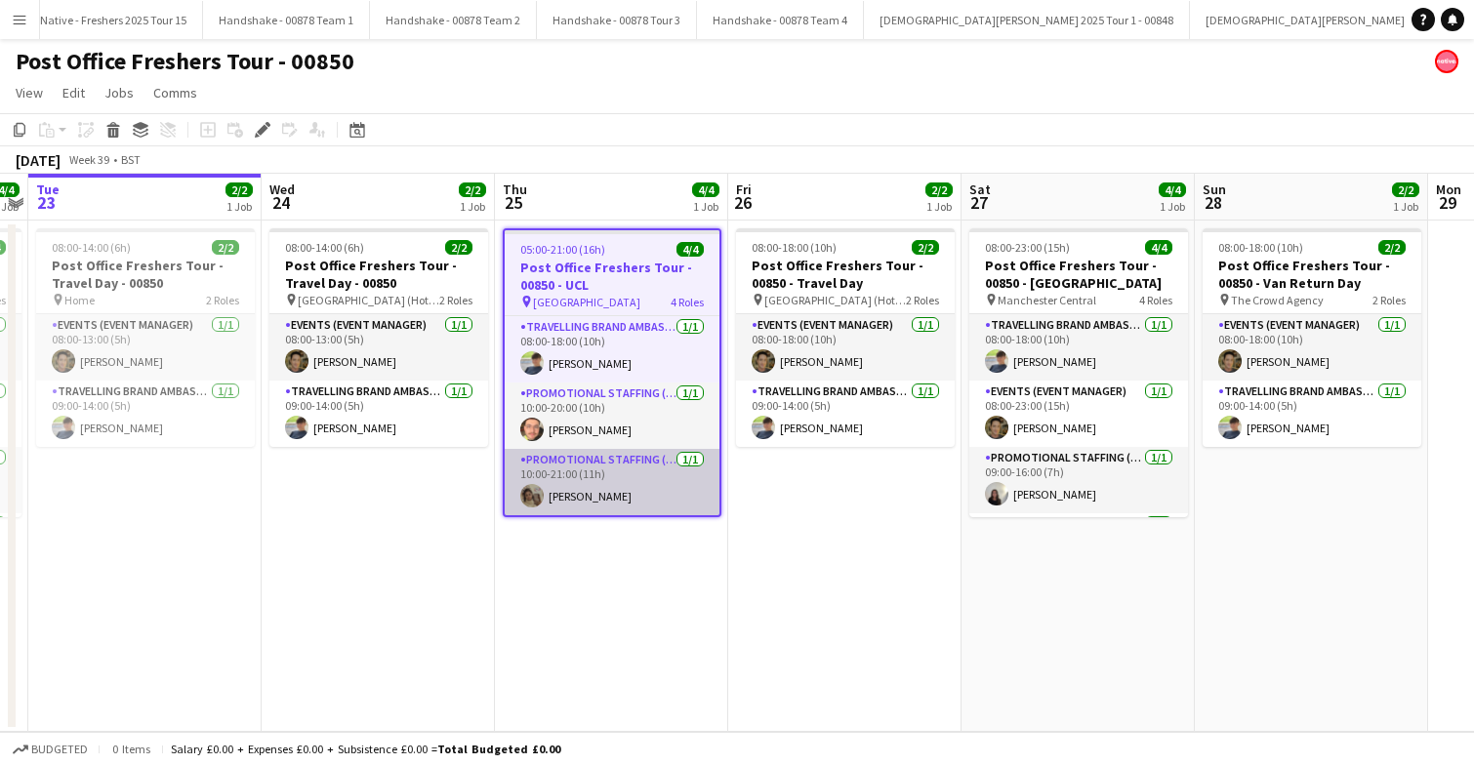
click at [649, 486] on app-card-role "Promotional Staffing (Brand Ambassadors) [DATE] 10:00-21:00 (11h) [PERSON_NAME]" at bounding box center [612, 482] width 215 height 66
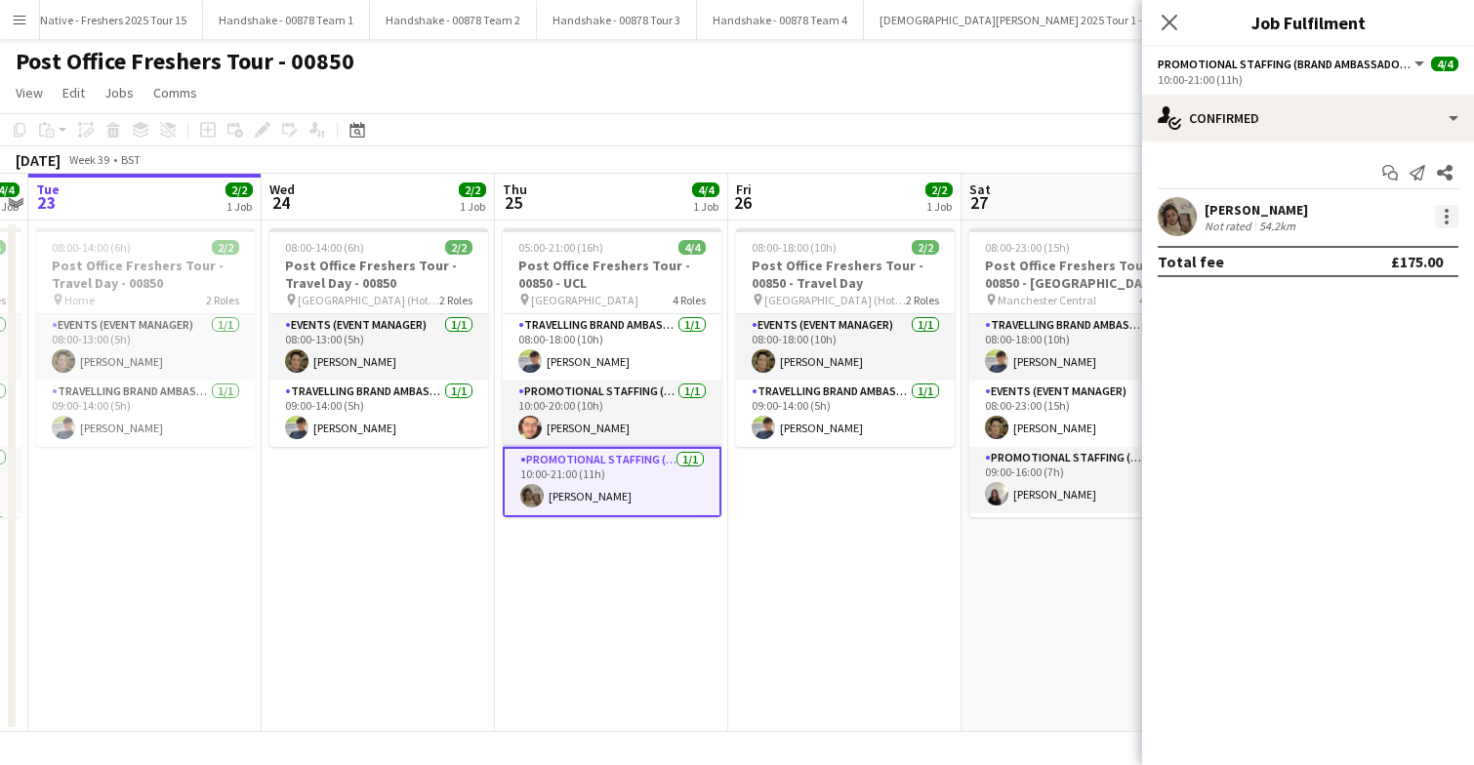
click at [1445, 216] on div at bounding box center [1447, 217] width 4 height 4
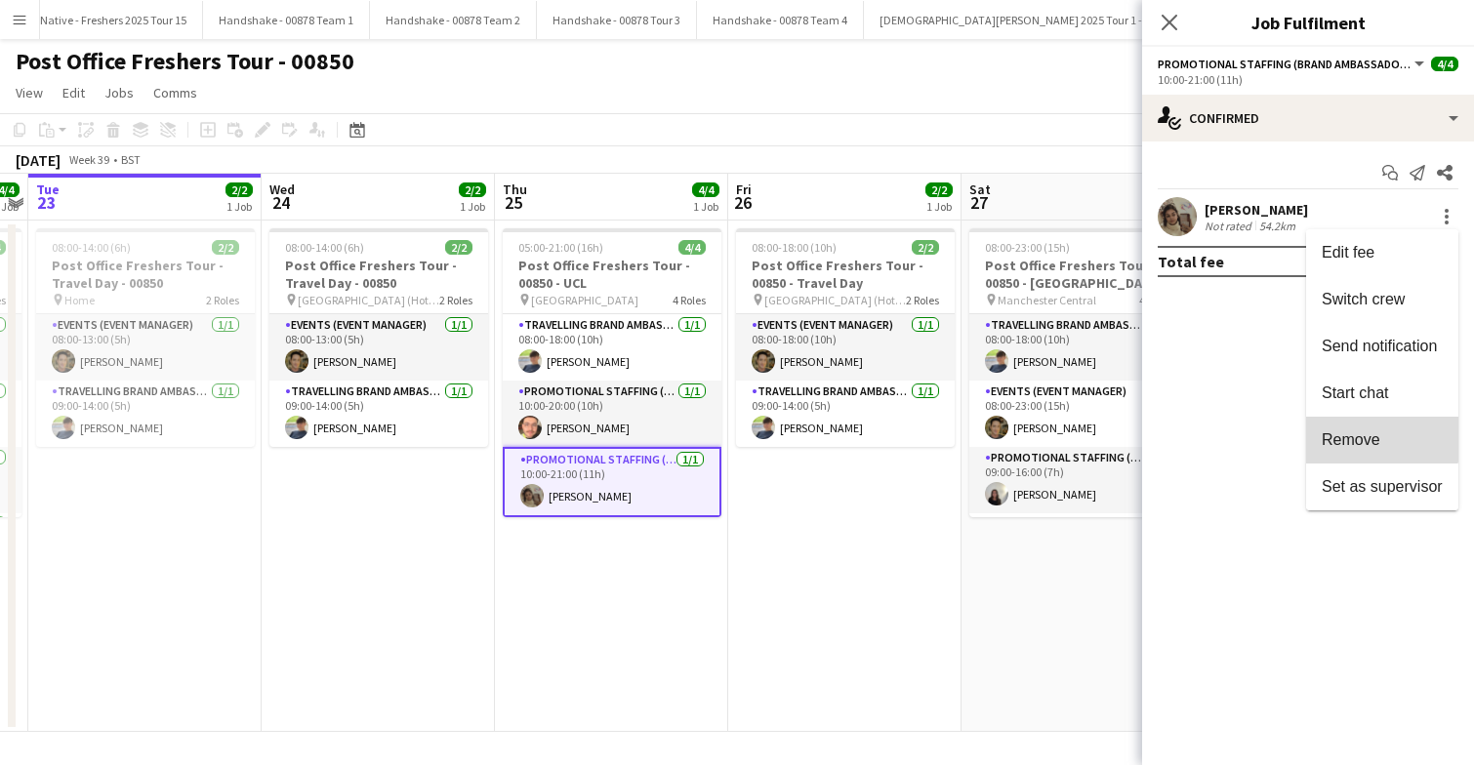
click at [1373, 433] on span "Remove" at bounding box center [1351, 439] width 59 height 17
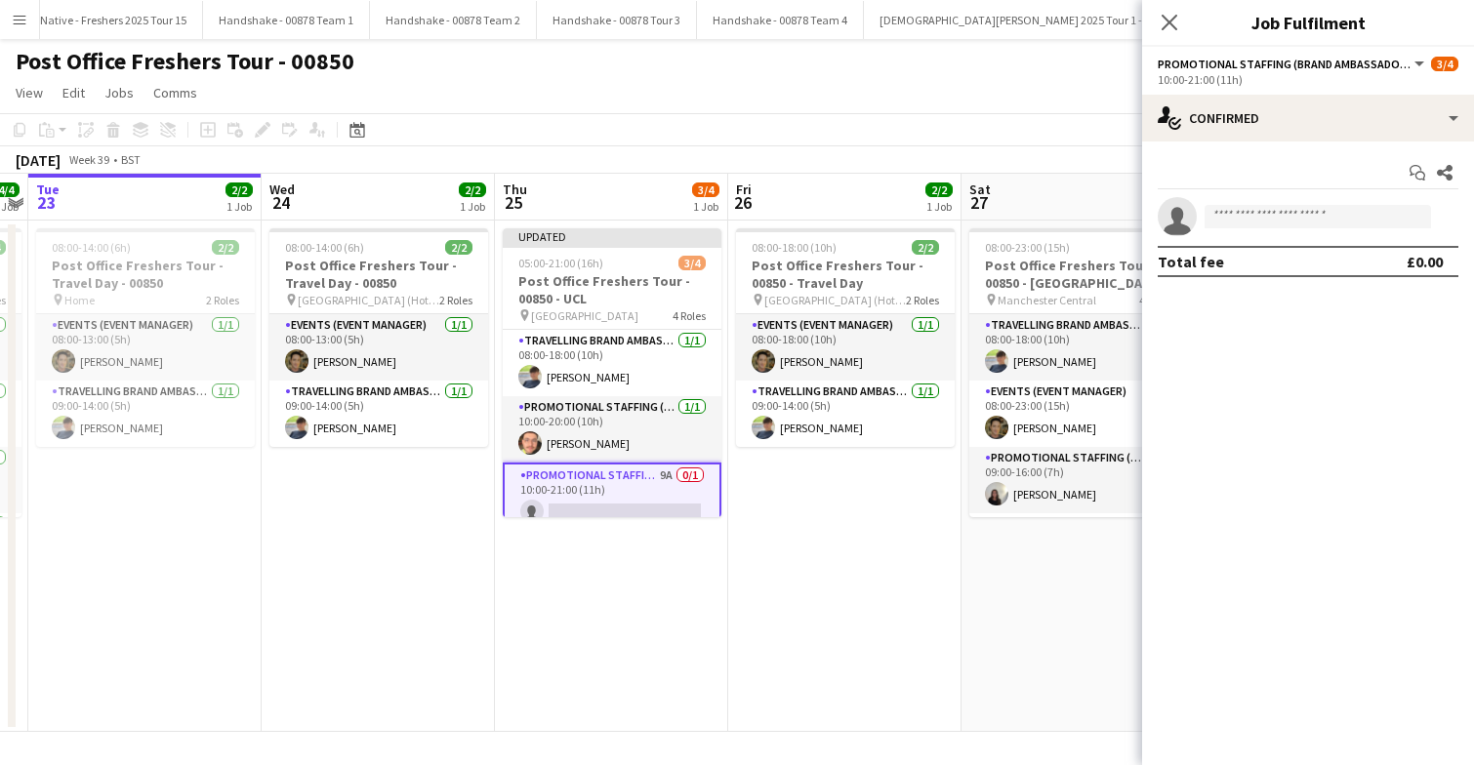
scroll to position [0, 672]
click at [731, 608] on app-date-cell "08:00-18:00 (10h) 2/2 Post Office Freshers Tour - 00850 - Travel Day pin [GEOGR…" at bounding box center [843, 476] width 233 height 511
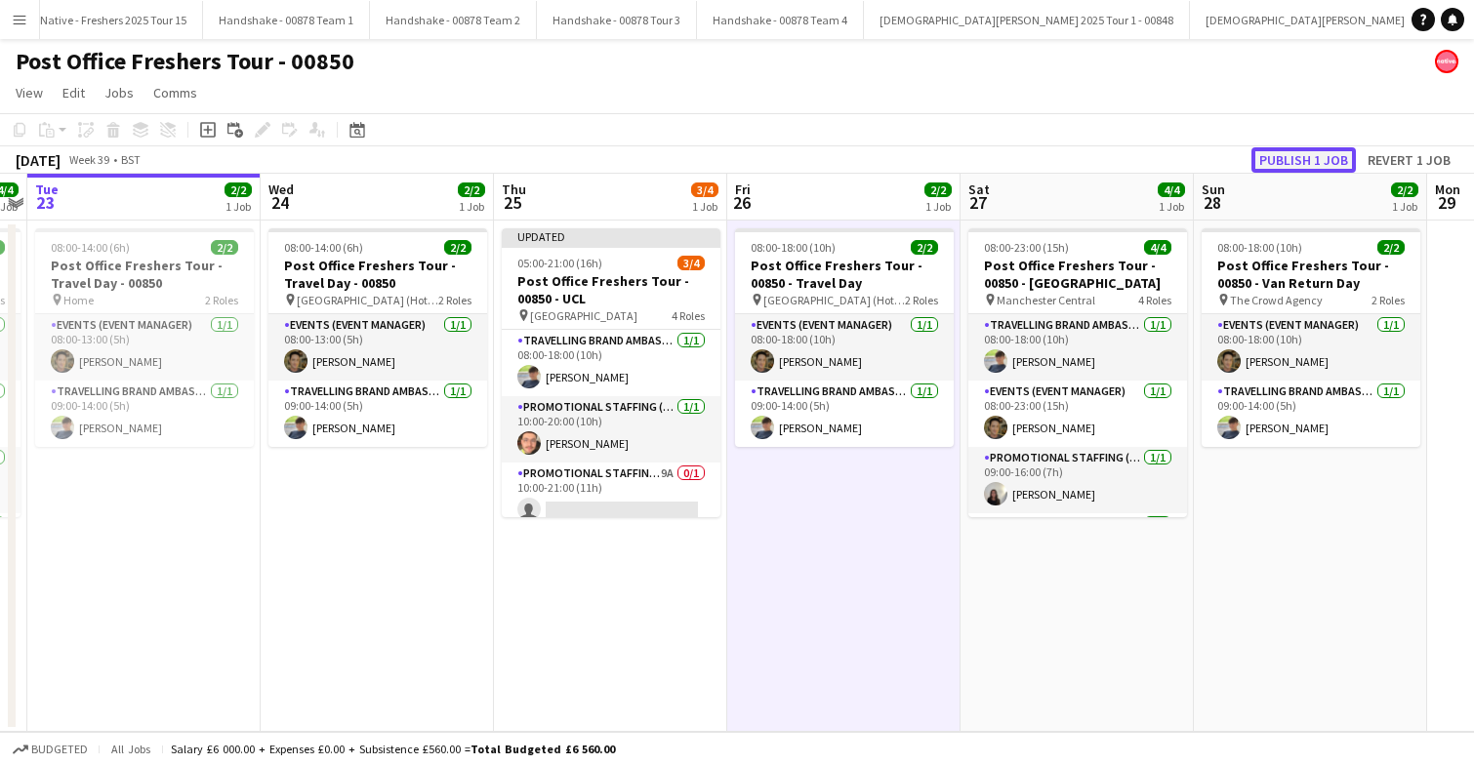
click at [1324, 163] on button "Publish 1 job" at bounding box center [1303, 159] width 104 height 25
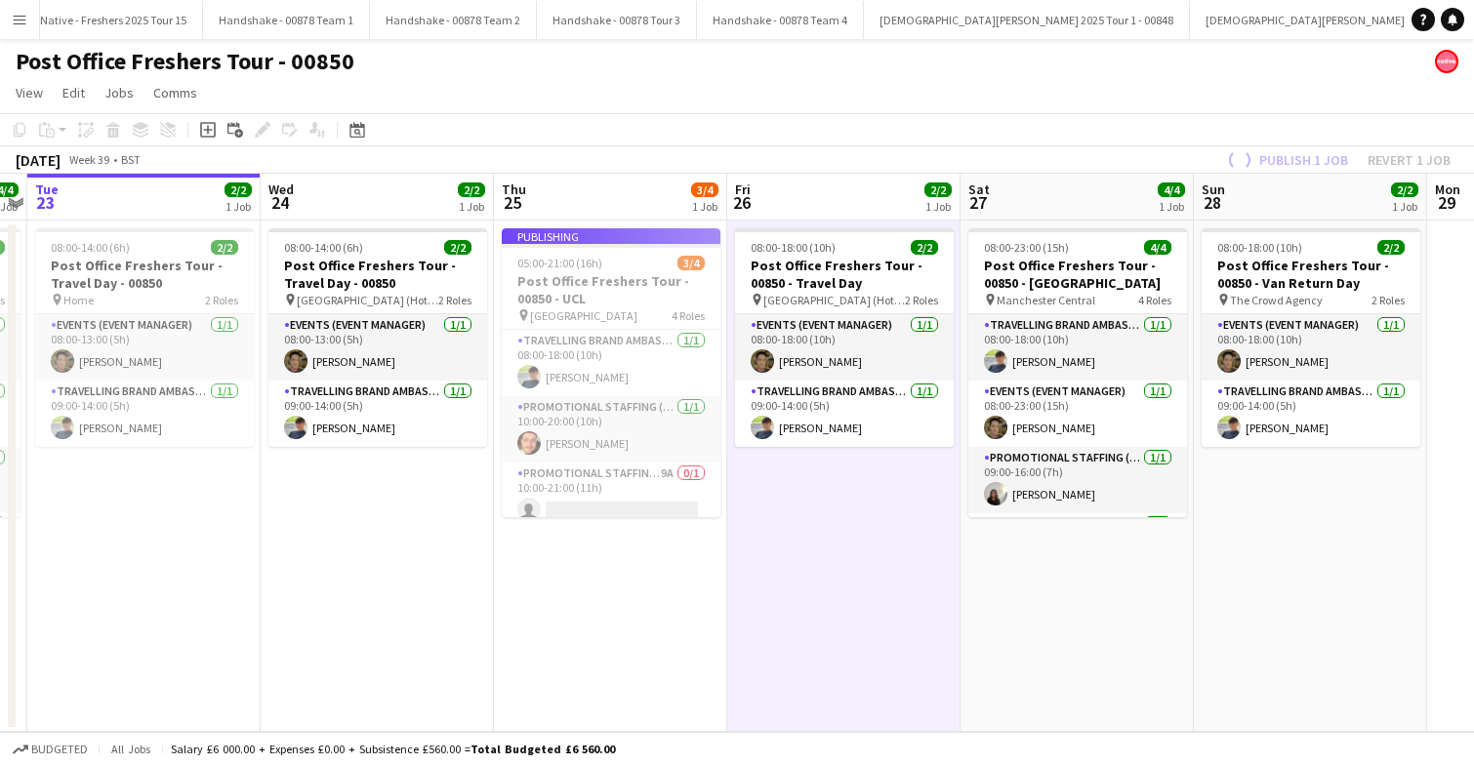
scroll to position [62, 0]
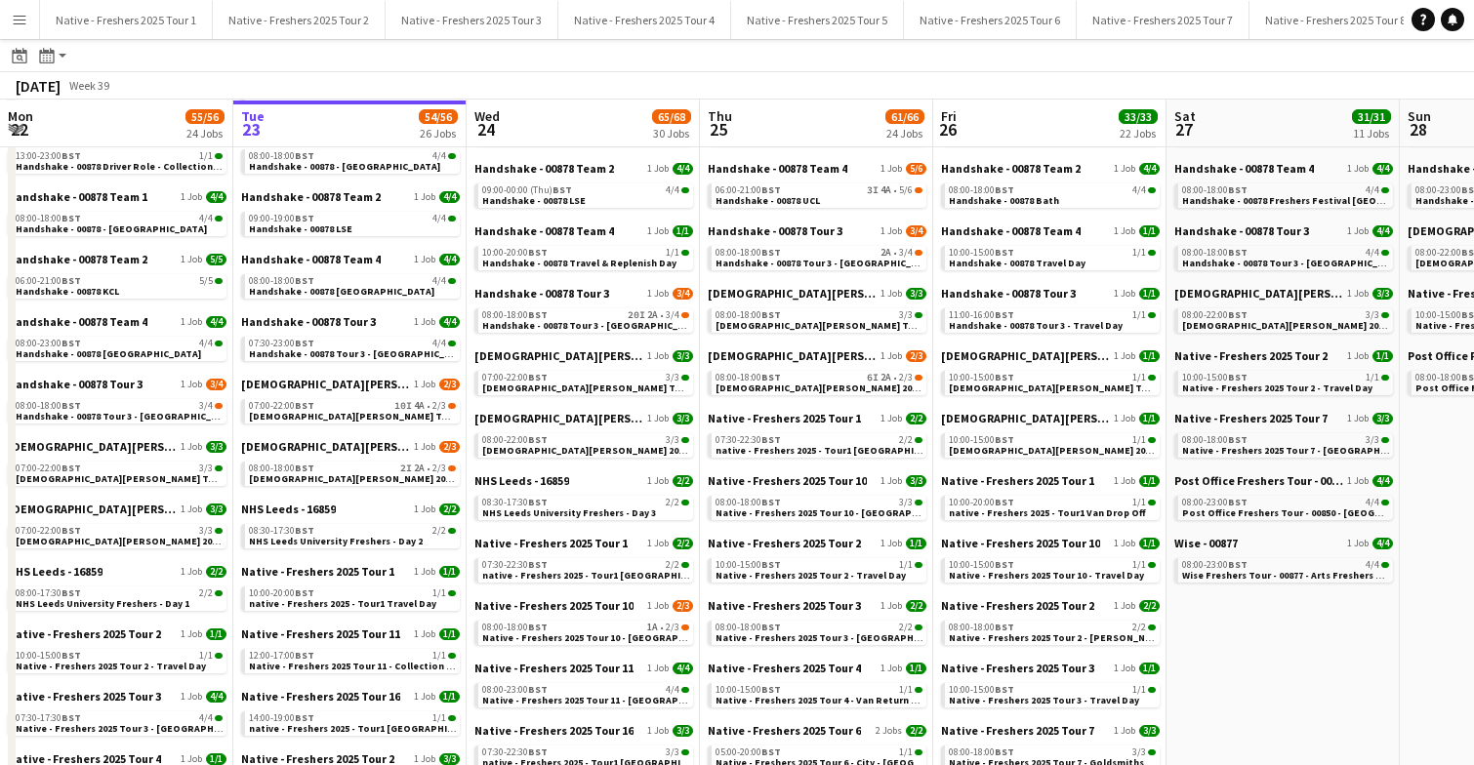
scroll to position [291, 0]
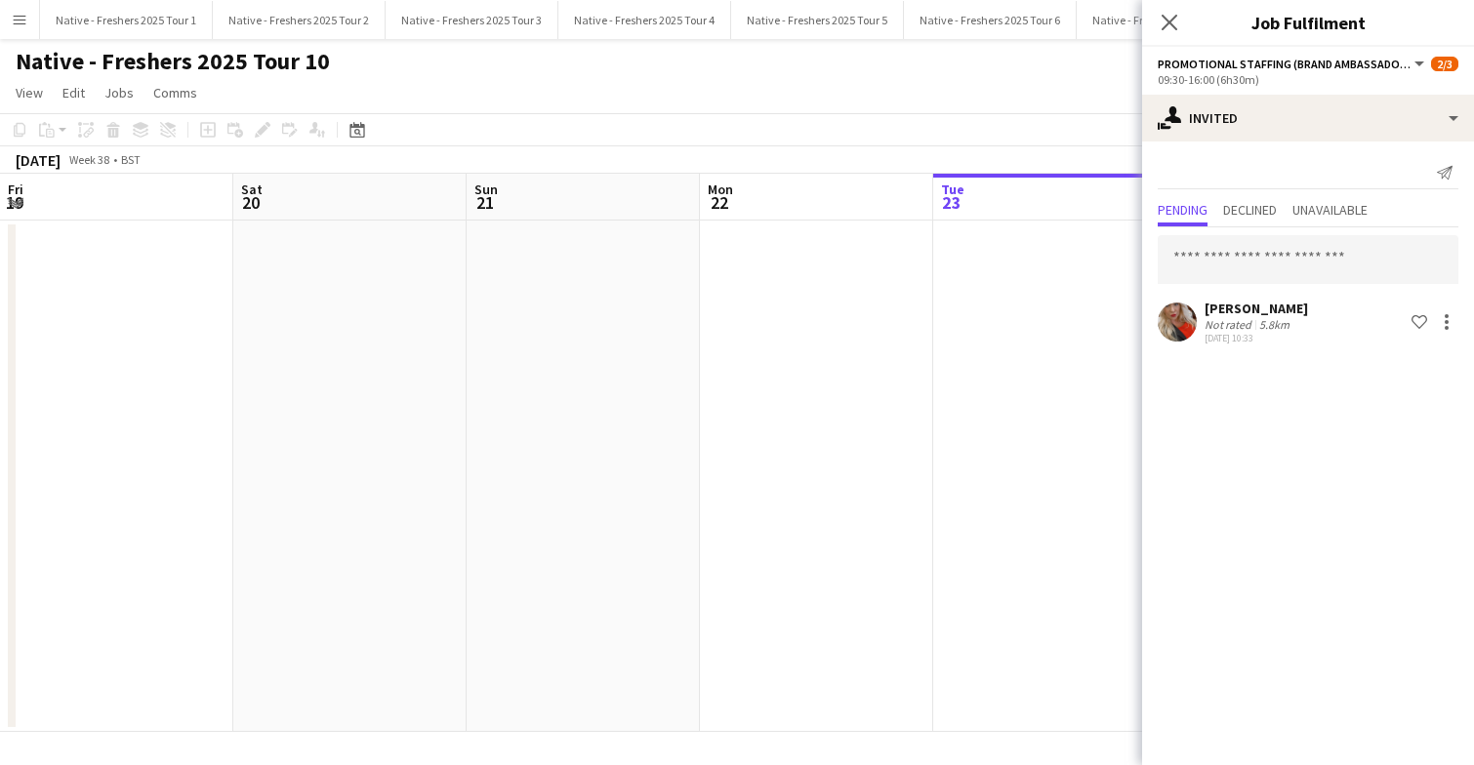
scroll to position [0, 672]
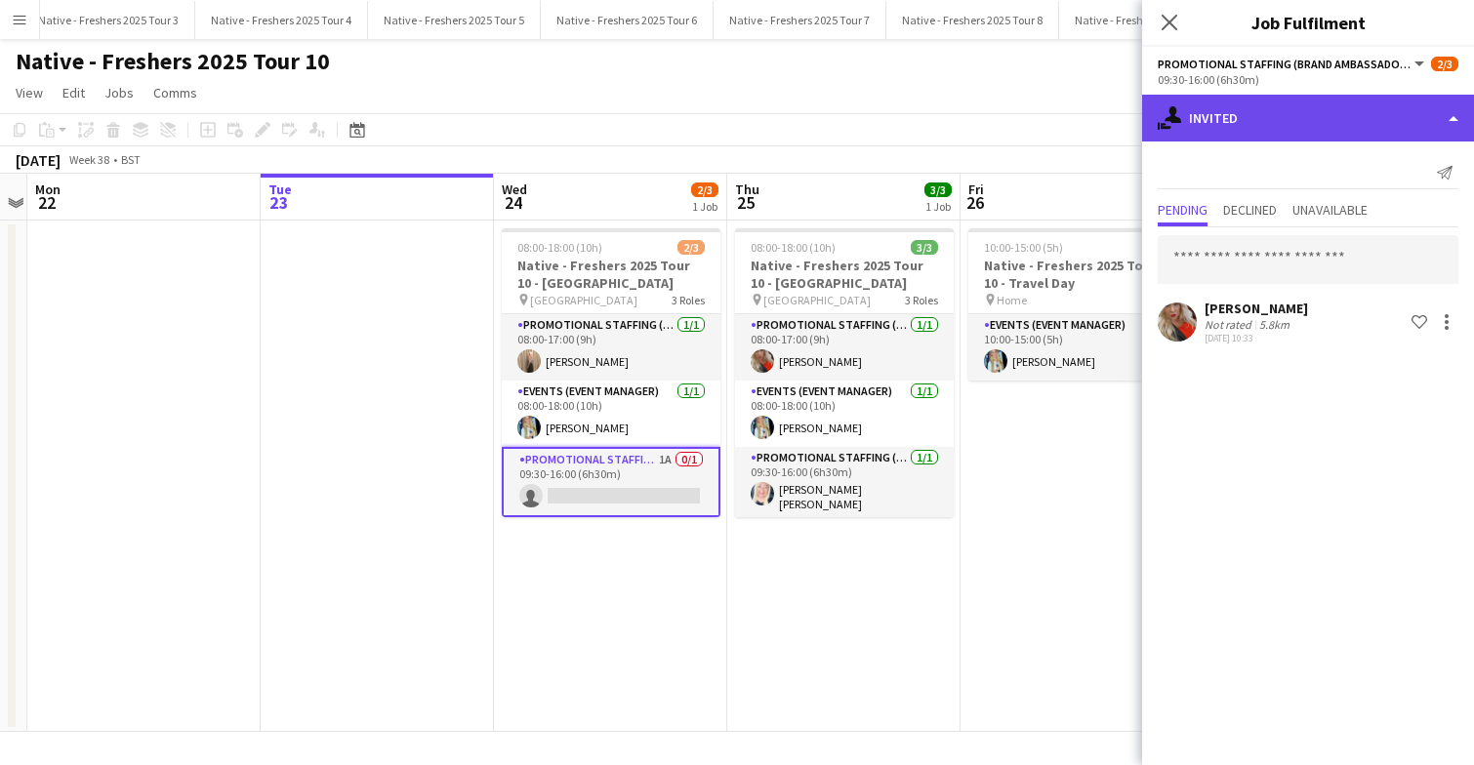
click at [1301, 108] on div "single-neutral-actions-share-1 Invited" at bounding box center [1308, 118] width 332 height 47
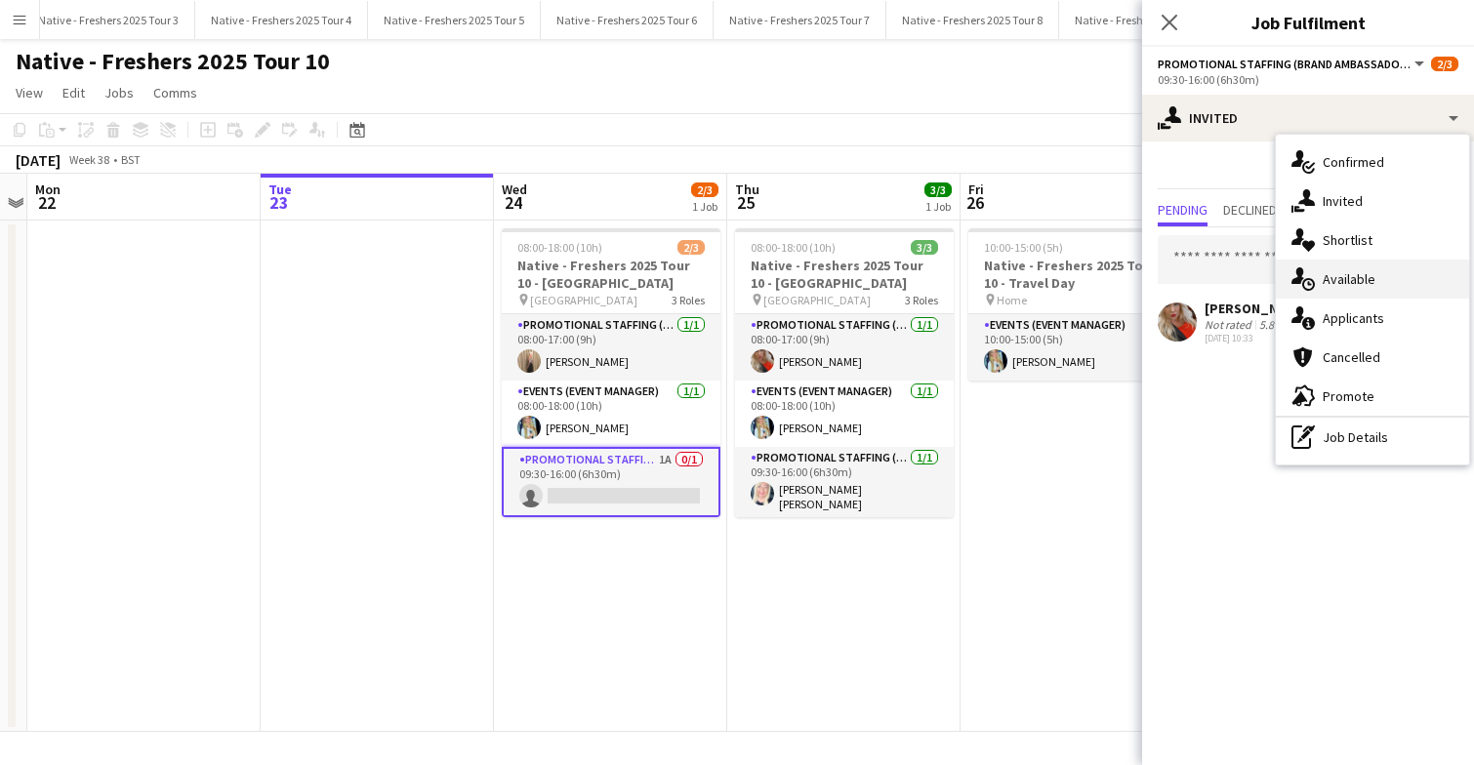
click at [1352, 270] on span "Available" at bounding box center [1349, 279] width 53 height 18
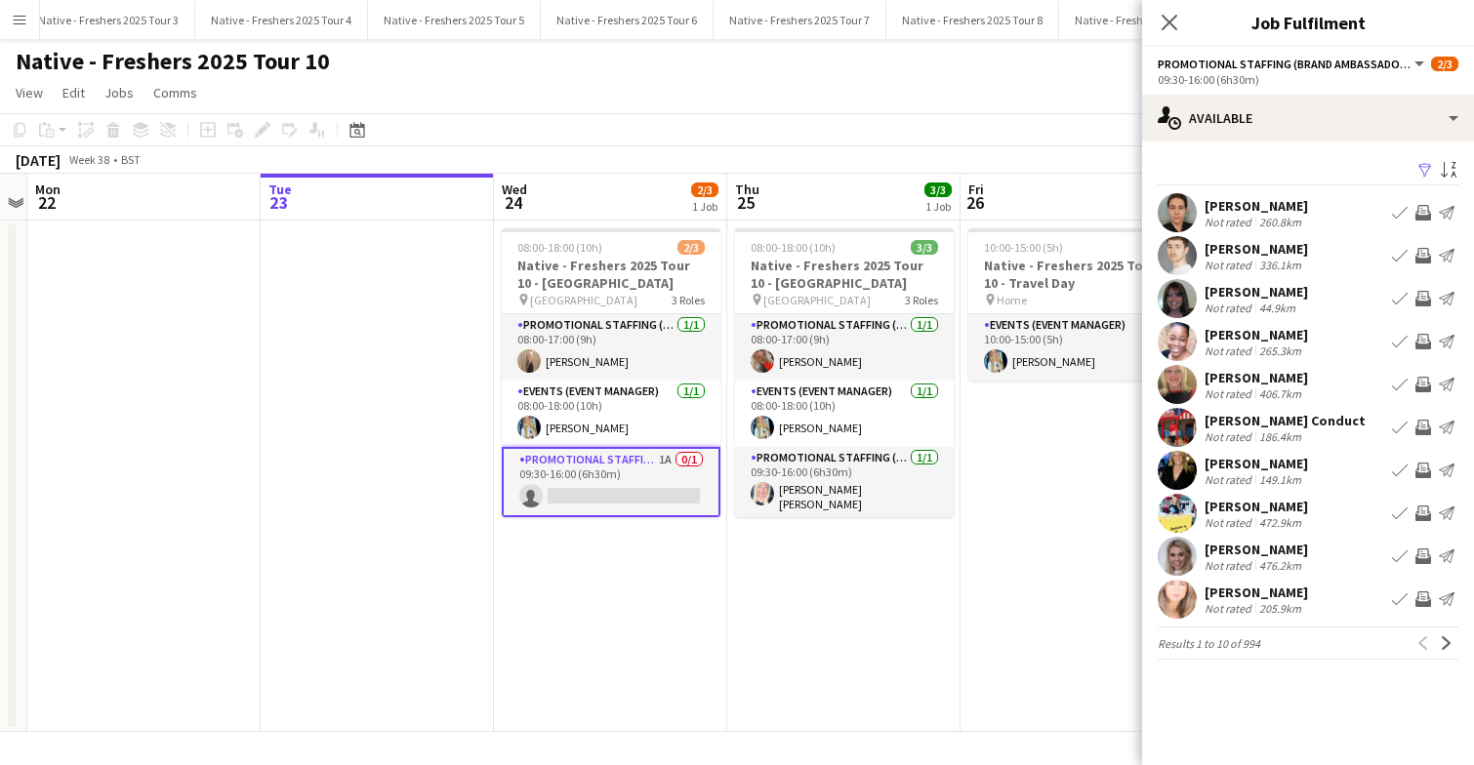
click at [1426, 172] on app-icon "Filter" at bounding box center [1425, 171] width 16 height 19
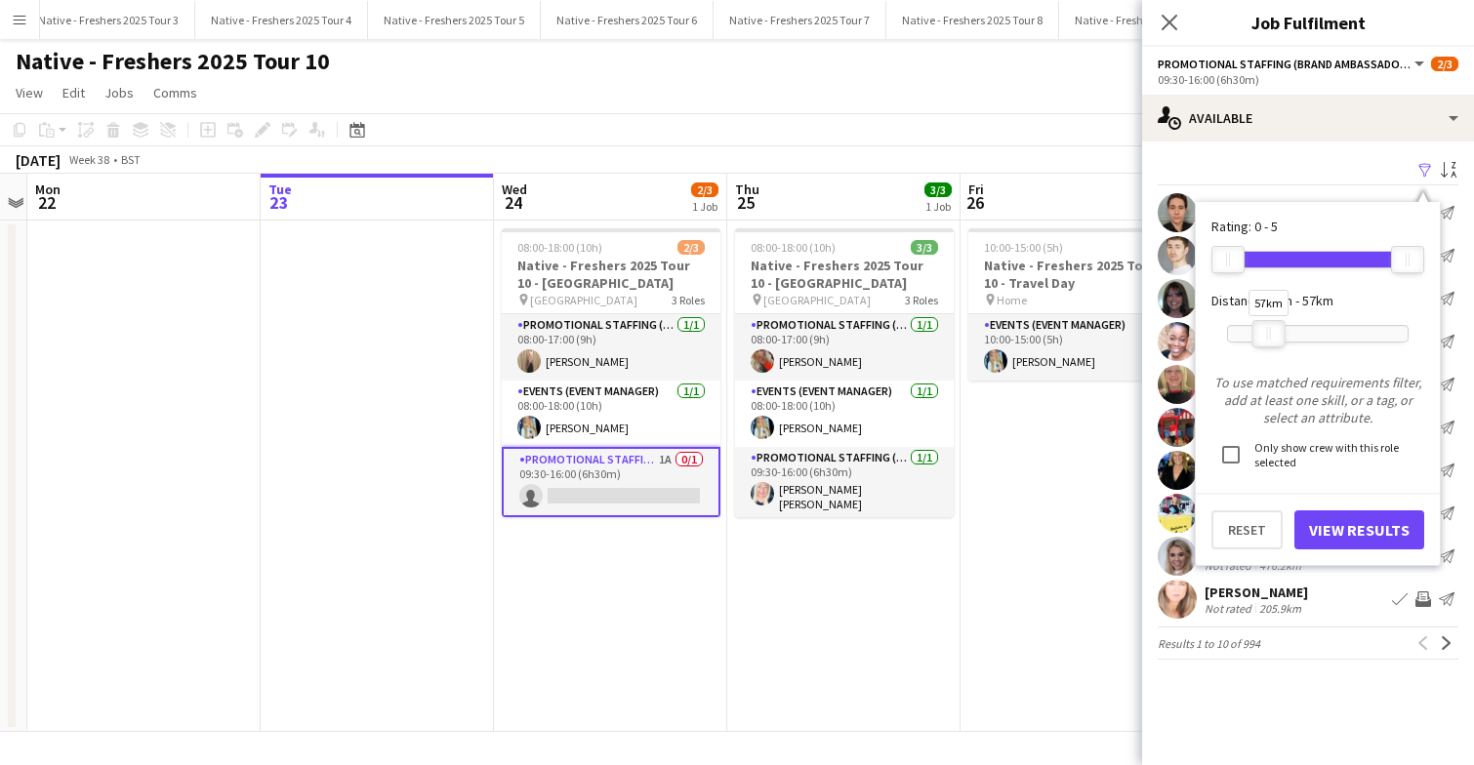
drag, startPoint x: 1409, startPoint y: 326, endPoint x: 1271, endPoint y: 330, distance: 138.7
click at [1271, 330] on div at bounding box center [1268, 333] width 31 height 25
click at [1364, 540] on button "View Results" at bounding box center [1359, 529] width 130 height 39
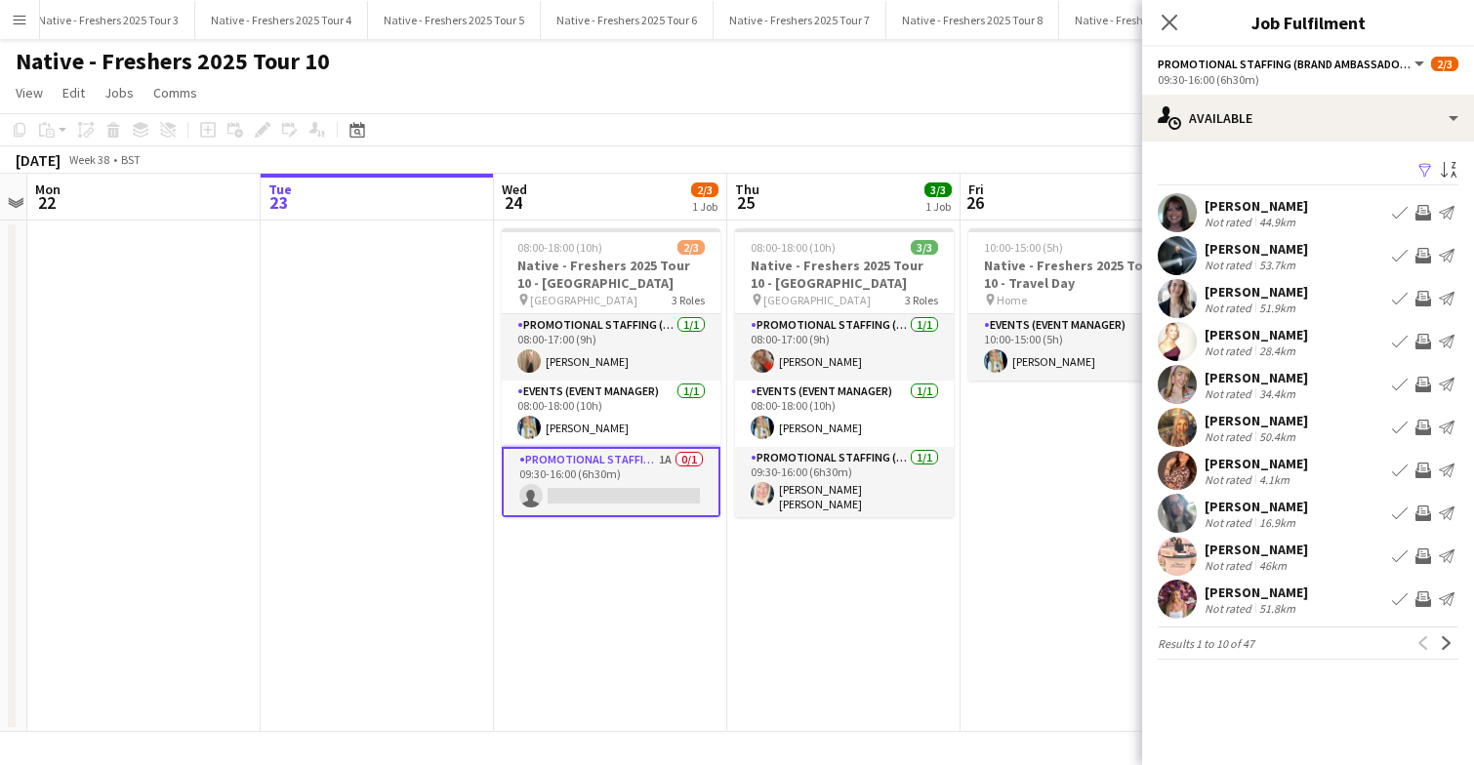
click at [1423, 171] on app-icon "Filter" at bounding box center [1425, 171] width 16 height 19
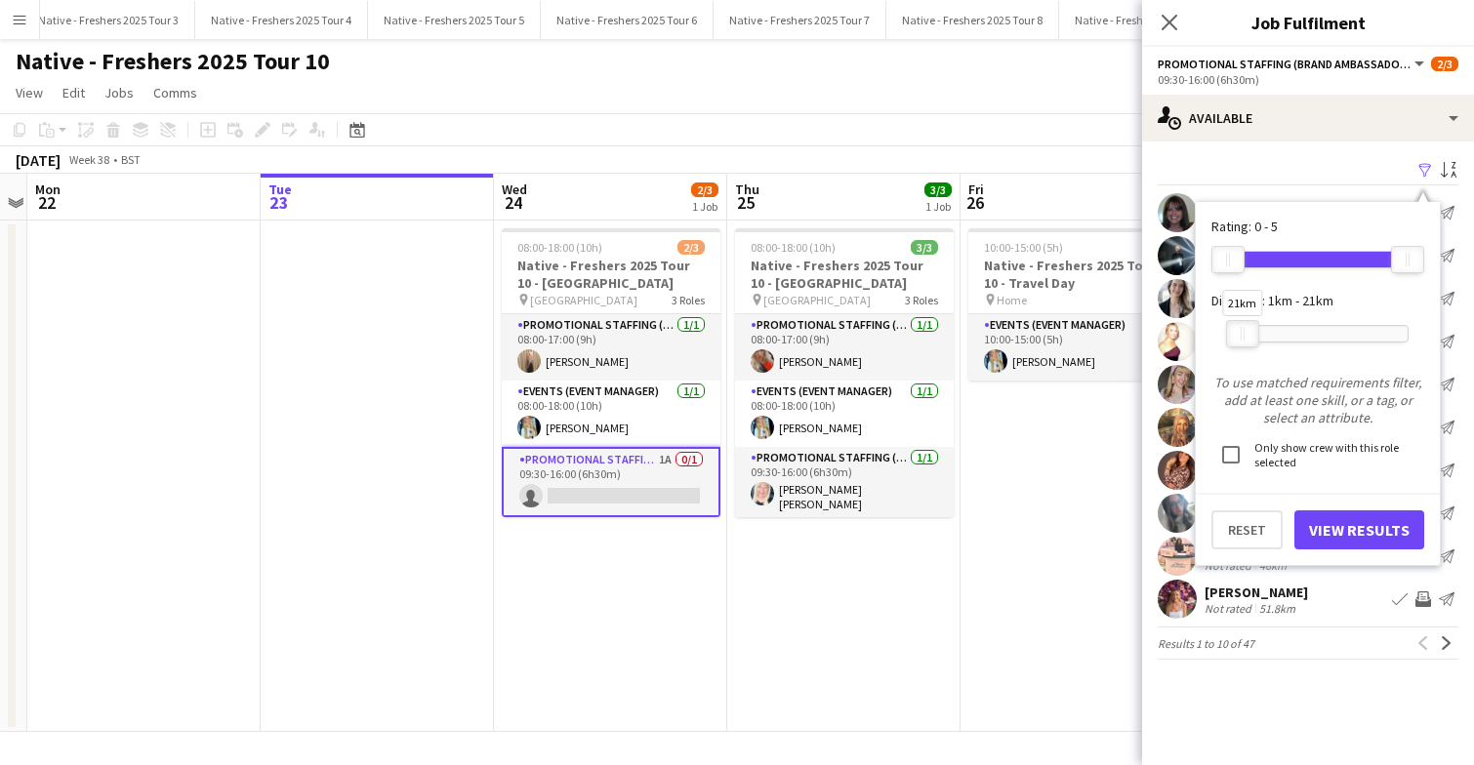
drag, startPoint x: 1269, startPoint y: 325, endPoint x: 1243, endPoint y: 328, distance: 26.5
click at [1243, 328] on div "21km" at bounding box center [1242, 333] width 33 height 27
click at [1358, 527] on button "View Results" at bounding box center [1359, 529] width 130 height 39
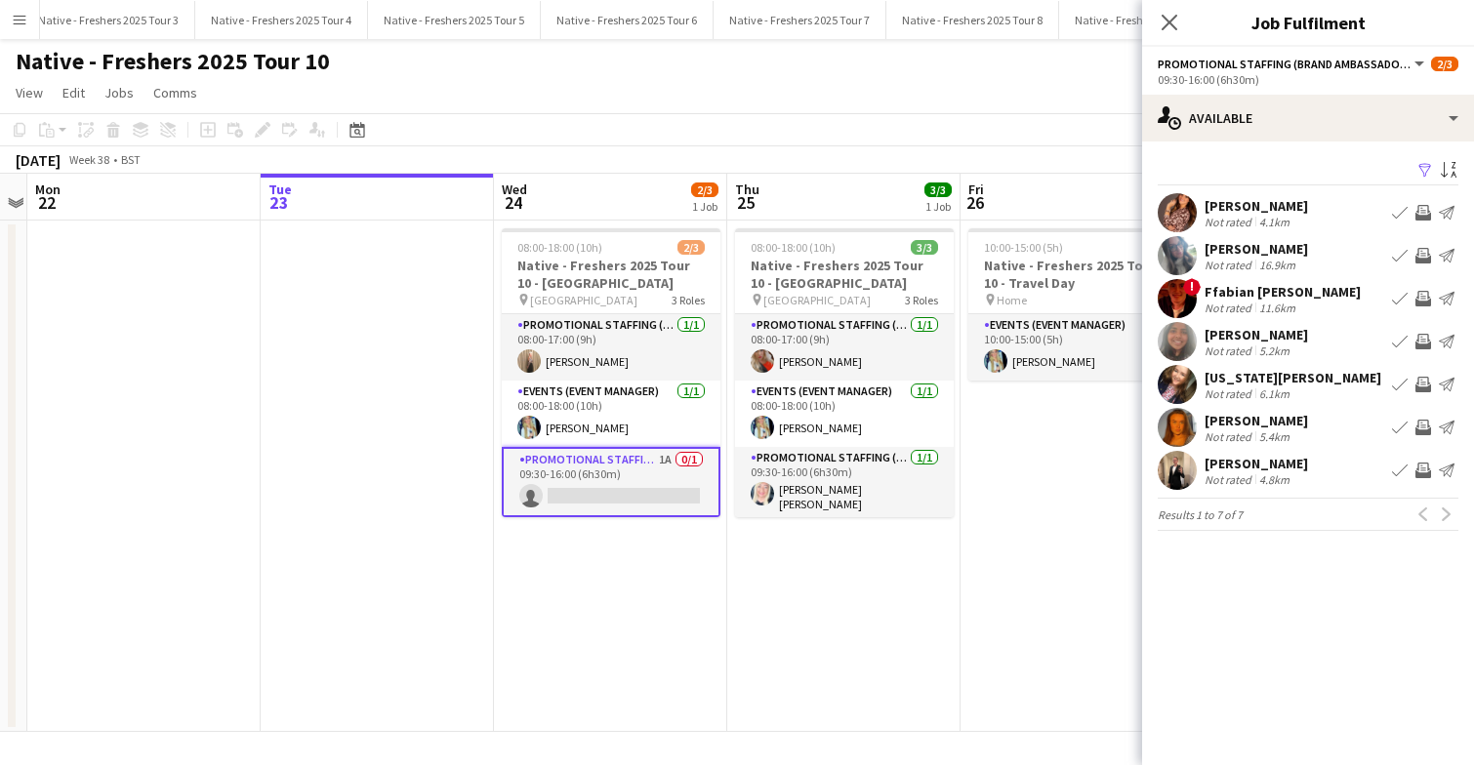
click at [1173, 198] on app-user-avatar at bounding box center [1177, 212] width 39 height 39
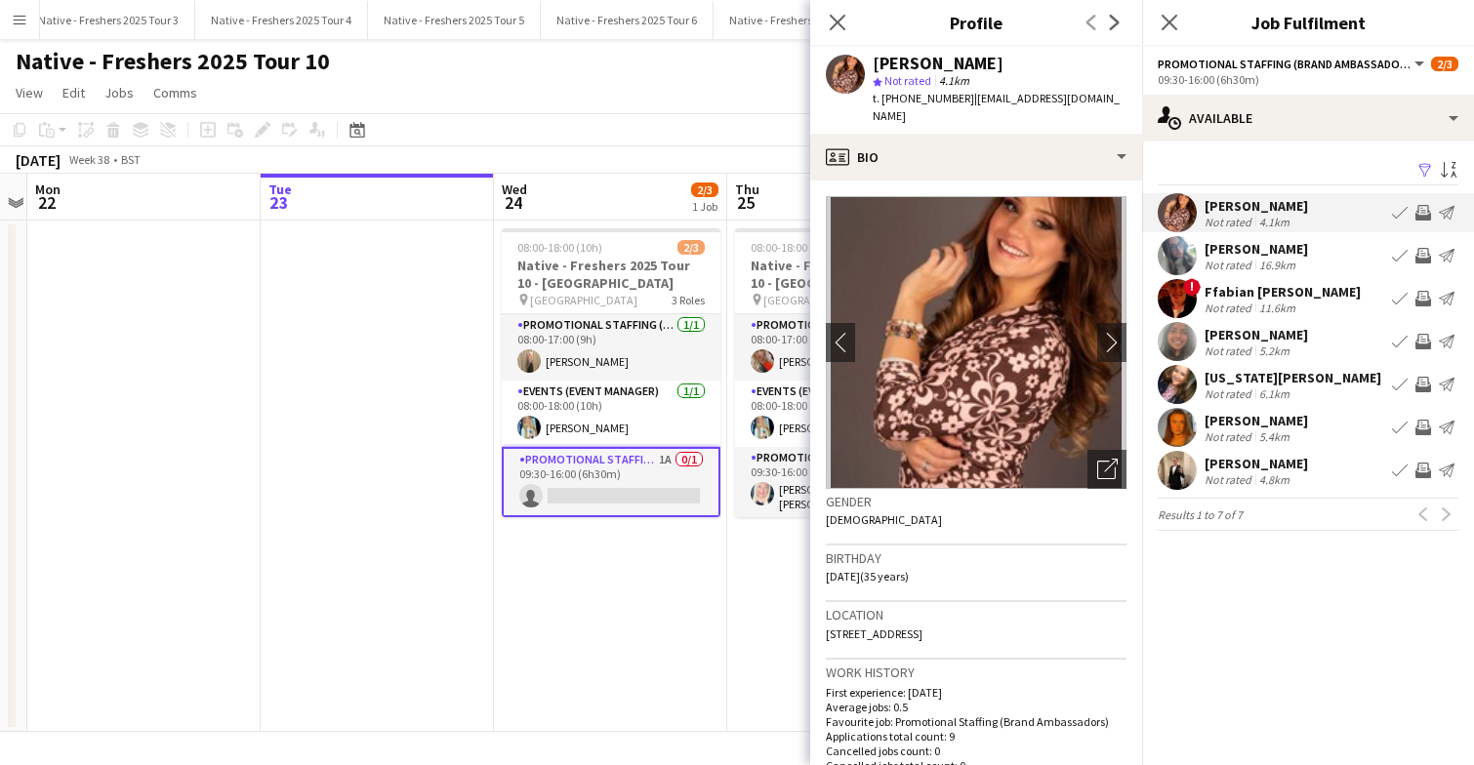
click at [1173, 248] on app-user-avatar at bounding box center [1177, 255] width 39 height 39
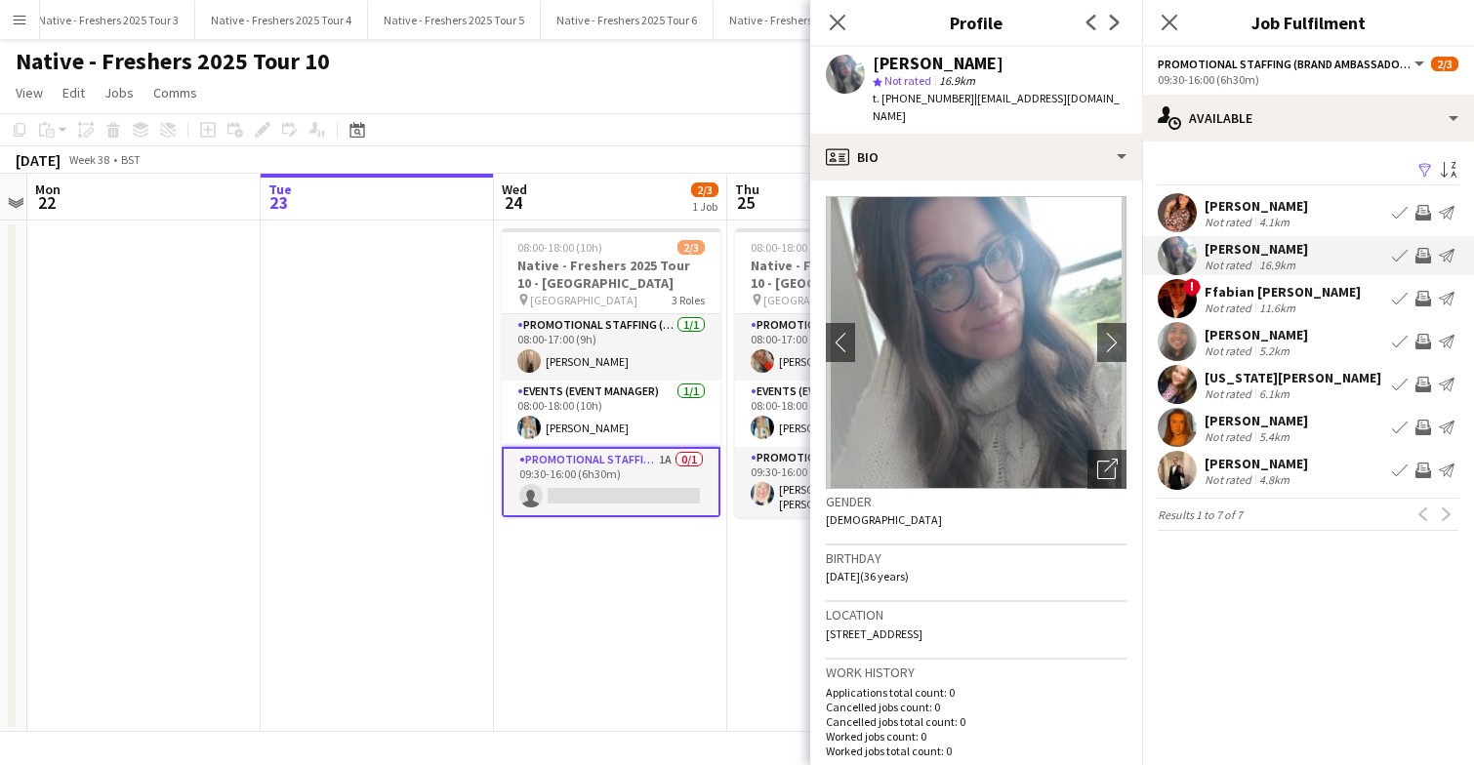
click at [1177, 286] on app-user-avatar at bounding box center [1177, 298] width 39 height 39
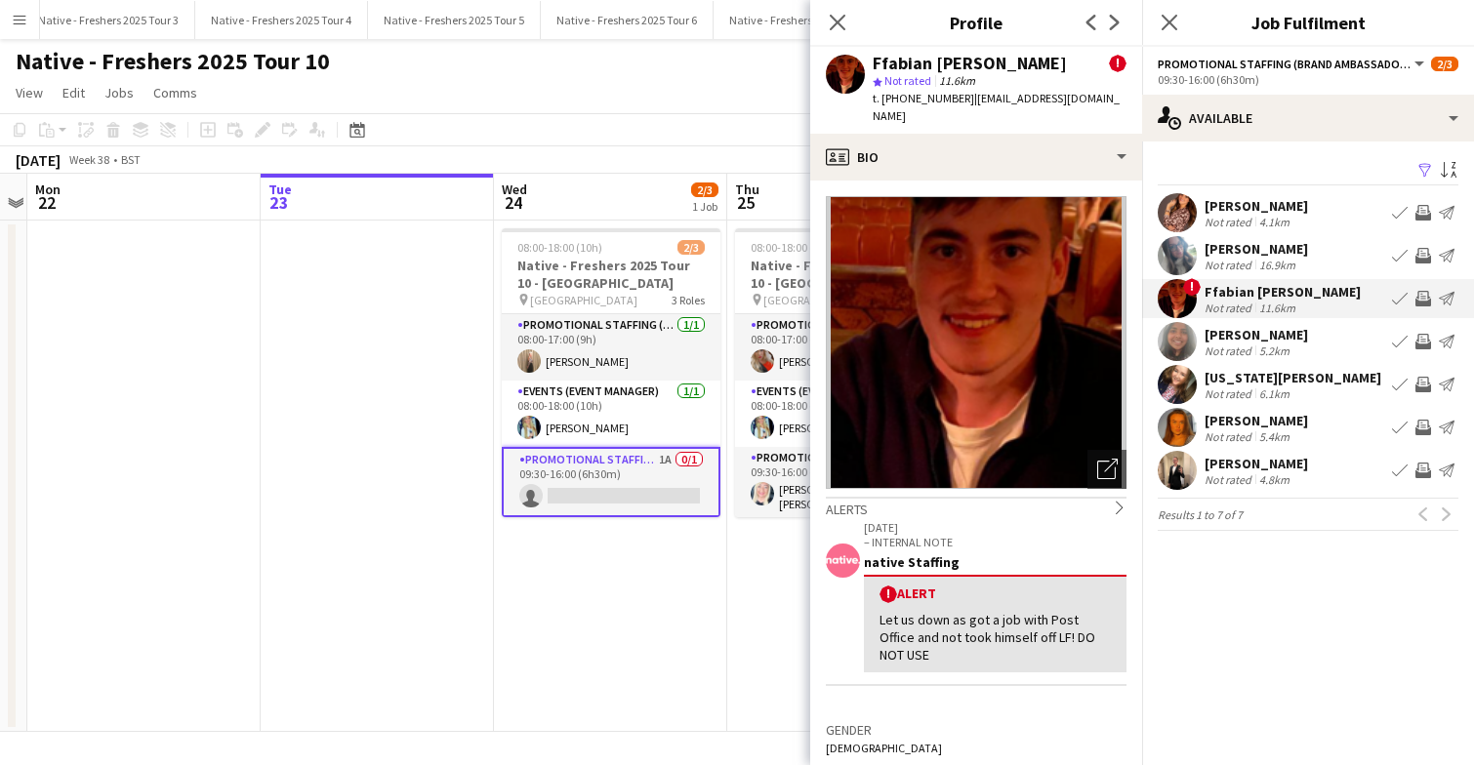
click at [1178, 344] on app-user-avatar at bounding box center [1177, 341] width 39 height 39
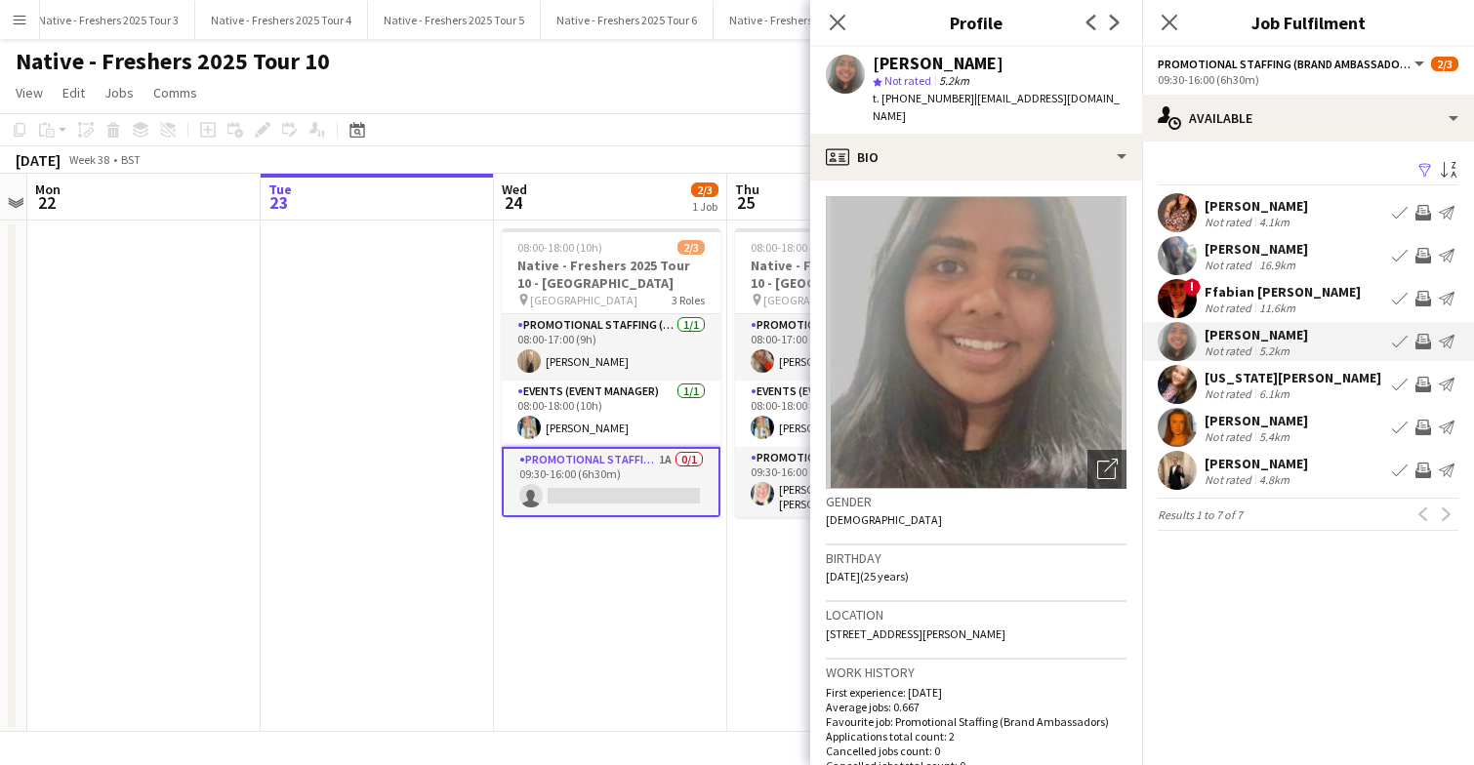
click at [1170, 383] on app-user-avatar at bounding box center [1177, 384] width 39 height 39
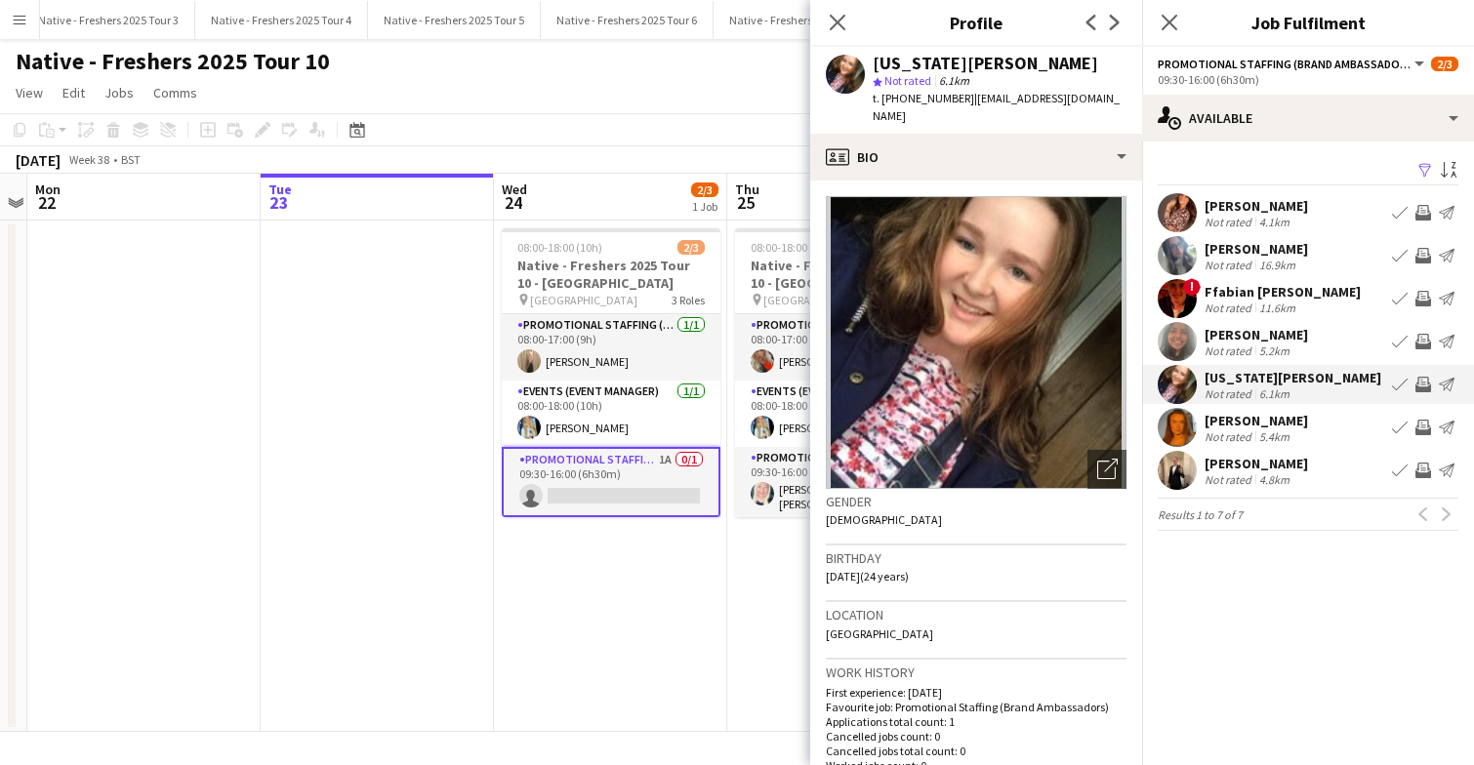
click at [1151, 434] on div "[PERSON_NAME] Not rated 5.4km Book crew Invite crew Send notification" at bounding box center [1308, 427] width 332 height 39
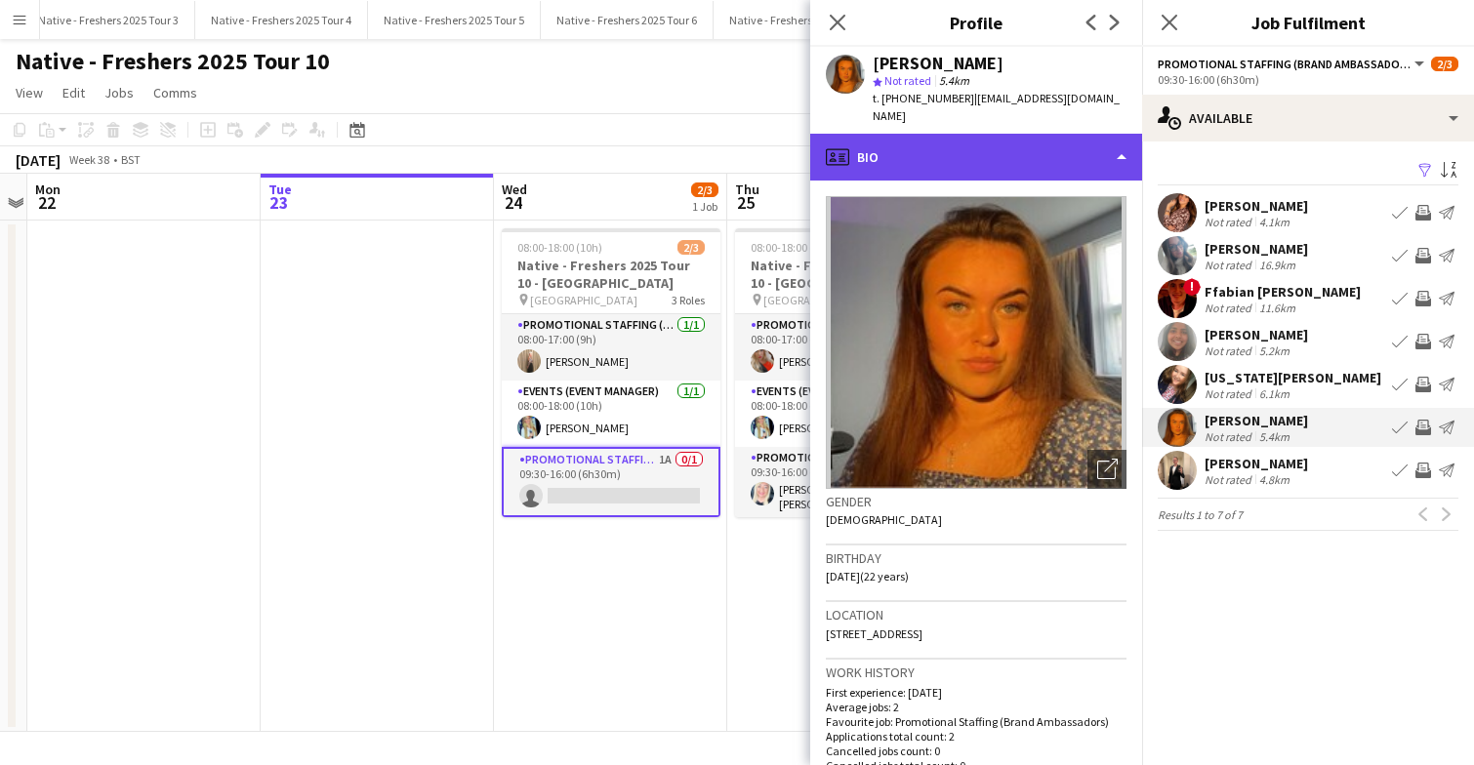
click at [1015, 134] on div "profile Bio" at bounding box center [976, 157] width 332 height 47
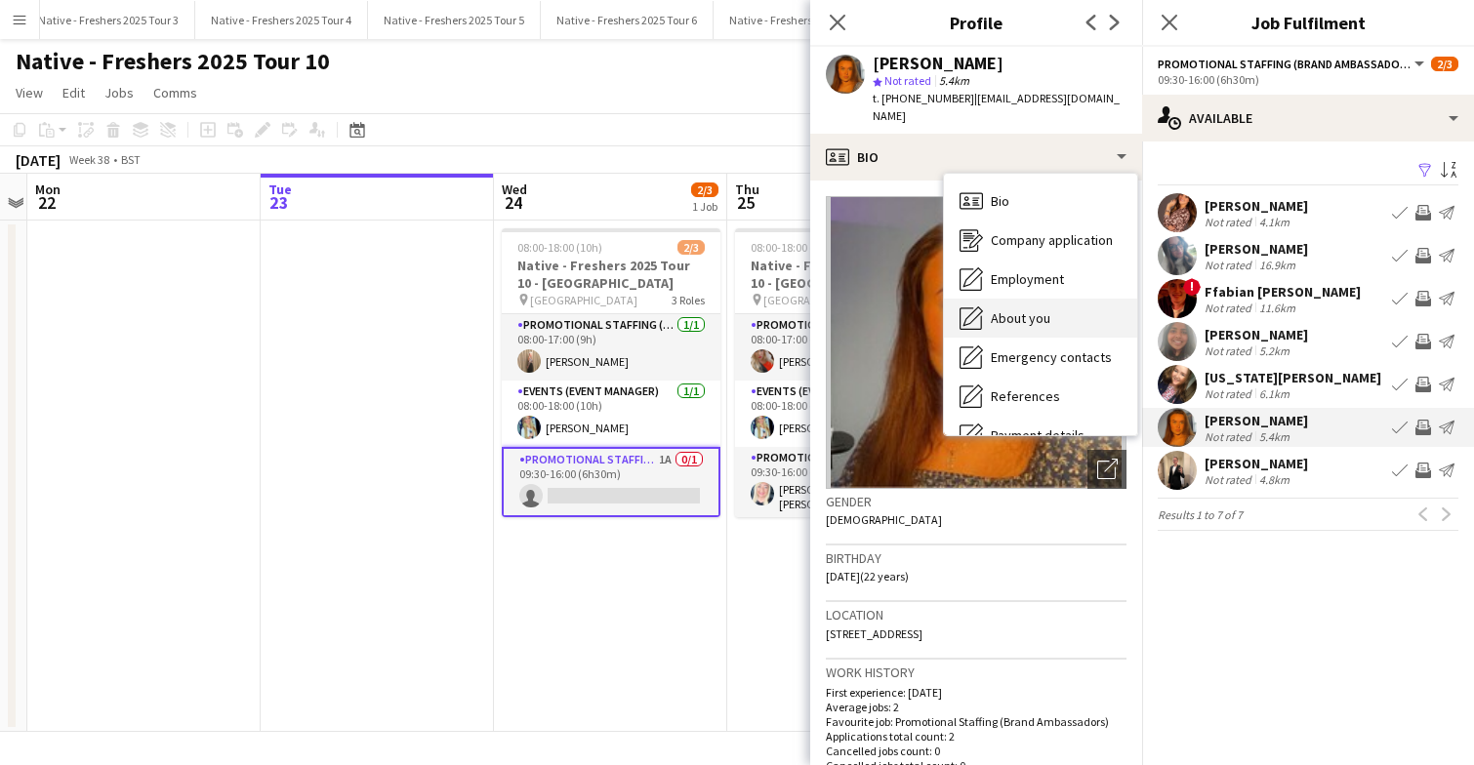
click at [1030, 309] on span "About you" at bounding box center [1021, 318] width 60 height 18
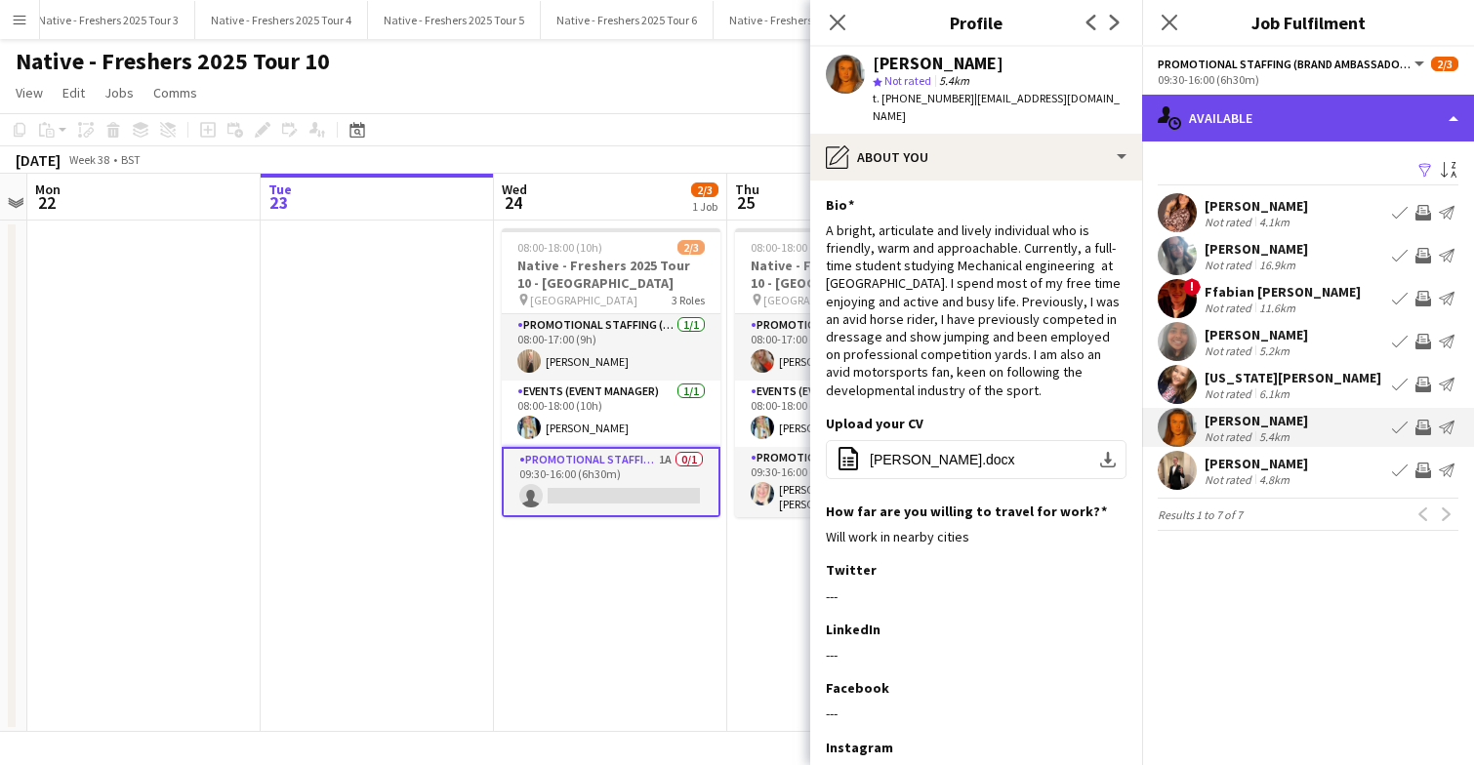
click at [1390, 107] on div "single-neutral-actions-upload Available" at bounding box center [1308, 118] width 332 height 47
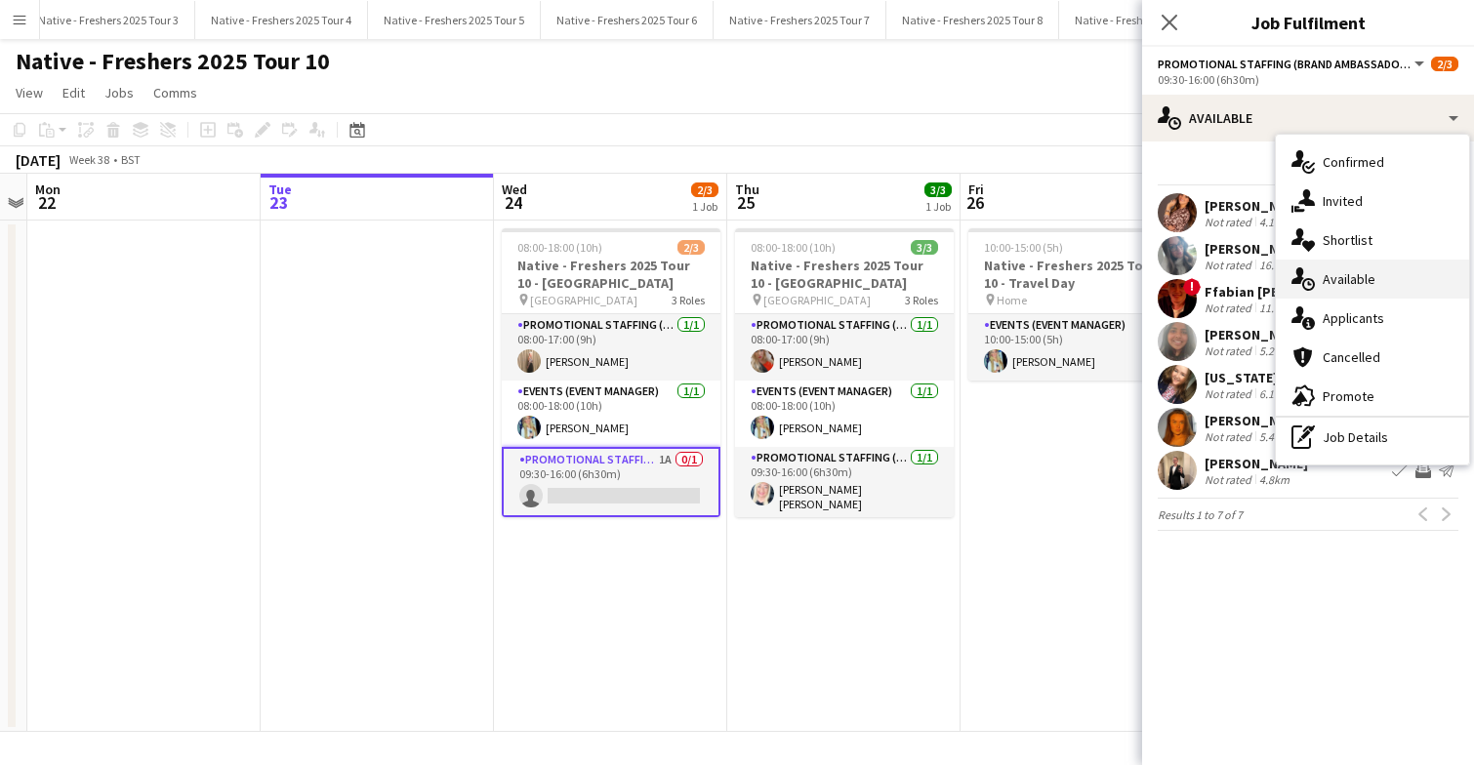
click at [1380, 280] on div "single-neutral-actions-upload Available" at bounding box center [1372, 279] width 193 height 39
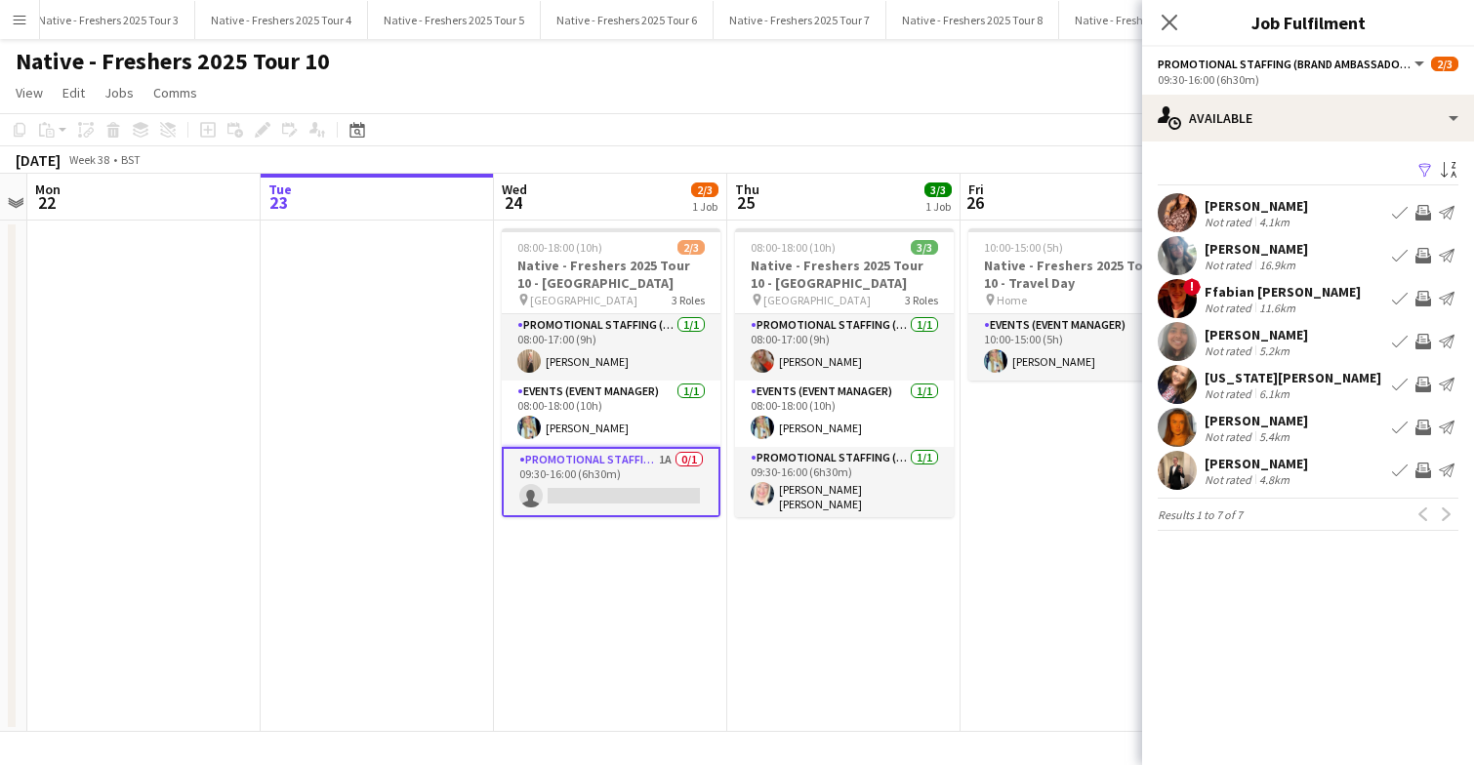
click at [1428, 164] on app-icon "Filter" at bounding box center [1425, 171] width 16 height 19
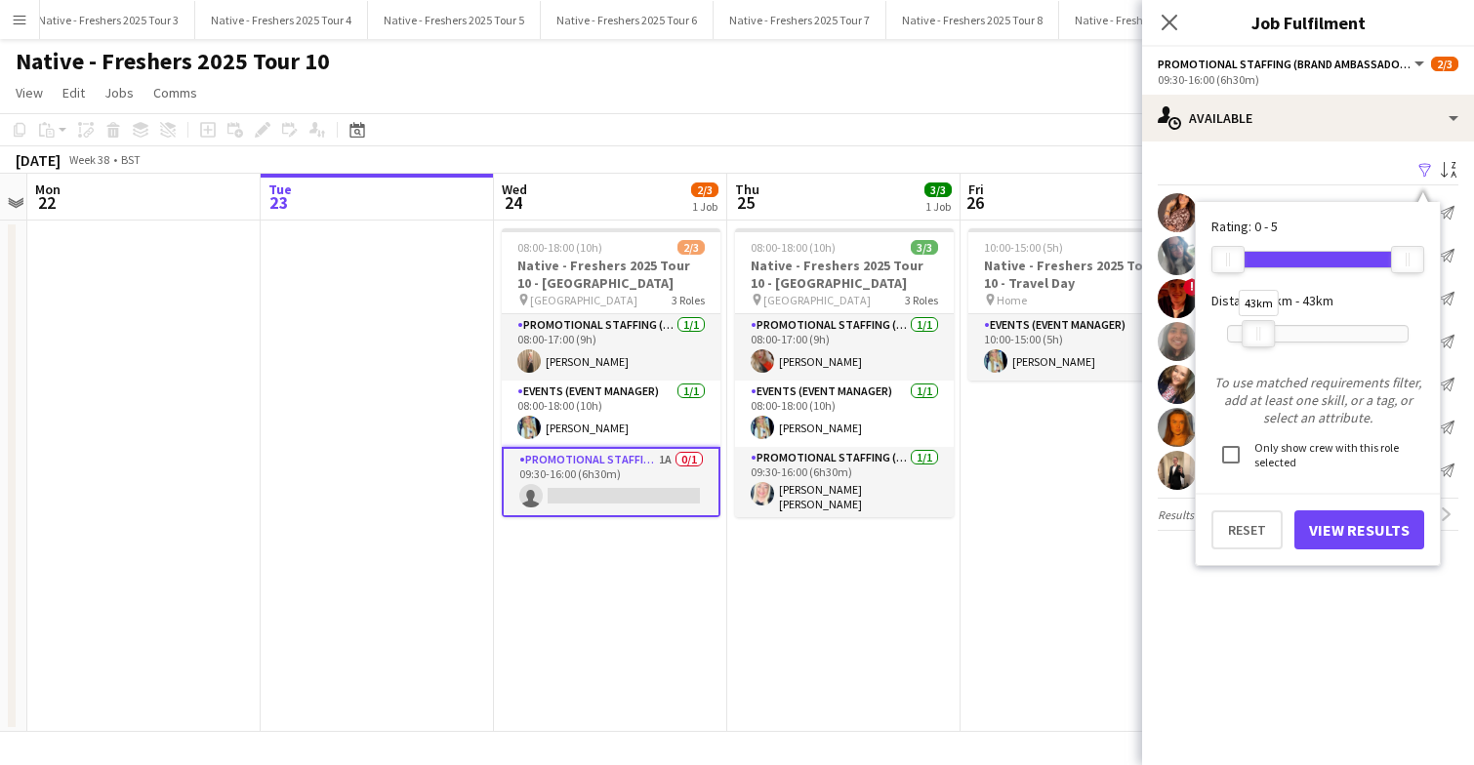
drag, startPoint x: 1243, startPoint y: 329, endPoint x: 1258, endPoint y: 332, distance: 15.9
click at [1258, 332] on div "43km" at bounding box center [1258, 333] width 33 height 27
click at [1351, 519] on button "View Results" at bounding box center [1359, 529] width 130 height 39
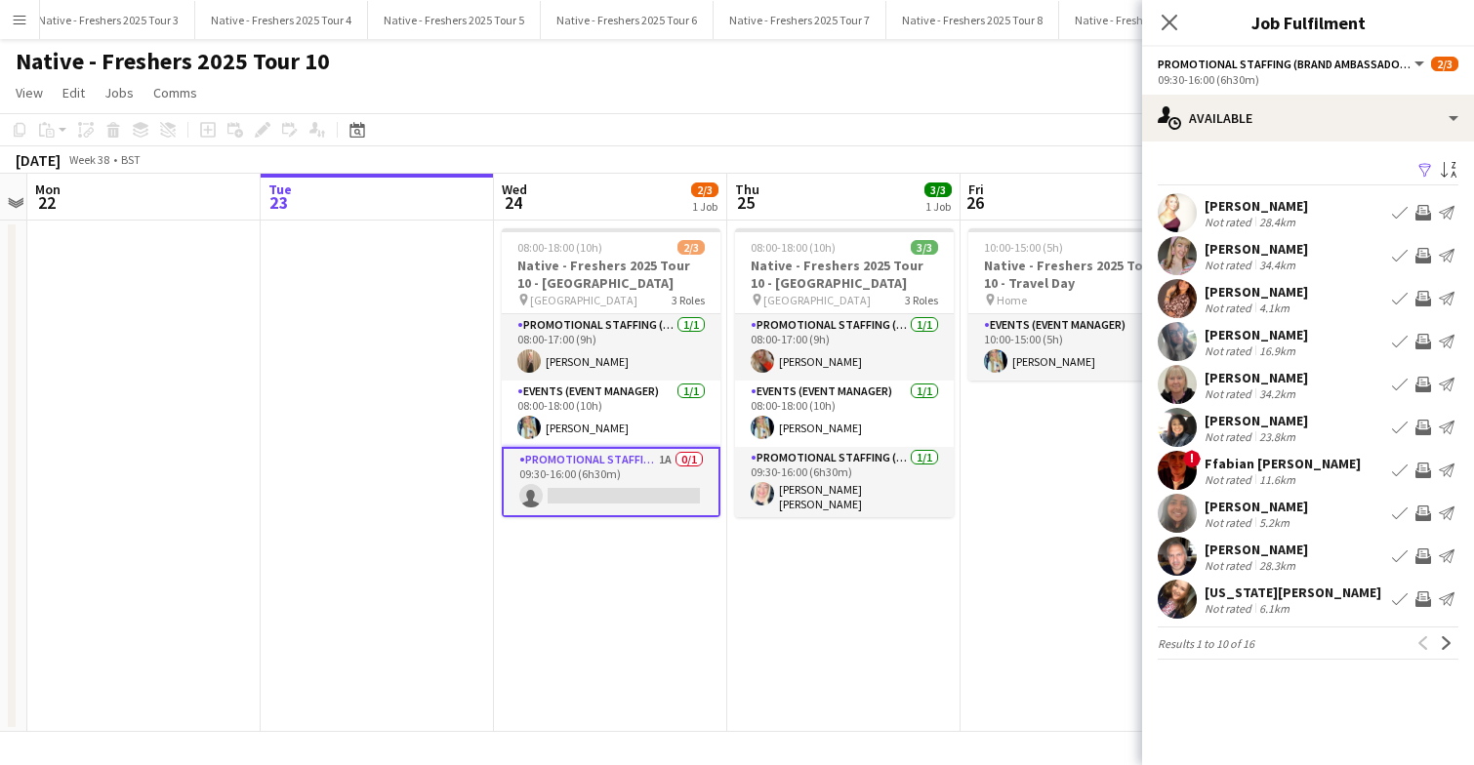
click at [1176, 212] on app-user-avatar at bounding box center [1177, 212] width 39 height 39
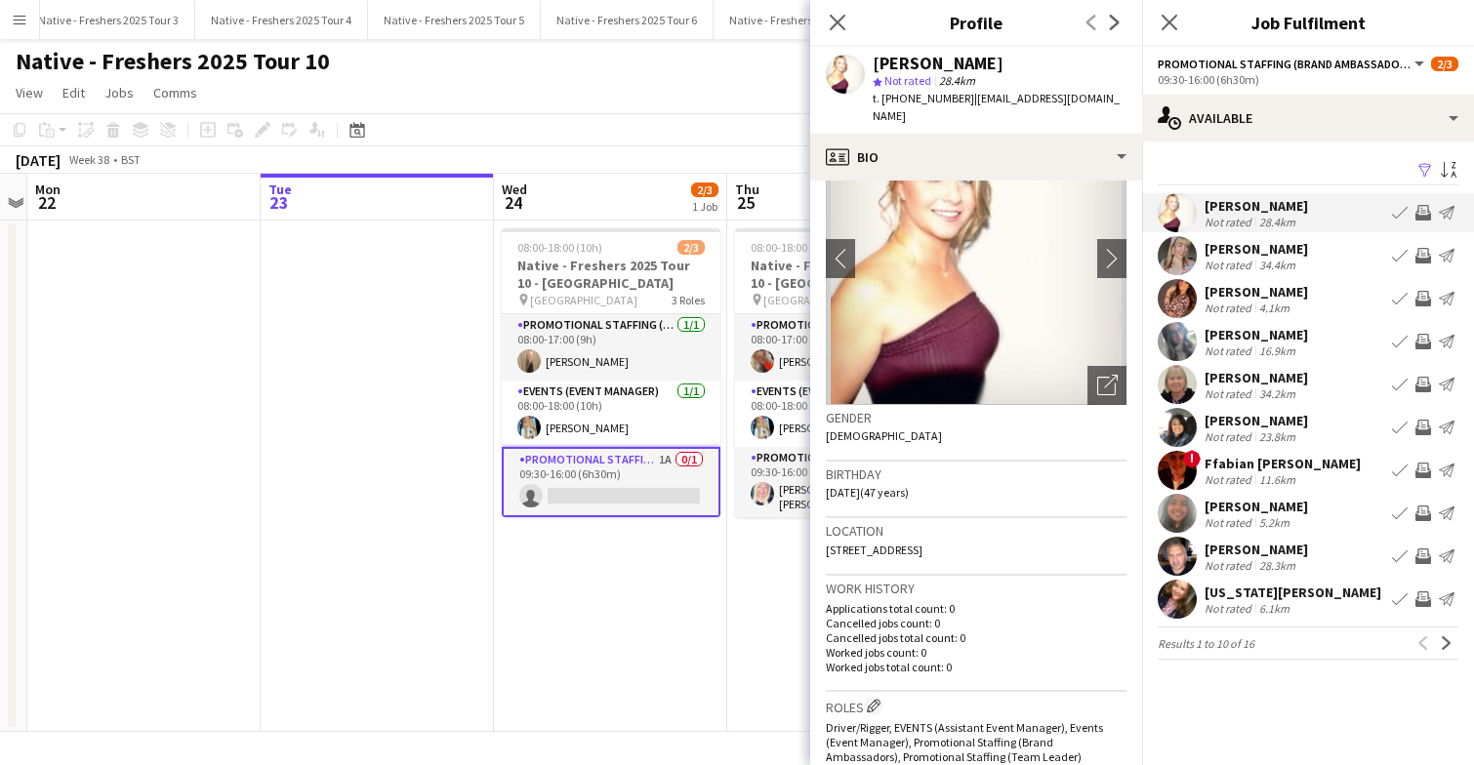
scroll to position [0, 0]
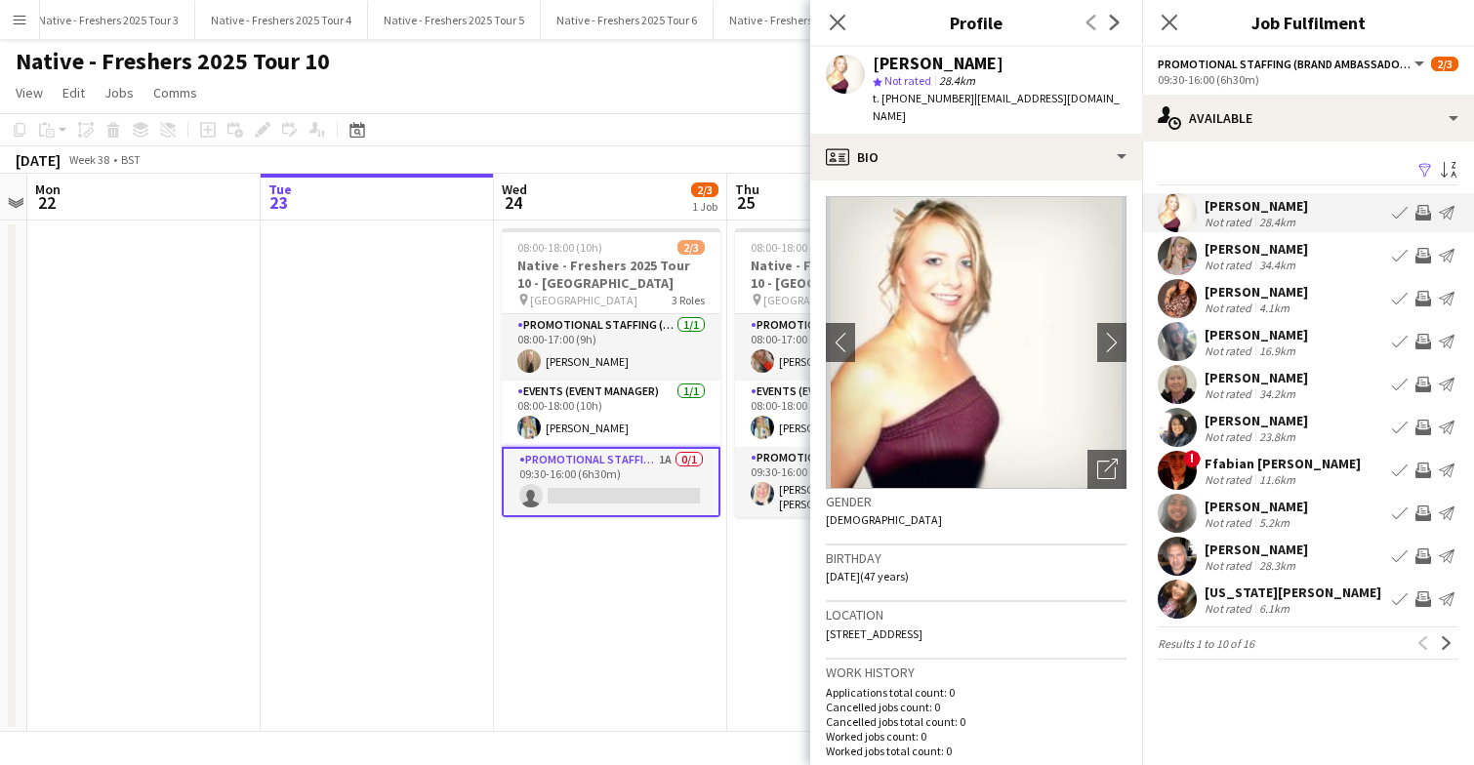
click at [1170, 428] on app-user-avatar at bounding box center [1177, 427] width 39 height 39
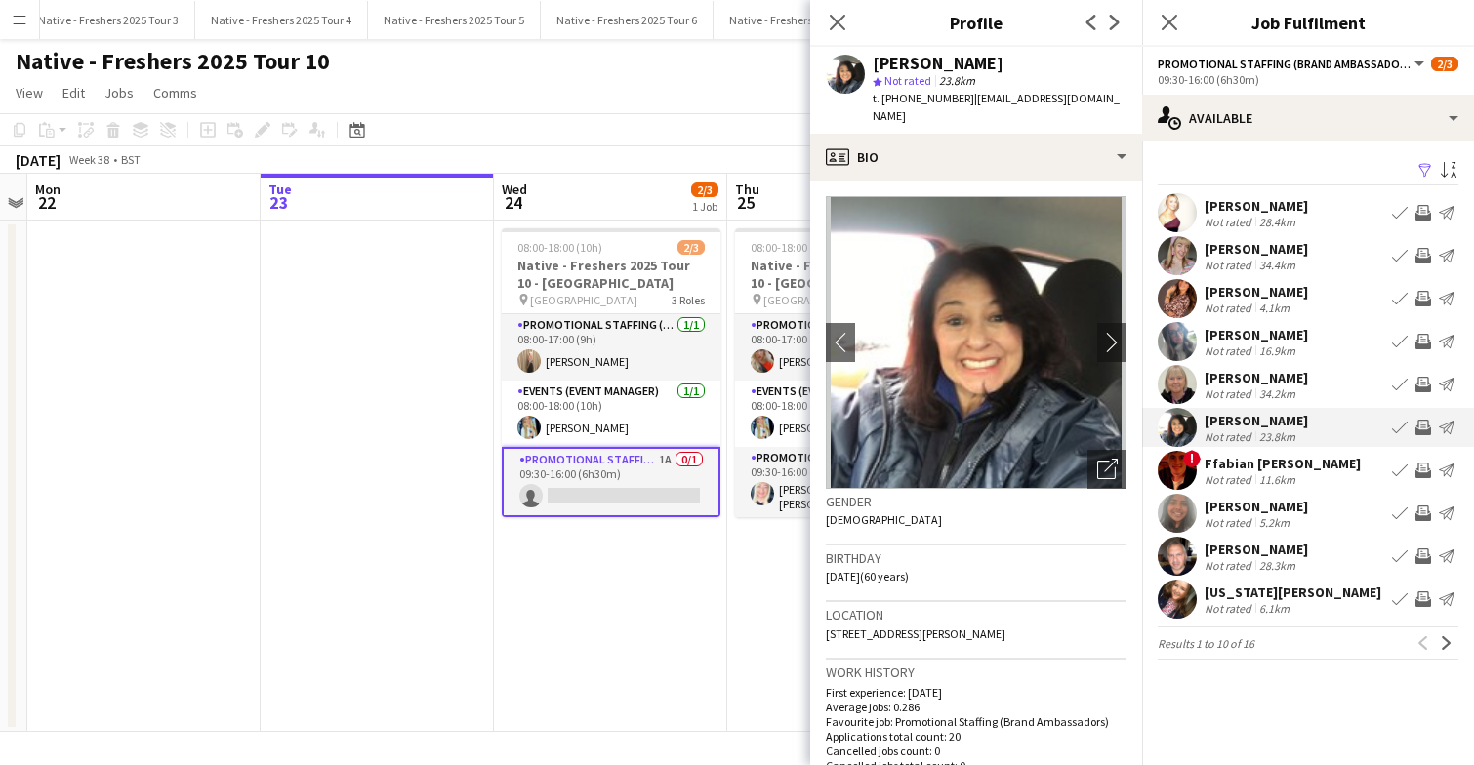
click at [1180, 554] on app-user-avatar at bounding box center [1177, 556] width 39 height 39
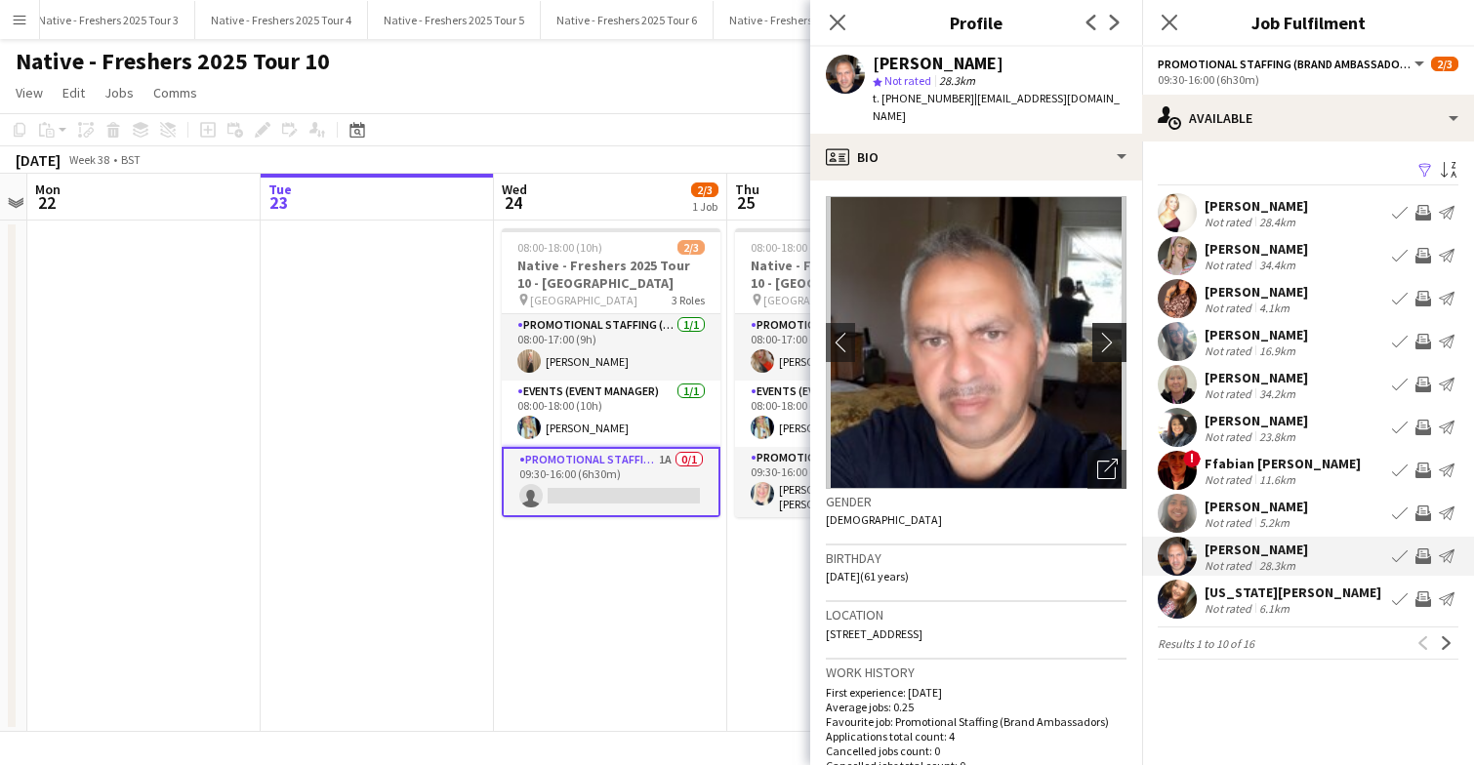
click at [1112, 332] on app-icon "chevron-right" at bounding box center [1112, 342] width 30 height 20
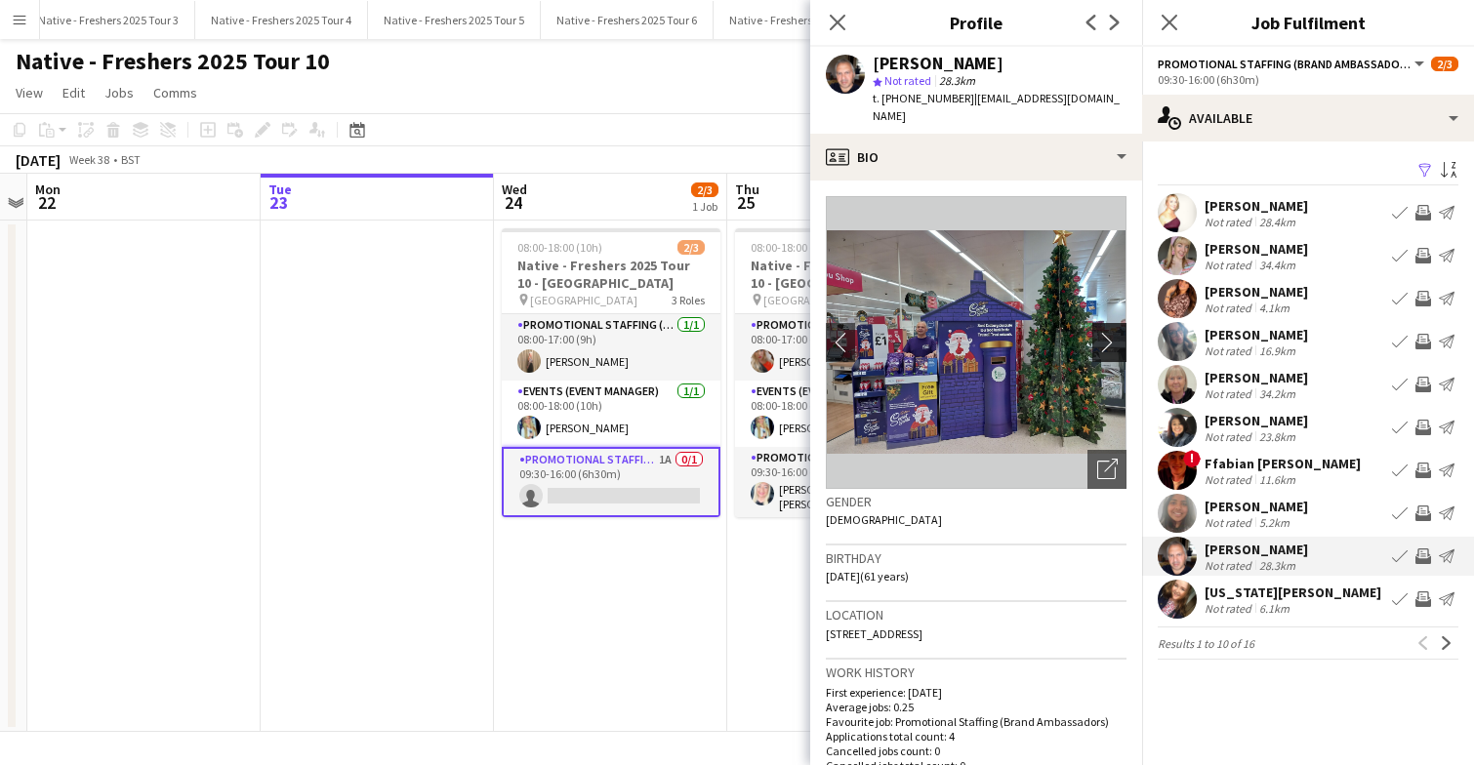
click at [1112, 332] on app-icon "chevron-right" at bounding box center [1112, 342] width 30 height 20
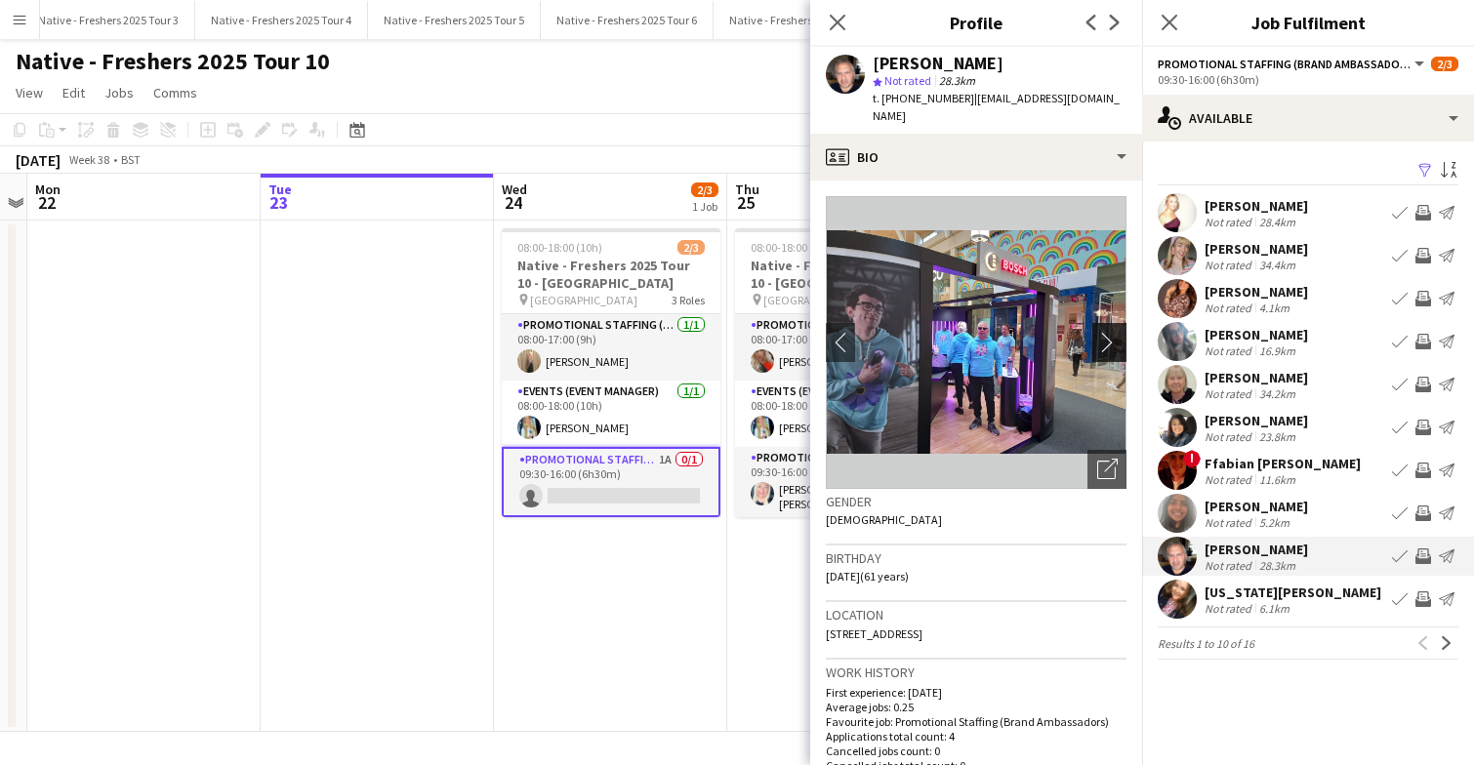
click at [1112, 332] on app-icon "chevron-right" at bounding box center [1112, 342] width 30 height 20
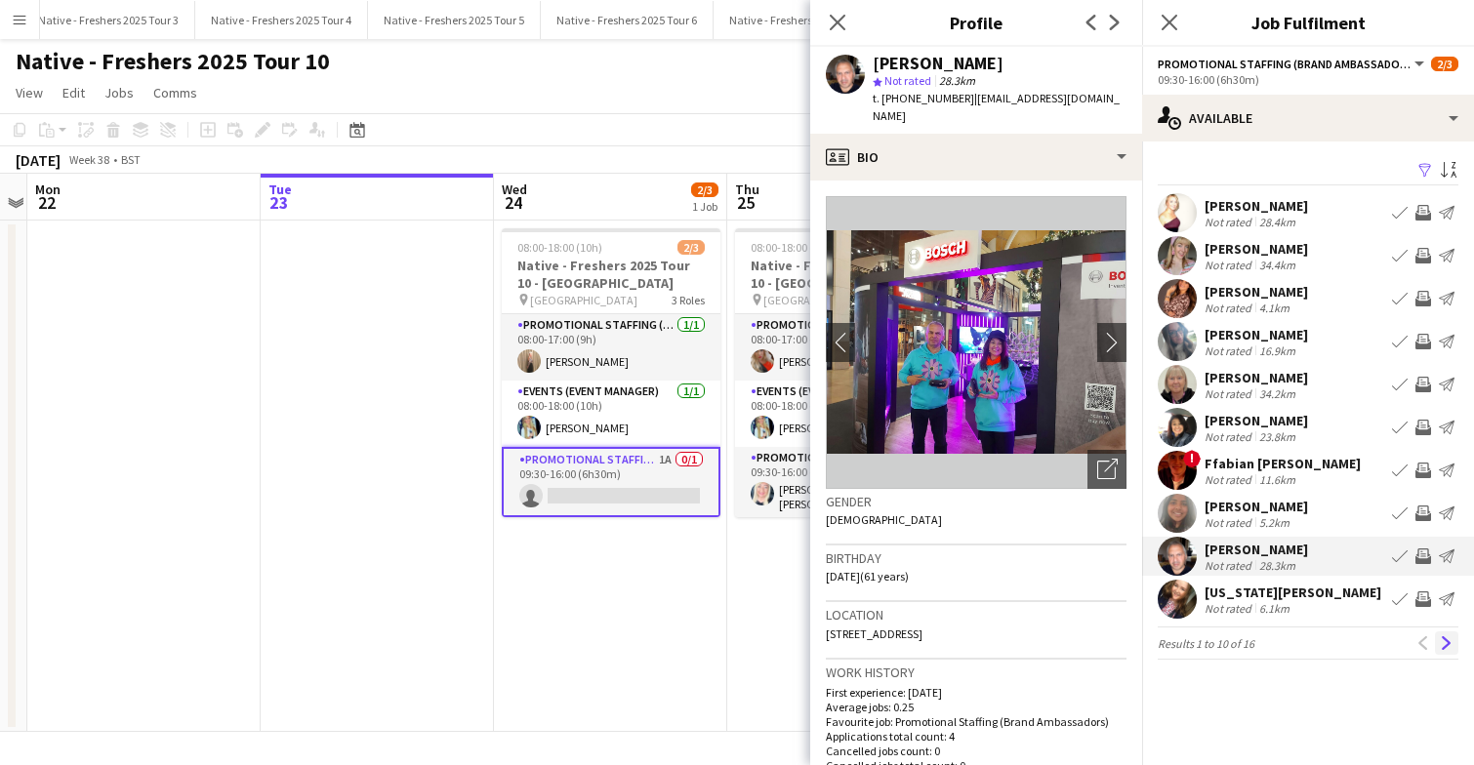
click at [1450, 646] on app-icon "Next" at bounding box center [1447, 643] width 14 height 14
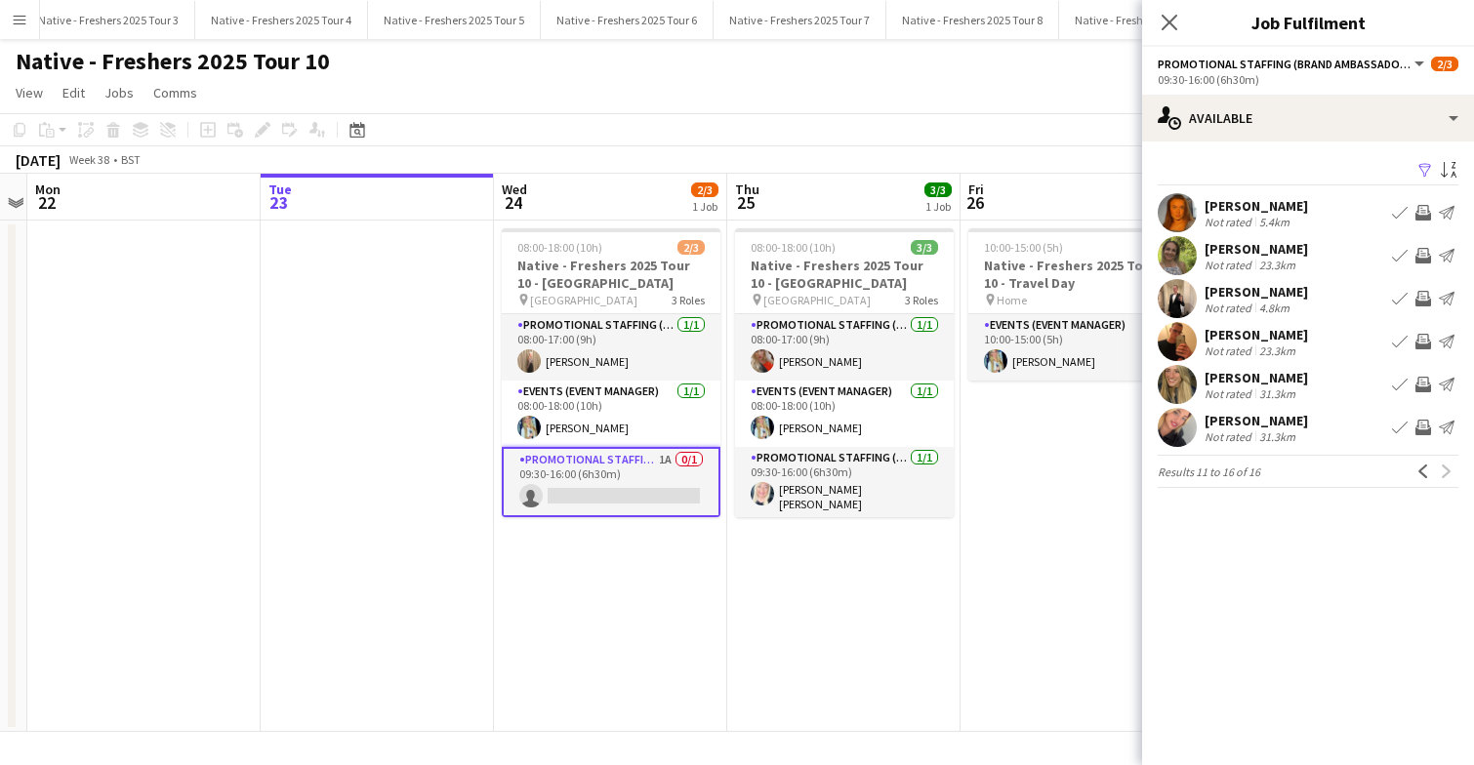
click at [1181, 253] on app-user-avatar at bounding box center [1177, 255] width 39 height 39
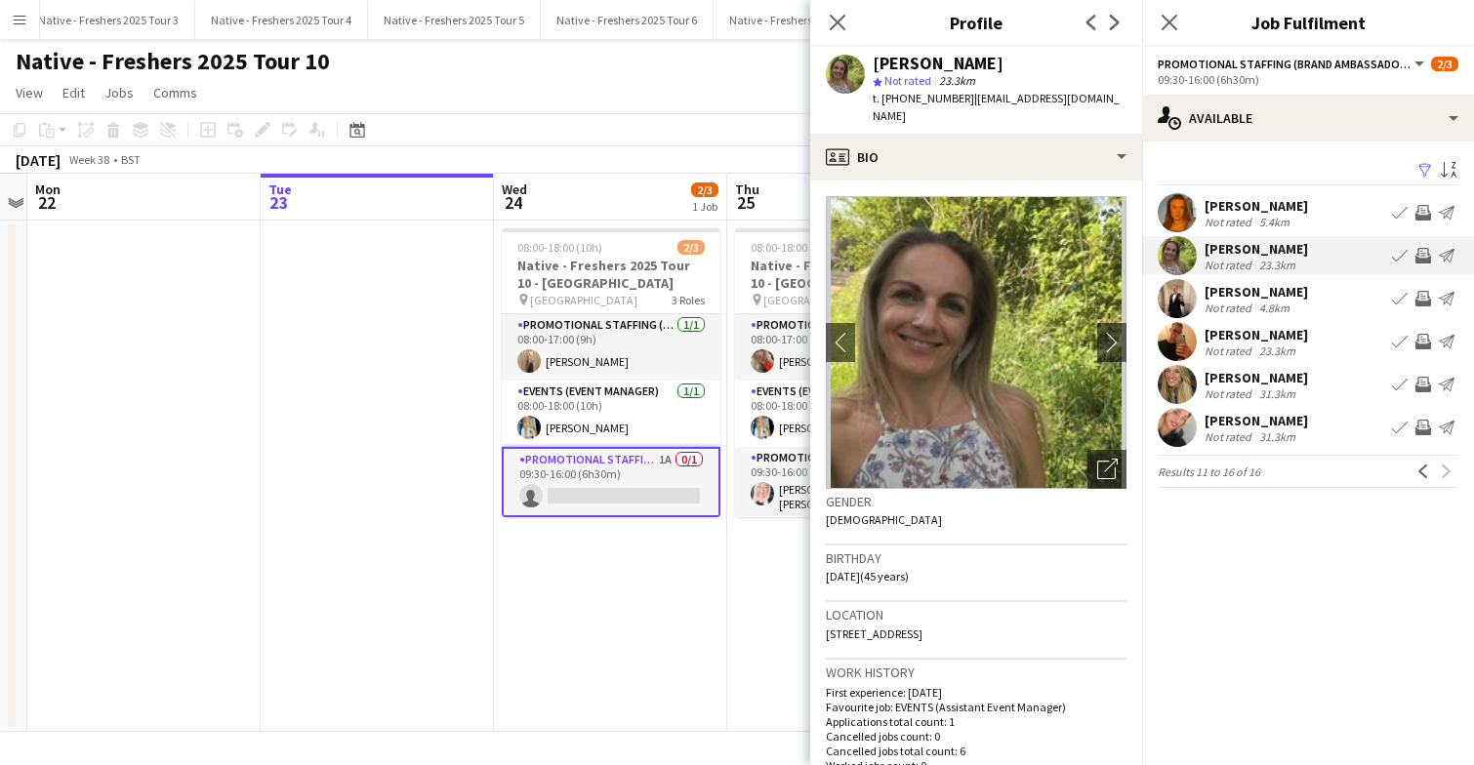
click at [1181, 338] on app-user-avatar at bounding box center [1177, 341] width 39 height 39
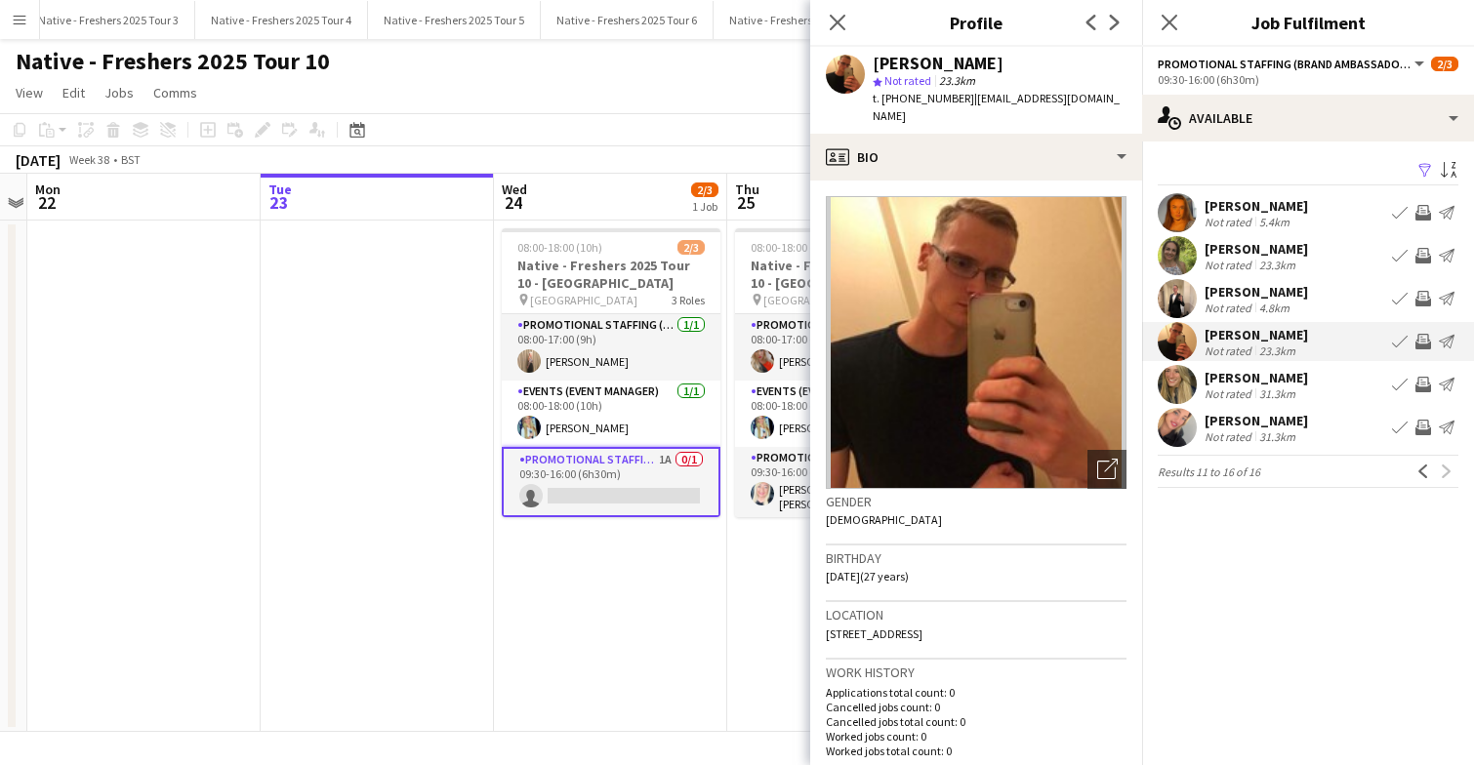
click at [1177, 385] on app-user-avatar at bounding box center [1177, 384] width 39 height 39
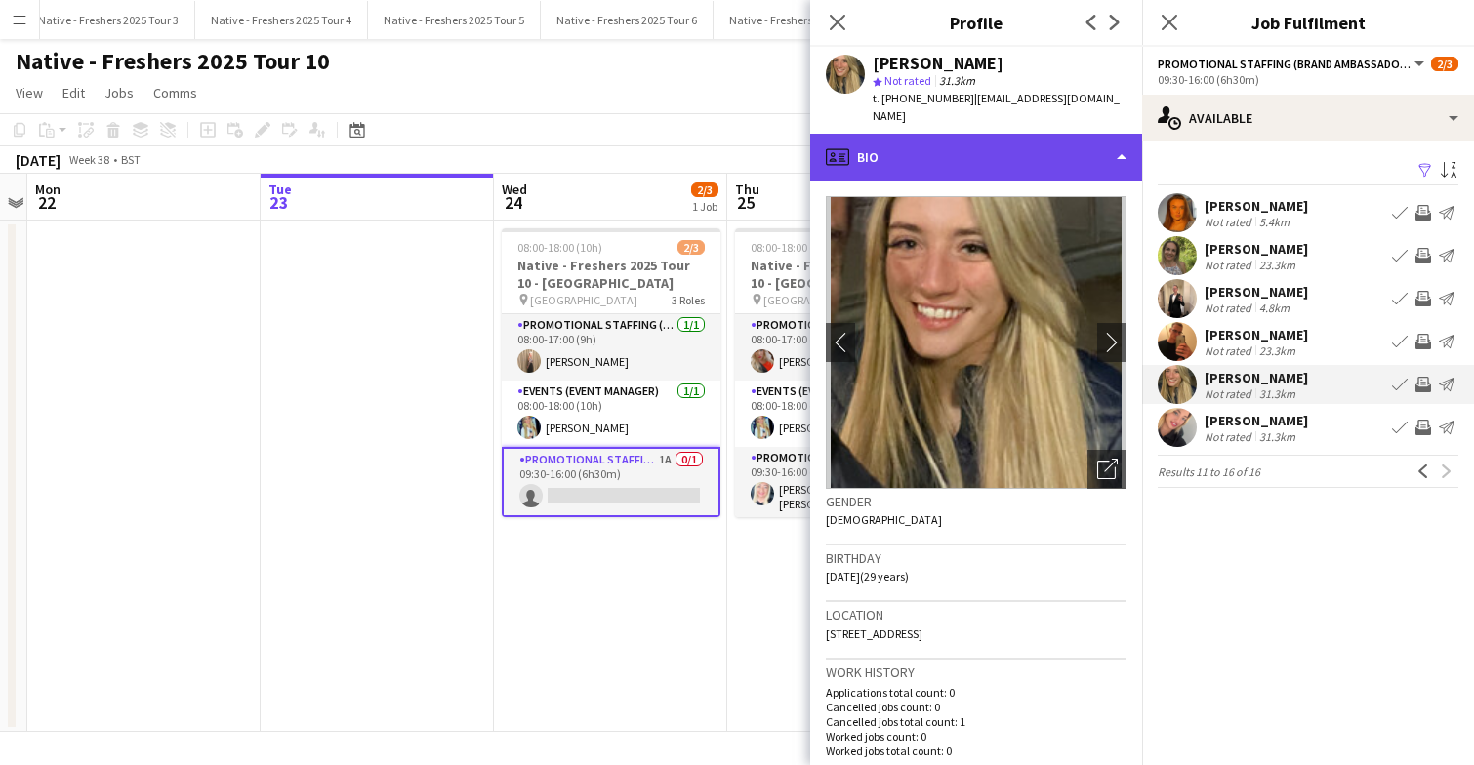
click at [993, 134] on div "profile Bio" at bounding box center [976, 157] width 332 height 47
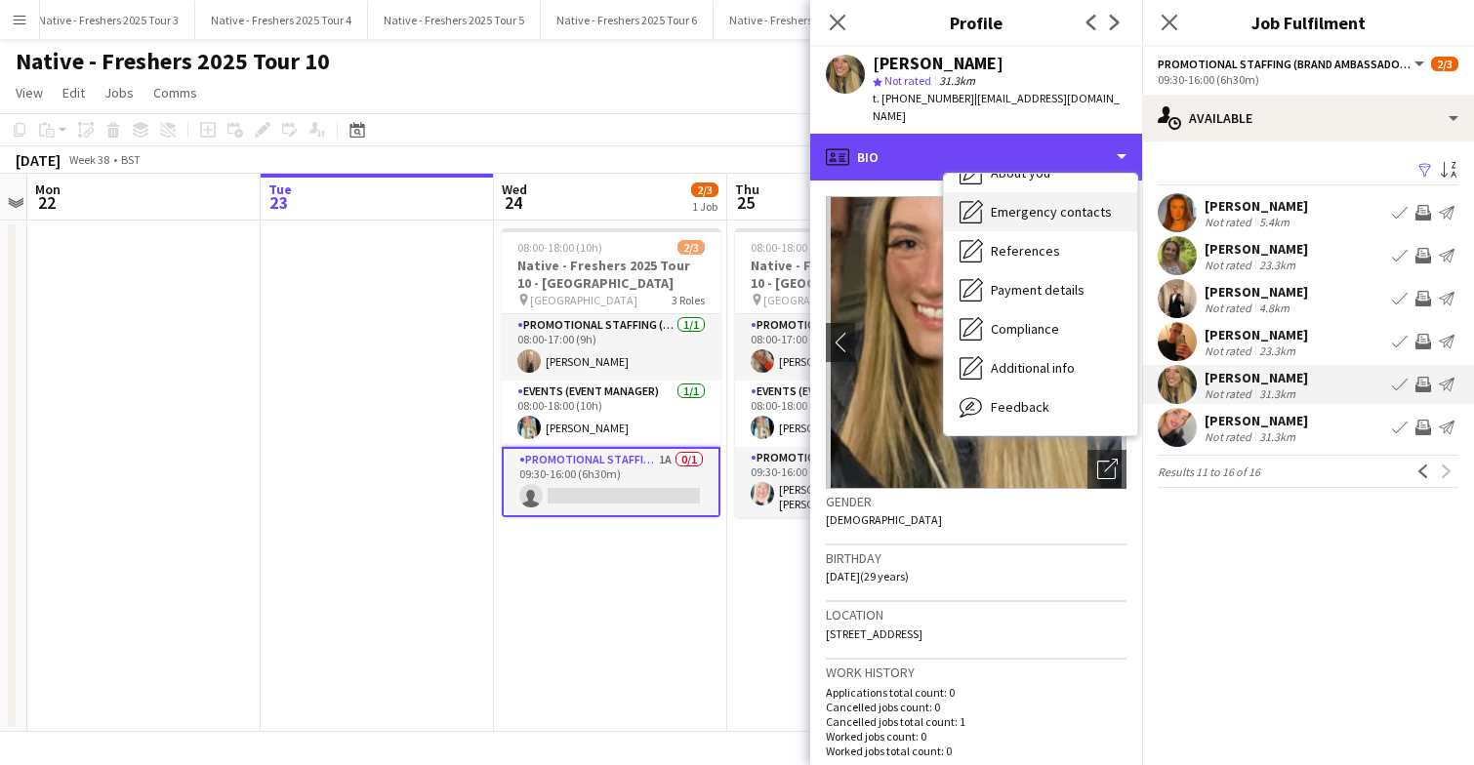
scroll to position [183, 0]
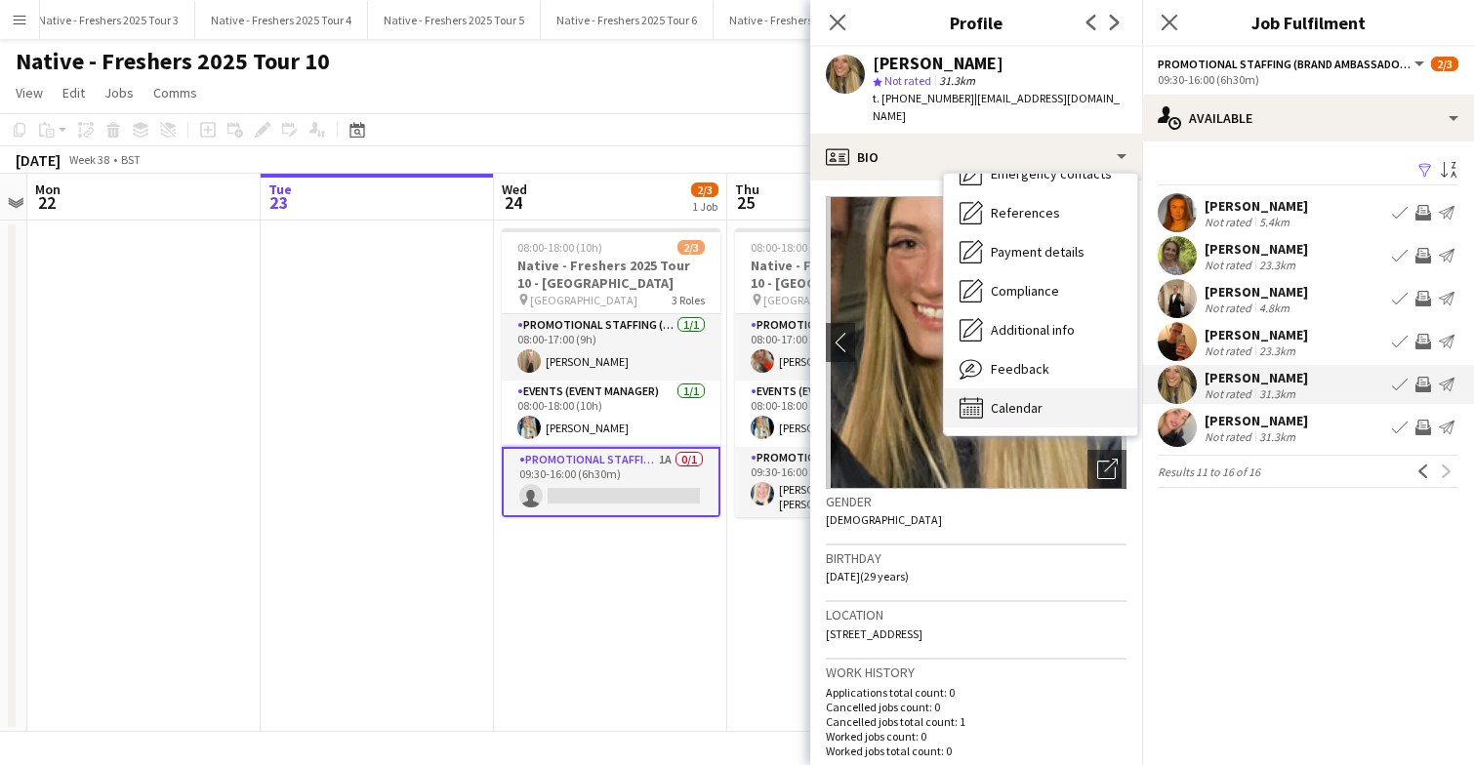
click at [1042, 388] on div "Calendar Calendar" at bounding box center [1040, 407] width 193 height 39
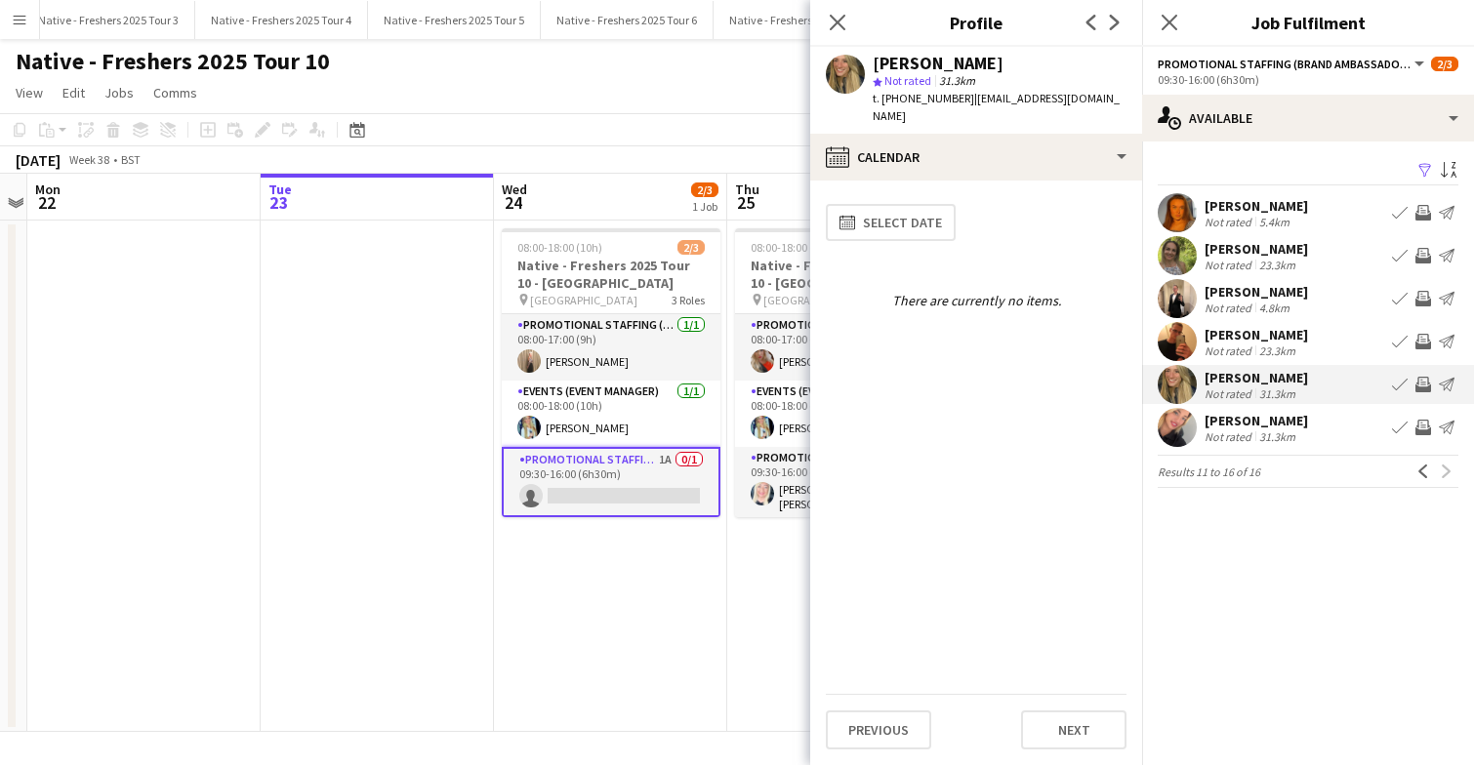
click at [1181, 424] on app-user-avatar at bounding box center [1177, 427] width 39 height 39
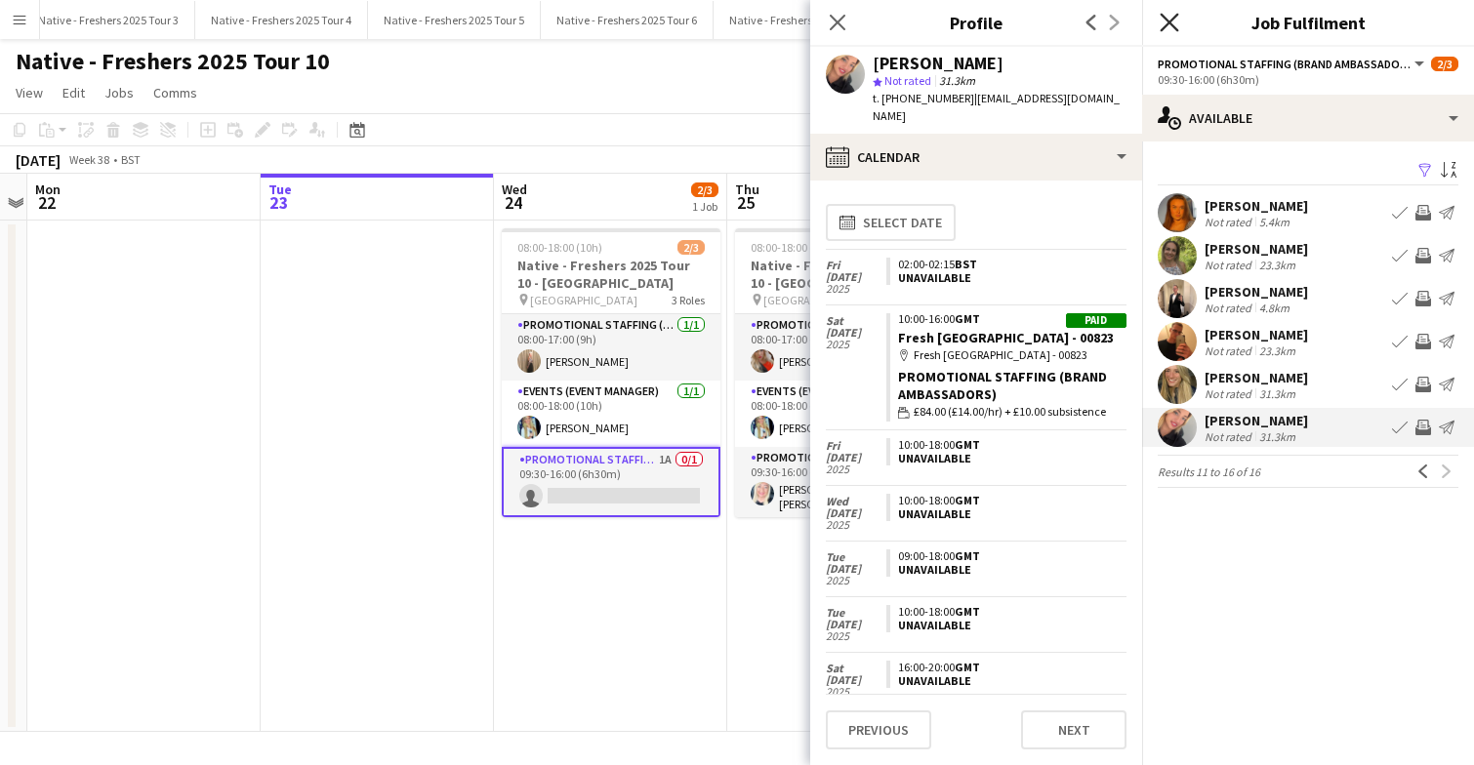
click at [1167, 18] on icon "Close pop-in" at bounding box center [1169, 22] width 19 height 19
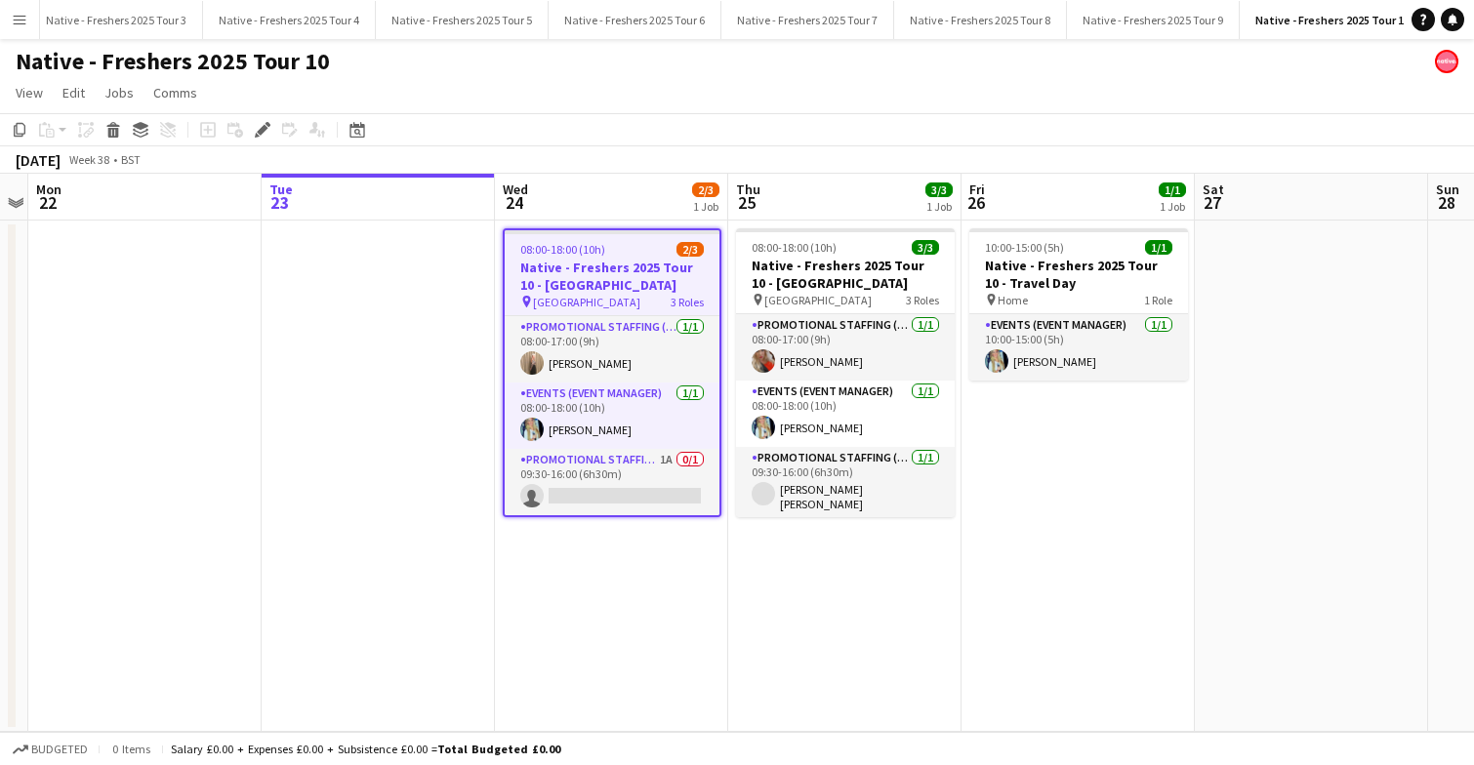
scroll to position [0, 363]
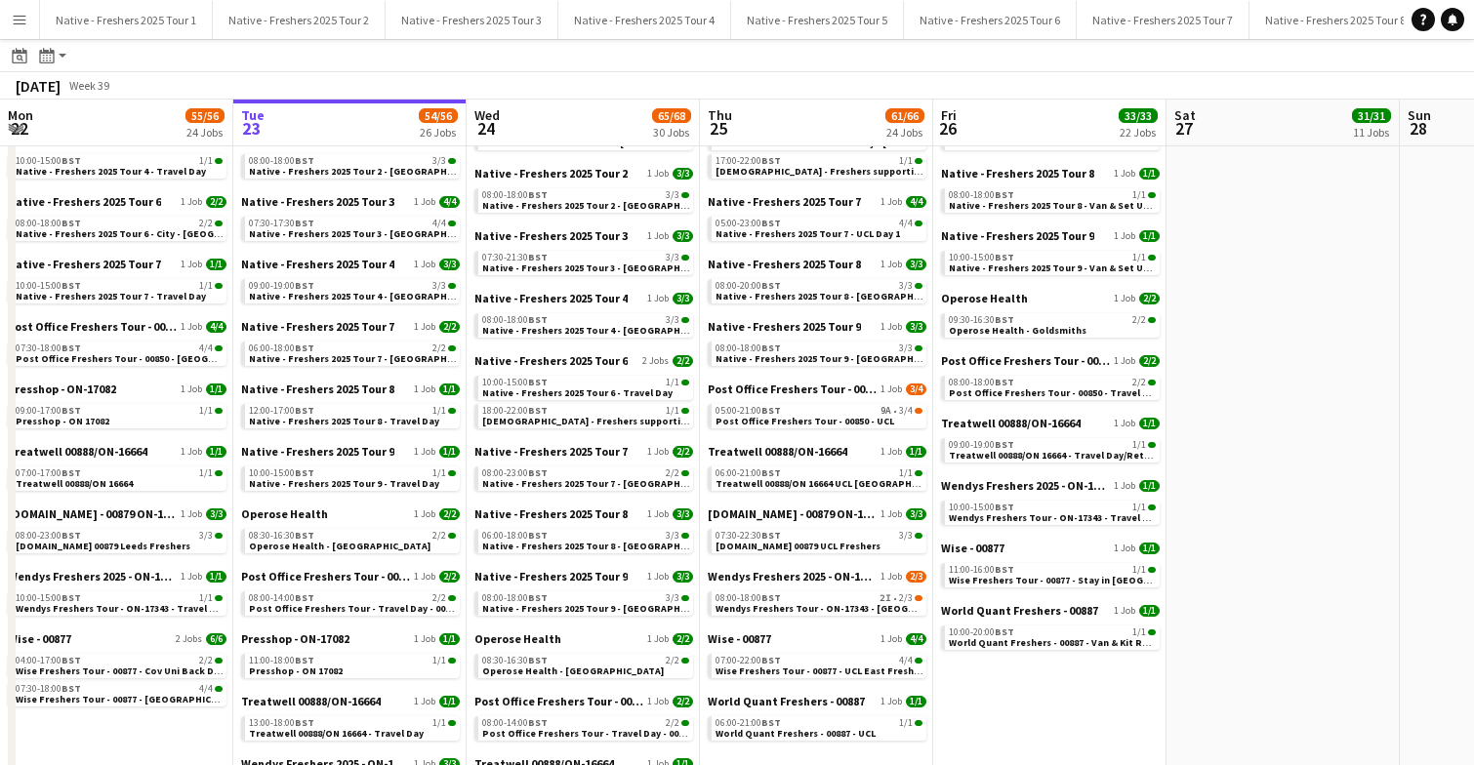
scroll to position [959, 0]
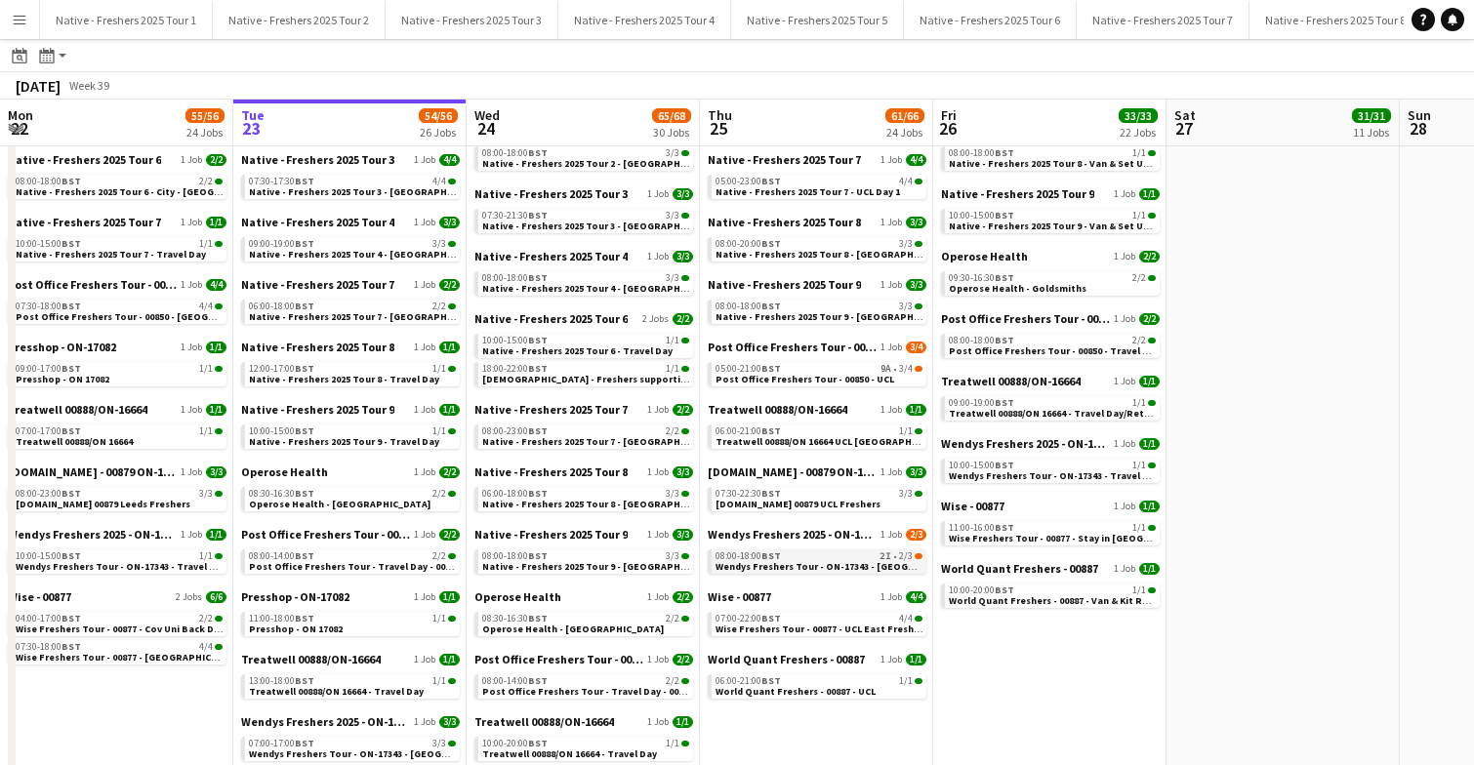
click at [835, 560] on span "Wendys Freshers Tour - ON-17343 - [GEOGRAPHIC_DATA]" at bounding box center [845, 566] width 260 height 13
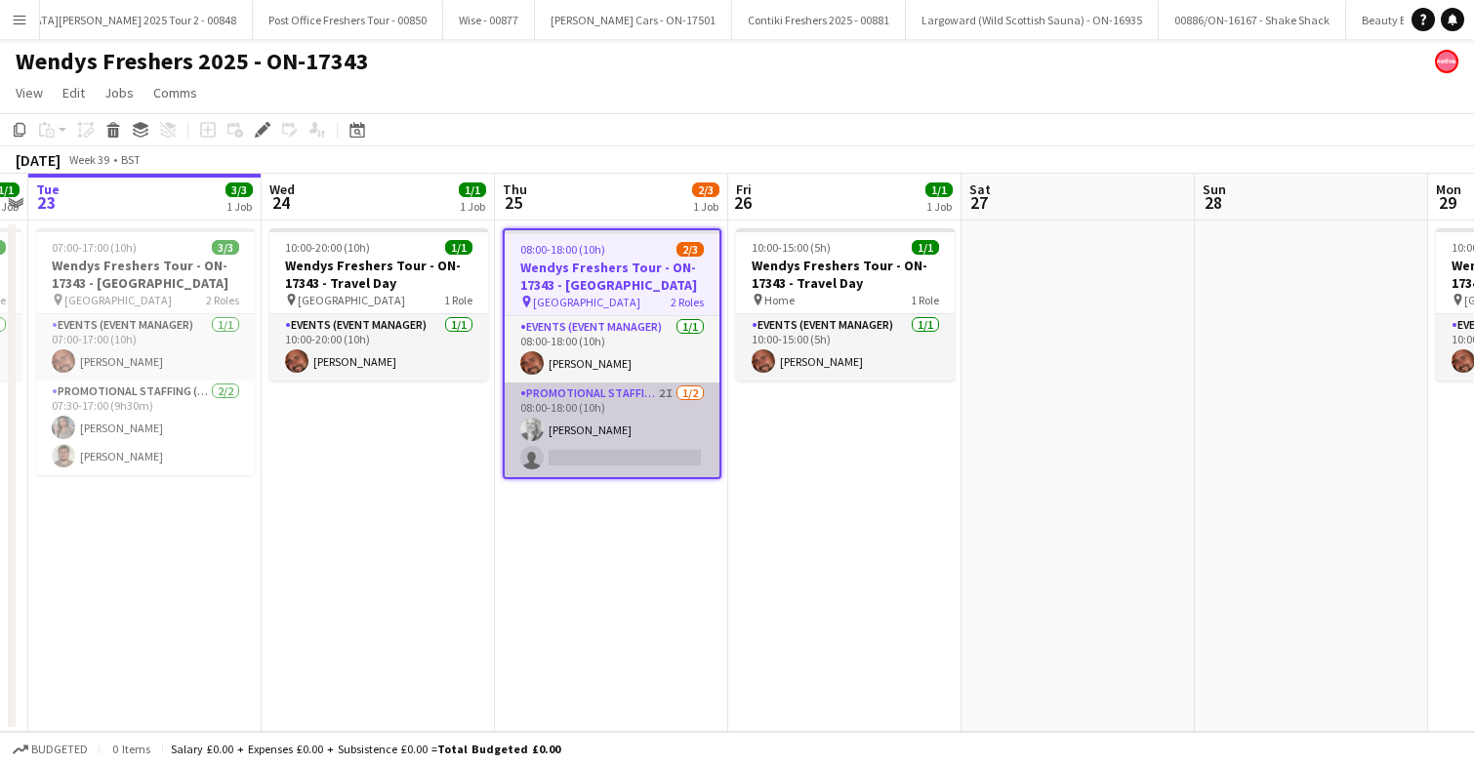
scroll to position [0, 3756]
click at [673, 435] on app-card-role "Promotional Staffing (Brand Ambassadors) 2I [DATE] 08:00-18:00 (10h) [PERSON_NA…" at bounding box center [612, 430] width 215 height 95
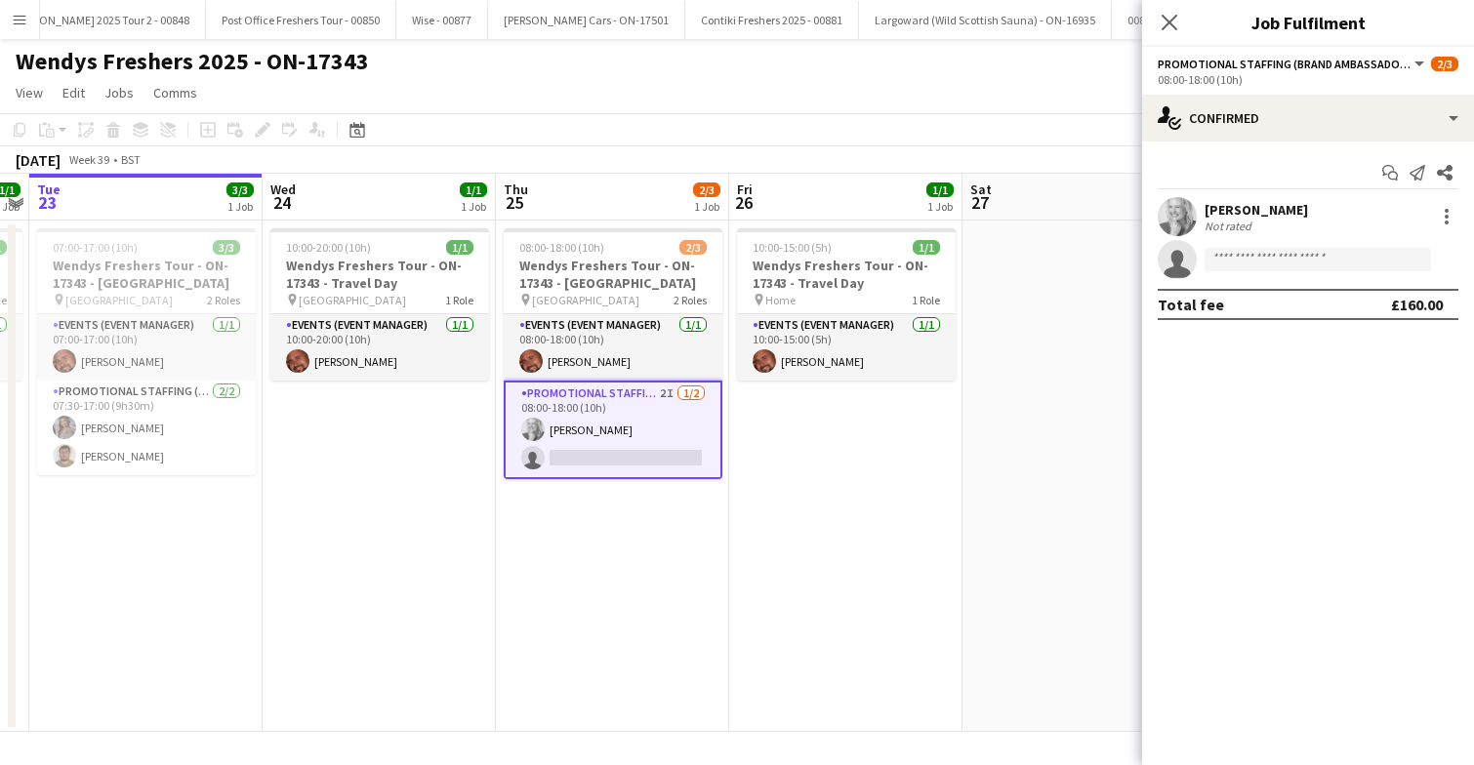
scroll to position [0, 3777]
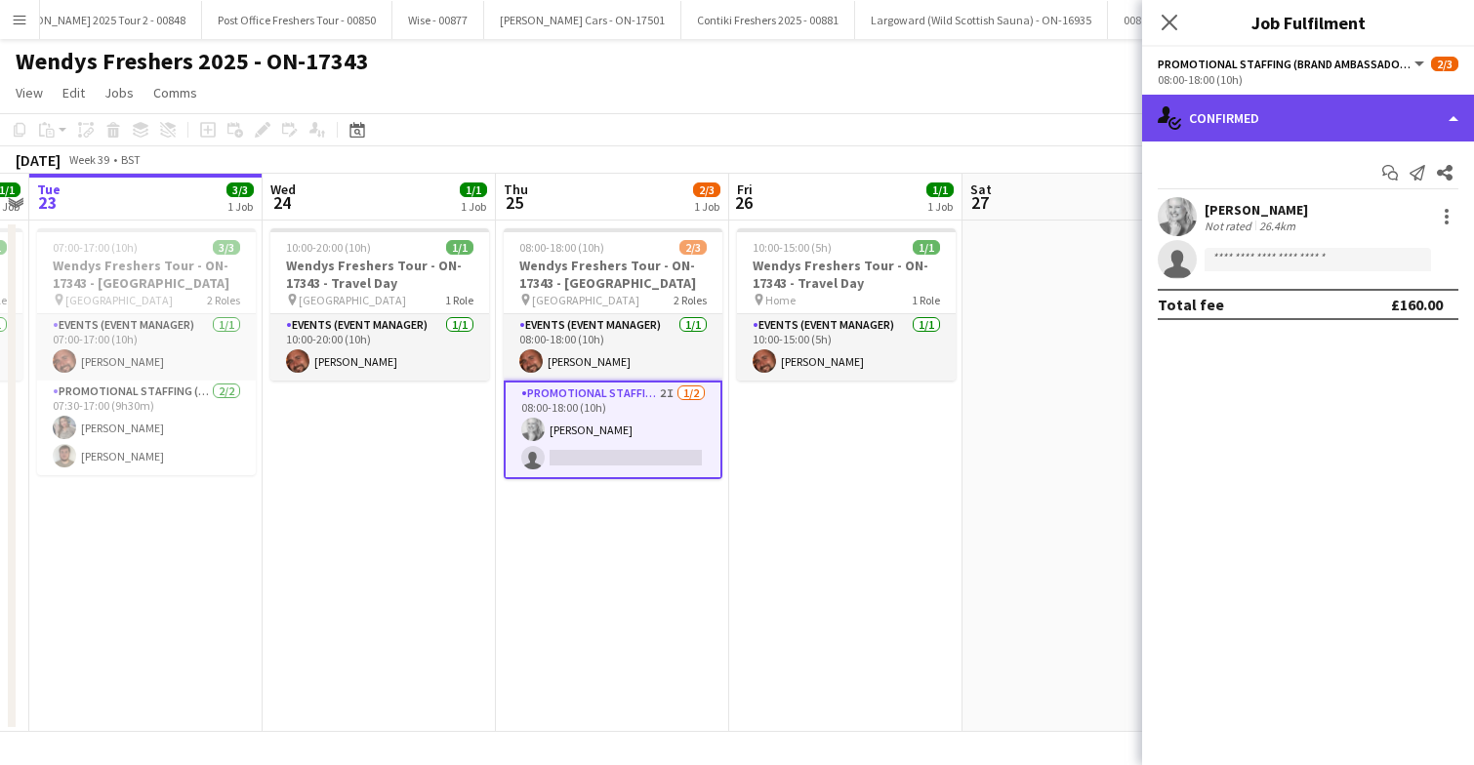
click at [1227, 115] on div "single-neutral-actions-check-2 Confirmed" at bounding box center [1308, 118] width 332 height 47
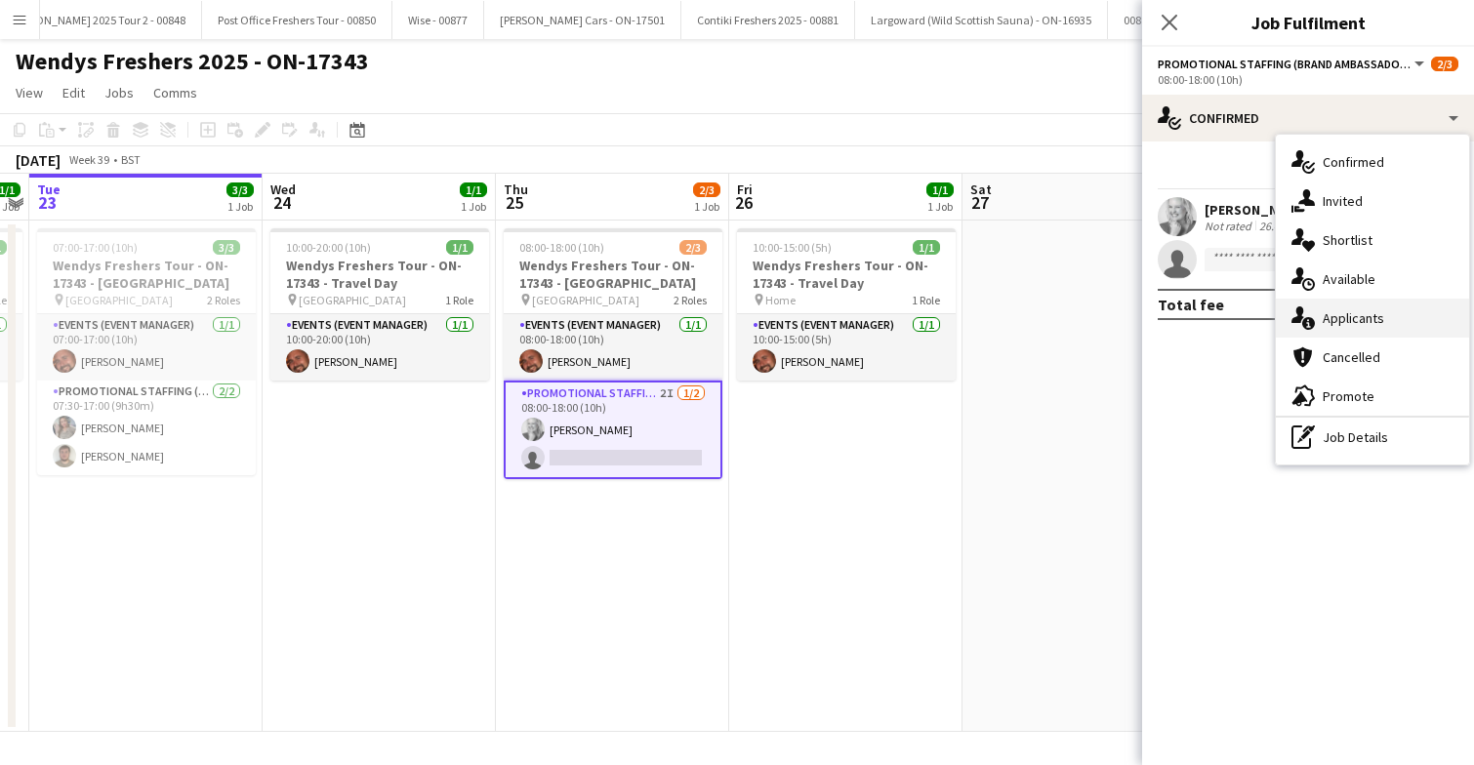
click at [1351, 333] on div "single-neutral-actions-information Applicants" at bounding box center [1372, 318] width 193 height 39
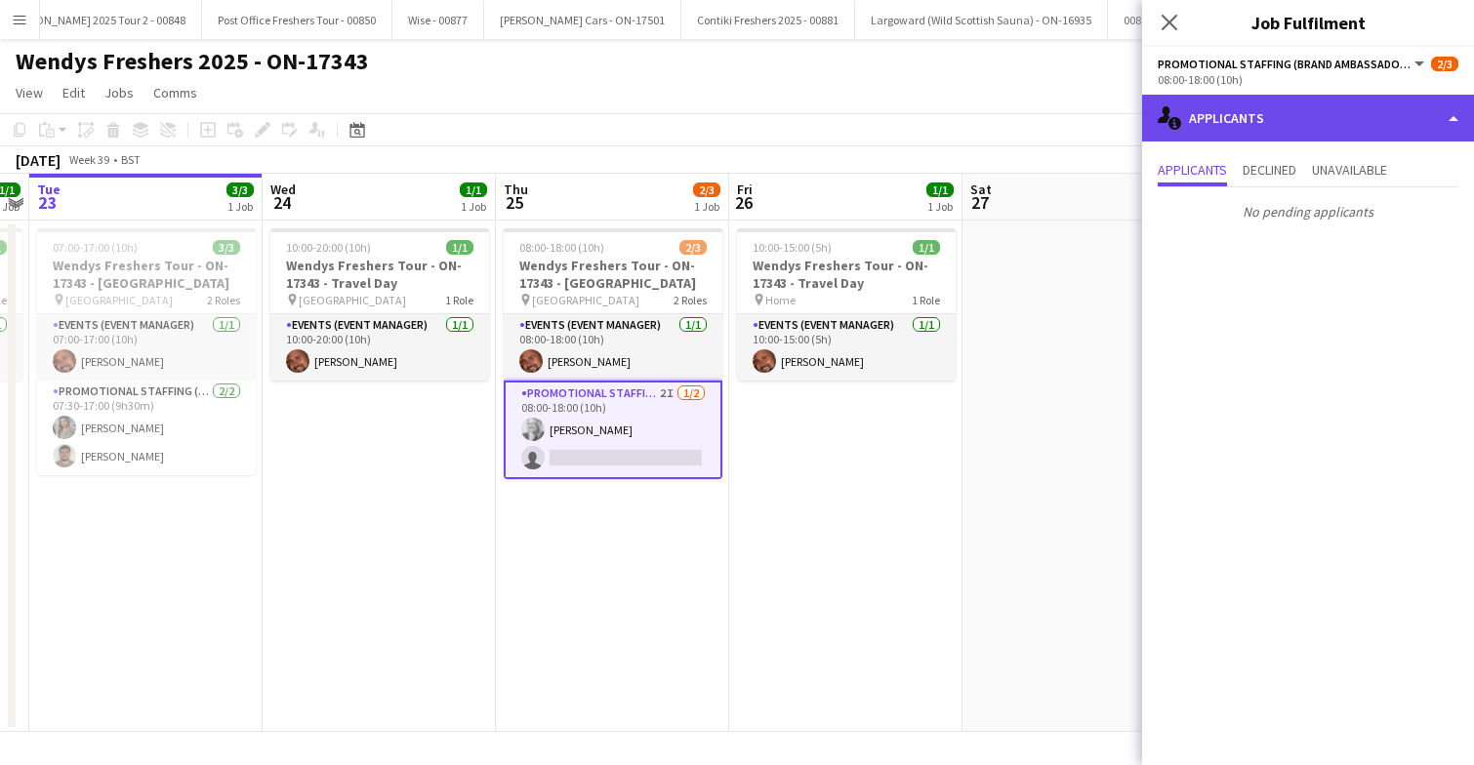
click at [1320, 119] on div "single-neutral-actions-information Applicants" at bounding box center [1308, 118] width 332 height 47
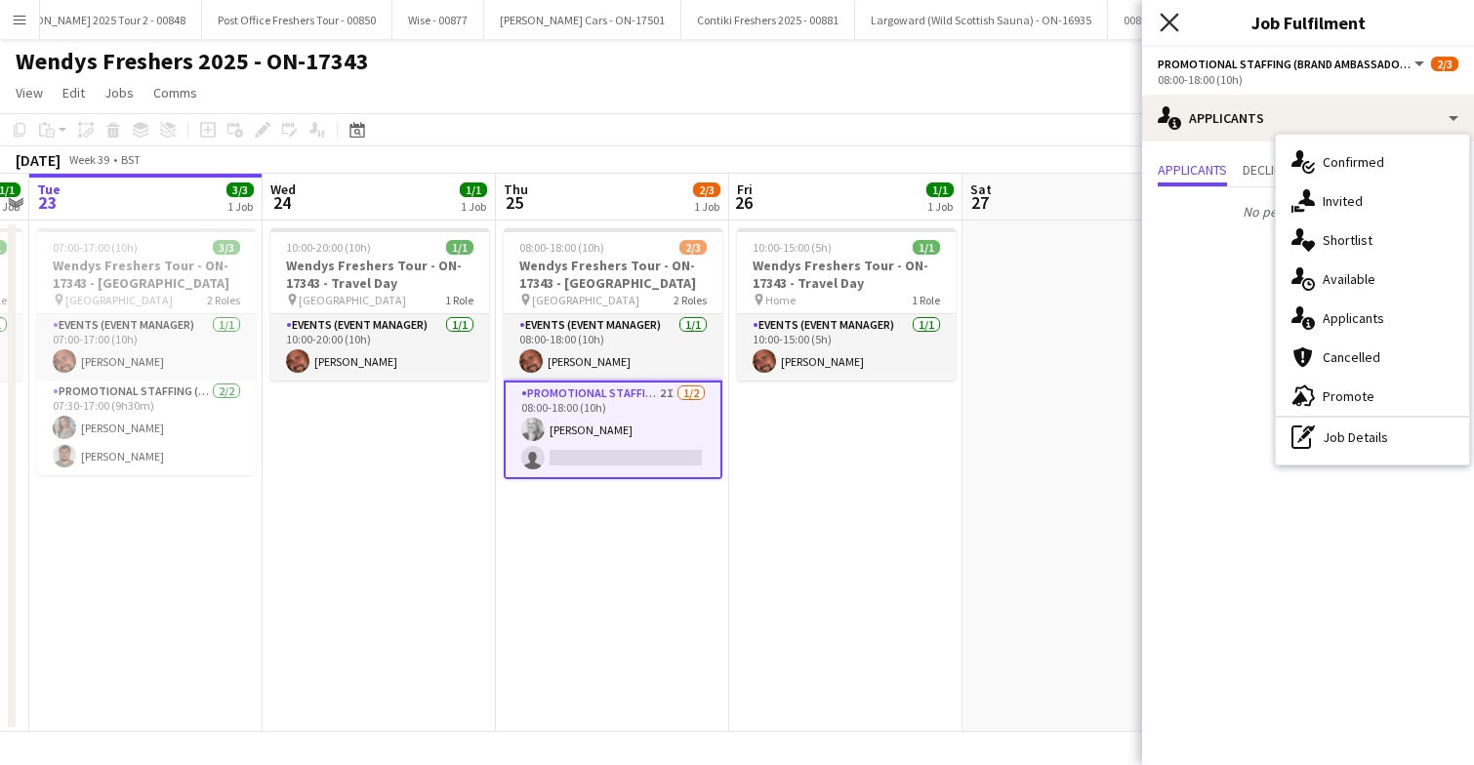
click at [1171, 22] on icon at bounding box center [1169, 22] width 19 height 19
